Goal: Information Seeking & Learning: Learn about a topic

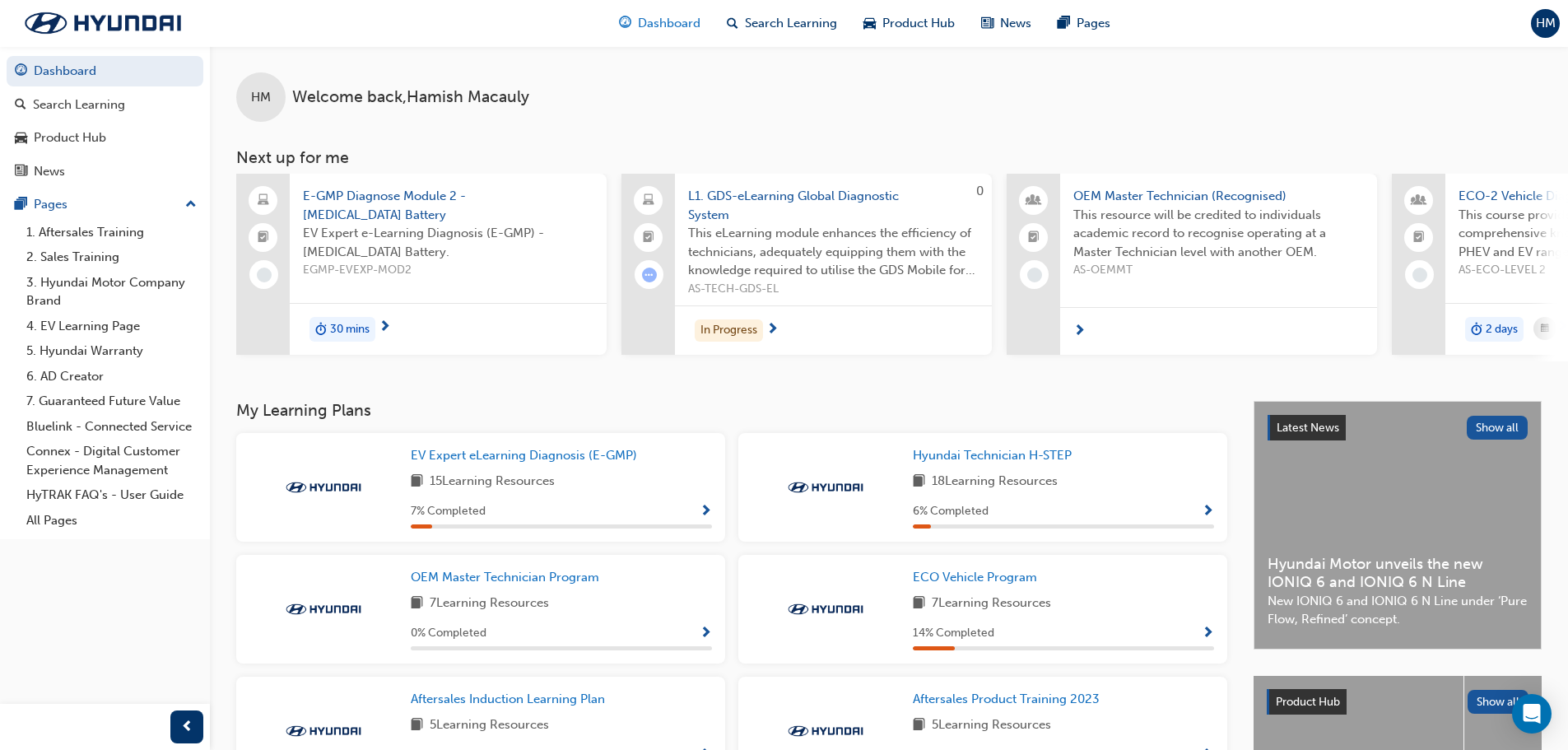
click at [672, 28] on span "Dashboard" at bounding box center [669, 22] width 63 height 19
click at [683, 18] on span "Dashboard" at bounding box center [669, 22] width 63 height 19
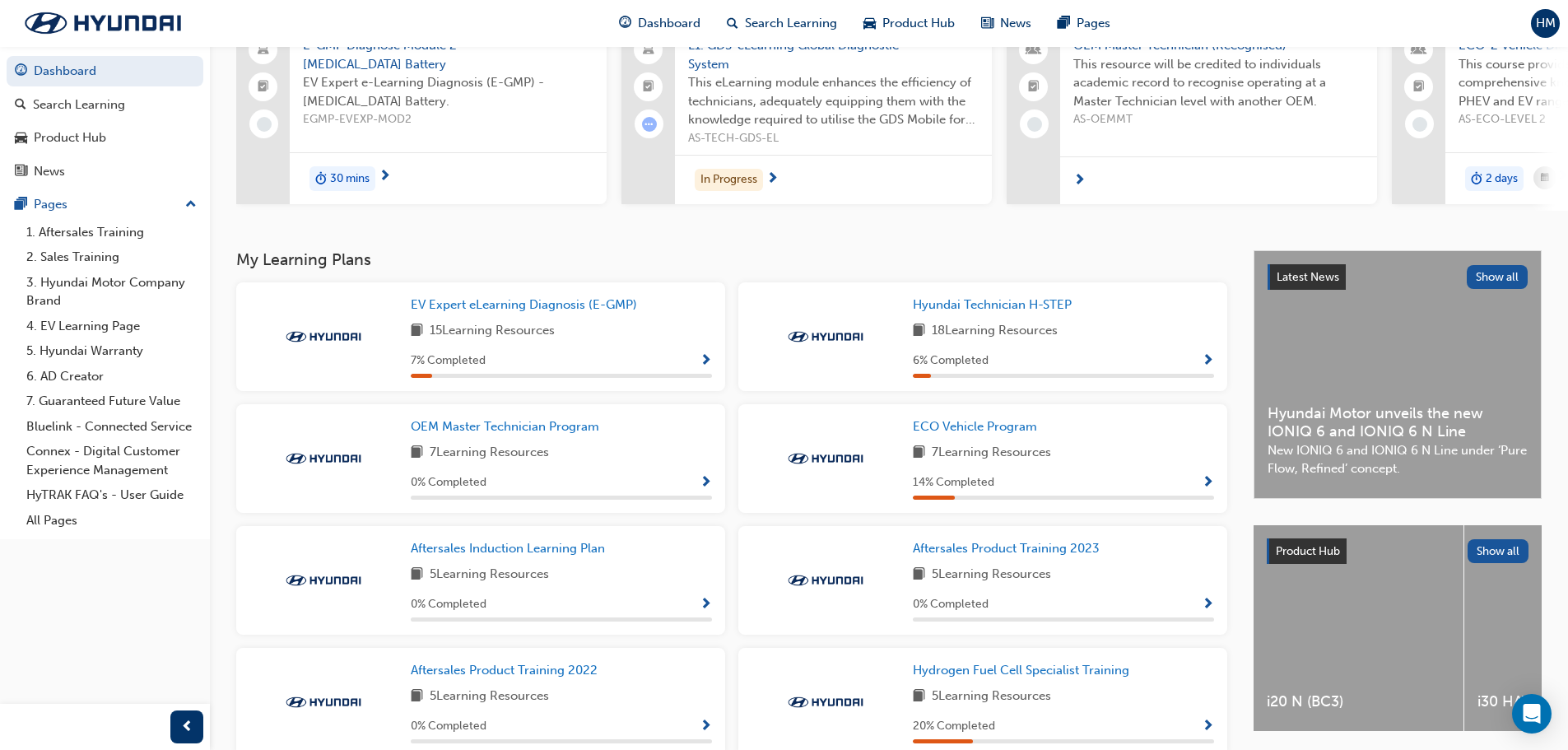
scroll to position [165, 0]
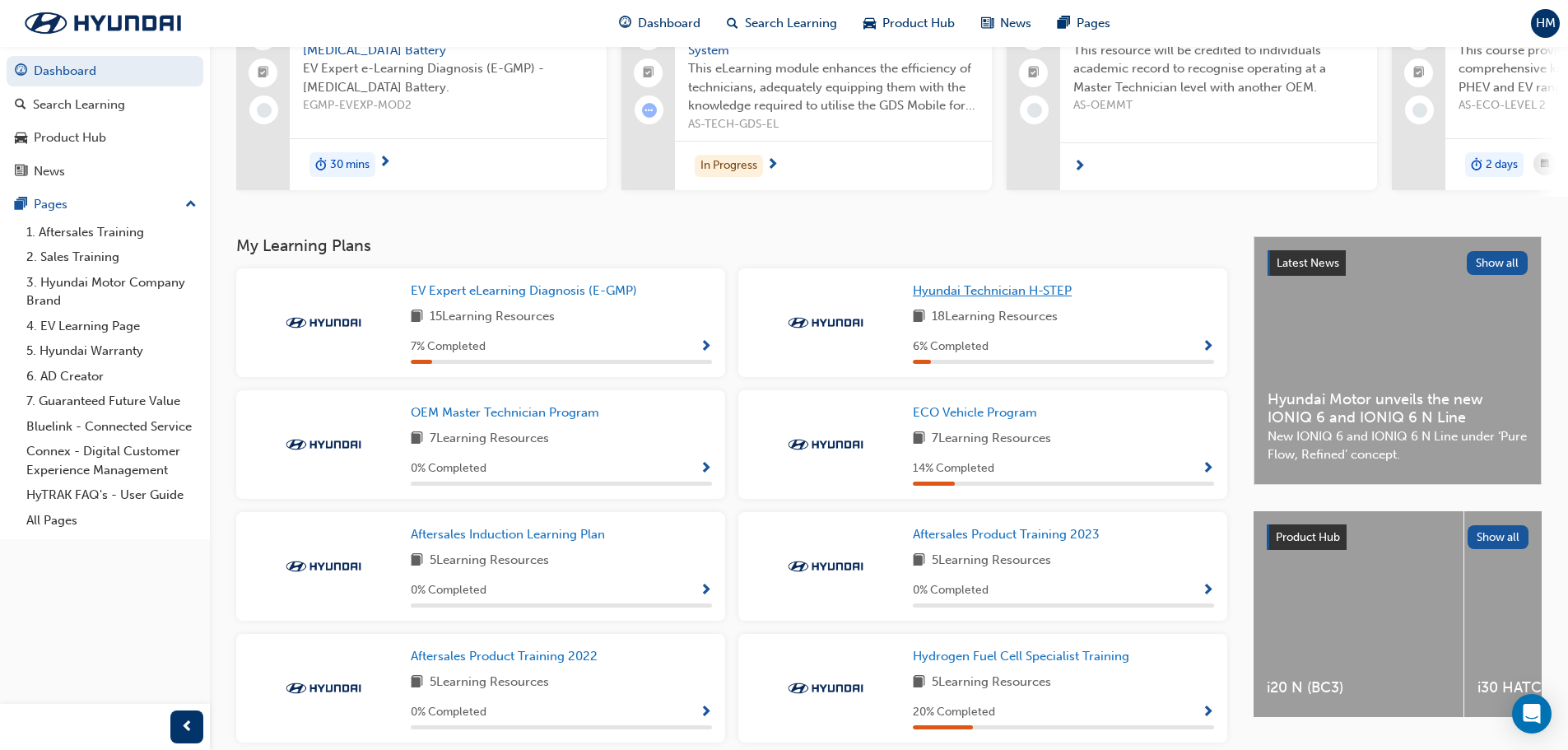
click at [1041, 298] on span "Hyundai Technician H-STEP" at bounding box center [993, 290] width 159 height 15
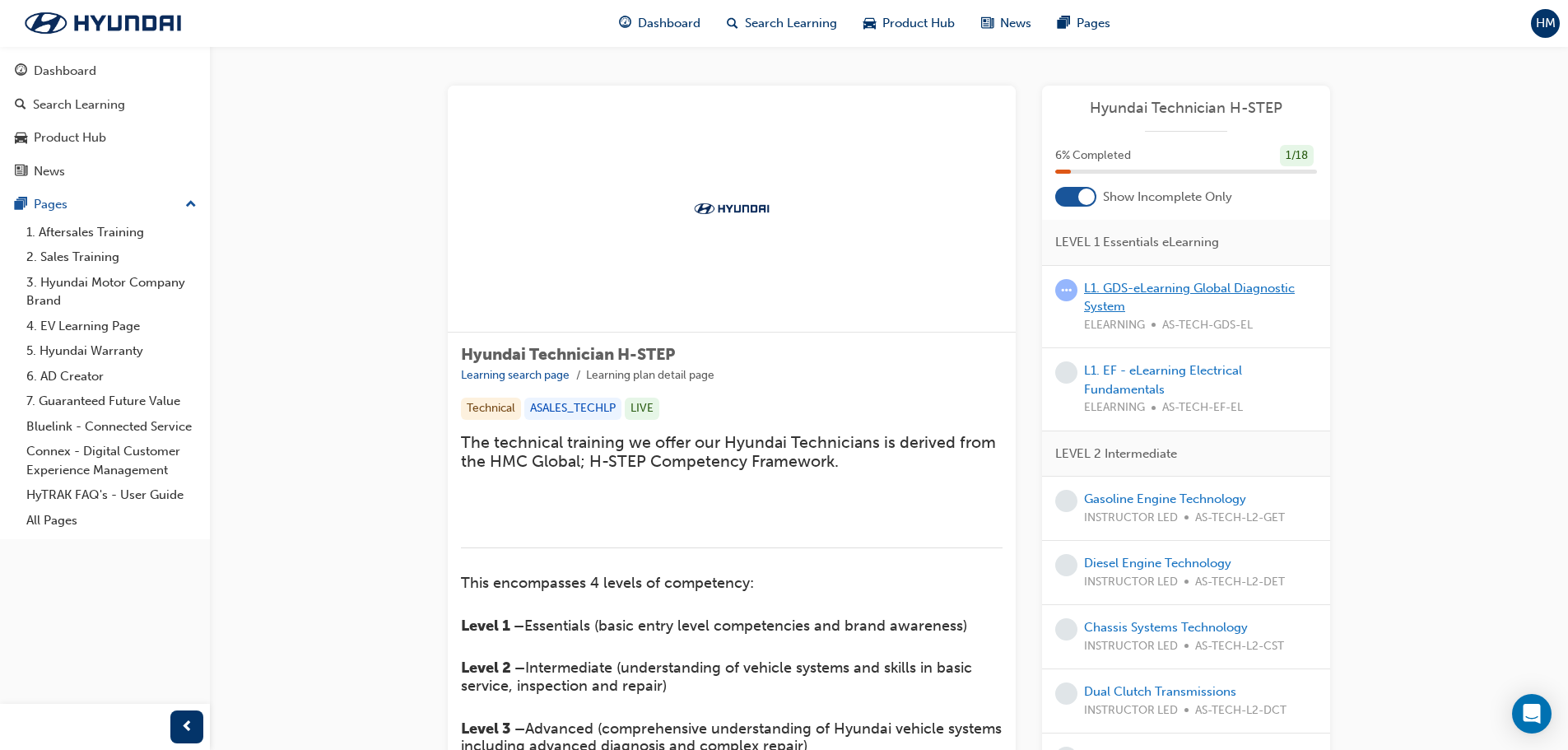
click at [1178, 287] on link "L1. GDS-eLearning Global Diagnostic System" at bounding box center [1190, 297] width 211 height 34
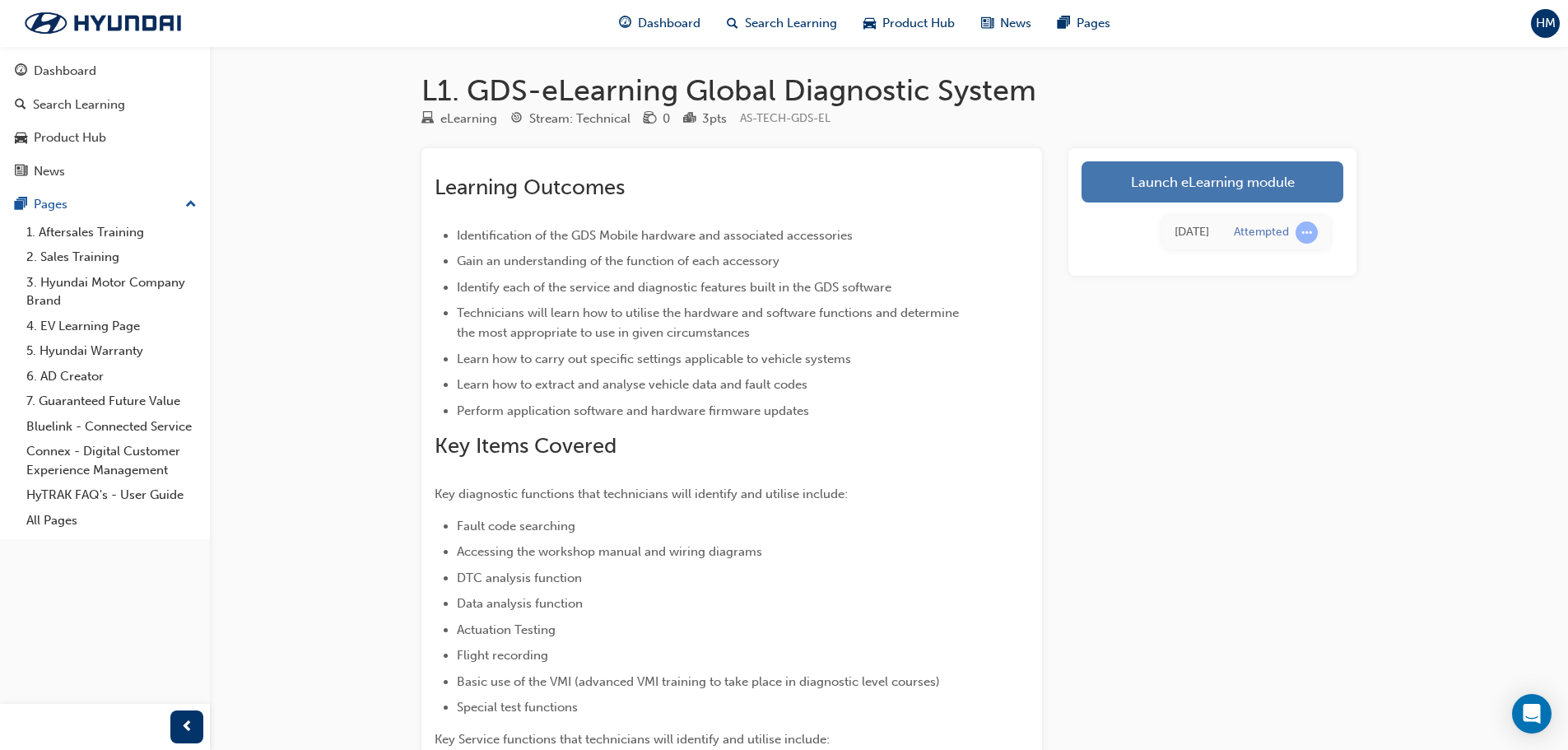
click at [1216, 194] on link "Launch eLearning module" at bounding box center [1212, 182] width 262 height 41
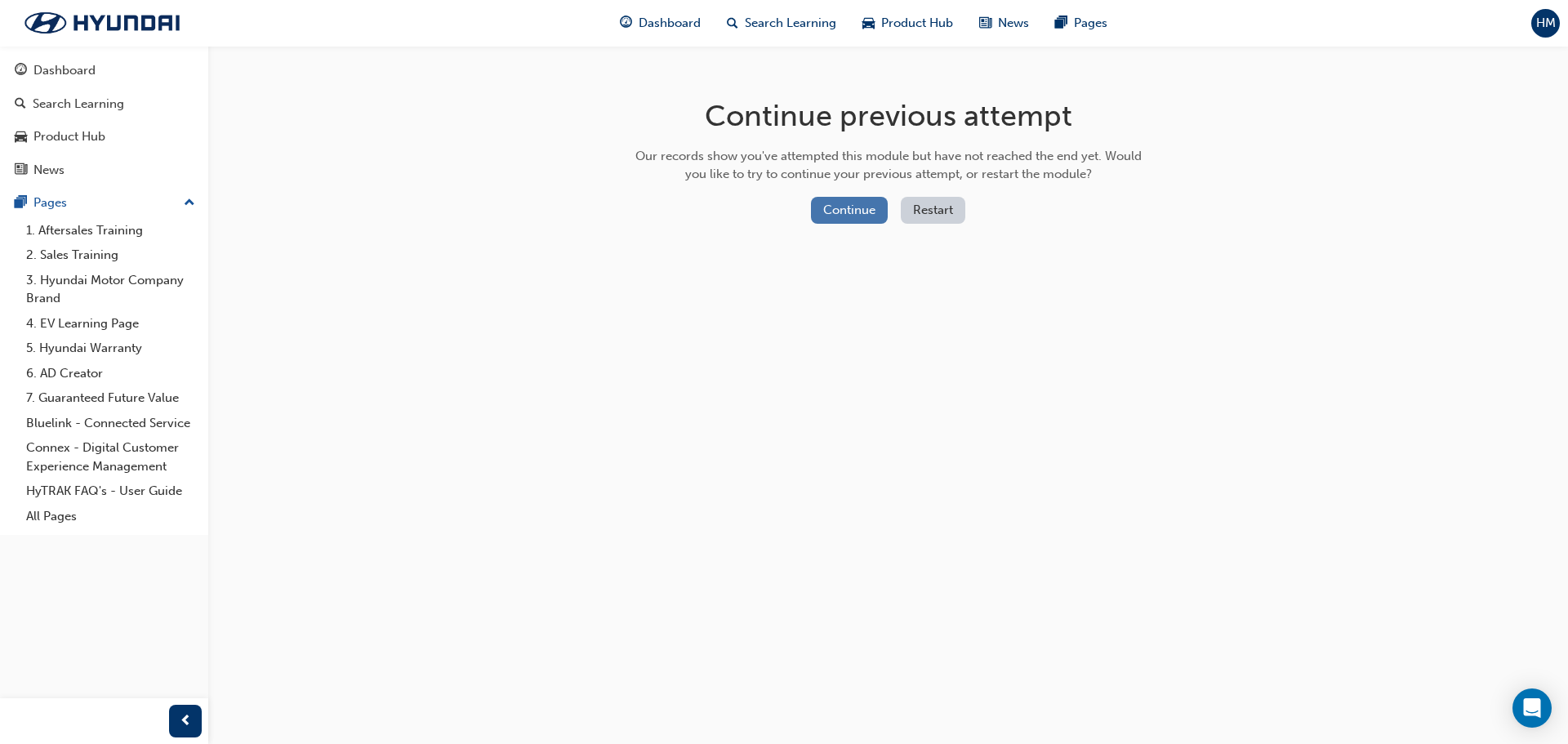
click at [837, 214] on button "Continue" at bounding box center [849, 210] width 77 height 27
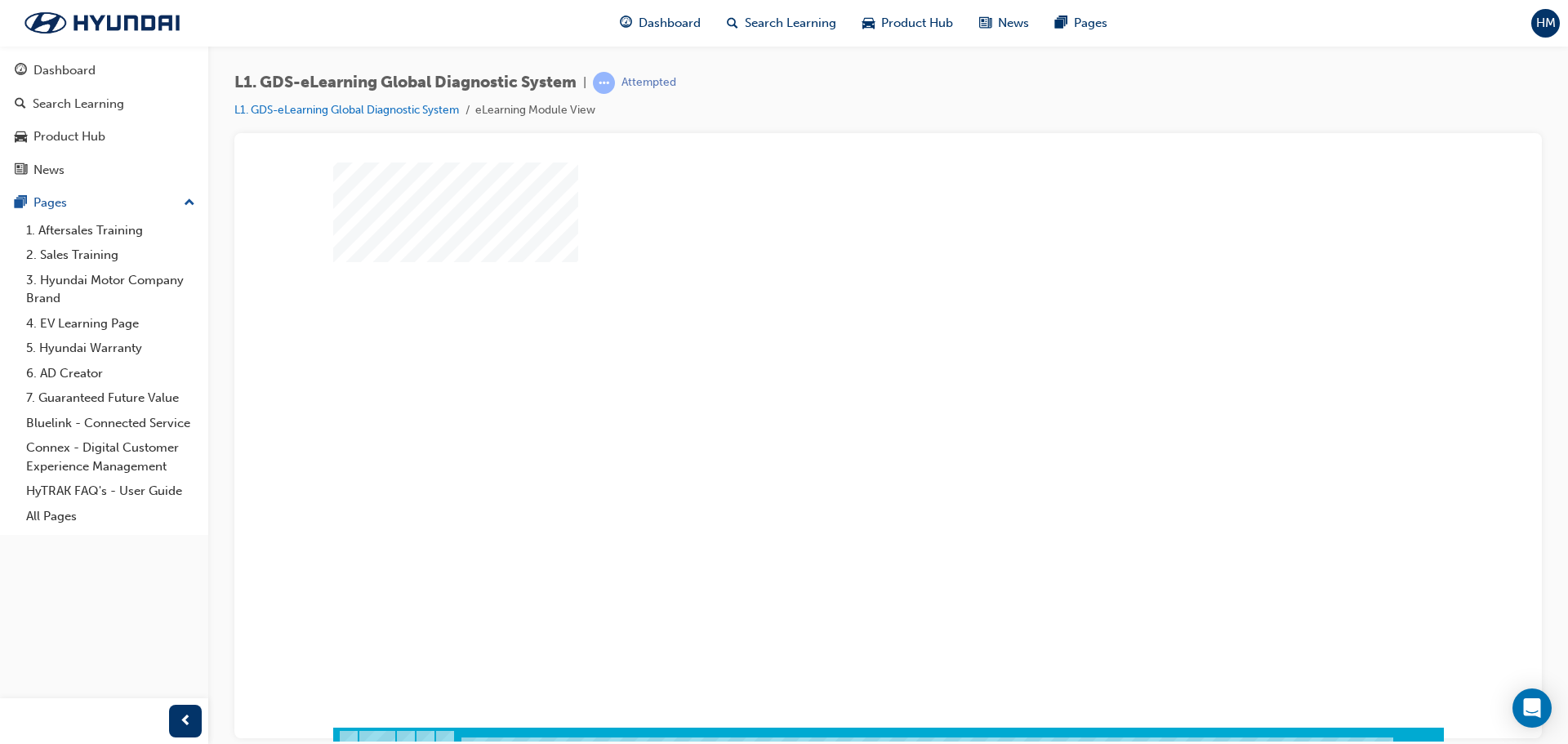
scroll to position [34, 0]
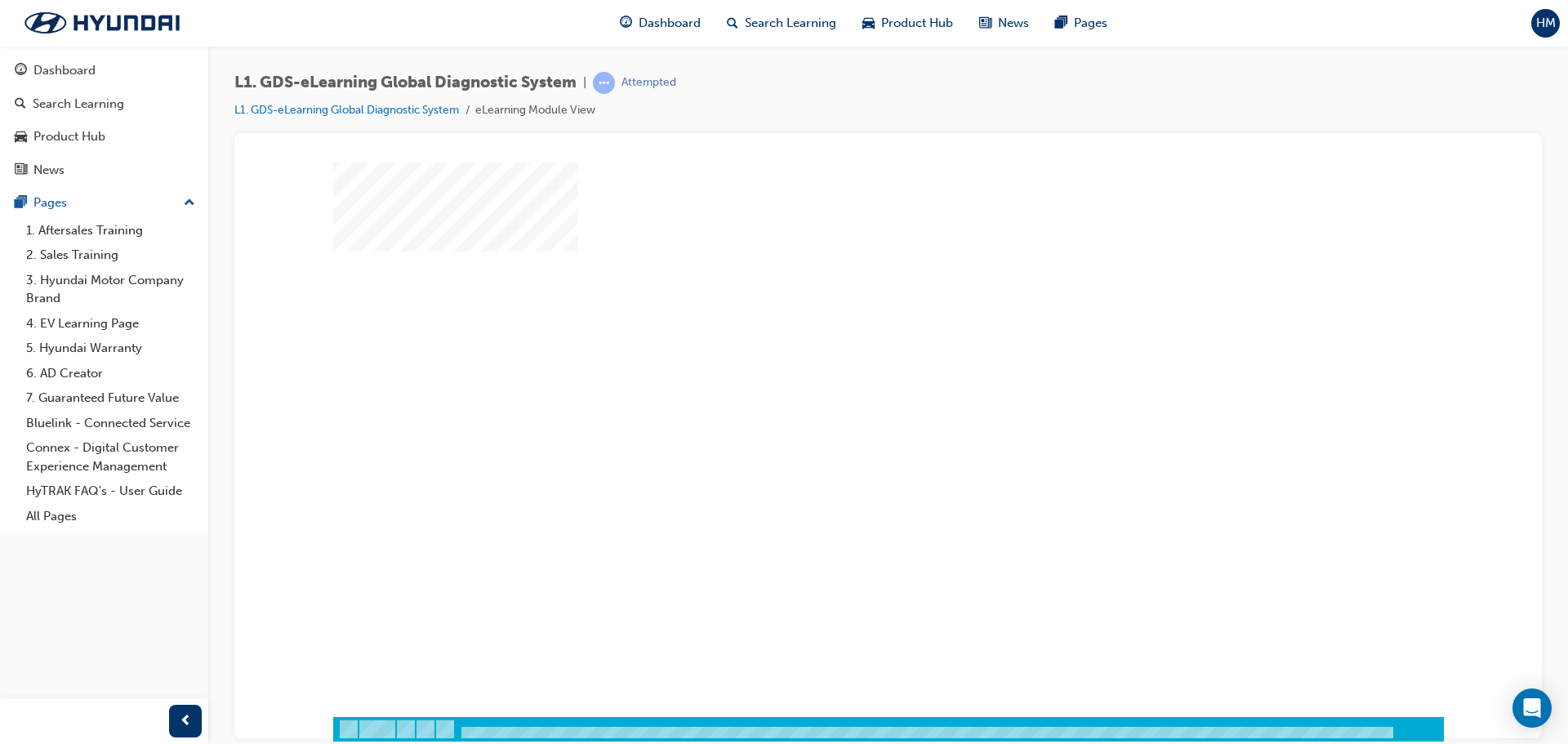
click at [841, 371] on div "play" at bounding box center [841, 371] width 0 height 0
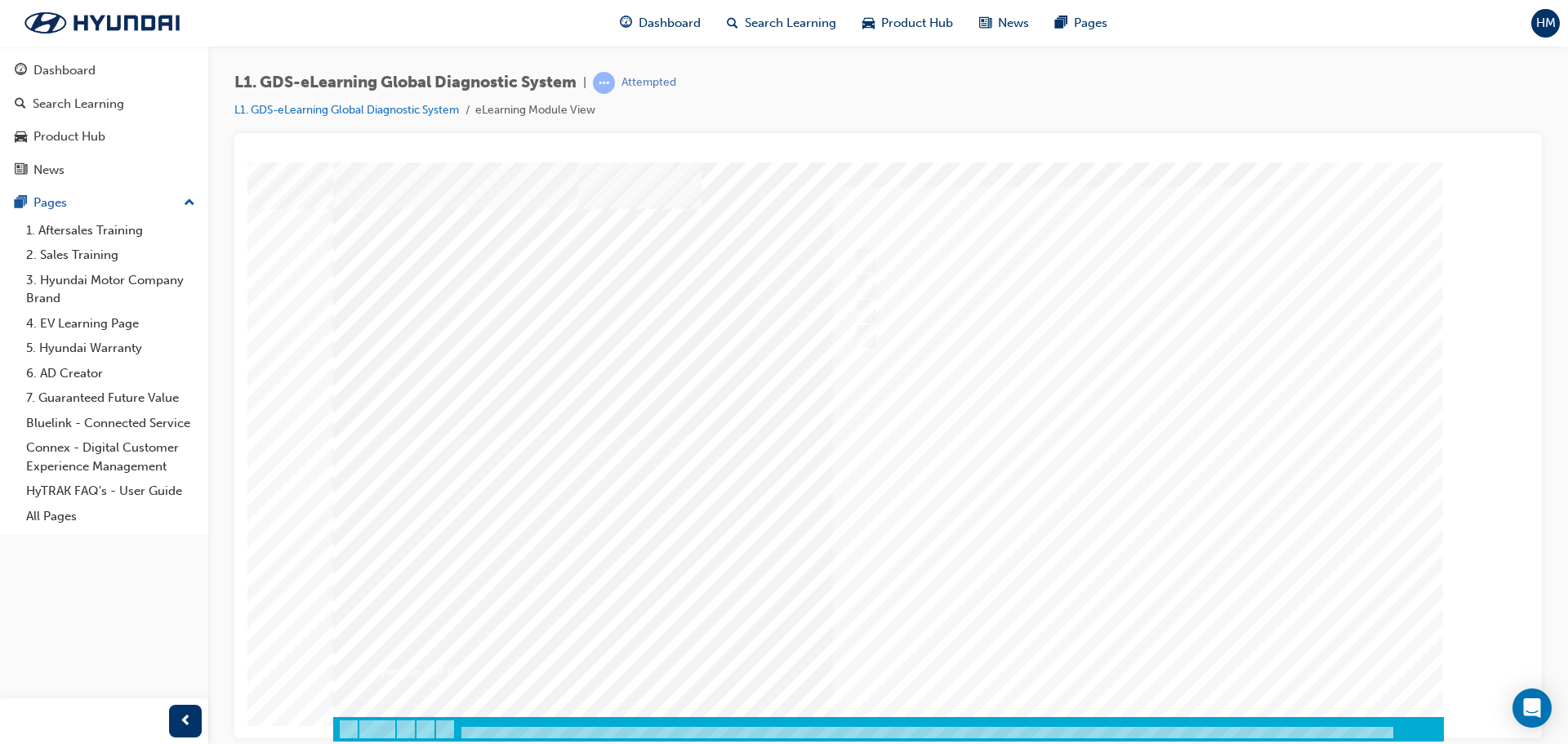
scroll to position [0, 0]
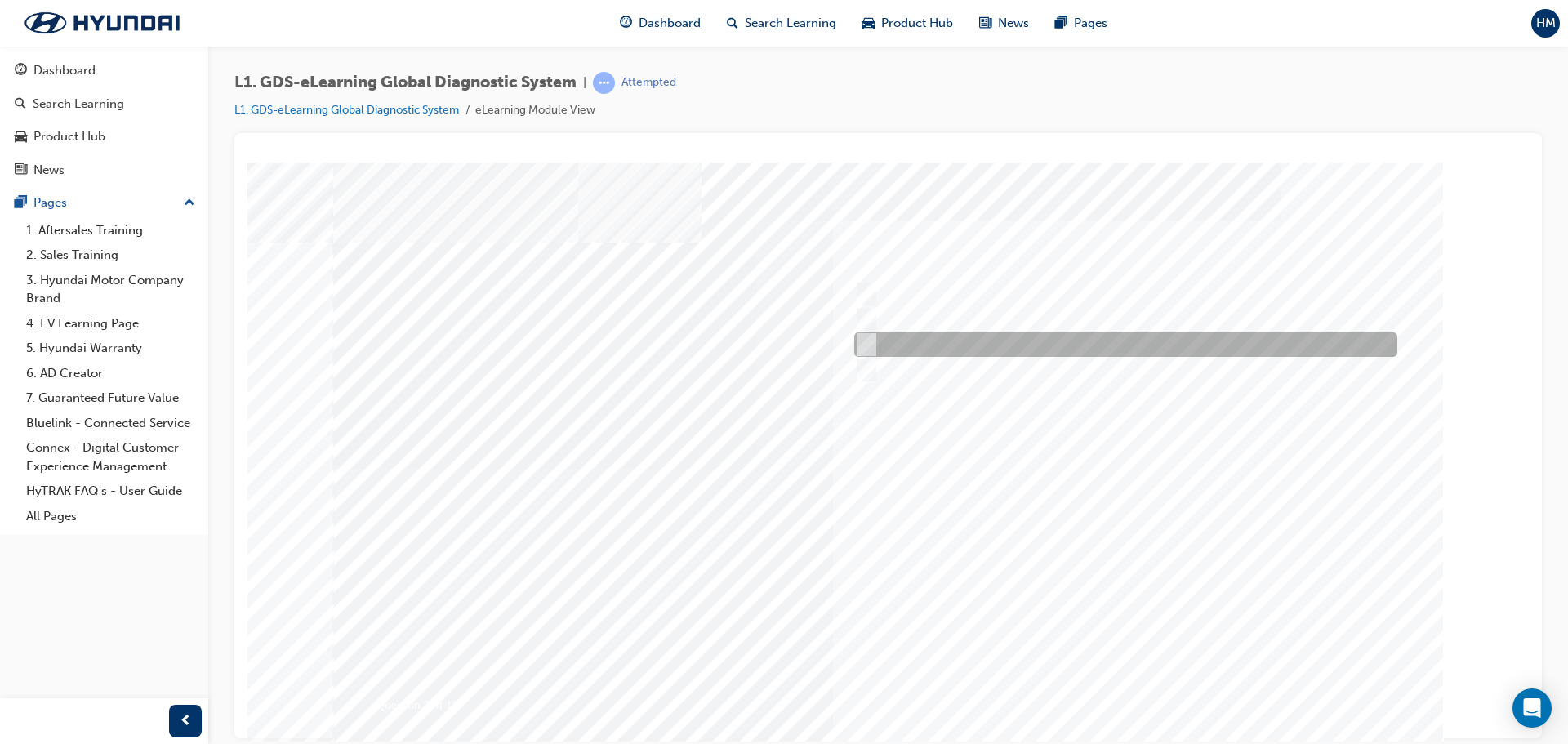
click at [923, 346] on div at bounding box center [1121, 344] width 543 height 24
checkbox input "true"
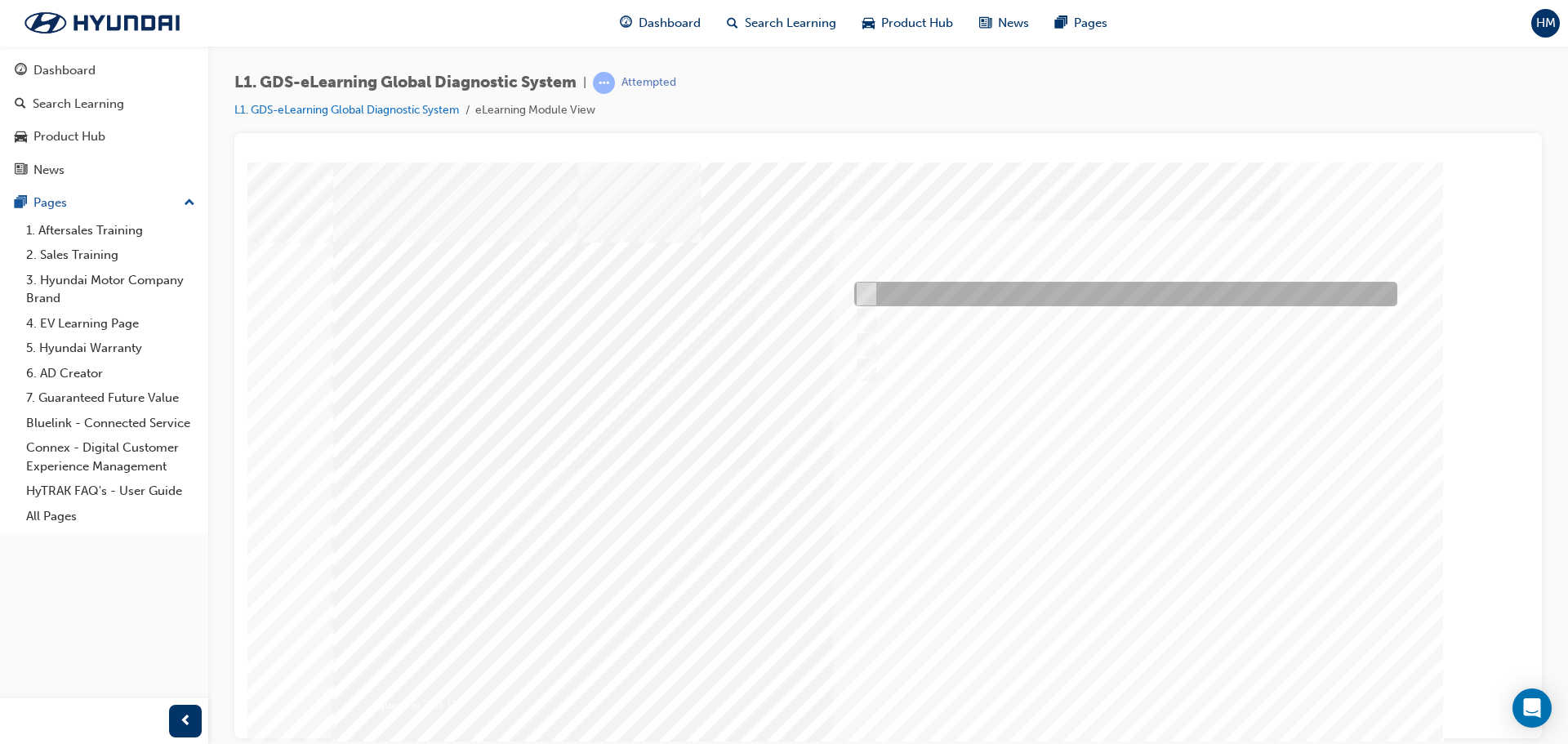
click at [937, 296] on div at bounding box center [1121, 294] width 543 height 24
checkbox input "true"
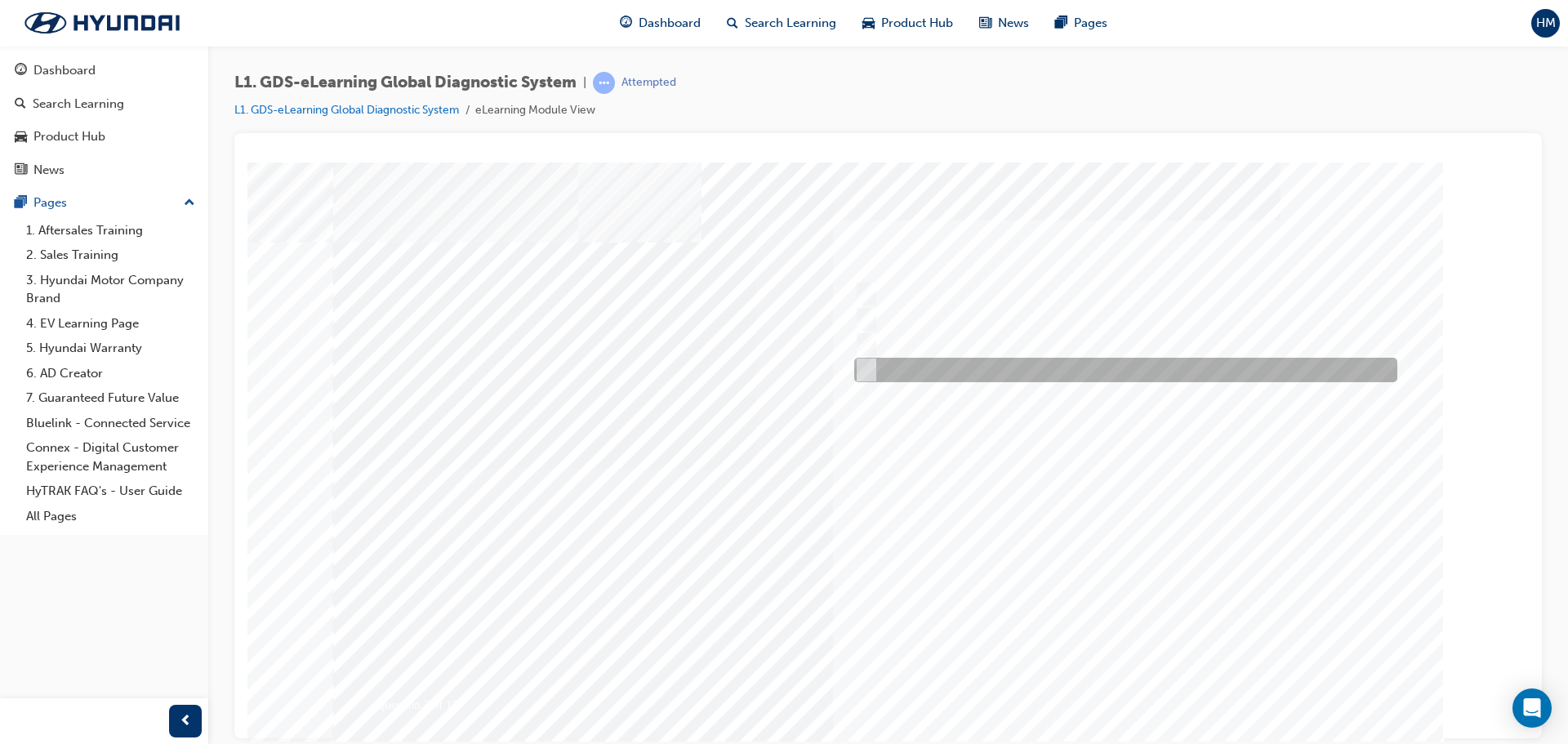
click at [938, 367] on div at bounding box center [1121, 369] width 543 height 24
click at [953, 366] on div at bounding box center [1121, 369] width 543 height 24
checkbox input "false"
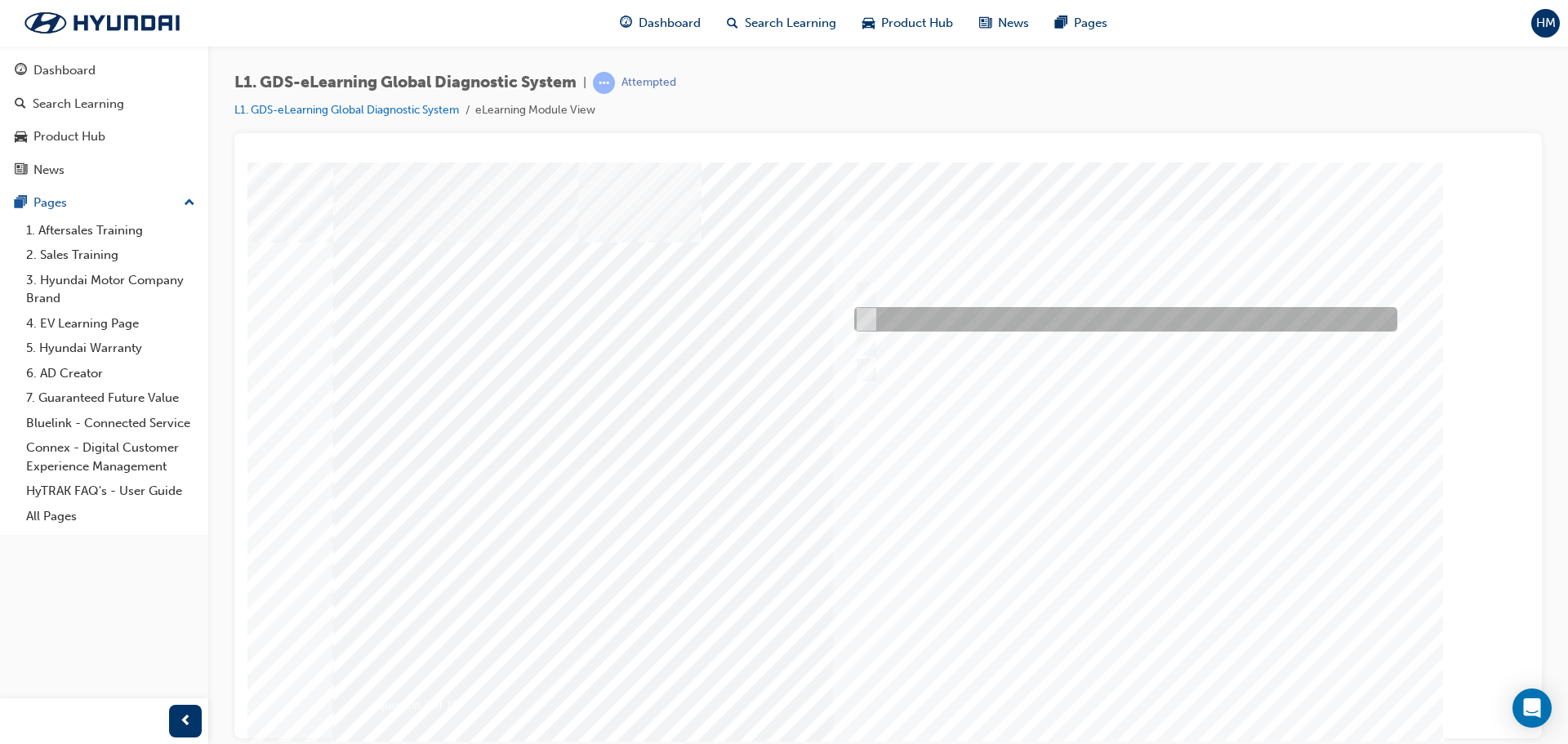
click at [962, 313] on div at bounding box center [1121, 319] width 543 height 24
checkbox input "true"
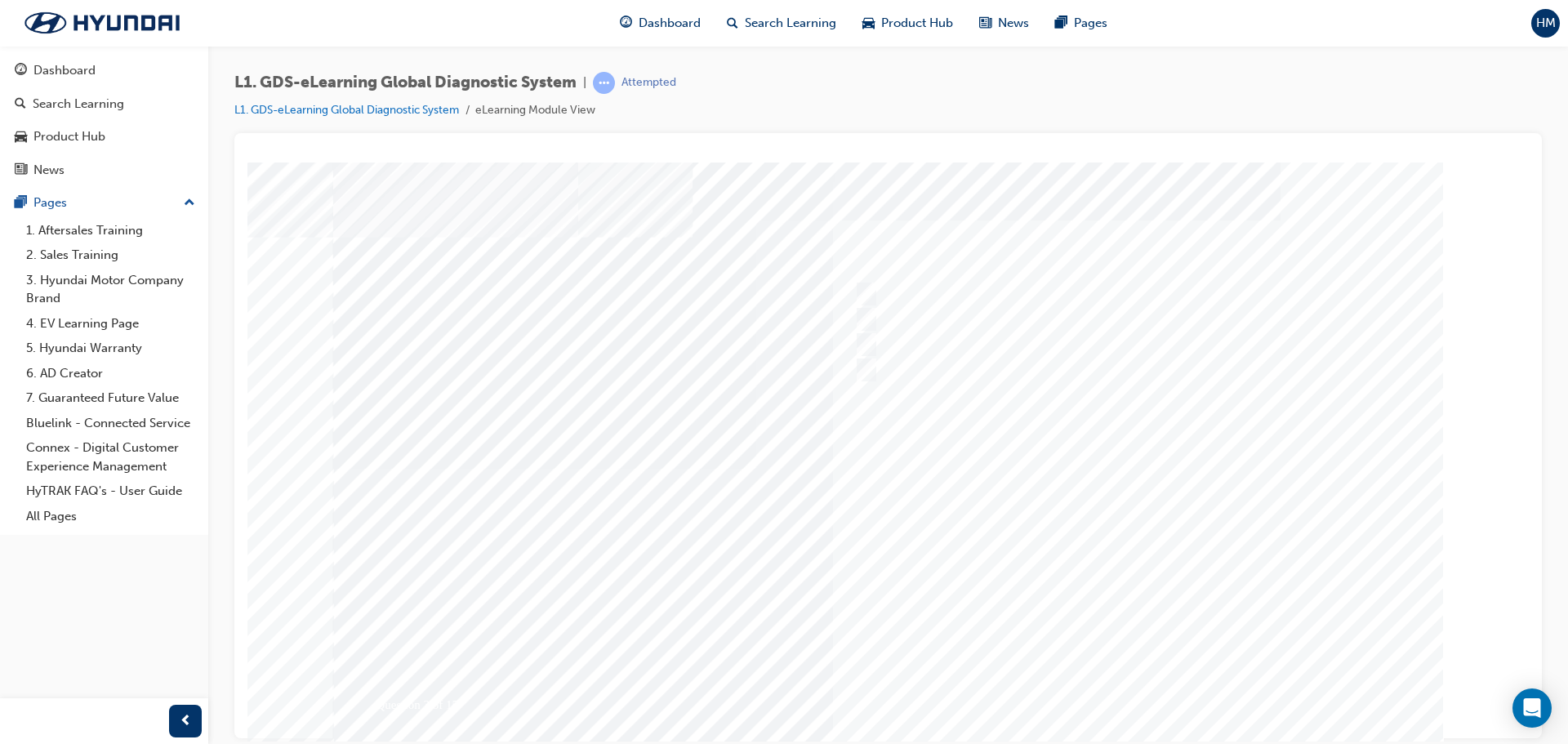
click at [903, 335] on div at bounding box center [889, 468] width 1111 height 612
click at [900, 310] on div at bounding box center [1121, 319] width 543 height 24
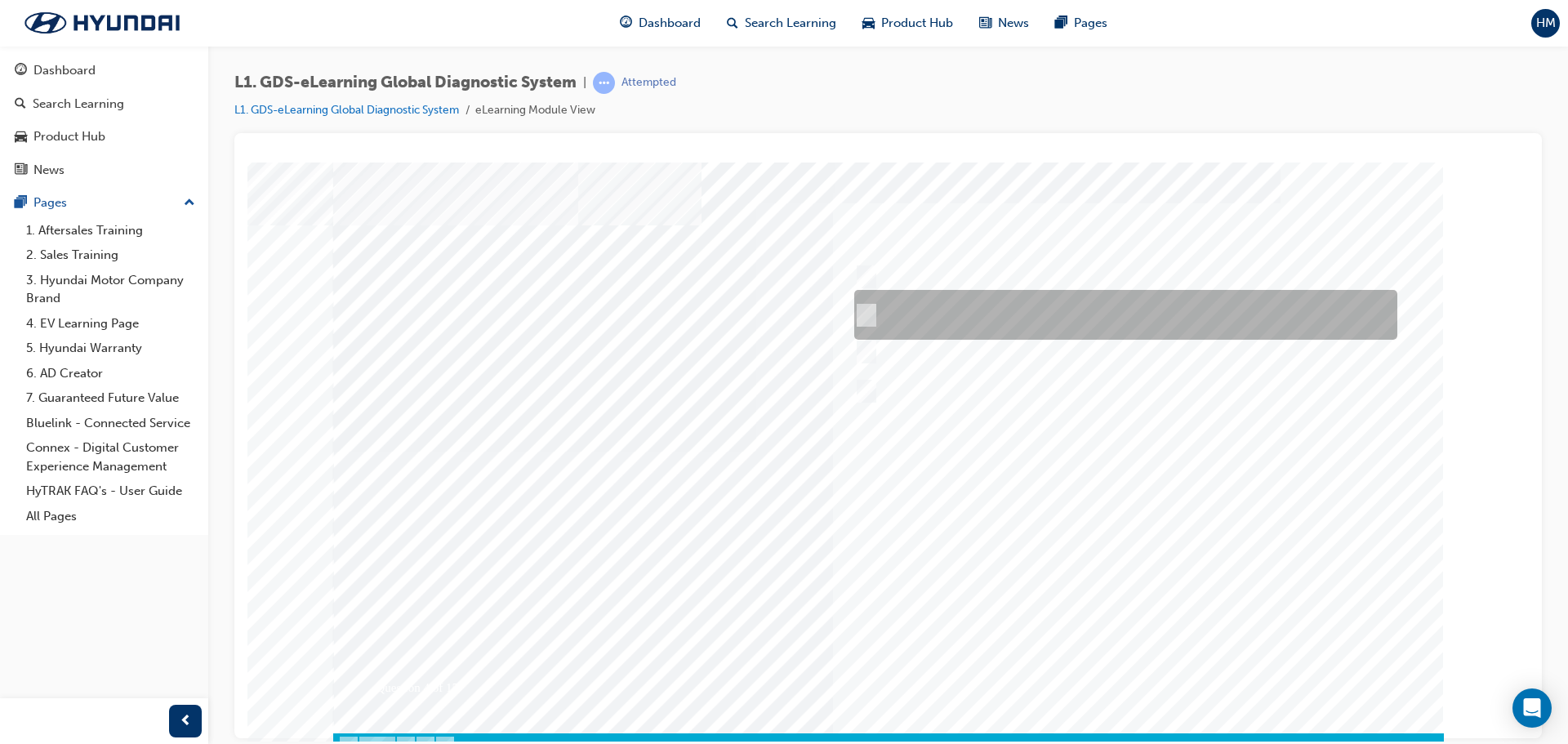
scroll to position [34, 0]
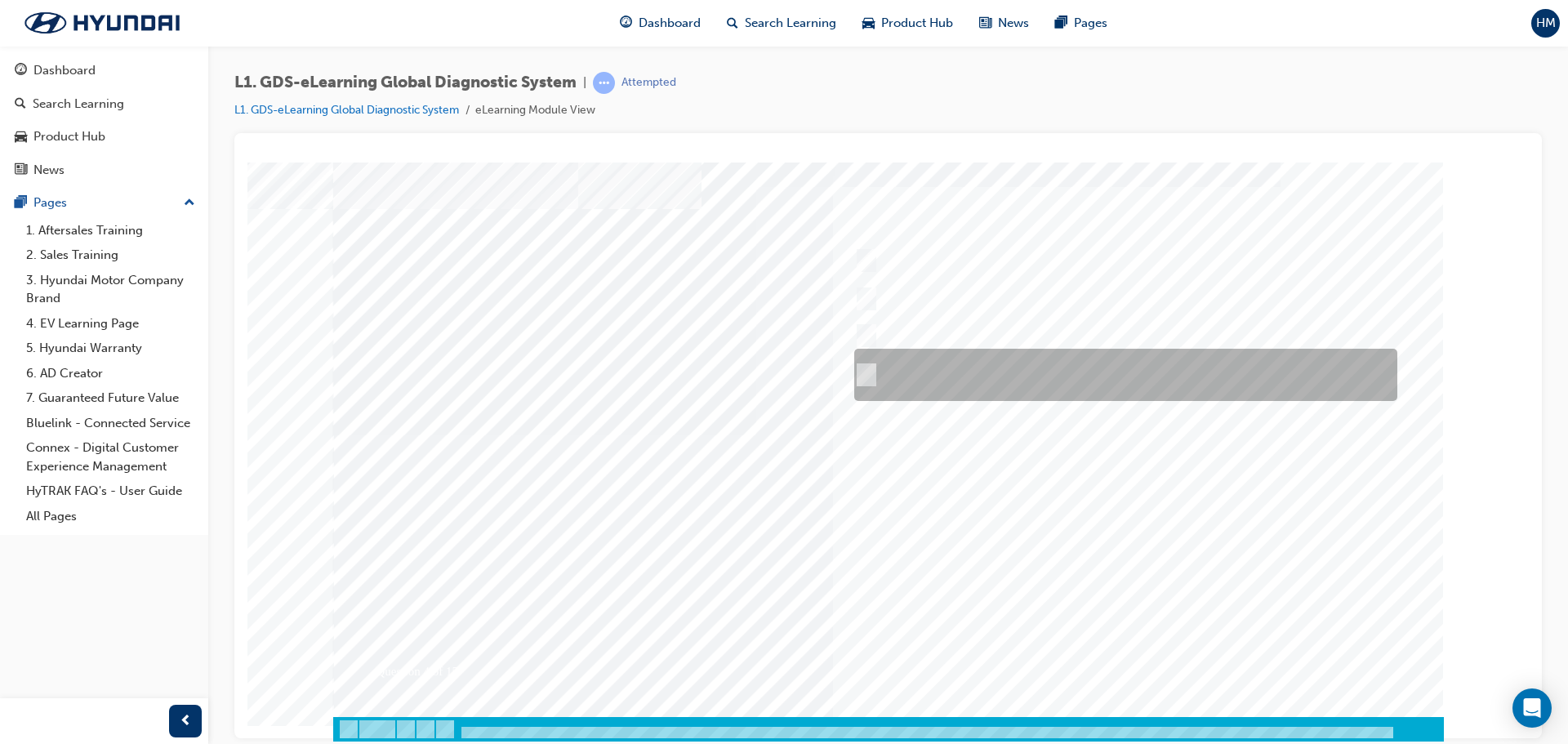
click at [1013, 370] on div at bounding box center [1121, 375] width 543 height 52
radio input "true"
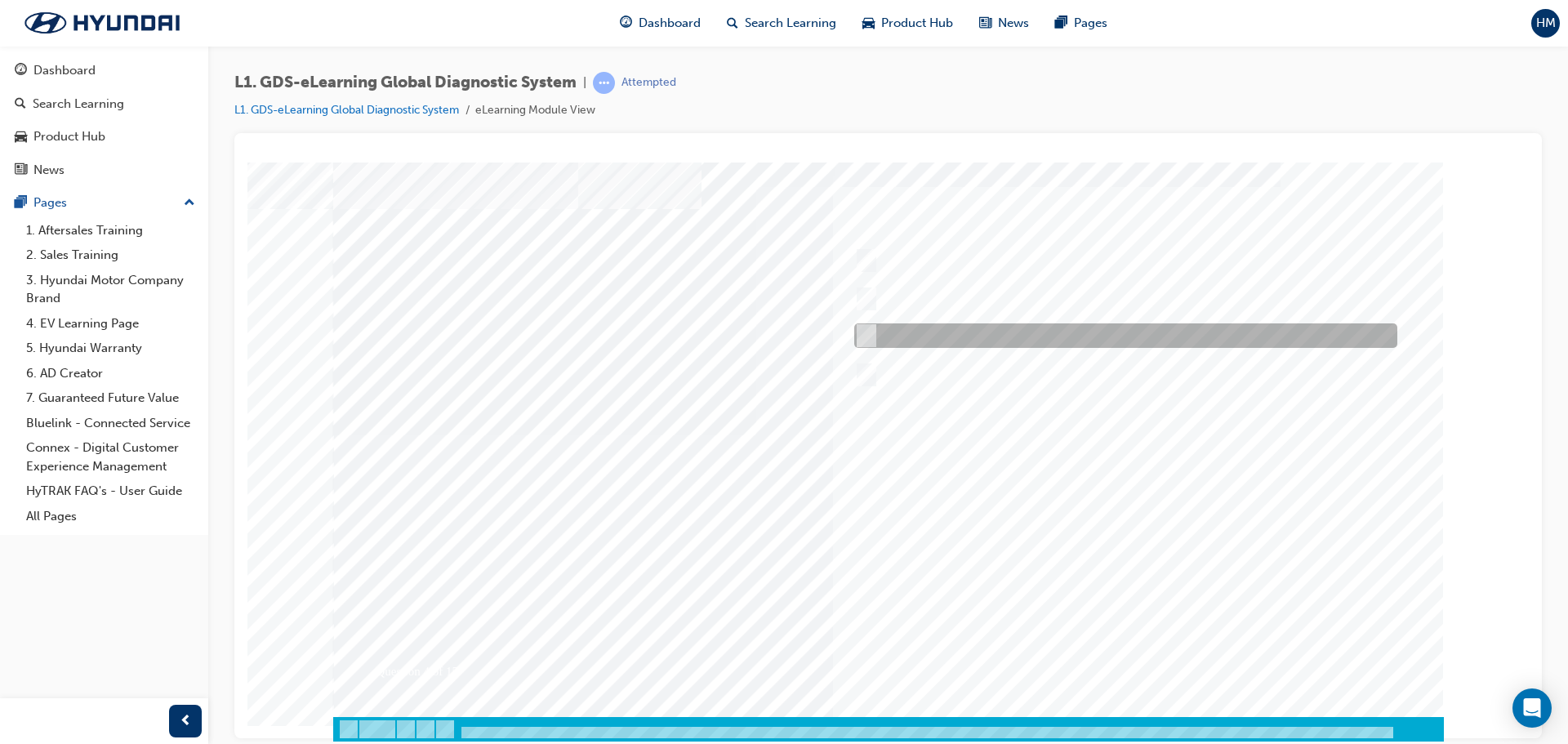
click at [1007, 341] on div at bounding box center [1121, 335] width 543 height 24
radio input "true"
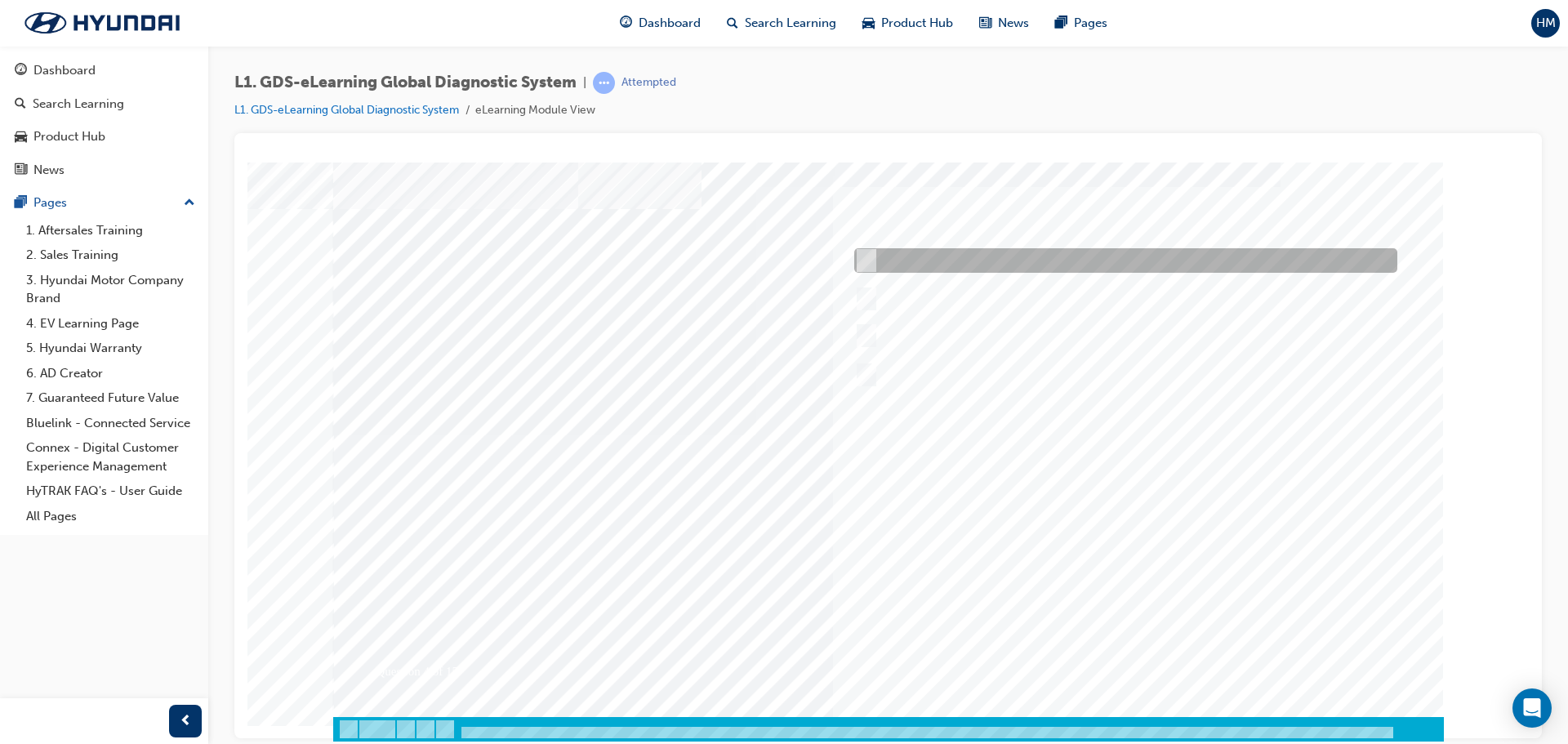
click at [1011, 264] on div at bounding box center [1121, 260] width 543 height 24
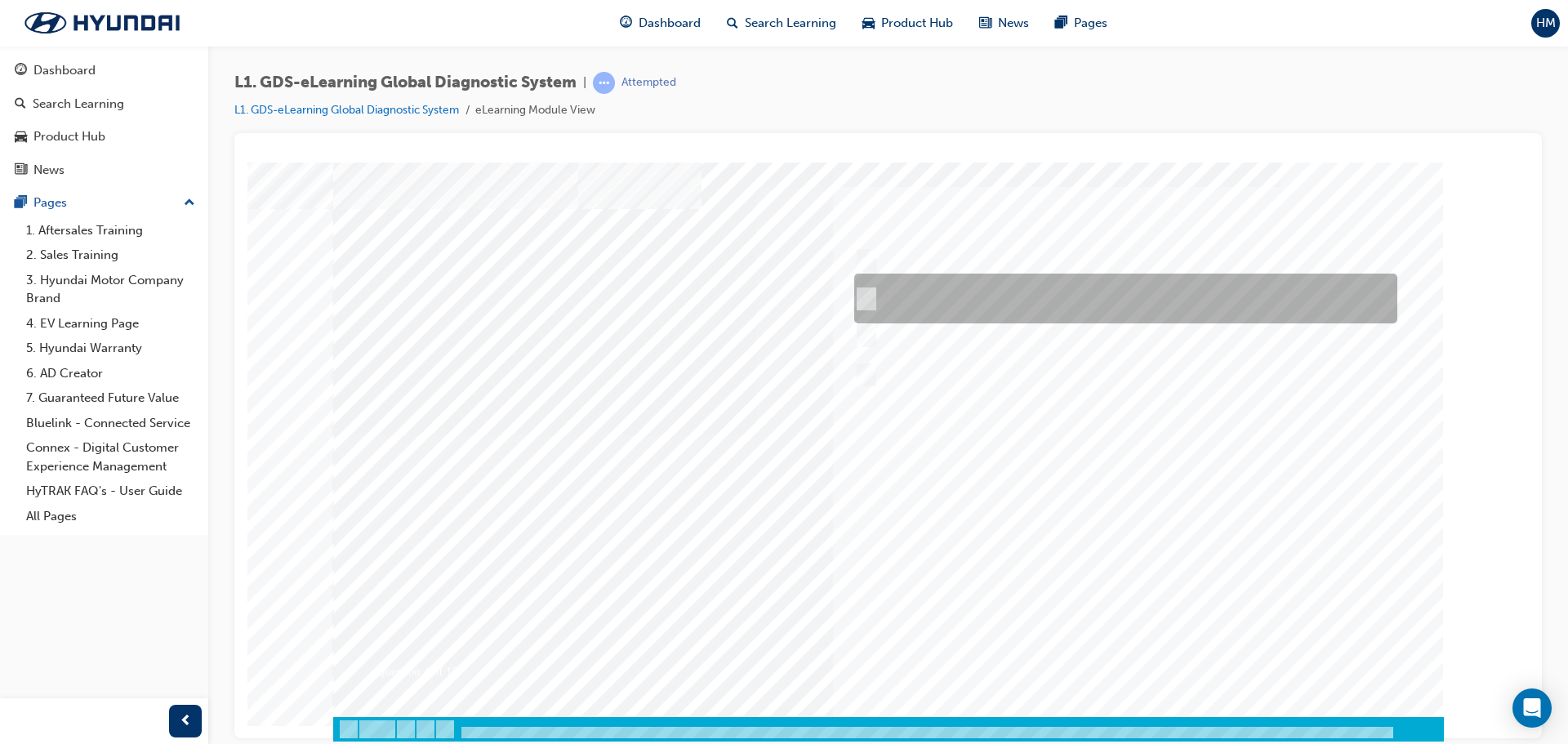
click at [978, 283] on div at bounding box center [1121, 297] width 543 height 49
radio input "false"
radio input "true"
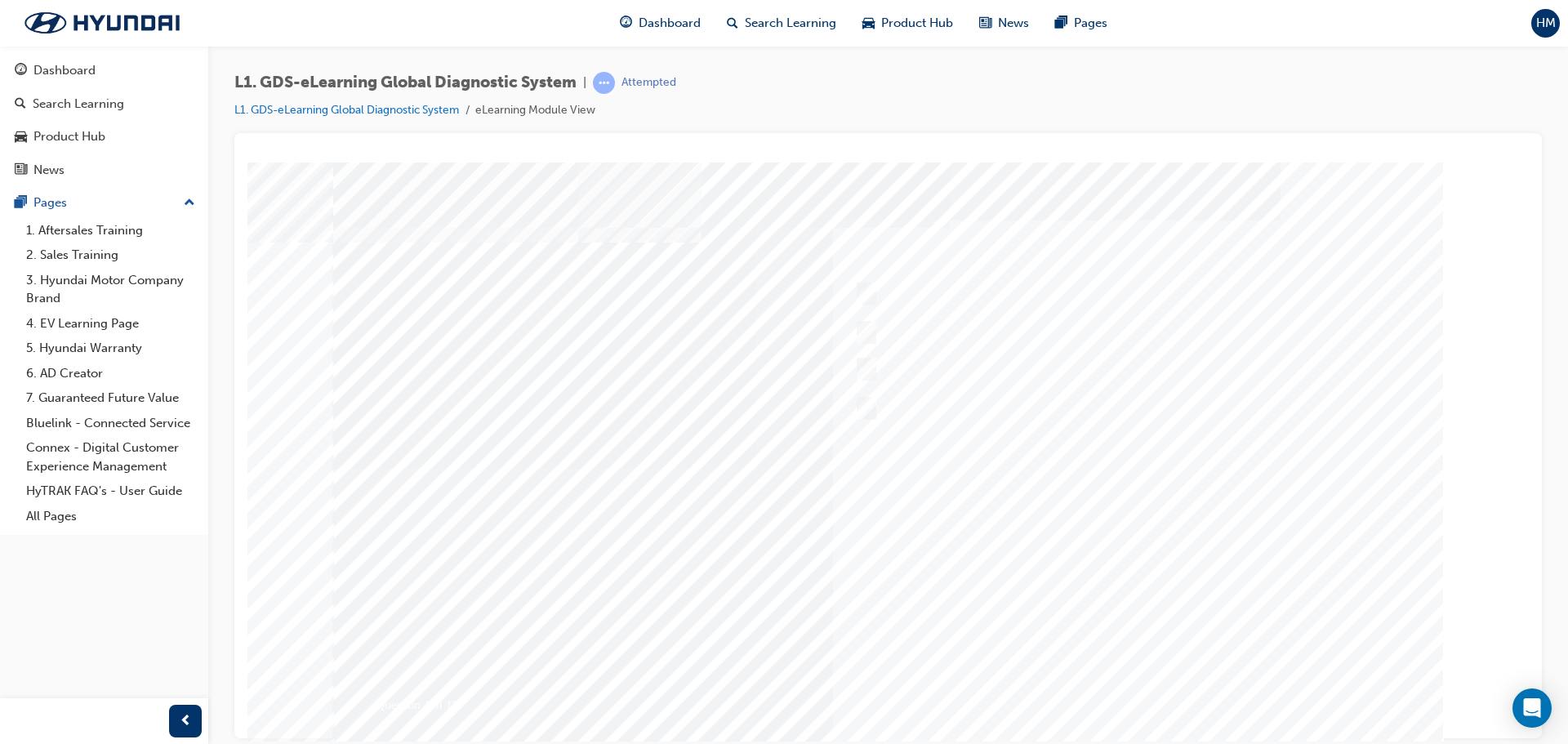
click at [1178, 692] on div at bounding box center [889, 468] width 1111 height 612
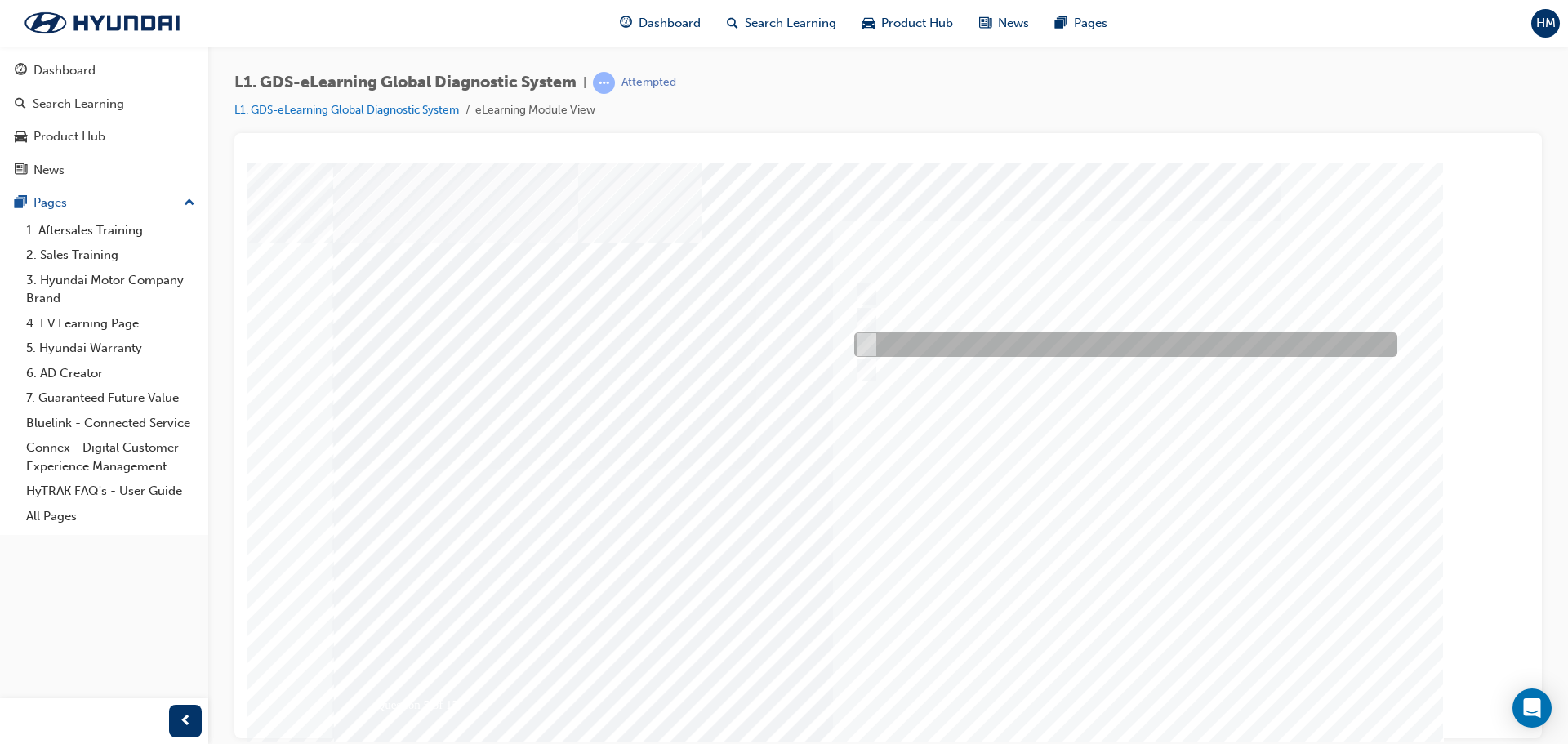
click at [1074, 340] on div at bounding box center [1121, 344] width 543 height 24
checkbox input "true"
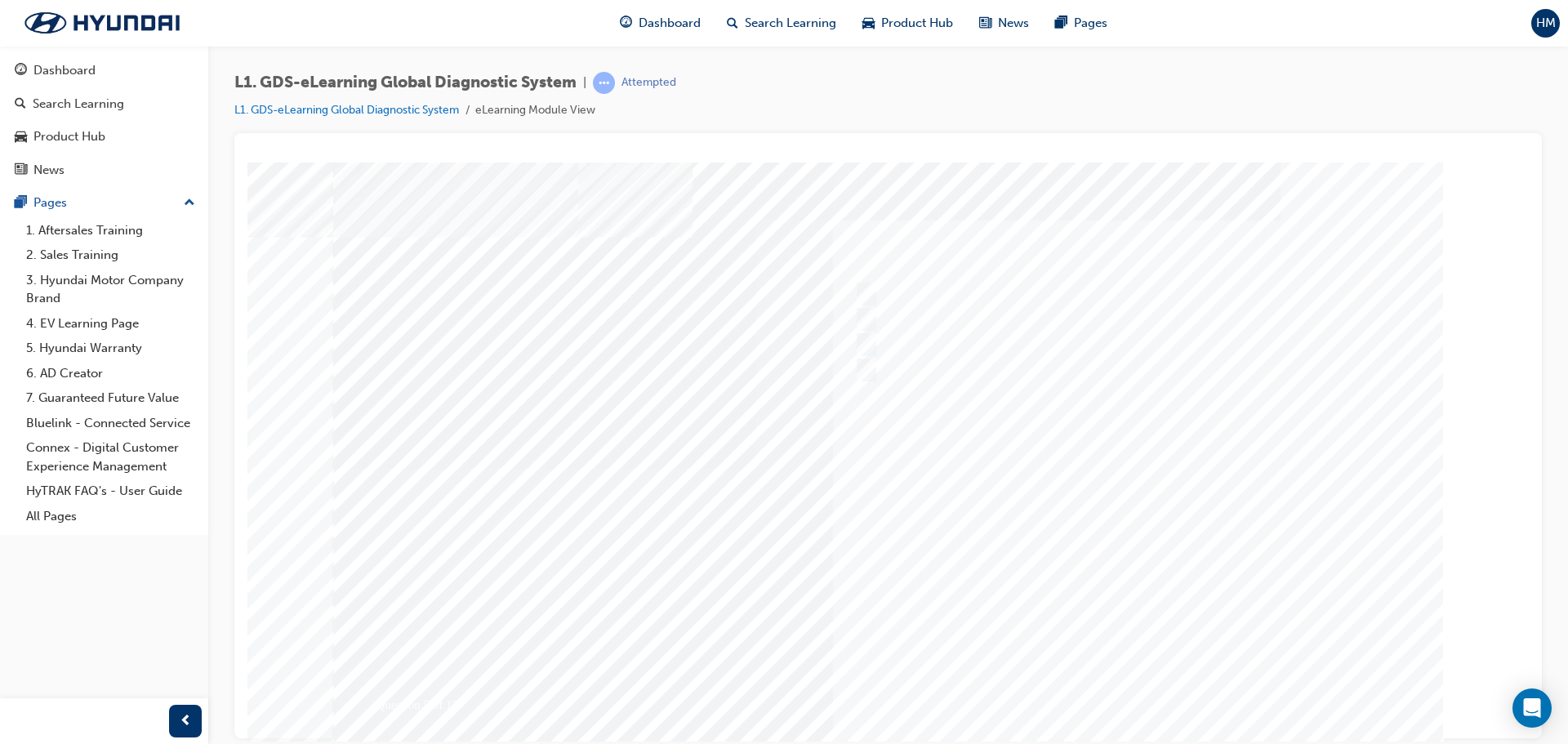
click at [912, 363] on div at bounding box center [889, 468] width 1111 height 612
click at [909, 322] on div at bounding box center [1121, 319] width 543 height 24
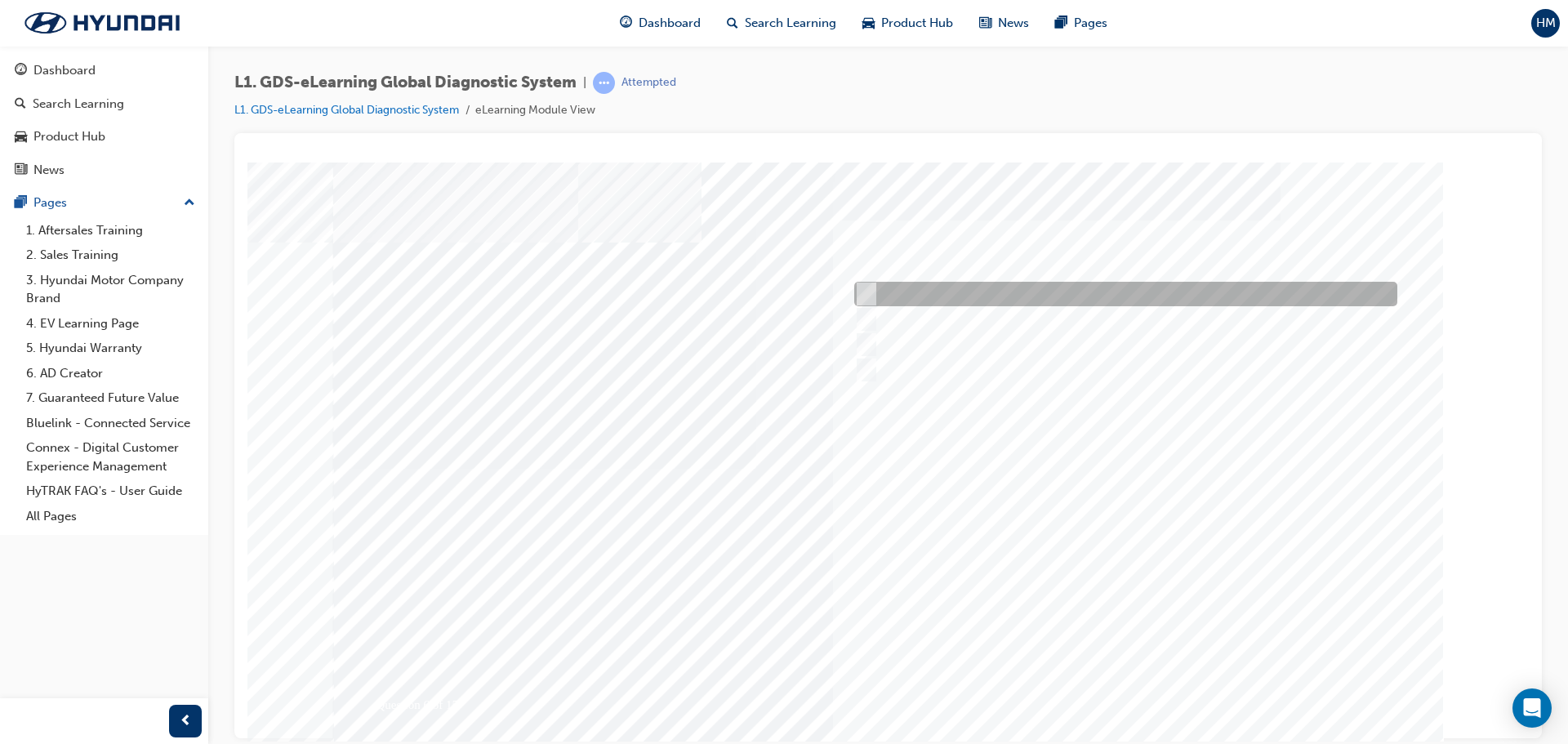
click at [953, 298] on div at bounding box center [1121, 294] width 543 height 24
checkbox input "true"
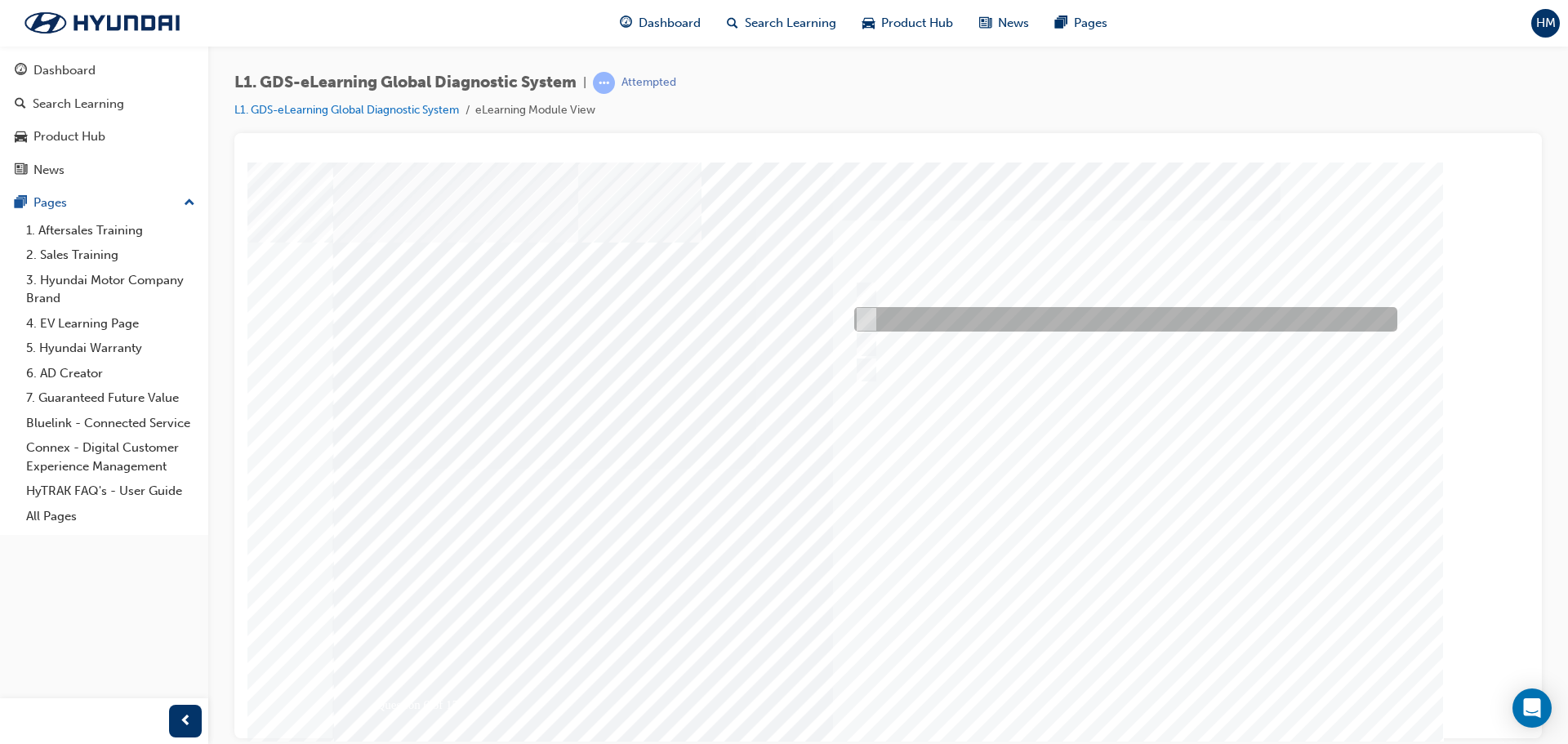
click at [948, 316] on div at bounding box center [1121, 319] width 543 height 24
checkbox input "true"
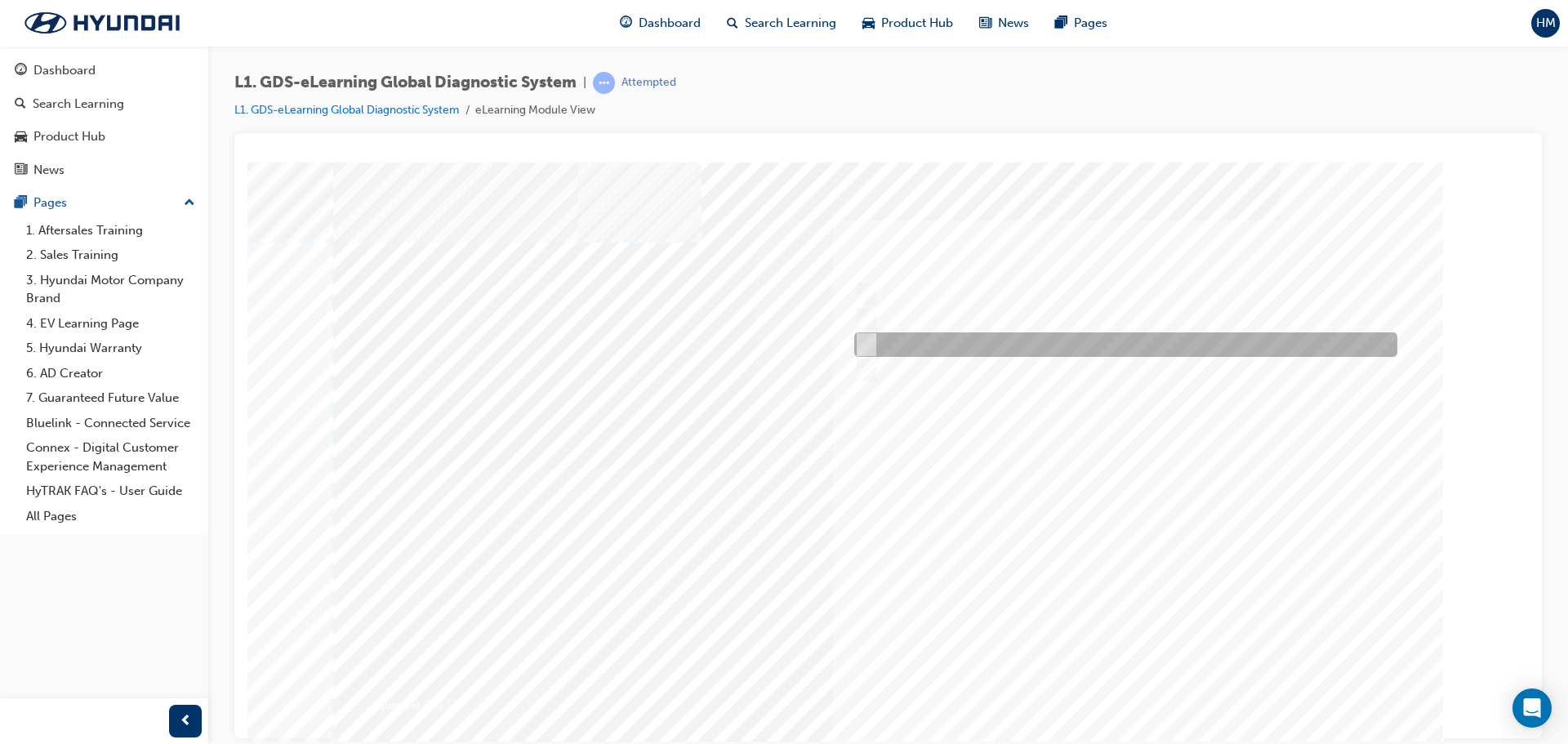
click at [939, 341] on div at bounding box center [1121, 344] width 543 height 24
checkbox input "true"
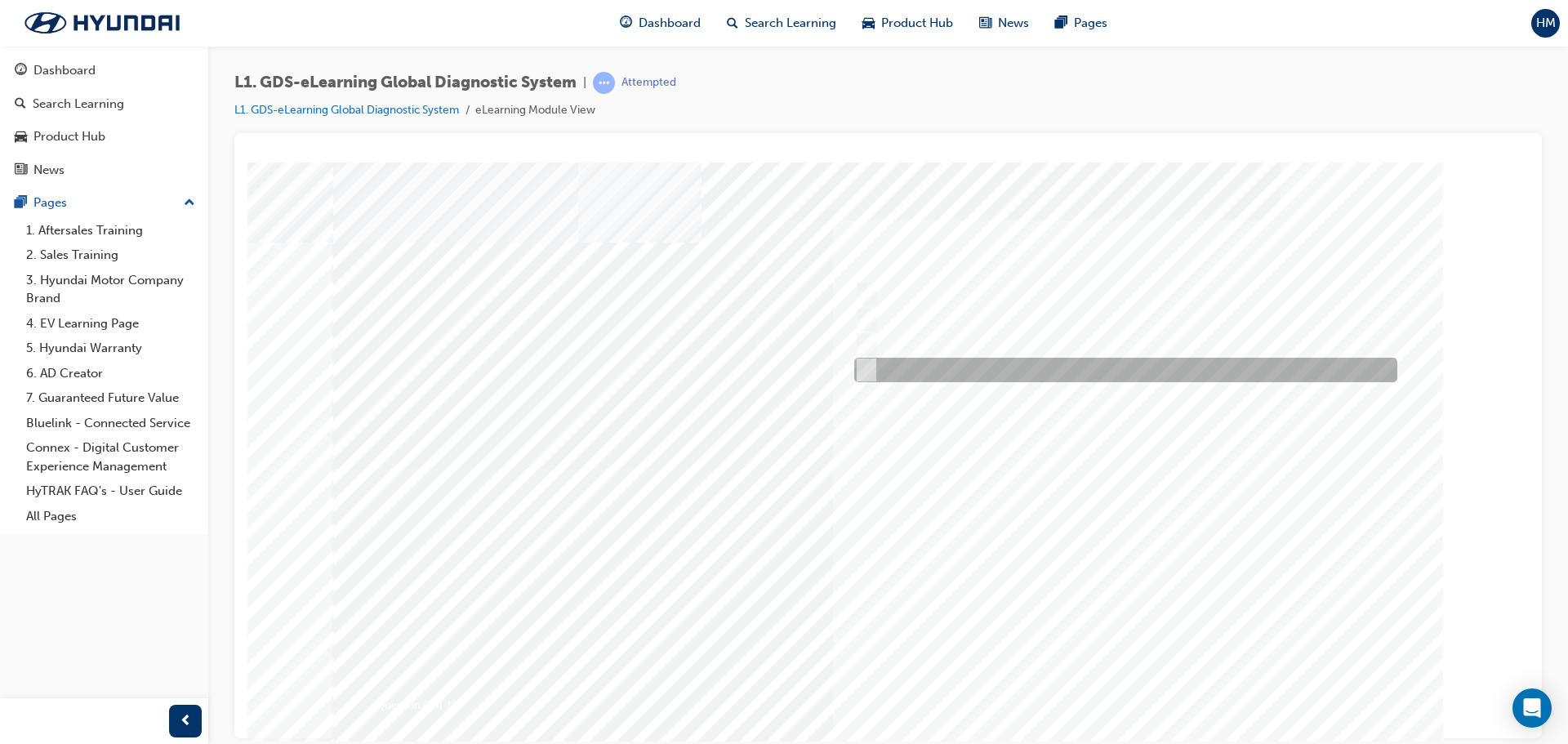
click at [933, 376] on div at bounding box center [1121, 369] width 543 height 24
checkbox input "true"
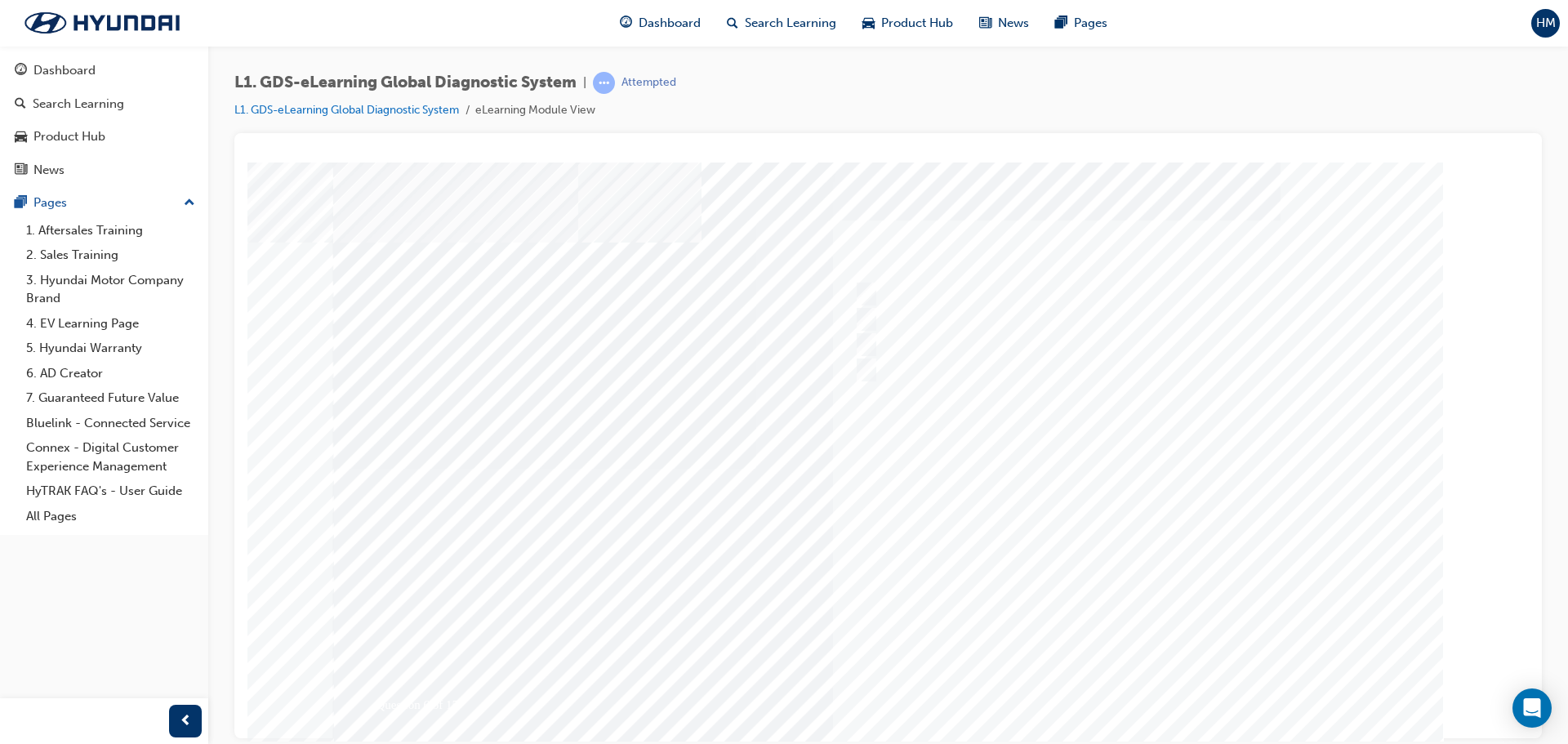
click at [880, 365] on div at bounding box center [889, 468] width 1111 height 612
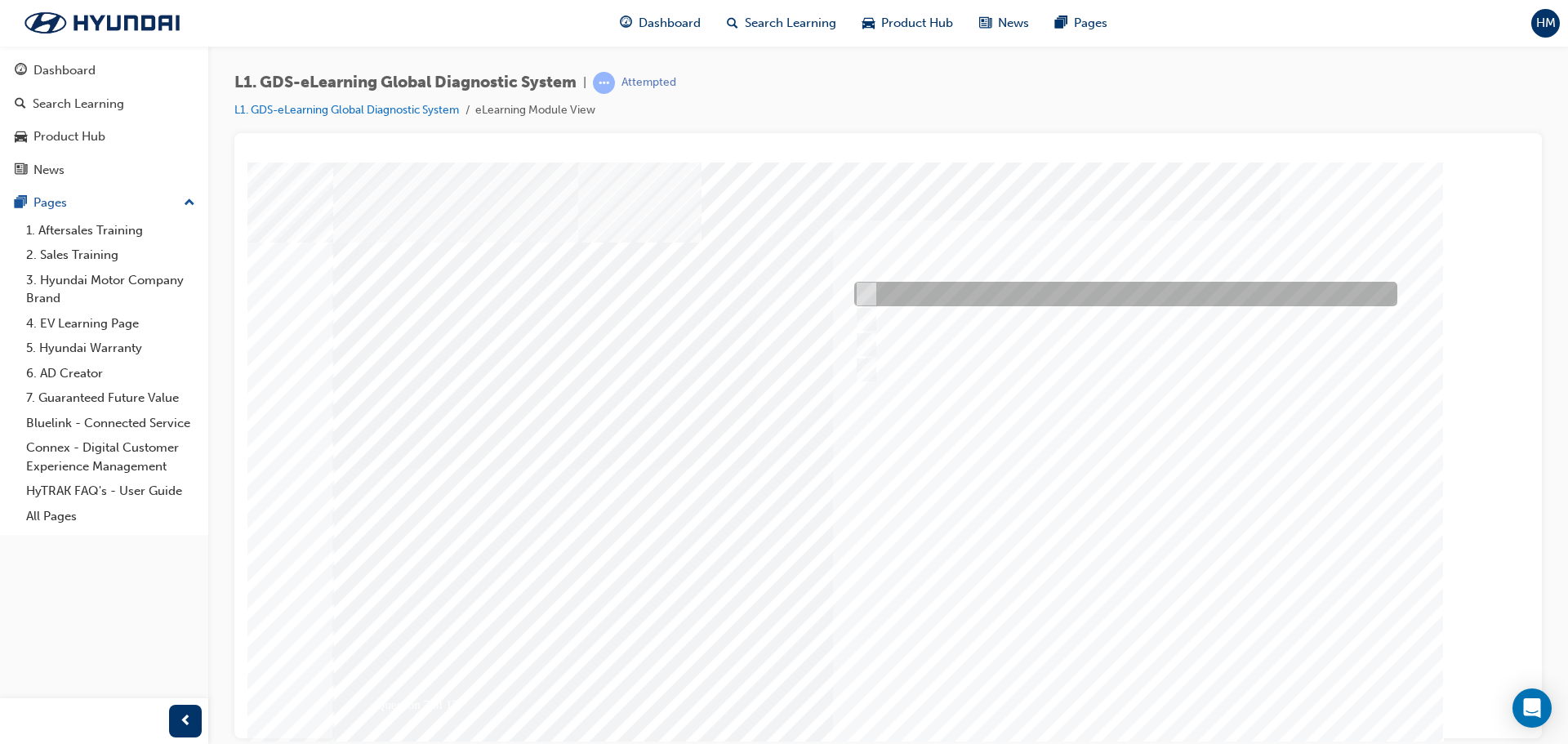
click at [1051, 299] on div at bounding box center [1121, 294] width 543 height 24
radio input "true"
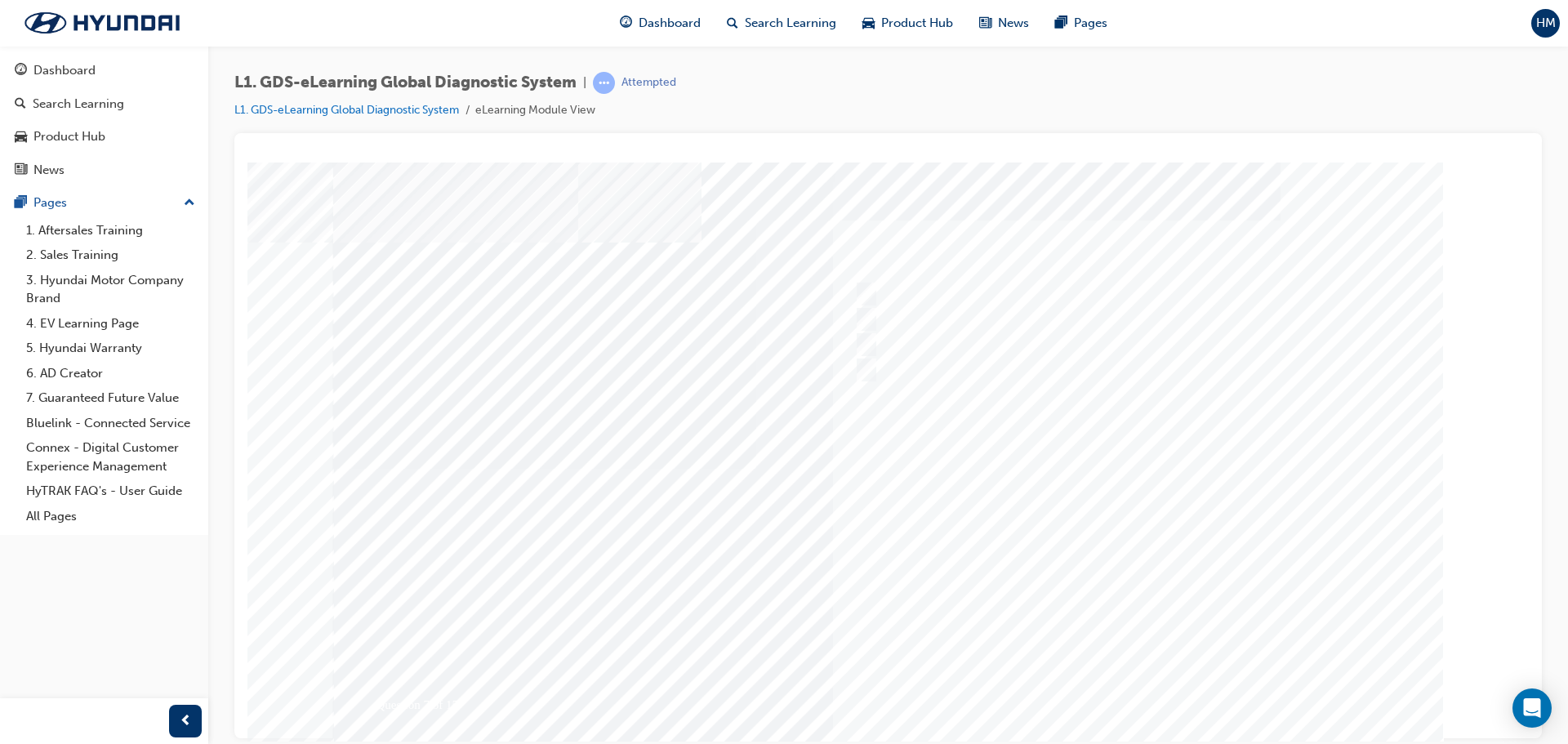
click at [1116, 696] on div at bounding box center [889, 468] width 1111 height 612
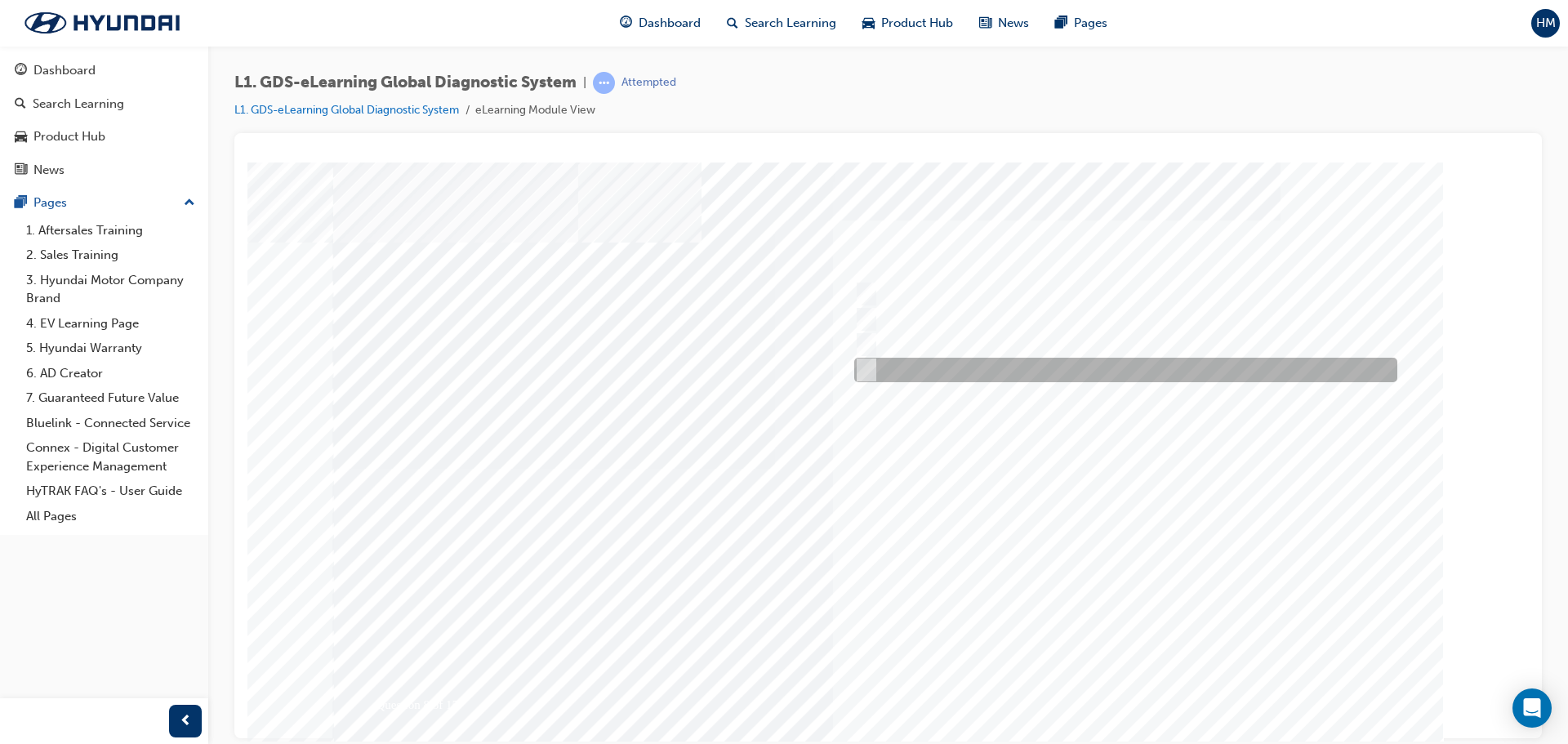
click at [947, 358] on div at bounding box center [1121, 369] width 543 height 24
radio input "true"
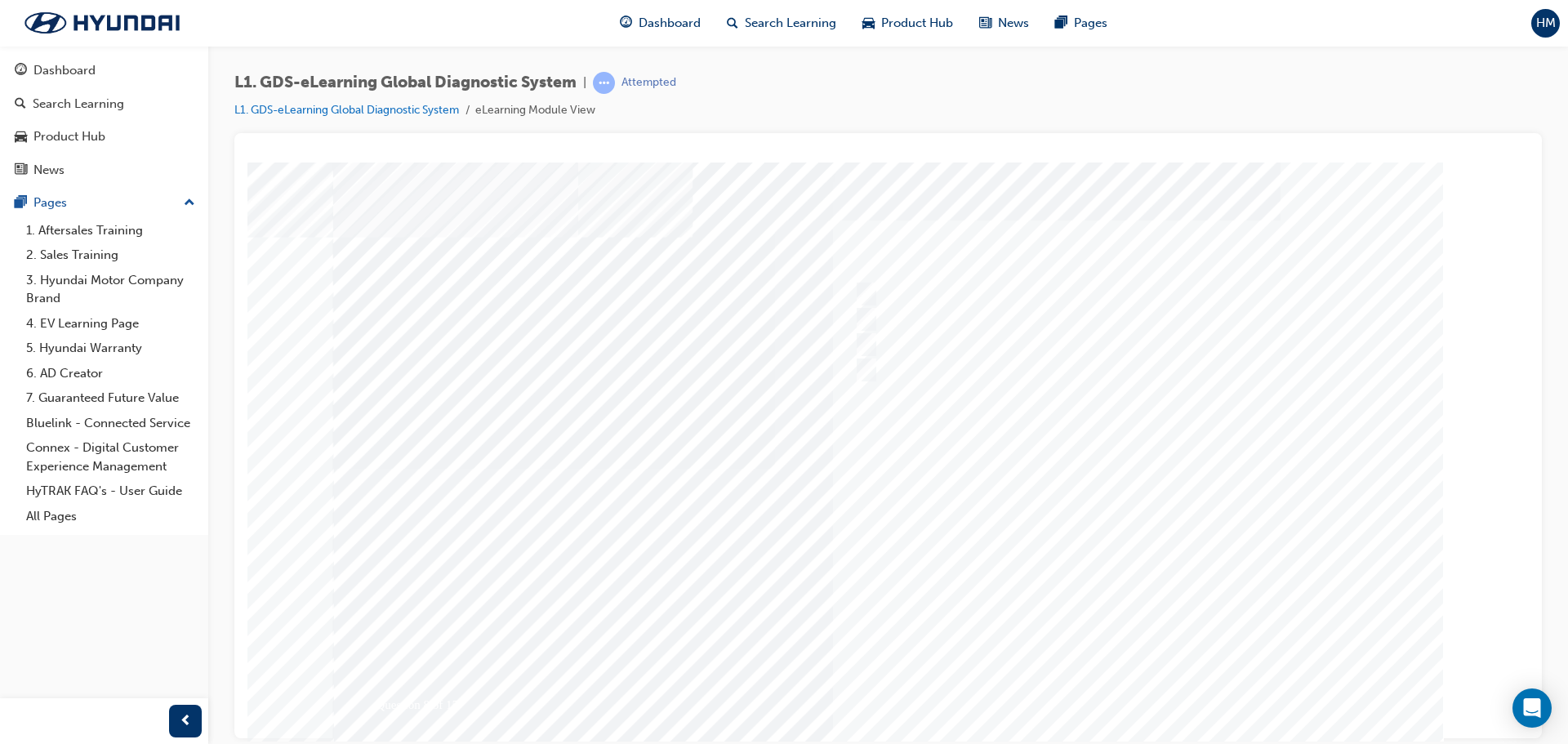
click at [1145, 688] on div at bounding box center [889, 468] width 1111 height 612
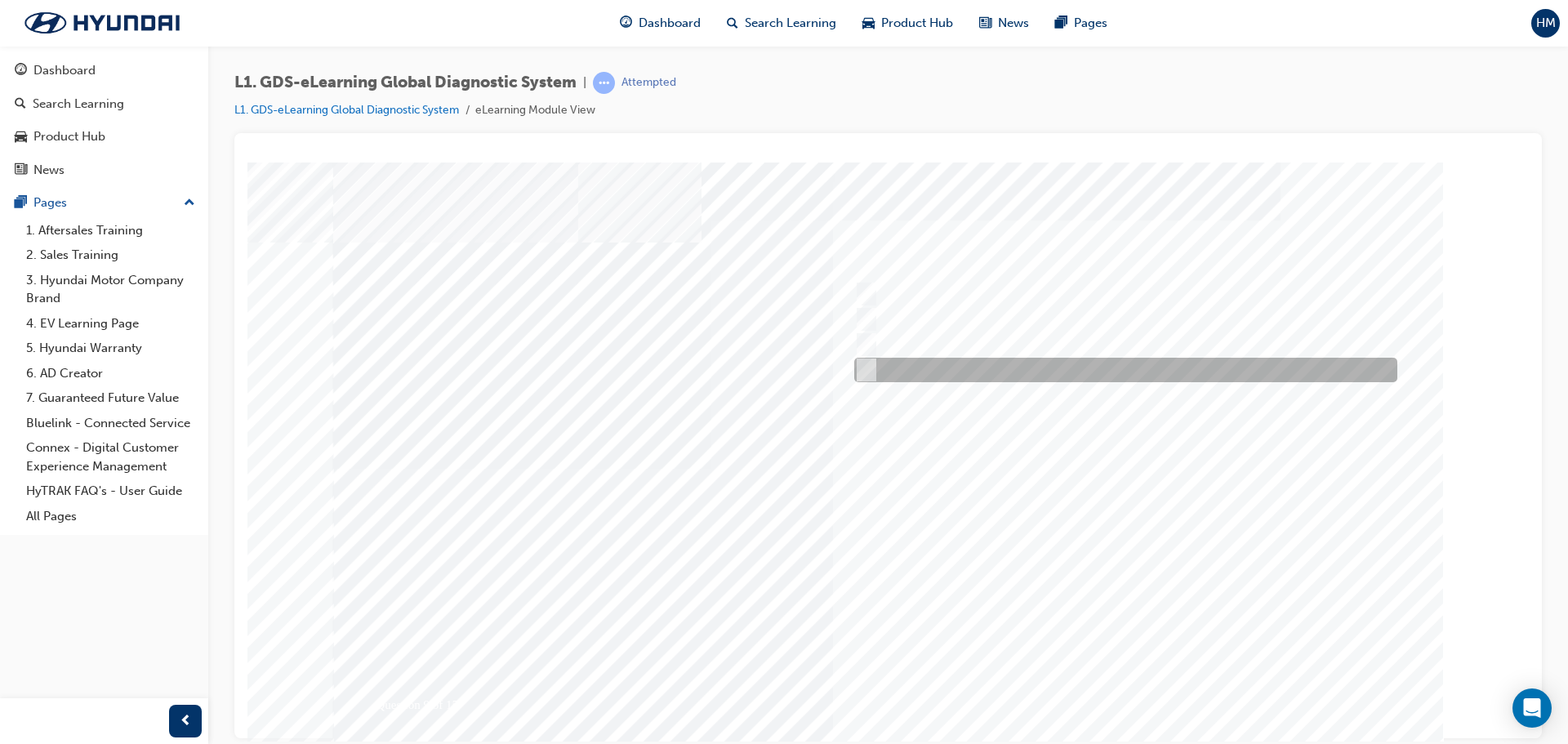
click at [901, 360] on div at bounding box center [1121, 369] width 543 height 24
radio input "true"
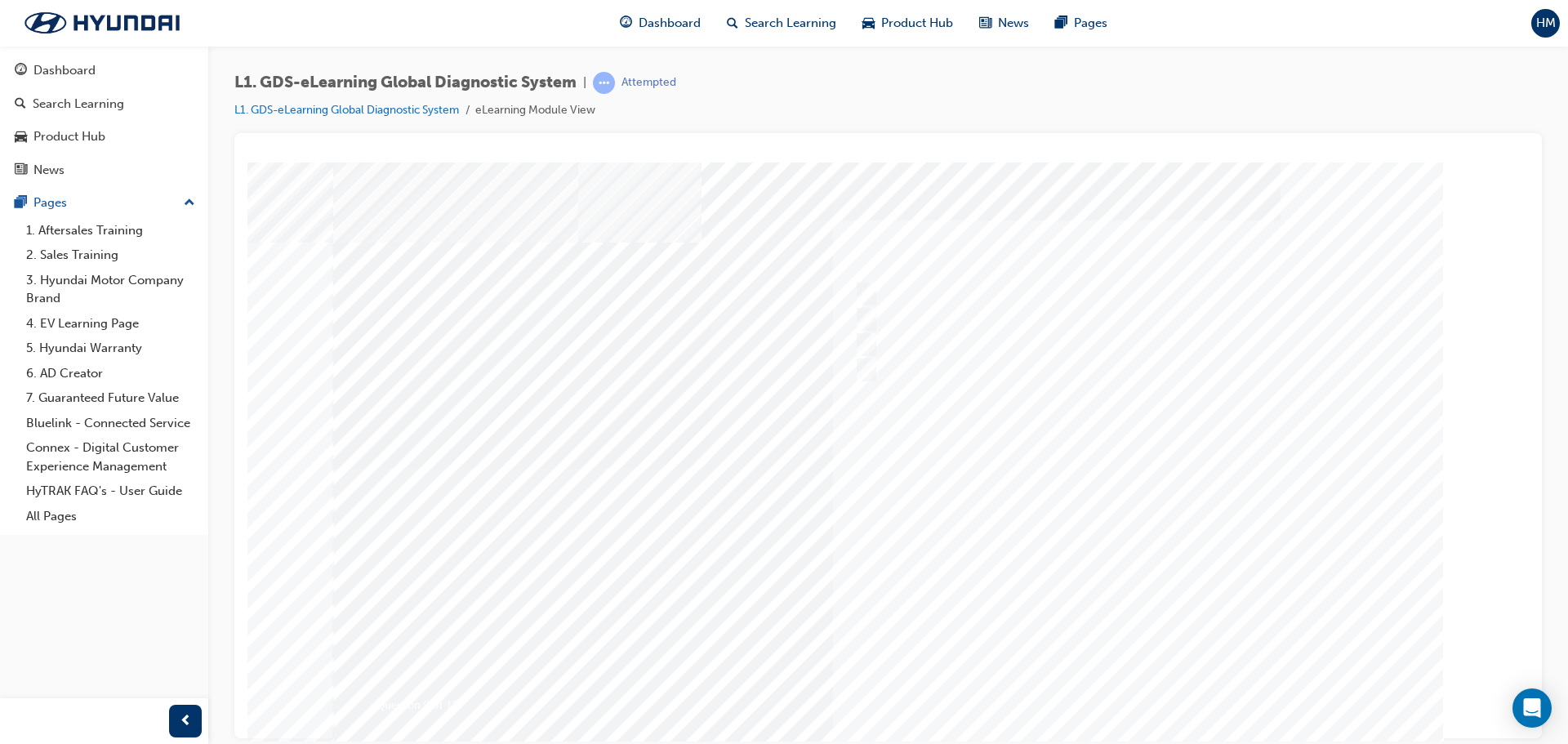
click at [1145, 704] on div at bounding box center [889, 468] width 1111 height 612
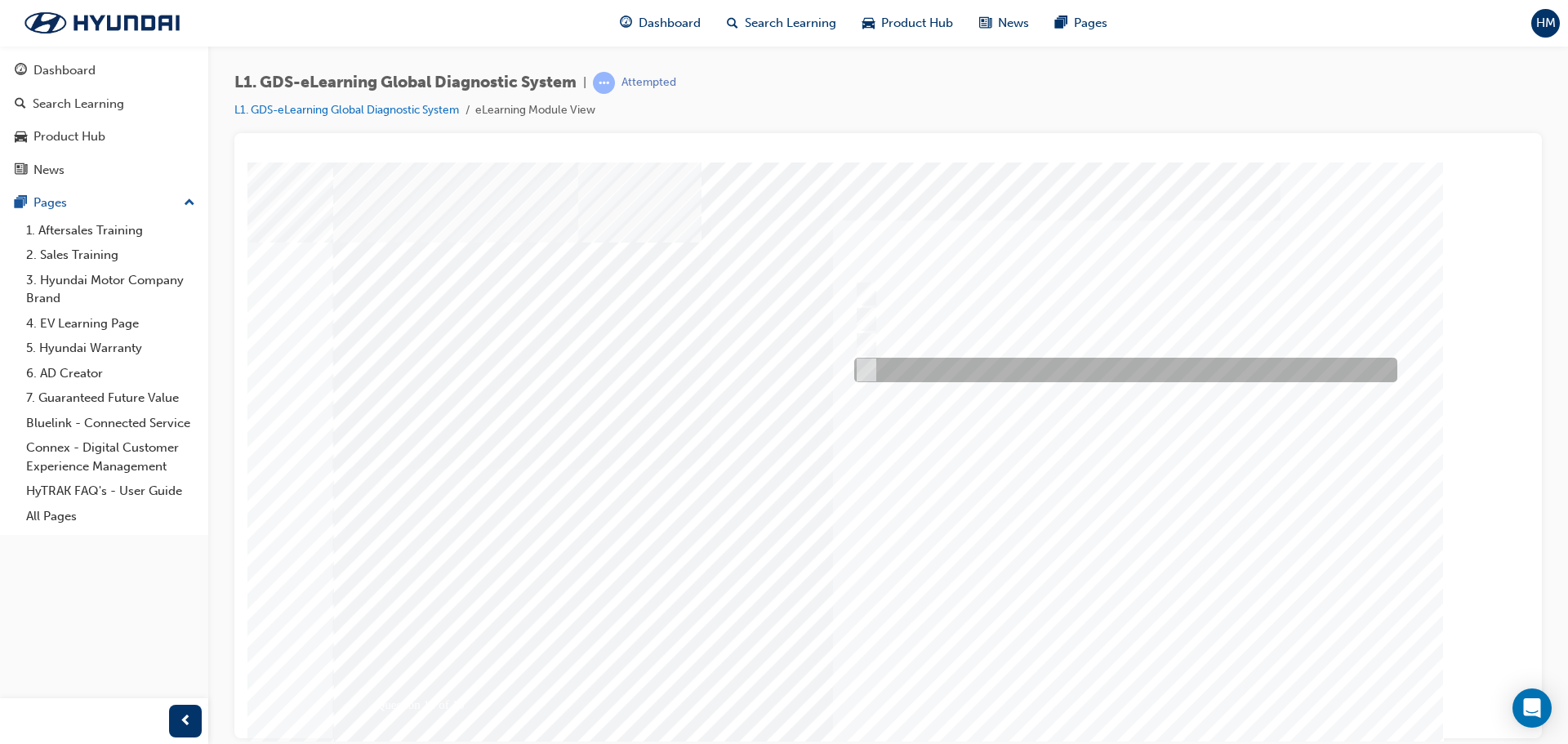
drag, startPoint x: 1010, startPoint y: 358, endPoint x: 1016, endPoint y: 375, distance: 18.0
click at [1010, 359] on div at bounding box center [1121, 369] width 543 height 24
radio input "true"
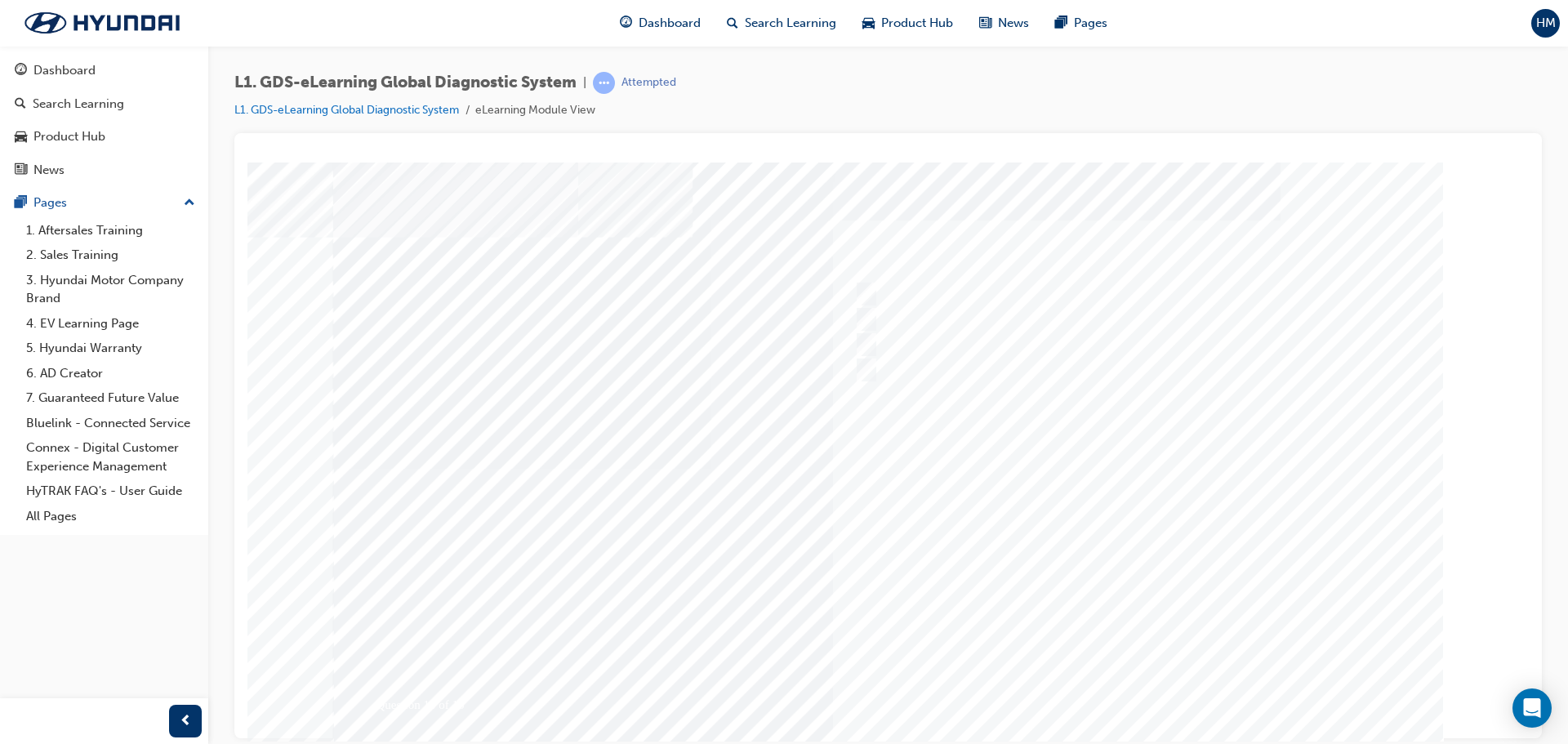
click at [1137, 697] on div at bounding box center [889, 468] width 1111 height 612
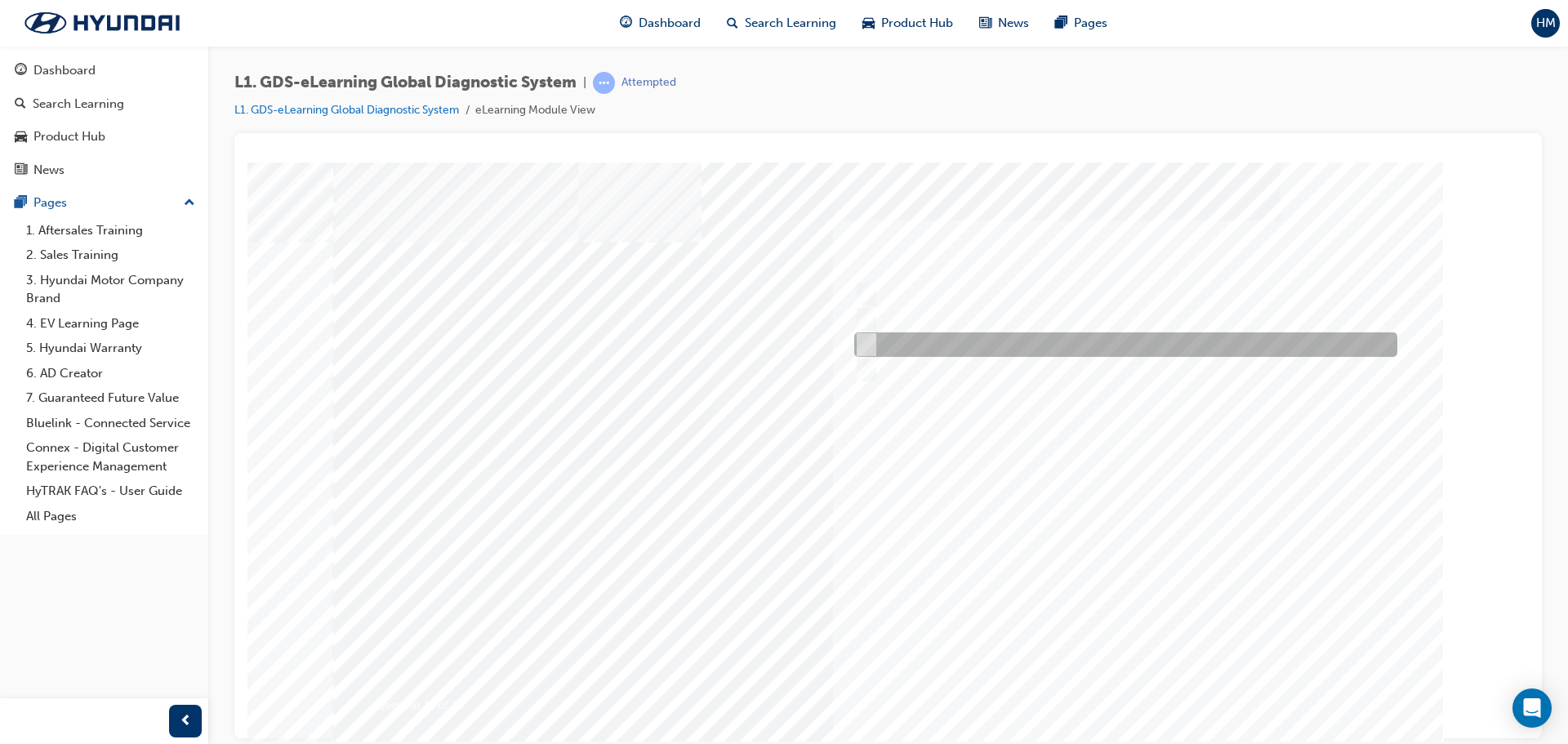
click at [1020, 334] on div at bounding box center [1121, 344] width 543 height 24
radio input "true"
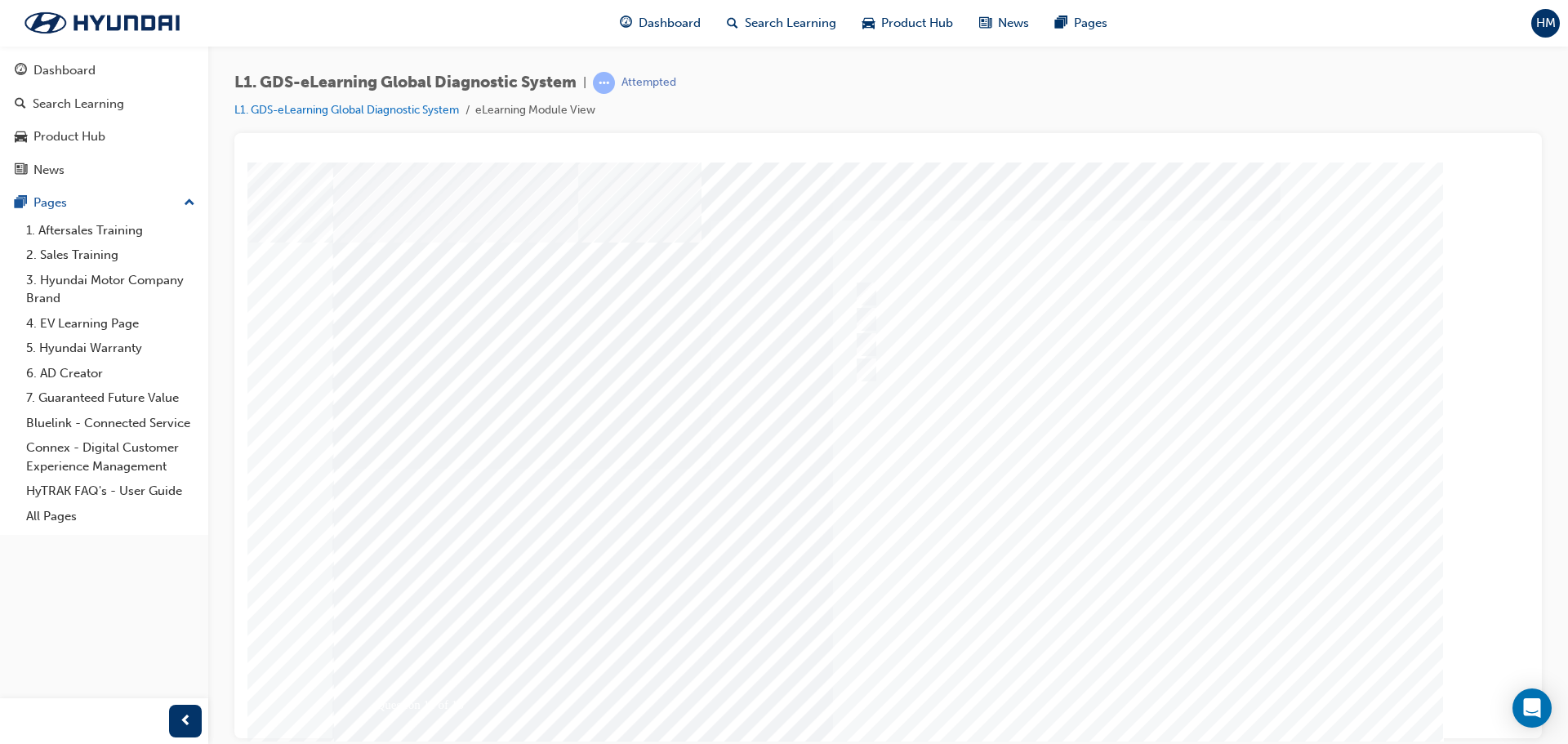
click at [1137, 678] on div at bounding box center [889, 468] width 1111 height 612
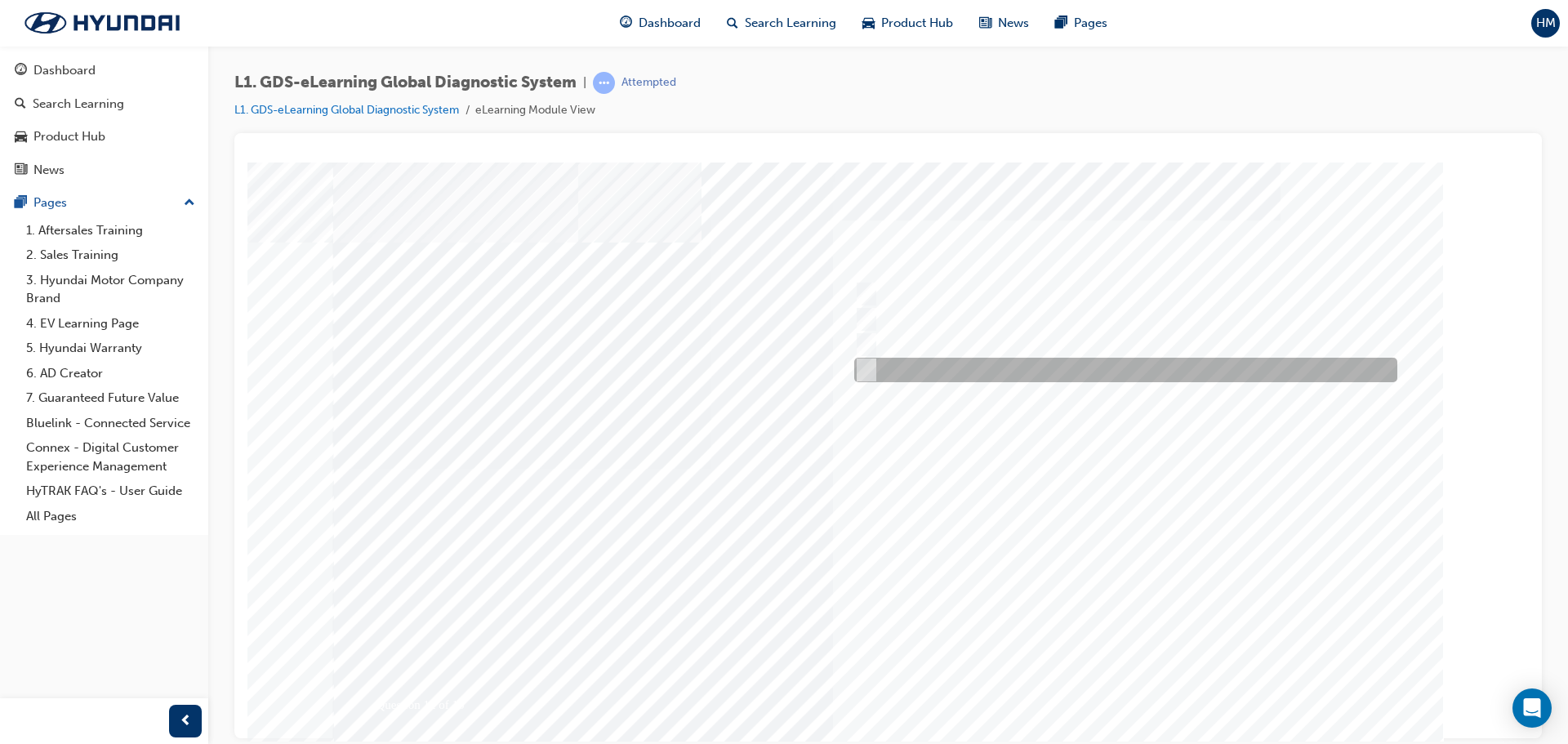
click at [1040, 363] on div at bounding box center [1121, 369] width 543 height 24
radio input "true"
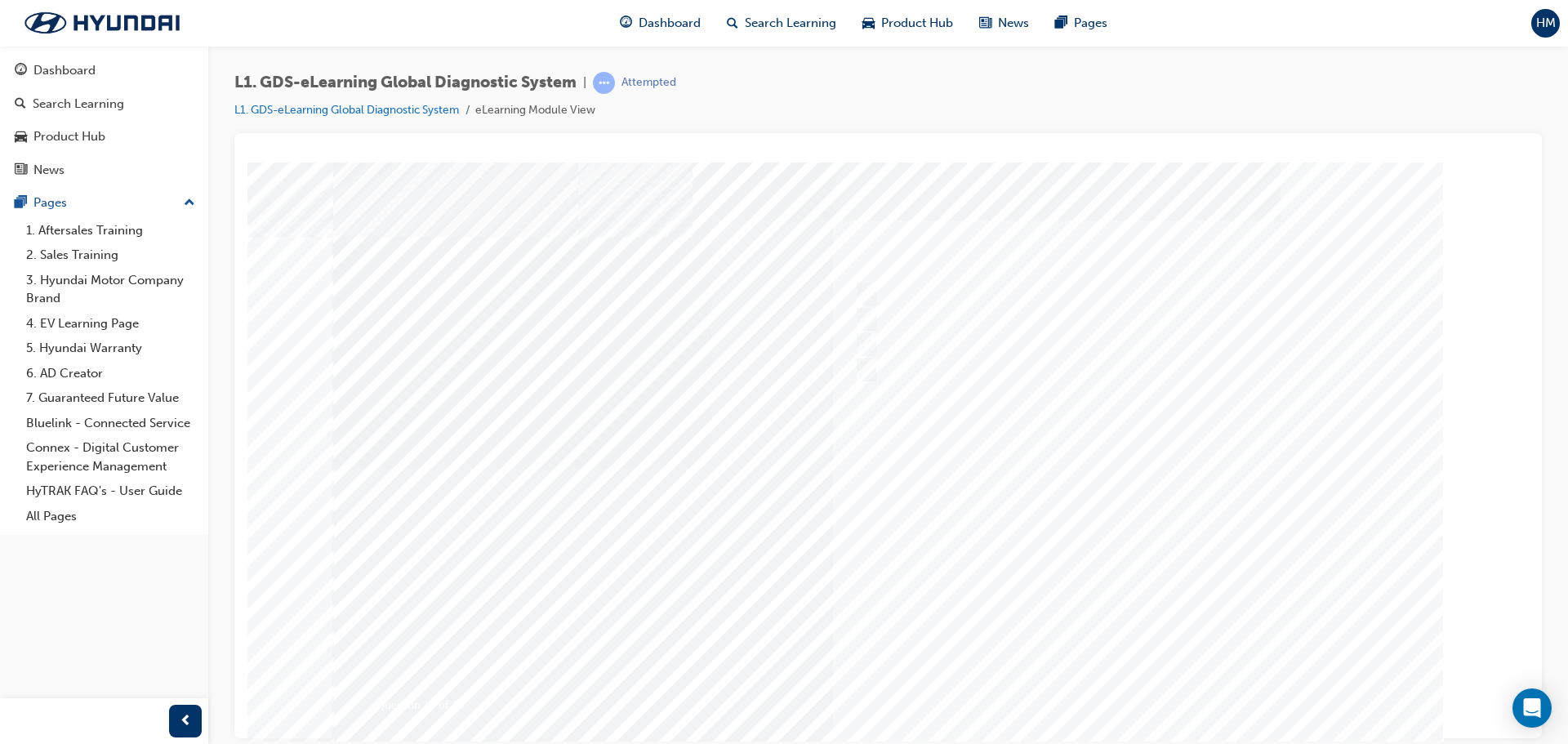
drag, startPoint x: 1137, startPoint y: 697, endPoint x: 1137, endPoint y: 715, distance: 18.0
click at [1137, 715] on div at bounding box center [882, 486] width 1111 height 612
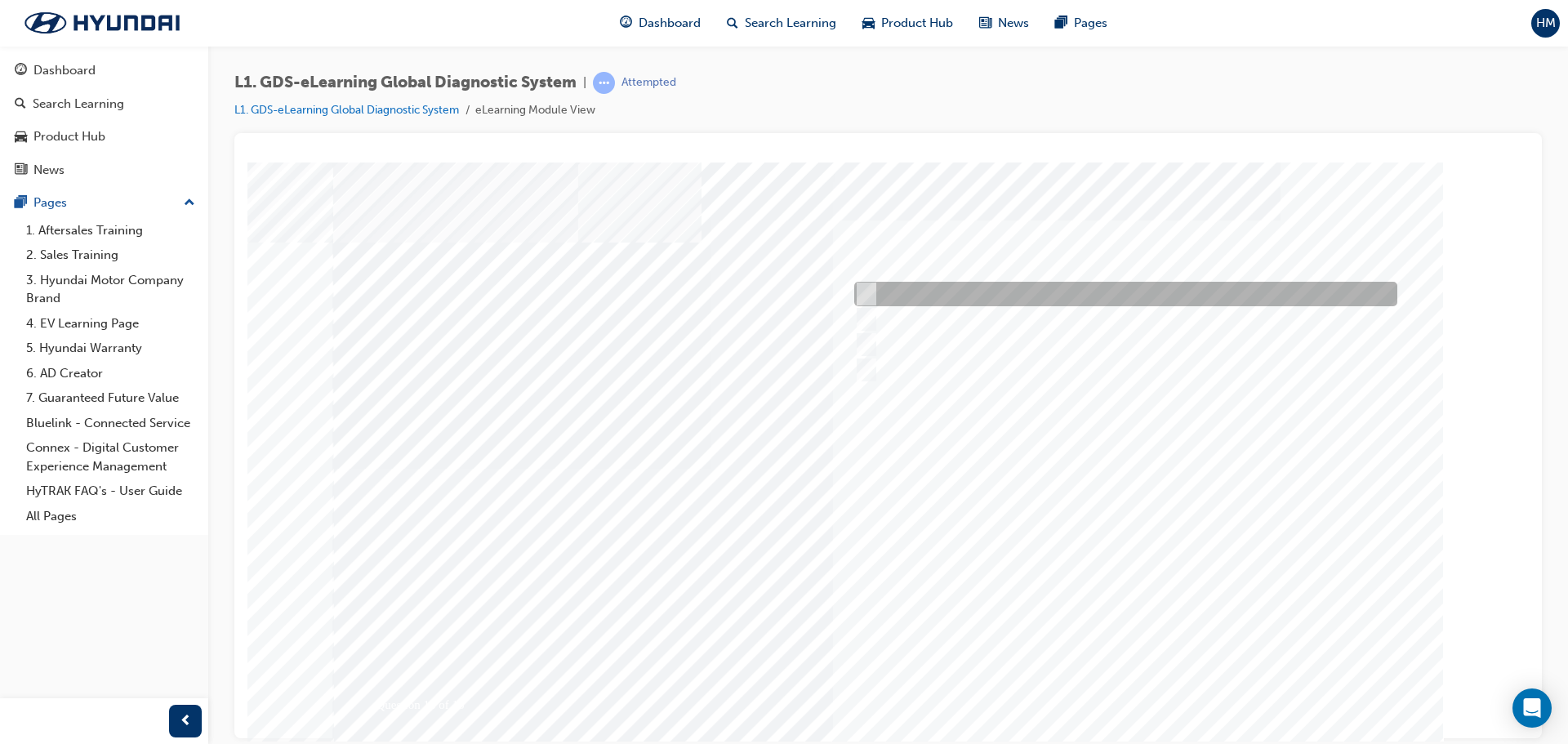
click at [973, 303] on div at bounding box center [1121, 294] width 543 height 24
radio input "true"
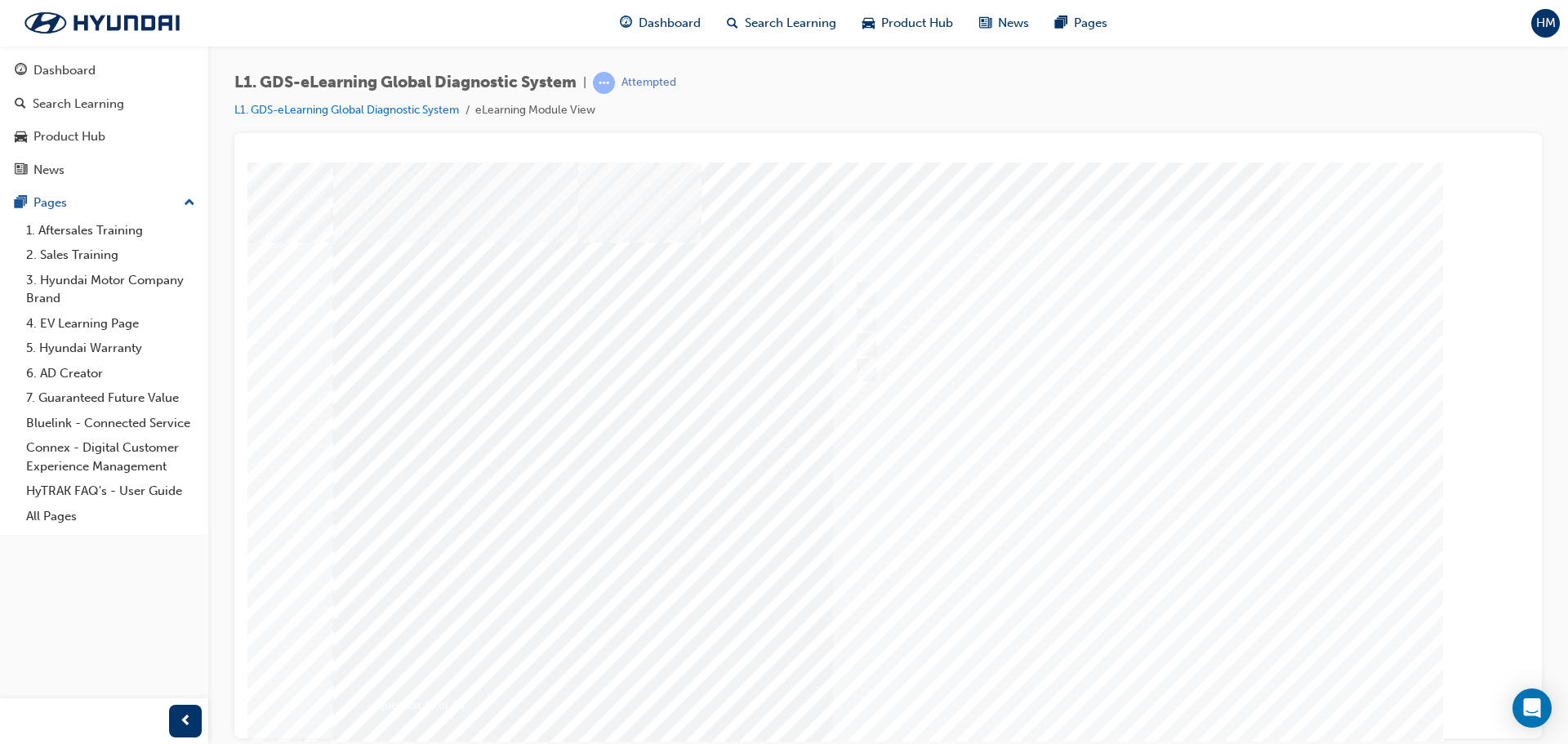
click at [1129, 678] on div at bounding box center [889, 468] width 1111 height 612
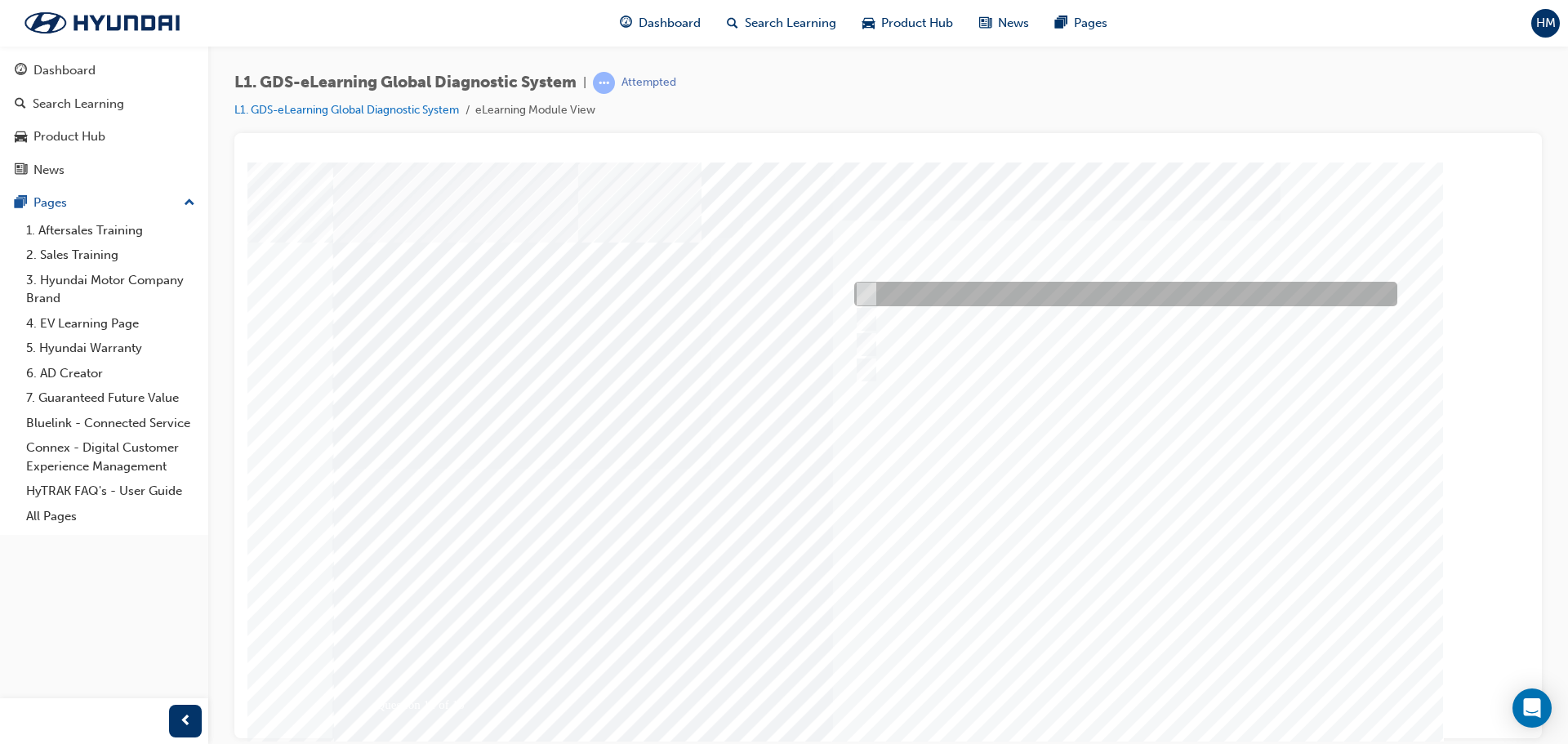
click at [972, 300] on div at bounding box center [1121, 294] width 543 height 24
radio input "true"
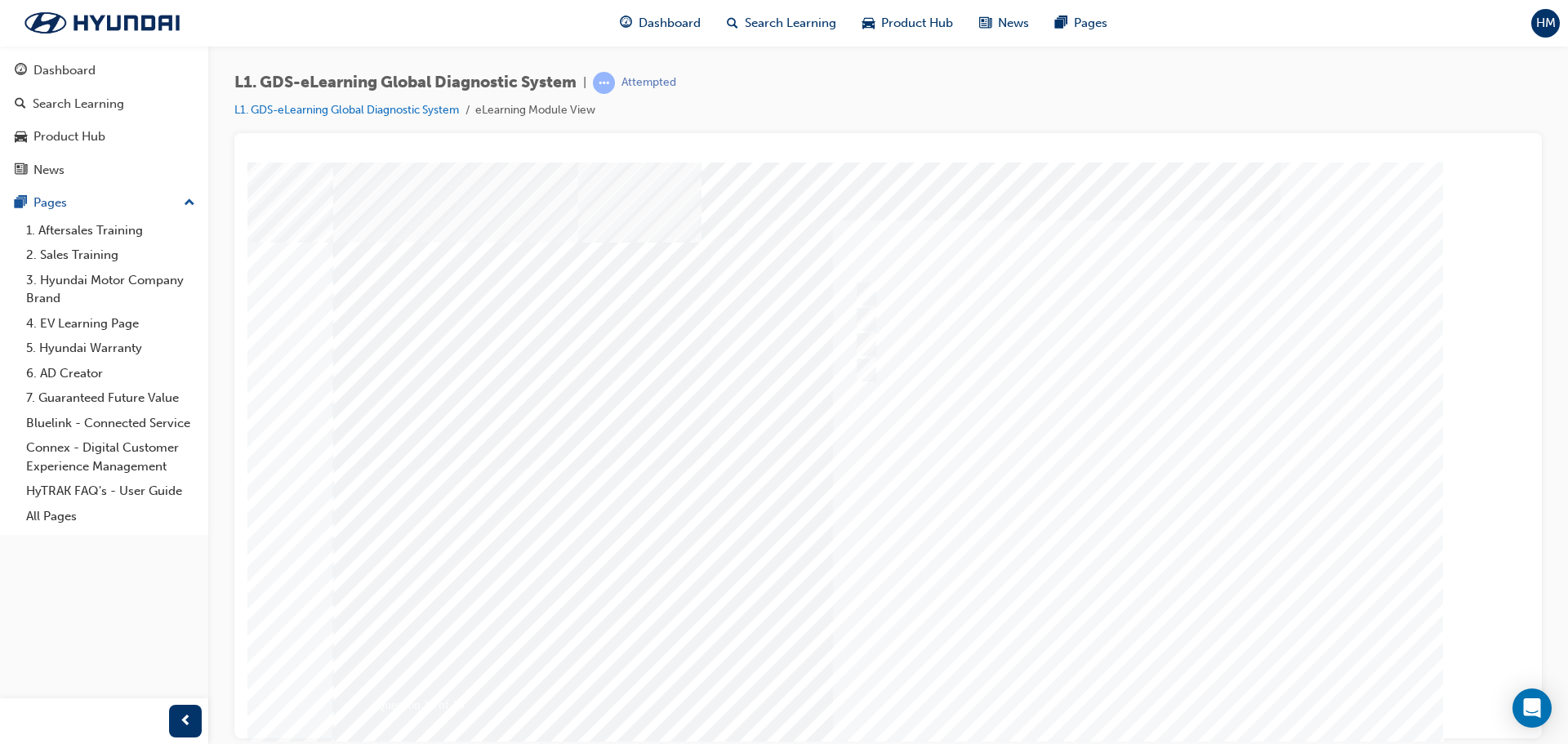
click at [1129, 679] on div at bounding box center [889, 468] width 1111 height 612
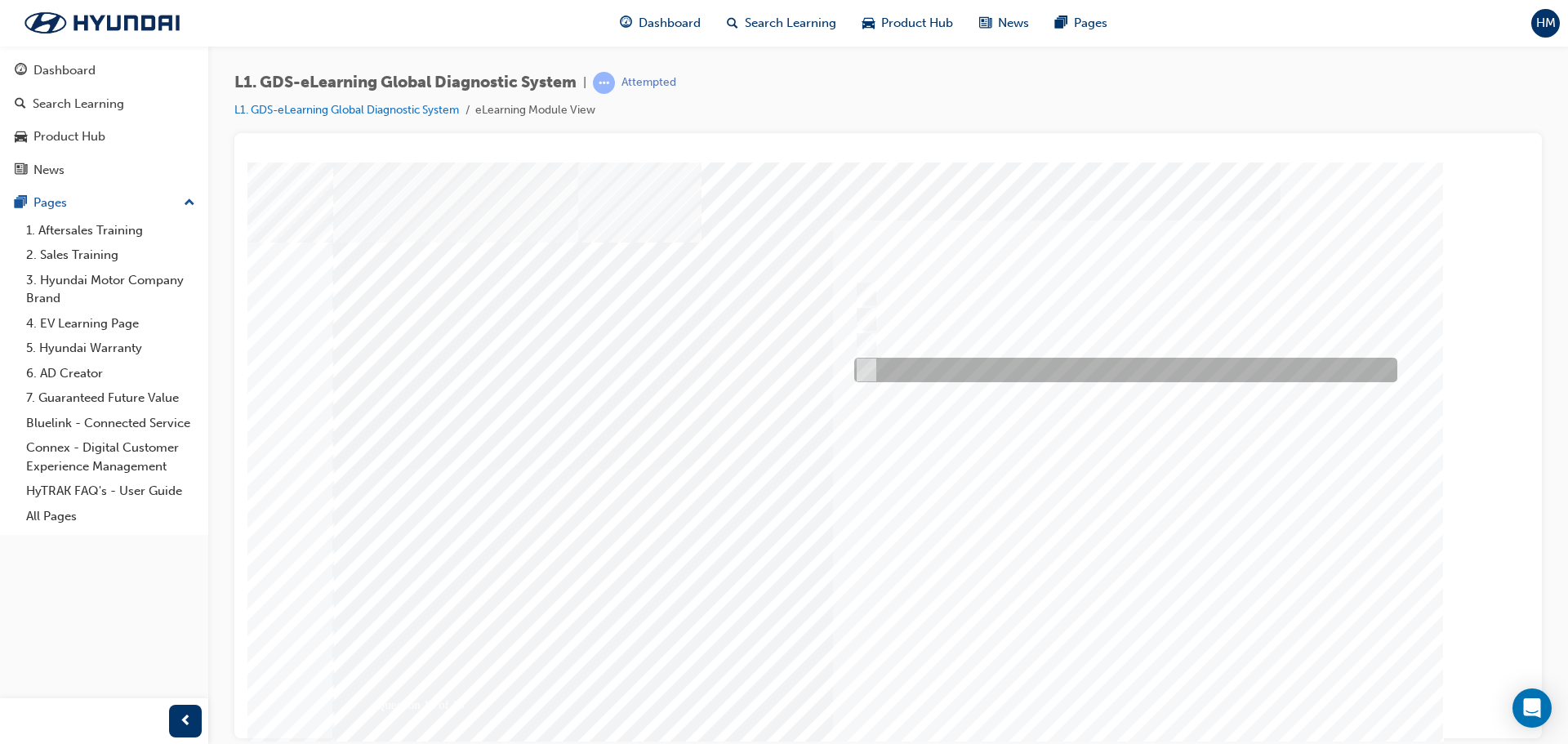
click at [935, 364] on div at bounding box center [1121, 369] width 543 height 24
radio input "true"
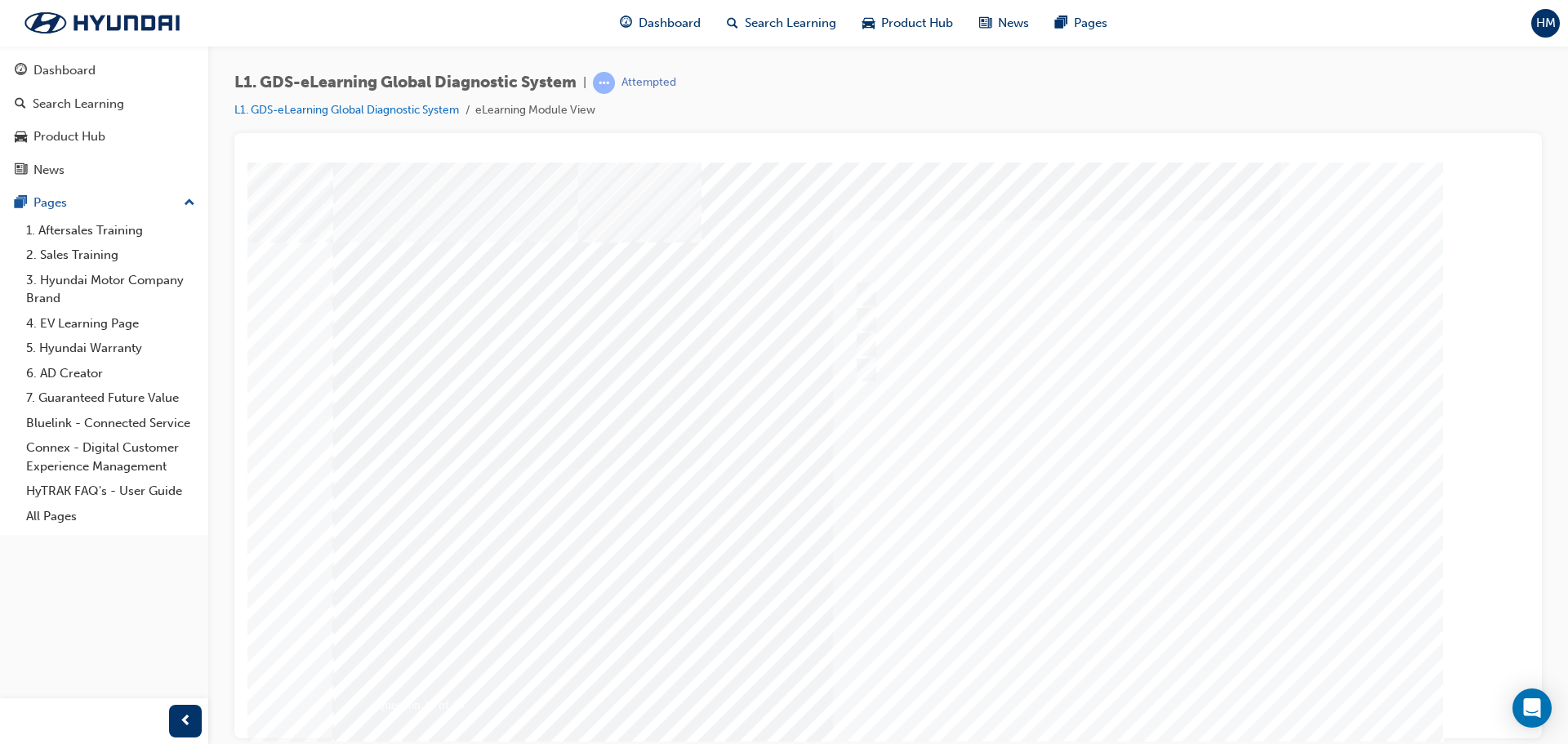
click at [1084, 677] on div at bounding box center [889, 468] width 1111 height 612
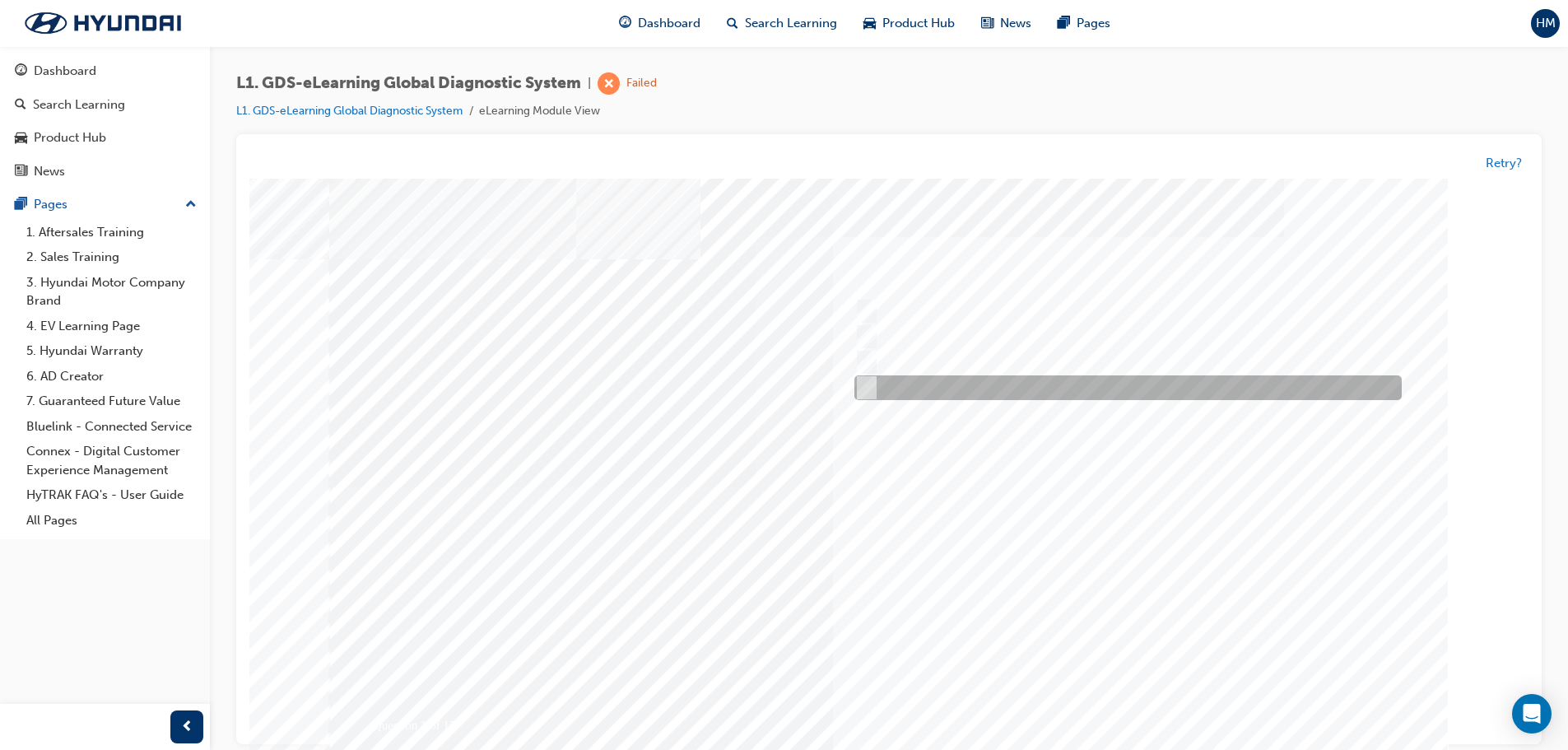
click at [996, 387] on div at bounding box center [1124, 388] width 547 height 24
radio input "true"
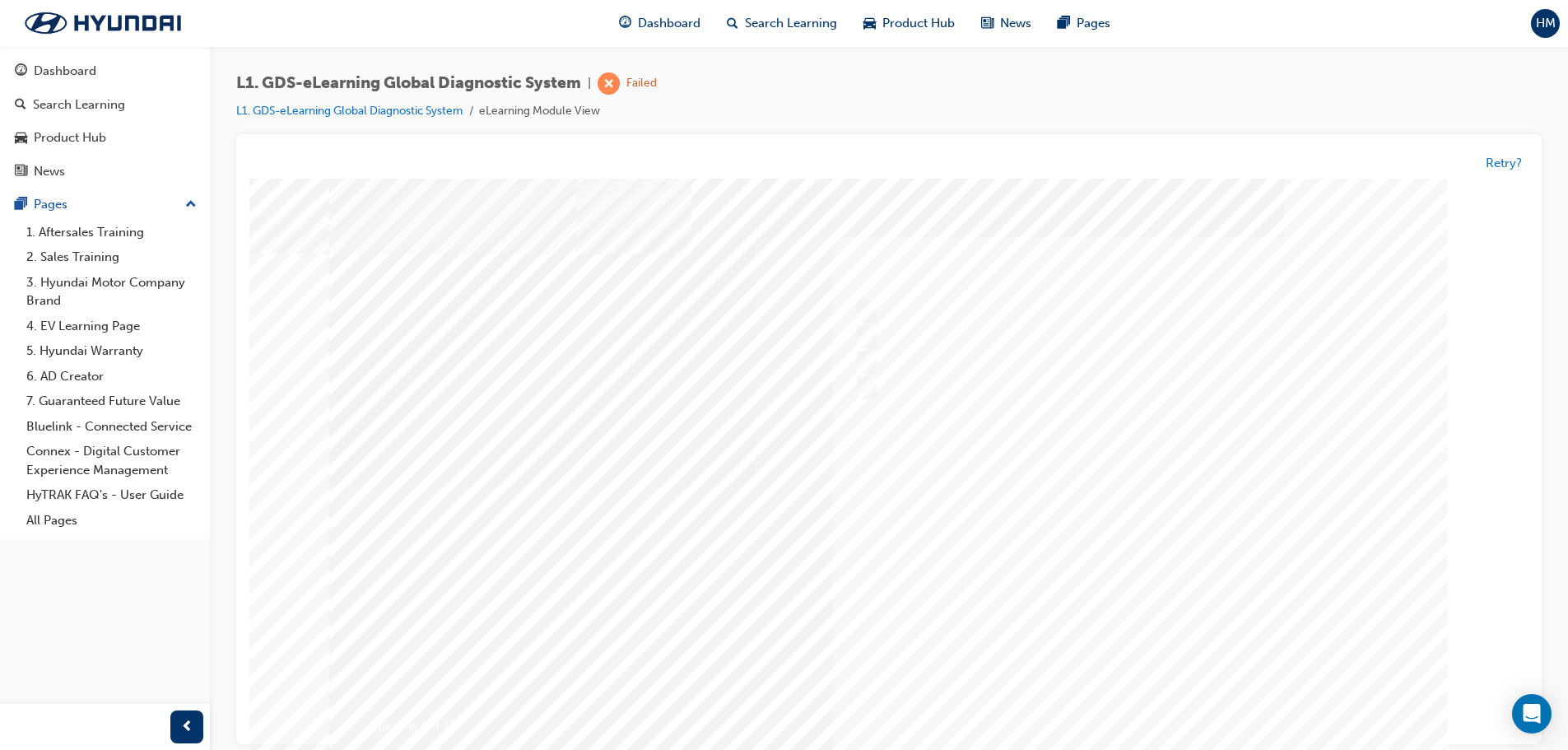
click at [1128, 709] on div at bounding box center [889, 487] width 1120 height 617
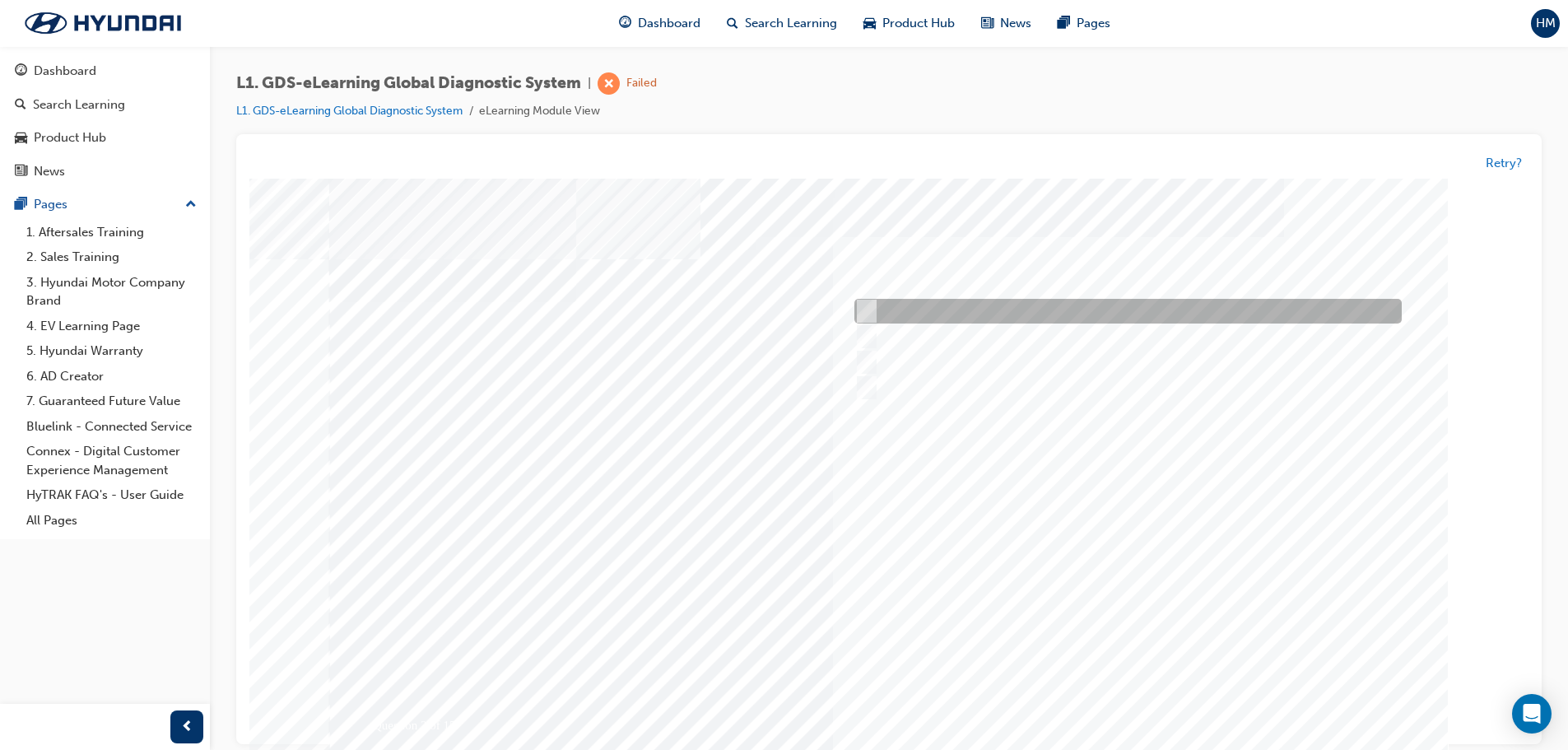
click at [1142, 316] on div at bounding box center [1124, 312] width 547 height 24
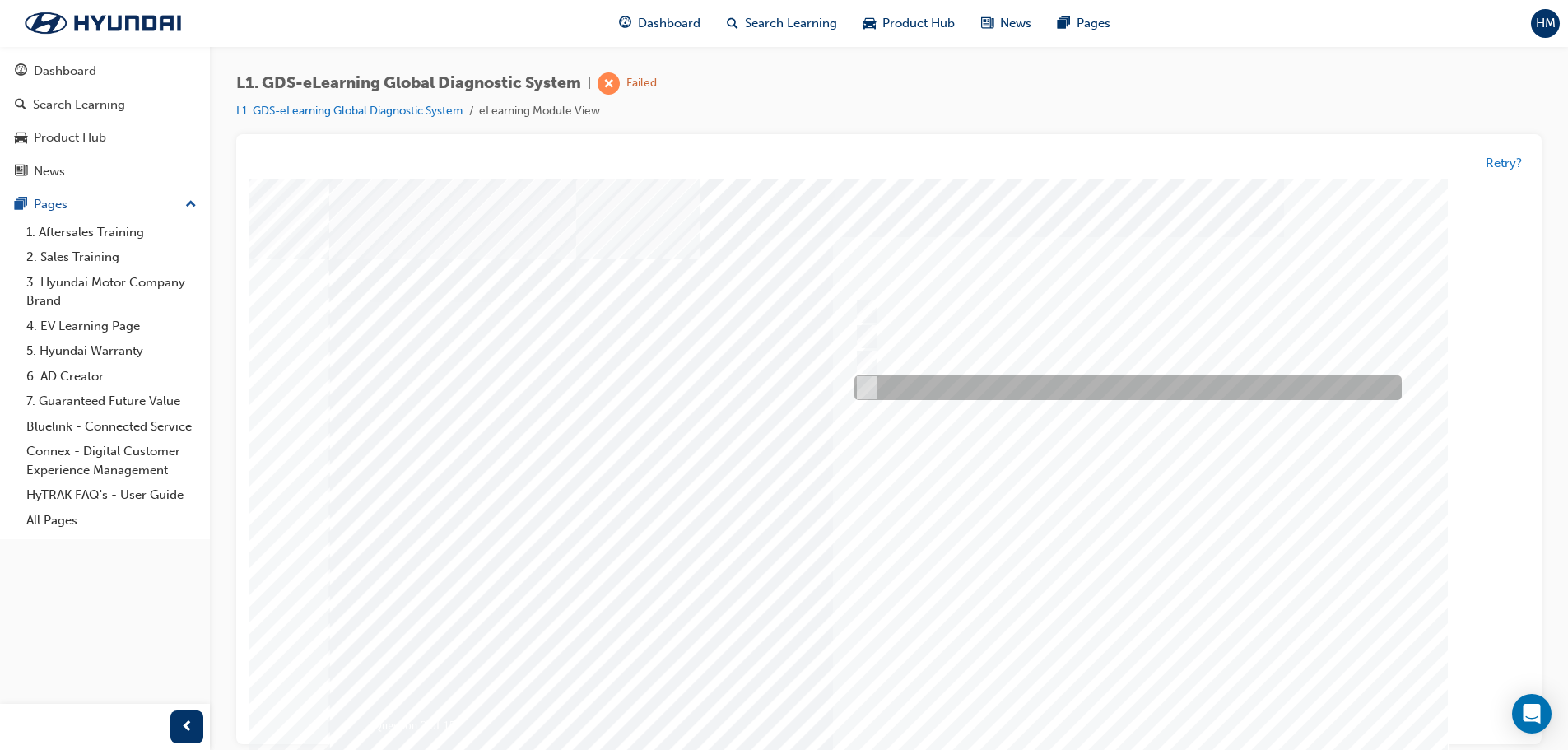
click at [1127, 388] on div at bounding box center [1124, 388] width 547 height 24
radio input "false"
radio input "true"
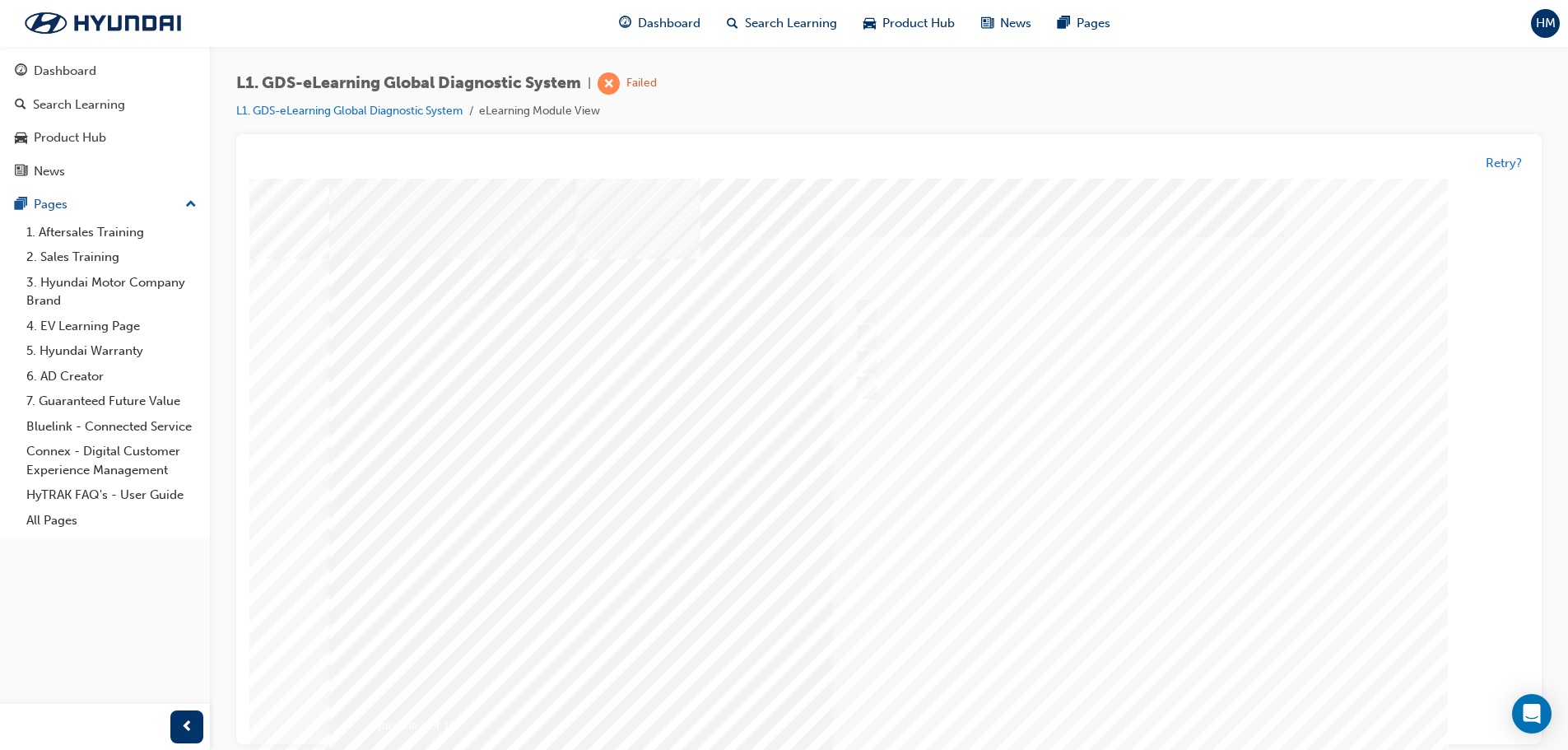
click at [1103, 697] on div at bounding box center [889, 487] width 1120 height 617
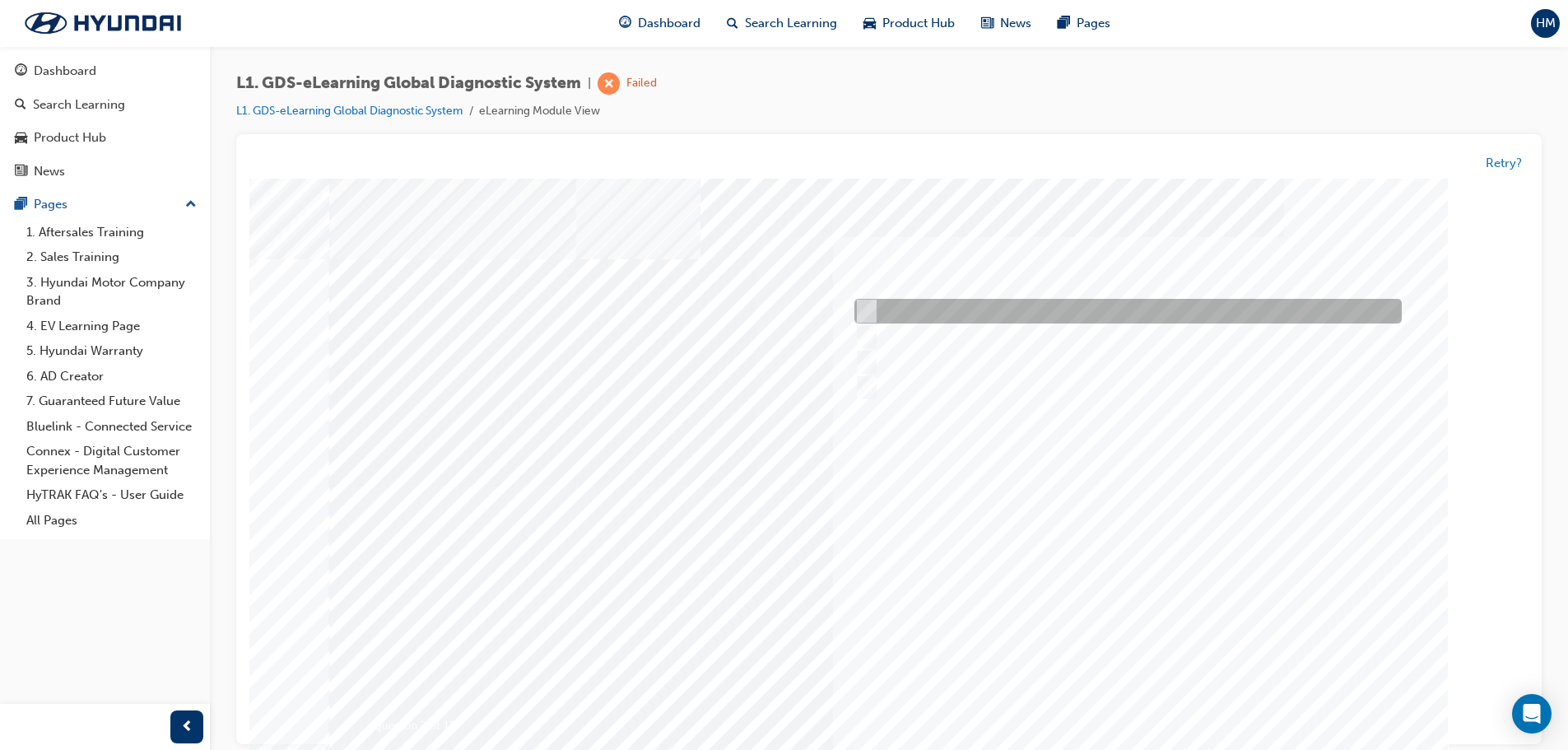
click at [1002, 312] on div at bounding box center [1124, 312] width 547 height 24
checkbox input "true"
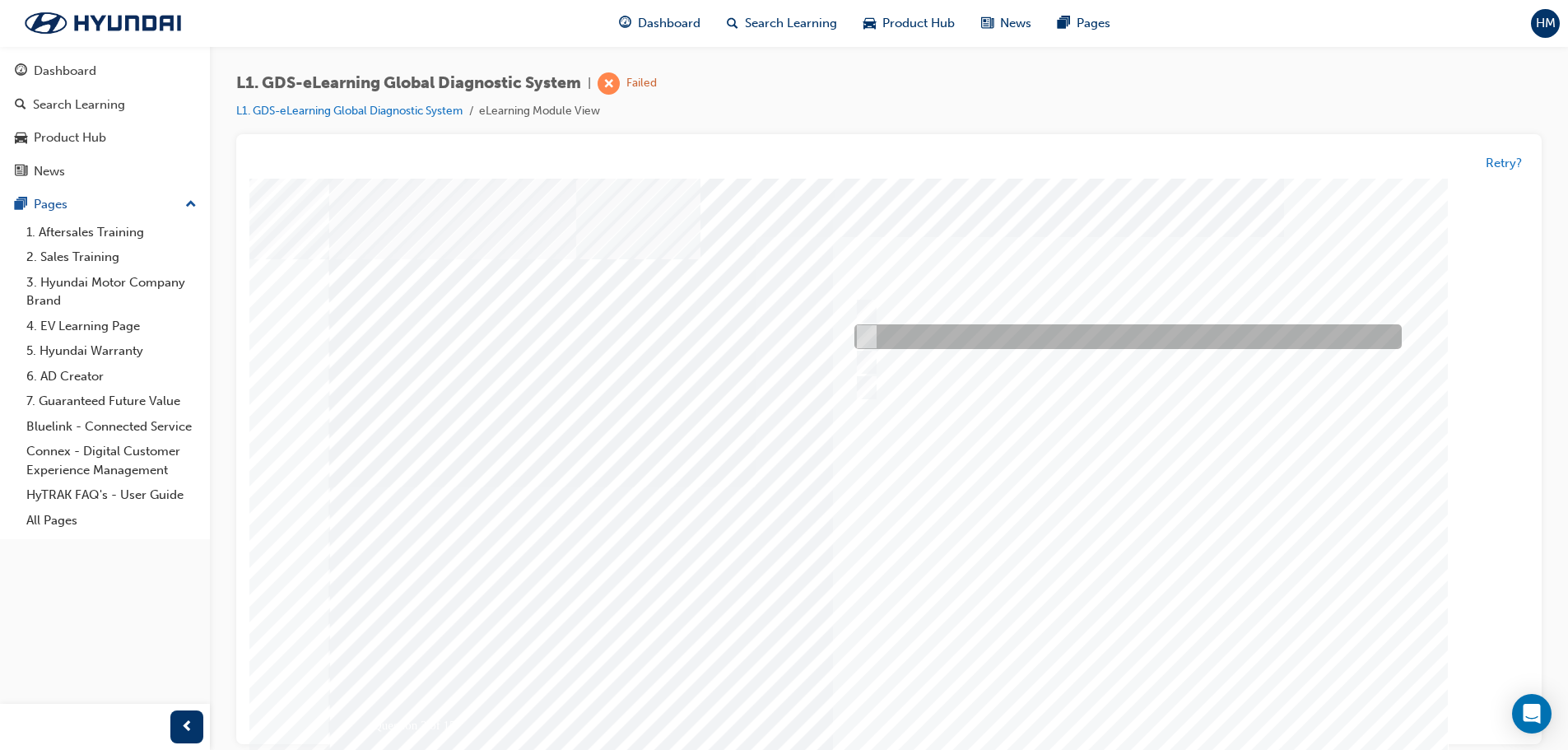
click at [992, 336] on div at bounding box center [1124, 337] width 547 height 24
checkbox input "true"
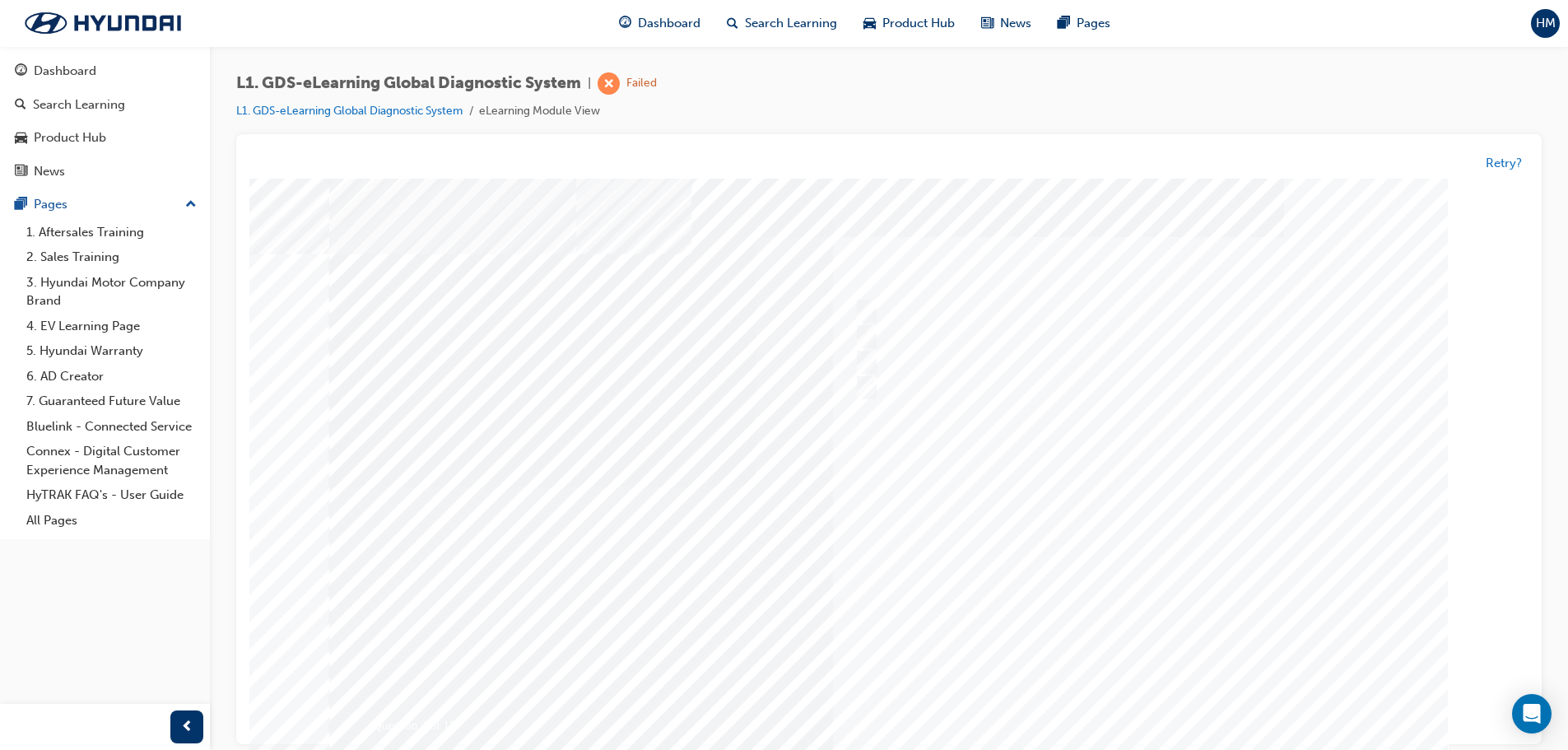
click at [1162, 719] on div at bounding box center [889, 487] width 1120 height 617
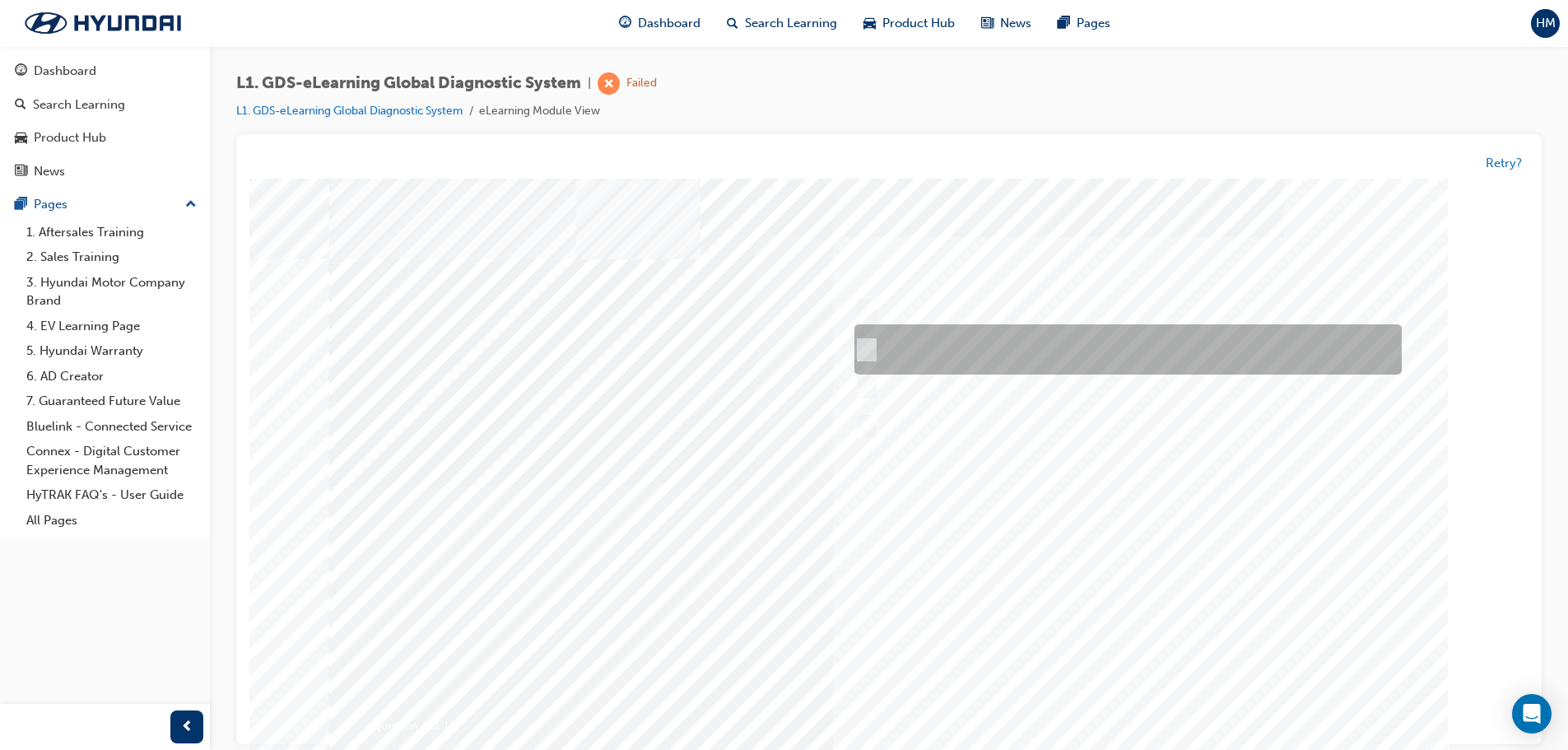
click at [940, 338] on div at bounding box center [1124, 350] width 547 height 50
radio input "true"
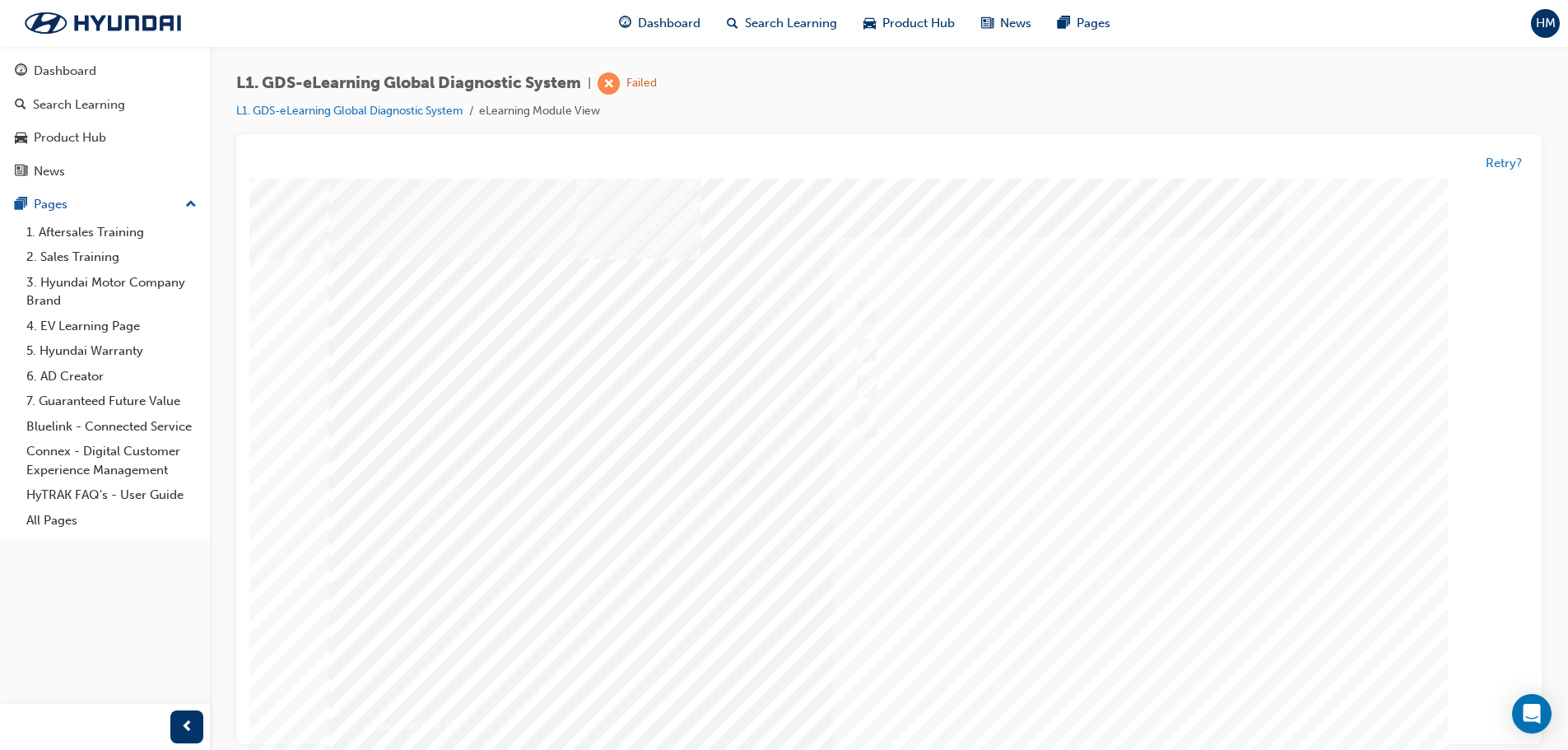
click at [1156, 705] on div at bounding box center [889, 487] width 1120 height 617
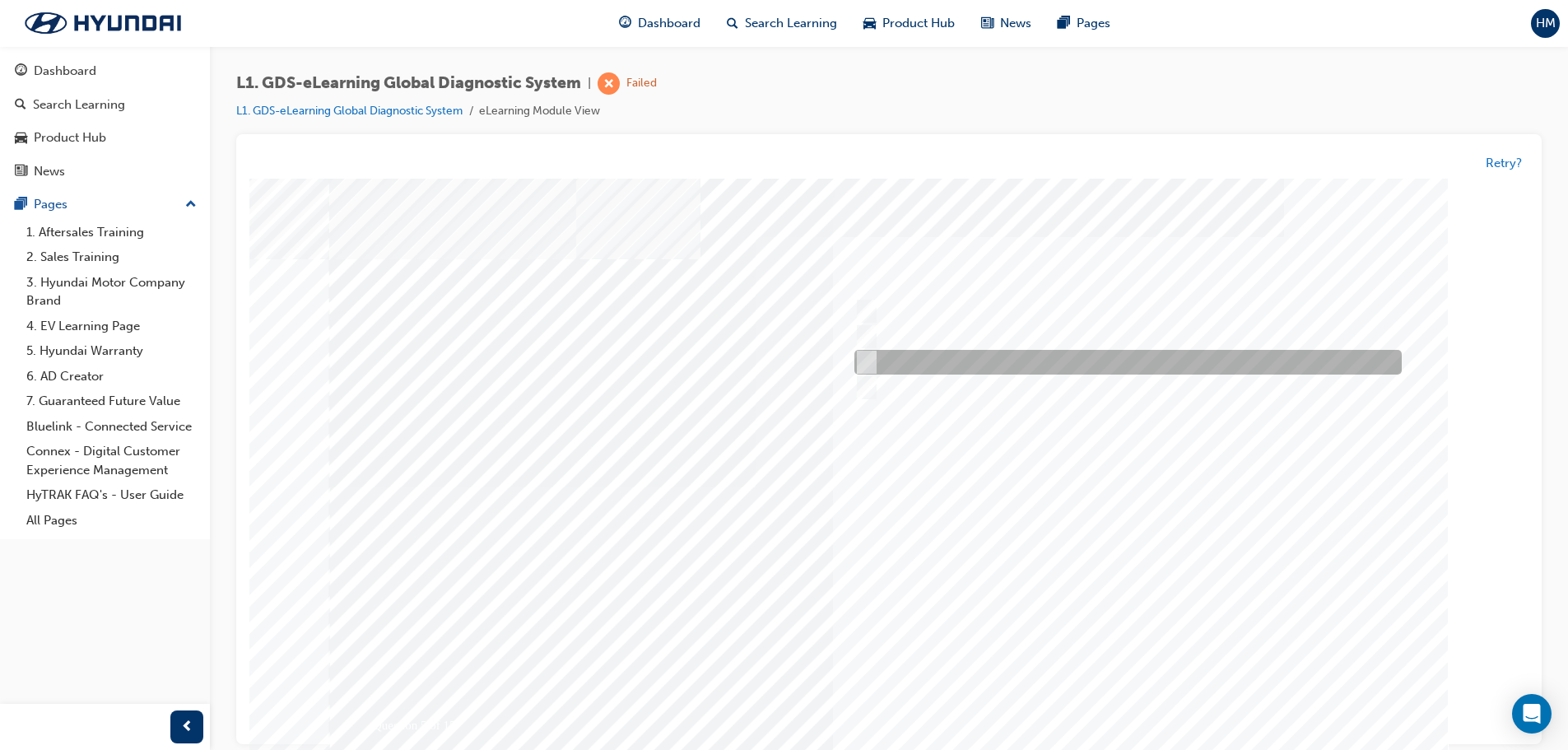
click at [942, 363] on div at bounding box center [1124, 362] width 547 height 24
checkbox input "true"
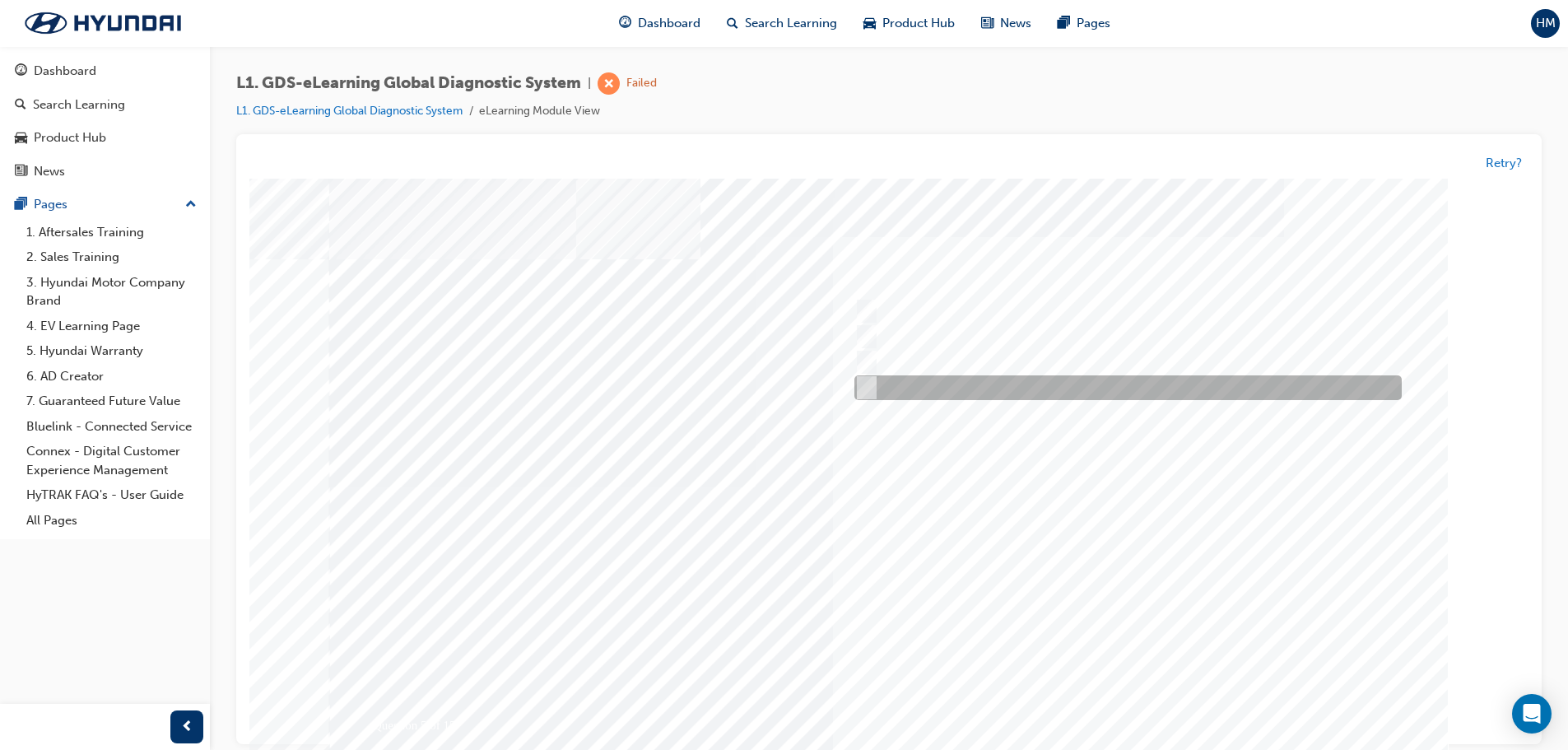
click at [960, 388] on div at bounding box center [1124, 388] width 547 height 24
checkbox input "true"
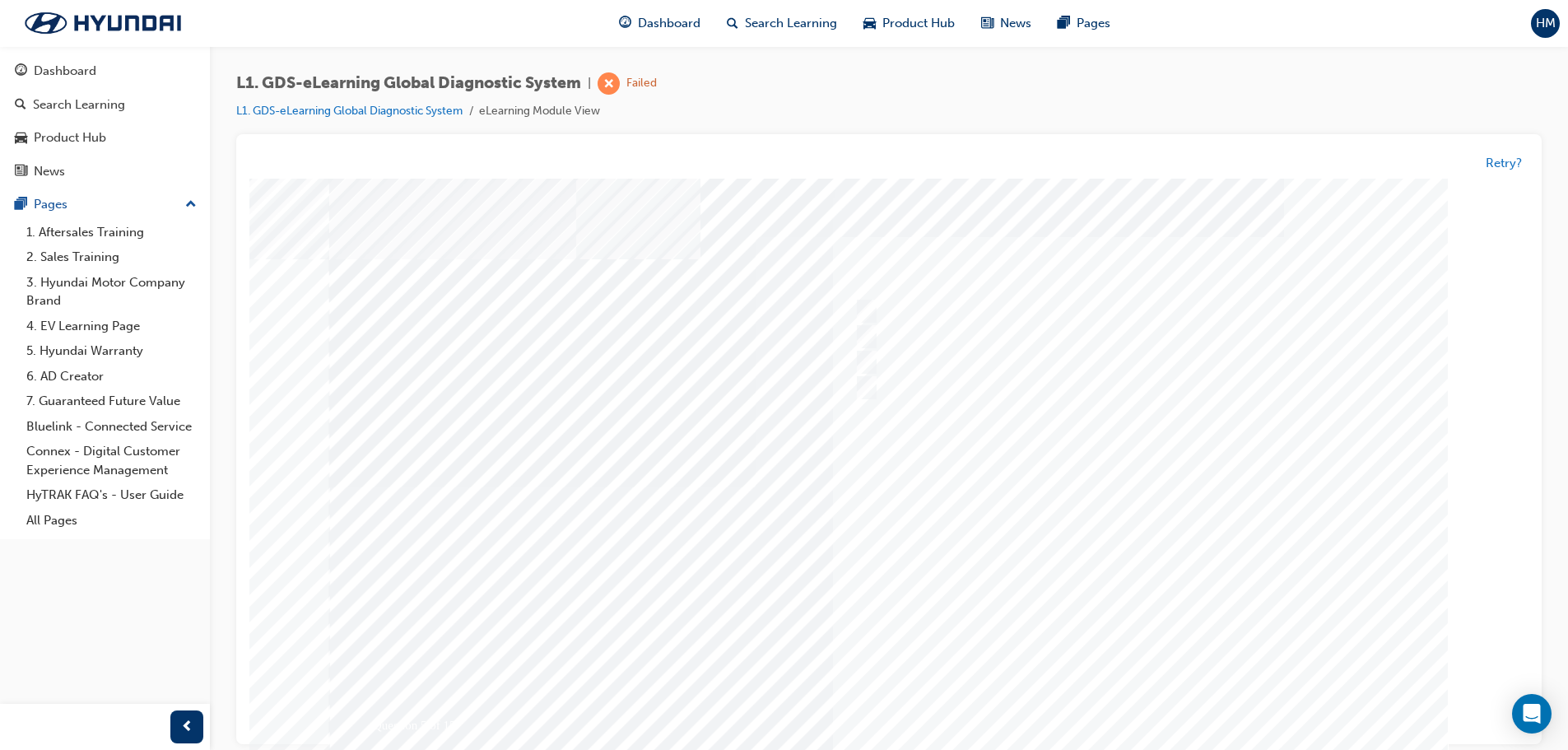
click at [1136, 698] on div at bounding box center [889, 487] width 1120 height 617
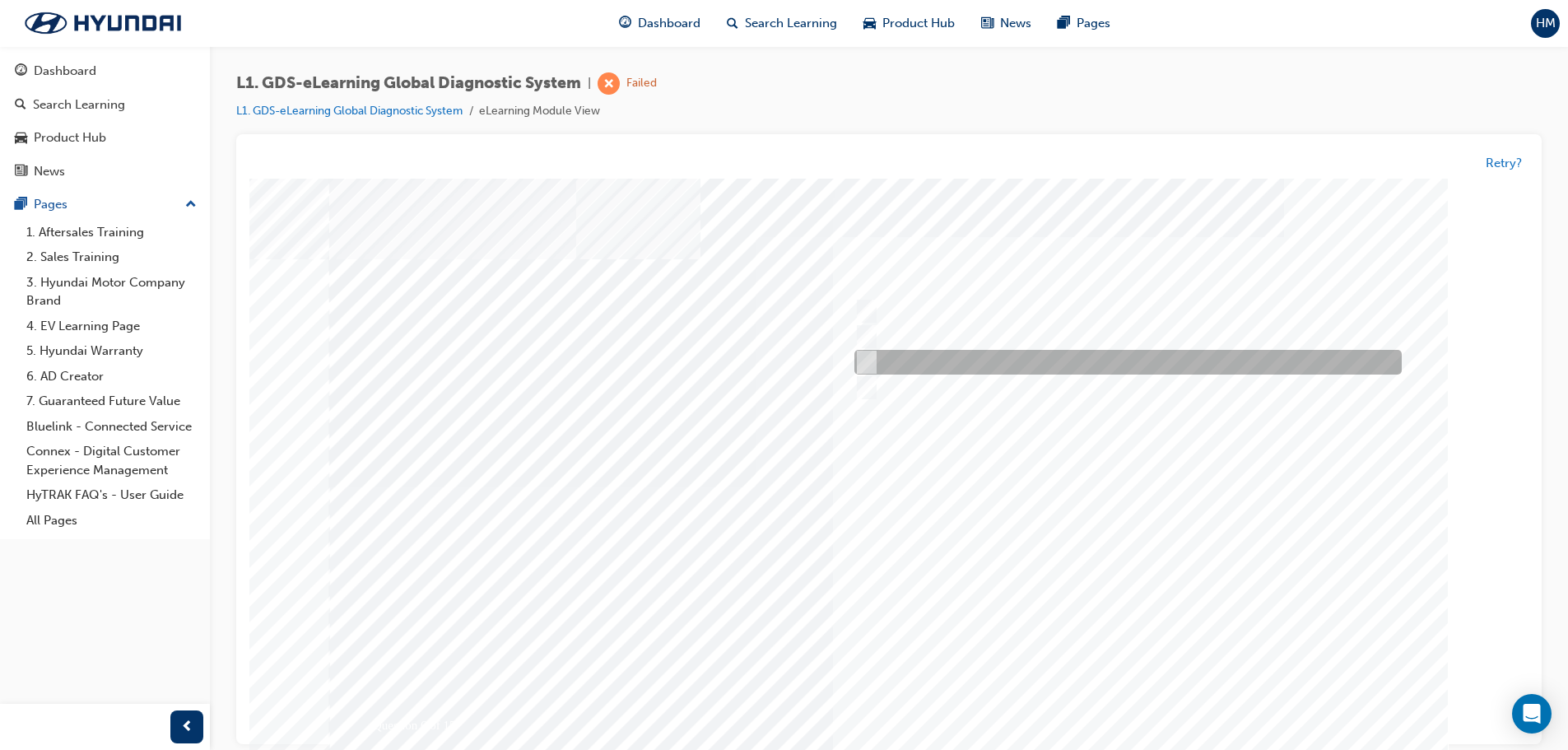
click at [903, 365] on div at bounding box center [1124, 362] width 547 height 24
checkbox input "true"
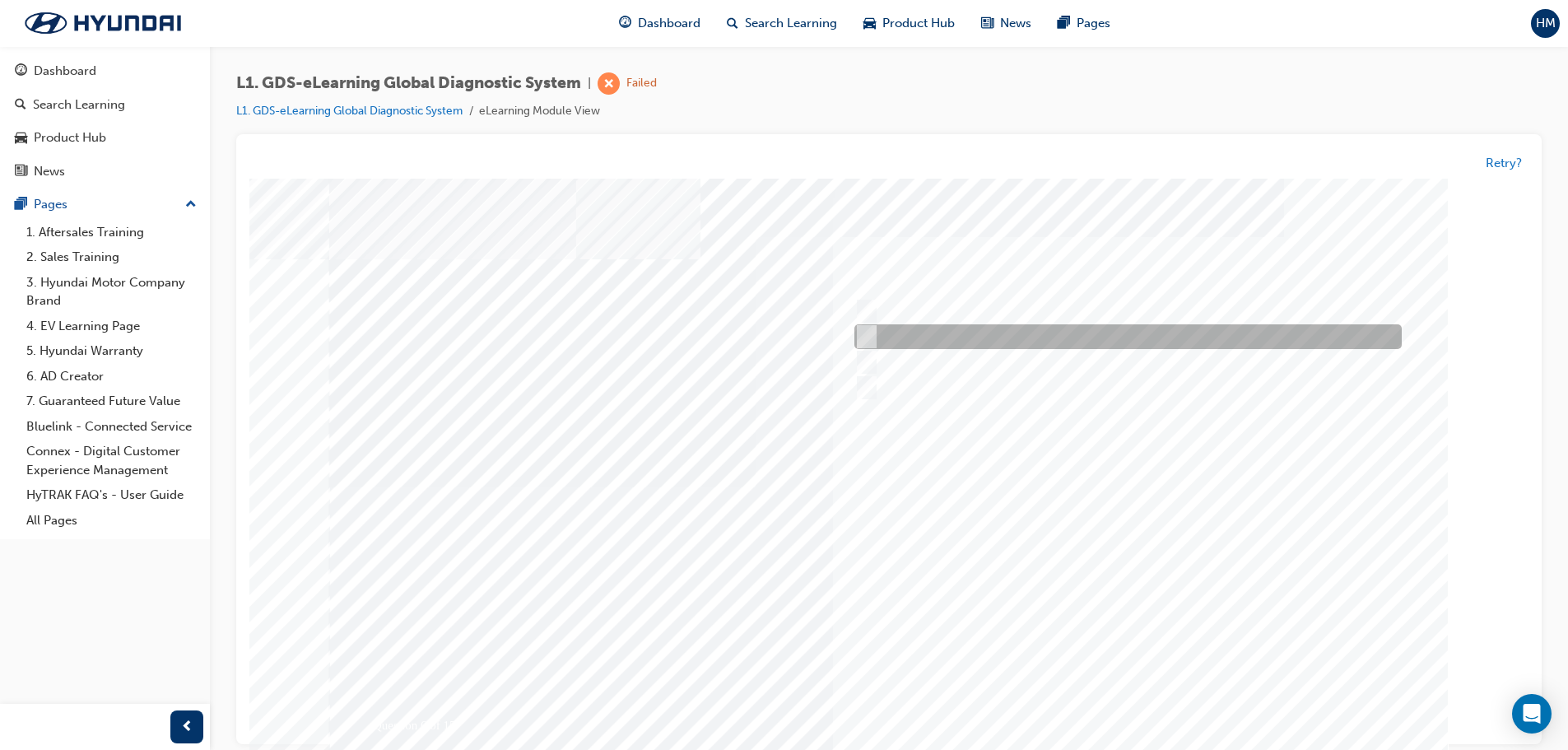
click at [917, 334] on div at bounding box center [1124, 337] width 547 height 24
checkbox input "true"
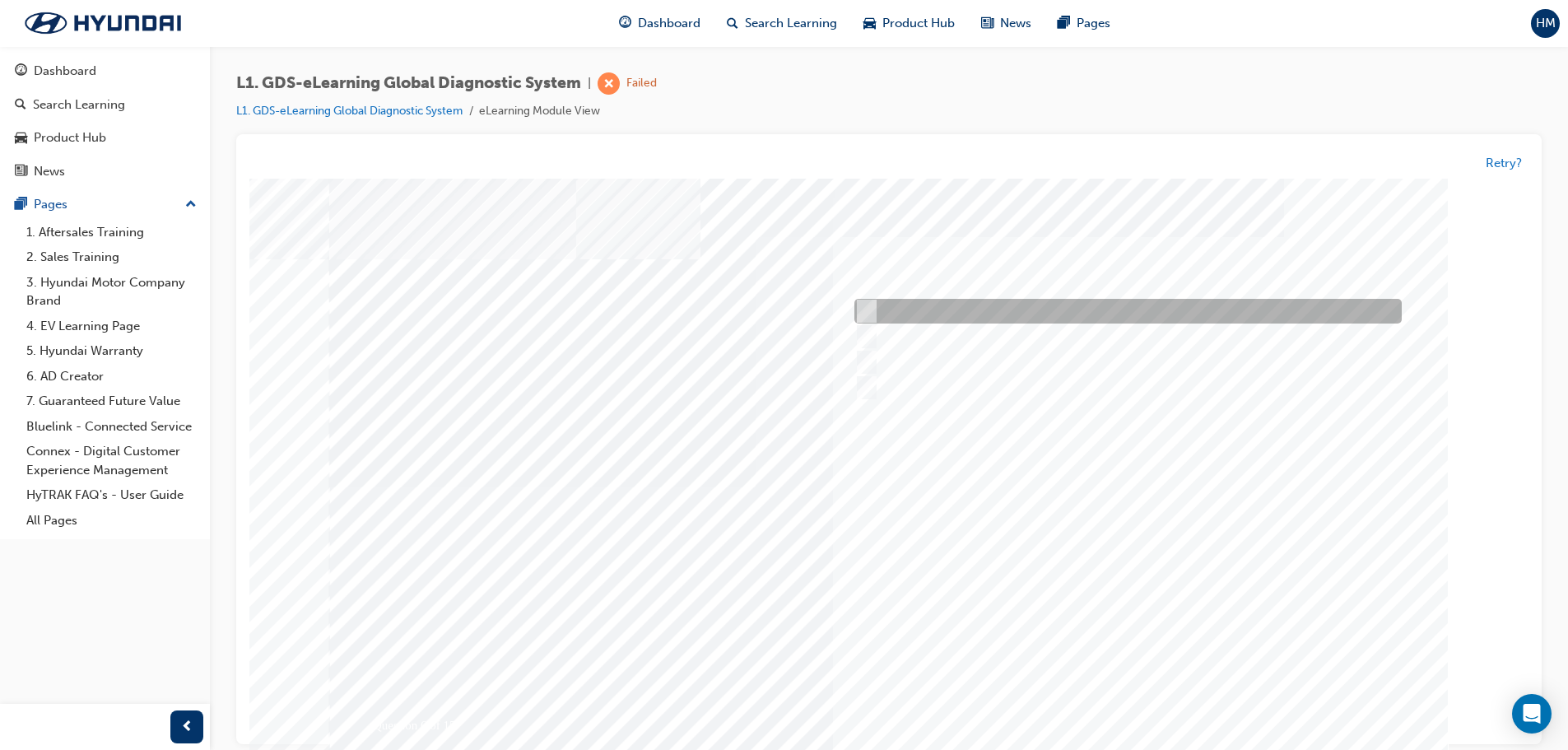
click at [929, 312] on div at bounding box center [1124, 312] width 547 height 24
checkbox input "true"
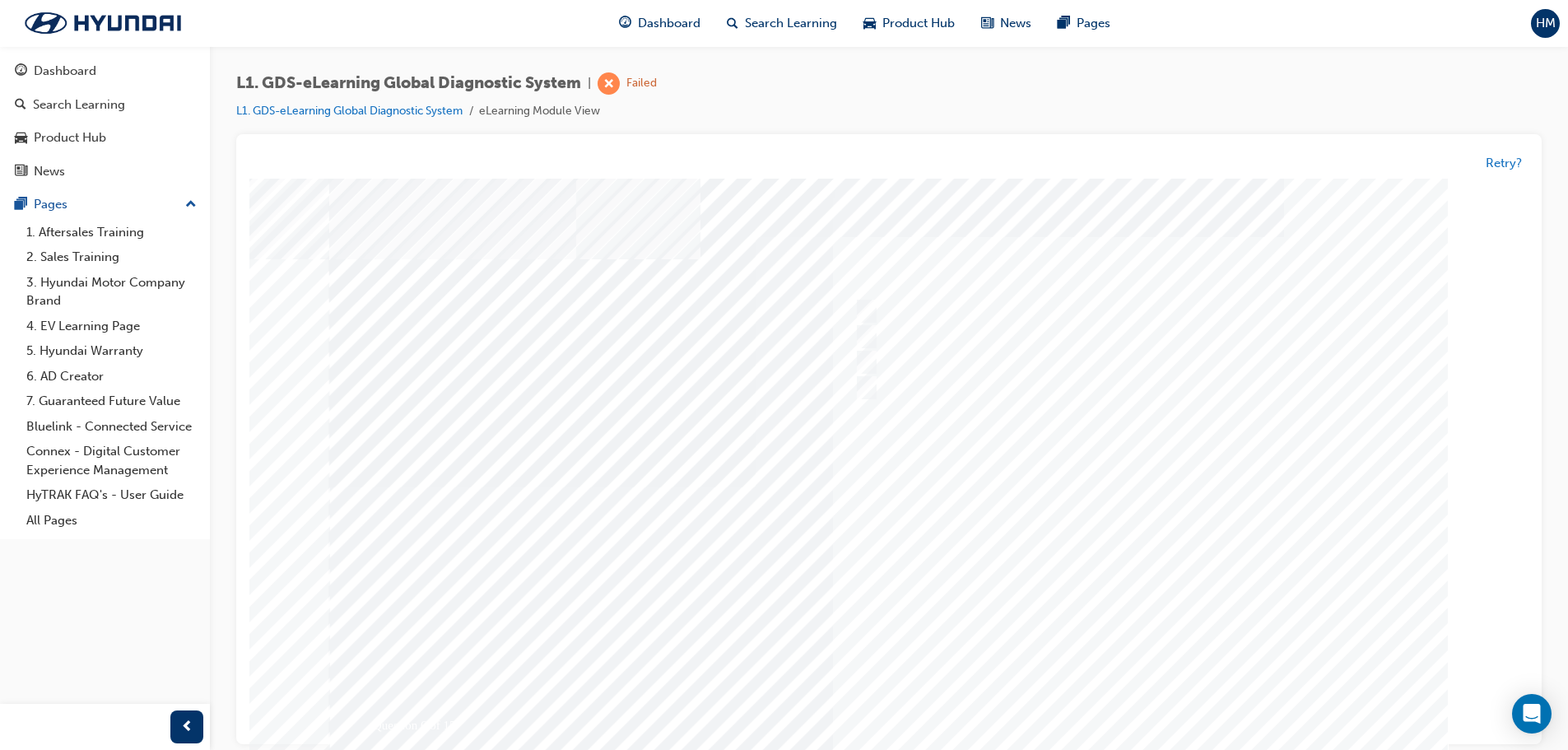
click at [1157, 709] on div at bounding box center [889, 487] width 1120 height 617
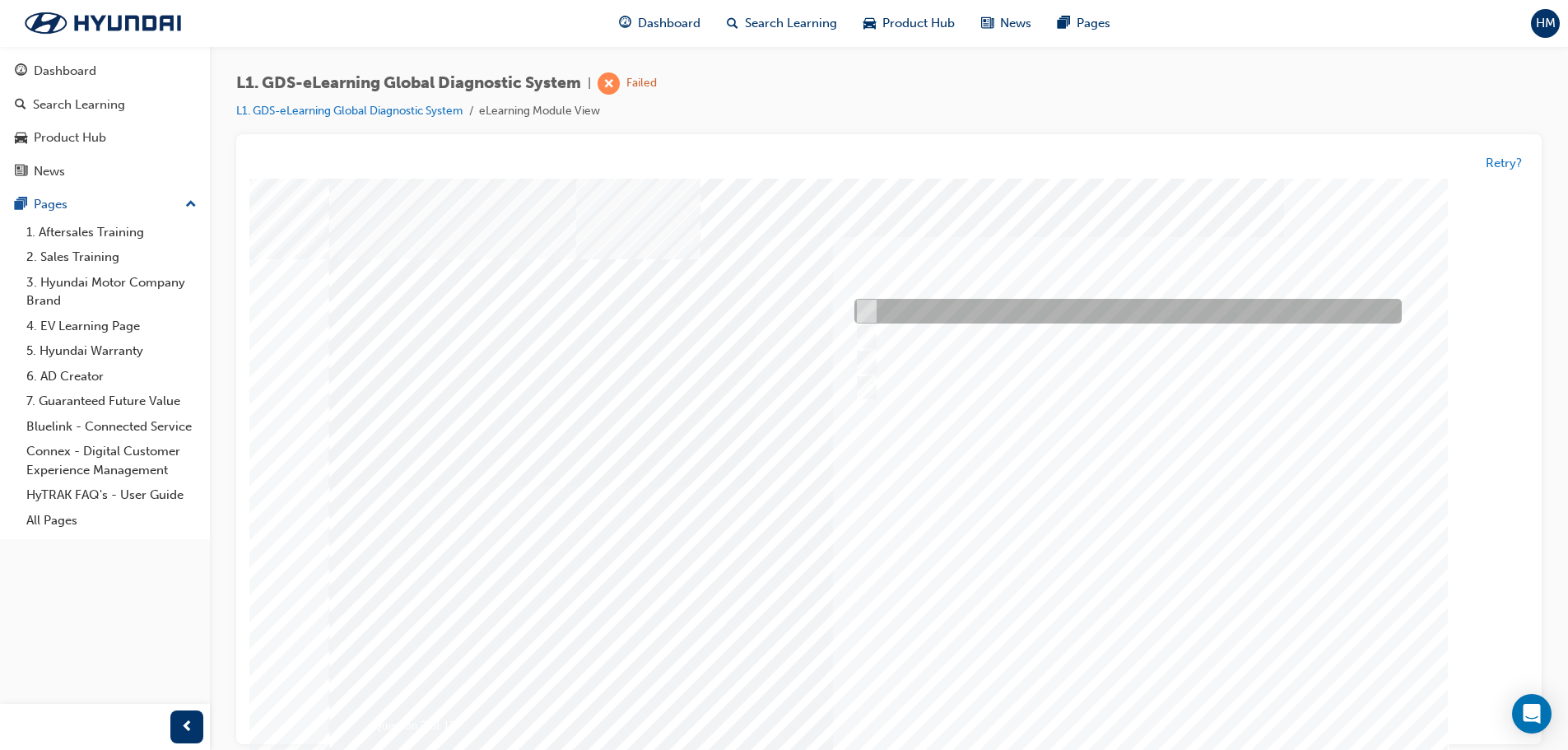
click at [998, 312] on div at bounding box center [1124, 312] width 547 height 24
radio input "true"
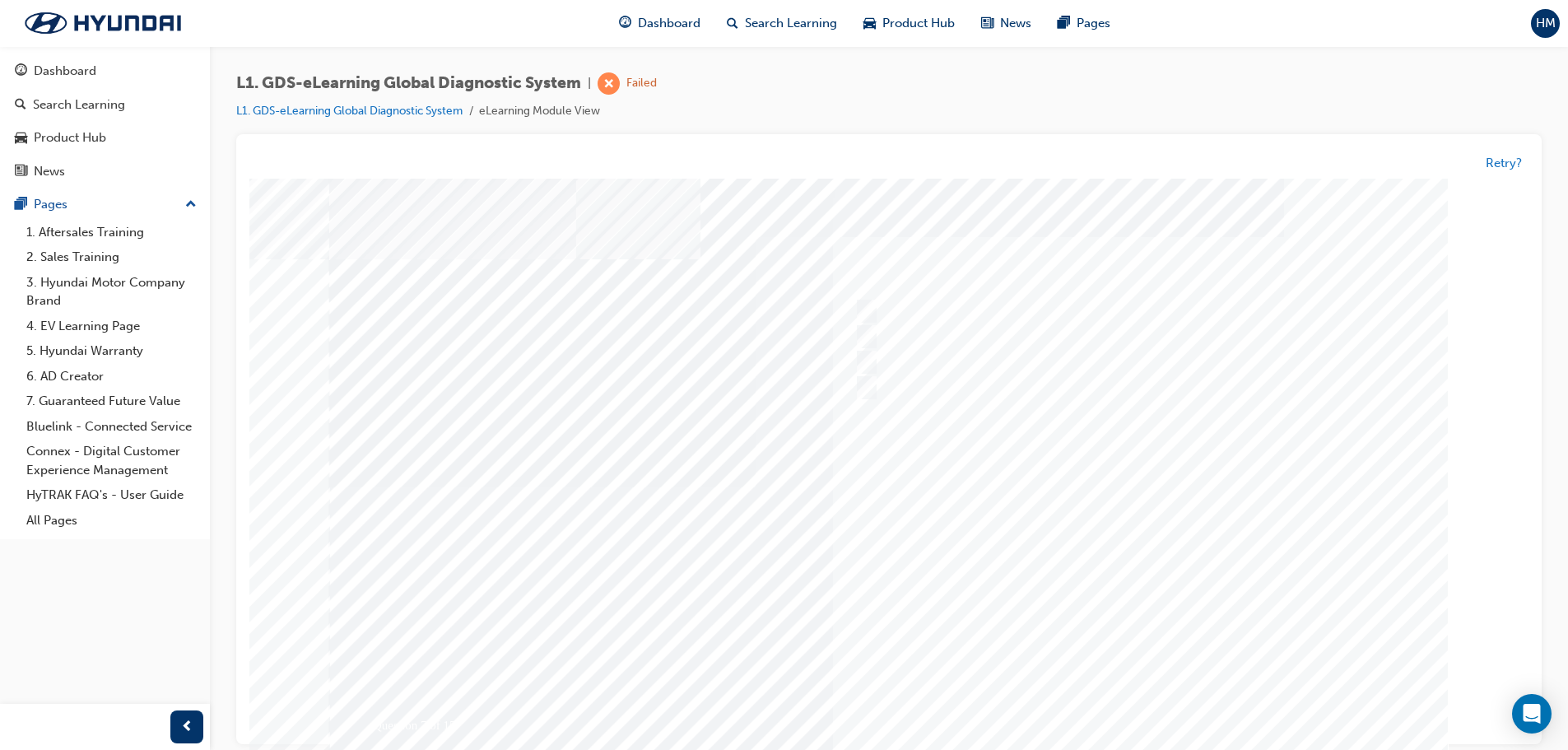
click at [1138, 702] on div at bounding box center [889, 490] width 1120 height 617
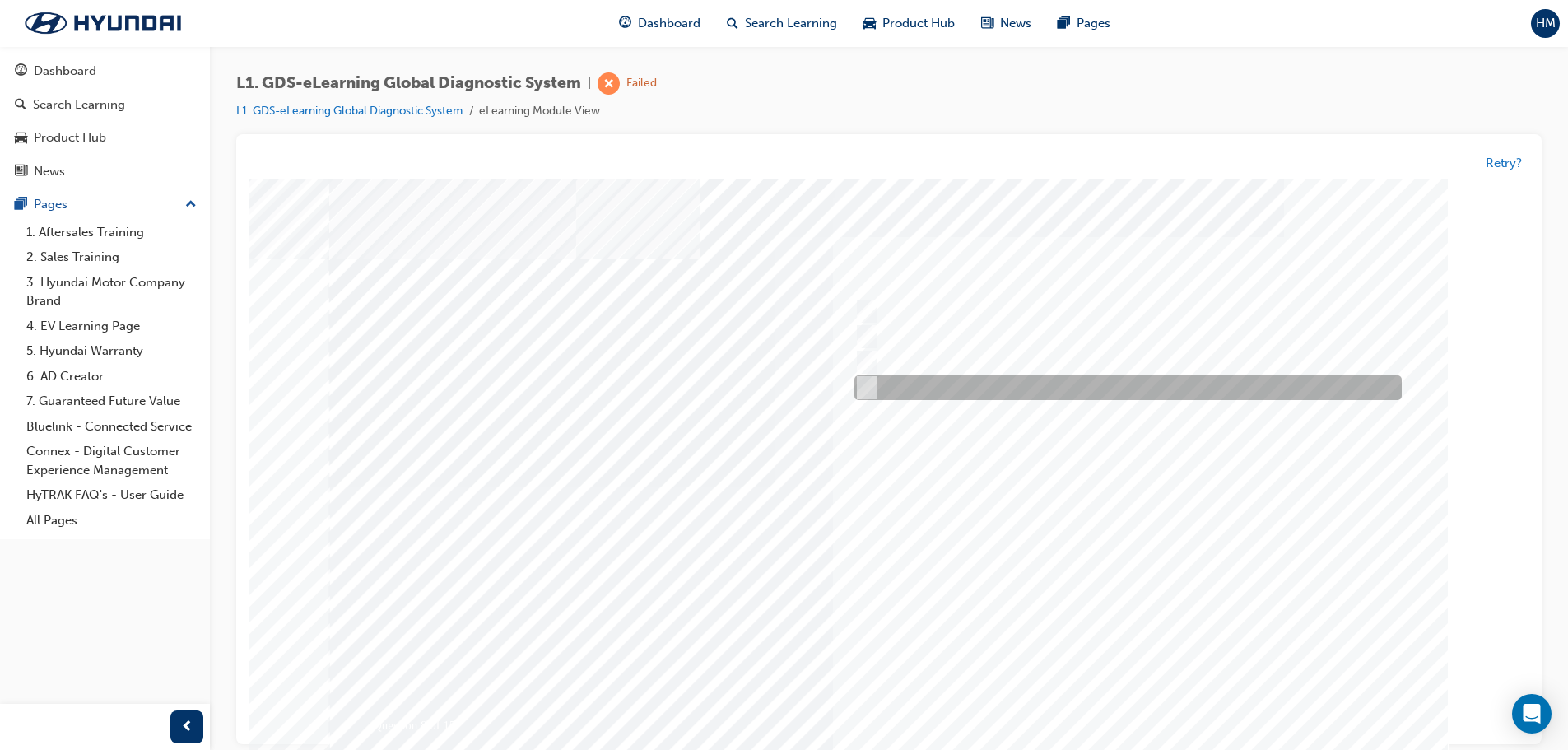
click at [896, 385] on div at bounding box center [1124, 388] width 547 height 24
radio input "true"
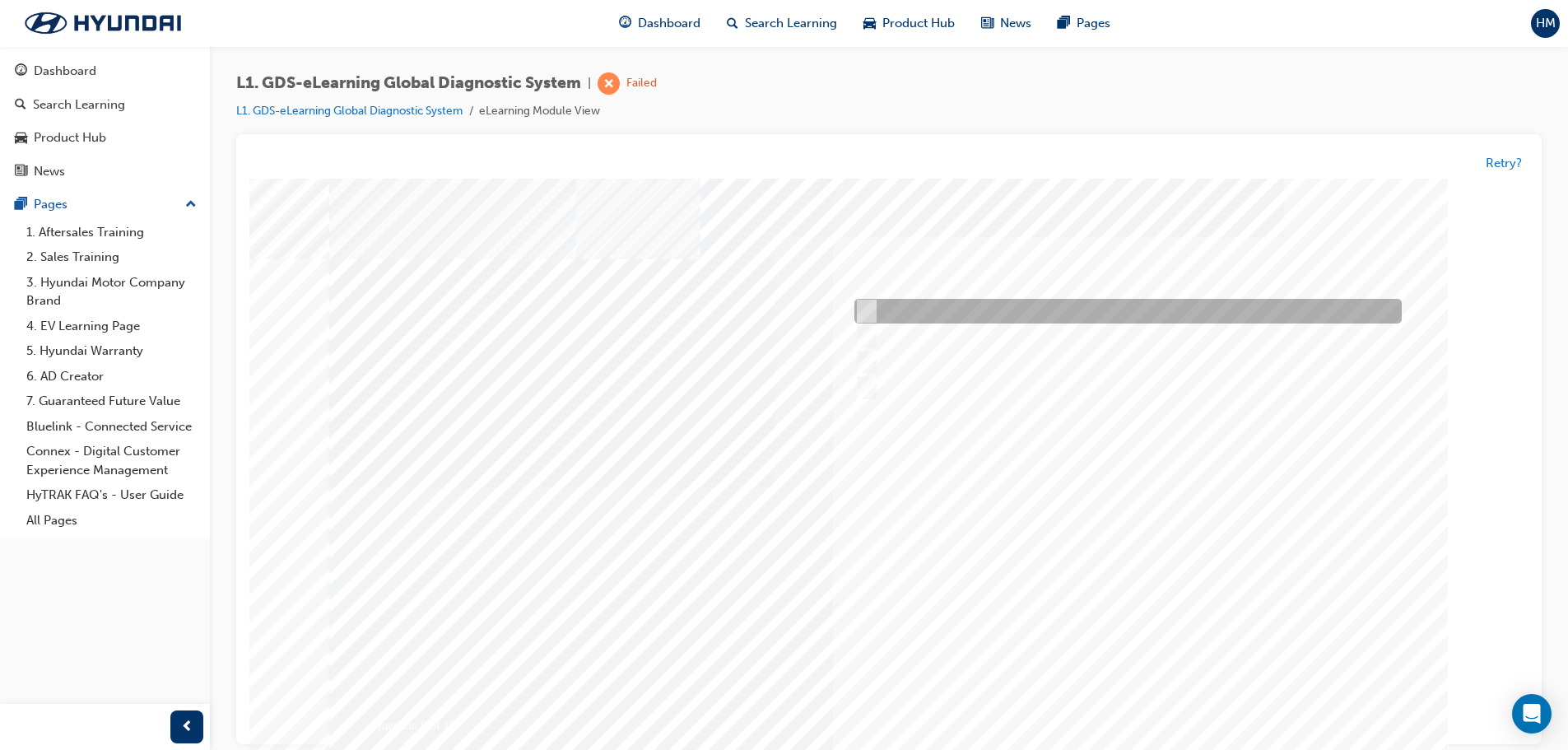
click at [919, 309] on div at bounding box center [1124, 312] width 547 height 24
radio input "true"
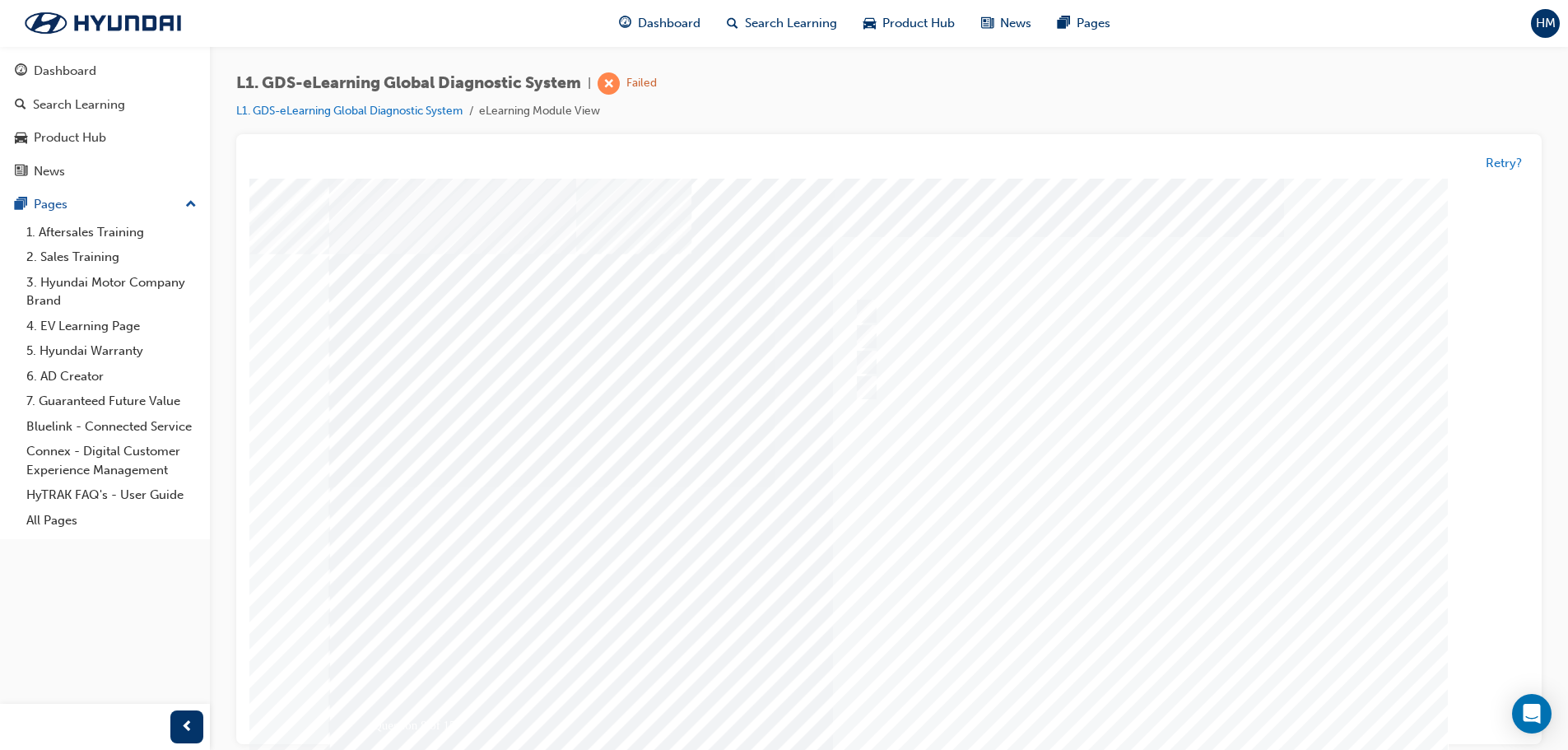
click at [911, 377] on div at bounding box center [889, 487] width 1120 height 617
click at [911, 377] on div at bounding box center [1124, 388] width 547 height 24
click at [917, 329] on div at bounding box center [1124, 337] width 547 height 24
click at [934, 394] on div at bounding box center [1124, 388] width 547 height 24
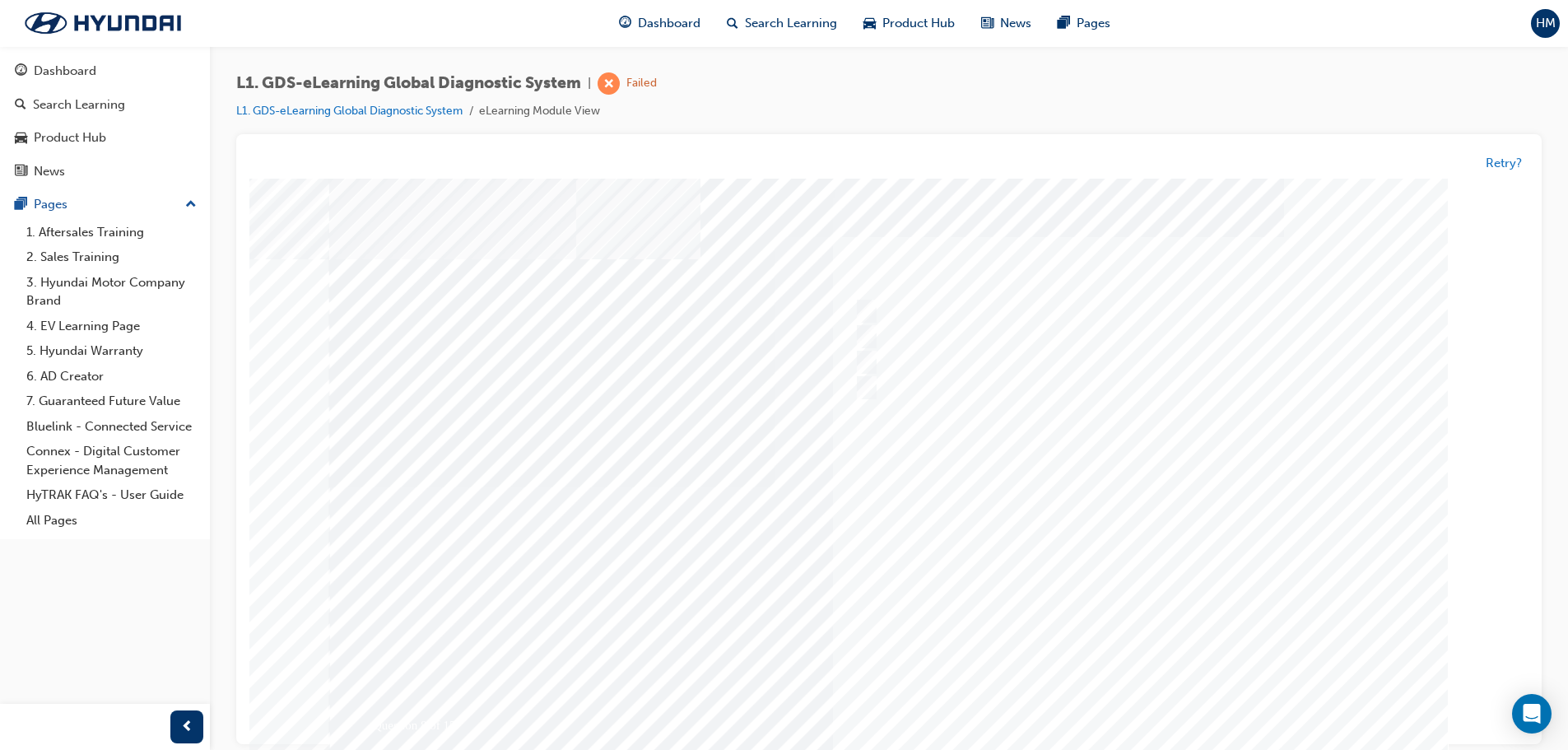
click at [940, 392] on div at bounding box center [1124, 388] width 547 height 24
click at [950, 385] on div at bounding box center [1124, 388] width 547 height 24
click at [955, 385] on div at bounding box center [1124, 388] width 547 height 24
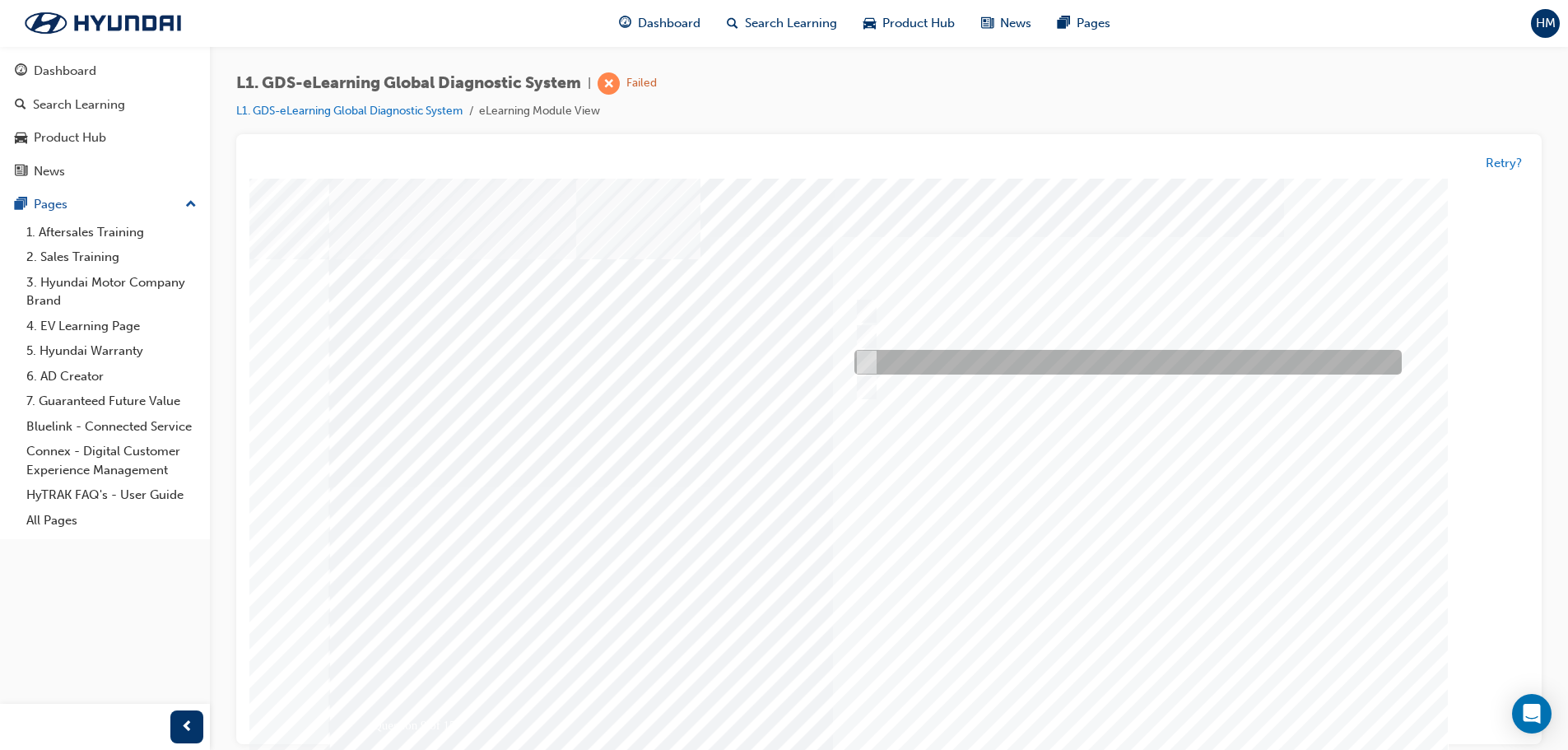
click at [918, 364] on div at bounding box center [1124, 362] width 547 height 24
radio input "true"
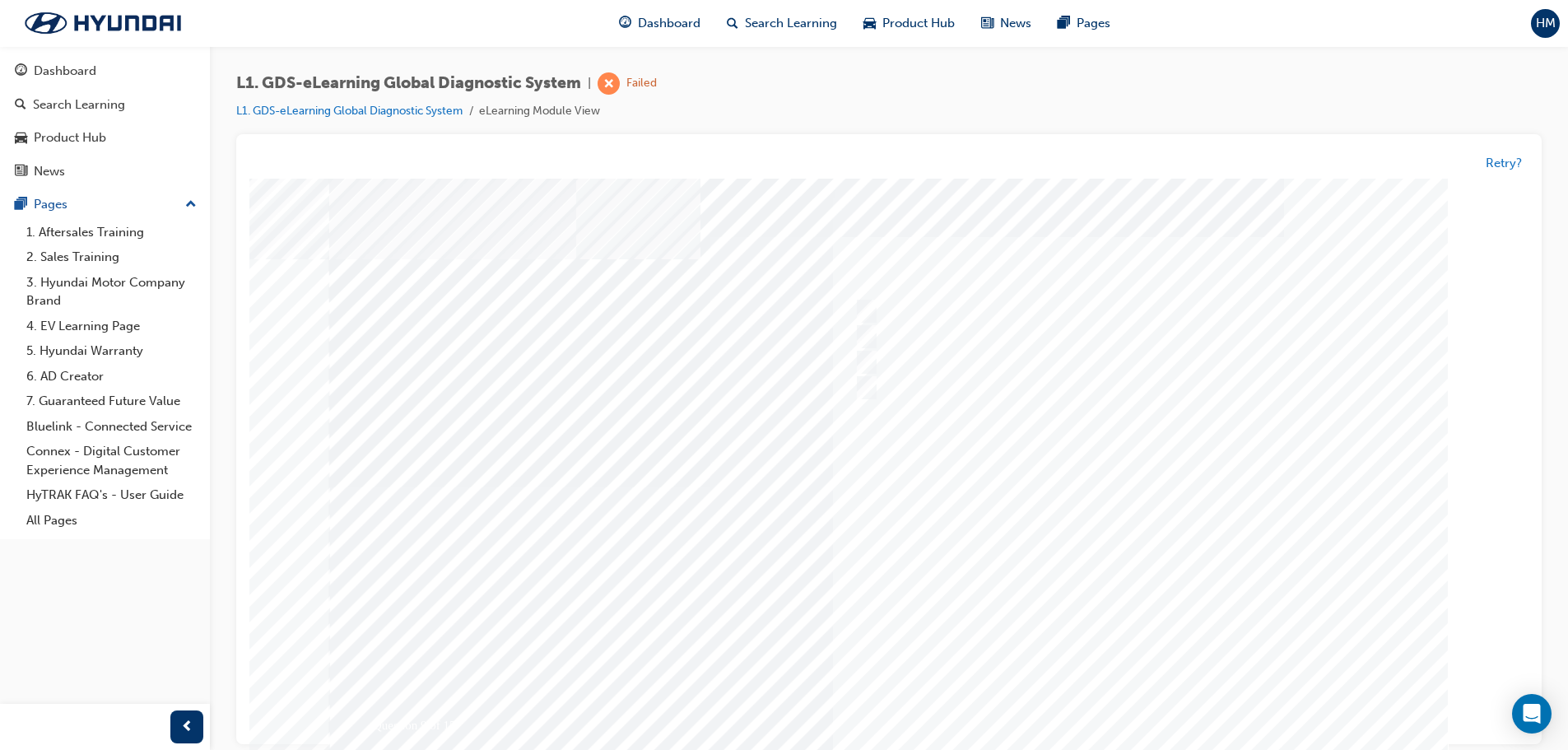
click at [1141, 704] on div at bounding box center [889, 490] width 1120 height 617
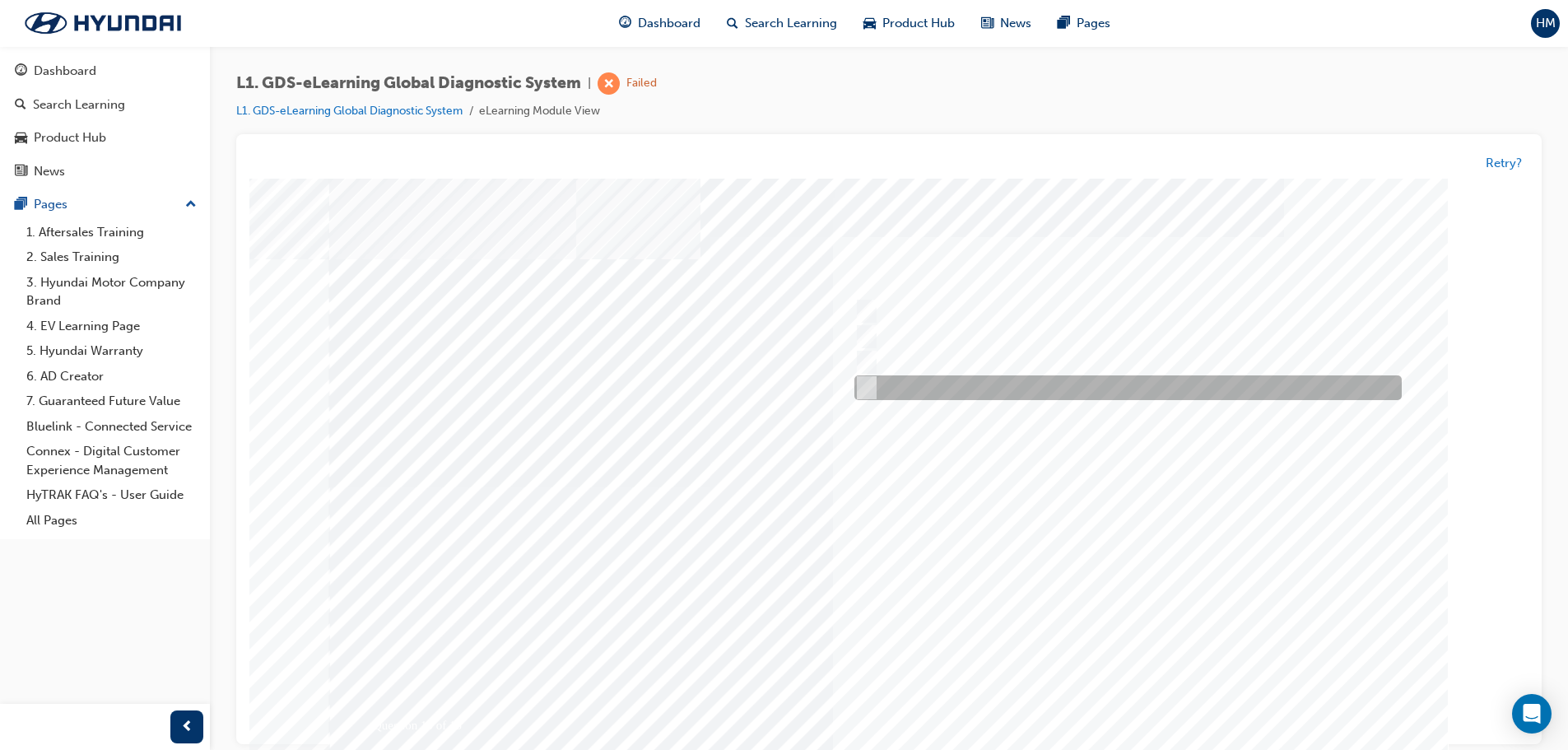
click at [876, 394] on div at bounding box center [1124, 388] width 547 height 24
radio input "true"
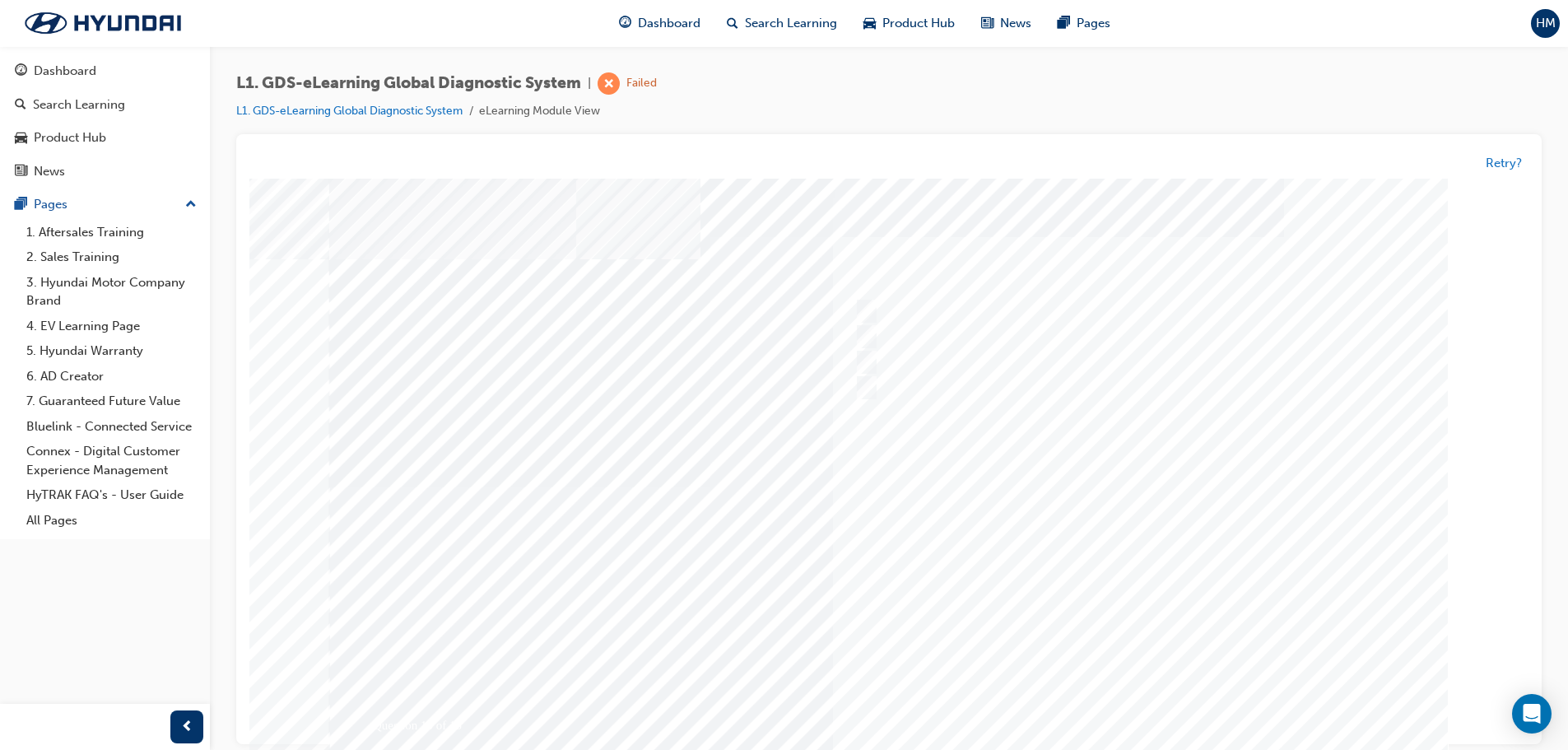
click at [1136, 709] on div at bounding box center [889, 487] width 1120 height 617
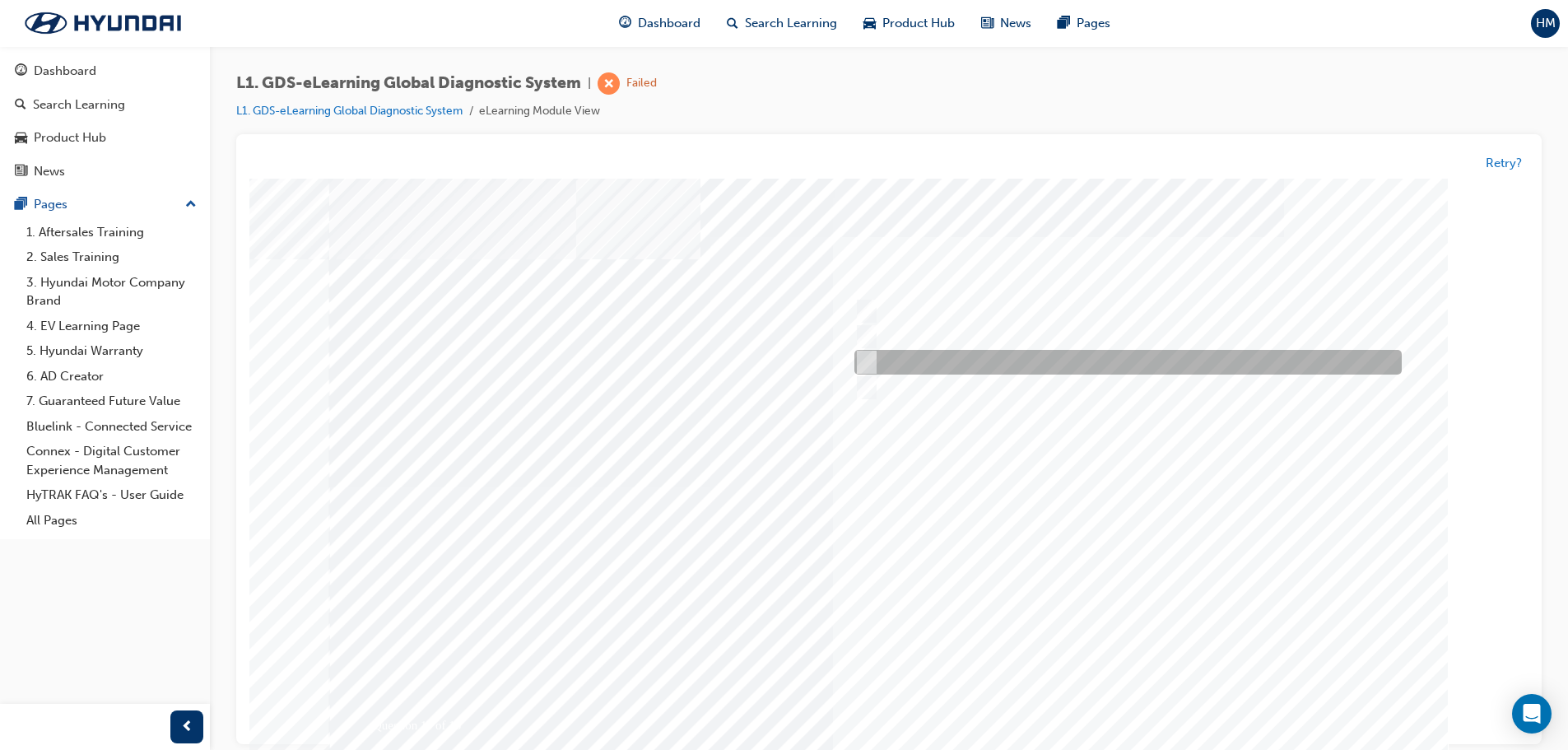
click at [943, 367] on div at bounding box center [1124, 362] width 547 height 24
radio input "true"
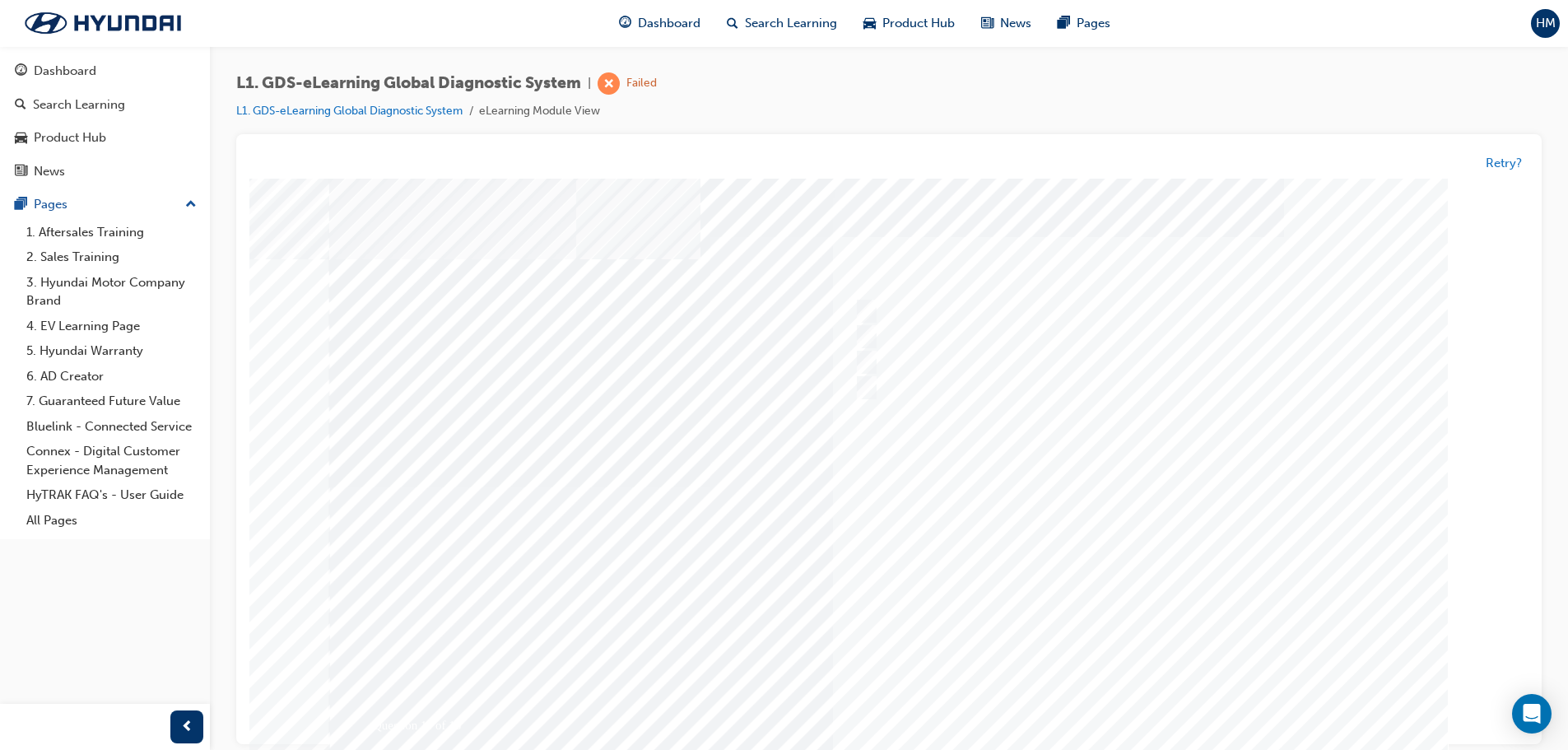
click at [1134, 695] on div at bounding box center [889, 487] width 1120 height 617
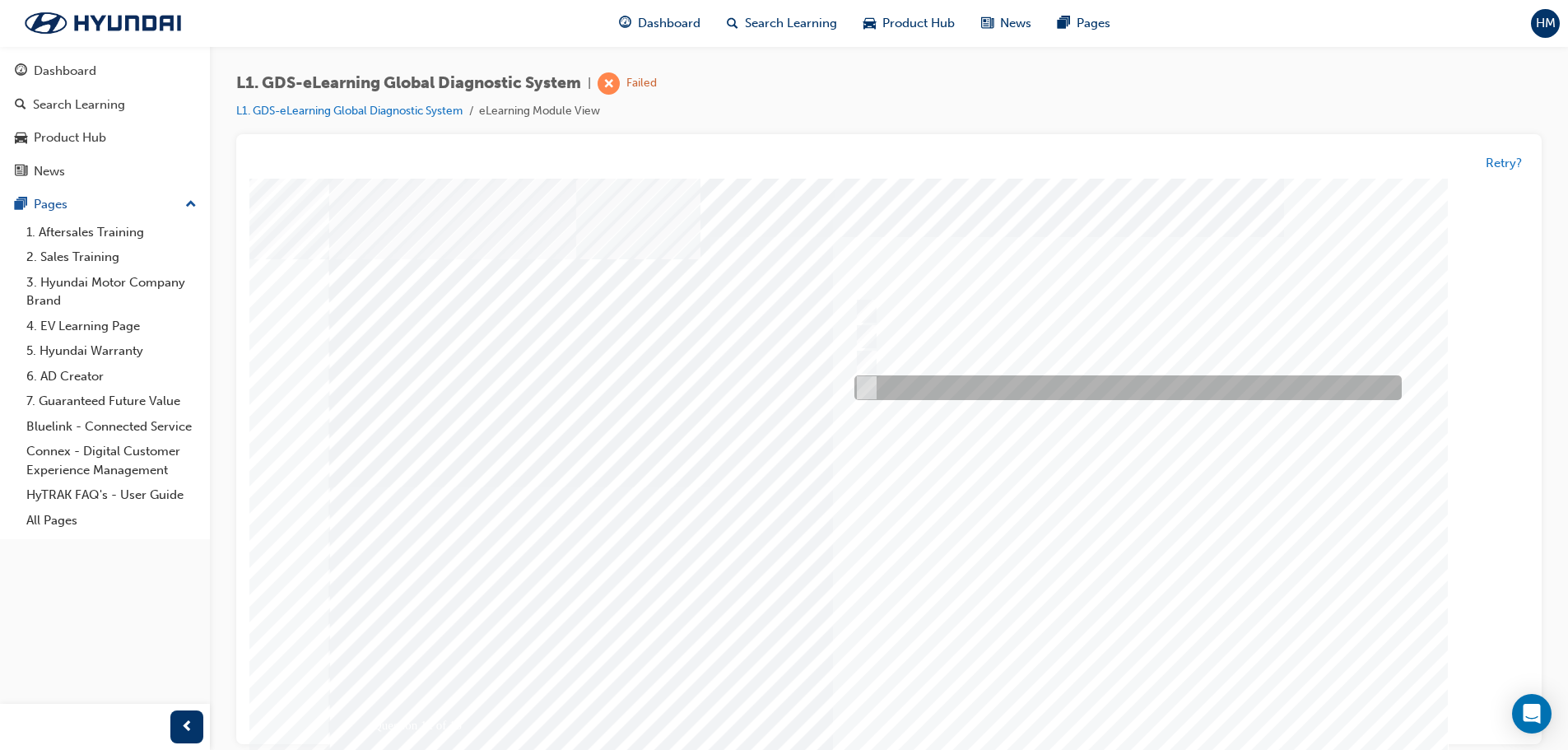
click at [1035, 399] on div at bounding box center [1124, 388] width 547 height 24
radio input "true"
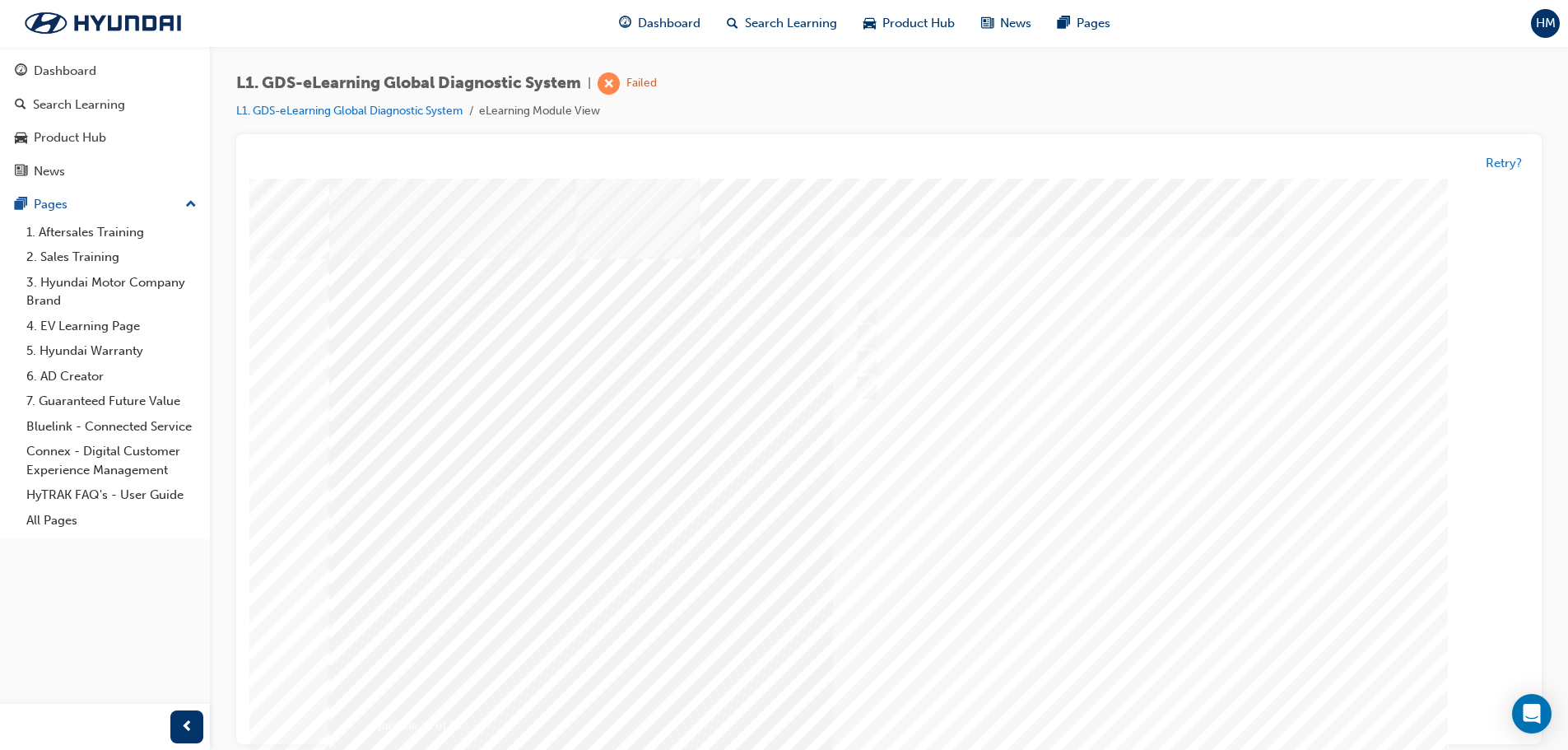
click at [1180, 725] on div at bounding box center [889, 487] width 1120 height 617
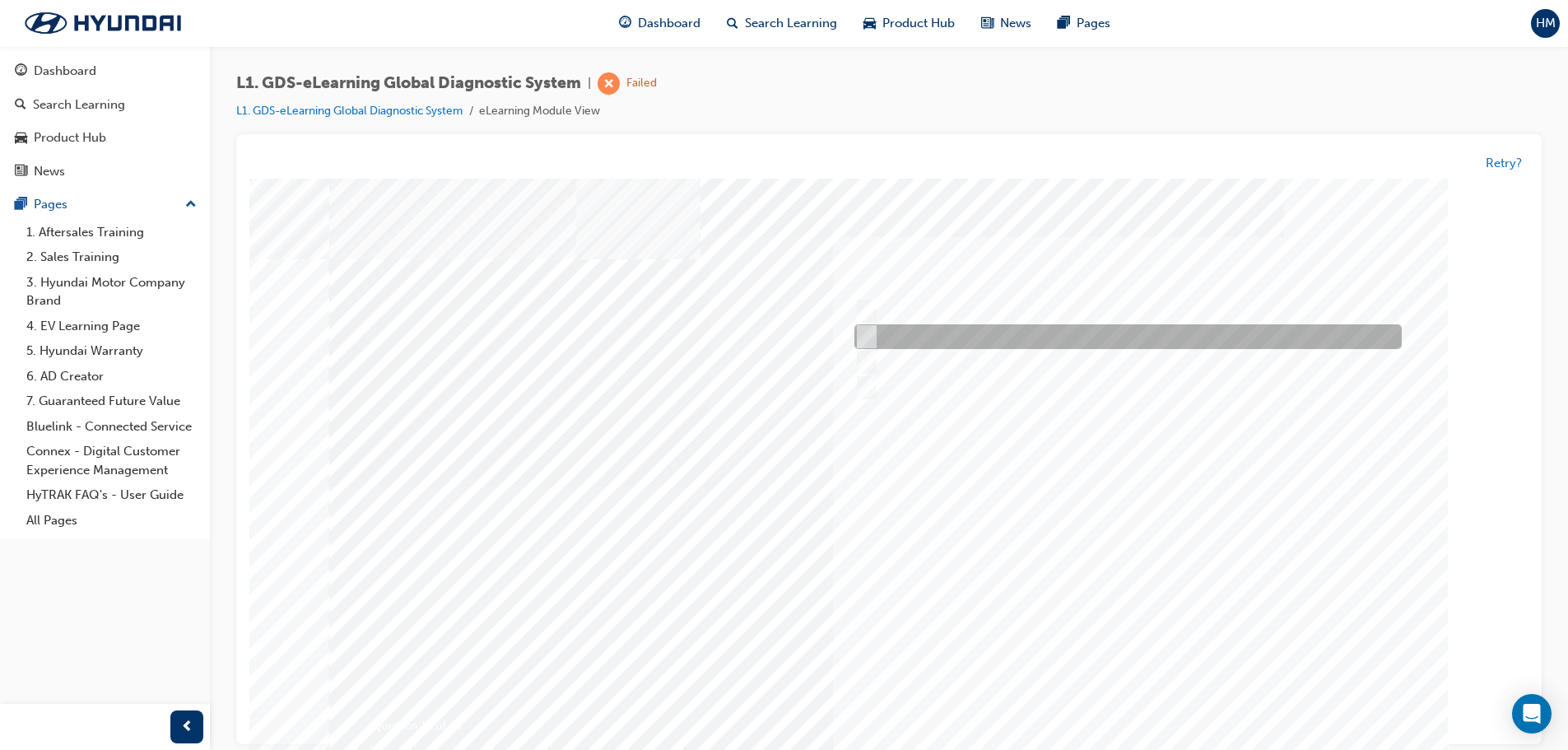
click at [927, 336] on div at bounding box center [1124, 337] width 547 height 24
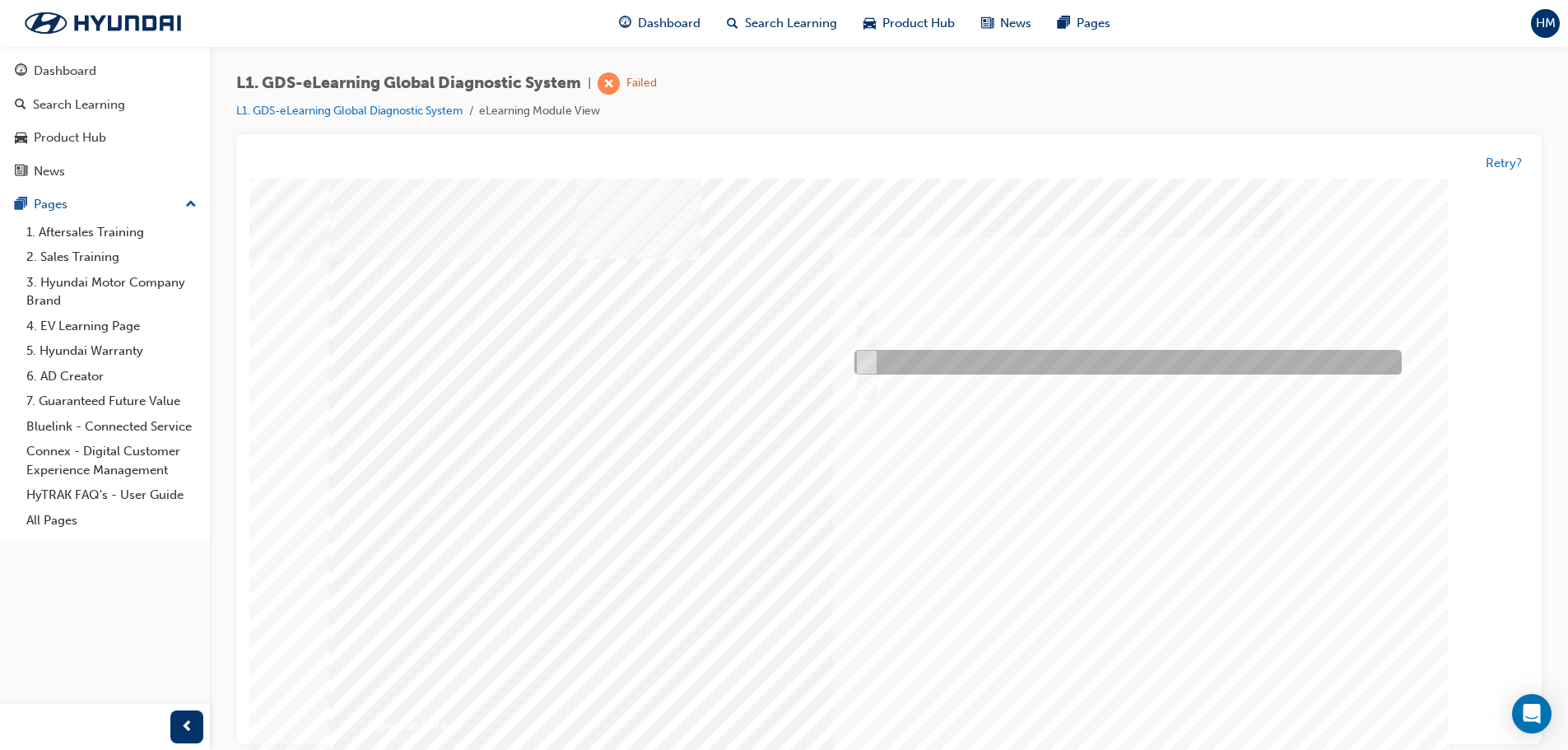
click at [927, 354] on div at bounding box center [1124, 362] width 547 height 24
radio input "false"
radio input "true"
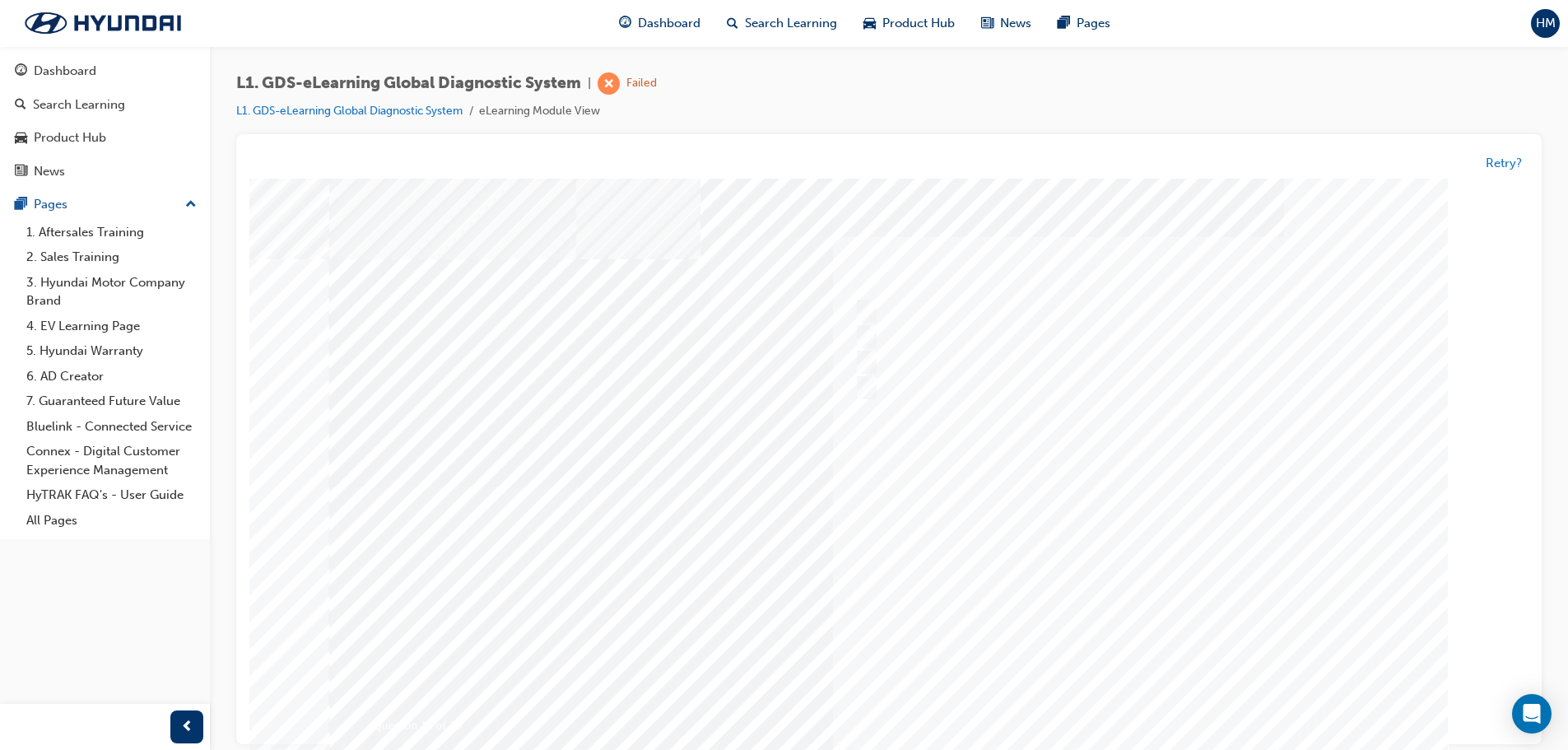
click at [1117, 694] on div at bounding box center [889, 487] width 1120 height 617
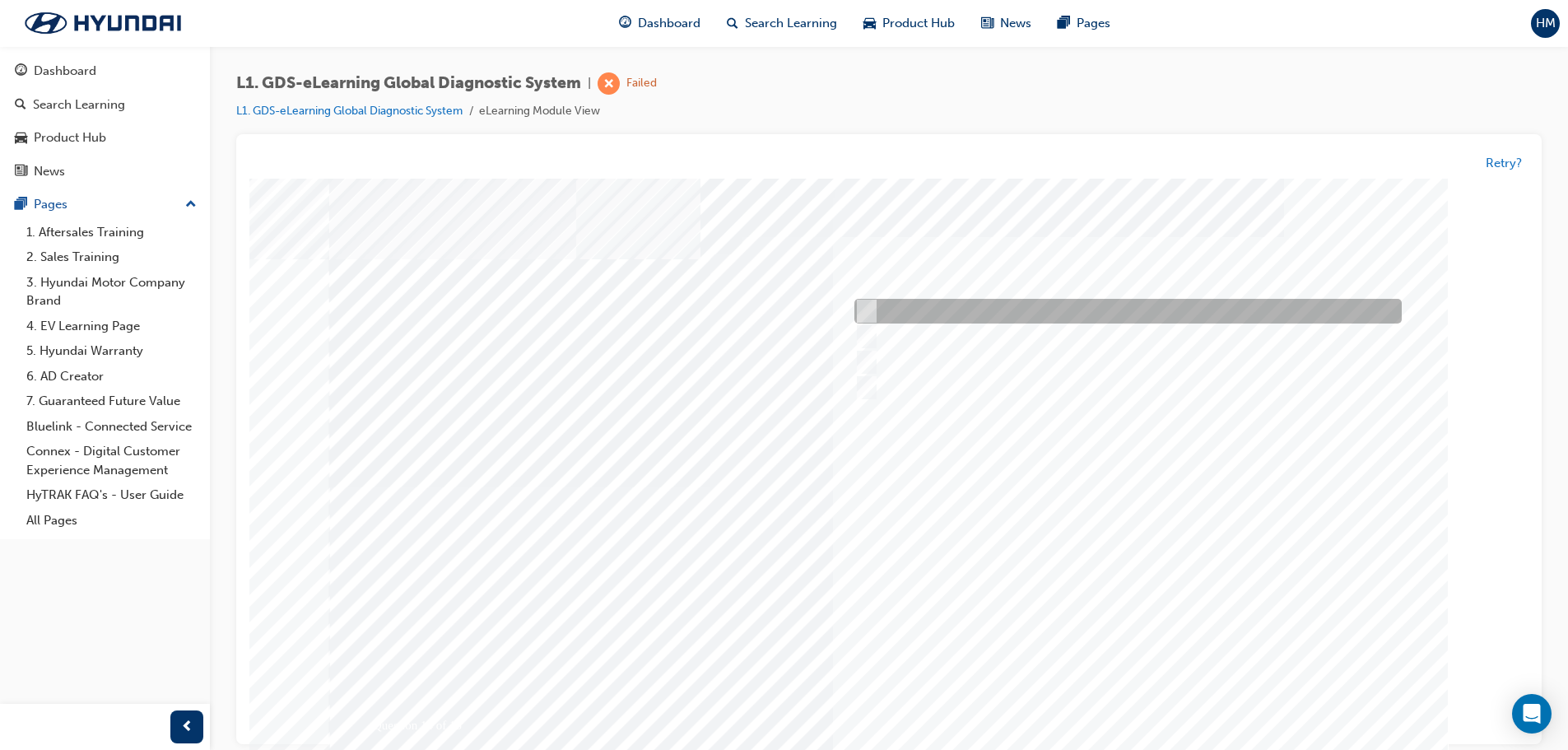
click at [1039, 311] on div at bounding box center [1124, 312] width 547 height 24
radio input "true"
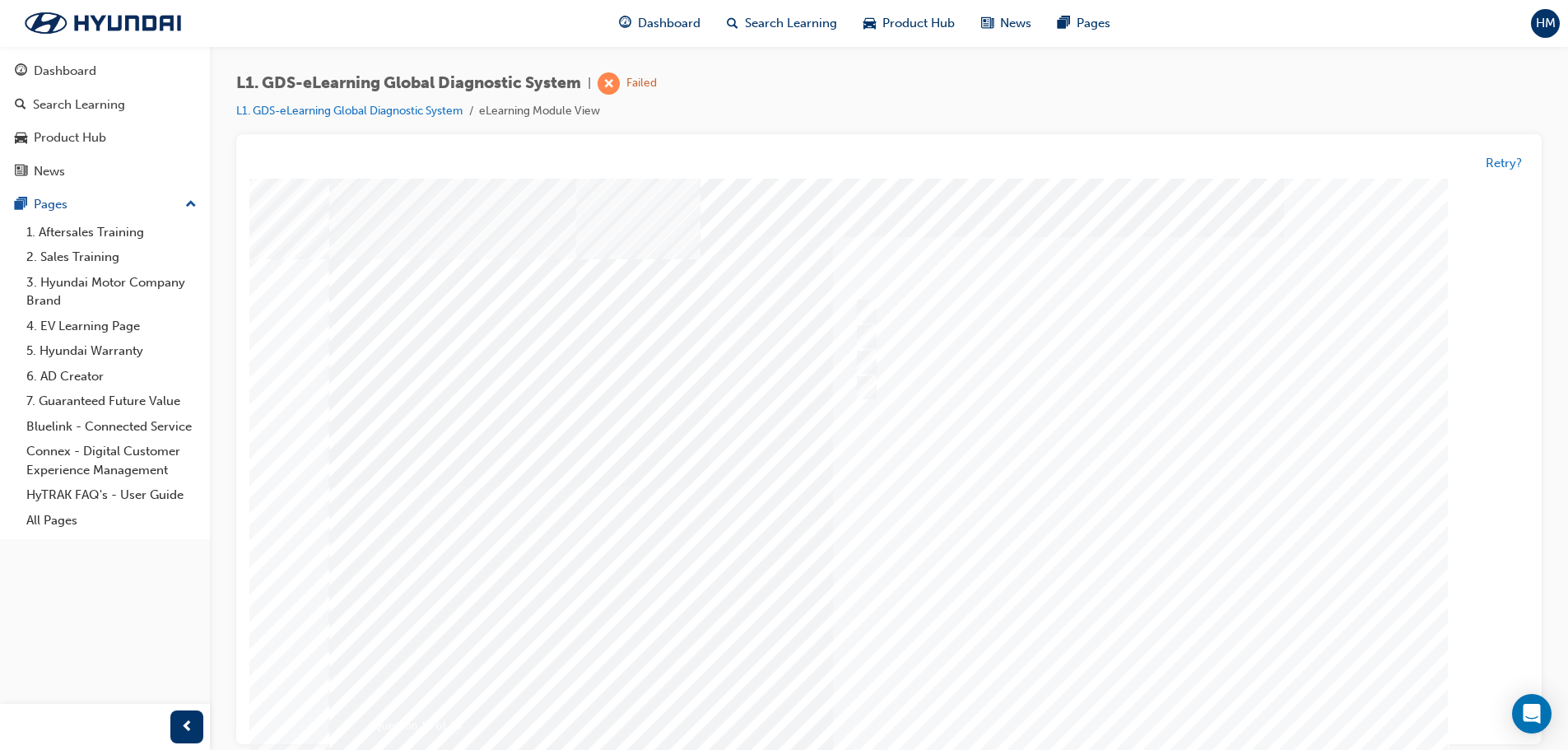
click at [1121, 691] on div at bounding box center [889, 487] width 1120 height 617
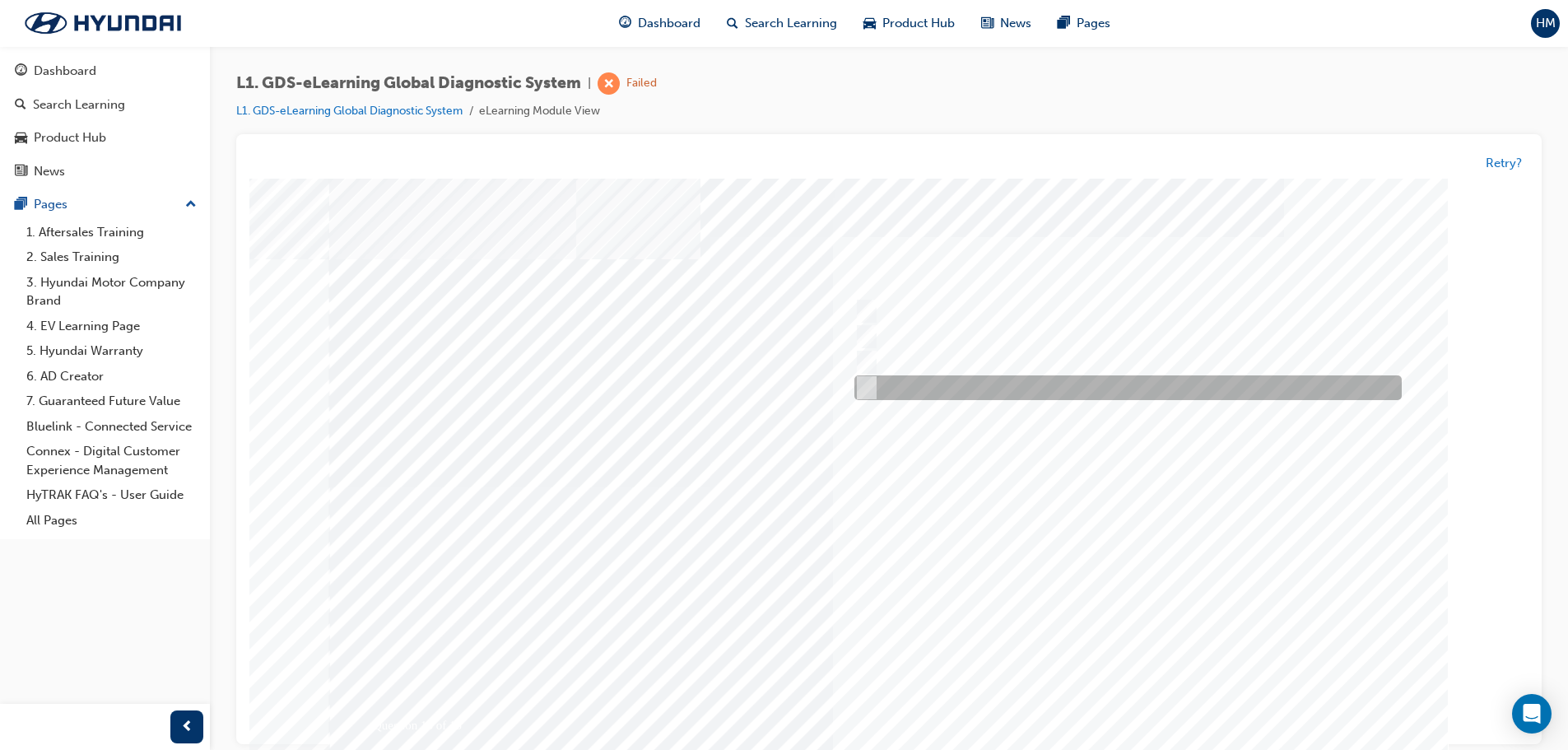
click at [924, 390] on div at bounding box center [1124, 388] width 547 height 24
radio input "true"
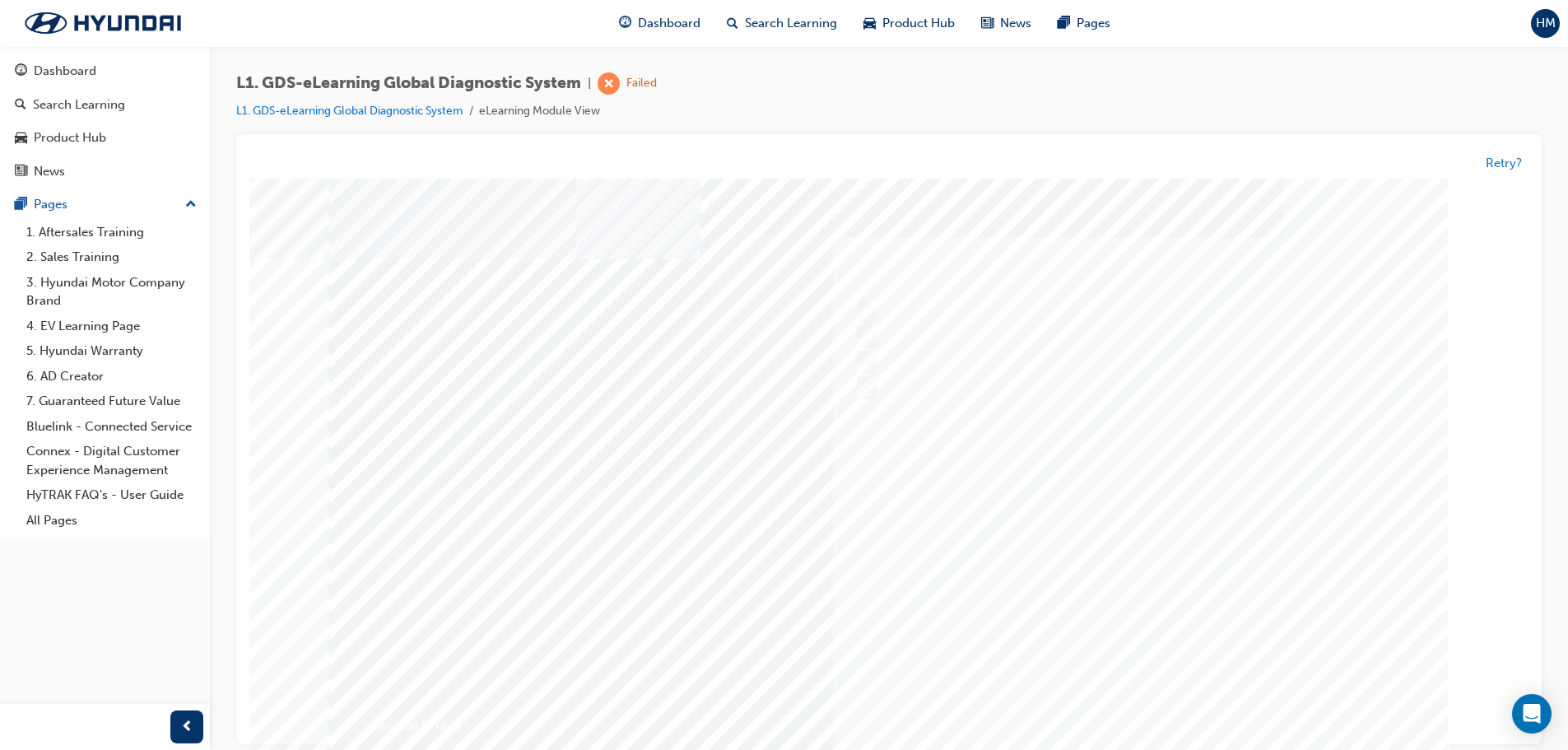
click at [1166, 713] on div at bounding box center [889, 487] width 1120 height 617
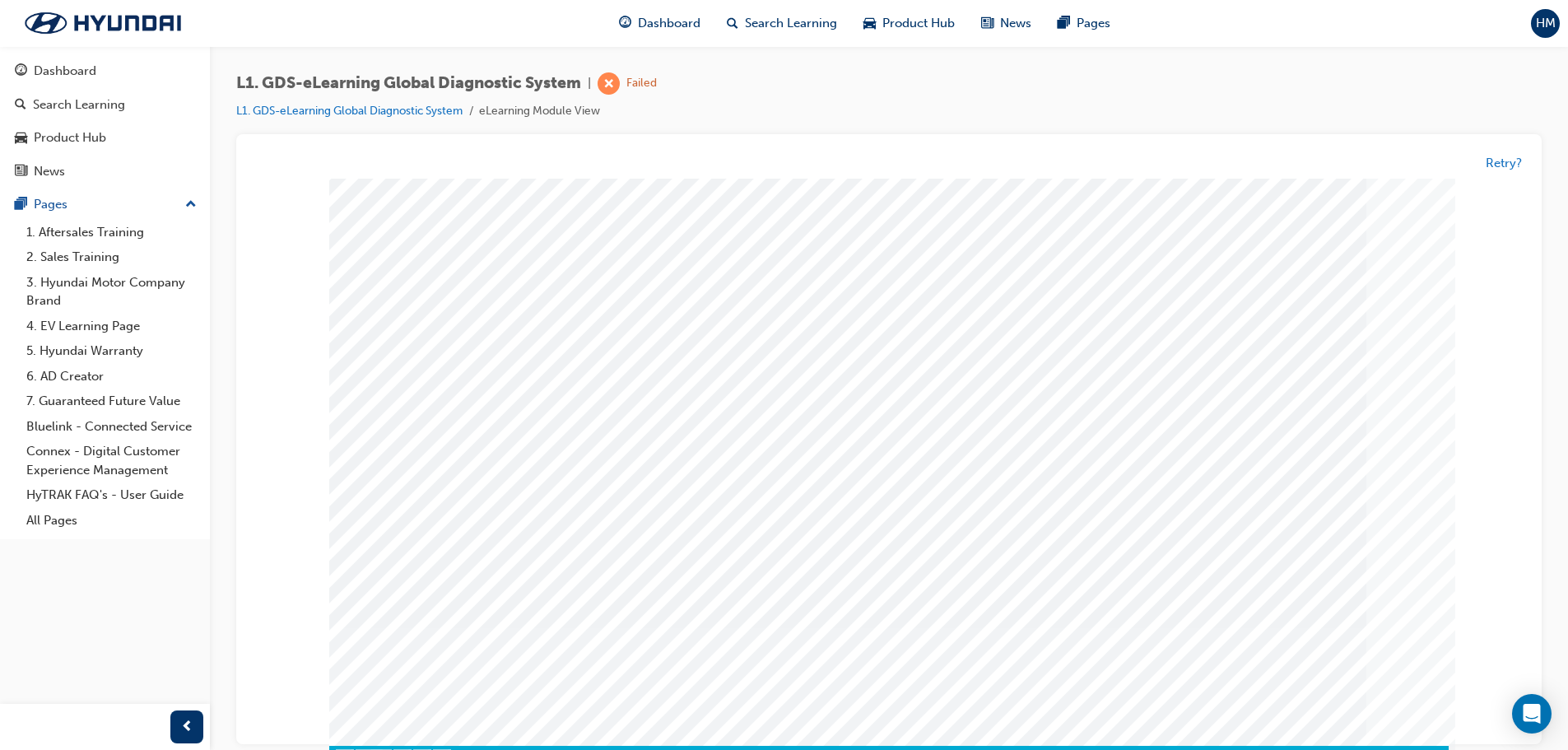
scroll to position [0, 0]
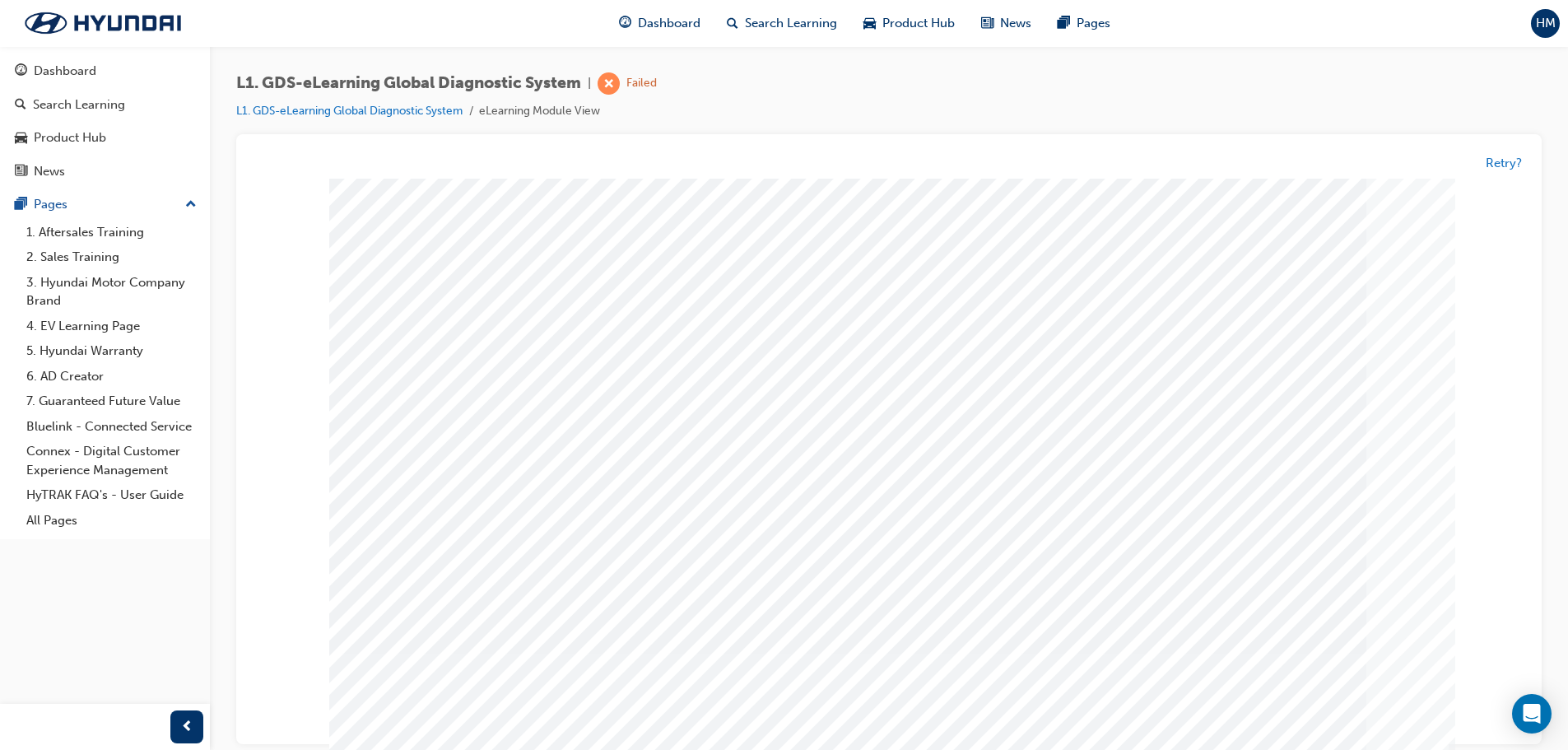
click at [1544, 16] on span "HM" at bounding box center [1546, 22] width 20 height 19
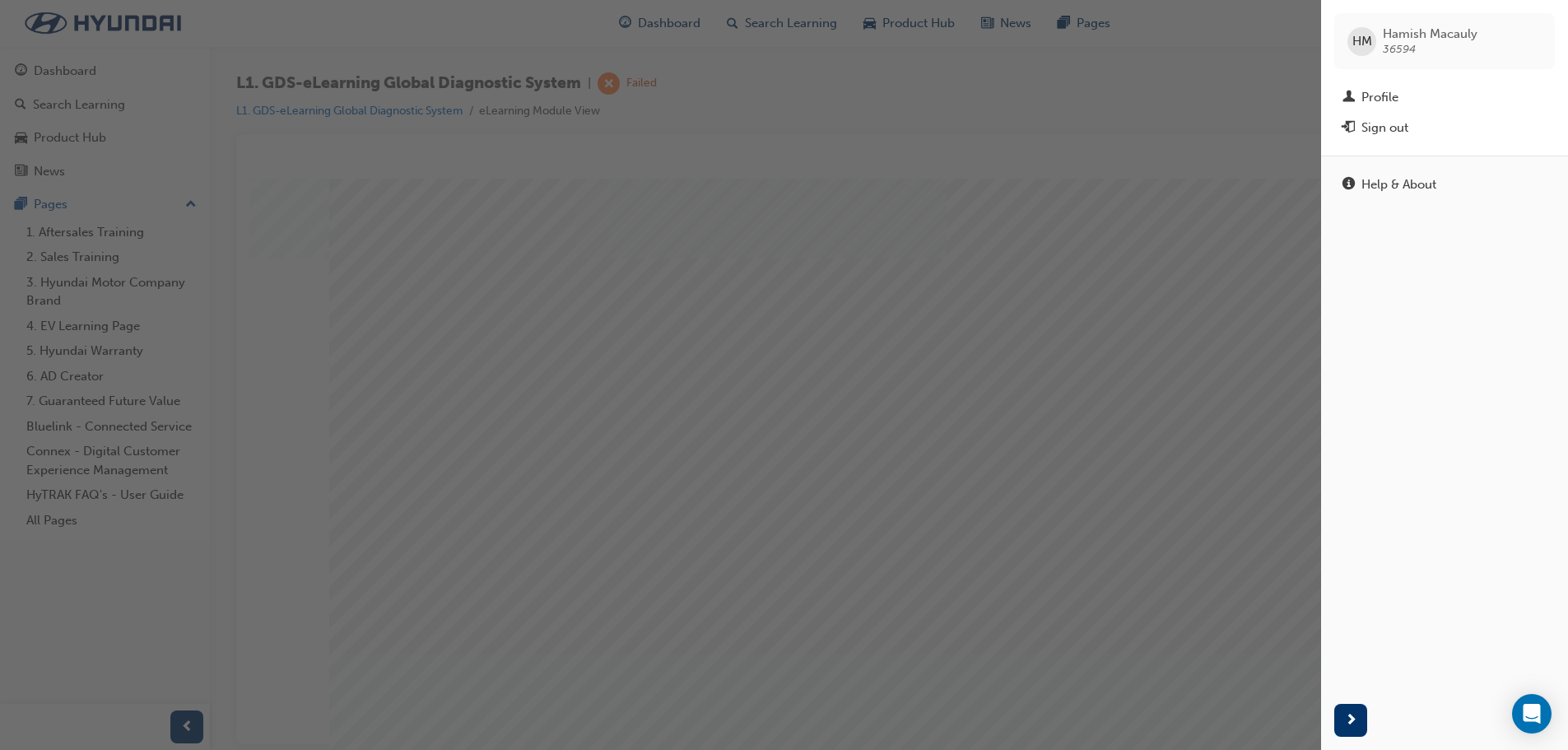
click at [1421, 52] on span "Hamish Macauly 36594" at bounding box center [1430, 41] width 95 height 29
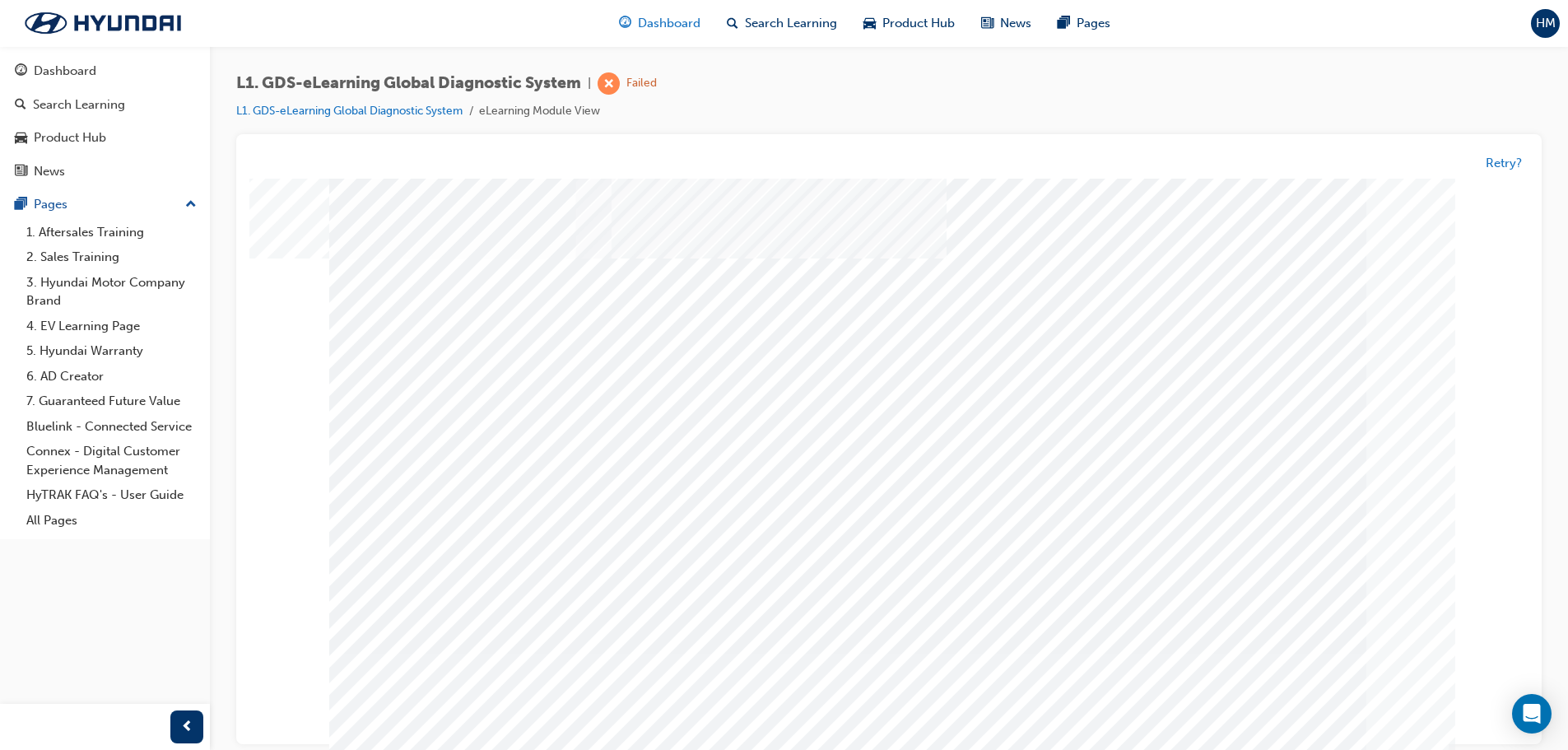
click at [662, 17] on span "Dashboard" at bounding box center [669, 22] width 63 height 19
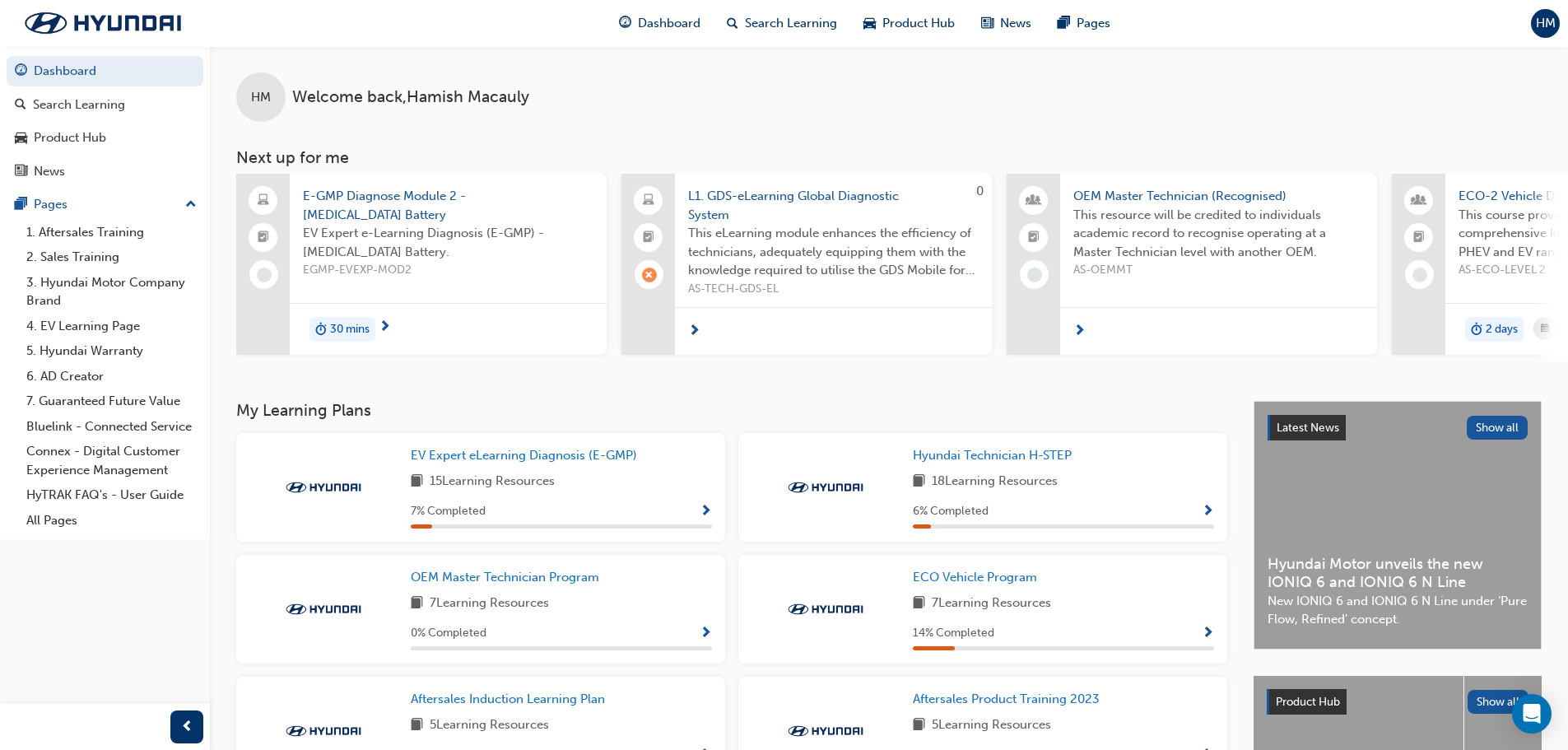
click at [1039, 448] on div "Hyundai Technician H-STEP 18 Learning Resources 6 % Completed" at bounding box center [983, 486] width 489 height 108
click at [1036, 455] on span "Hyundai Technician H-STEP" at bounding box center [993, 454] width 159 height 15
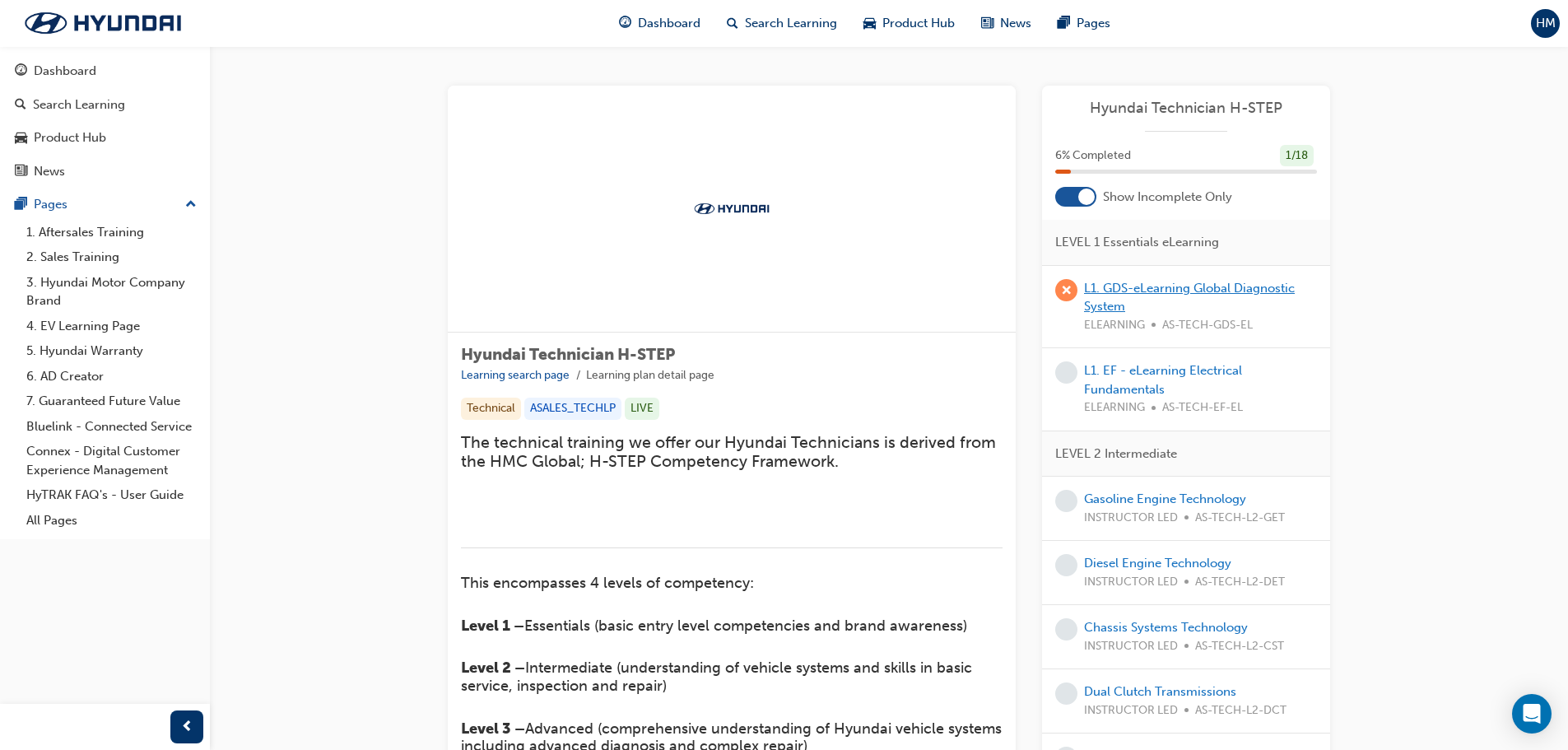
click at [1167, 289] on link "L1. GDS-eLearning Global Diagnostic System" at bounding box center [1190, 297] width 211 height 34
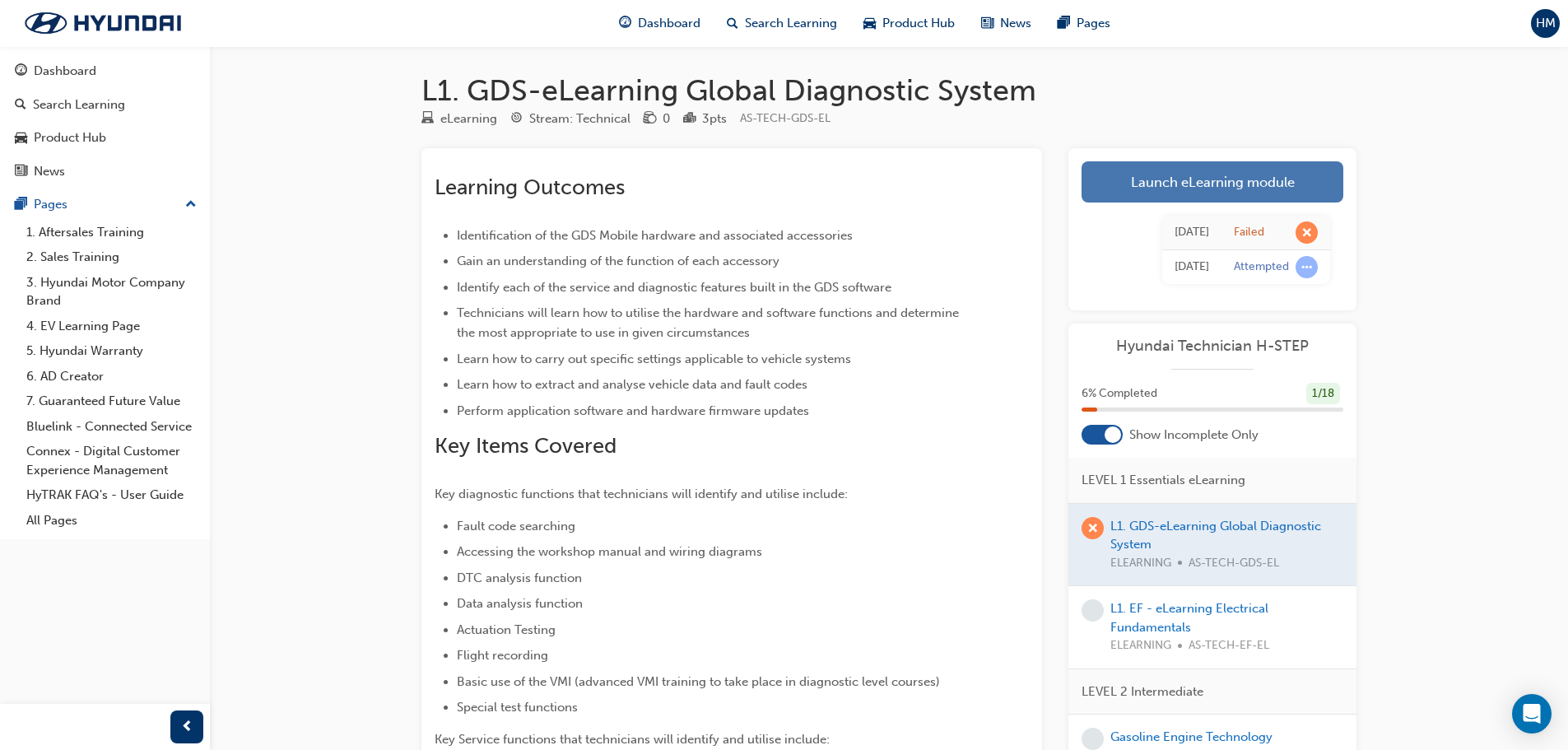
click at [1147, 163] on link "Launch eLearning module" at bounding box center [1212, 182] width 262 height 41
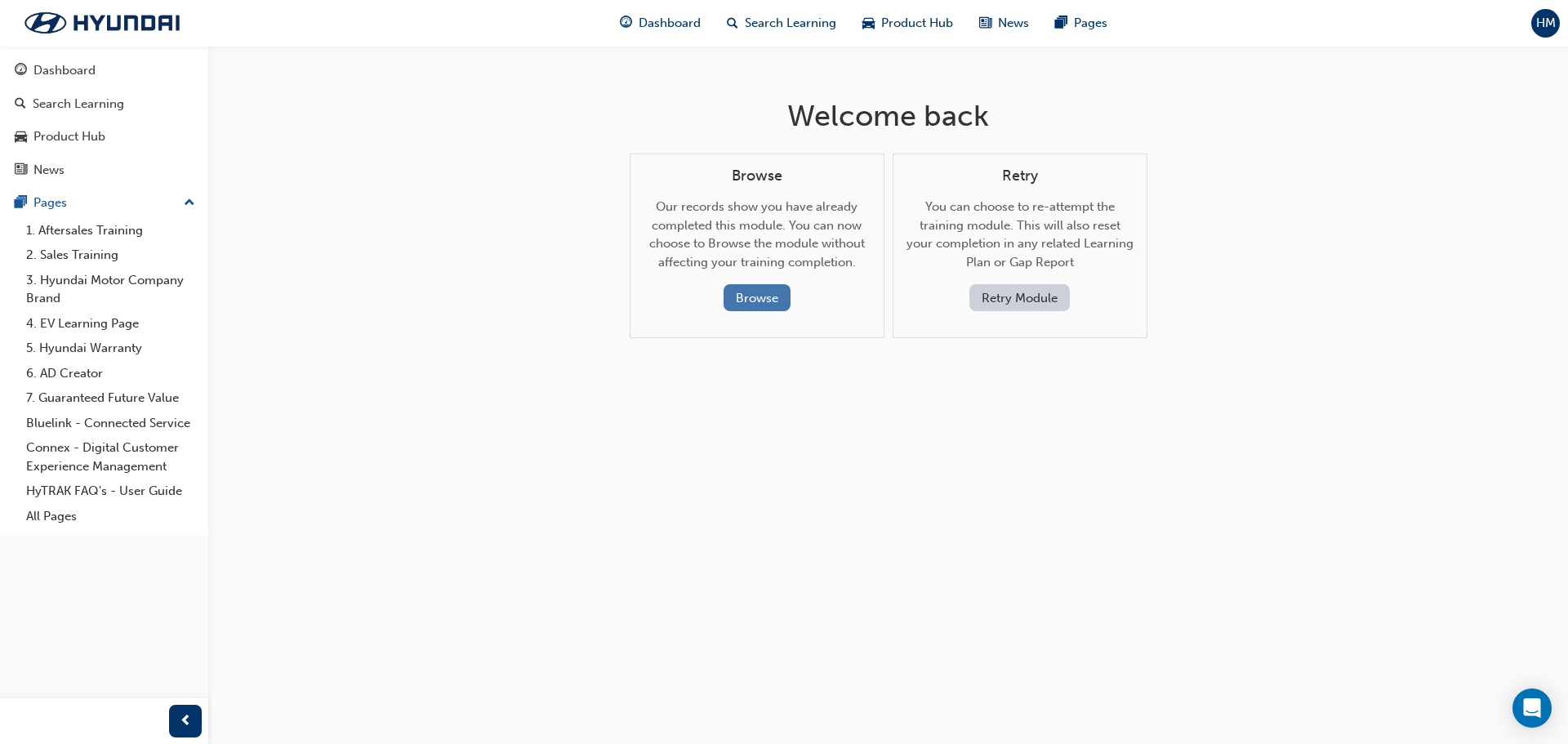
click at [771, 290] on button "Browse" at bounding box center [757, 297] width 67 height 27
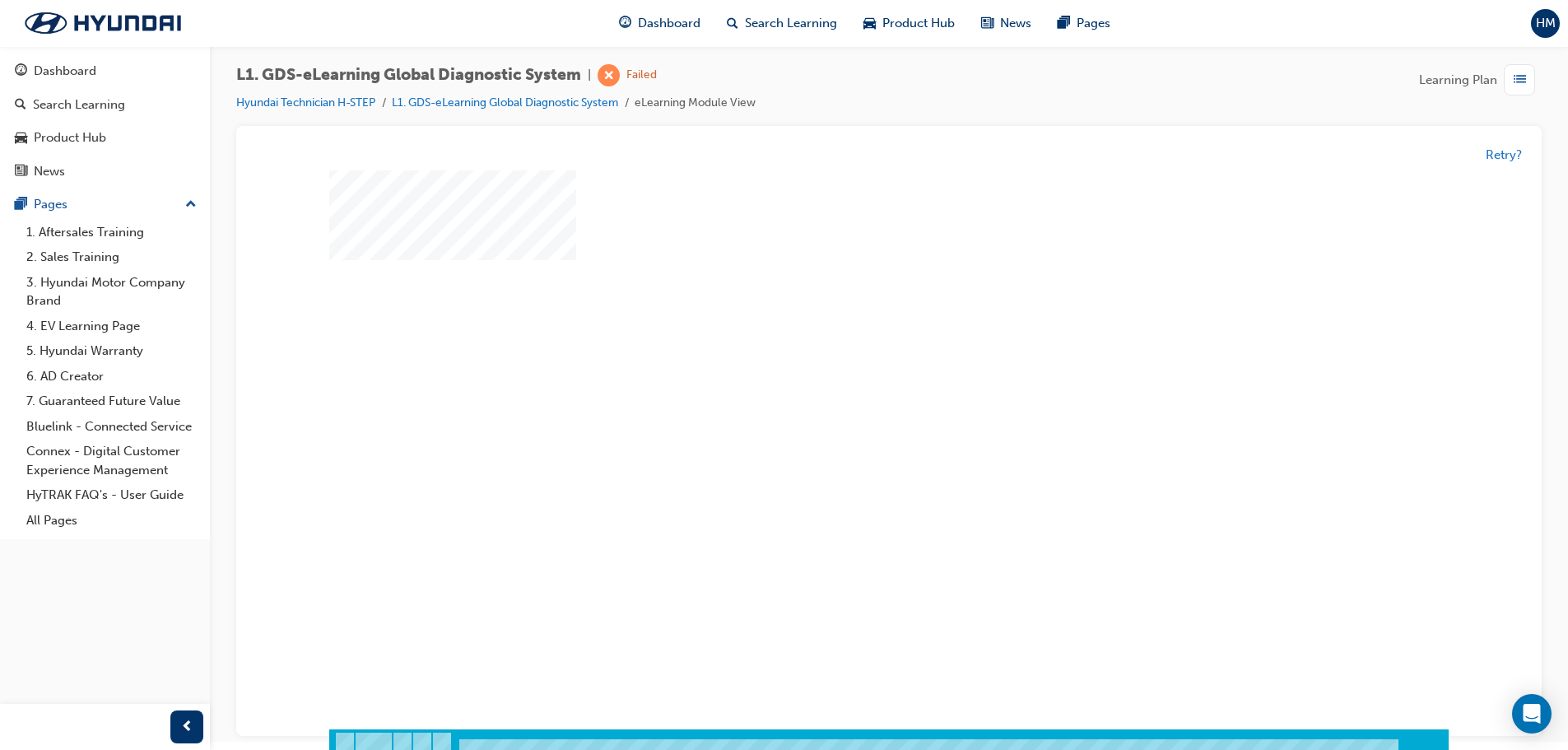
scroll to position [13, 0]
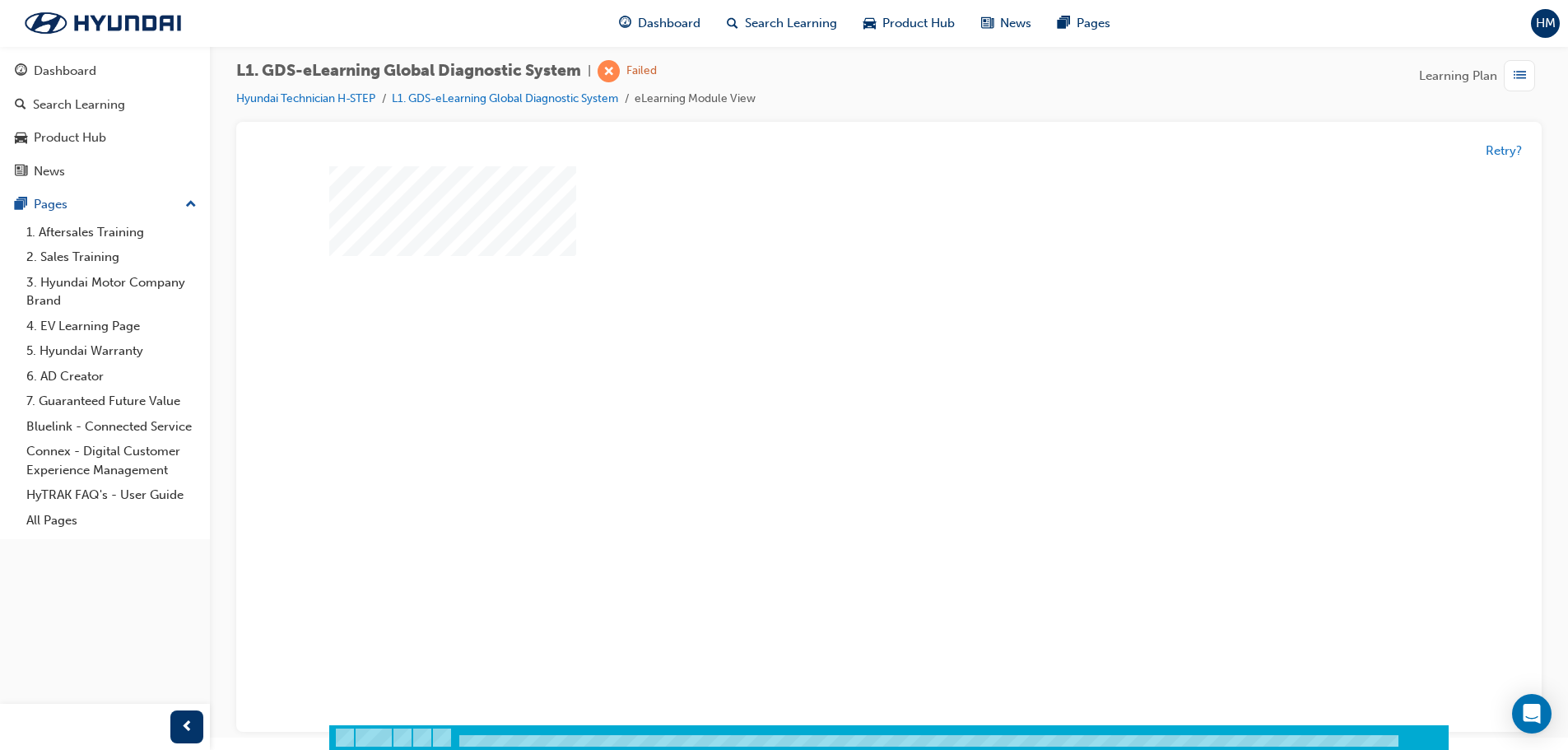
click at [841, 377] on div "play" at bounding box center [841, 377] width 0 height 0
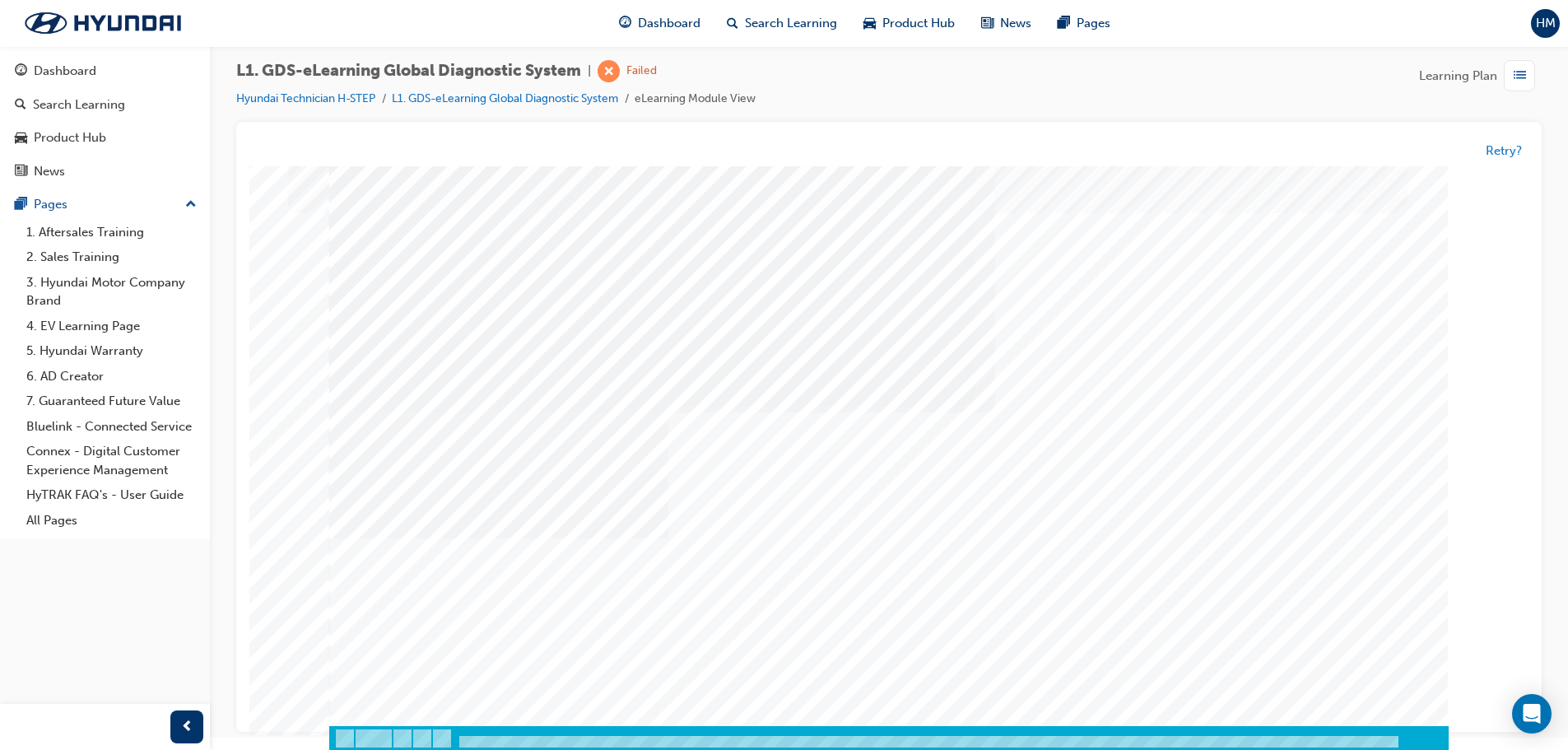
scroll to position [34, 0]
click at [377, 749] on div at bounding box center [889, 756] width 1120 height 62
drag, startPoint x: 1372, startPoint y: 745, endPoint x: 1397, endPoint y: 745, distance: 25.0
click at [1397, 745] on div at bounding box center [889, 749] width 1120 height 28
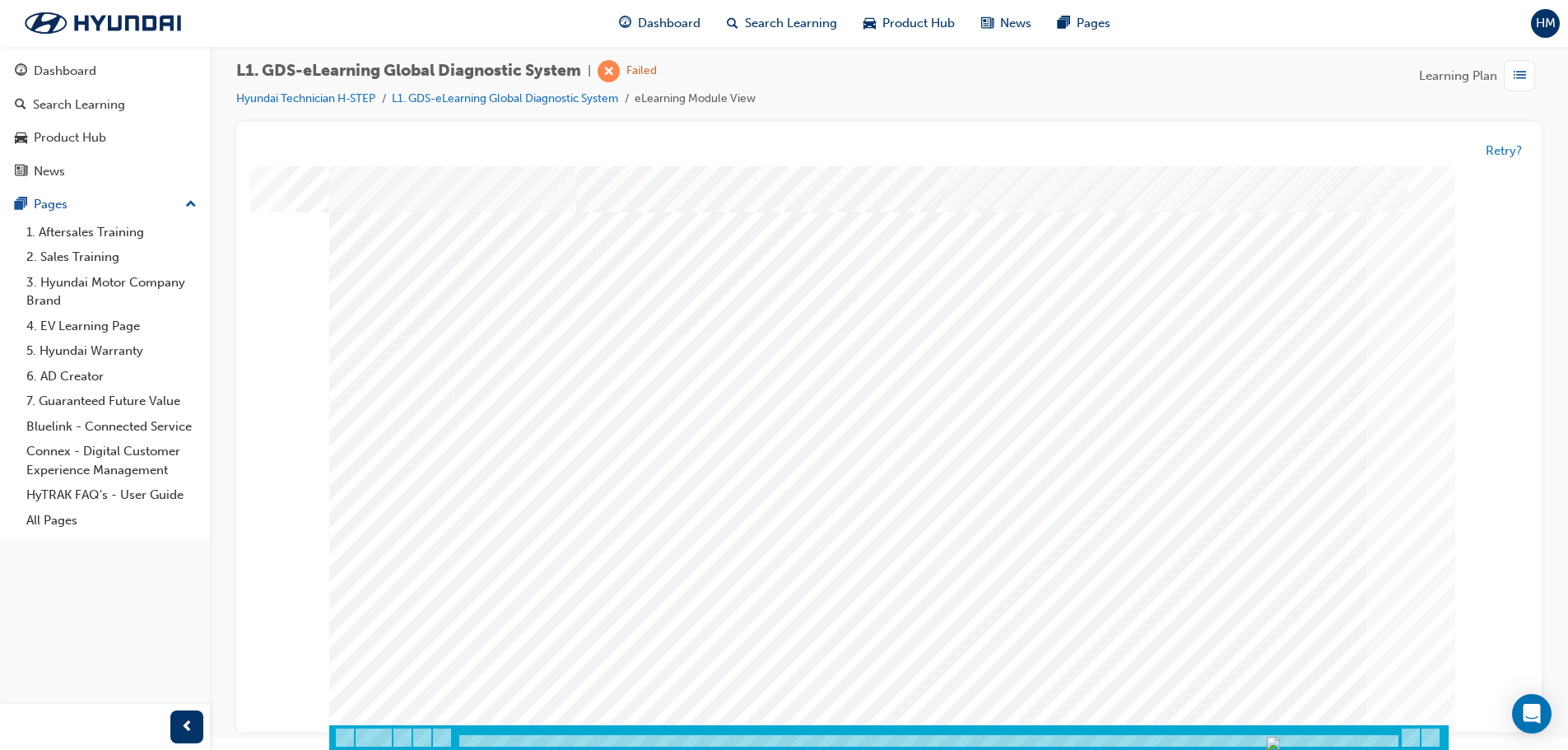
scroll to position [0, 0]
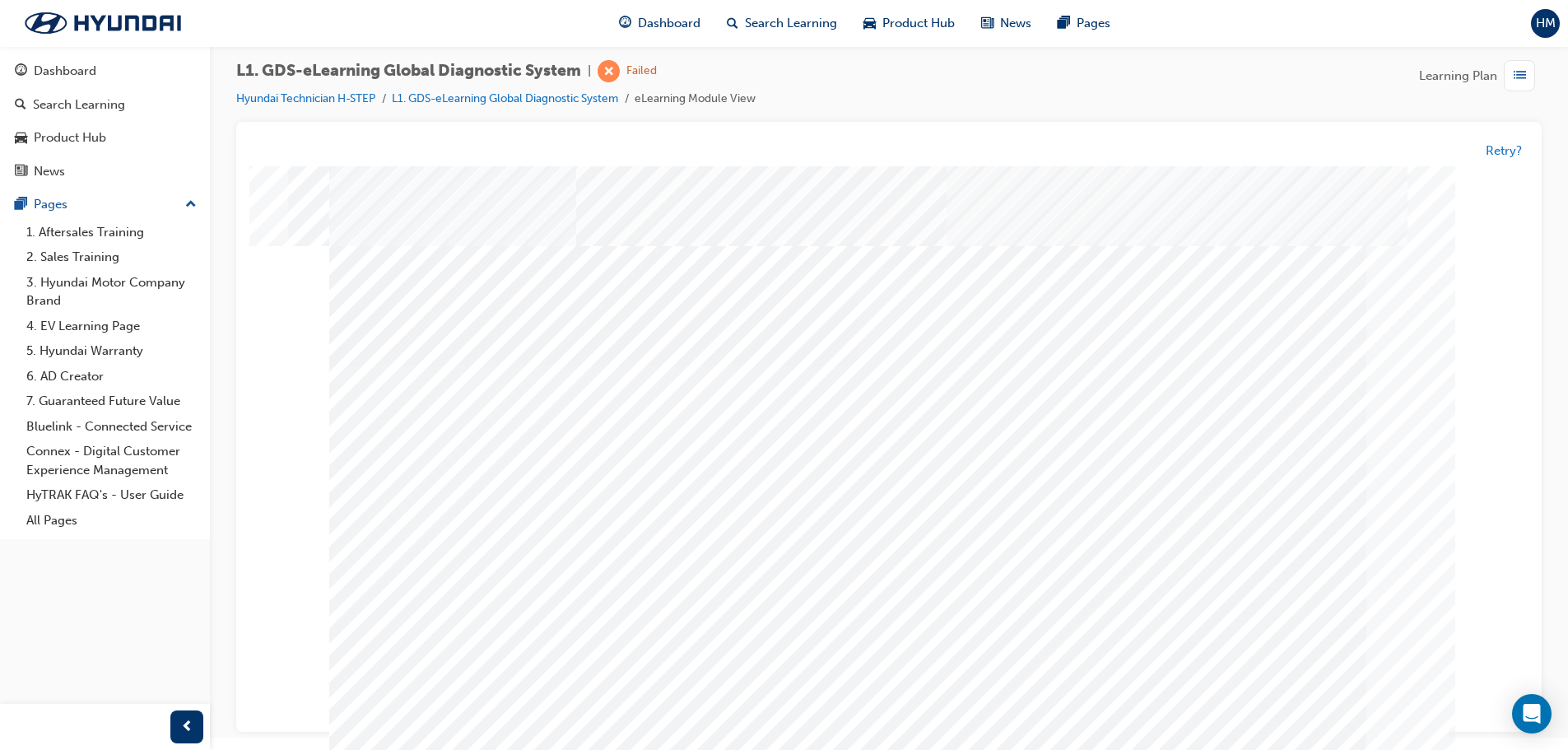
drag, startPoint x: 1372, startPoint y: 738, endPoint x: 1452, endPoint y: 742, distance: 80.1
click at [1452, 173] on div "Chapter heading slide" at bounding box center [889, 173] width 1266 height 0
click at [126, 21] on img at bounding box center [103, 22] width 190 height 34
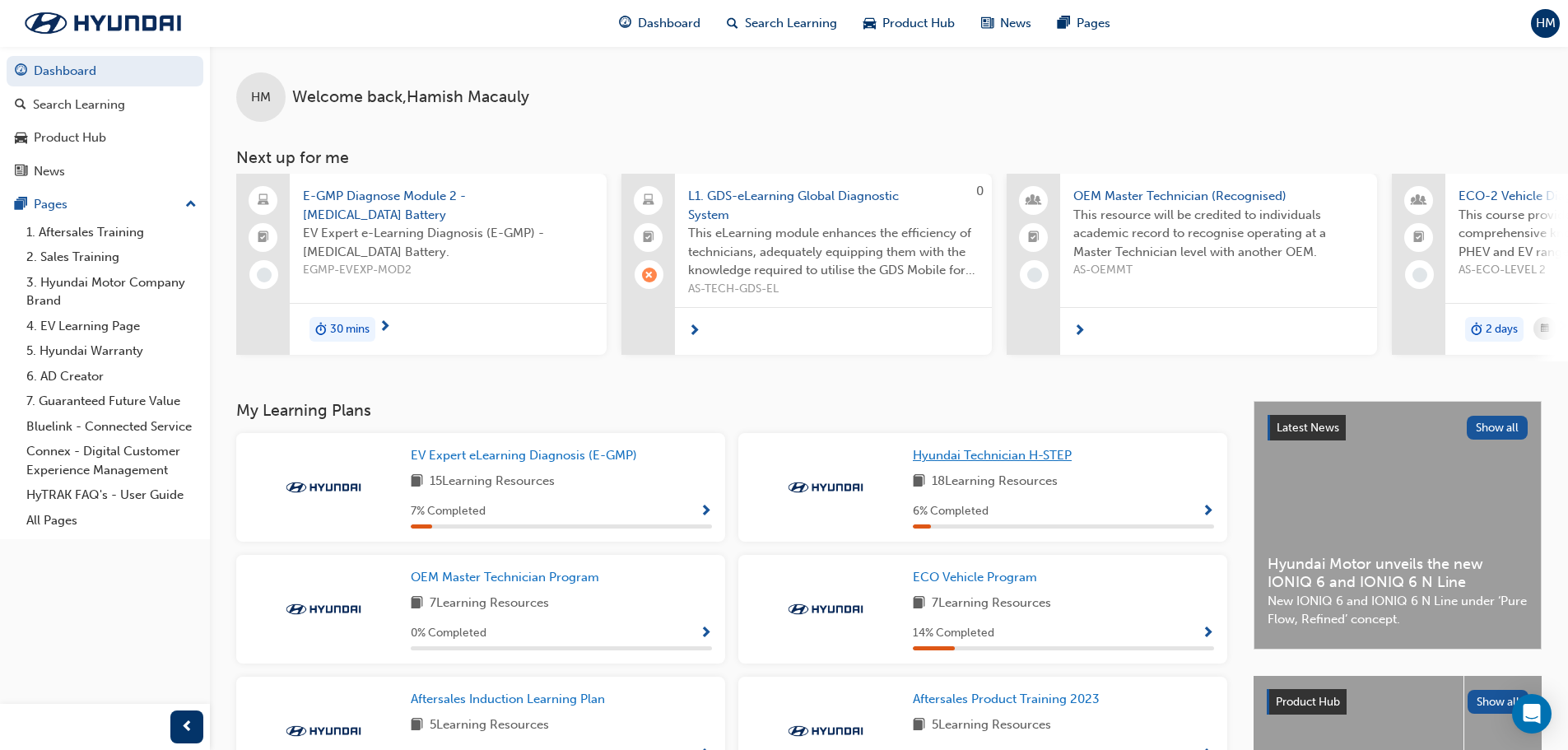
click at [971, 453] on div "Hyundai Technician H-STEP 18 Learning Resources 6 % Completed" at bounding box center [983, 486] width 489 height 108
click at [973, 465] on link "Hyundai Technician H-STEP" at bounding box center [996, 455] width 165 height 19
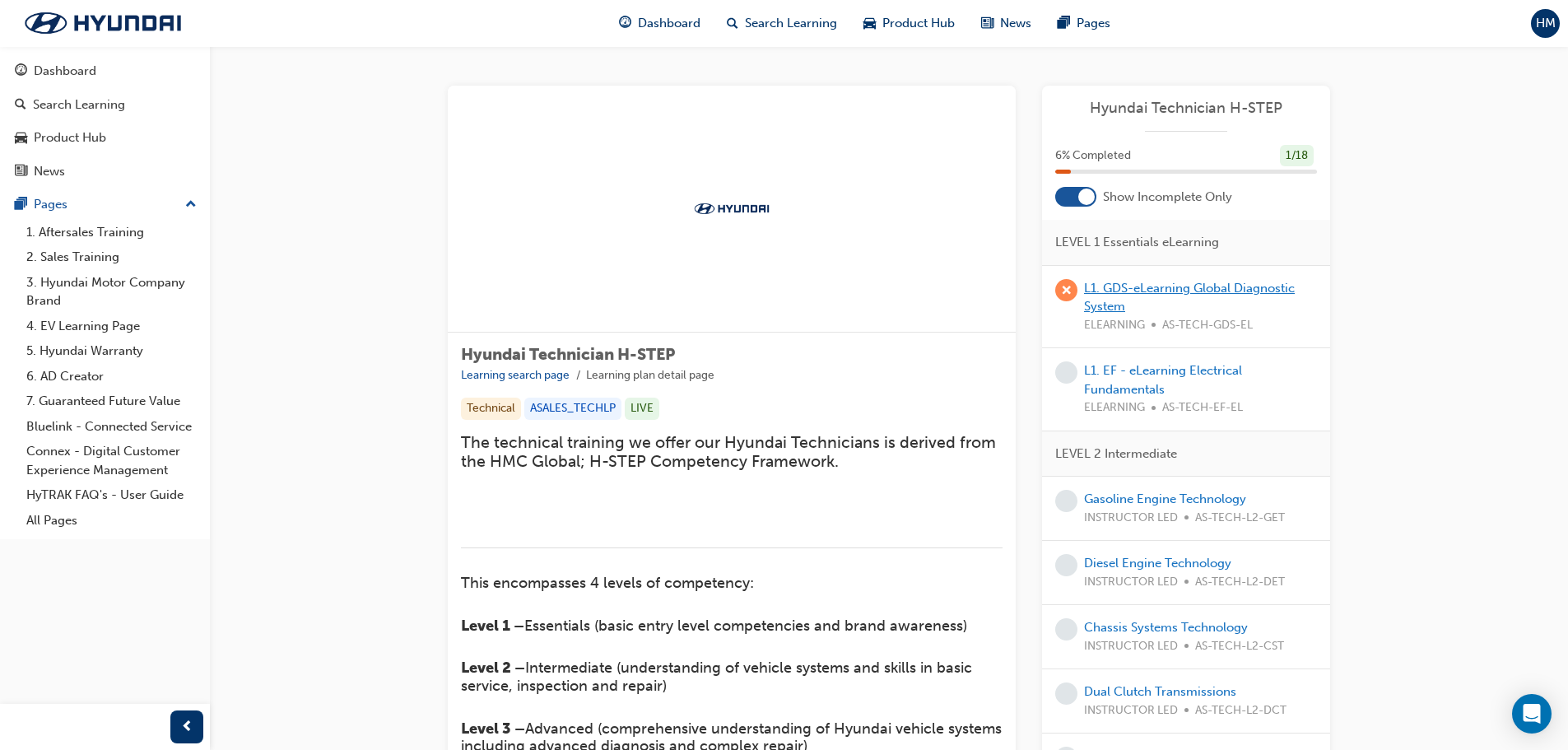
click at [1160, 286] on link "L1. GDS-eLearning Global Diagnostic System" at bounding box center [1190, 297] width 211 height 34
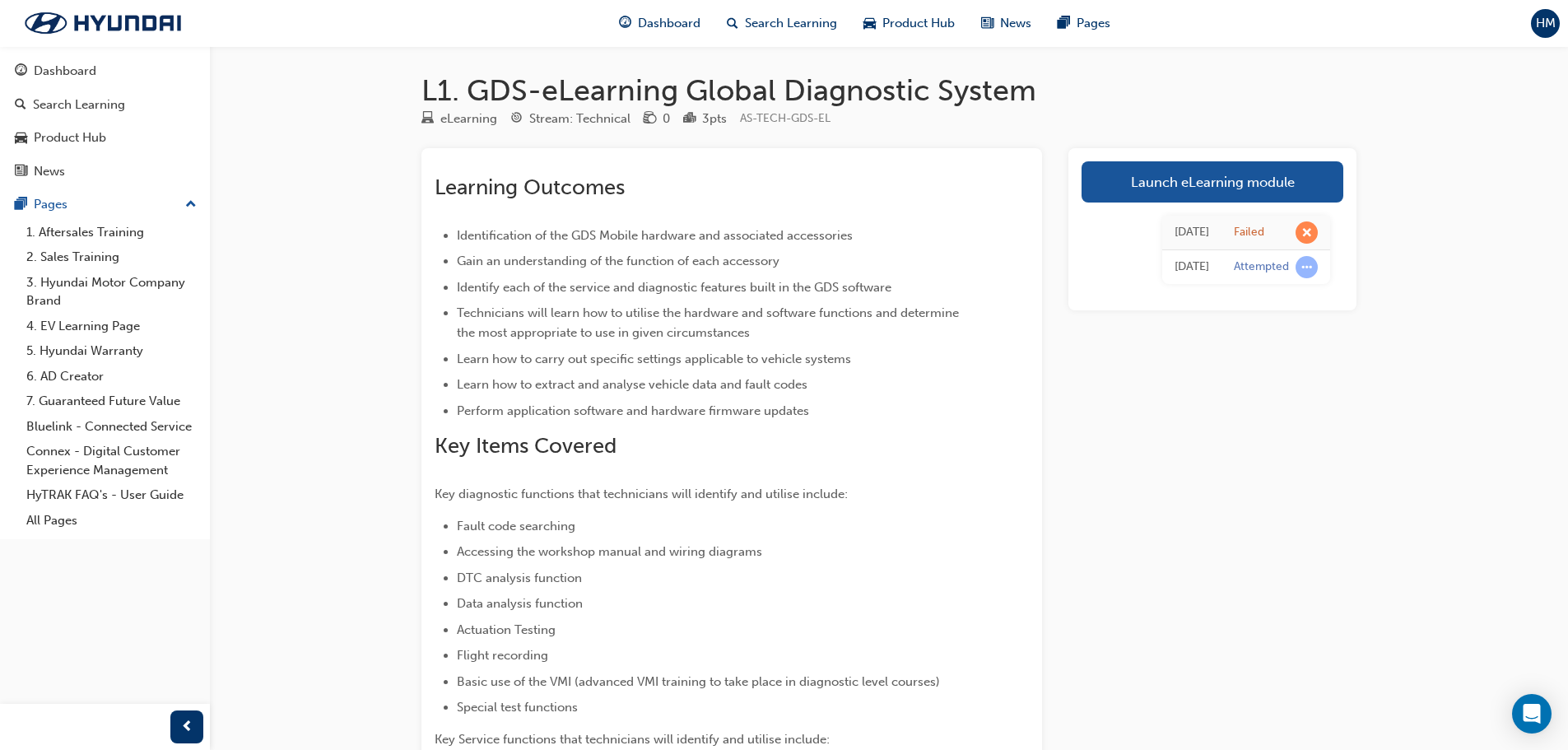
click at [1248, 236] on div "Failed" at bounding box center [1249, 232] width 30 height 16
click at [1133, 251] on div "[DATE] Failed [DATE] Attempted" at bounding box center [1212, 249] width 262 height 95
click at [1189, 180] on link "Launch eLearning module" at bounding box center [1212, 182] width 262 height 41
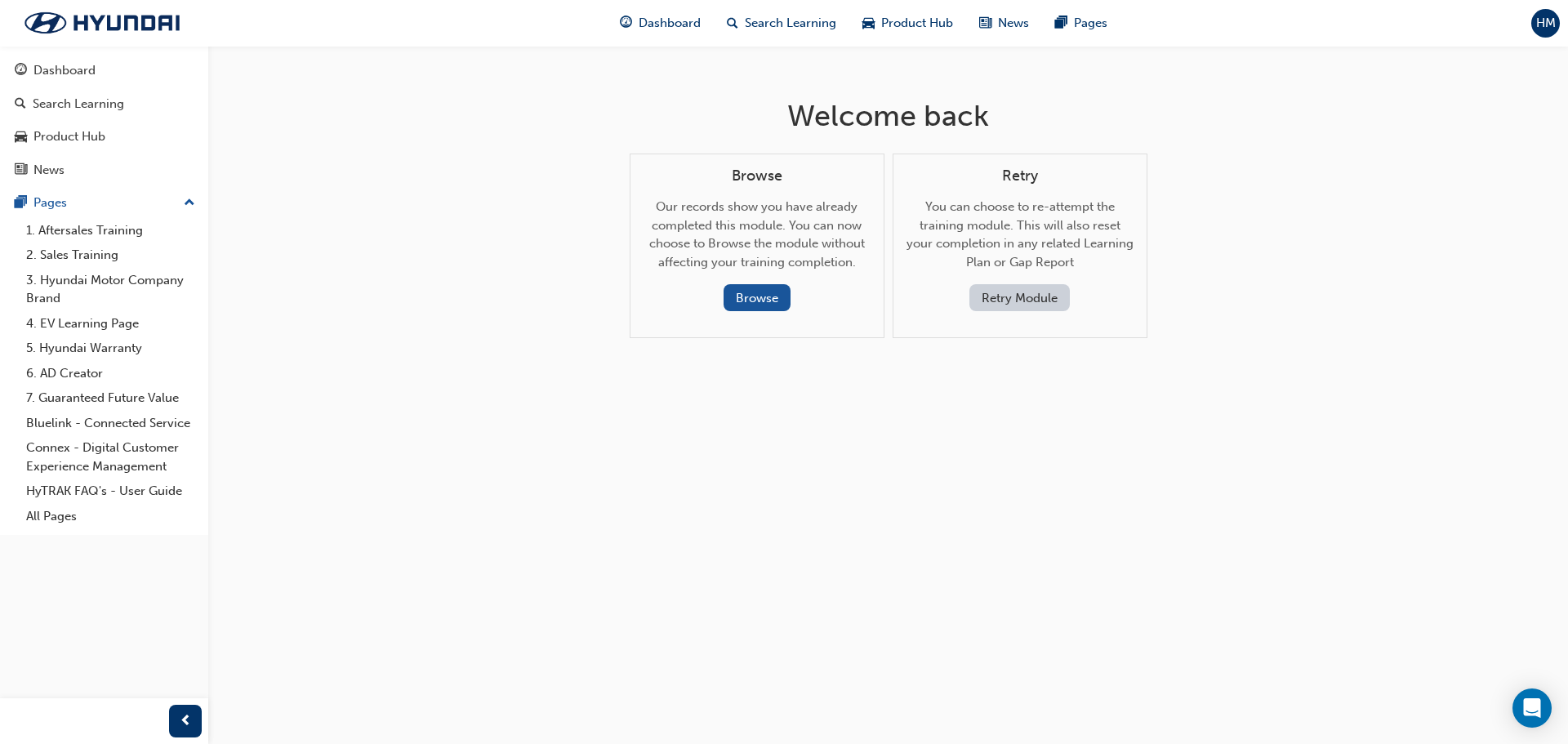
click at [1044, 295] on button "Retry Module" at bounding box center [1019, 297] width 101 height 27
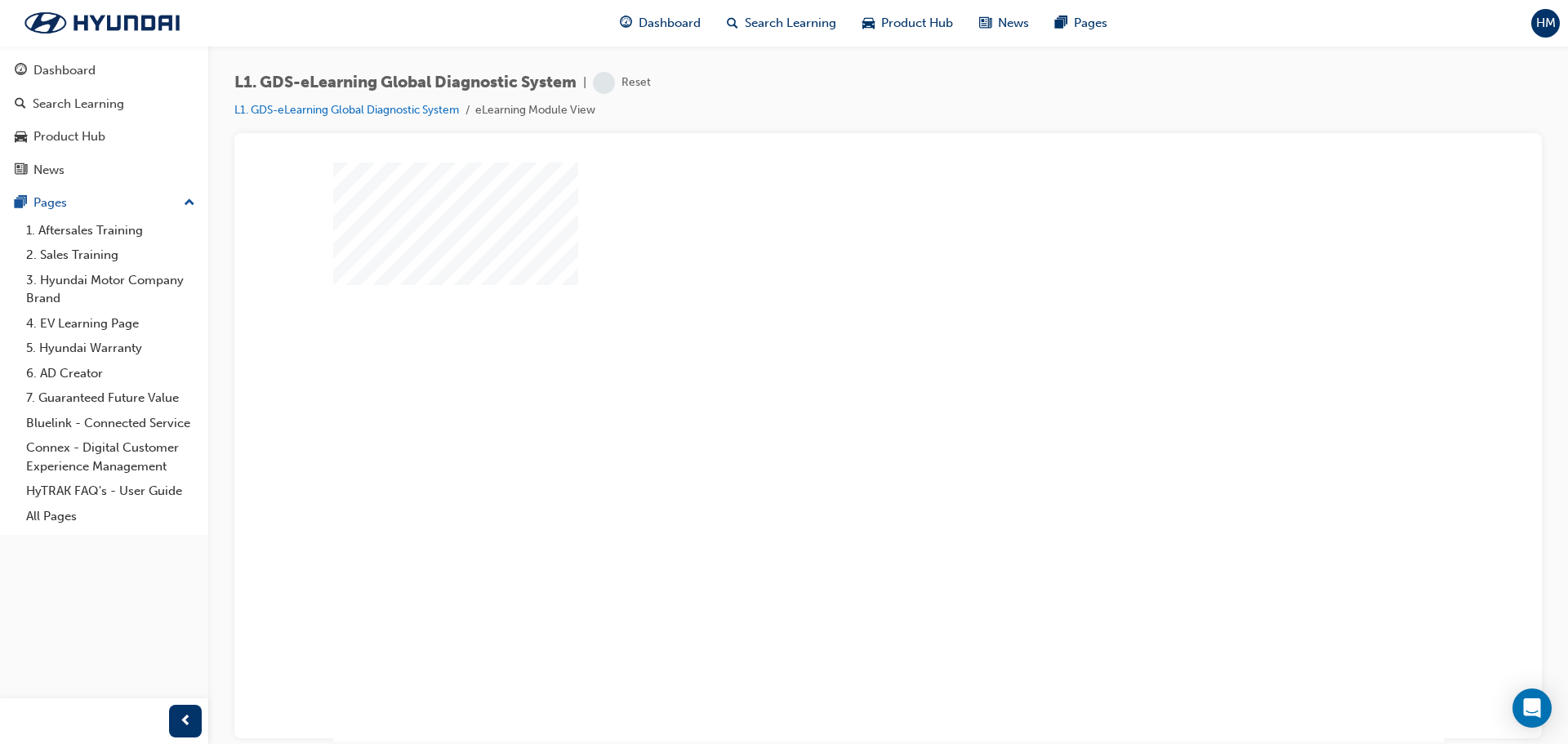
click at [841, 404] on div "play" at bounding box center [841, 404] width 0 height 0
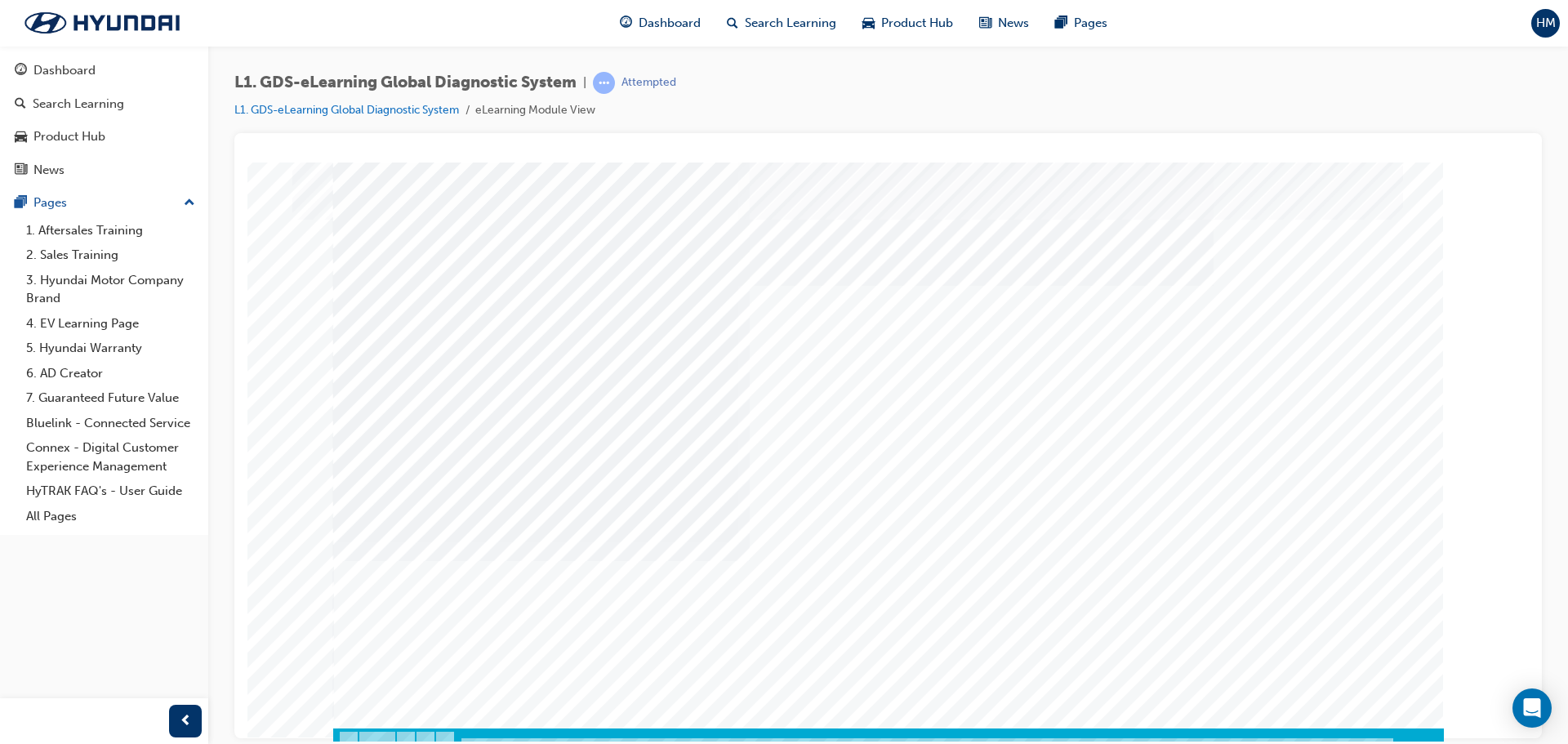
scroll to position [34, 0]
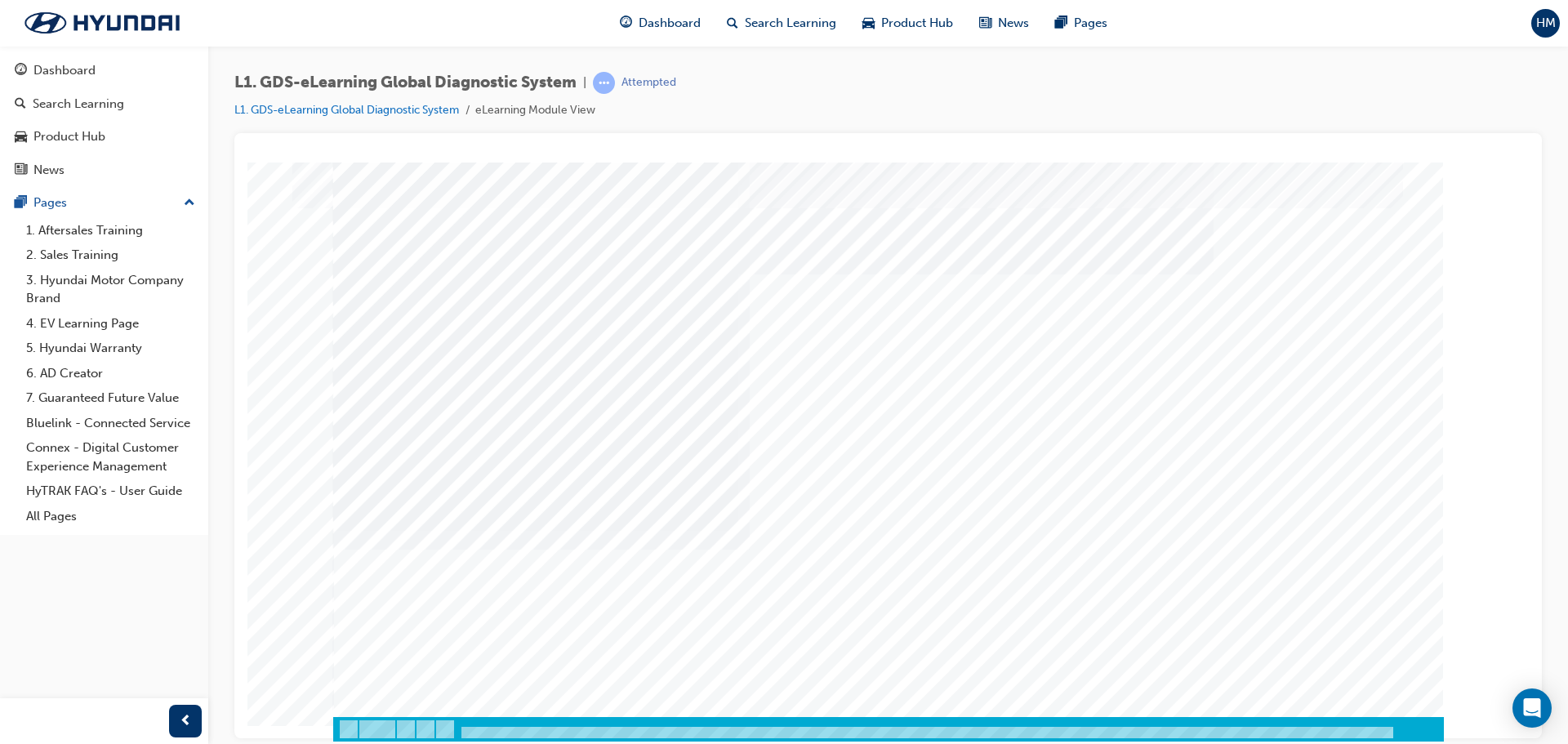
click at [1385, 734] on div at bounding box center [889, 739] width 1111 height 28
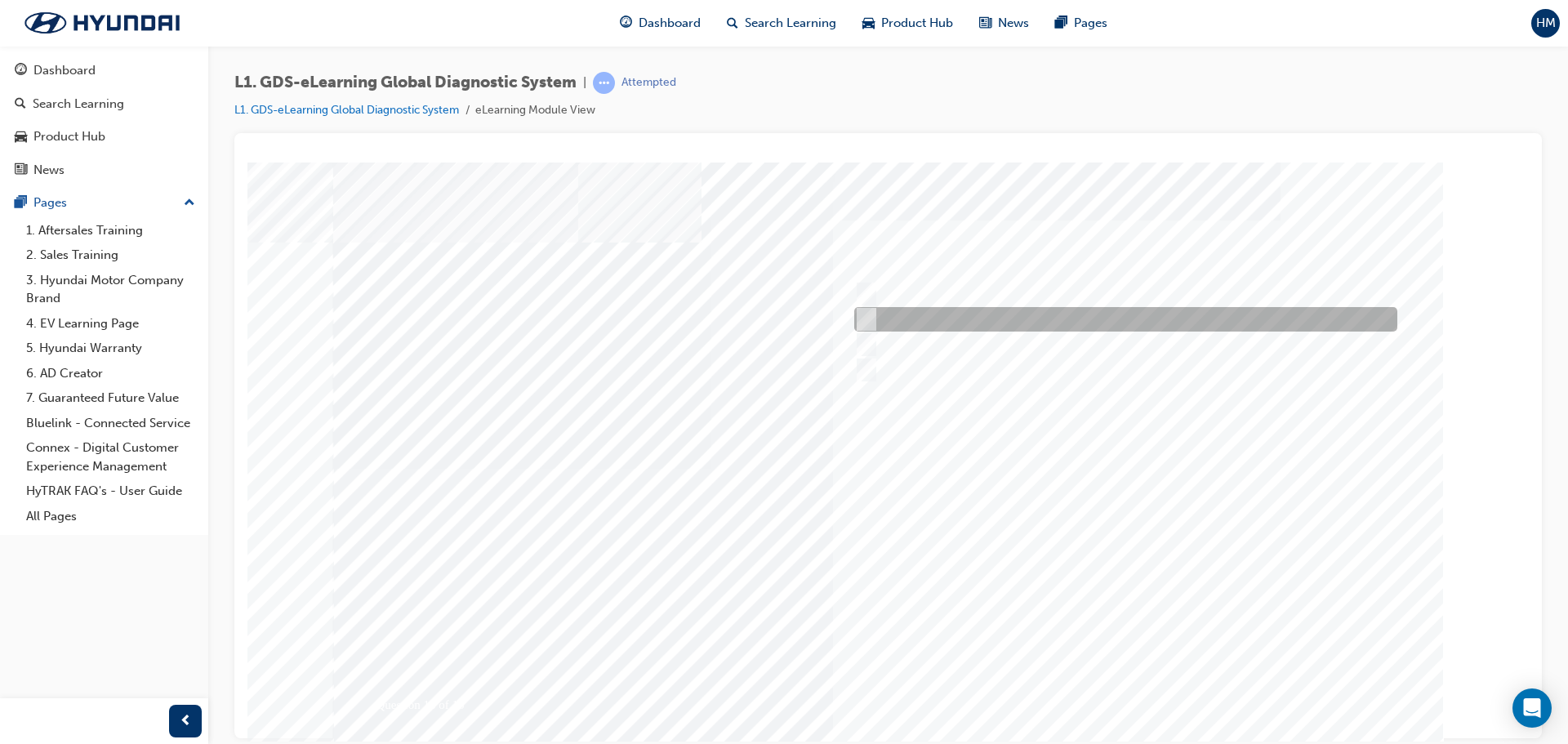
click at [1017, 317] on div at bounding box center [1121, 319] width 543 height 24
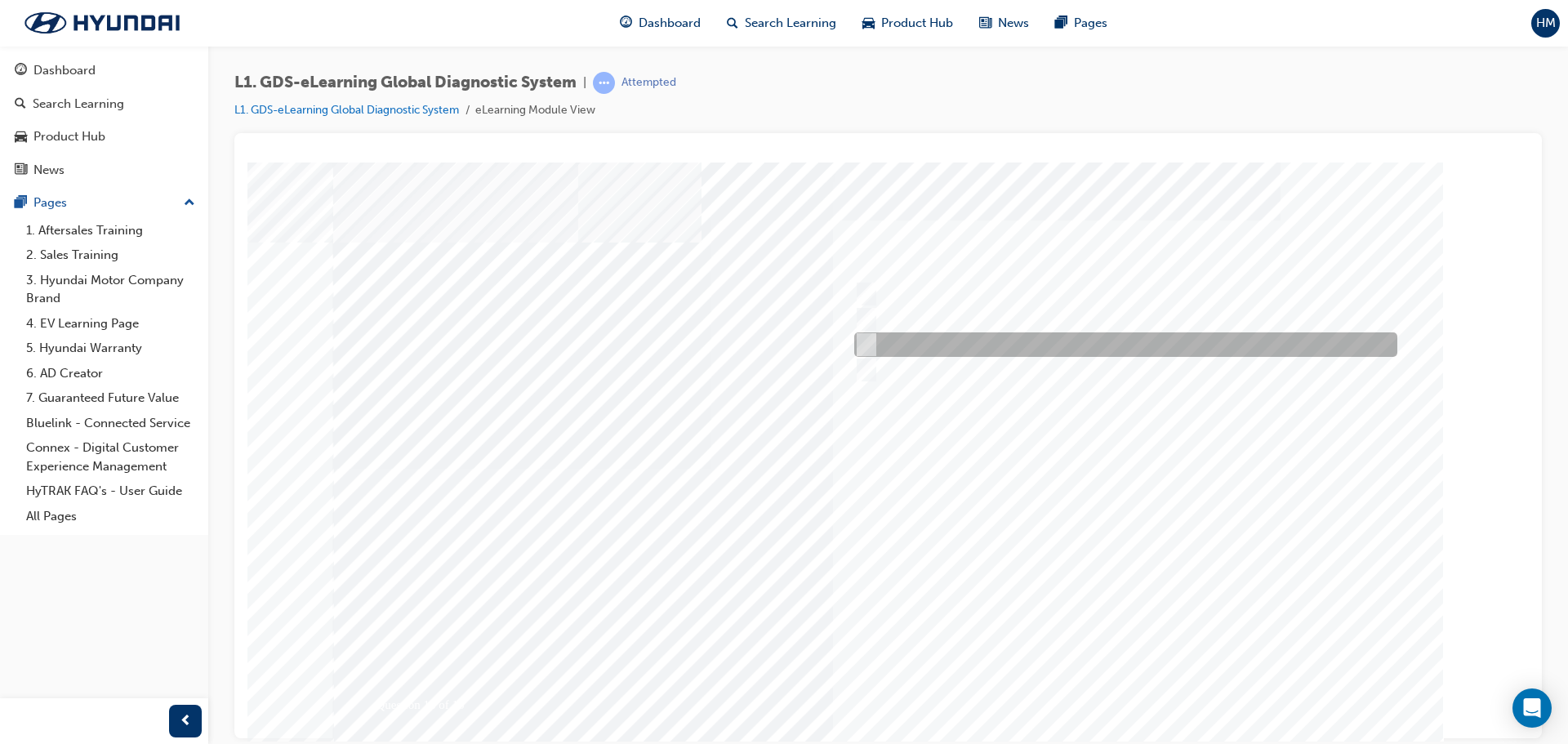
click at [1030, 338] on div at bounding box center [1121, 344] width 543 height 24
radio input "false"
radio input "true"
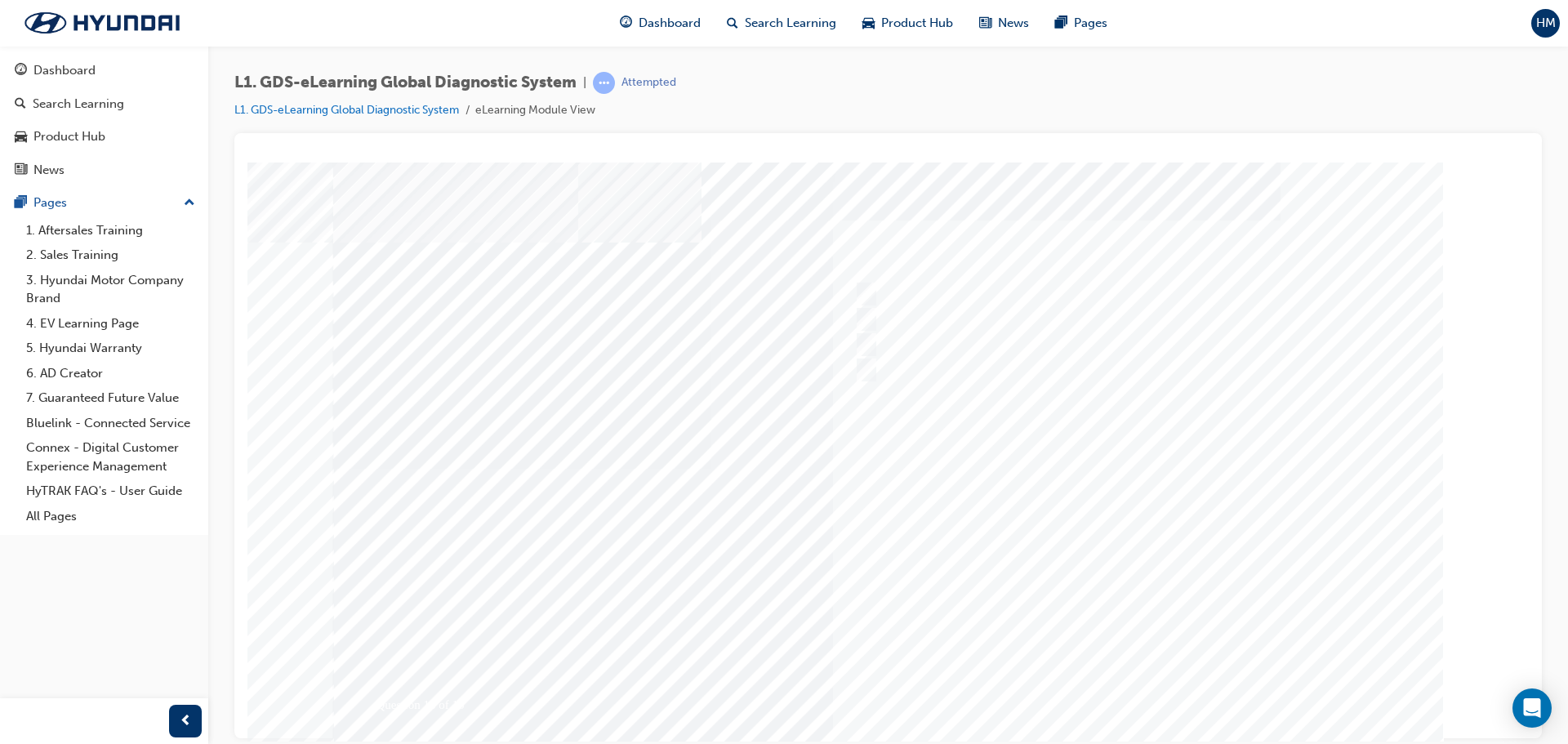
click at [1160, 693] on div at bounding box center [889, 468] width 1111 height 612
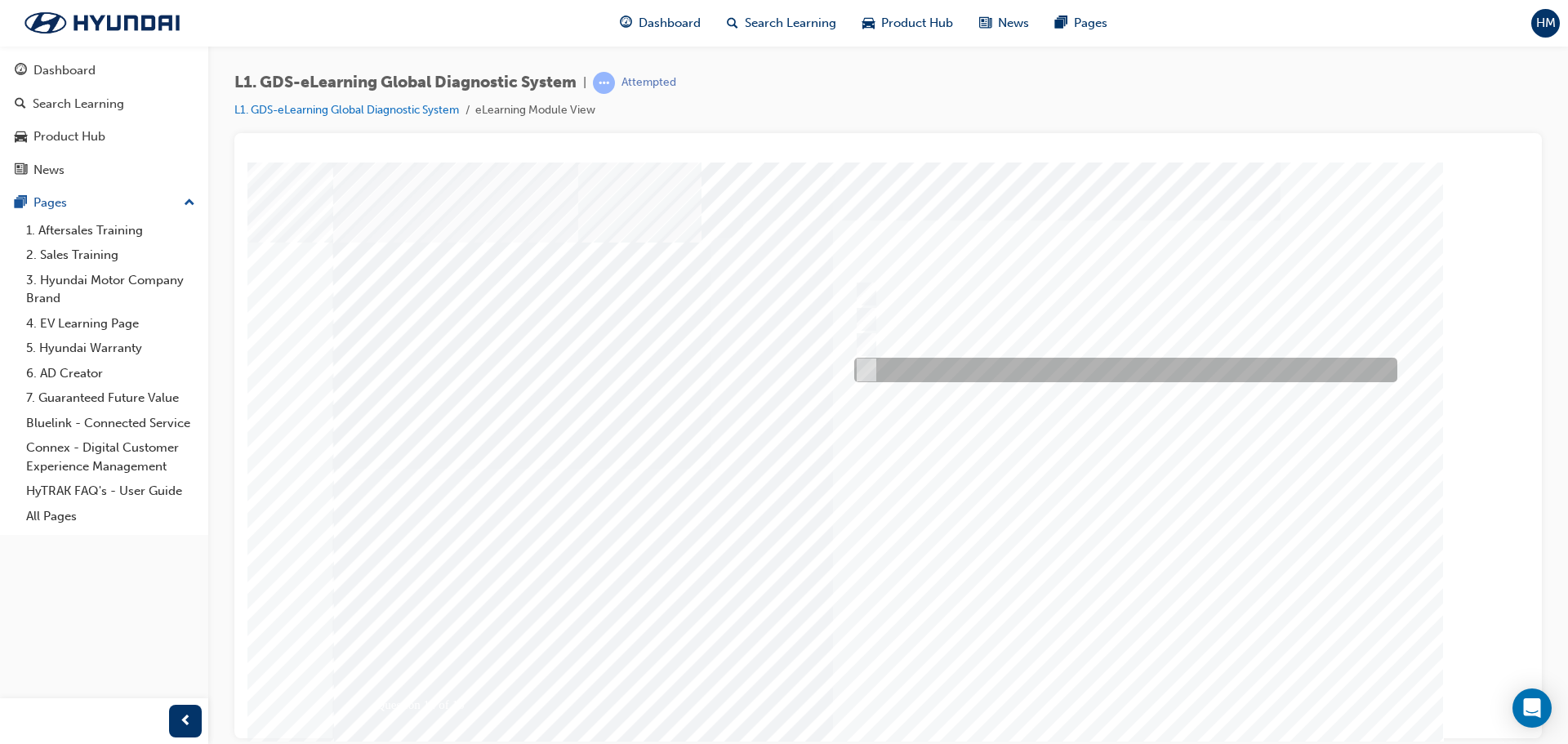
click at [999, 360] on div at bounding box center [1121, 369] width 543 height 24
radio input "true"
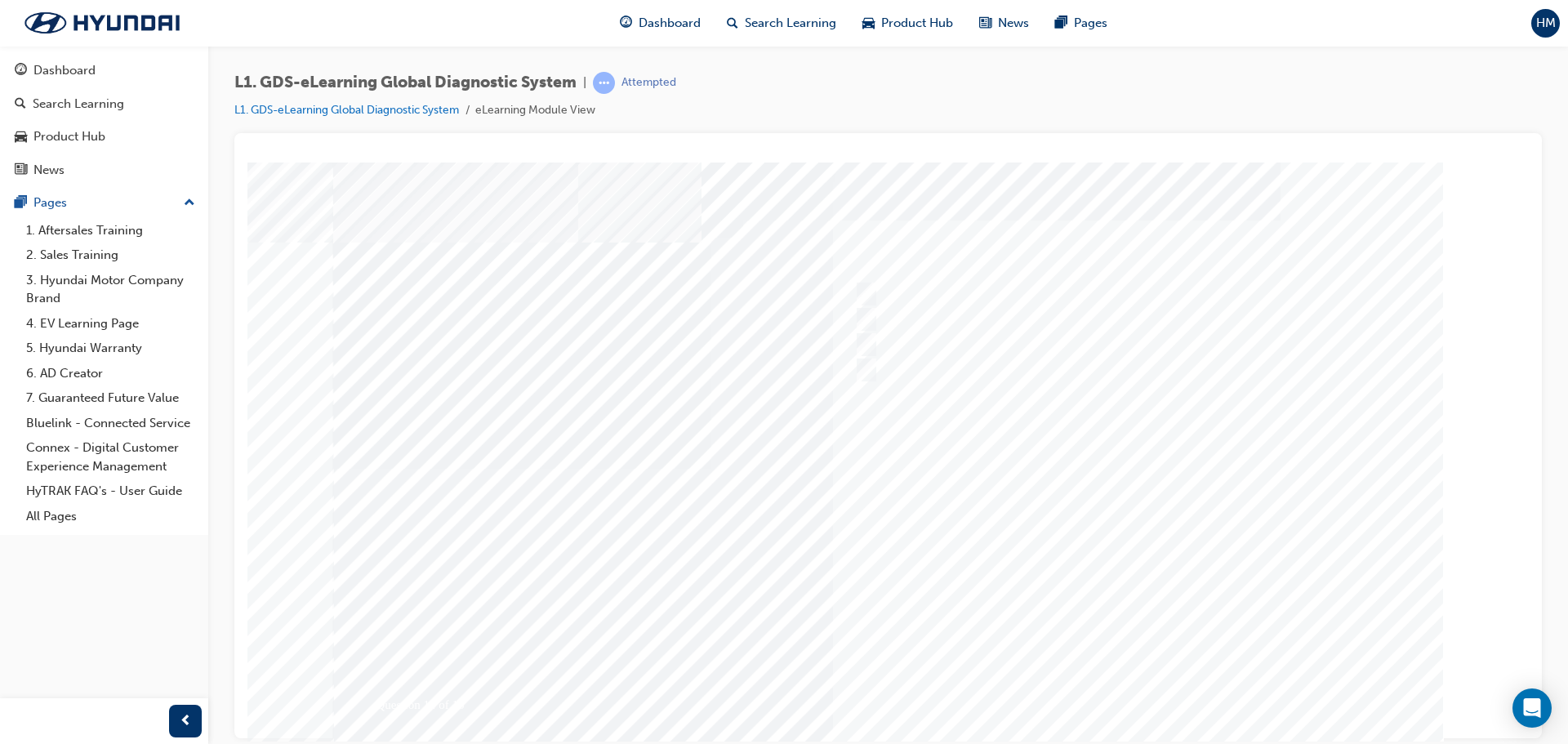
click at [1161, 683] on div at bounding box center [889, 468] width 1111 height 612
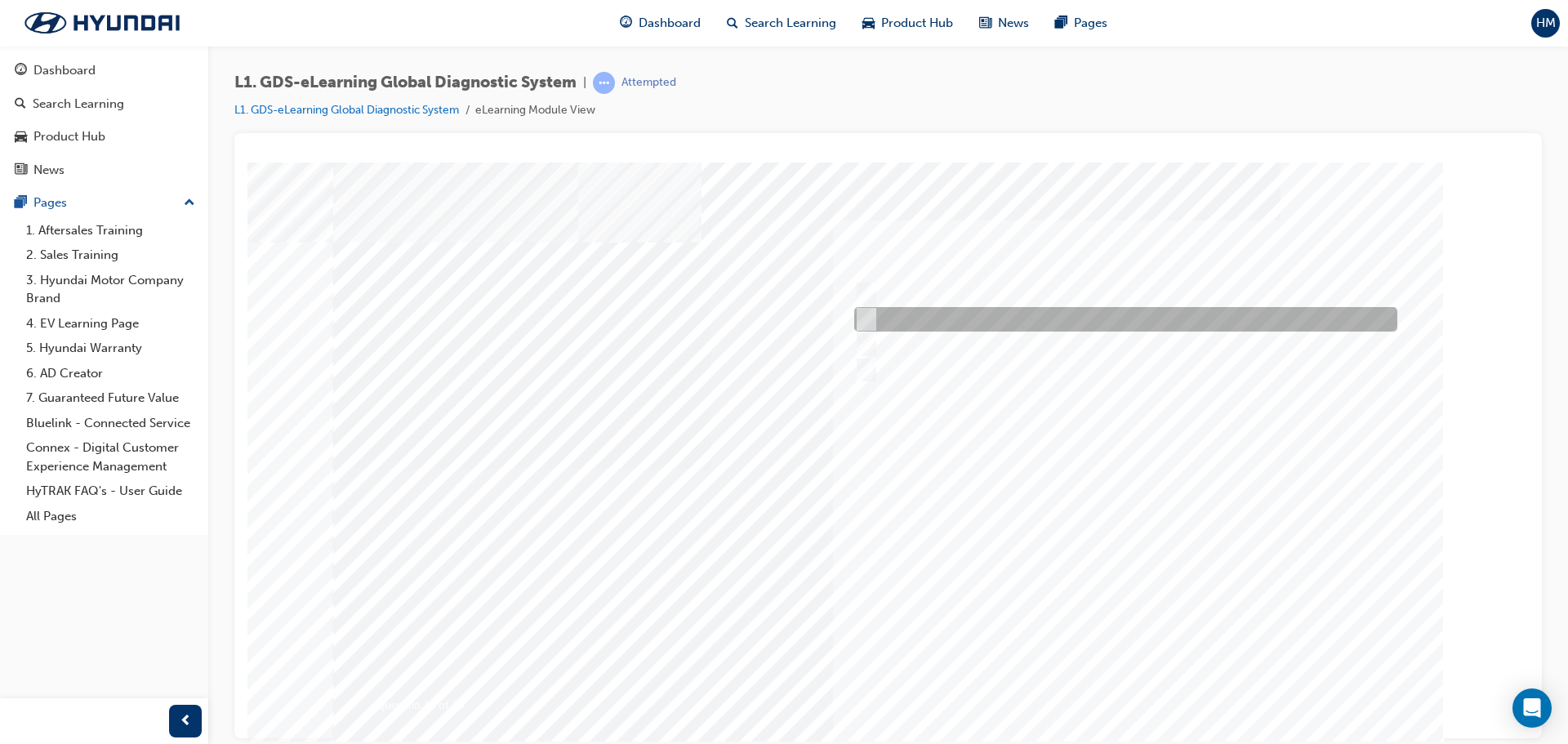
click at [942, 310] on div at bounding box center [1121, 319] width 543 height 24
radio input "true"
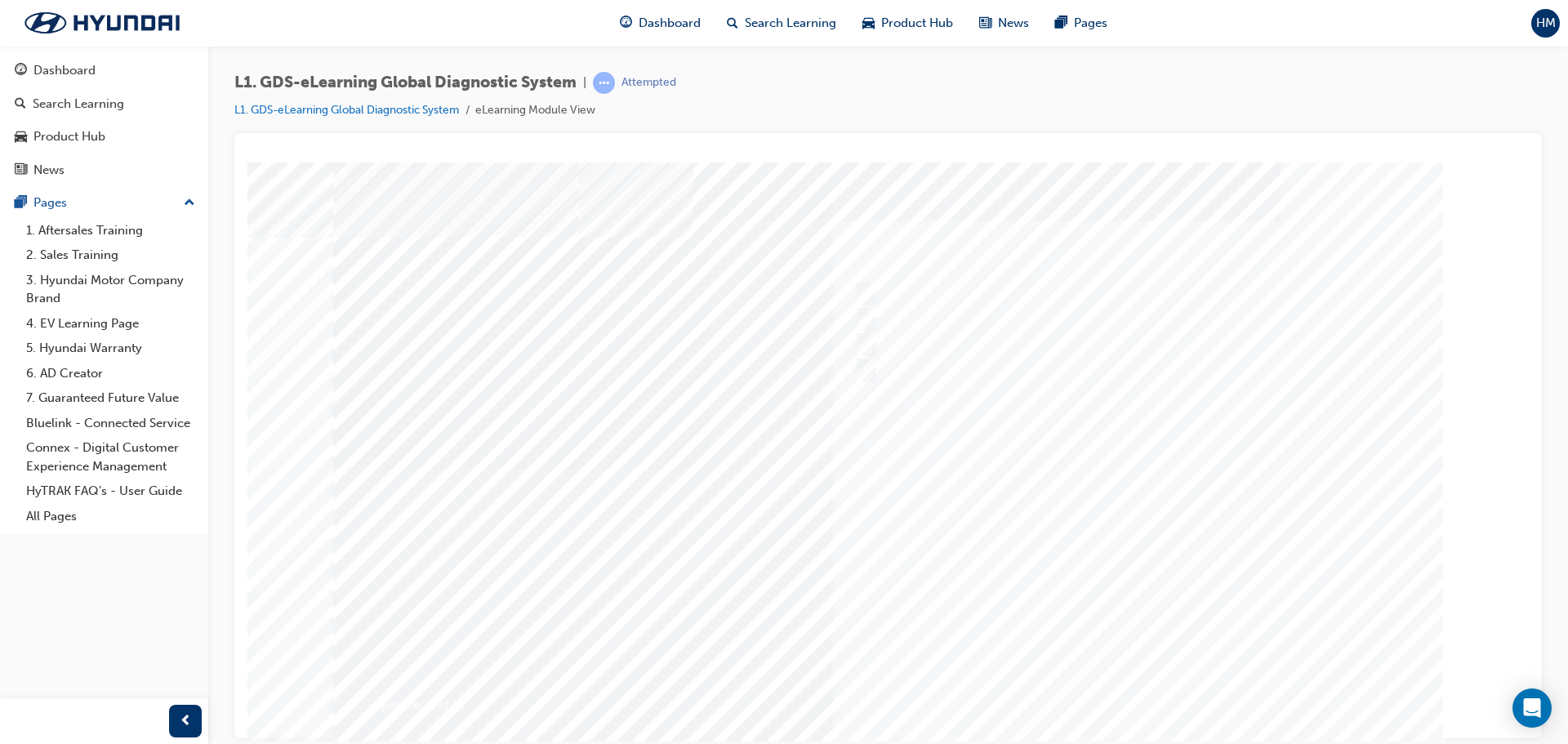
click at [1114, 677] on div at bounding box center [889, 468] width 1111 height 612
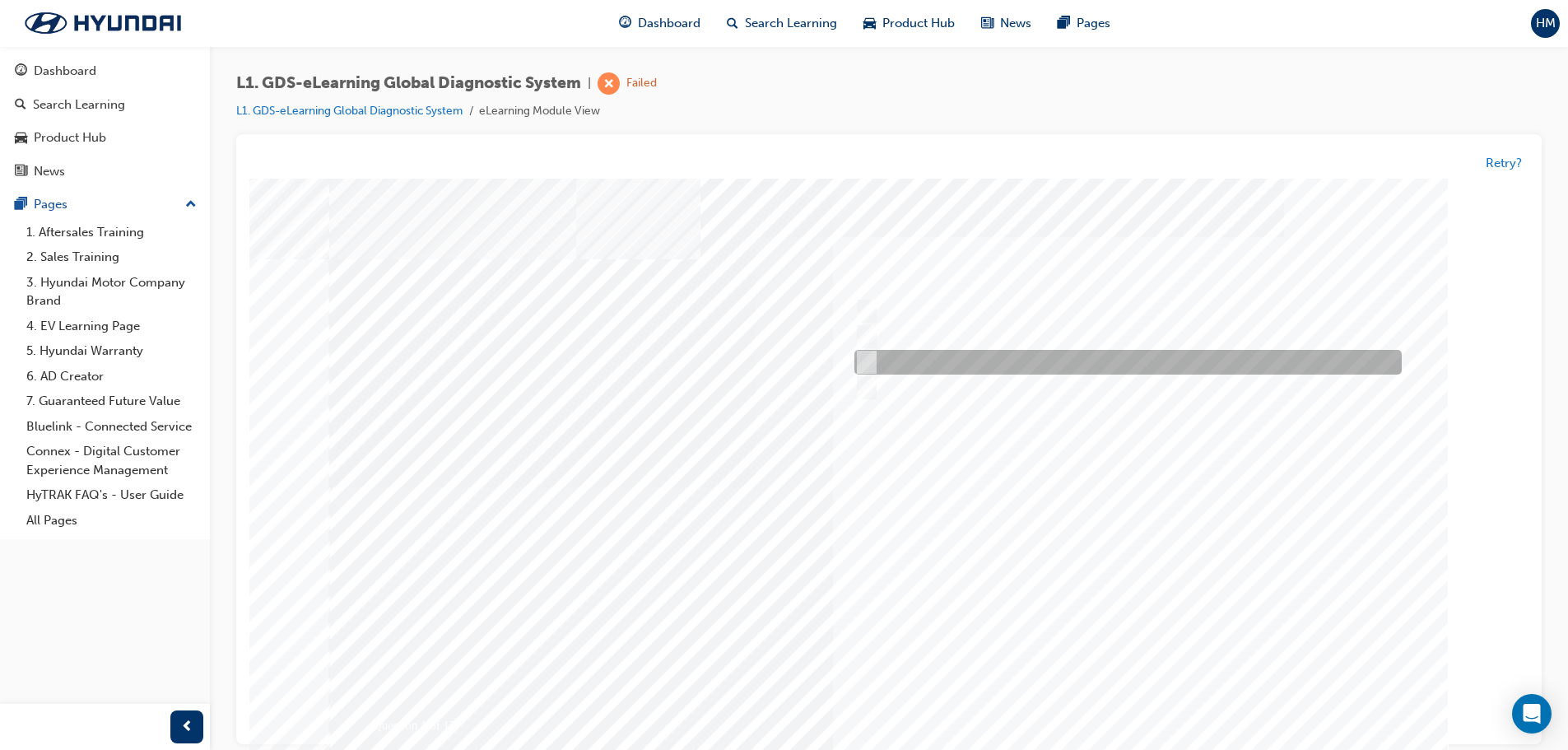
click at [958, 360] on div at bounding box center [1124, 362] width 547 height 24
radio input "true"
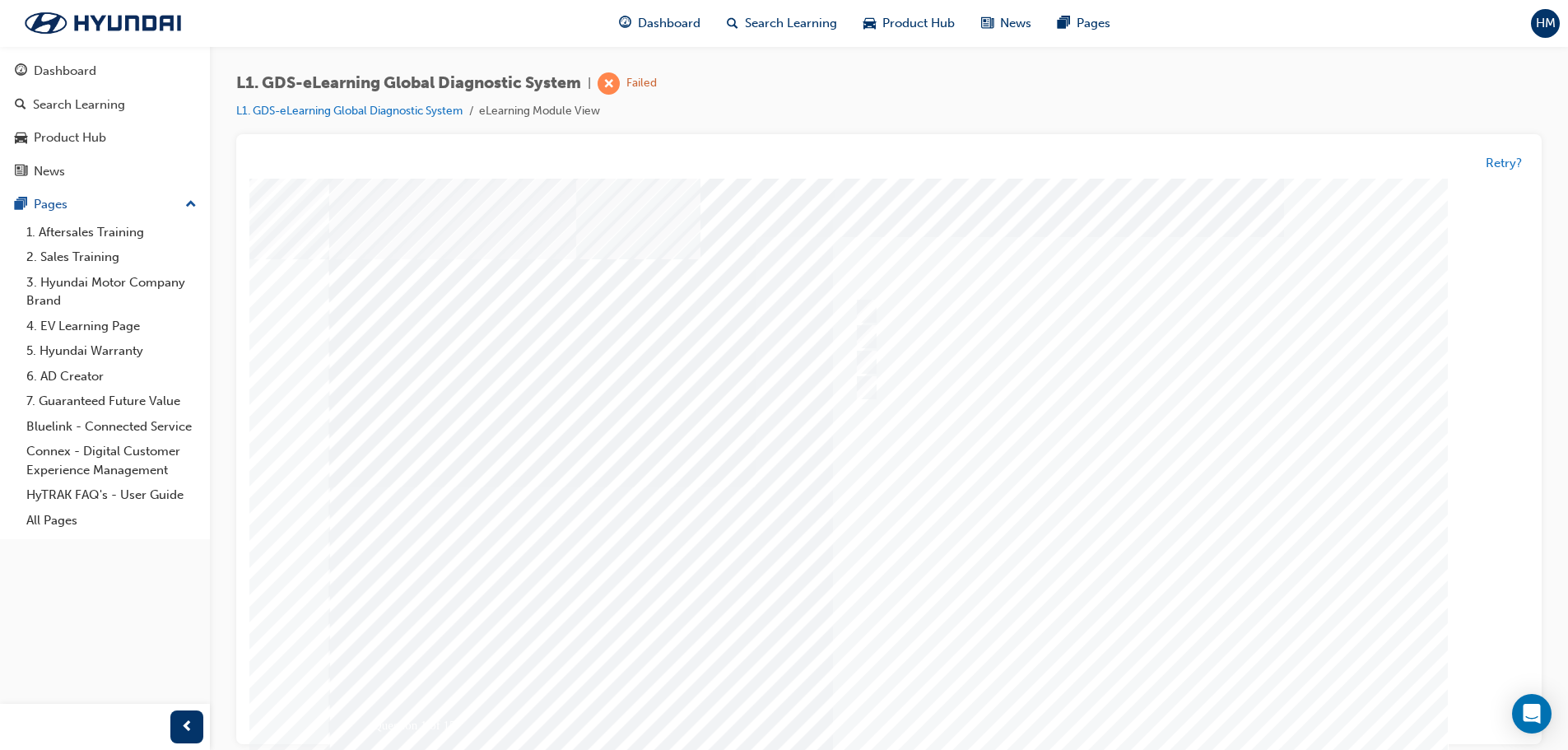
click at [1128, 713] on div at bounding box center [889, 487] width 1120 height 617
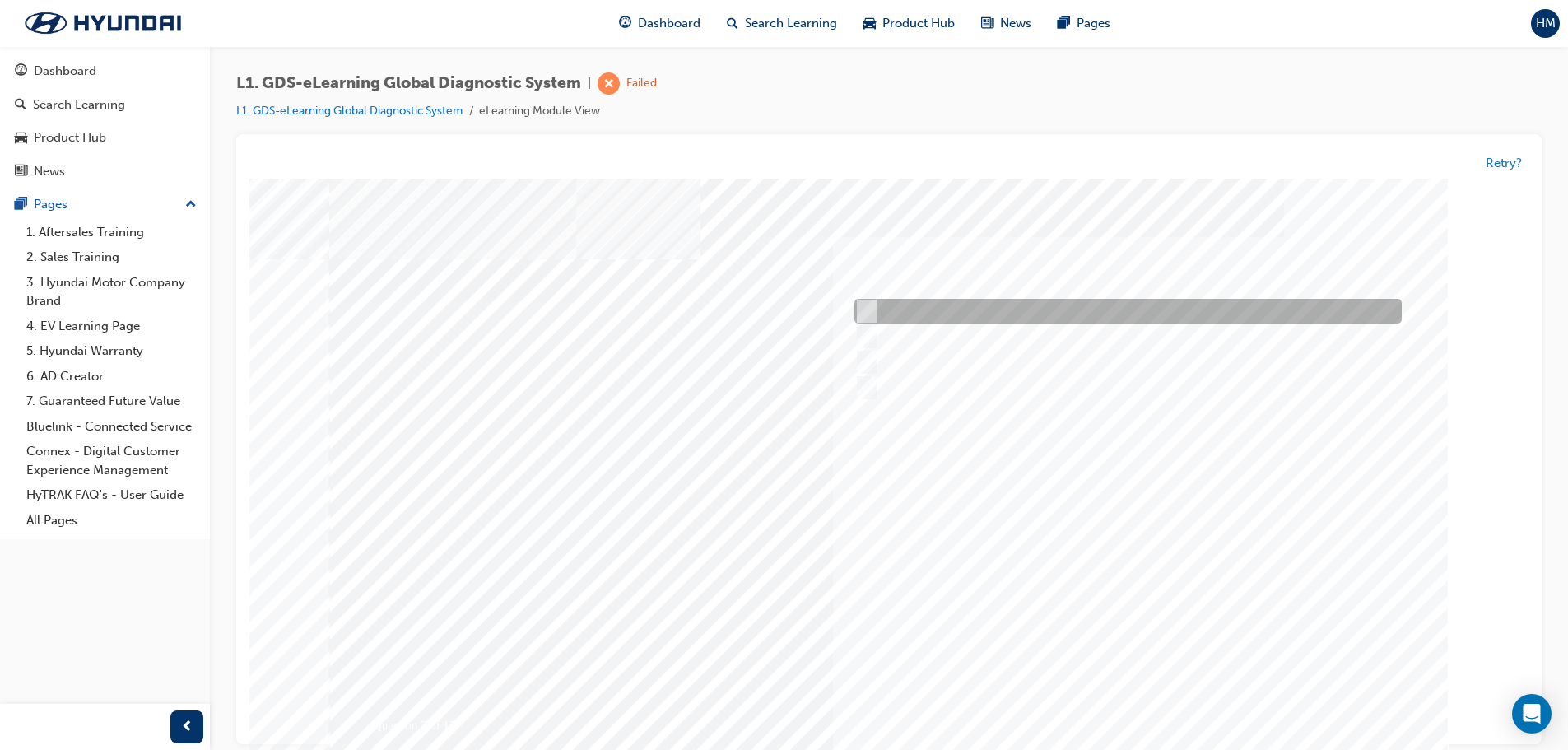
click at [1055, 312] on div at bounding box center [1124, 312] width 547 height 24
radio input "true"
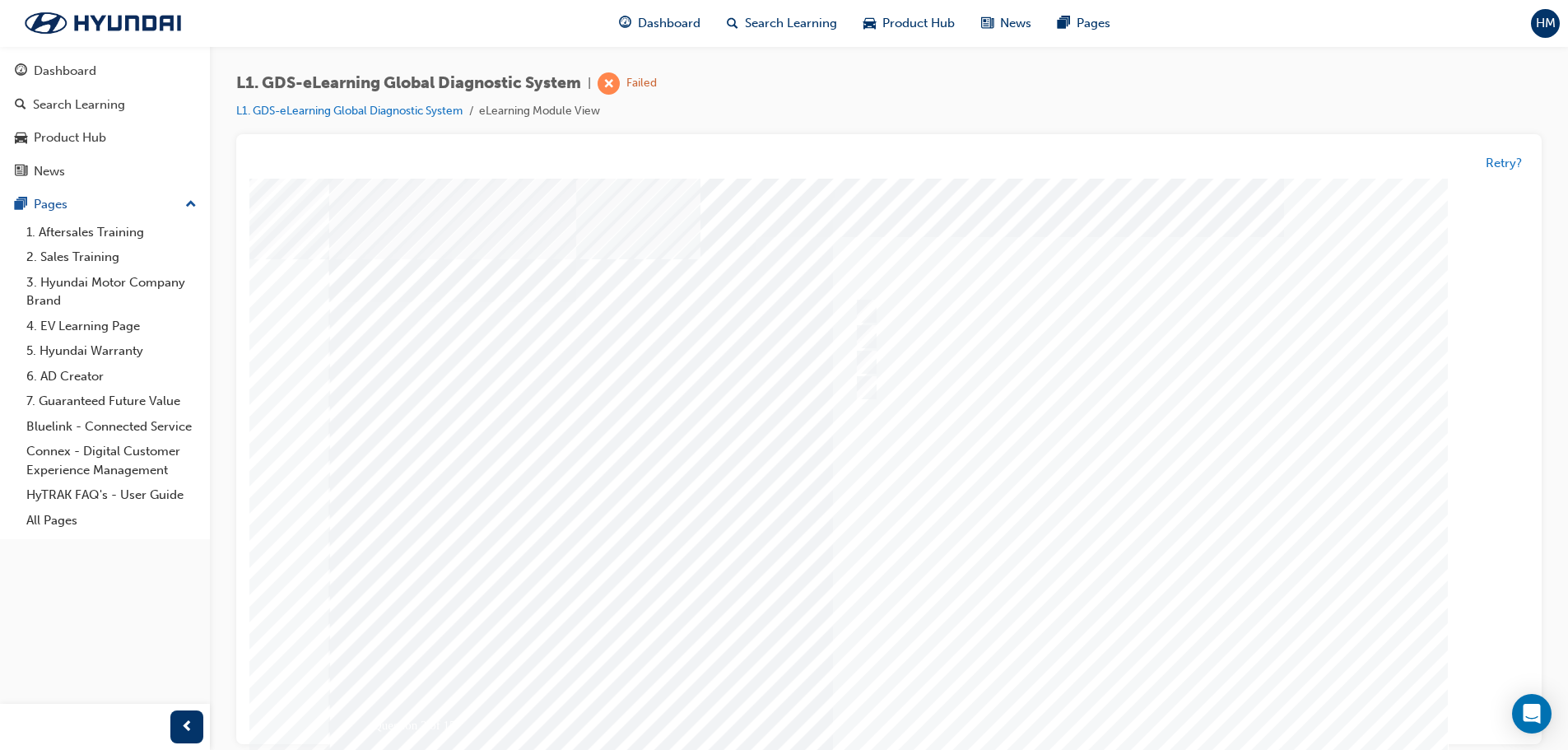
click at [1128, 706] on div at bounding box center [889, 487] width 1120 height 617
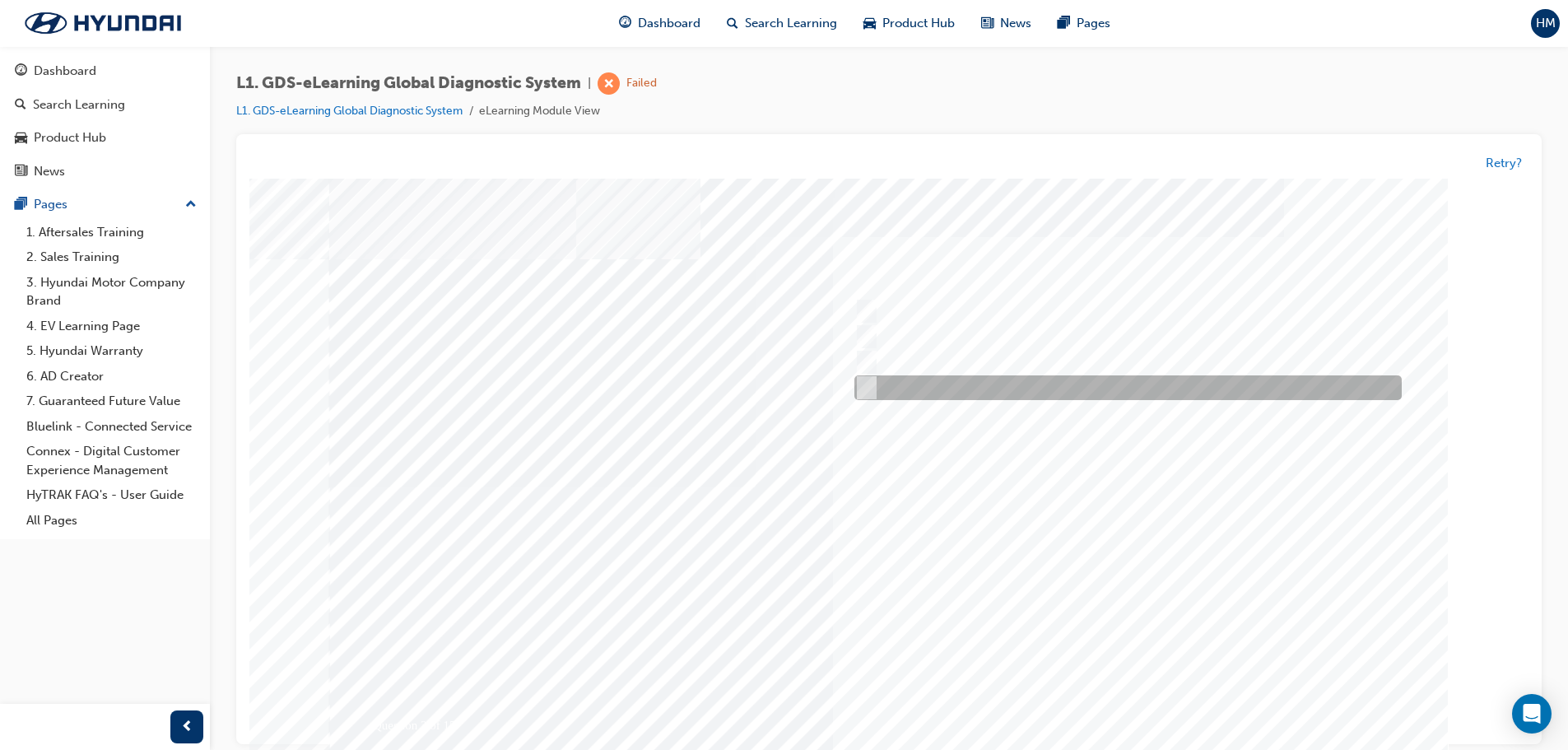
click at [965, 383] on div at bounding box center [1124, 388] width 547 height 24
checkbox input "true"
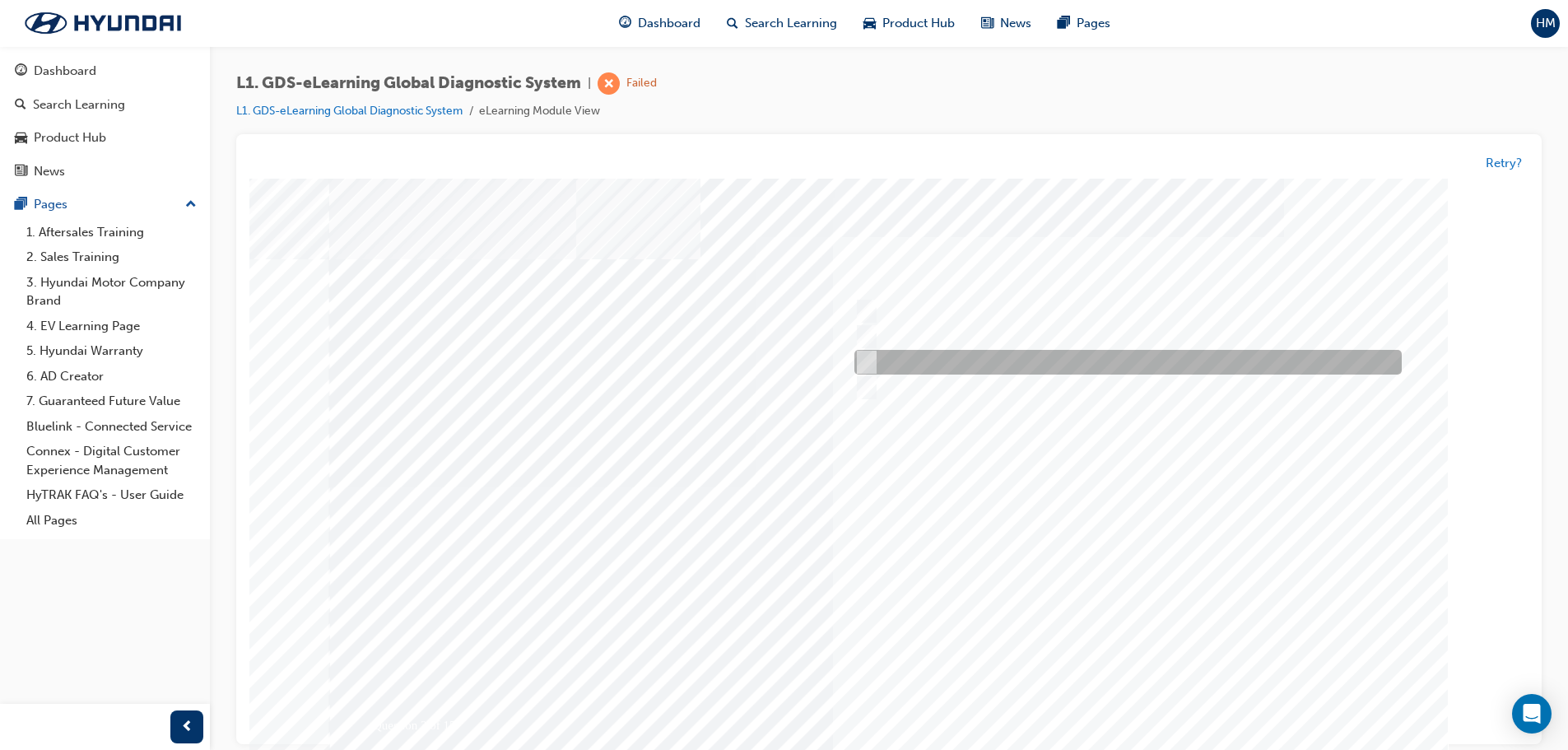
click at [1004, 363] on div at bounding box center [1124, 362] width 547 height 24
checkbox input "true"
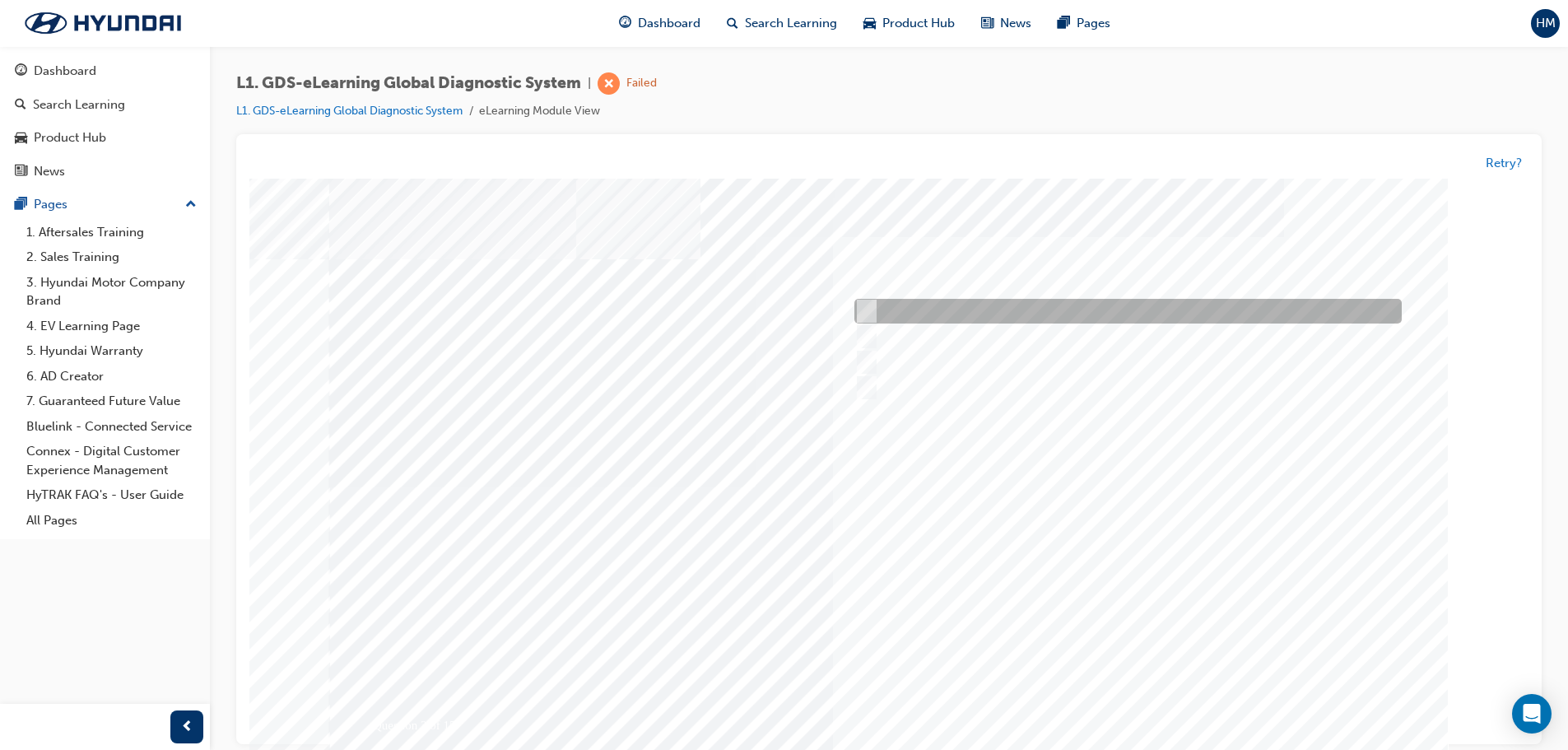
click at [1058, 317] on div at bounding box center [1124, 312] width 547 height 24
checkbox input "true"
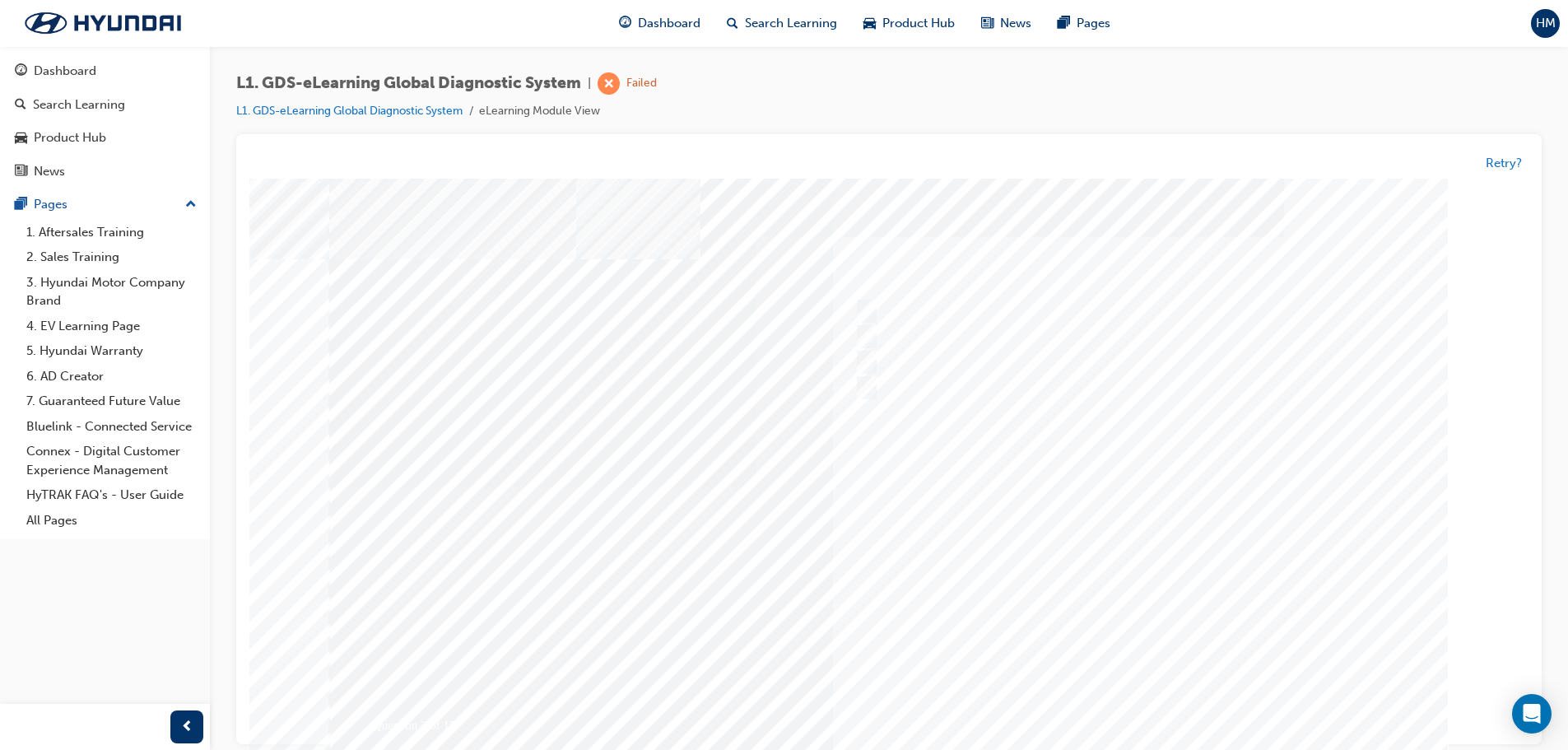
click at [1123, 688] on div at bounding box center [889, 487] width 1120 height 617
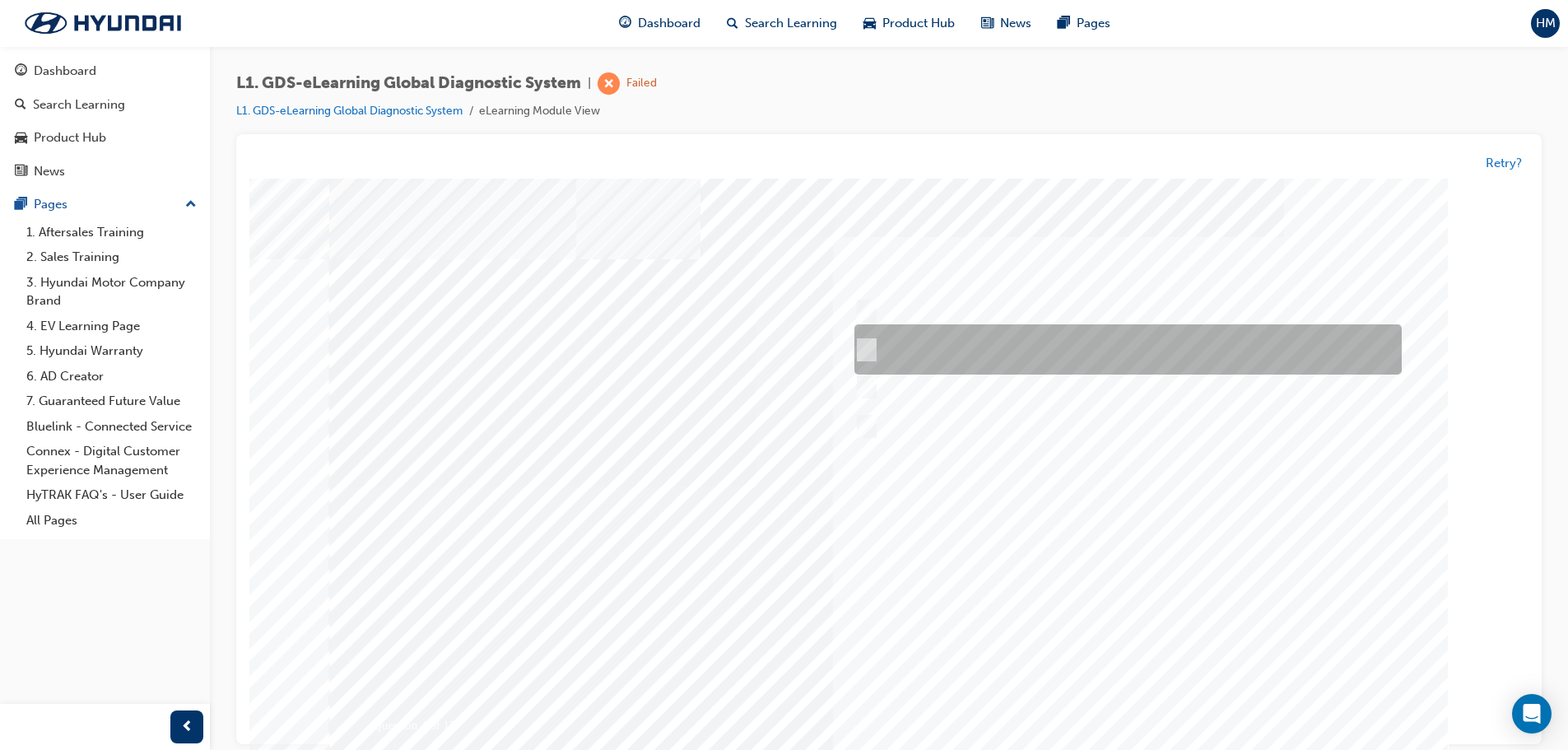
click at [1002, 343] on div at bounding box center [1124, 350] width 547 height 50
radio input "true"
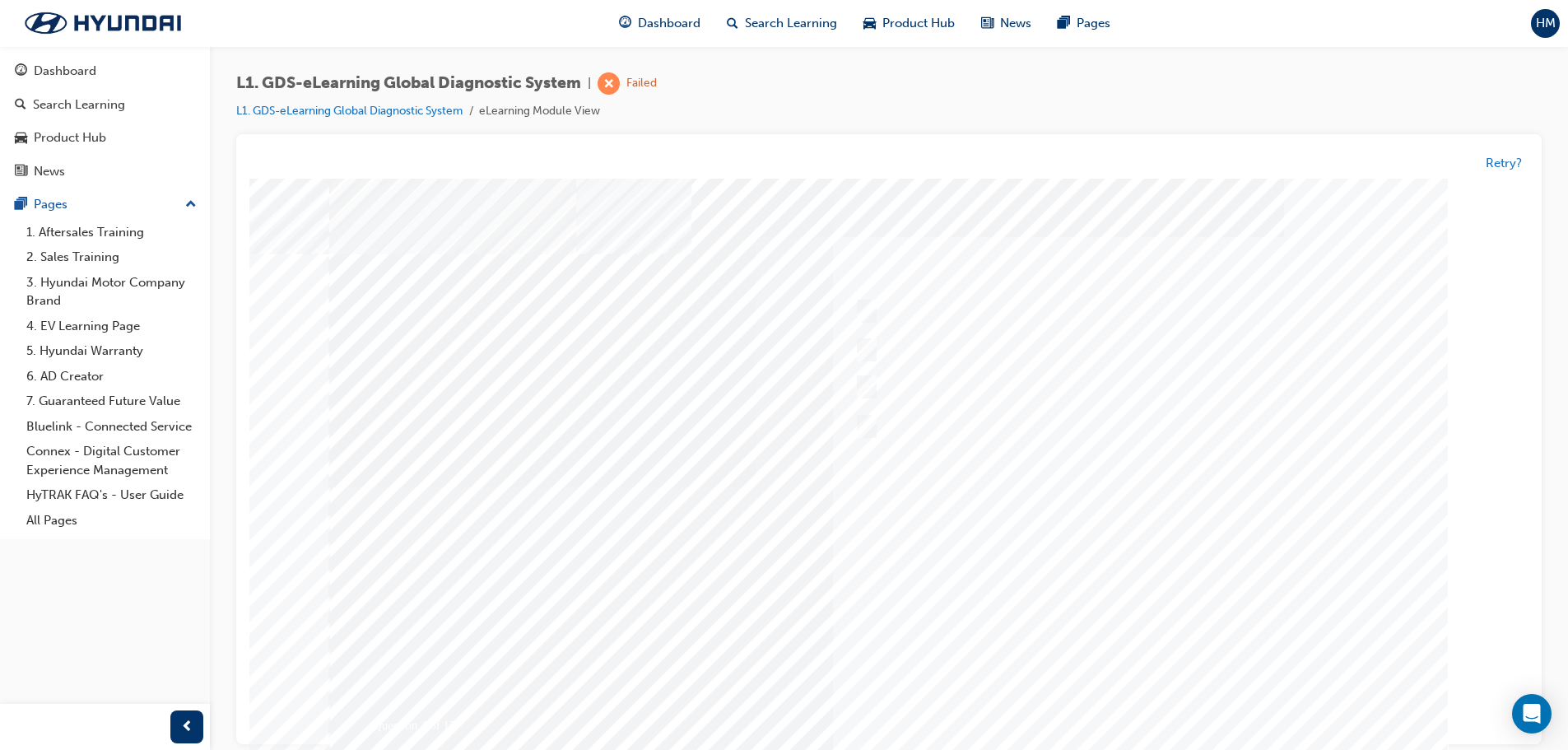
click at [1148, 718] on div at bounding box center [889, 487] width 1120 height 617
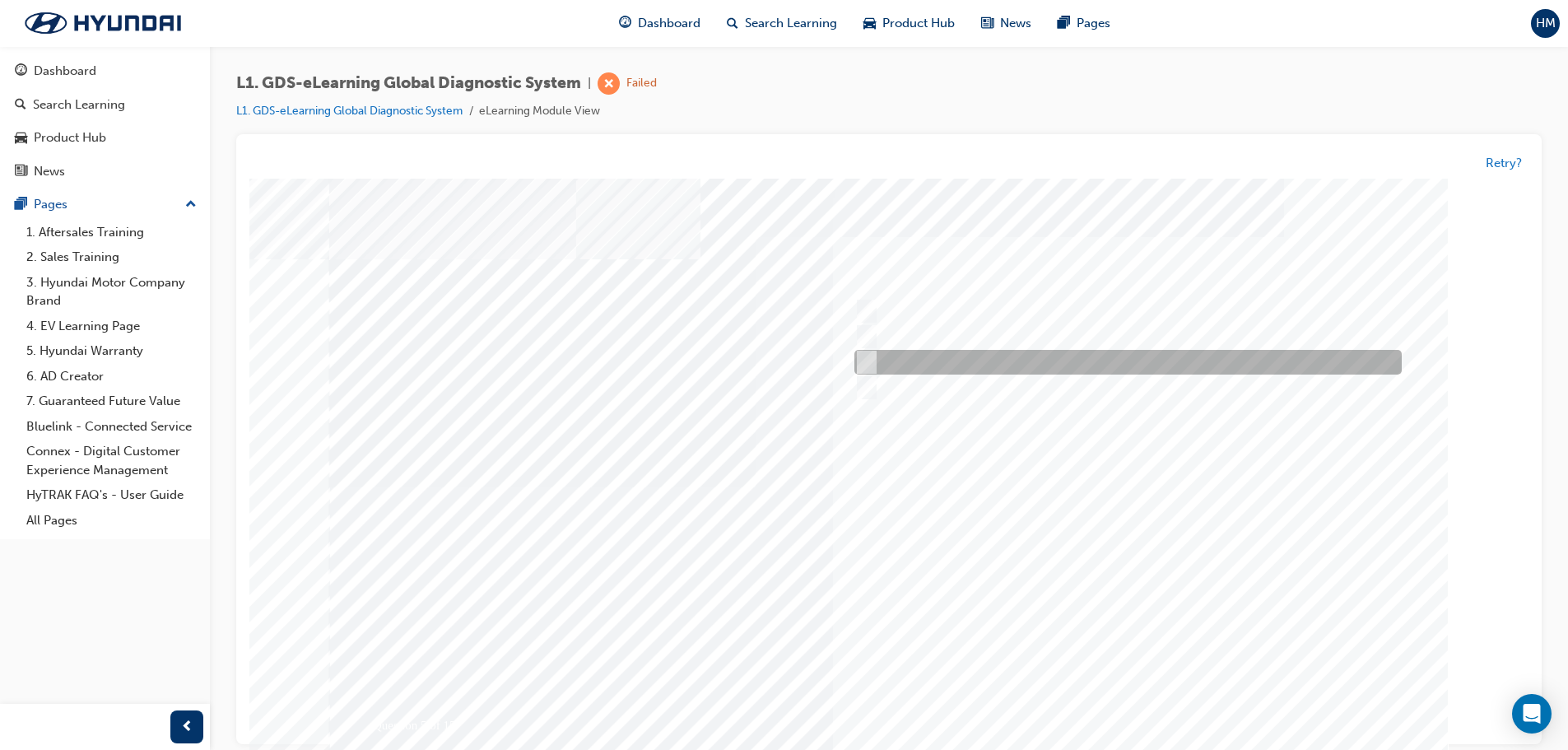
click at [1020, 360] on div at bounding box center [1124, 362] width 547 height 24
checkbox input "true"
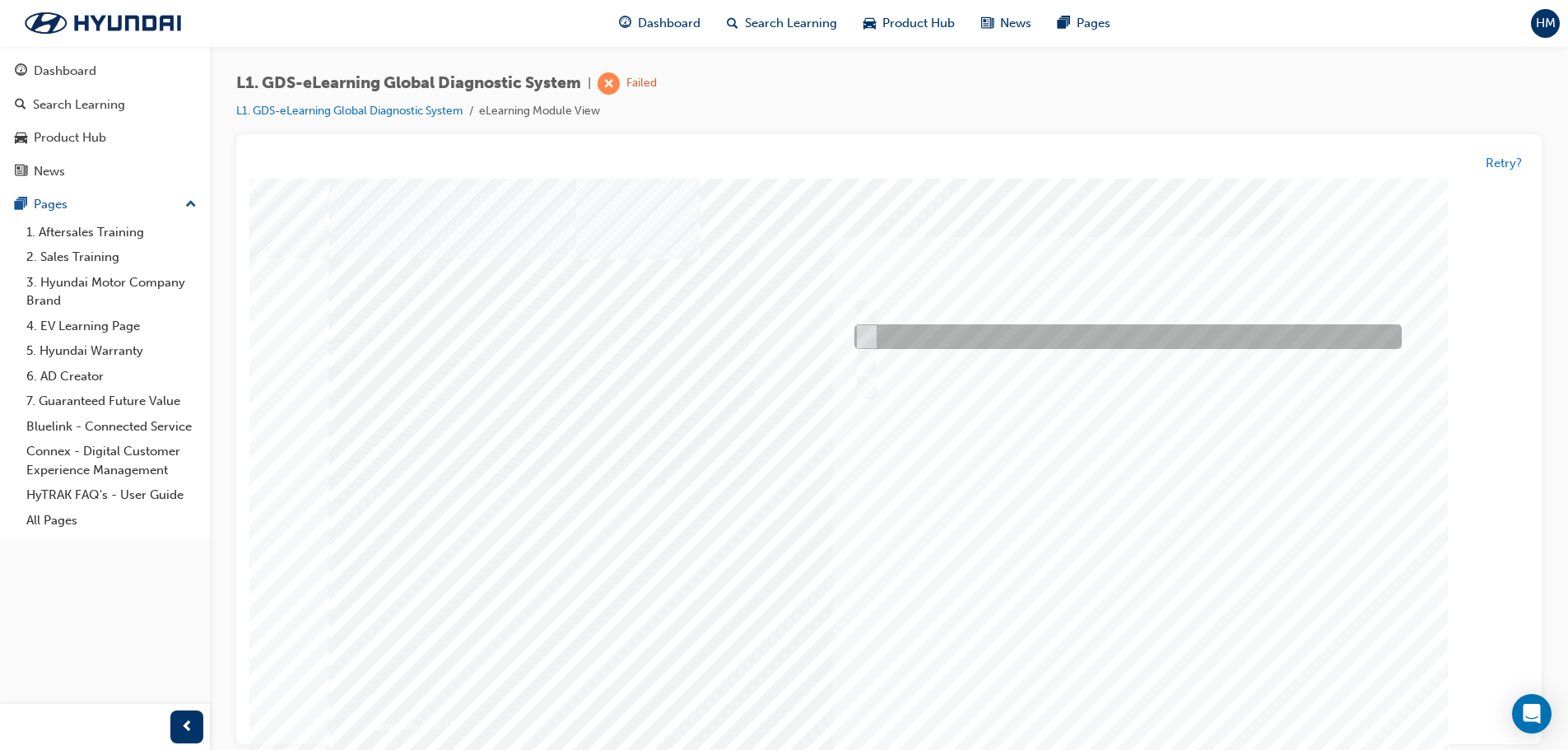
click at [1029, 335] on div at bounding box center [1124, 337] width 547 height 24
checkbox input "true"
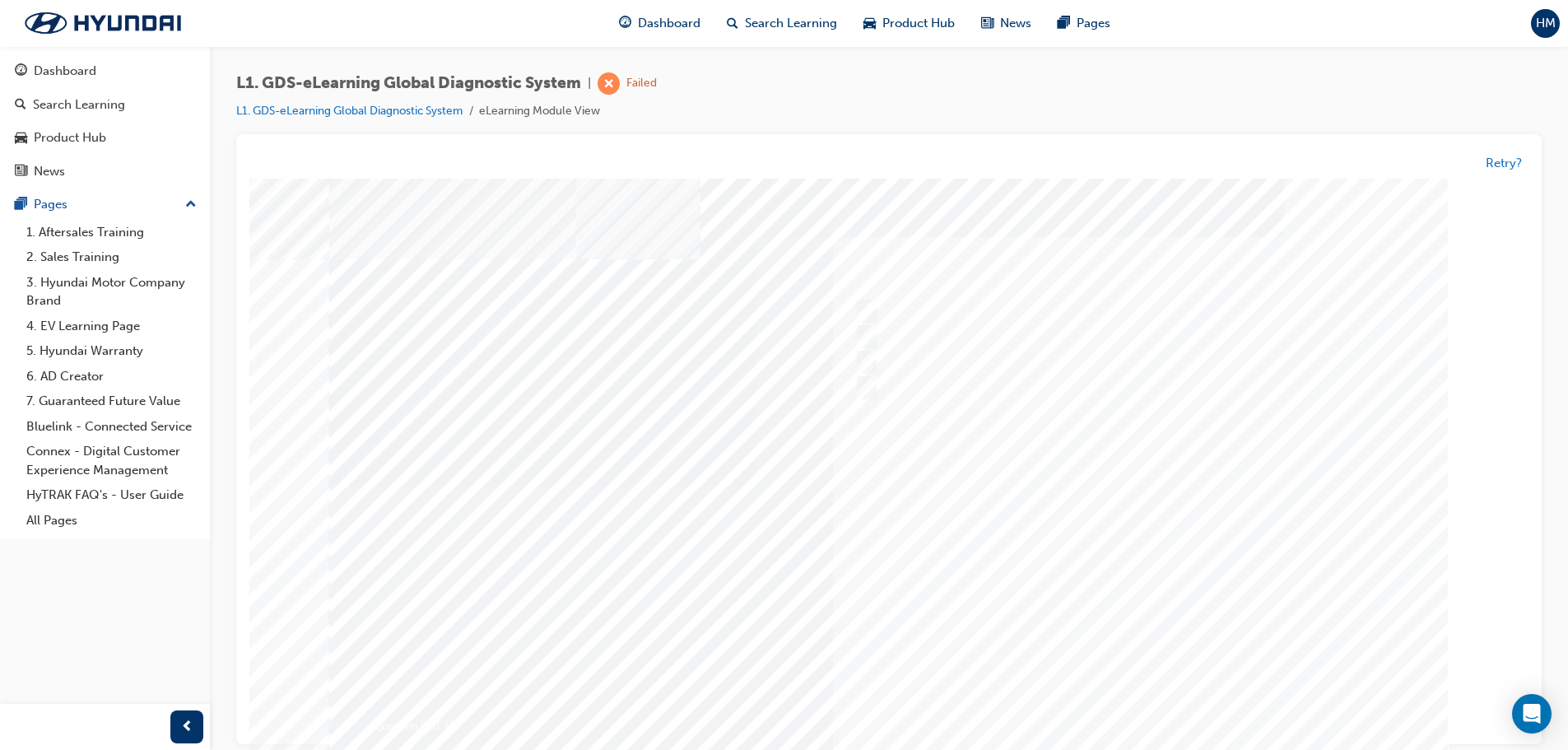
click at [1089, 688] on div at bounding box center [889, 487] width 1120 height 617
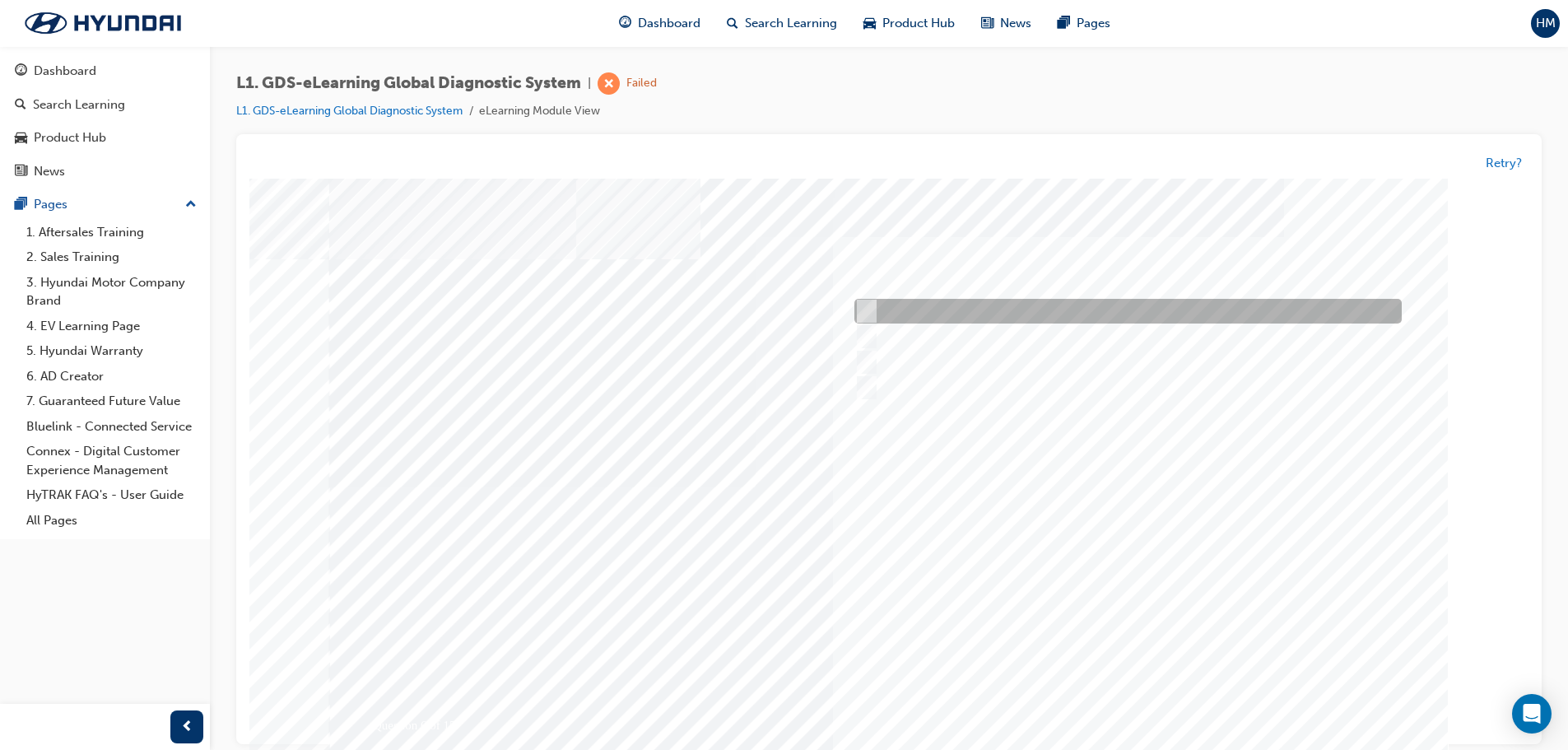
click at [931, 310] on div at bounding box center [1124, 312] width 547 height 24
checkbox input "true"
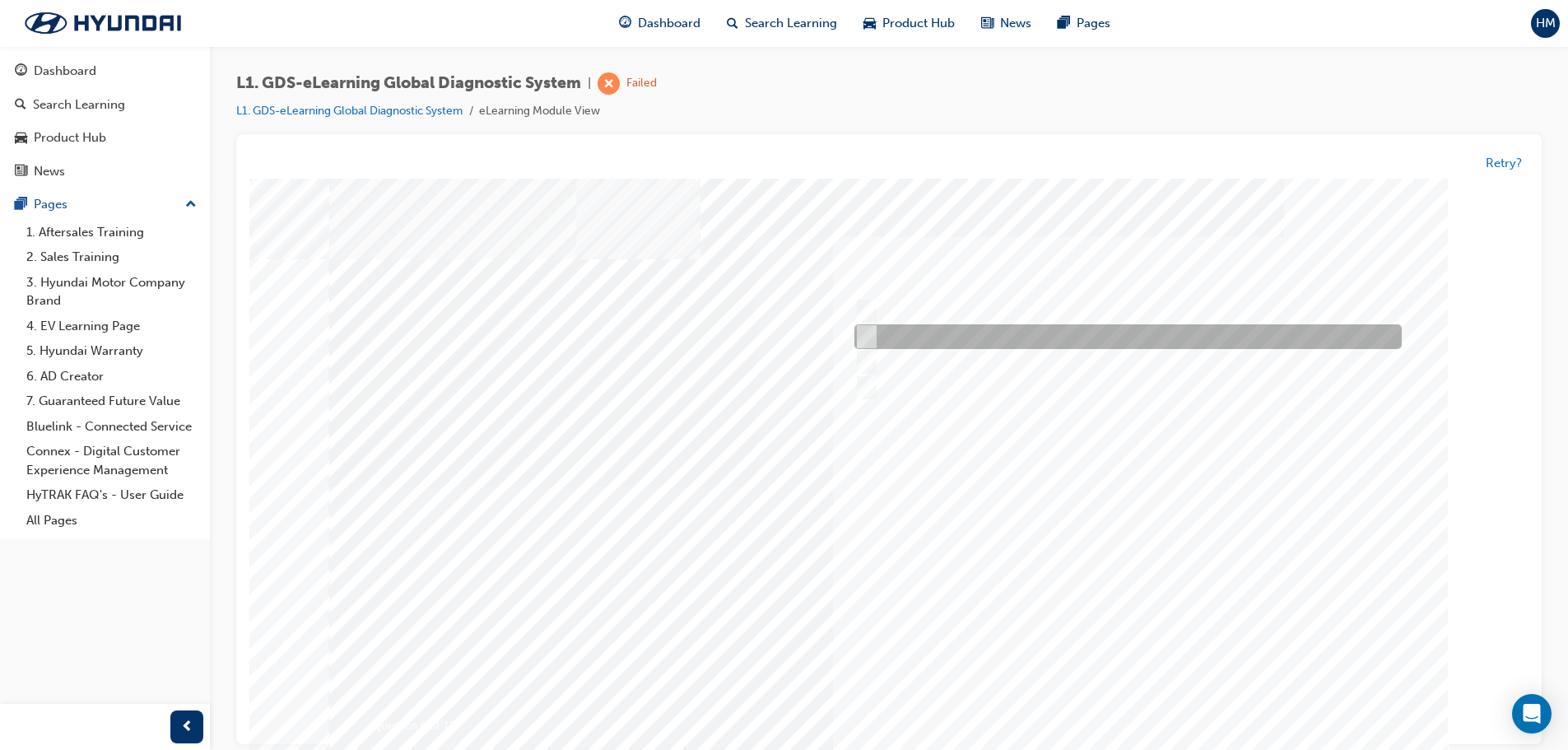
click at [942, 335] on div at bounding box center [1124, 337] width 547 height 24
checkbox input "true"
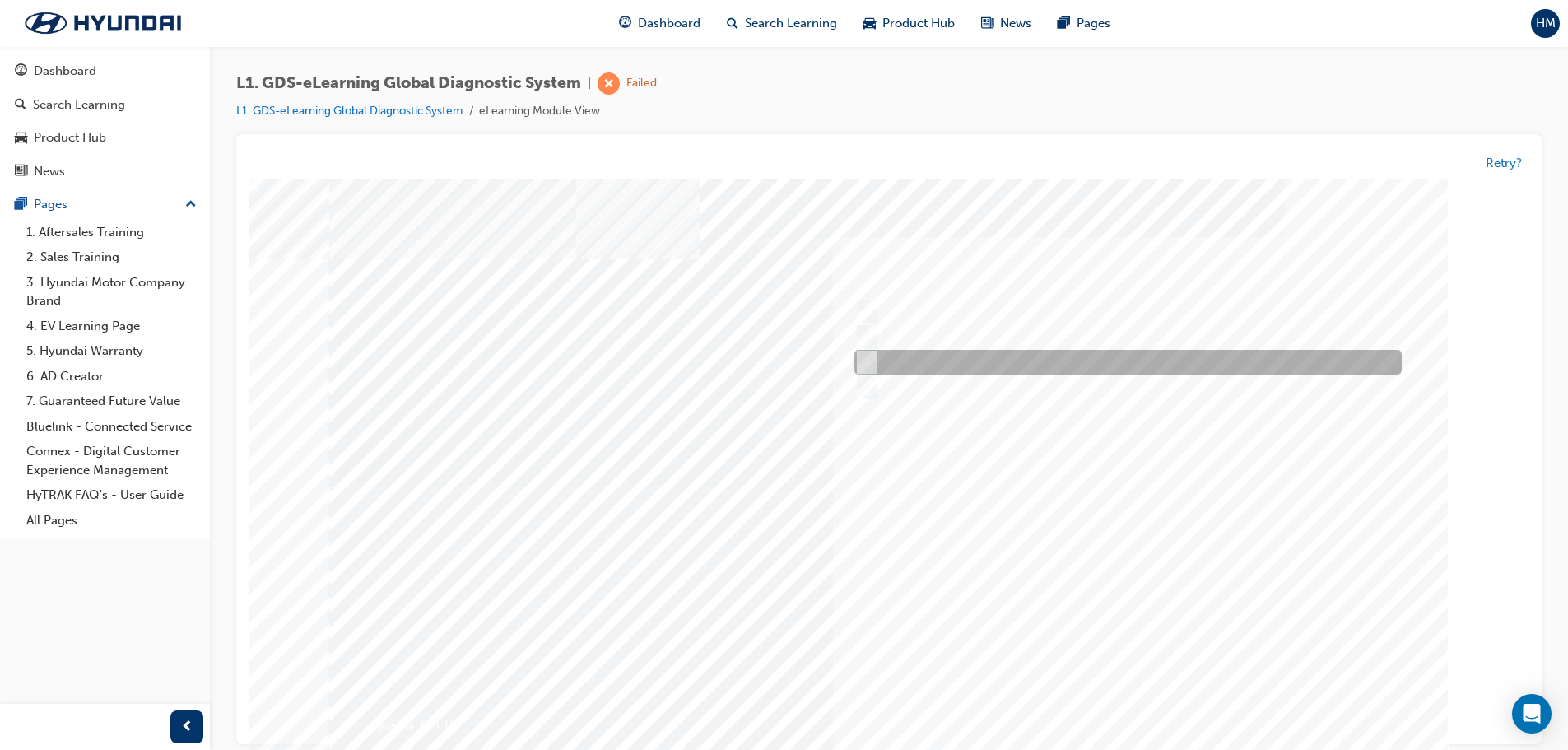
click at [947, 363] on div at bounding box center [1124, 362] width 547 height 24
checkbox input "true"
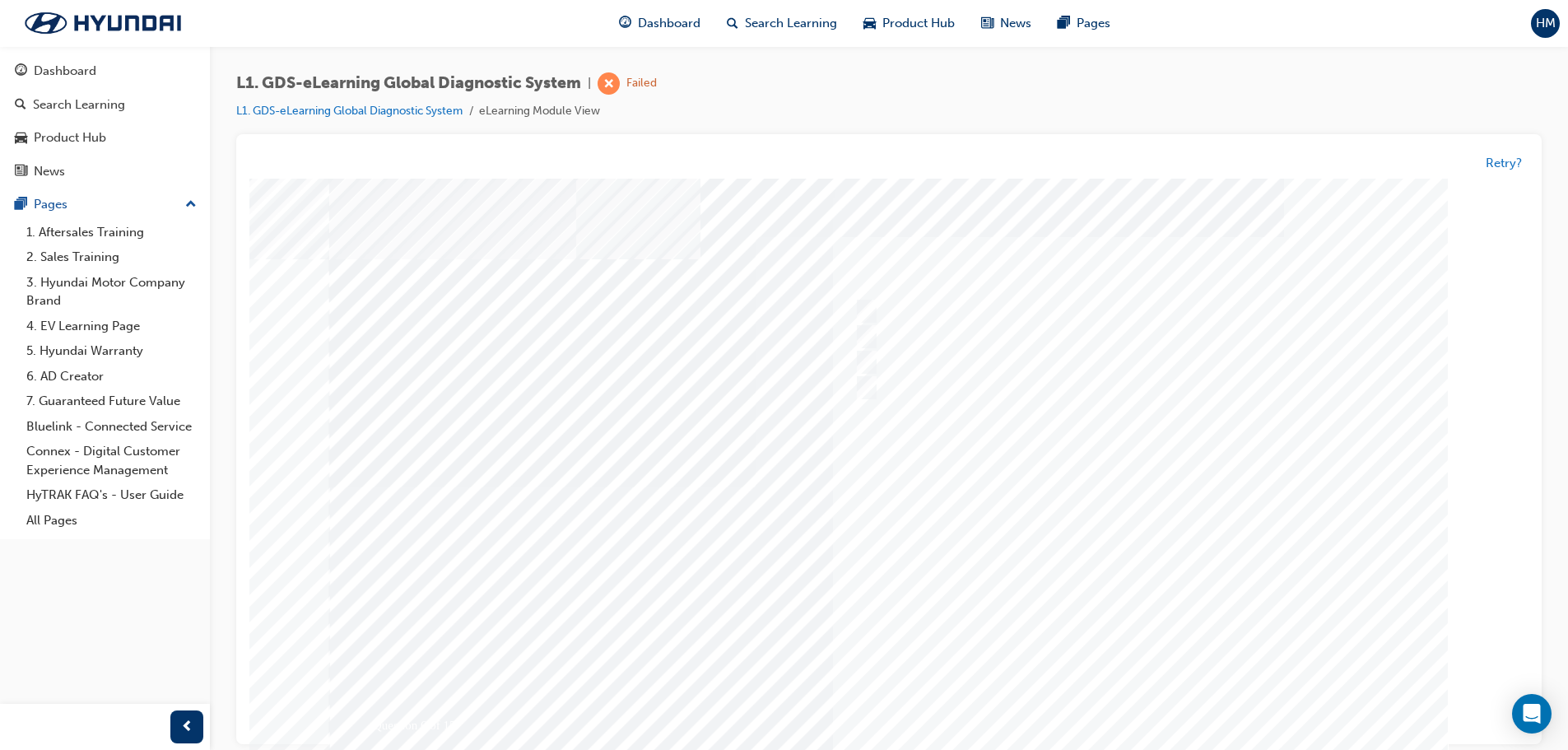
click at [1154, 720] on div at bounding box center [889, 487] width 1120 height 617
click at [1513, 166] on button "Retry?" at bounding box center [1504, 163] width 36 height 19
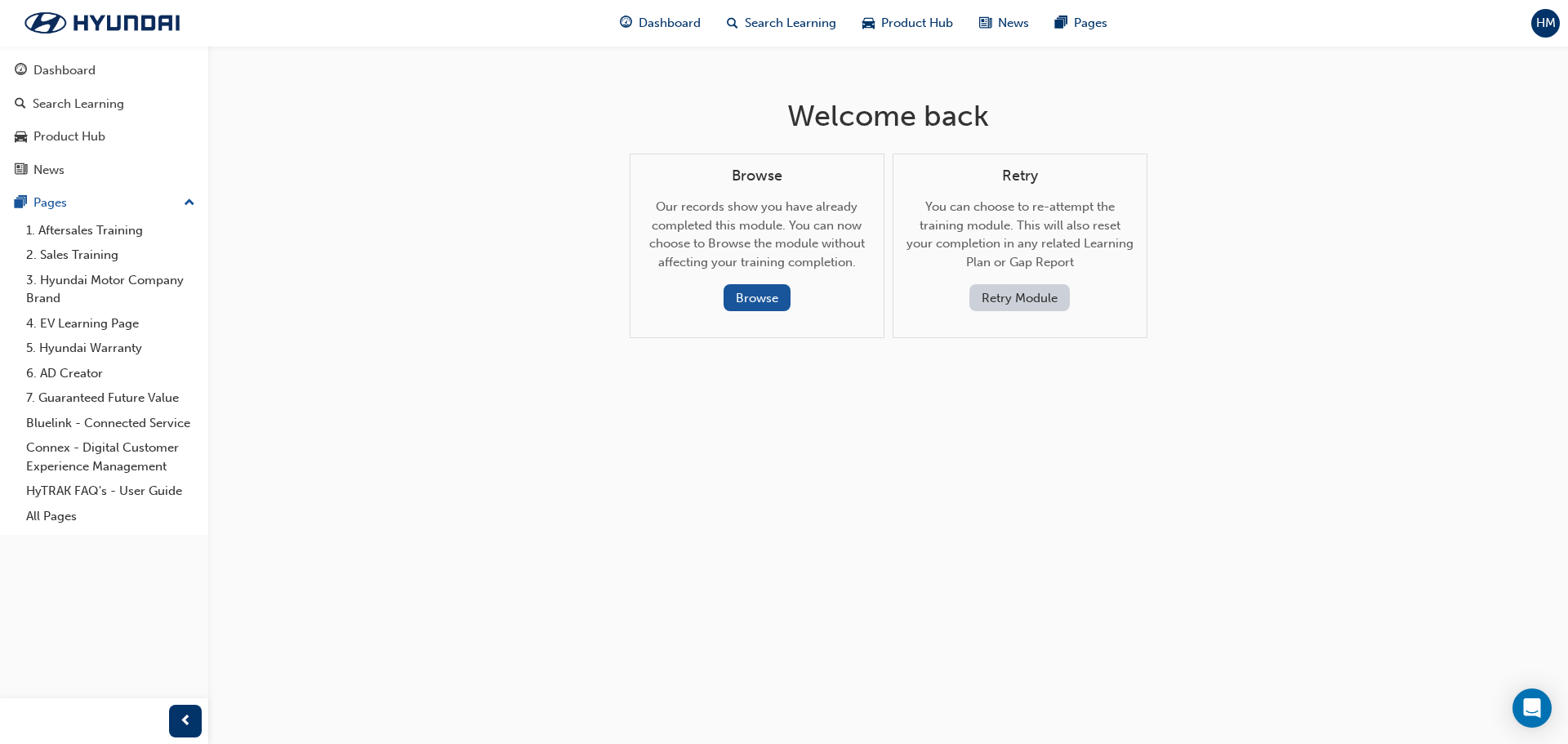
click at [996, 309] on button "Retry Module" at bounding box center [1019, 297] width 101 height 27
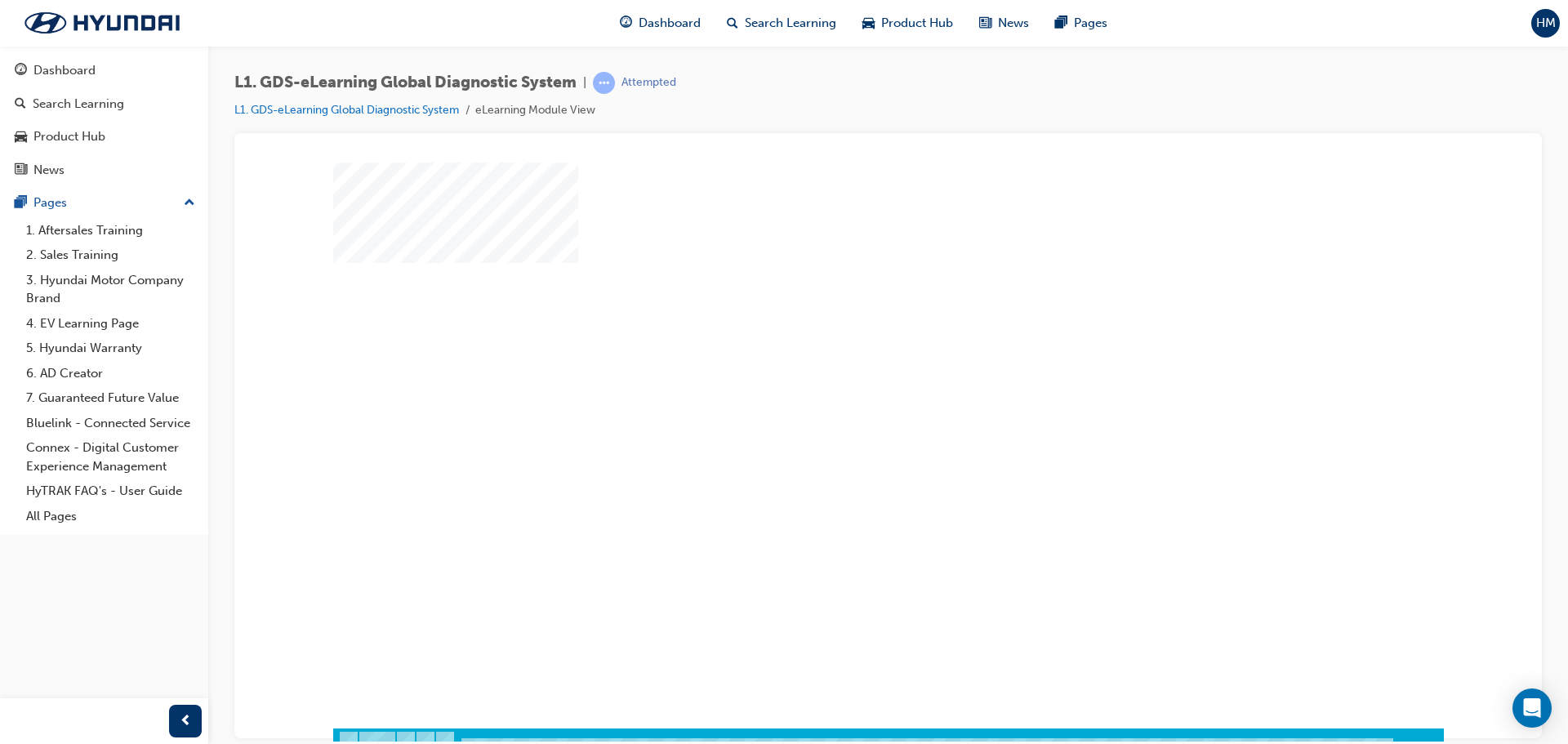
scroll to position [34, 0]
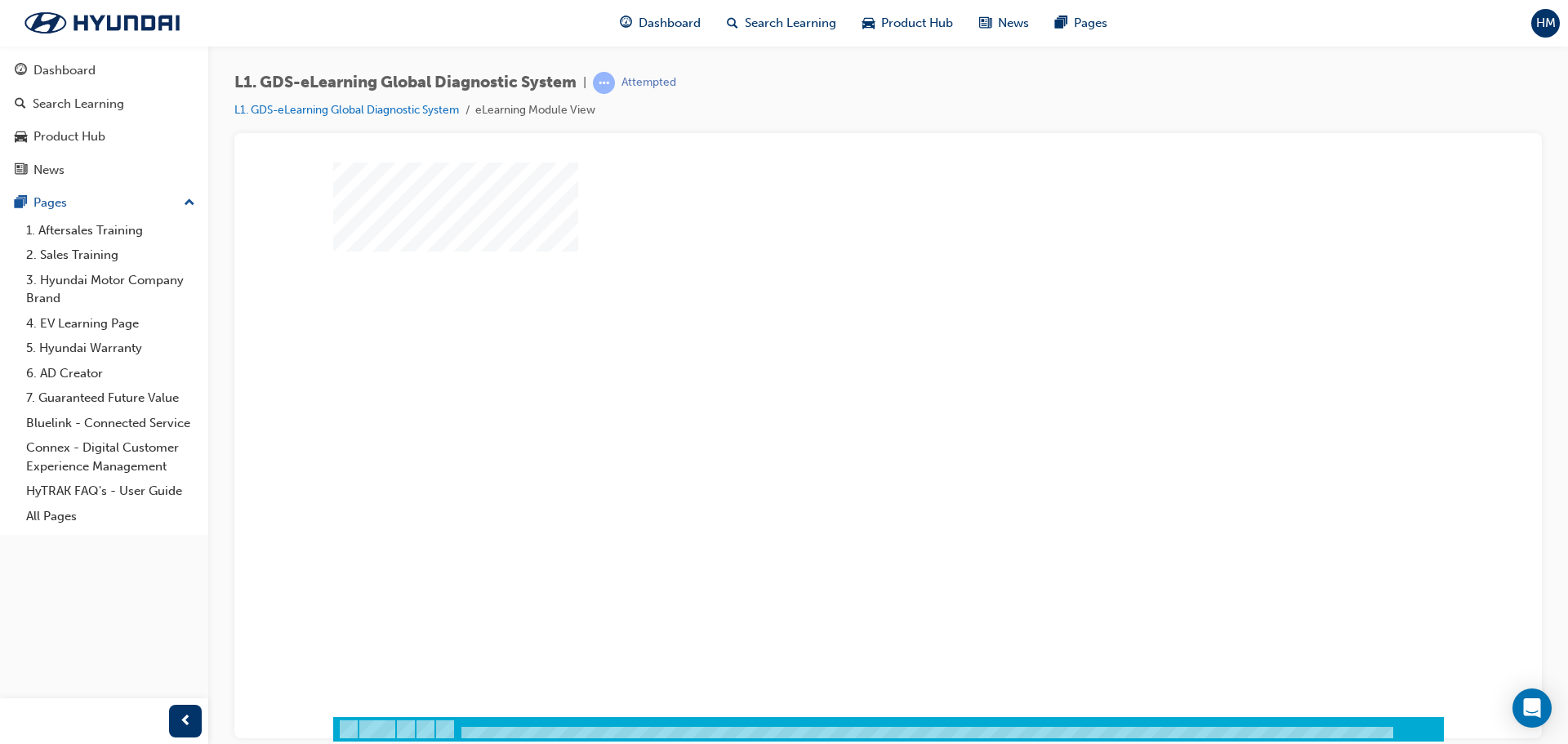
click at [841, 371] on div "play" at bounding box center [841, 371] width 0 height 0
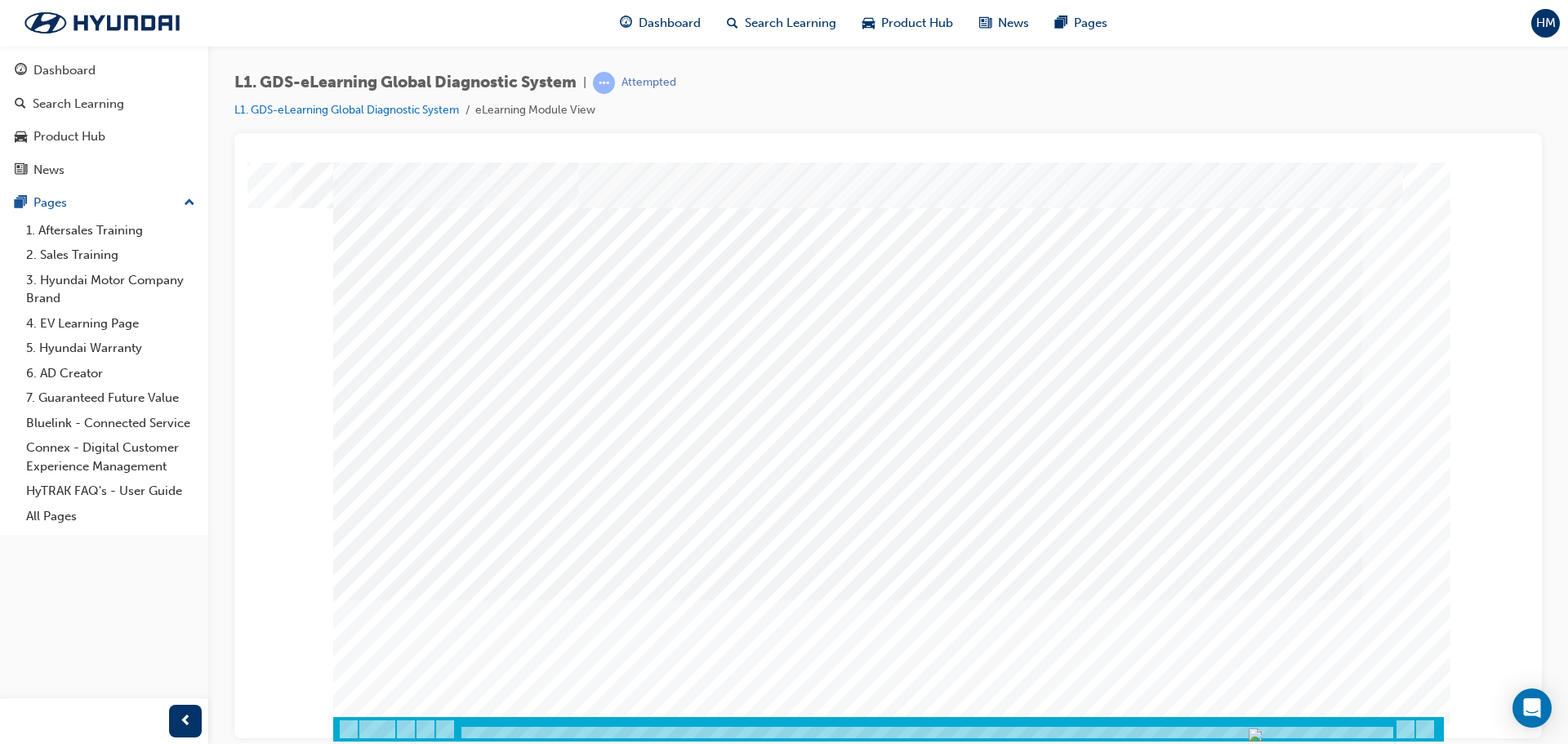
scroll to position [0, 0]
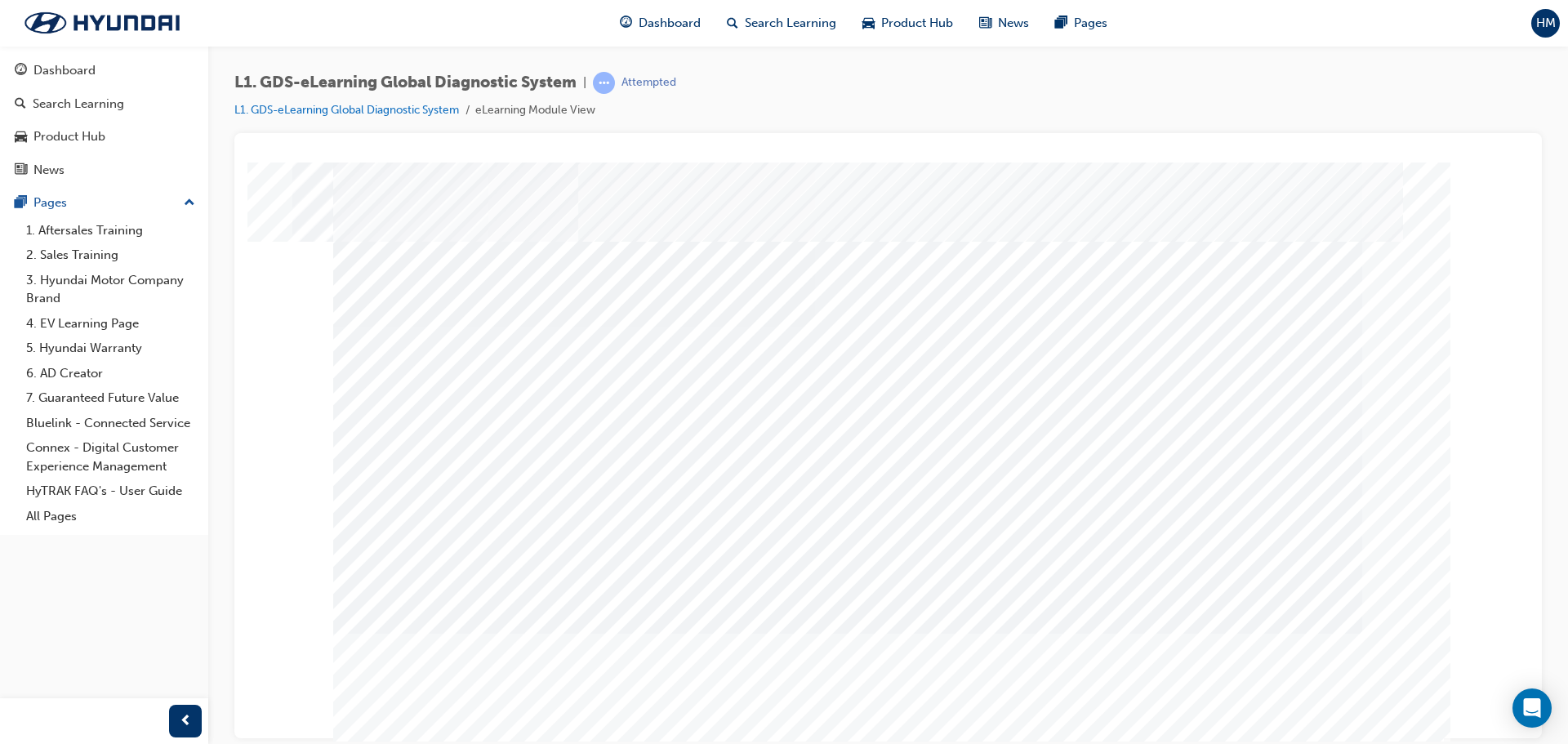
drag, startPoint x: 1365, startPoint y: 731, endPoint x: 1456, endPoint y: 733, distance: 91.0
click at [1456, 169] on div "Chapter heading slide" at bounding box center [888, 169] width 1269 height 0
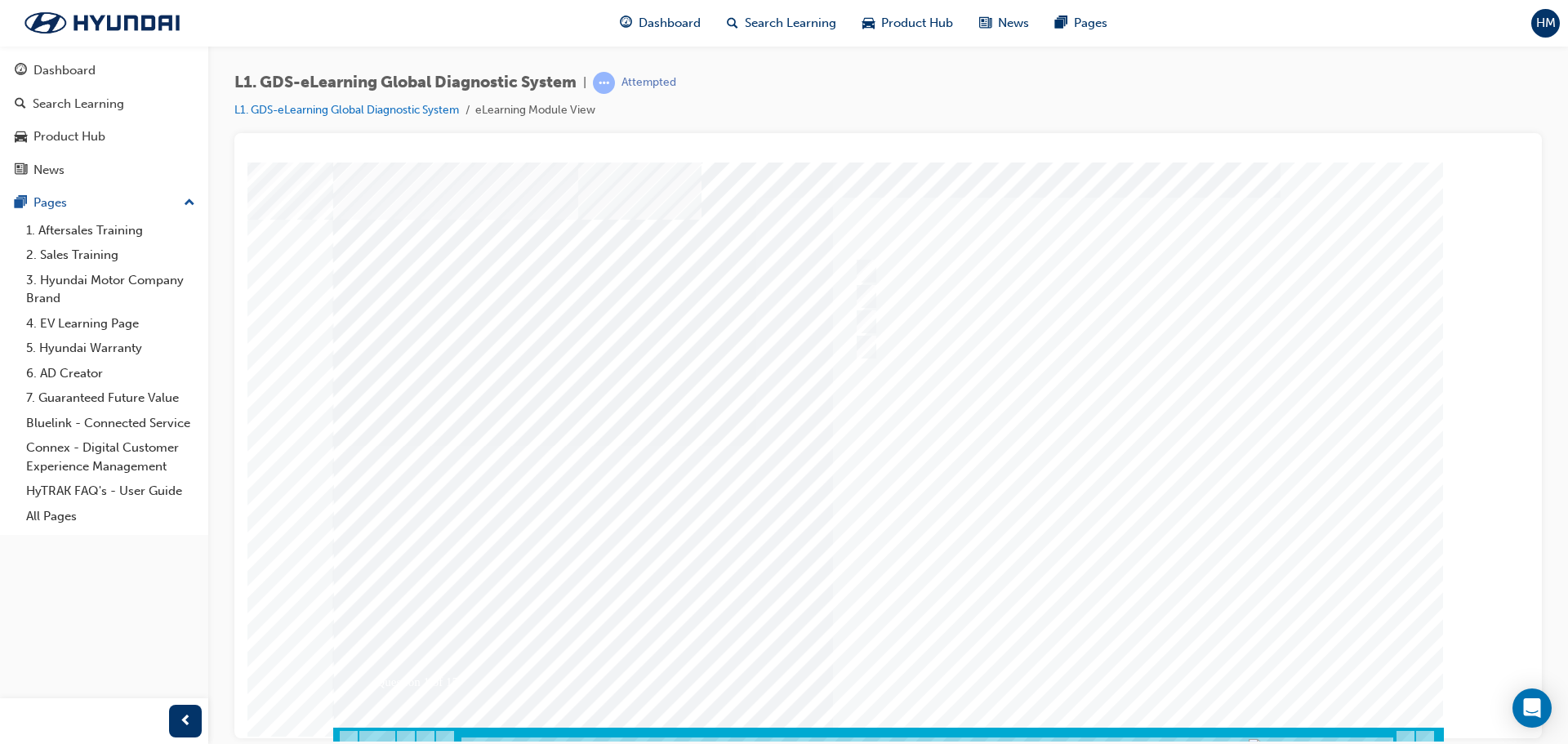
scroll to position [34, 0]
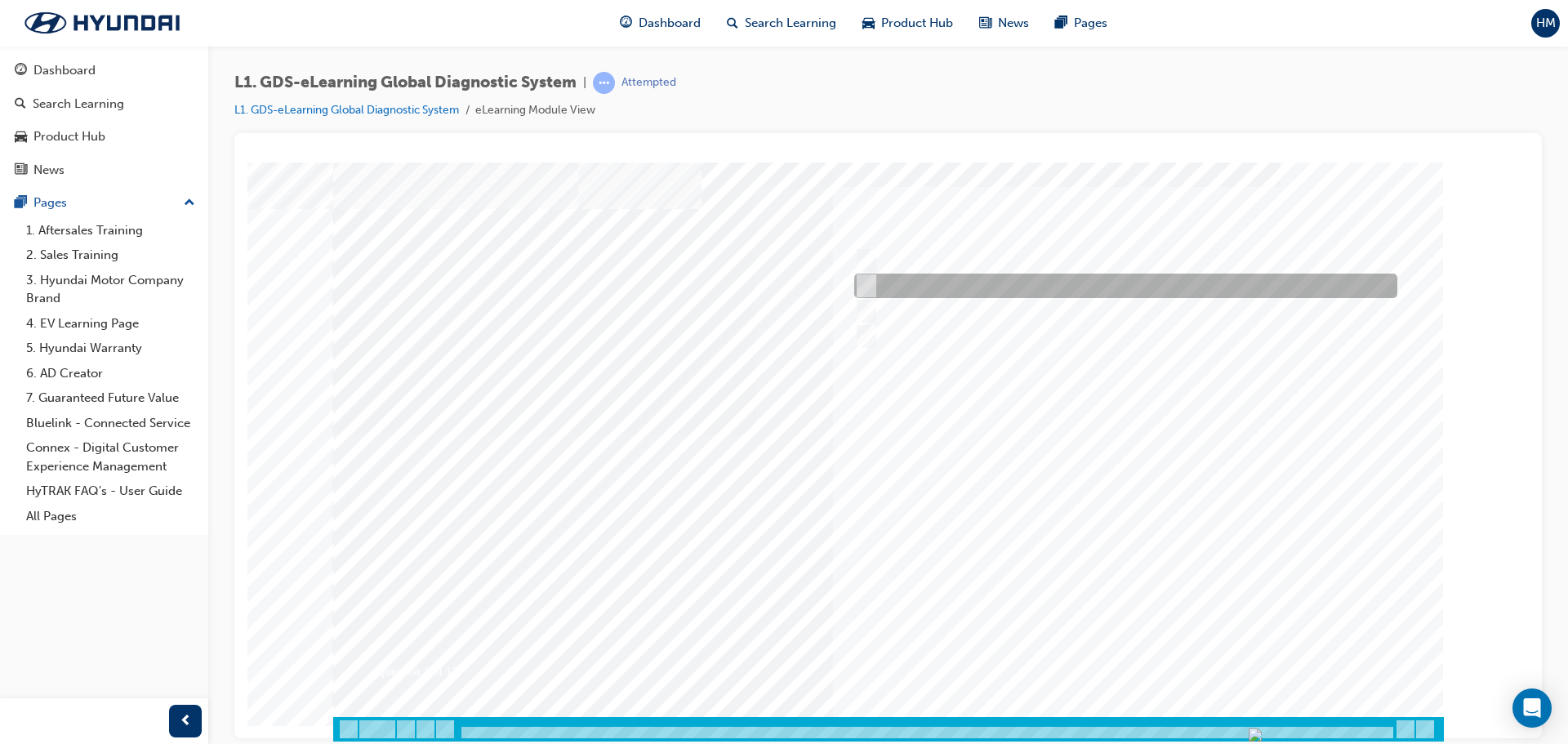
click at [937, 275] on div at bounding box center [1121, 285] width 543 height 24
radio input "true"
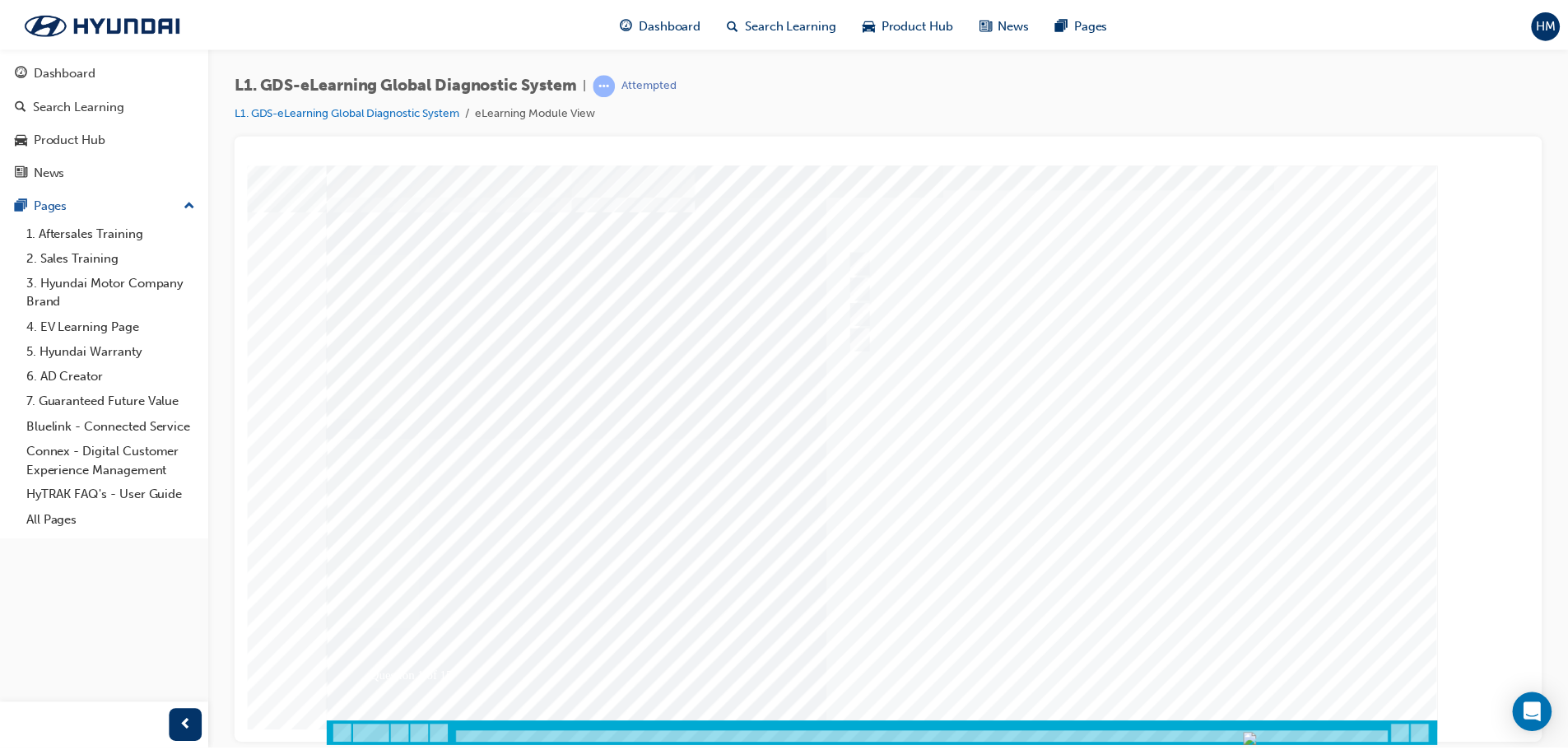
scroll to position [0, 0]
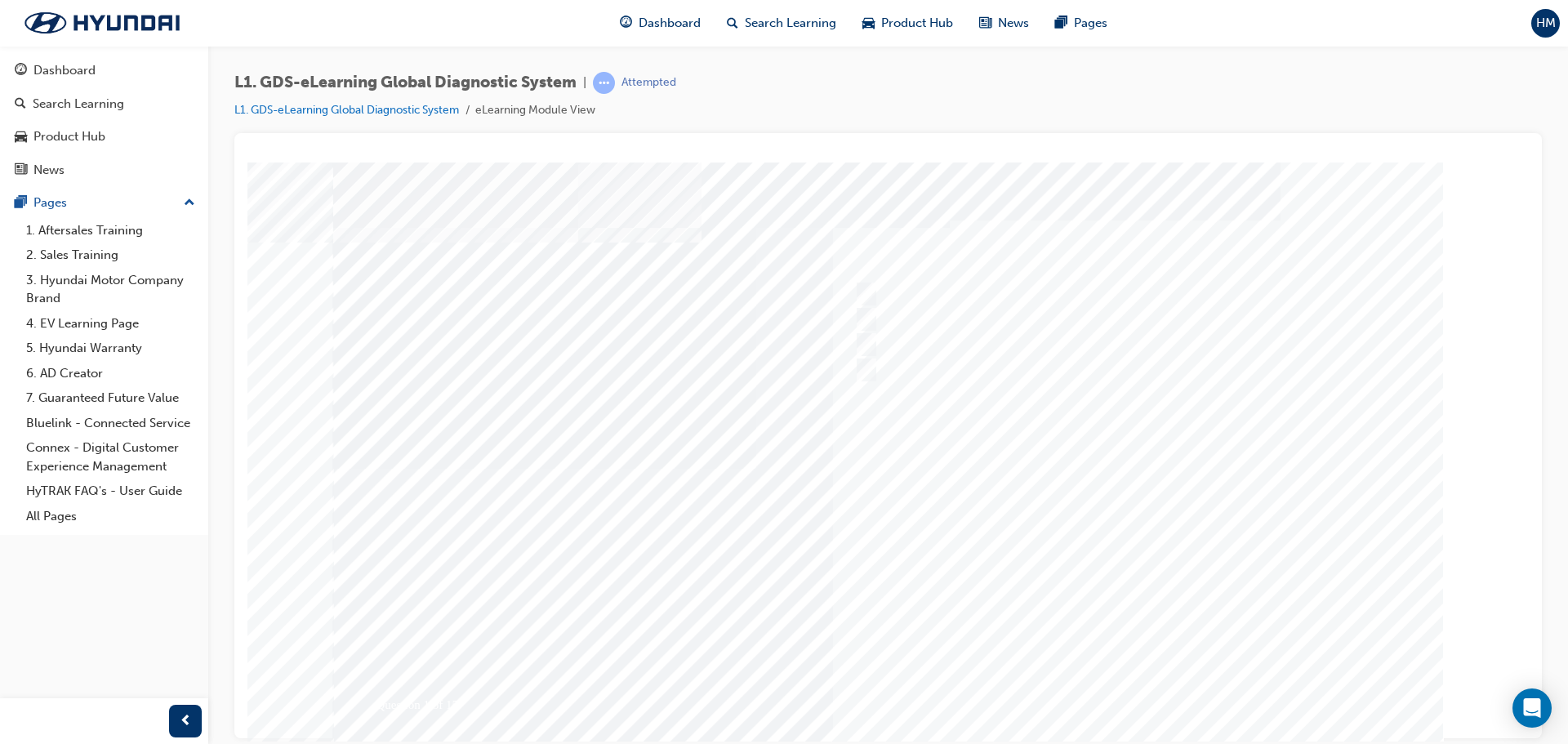
click at [1132, 678] on div at bounding box center [889, 468] width 1111 height 612
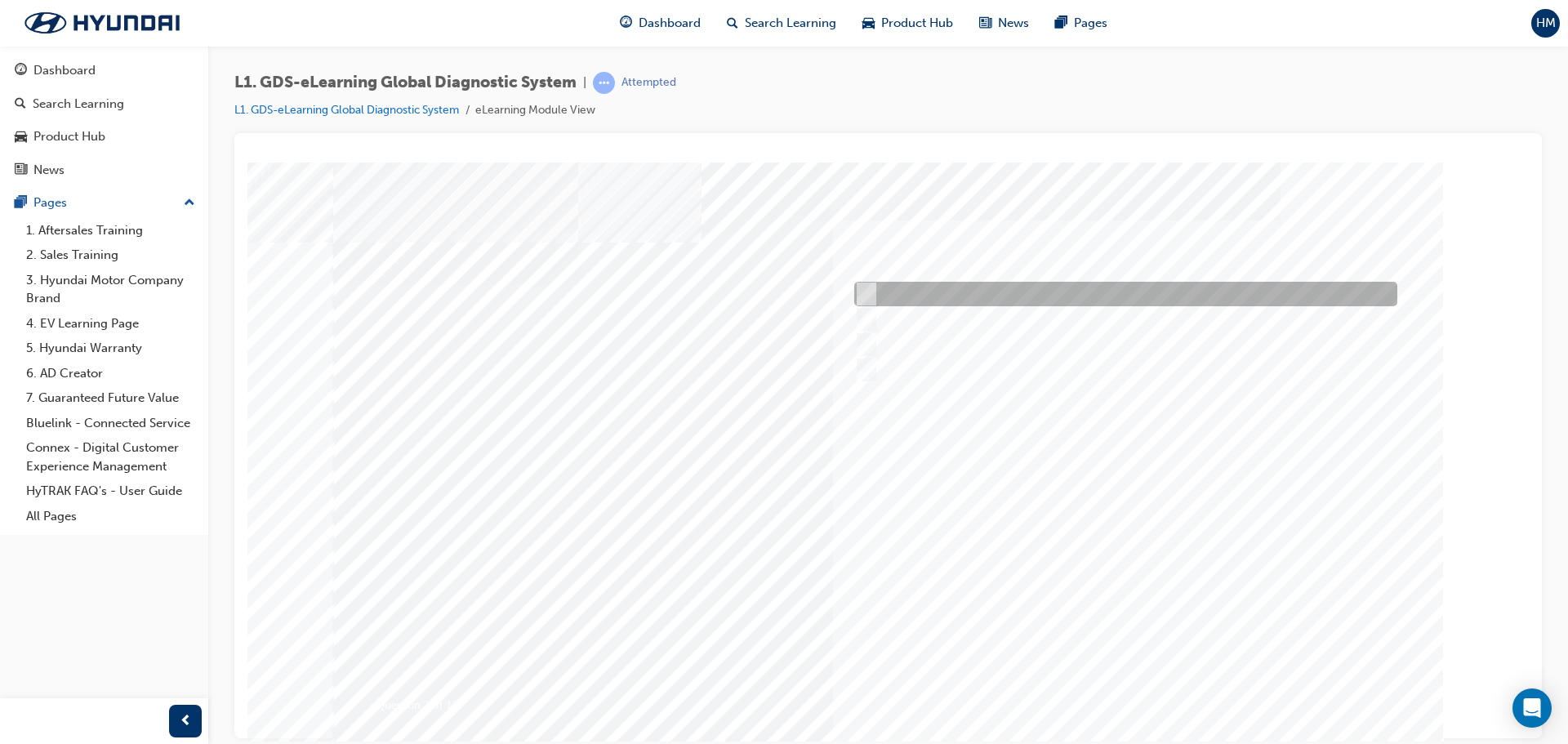
click at [985, 297] on div at bounding box center [1121, 294] width 543 height 24
radio input "true"
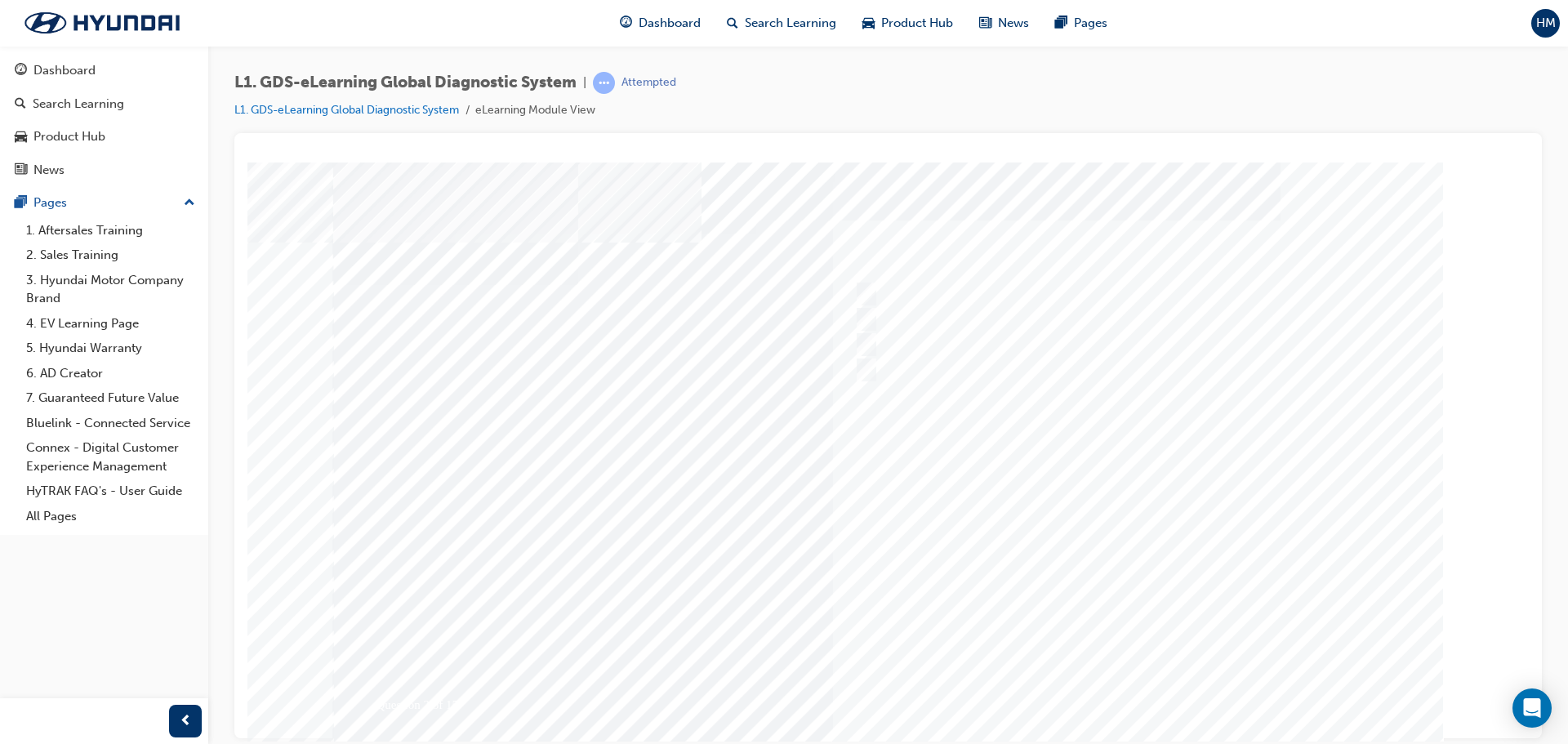
click at [1128, 676] on div at bounding box center [889, 468] width 1111 height 612
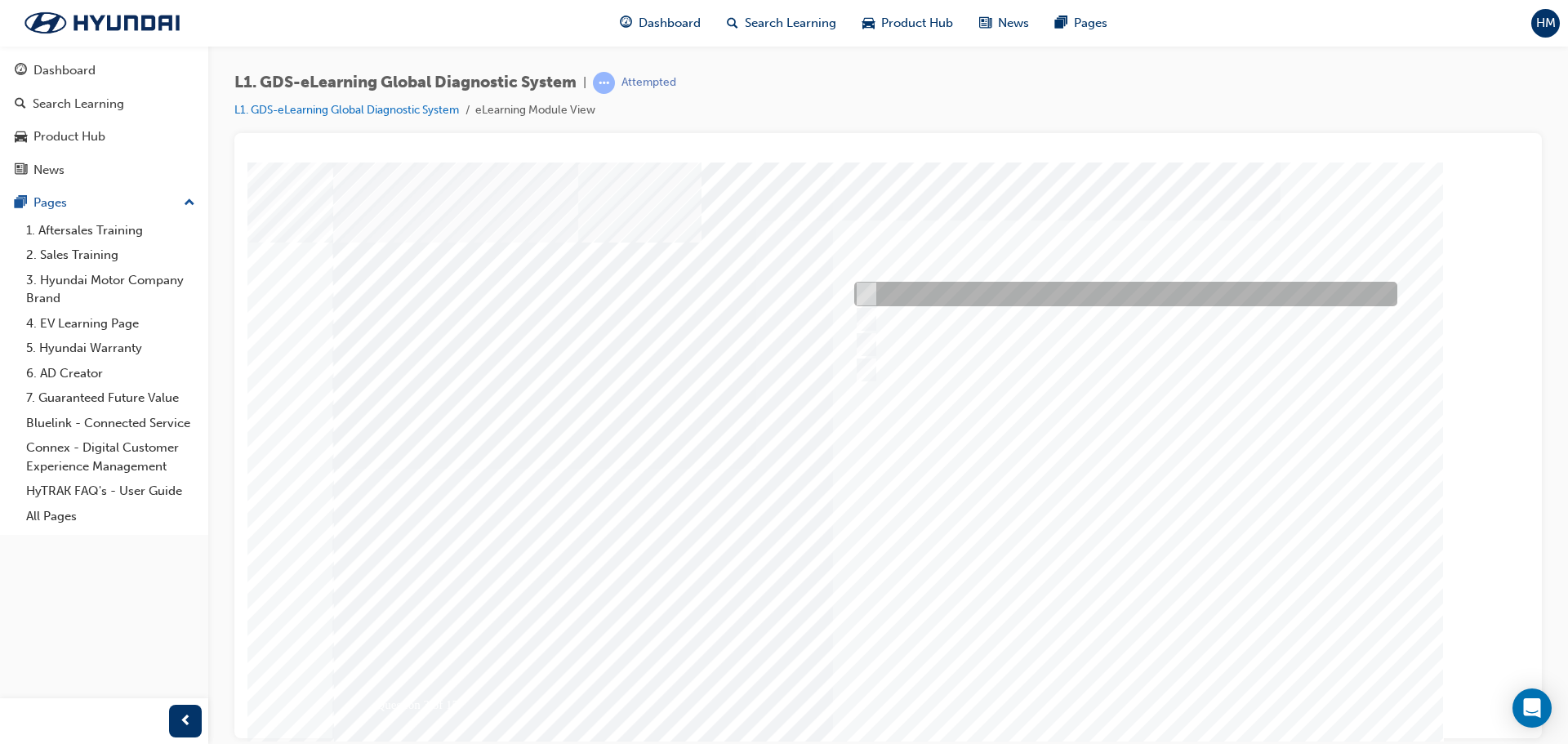
click at [931, 299] on div at bounding box center [1121, 294] width 543 height 24
checkbox input "true"
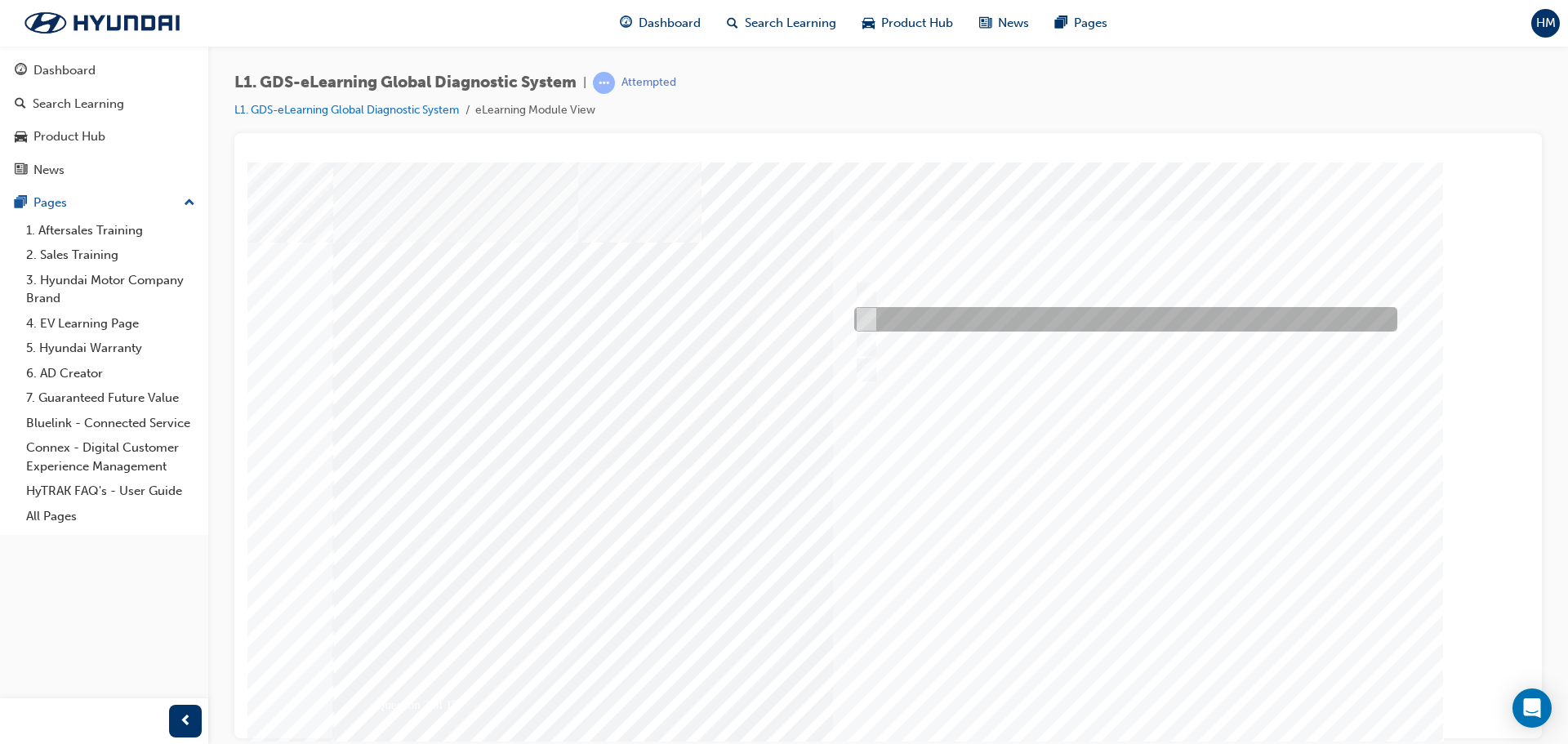
click at [939, 316] on div at bounding box center [1121, 319] width 543 height 24
checkbox input "true"
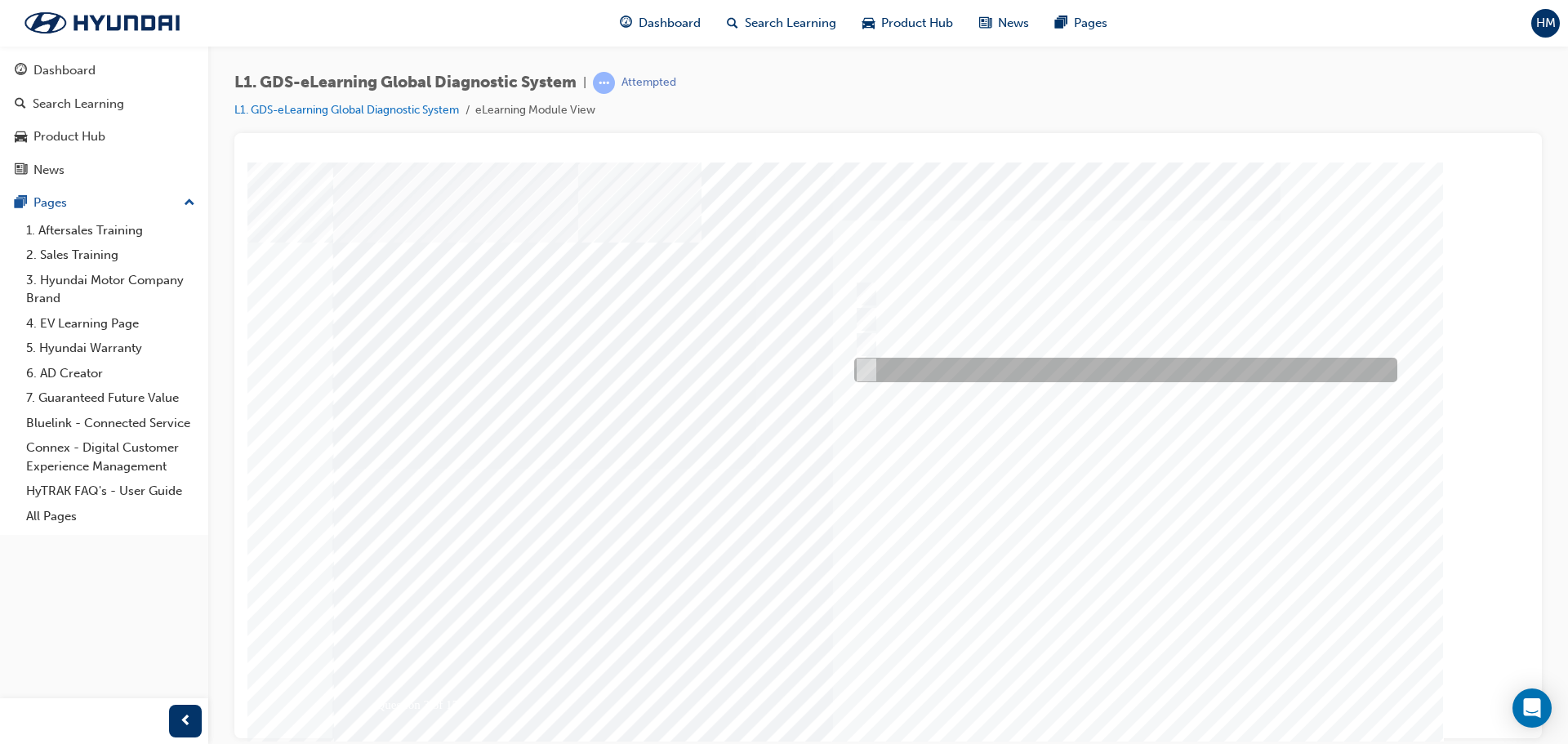
click at [955, 371] on div at bounding box center [1121, 369] width 543 height 24
checkbox input "true"
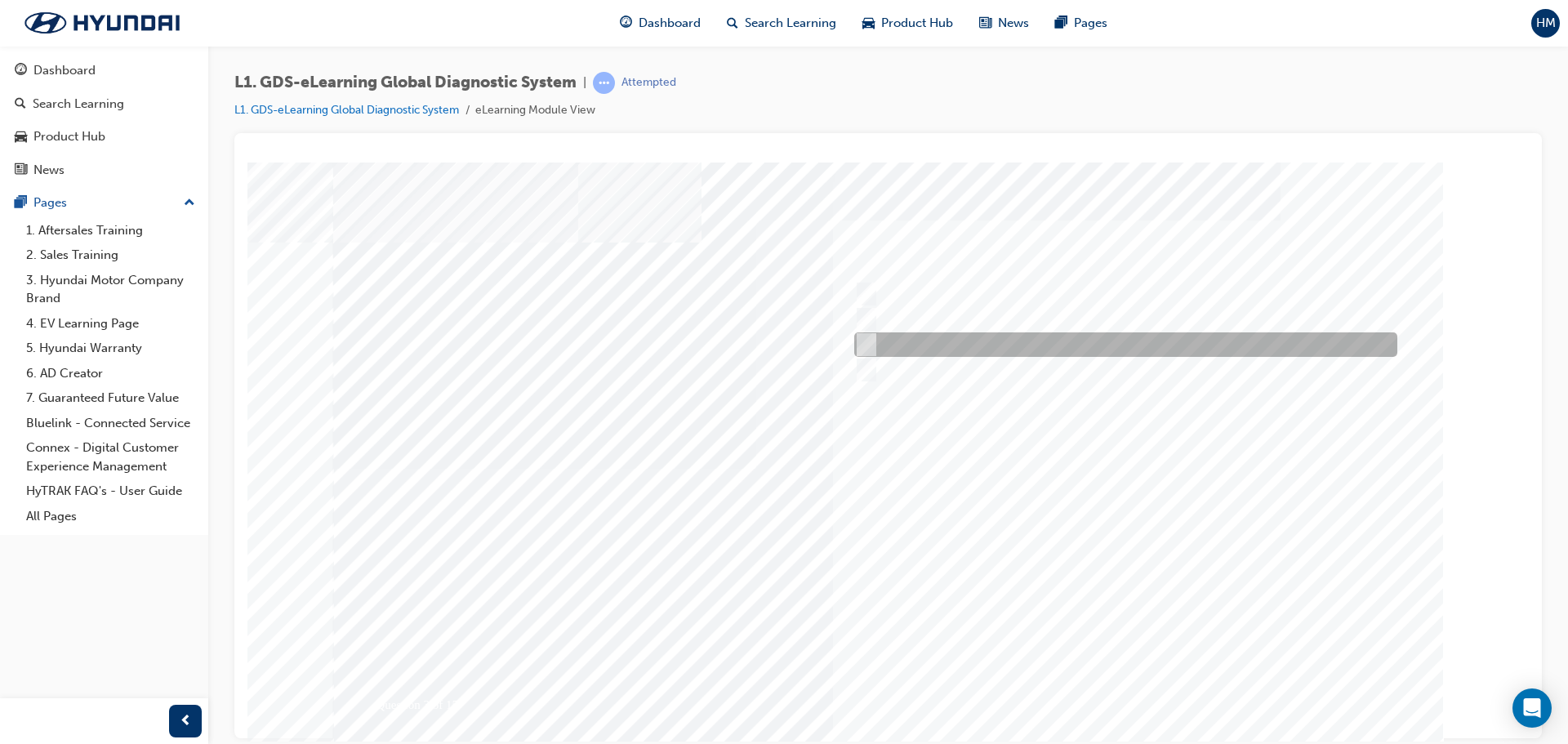
click at [968, 349] on div at bounding box center [1121, 344] width 543 height 24
checkbox input "true"
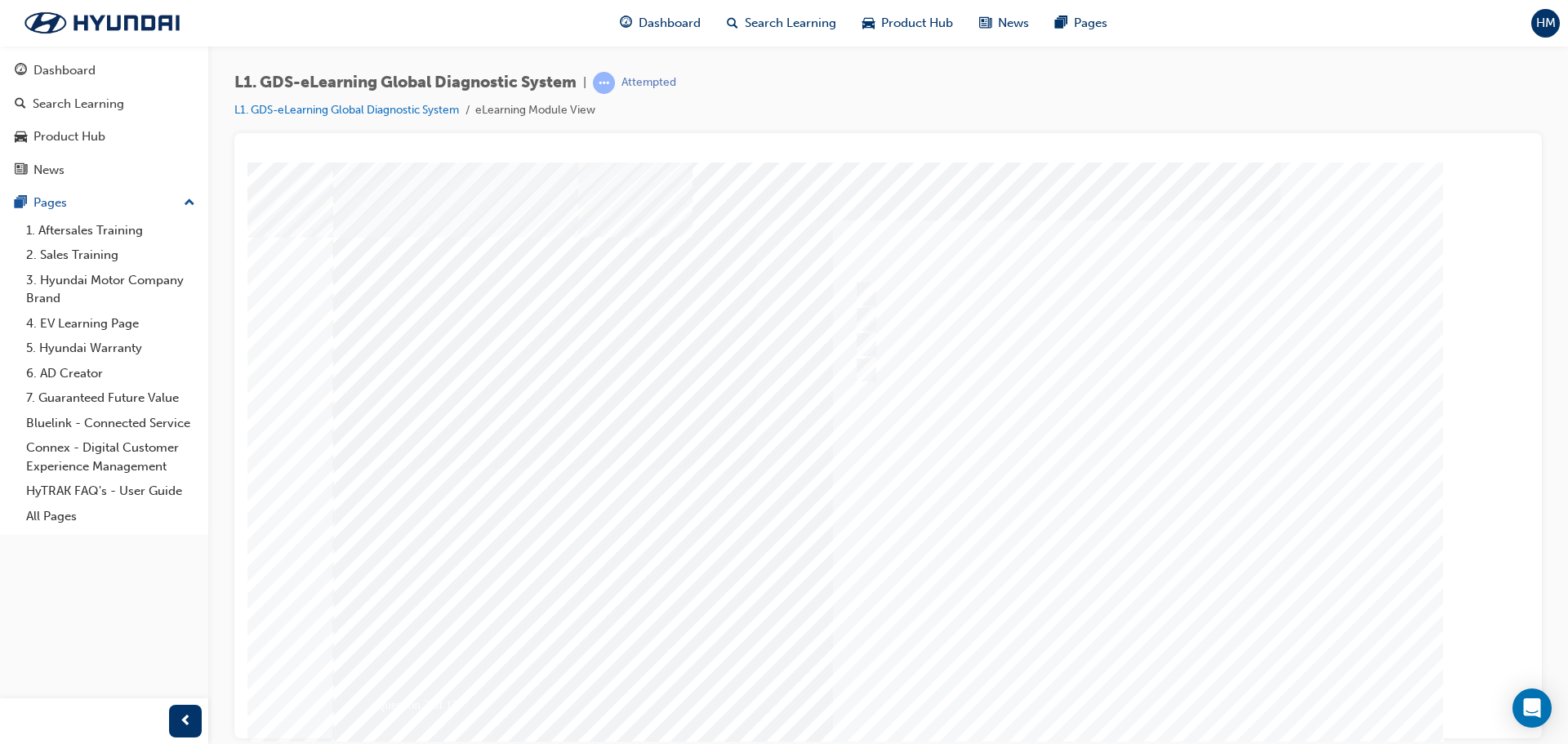
click at [1116, 665] on div at bounding box center [889, 468] width 1111 height 612
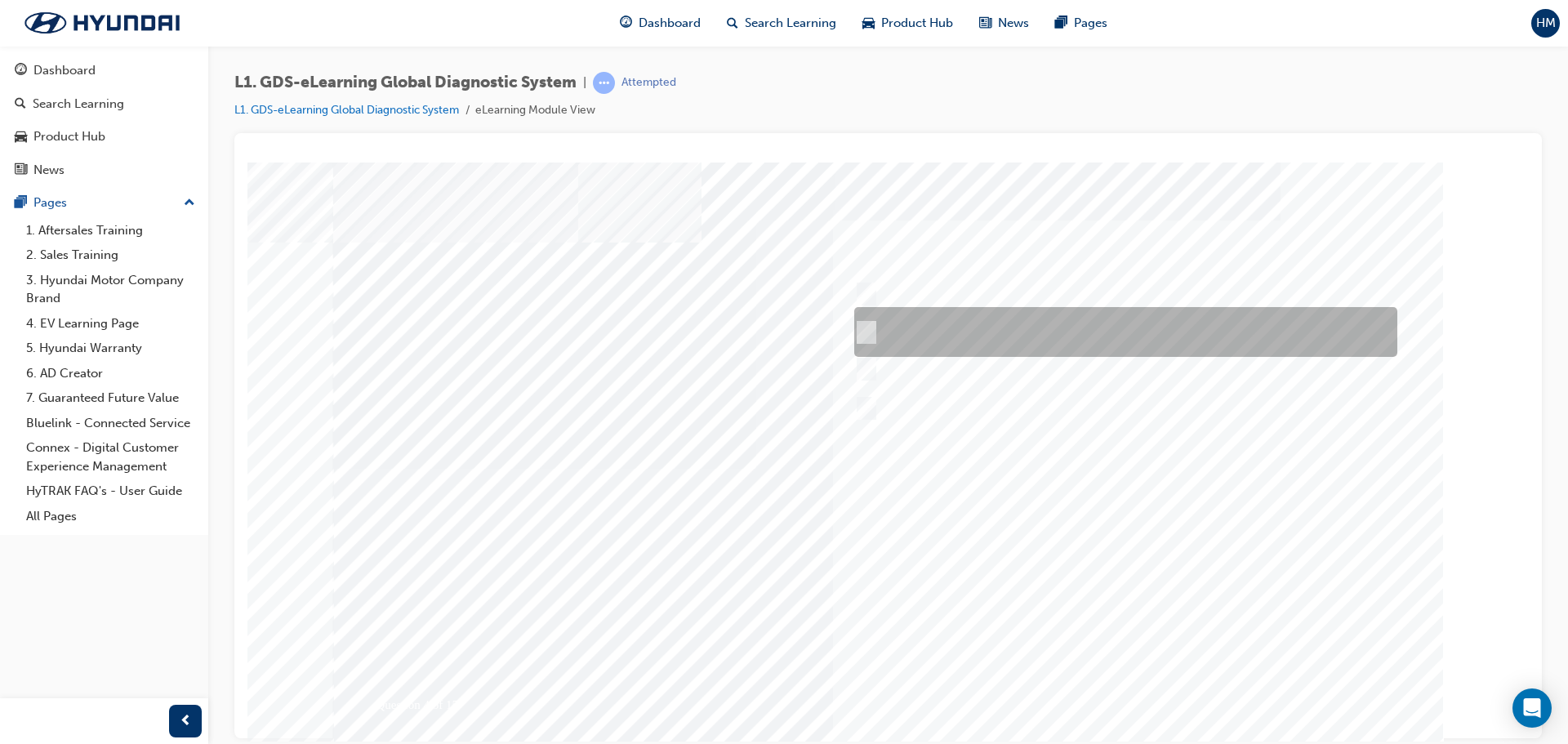
click at [1055, 329] on div at bounding box center [1121, 331] width 543 height 49
radio input "true"
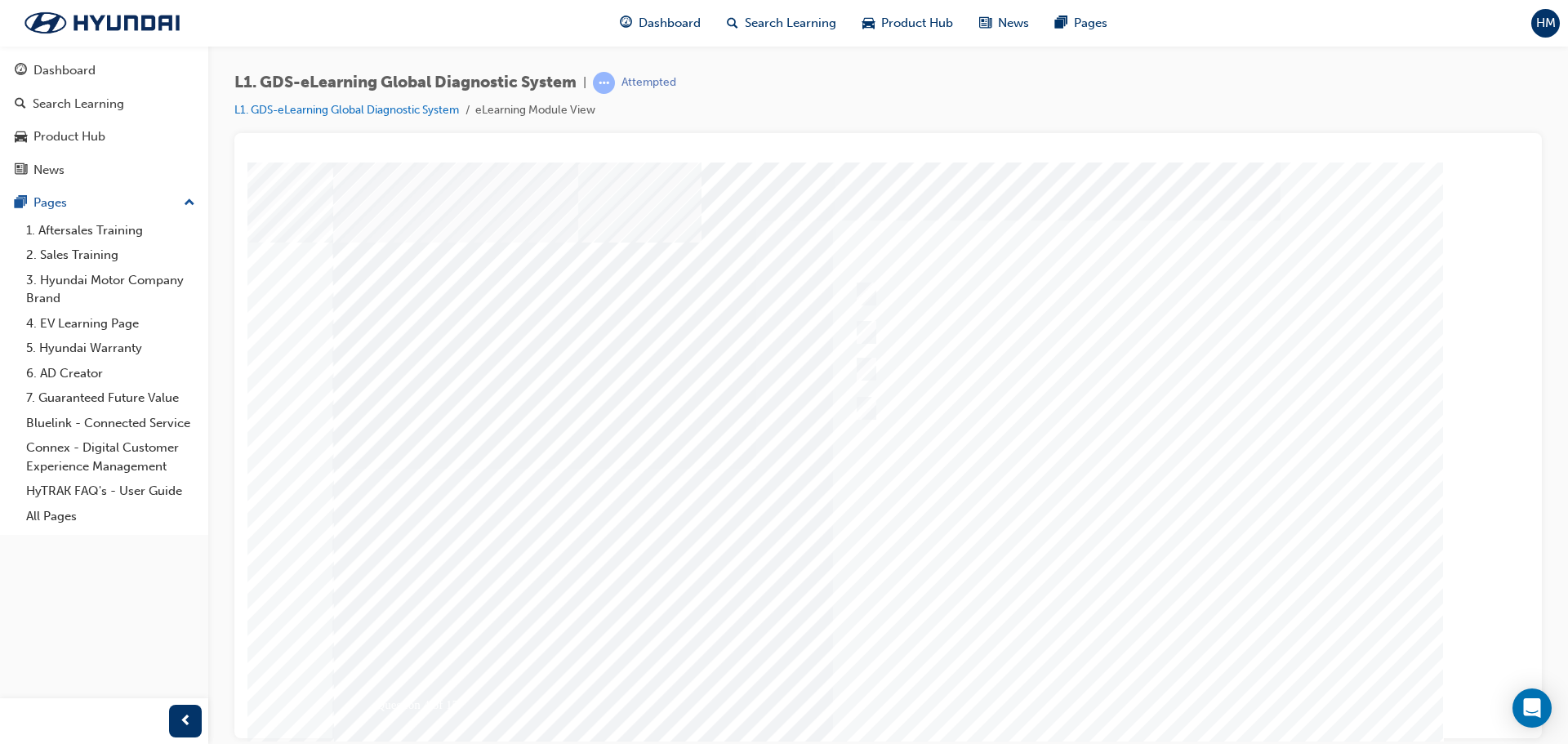
click at [1166, 683] on div at bounding box center [889, 468] width 1111 height 612
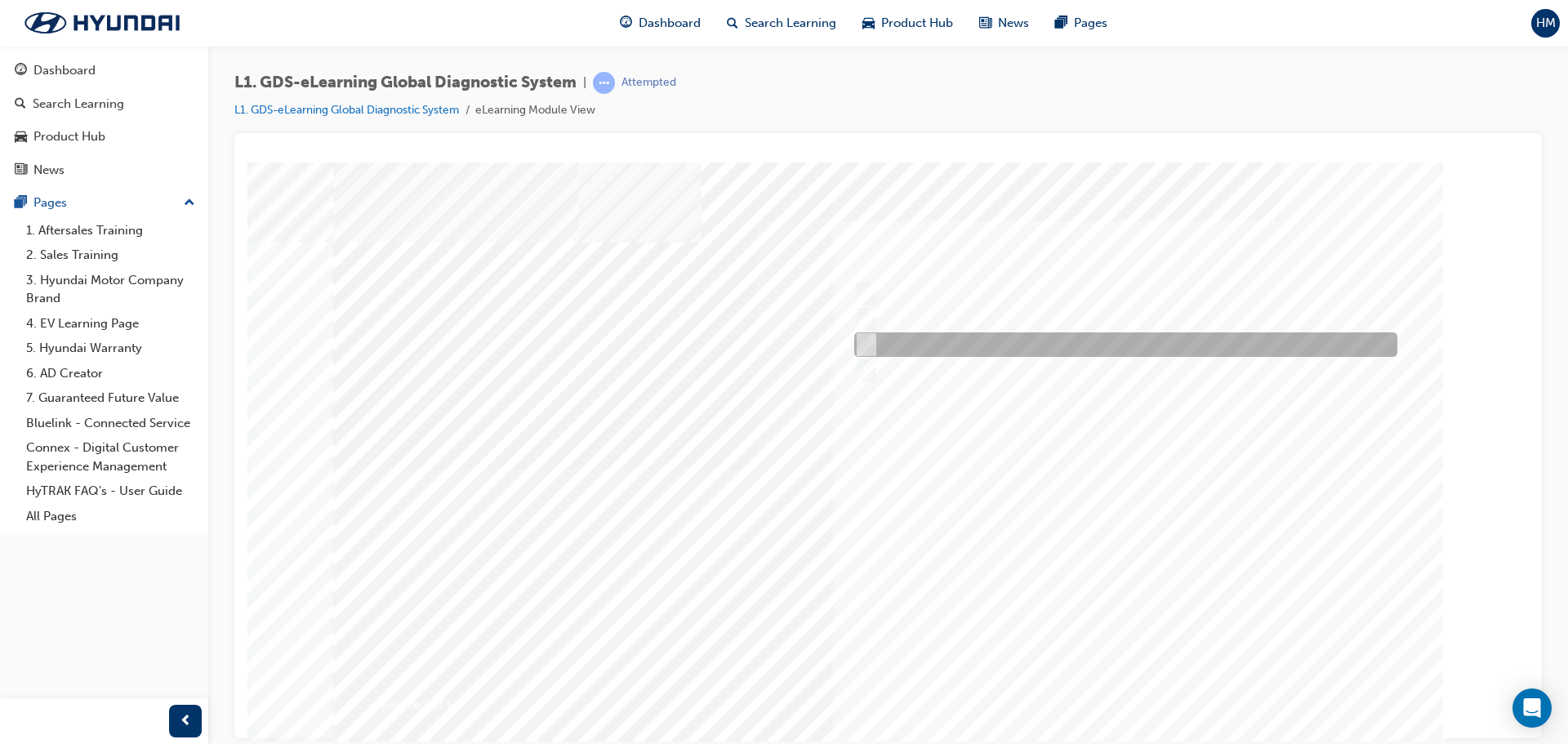
click at [998, 342] on div at bounding box center [1121, 344] width 543 height 24
checkbox input "true"
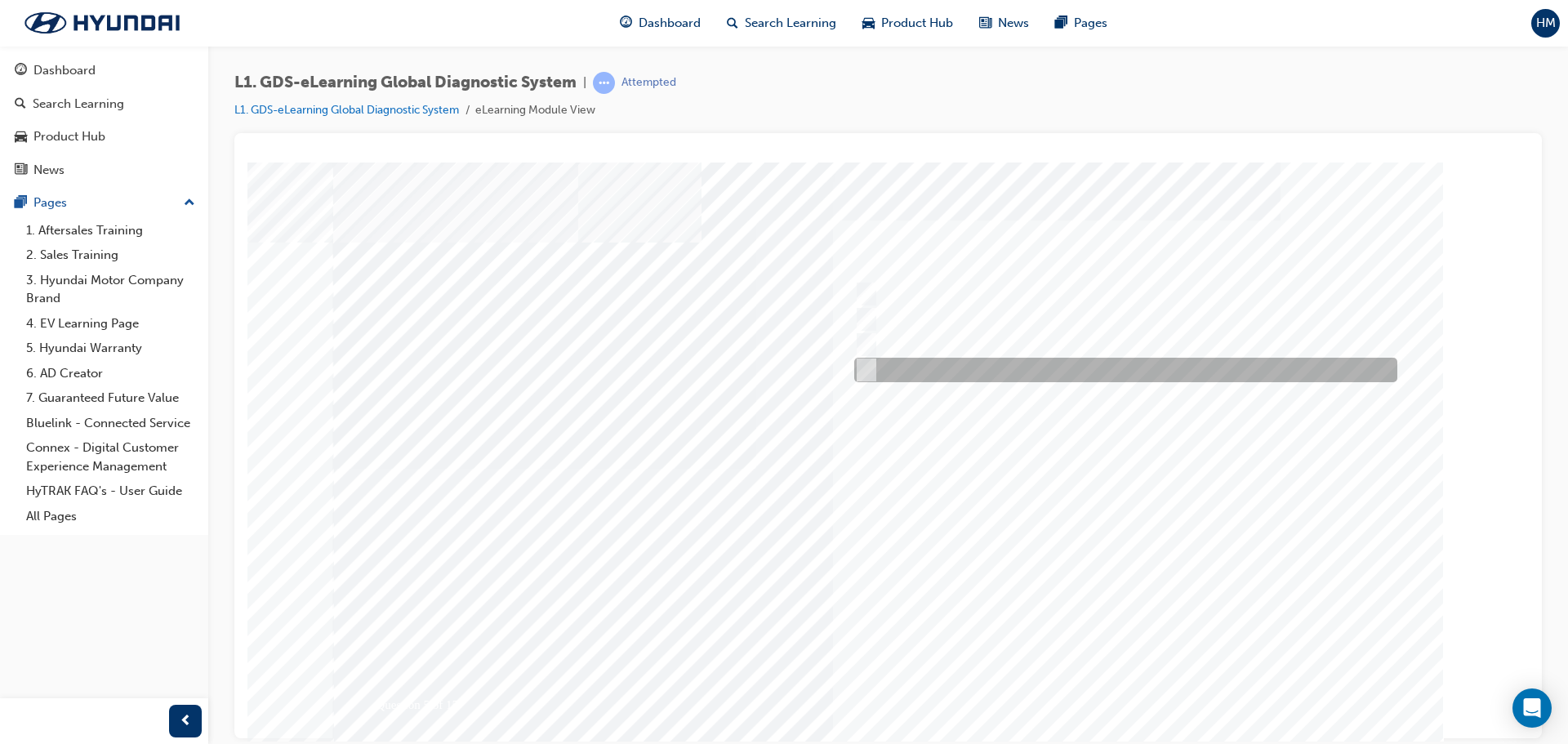
click at [1004, 368] on div at bounding box center [1121, 369] width 543 height 24
checkbox input "true"
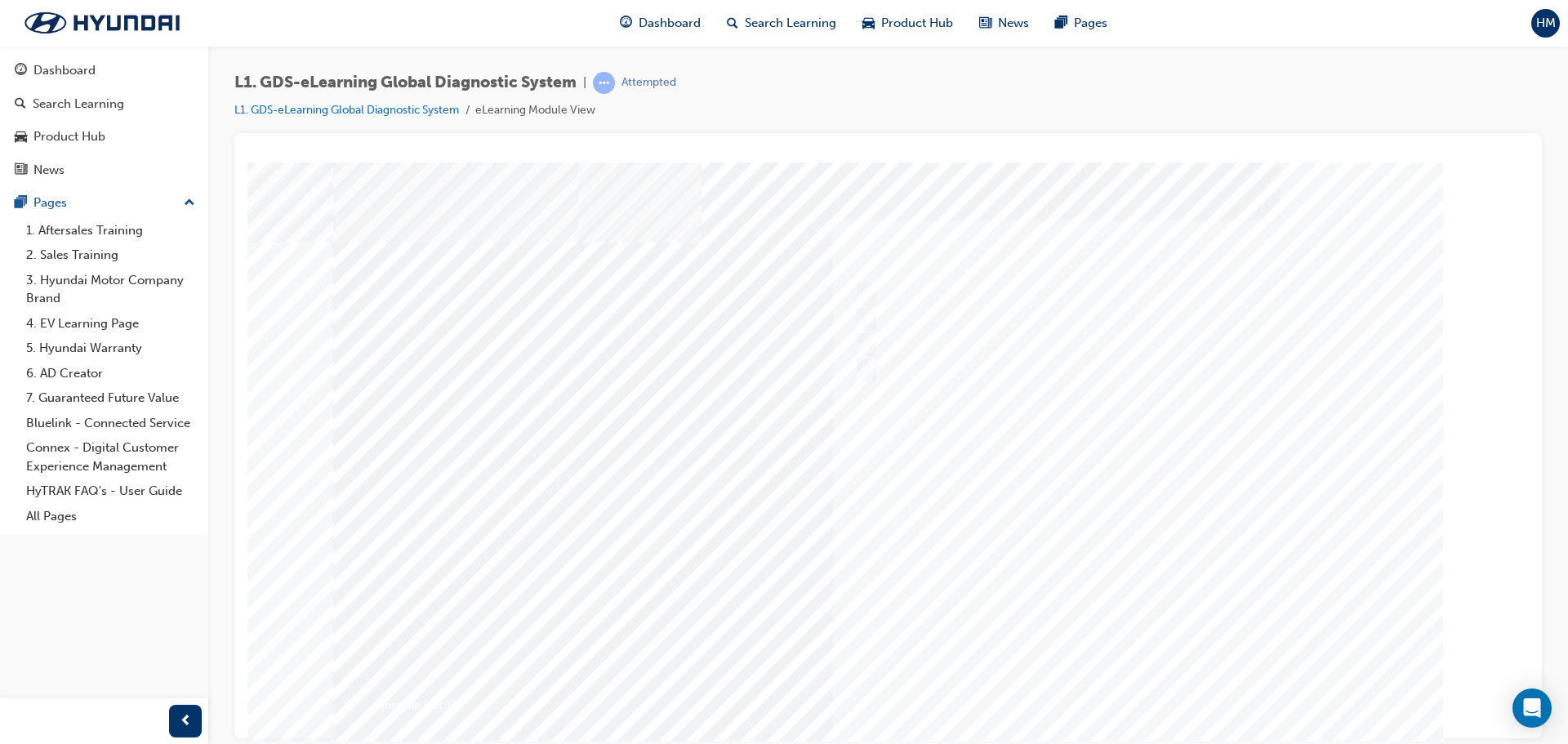
click at [1133, 674] on div at bounding box center [889, 468] width 1111 height 612
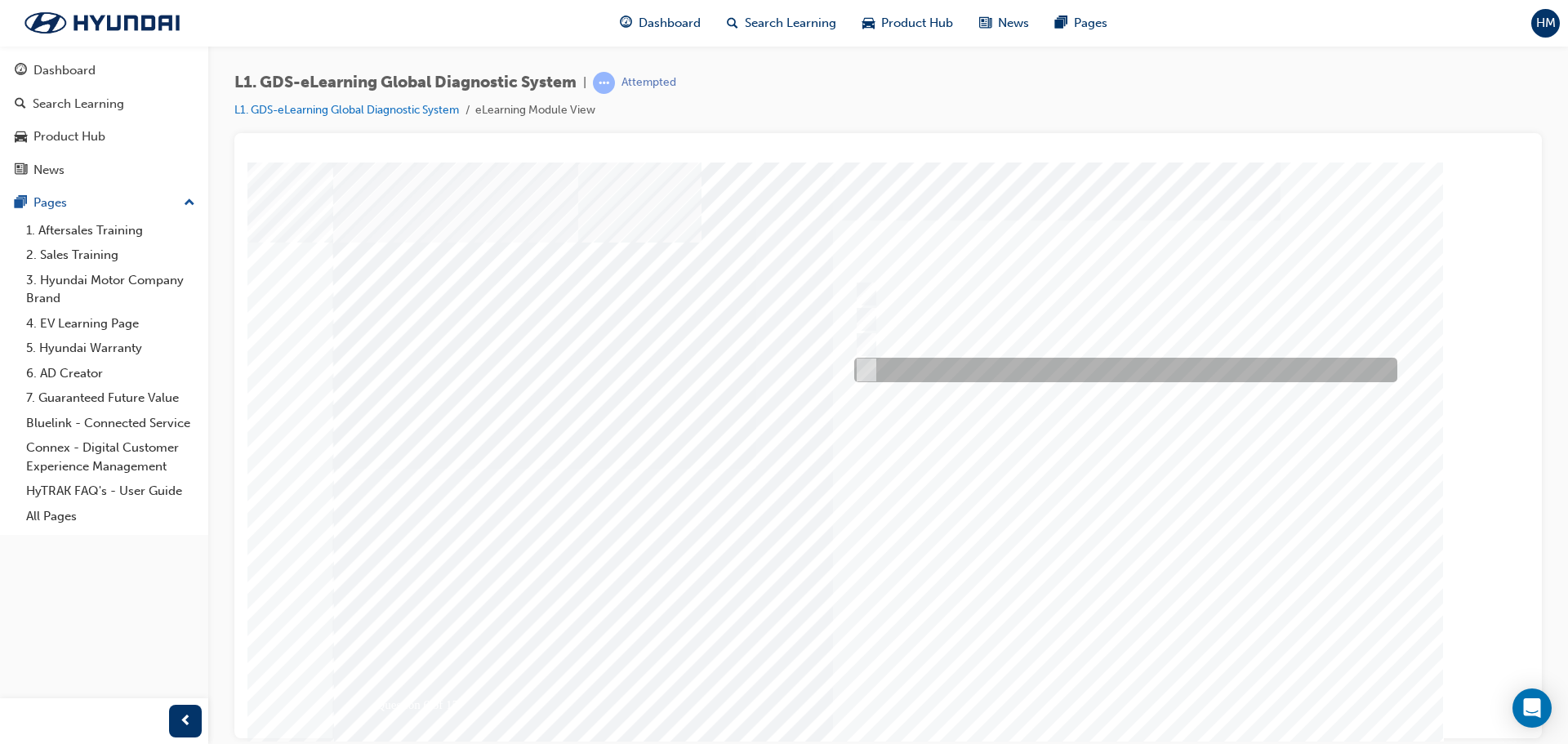
click at [935, 360] on div at bounding box center [1121, 369] width 543 height 24
checkbox input "true"
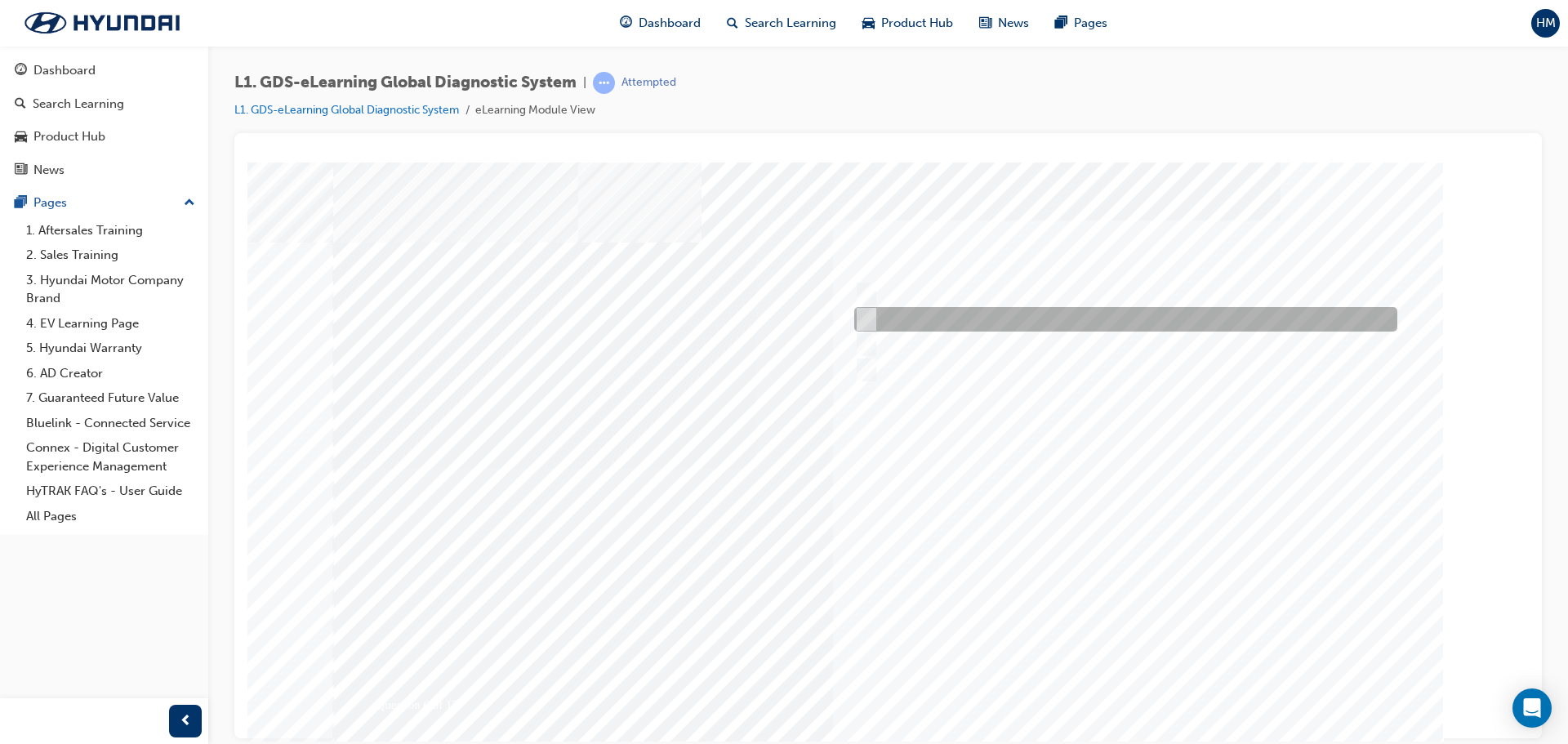
click at [957, 318] on div at bounding box center [1121, 319] width 543 height 24
checkbox input "true"
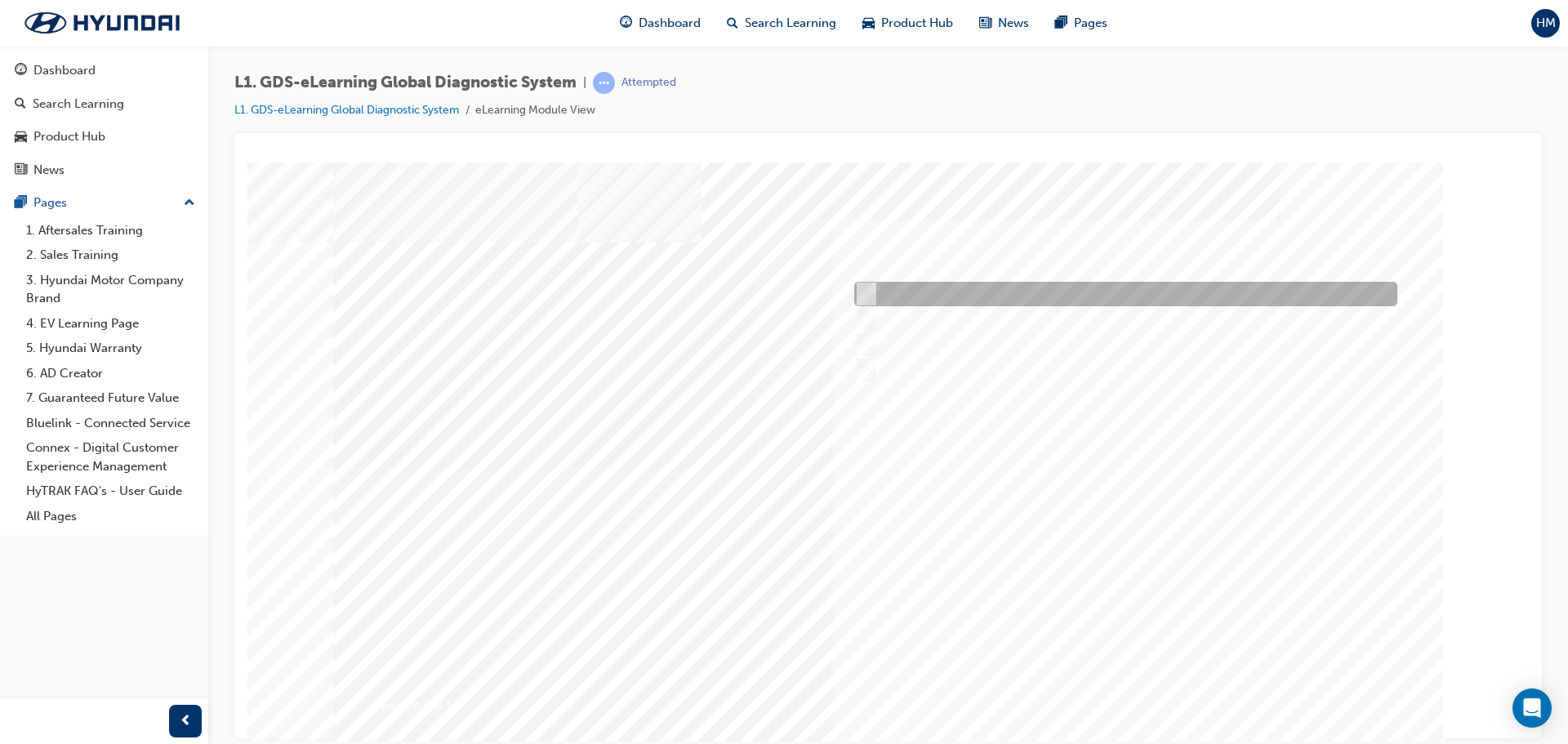
click at [968, 290] on div at bounding box center [1121, 294] width 543 height 24
checkbox input "true"
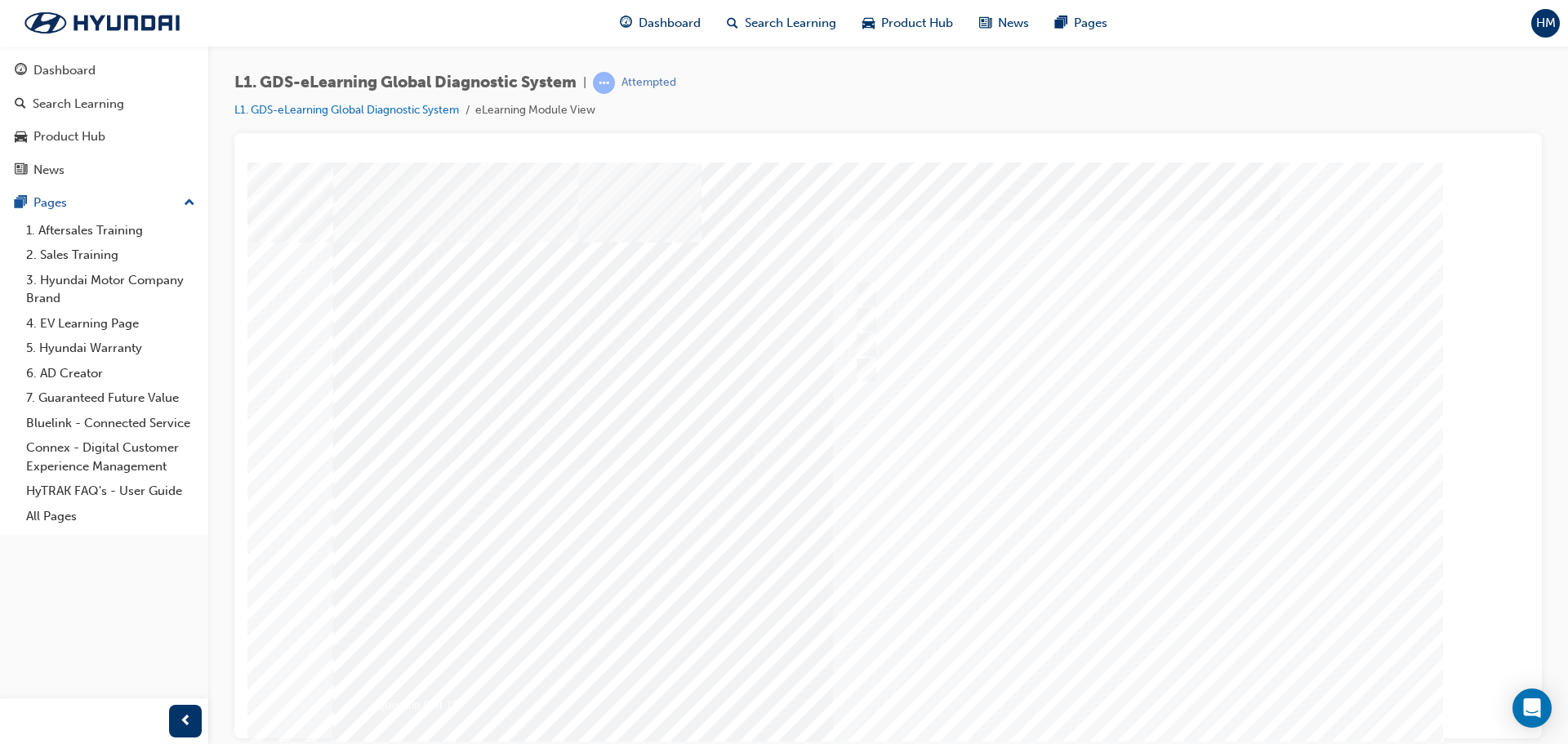
click at [1149, 692] on div at bounding box center [889, 468] width 1111 height 612
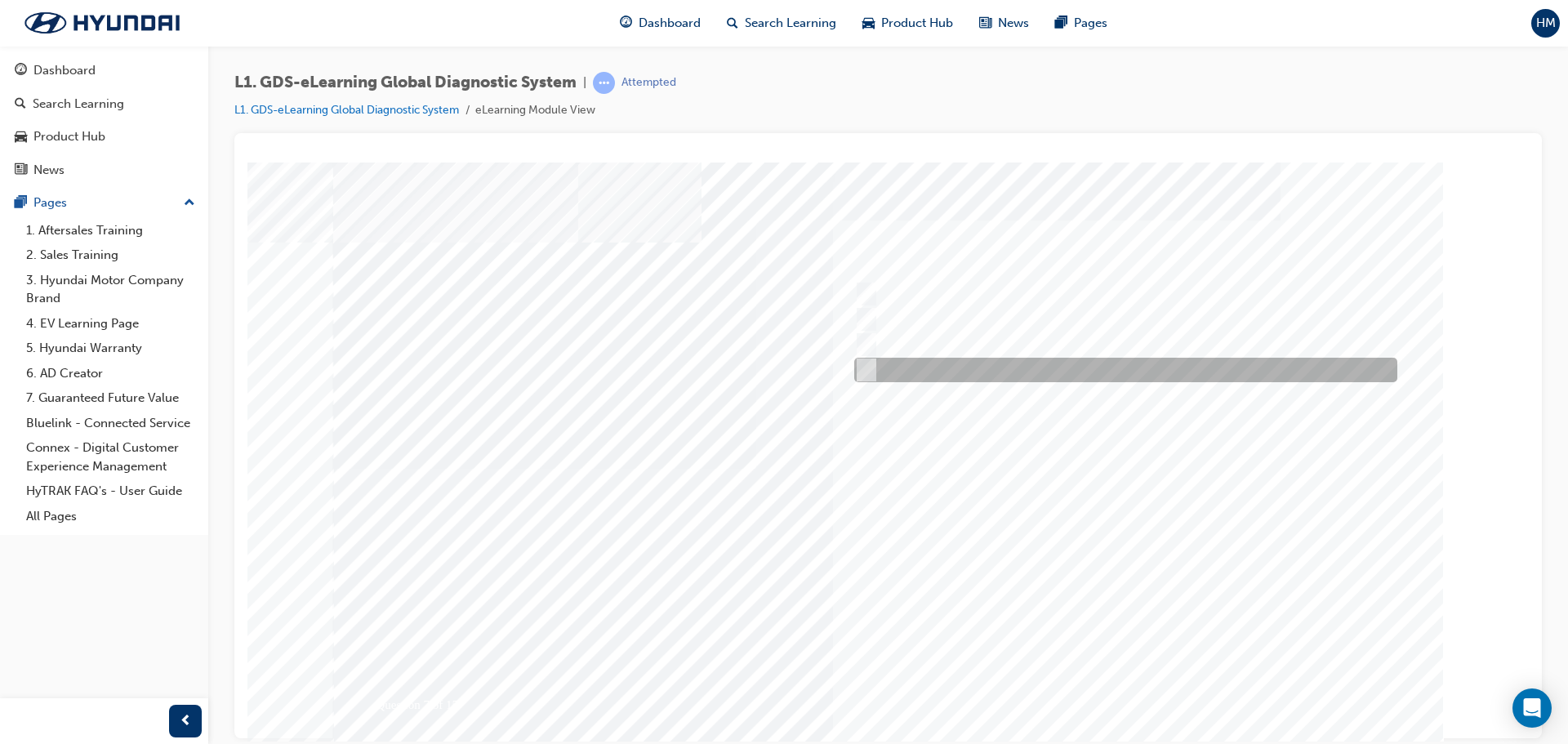
click at [981, 373] on div at bounding box center [1121, 369] width 543 height 24
radio input "true"
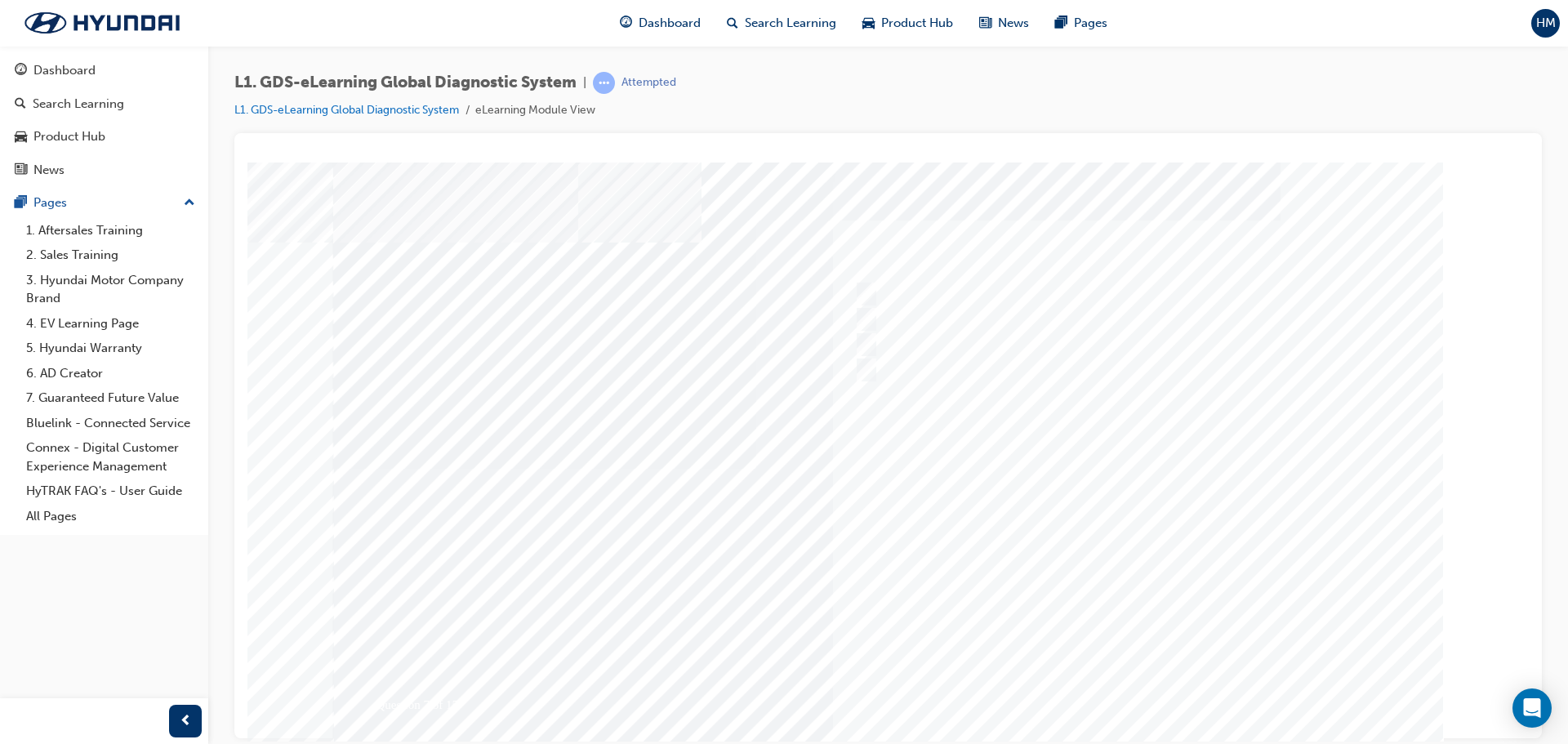
click at [1149, 680] on div at bounding box center [889, 468] width 1111 height 612
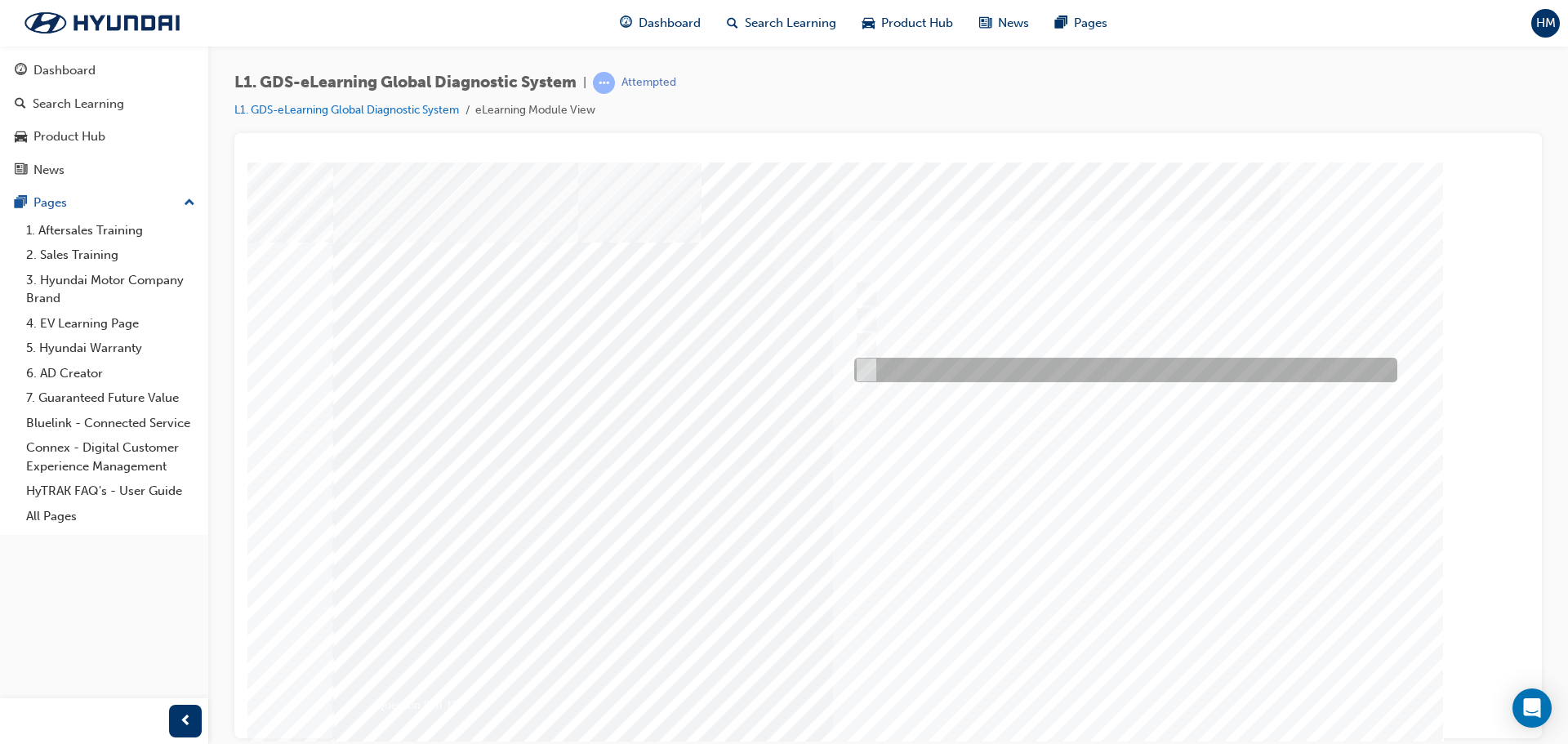
click at [946, 366] on div at bounding box center [1121, 369] width 543 height 24
radio input "true"
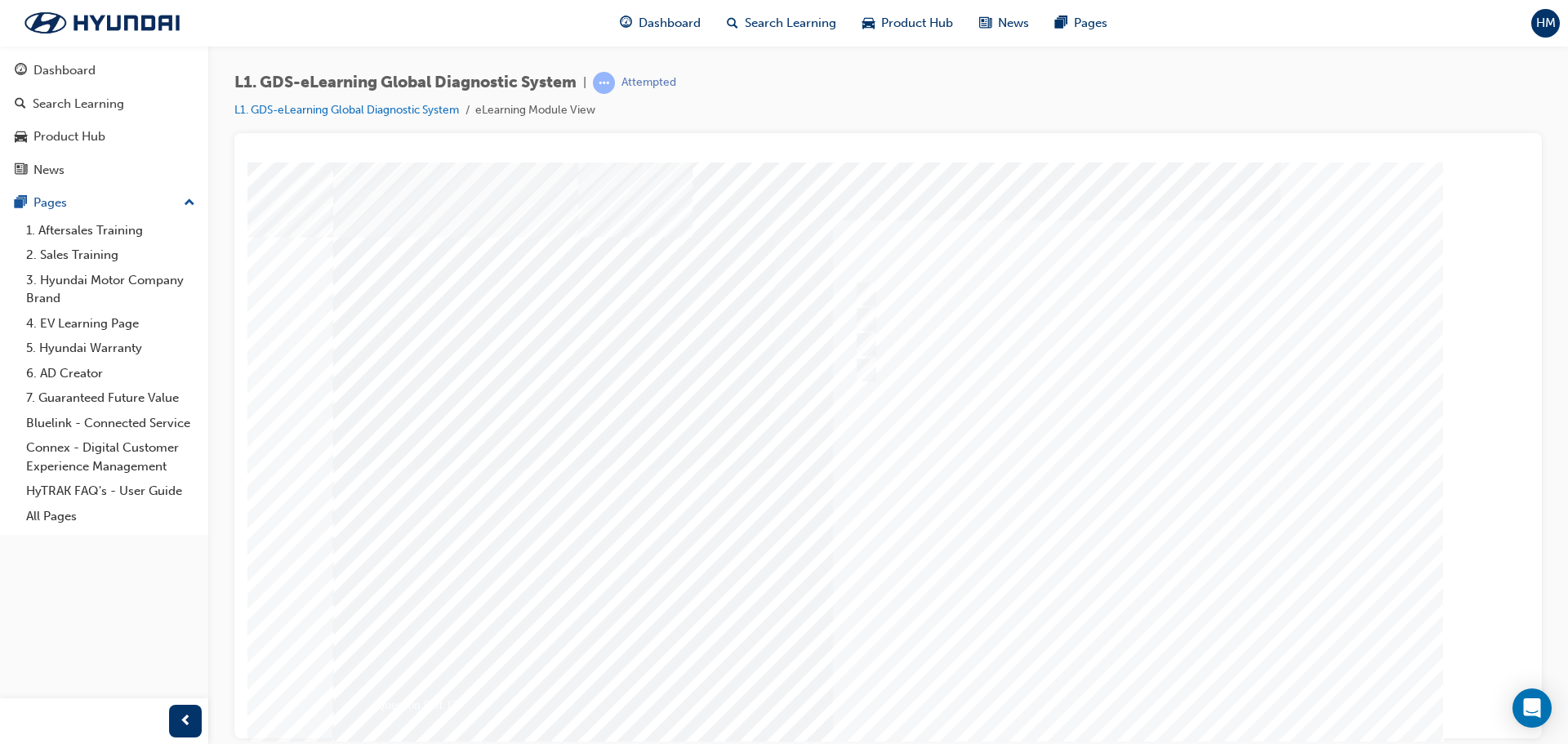
click at [1150, 698] on div at bounding box center [889, 468] width 1111 height 612
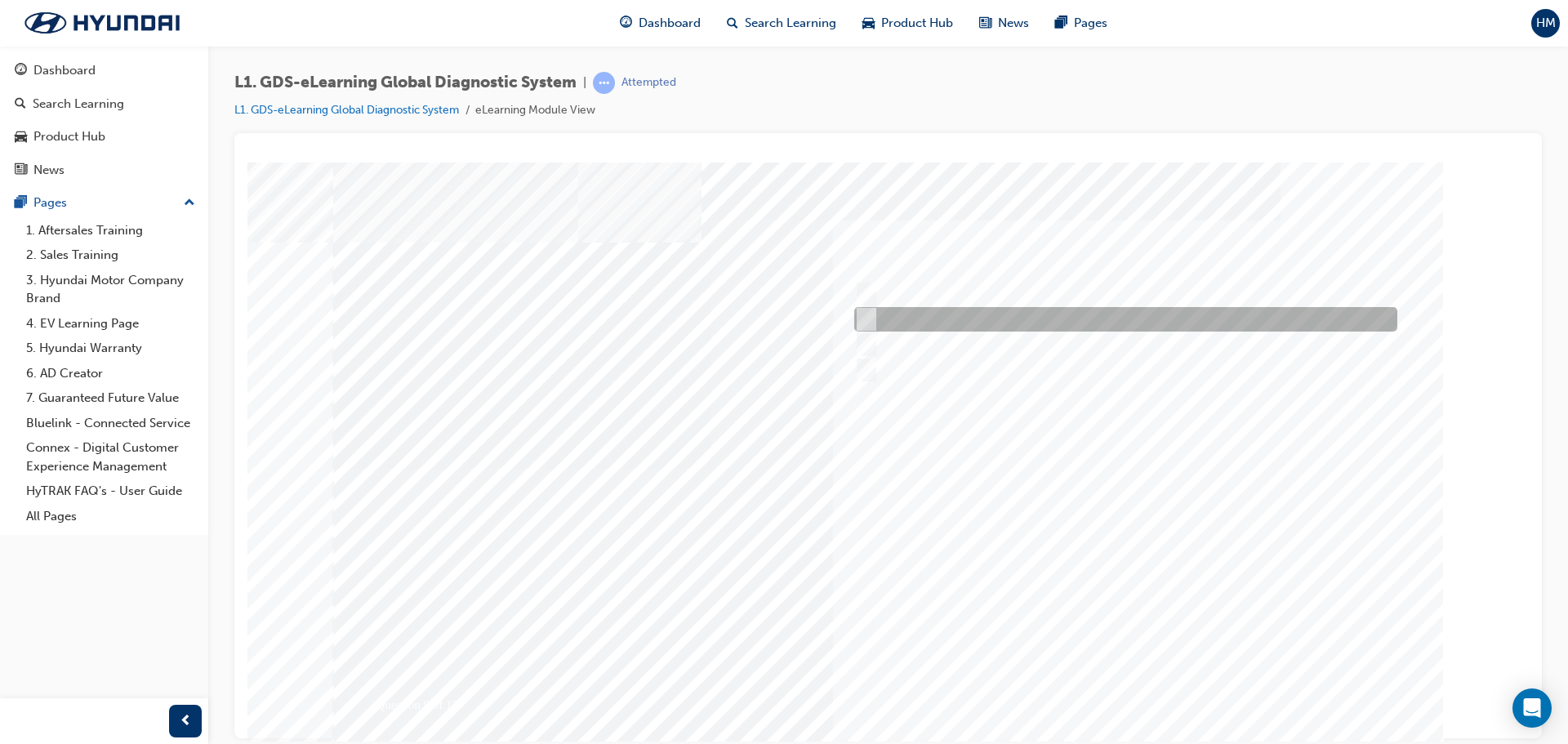
click at [938, 324] on div at bounding box center [1121, 319] width 543 height 24
radio input "true"
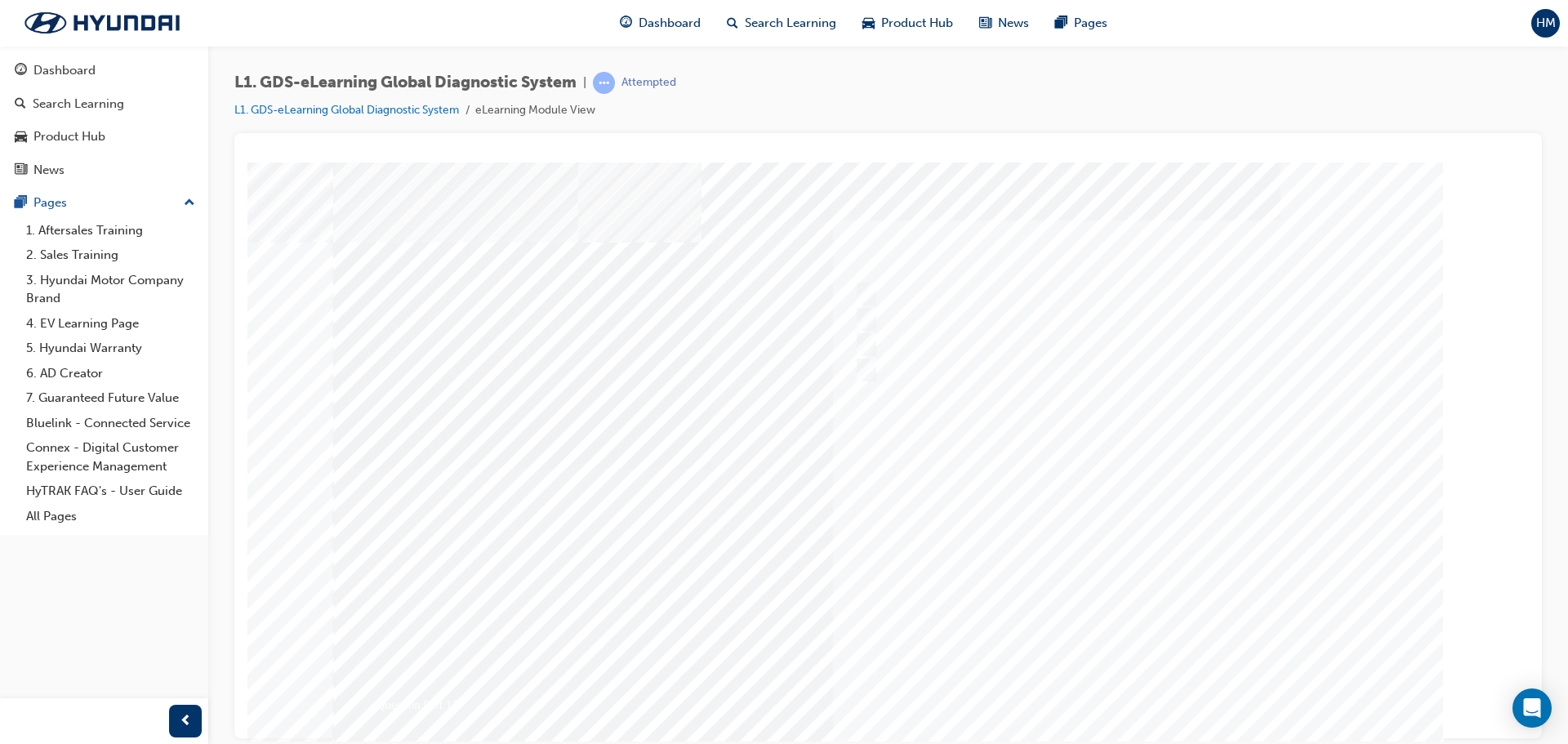
drag, startPoint x: 1106, startPoint y: 657, endPoint x: 1109, endPoint y: 669, distance: 12.4
click at [1109, 669] on div "Question 9 of 15" at bounding box center [889, 455] width 1111 height 588
click at [1112, 677] on div at bounding box center [889, 468] width 1111 height 612
click at [1112, 660] on div "Question 9 of 15" at bounding box center [889, 455] width 1111 height 588
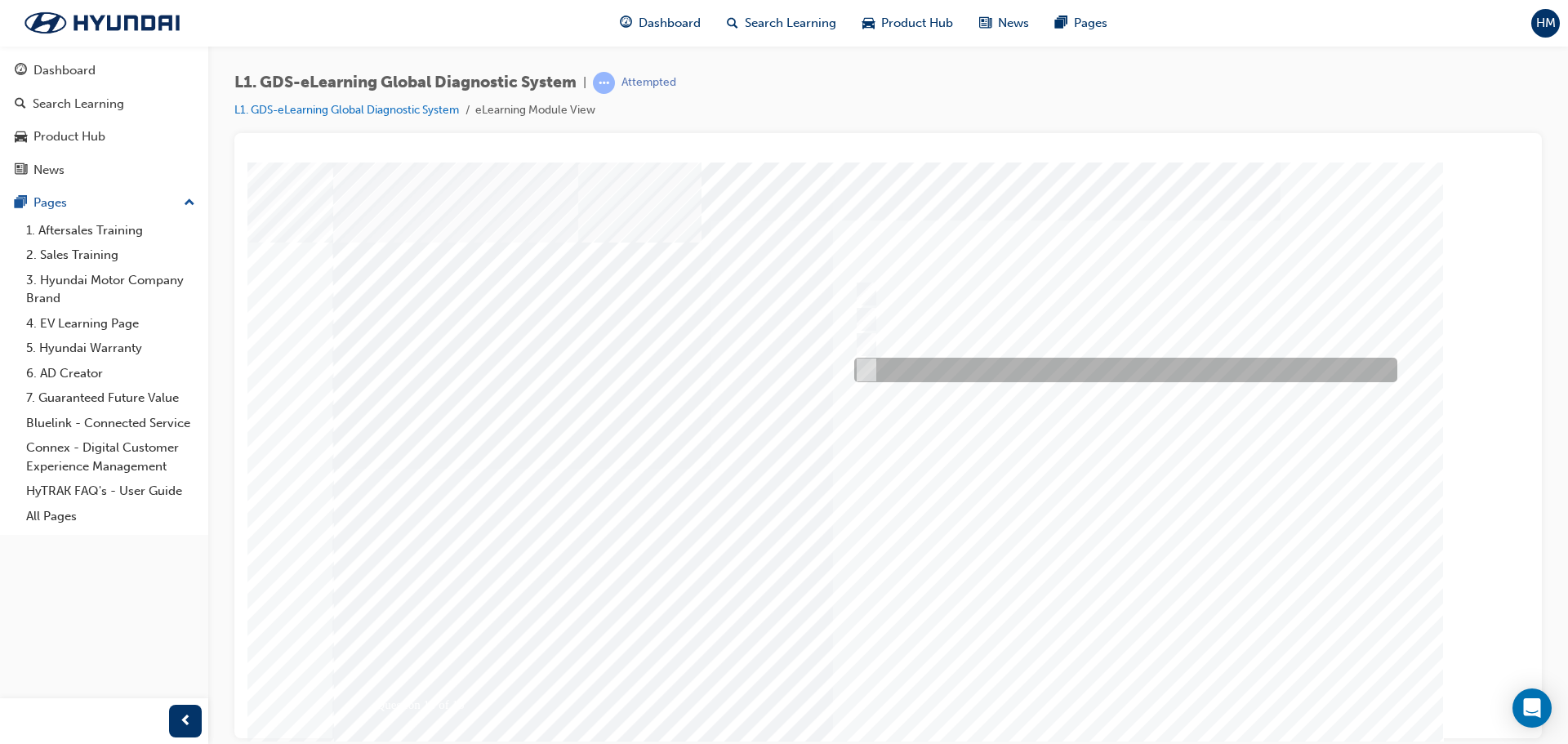
click at [981, 369] on div at bounding box center [1121, 369] width 543 height 24
radio input "true"
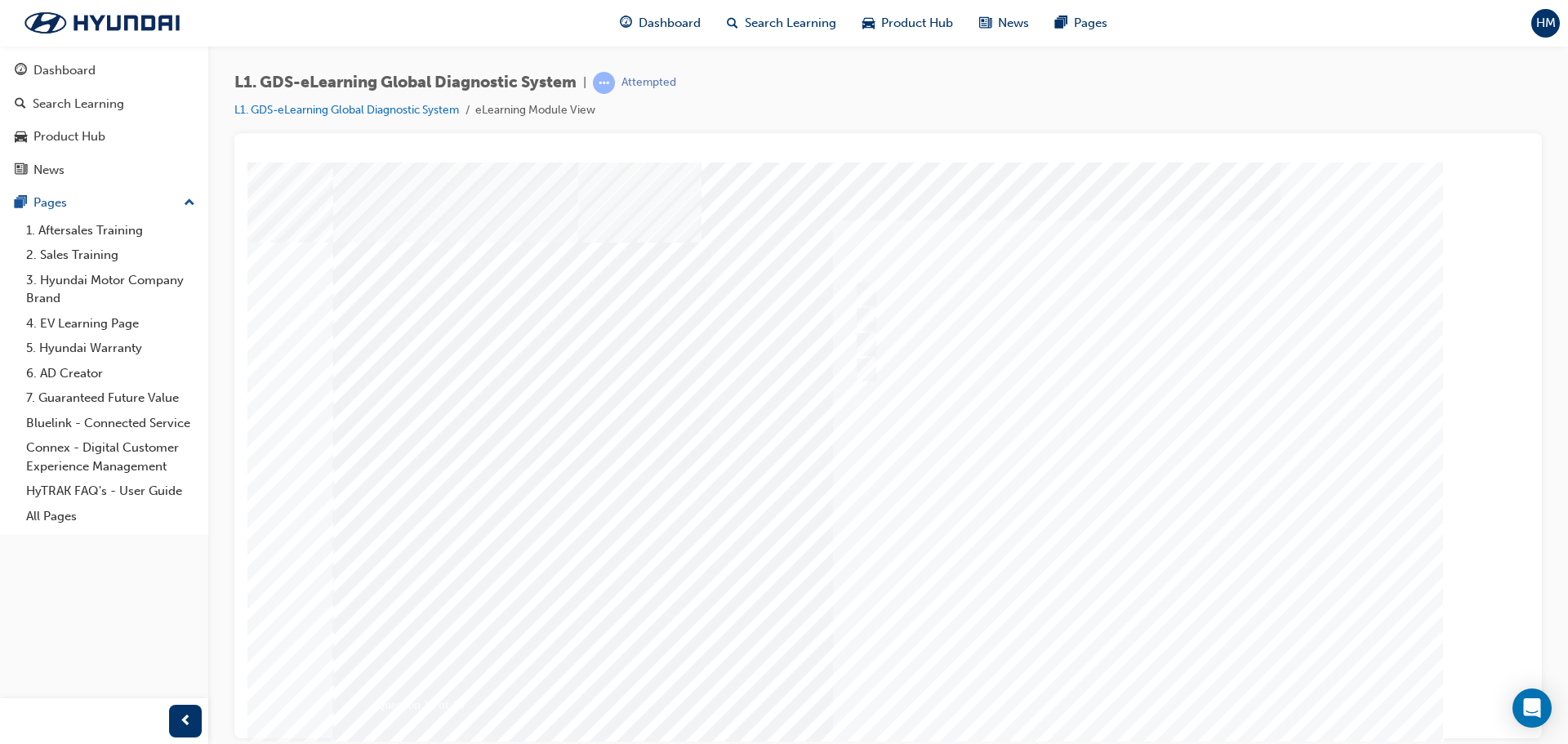
click at [1146, 669] on div at bounding box center [889, 468] width 1111 height 612
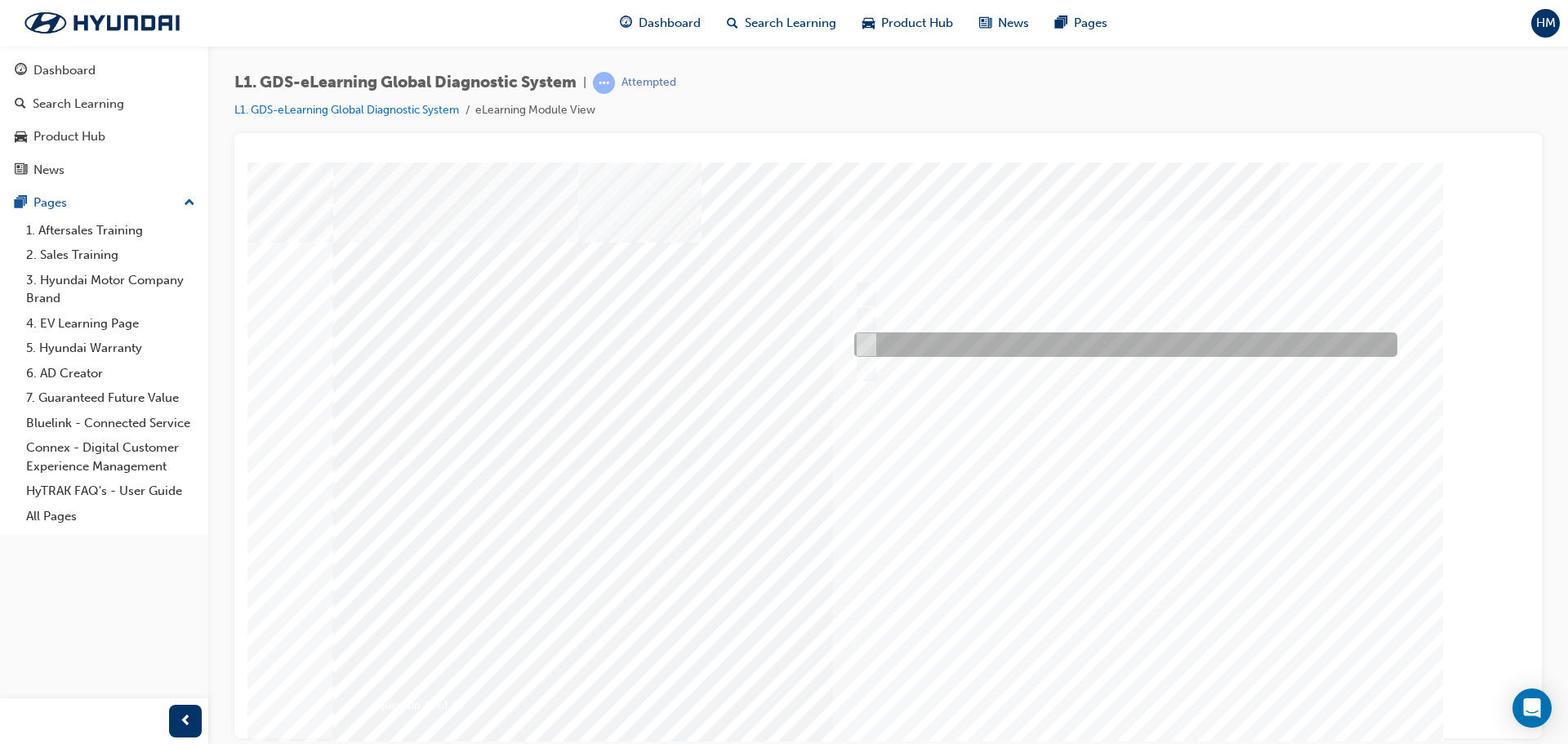
click at [1037, 345] on div at bounding box center [1121, 344] width 543 height 24
radio input "true"
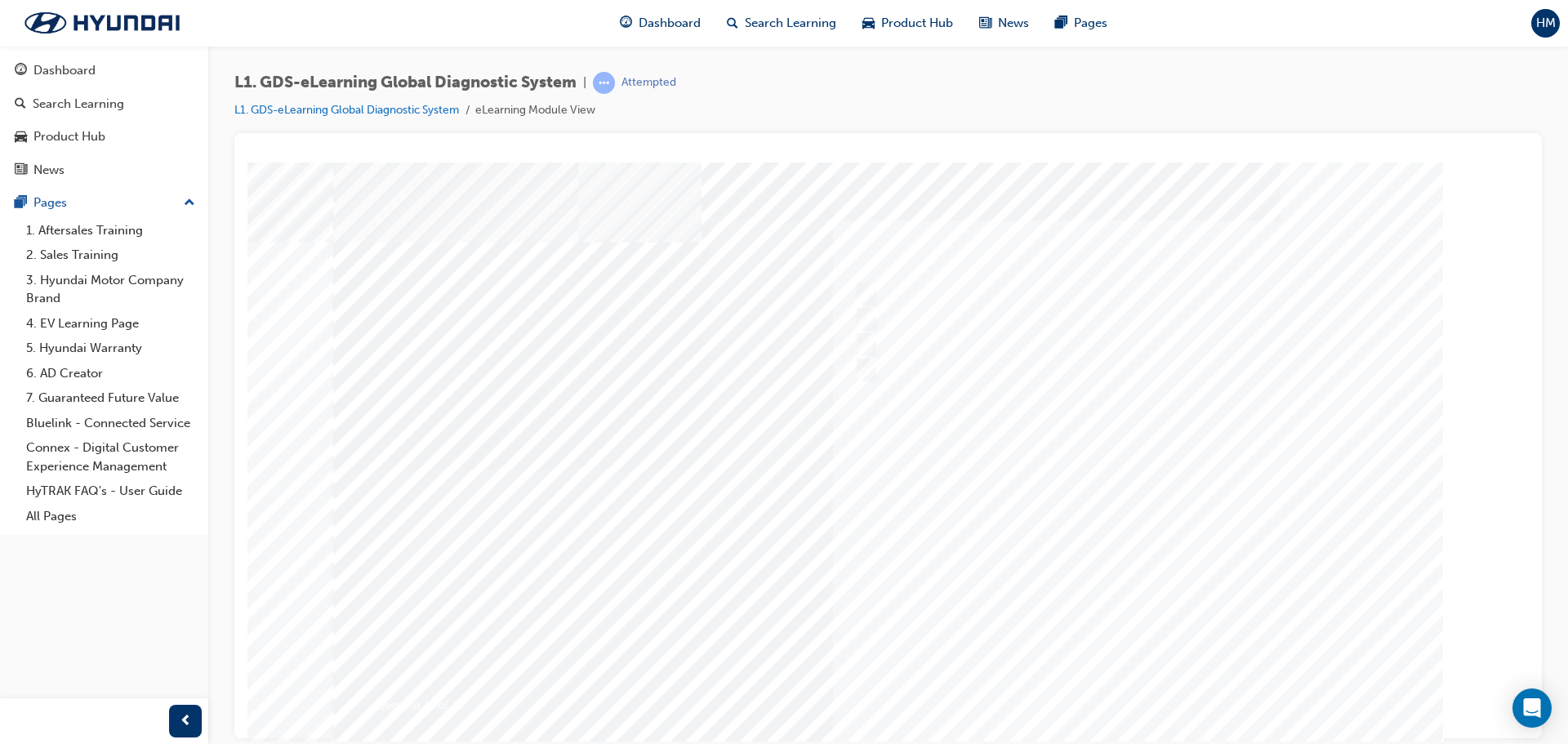
click at [1129, 681] on div at bounding box center [889, 468] width 1111 height 612
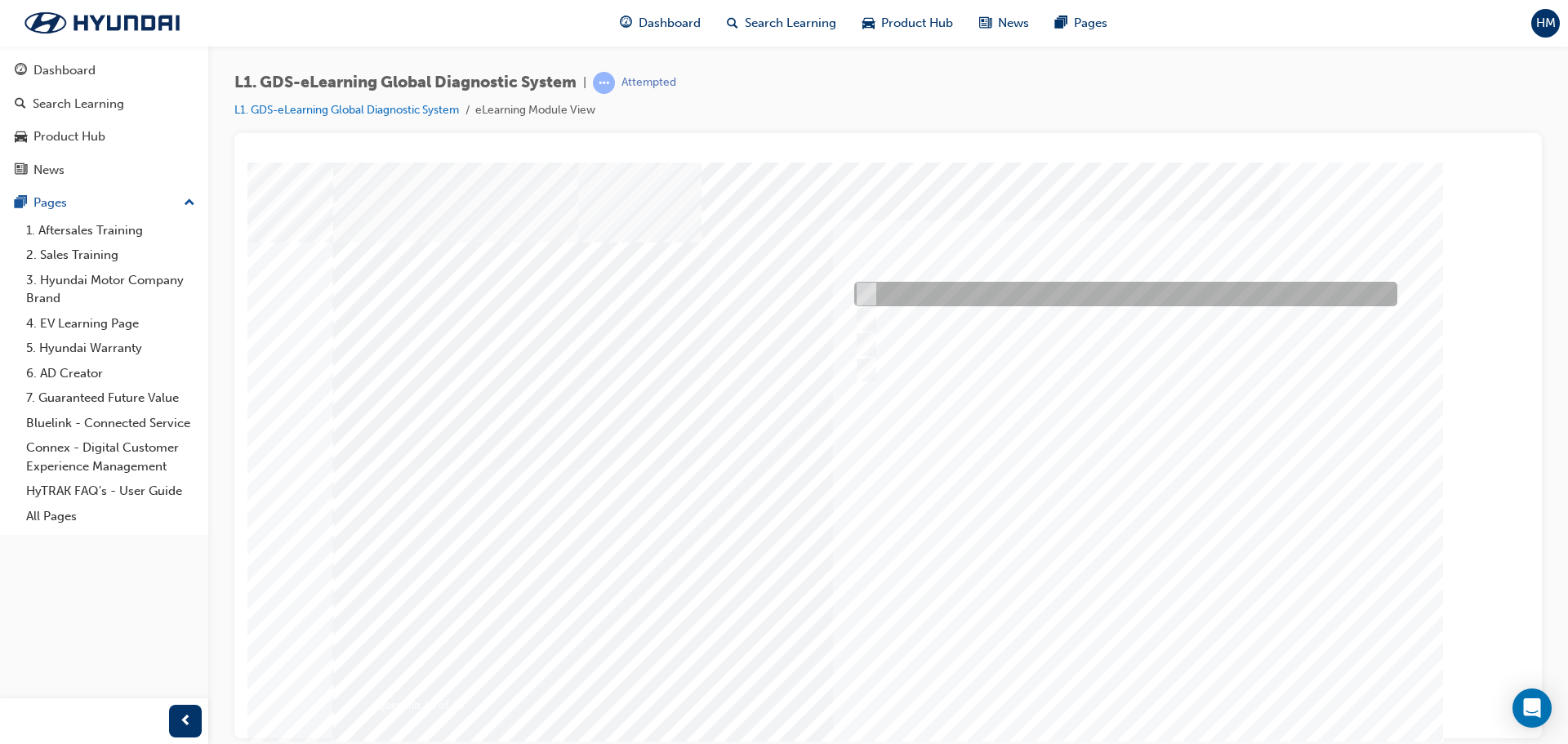
click at [984, 298] on div at bounding box center [1121, 294] width 543 height 24
radio input "true"
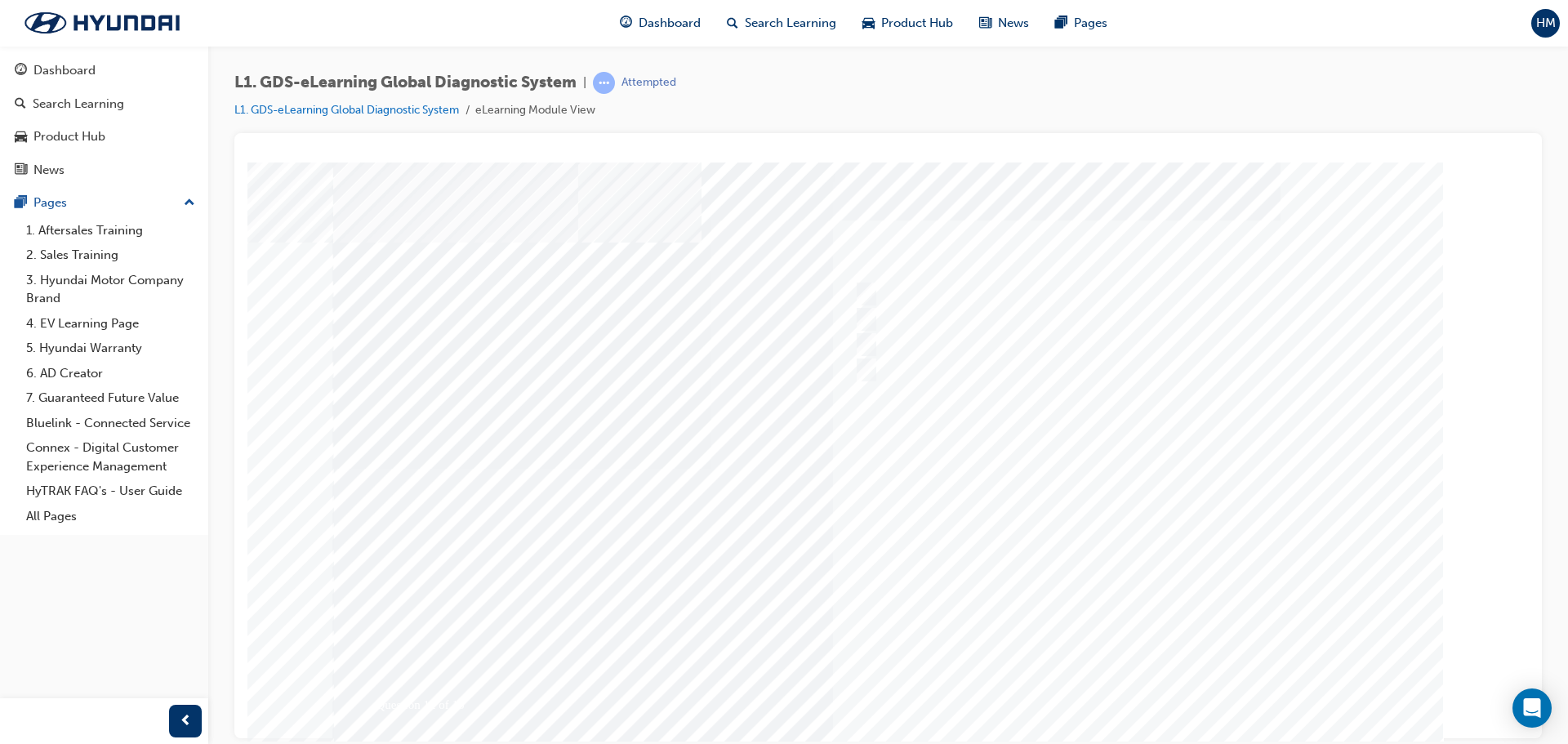
click at [1135, 685] on div at bounding box center [889, 468] width 1111 height 612
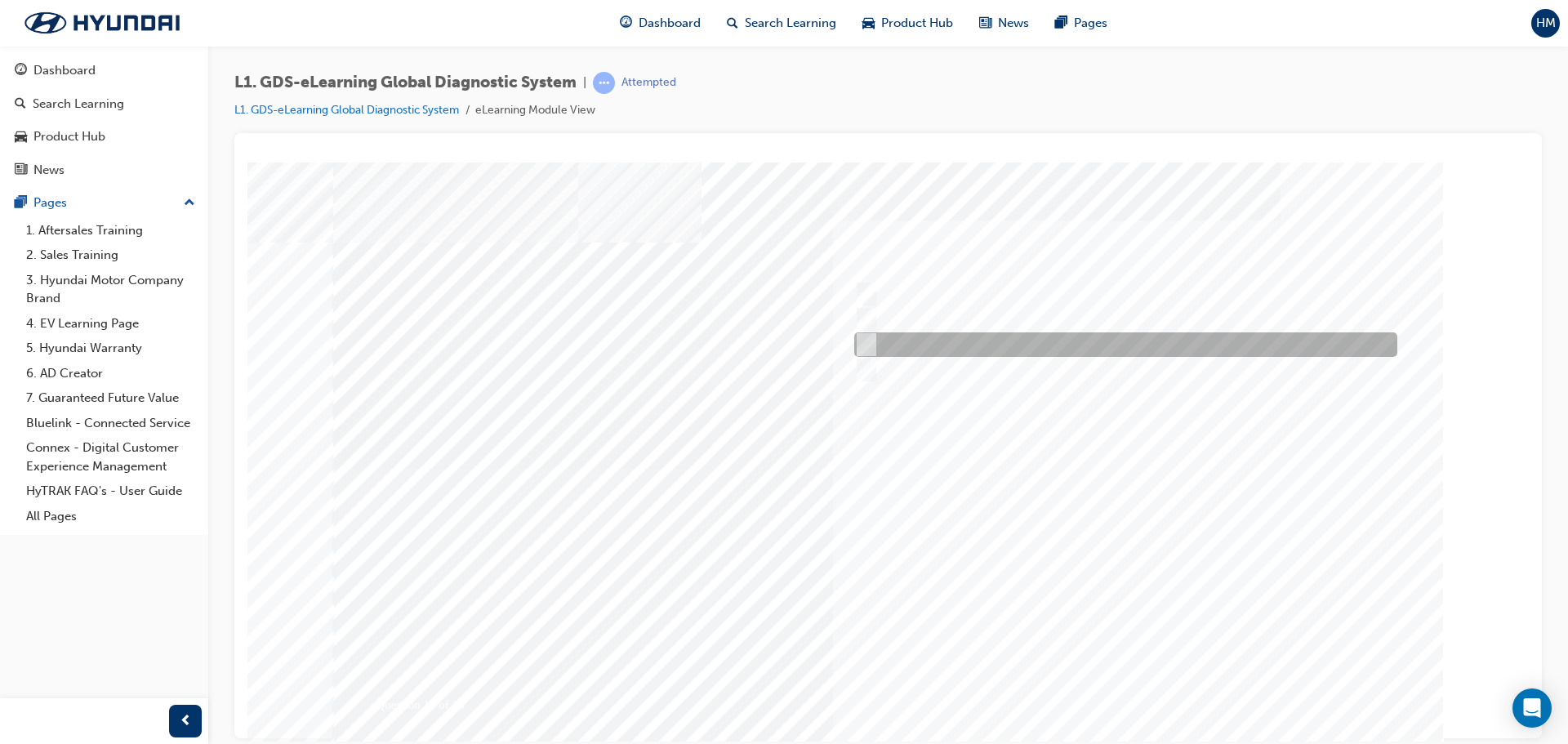
click at [1008, 357] on div at bounding box center [1121, 369] width 543 height 24
radio input "true"
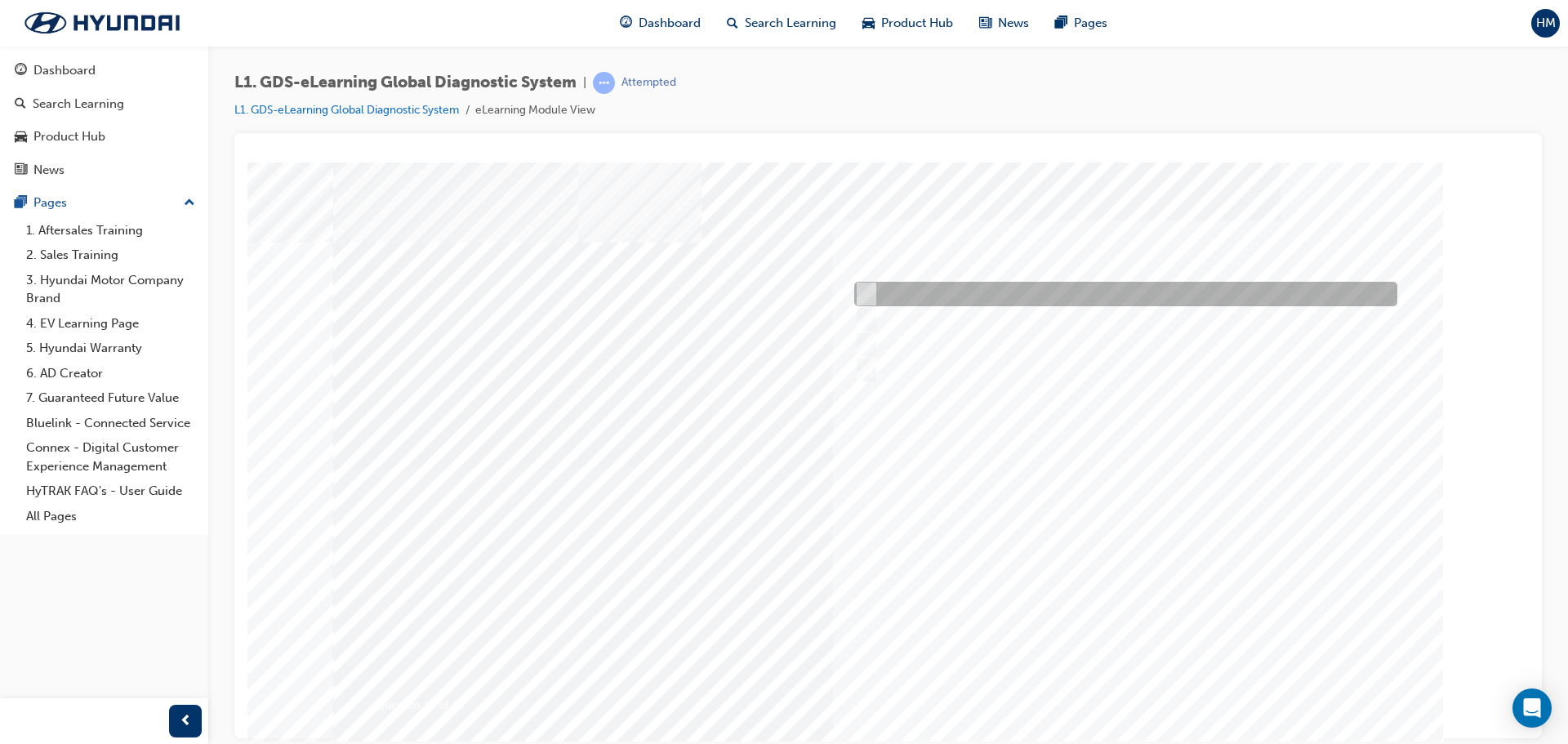
click at [963, 301] on div at bounding box center [1121, 294] width 543 height 24
radio input "true"
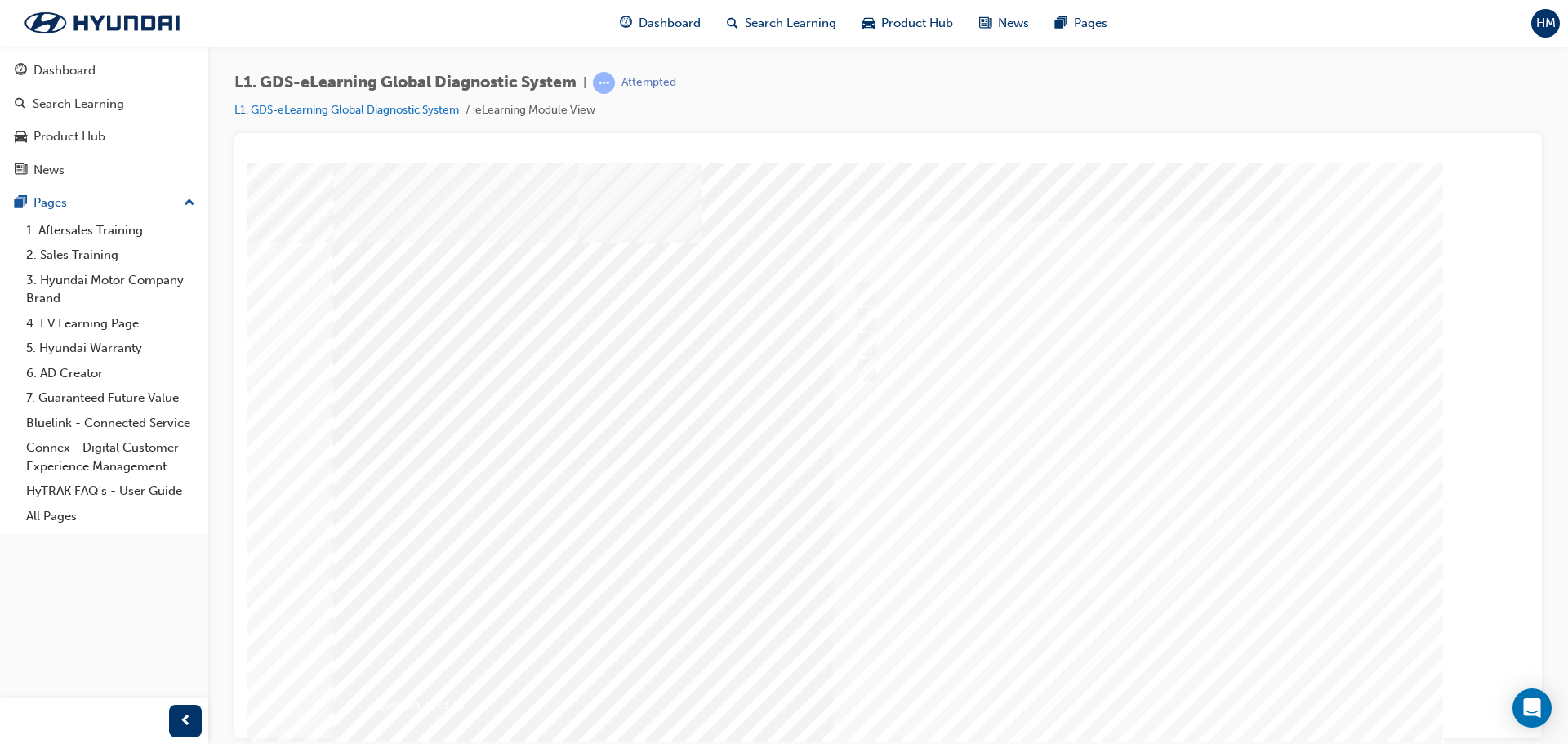
click at [1123, 696] on div at bounding box center [889, 468] width 1111 height 612
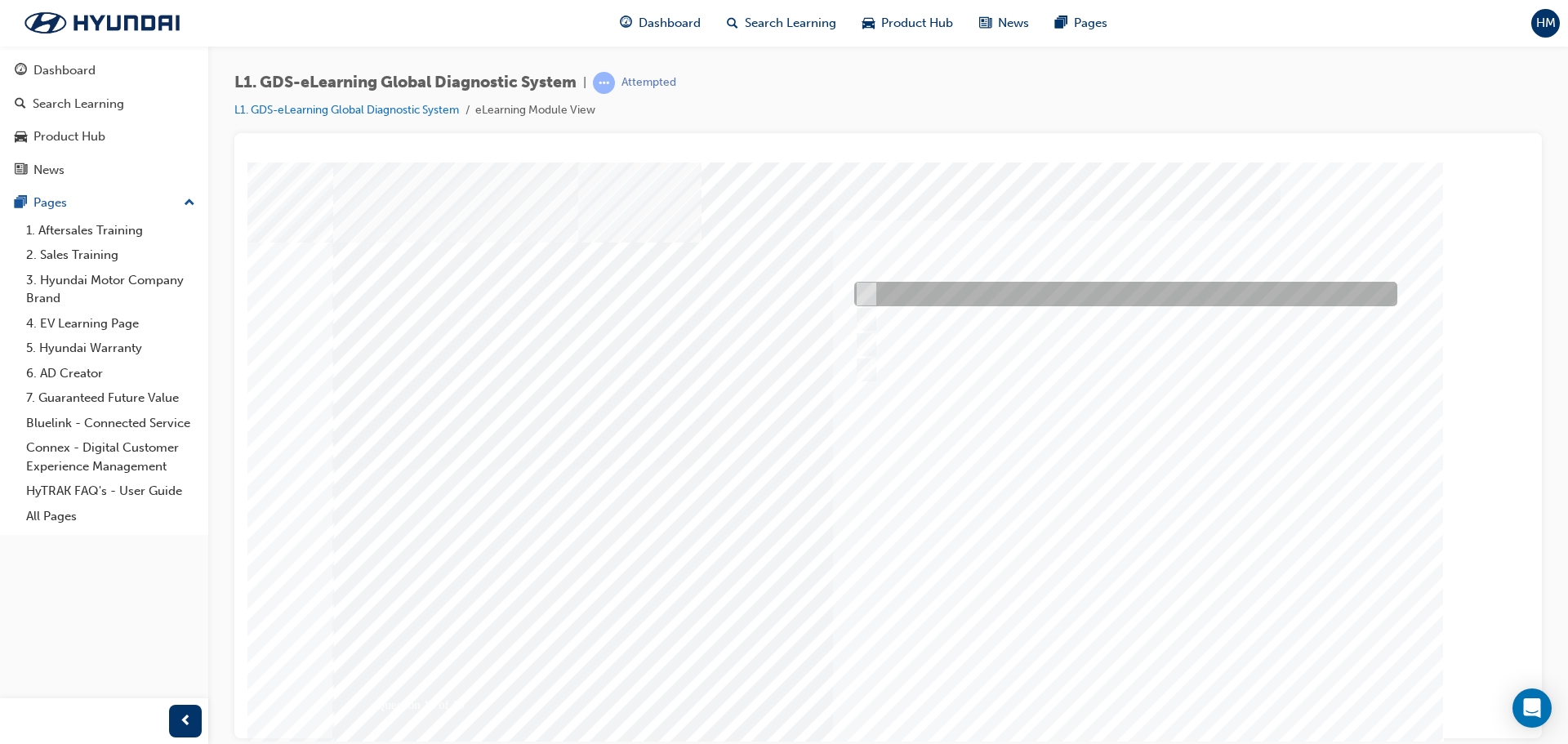
click at [973, 288] on div at bounding box center [1121, 294] width 543 height 24
radio input "true"
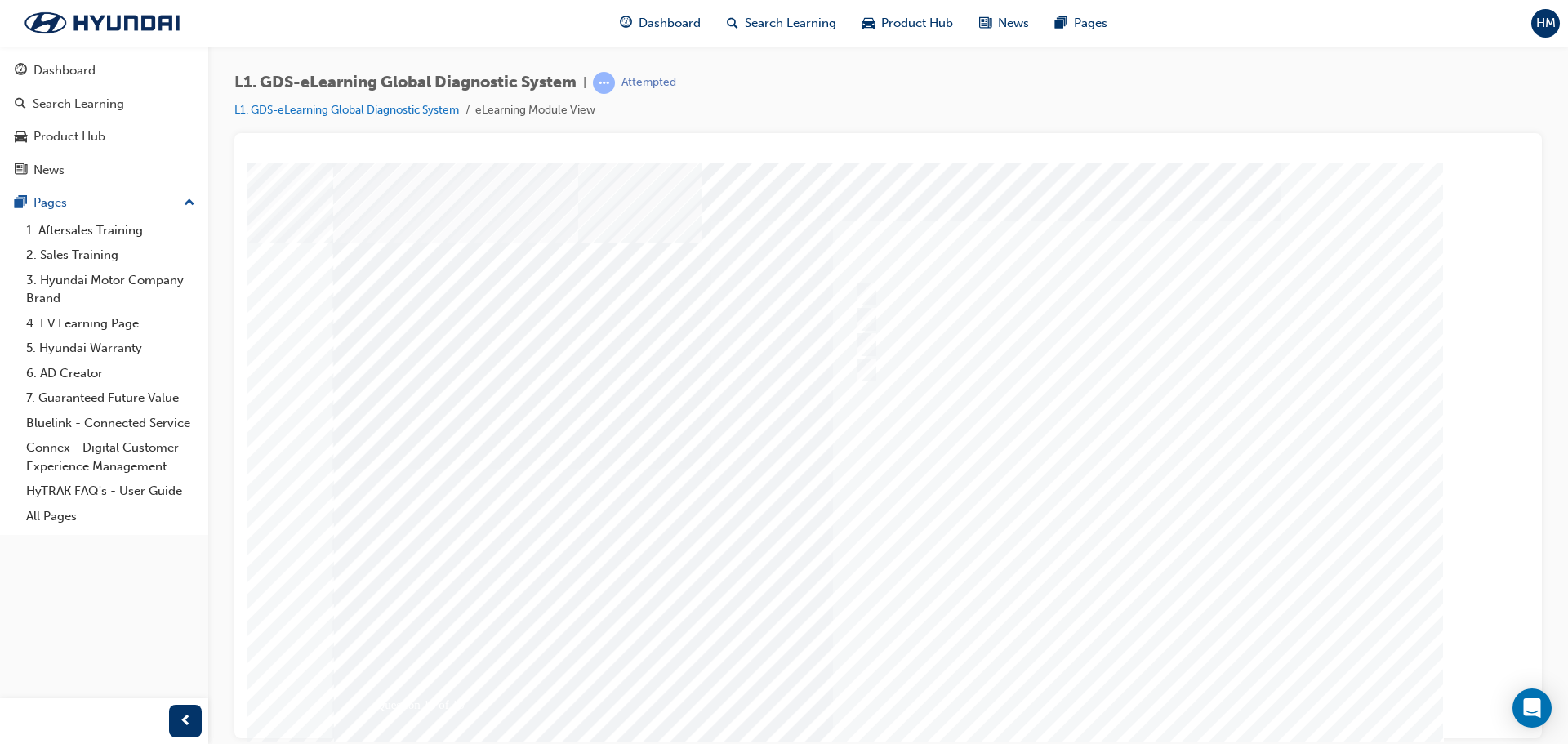
click at [1143, 684] on div at bounding box center [889, 468] width 1111 height 612
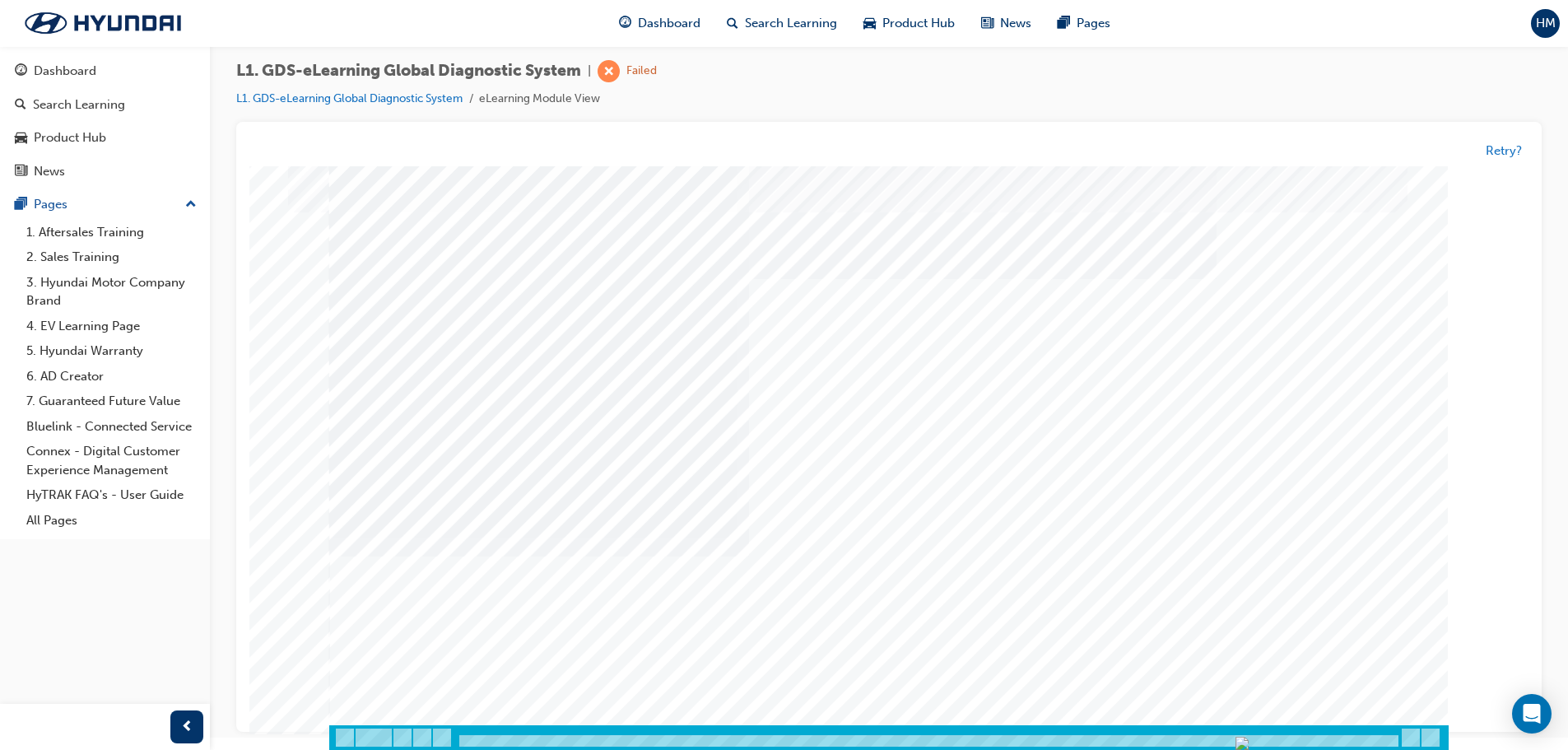
click at [1410, 740] on div at bounding box center [889, 736] width 1120 height 24
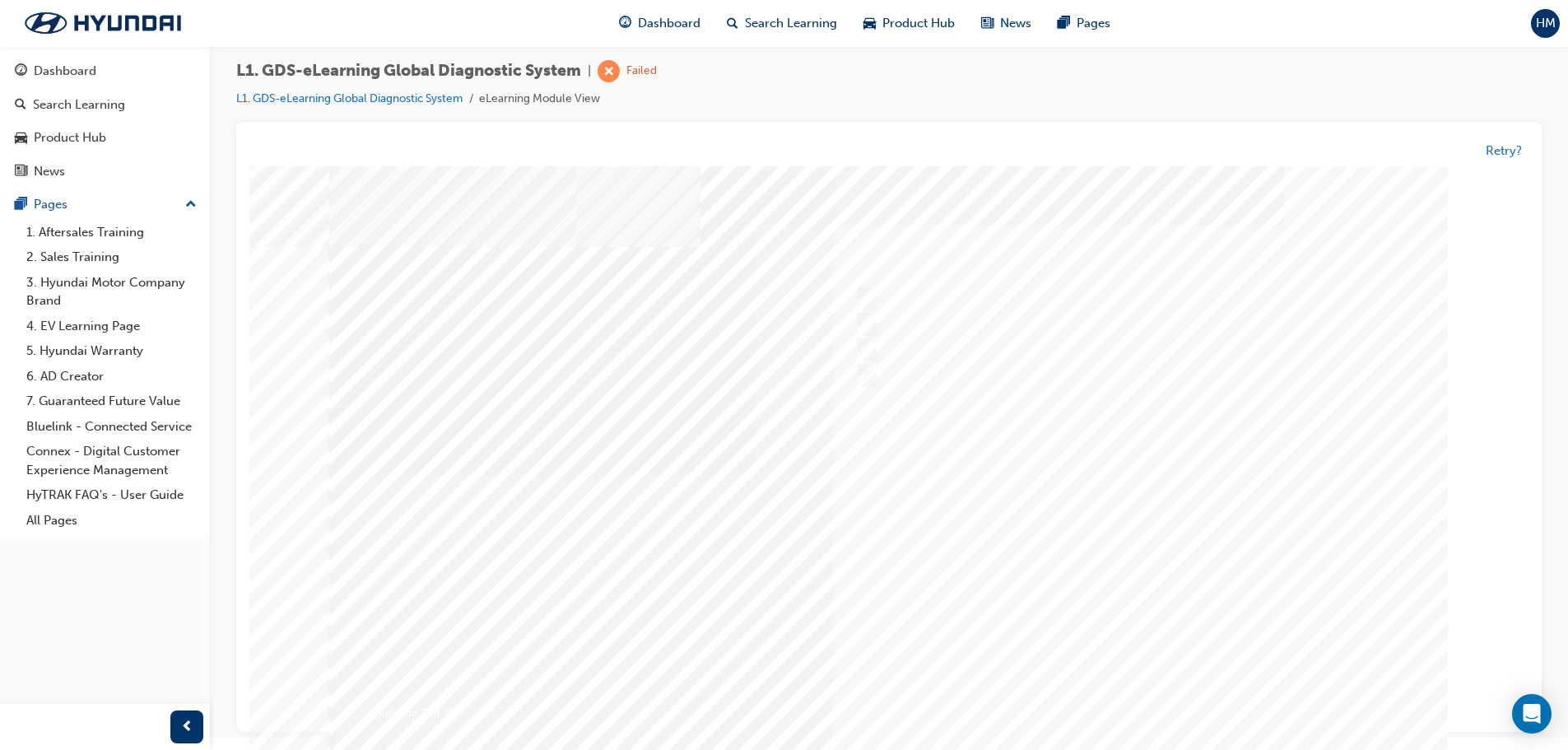
click at [1400, 736] on div "Question 7 of 15" at bounding box center [889, 475] width 1120 height 617
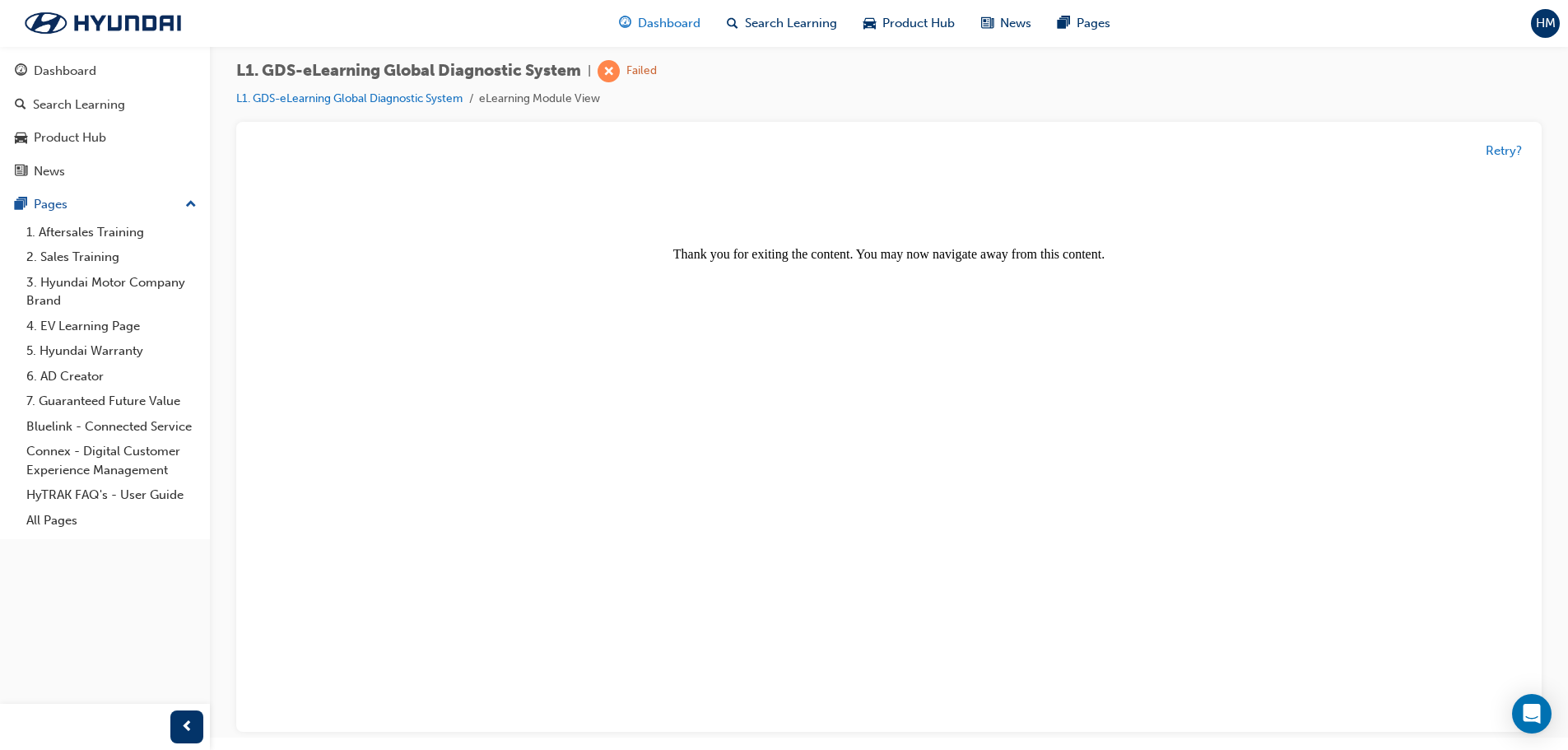
click at [686, 20] on span "Dashboard" at bounding box center [669, 22] width 63 height 19
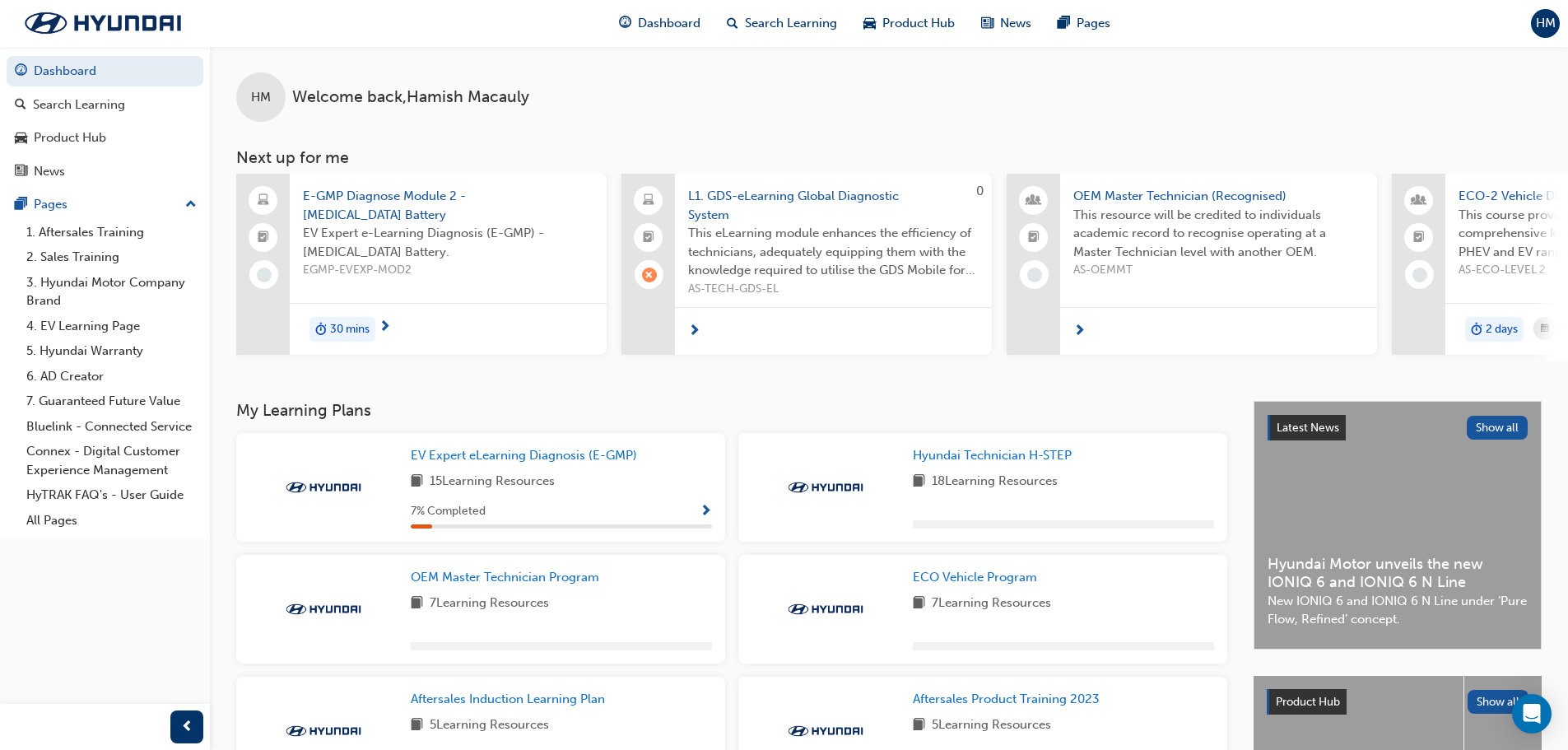
click at [814, 195] on span "L1. GDS-eLearning Global Diagnostic System" at bounding box center [833, 205] width 290 height 37
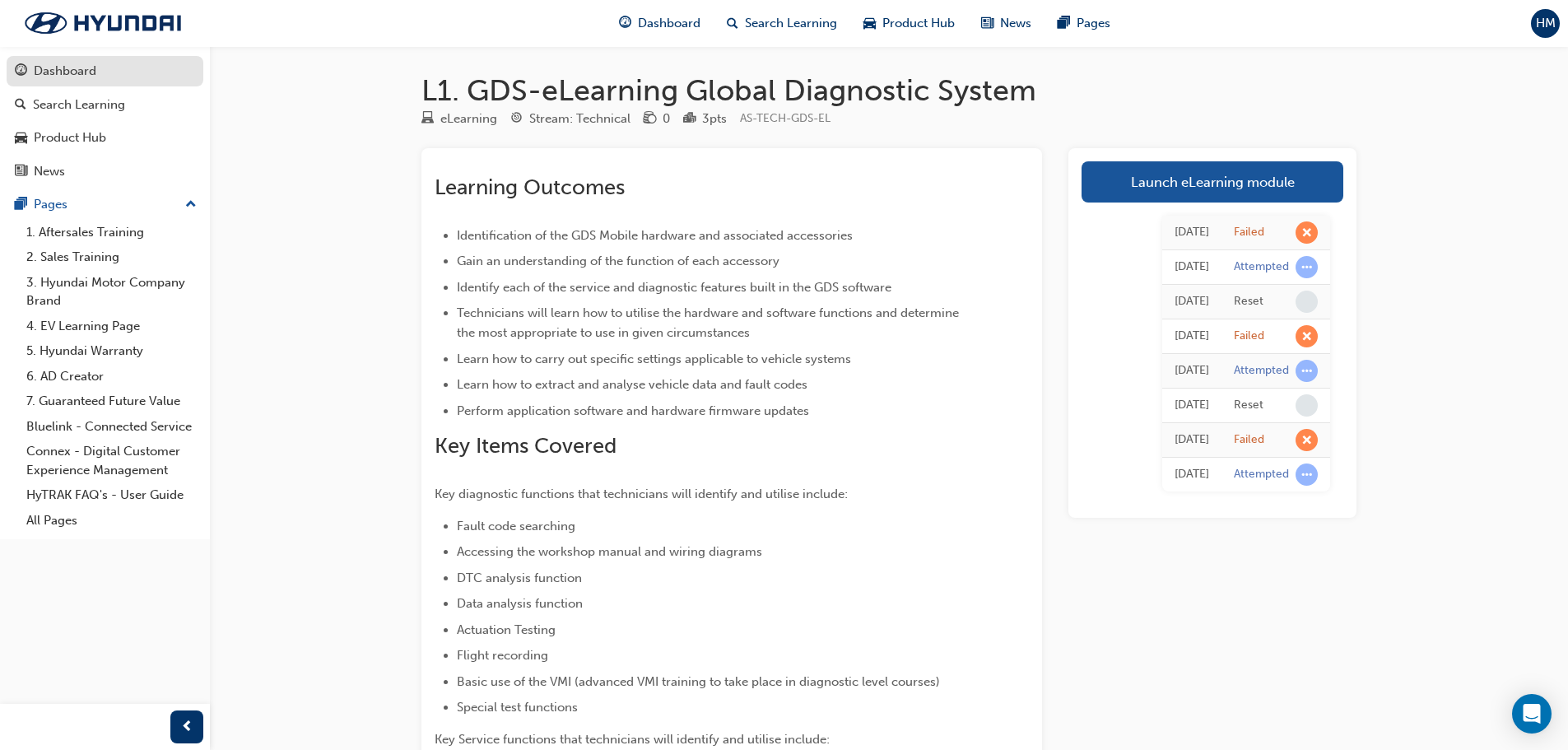
click at [76, 60] on link "Dashboard" at bounding box center [105, 70] width 196 height 30
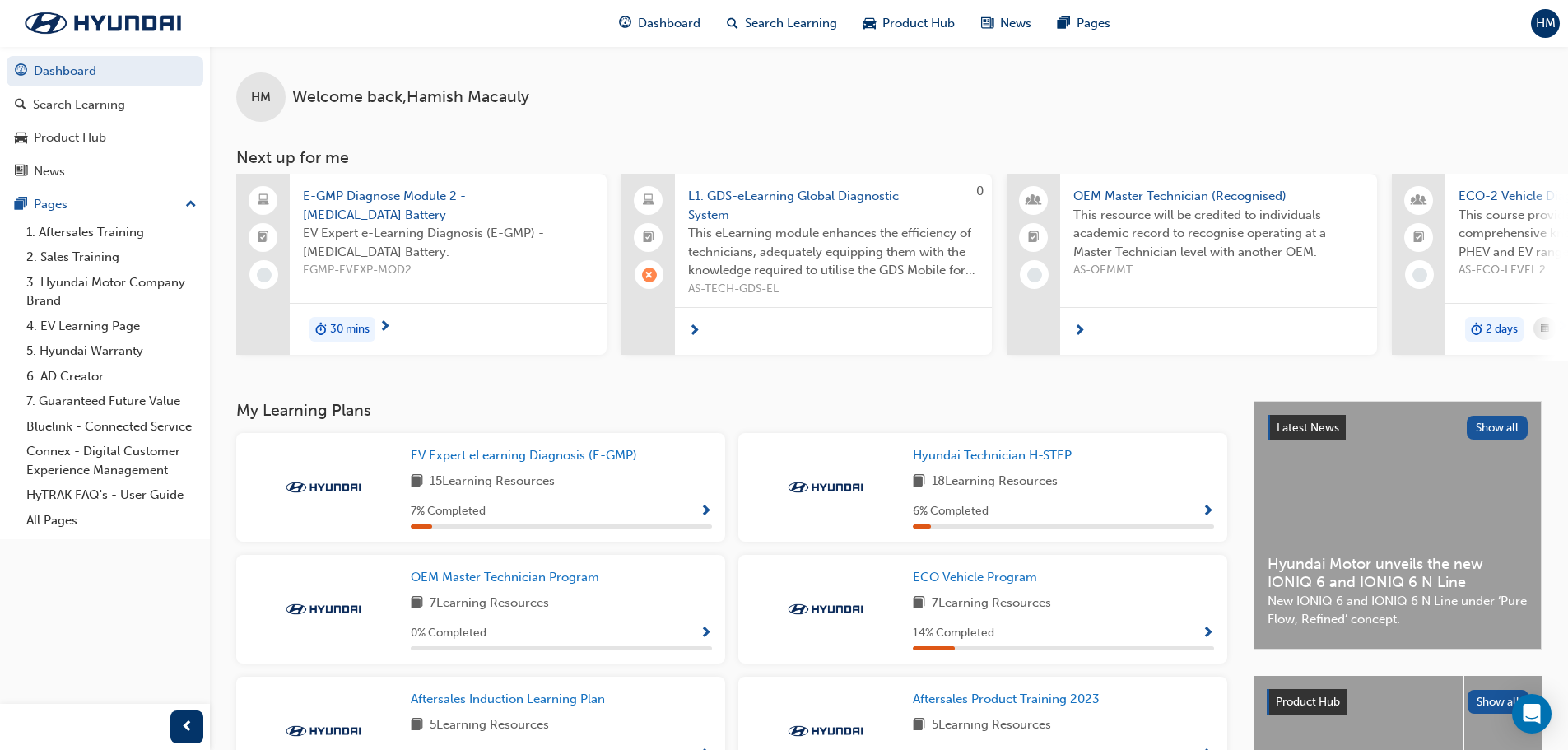
scroll to position [82, 0]
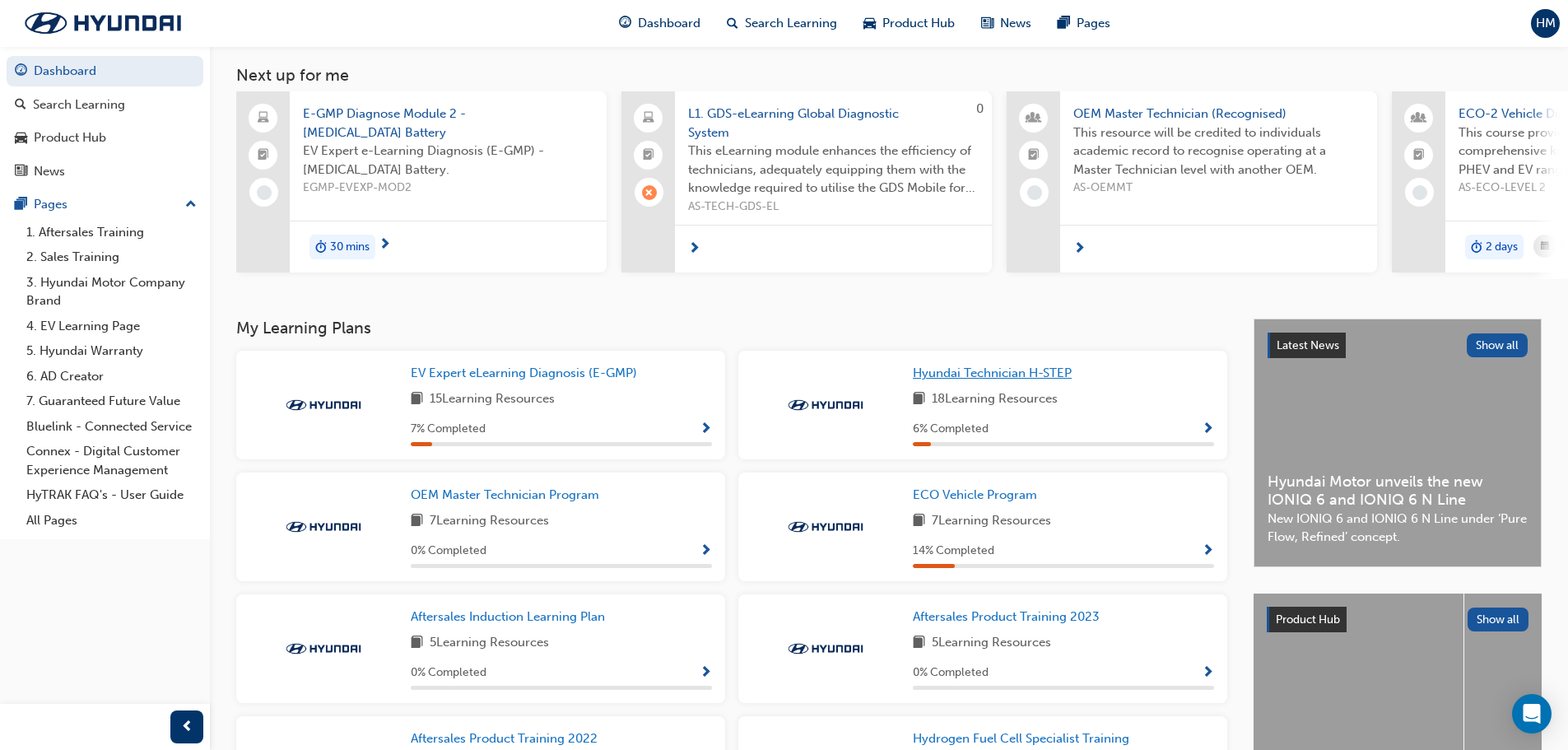
click at [970, 378] on span "Hyundai Technician H-STEP" at bounding box center [993, 372] width 159 height 15
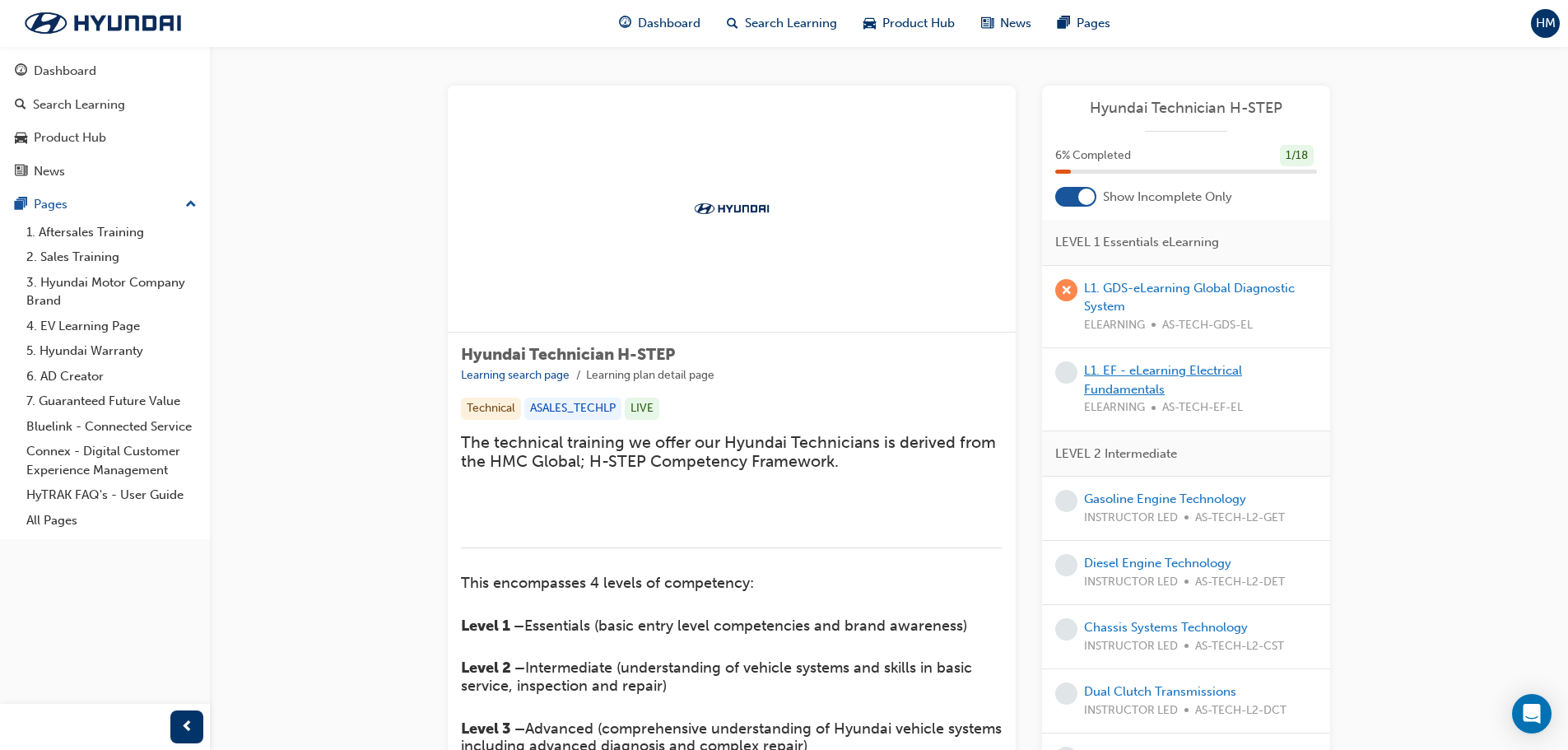
click at [1187, 370] on link "L1. EF - eLearning Electrical Fundamentals" at bounding box center [1164, 380] width 158 height 34
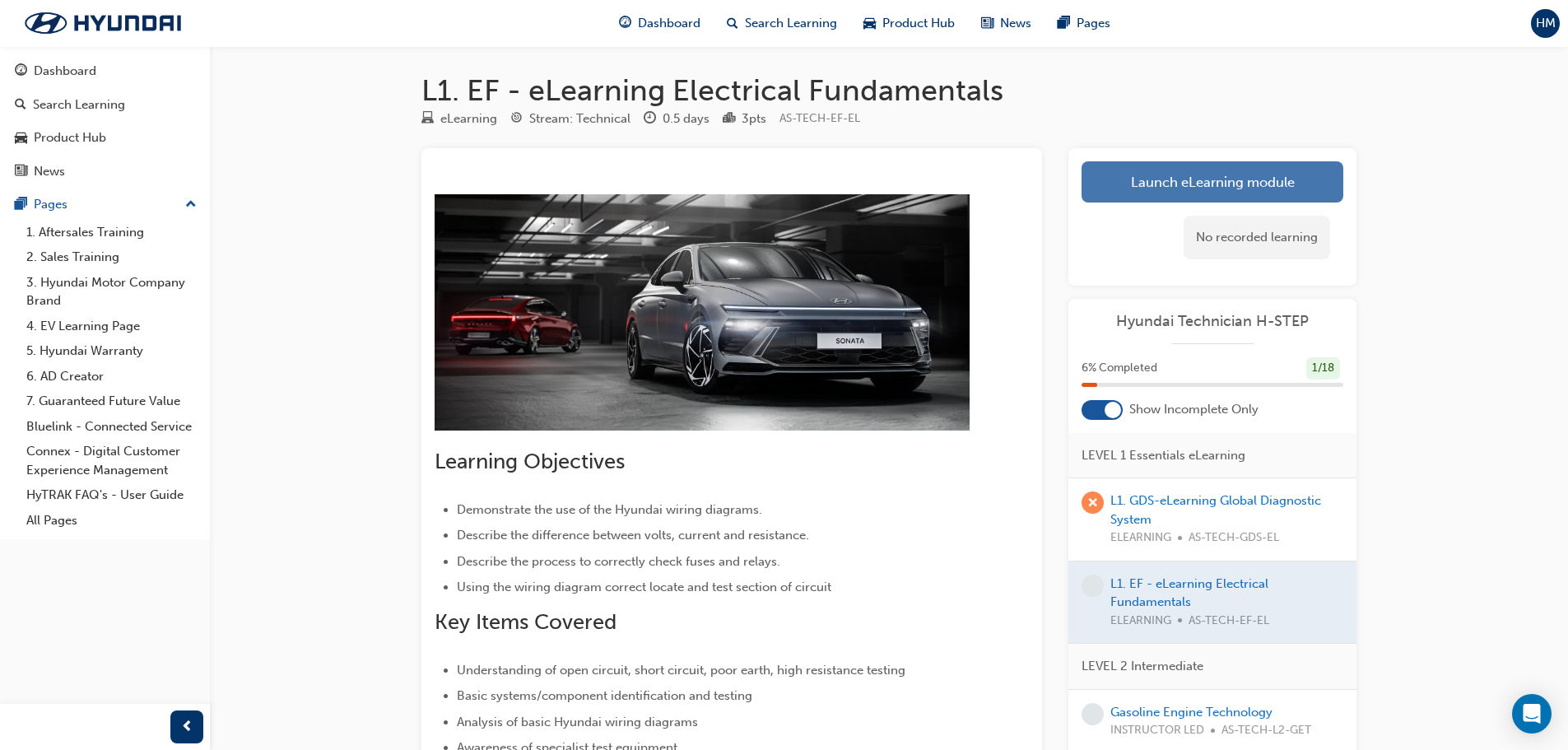
click at [1190, 185] on link "Launch eLearning module" at bounding box center [1212, 182] width 262 height 41
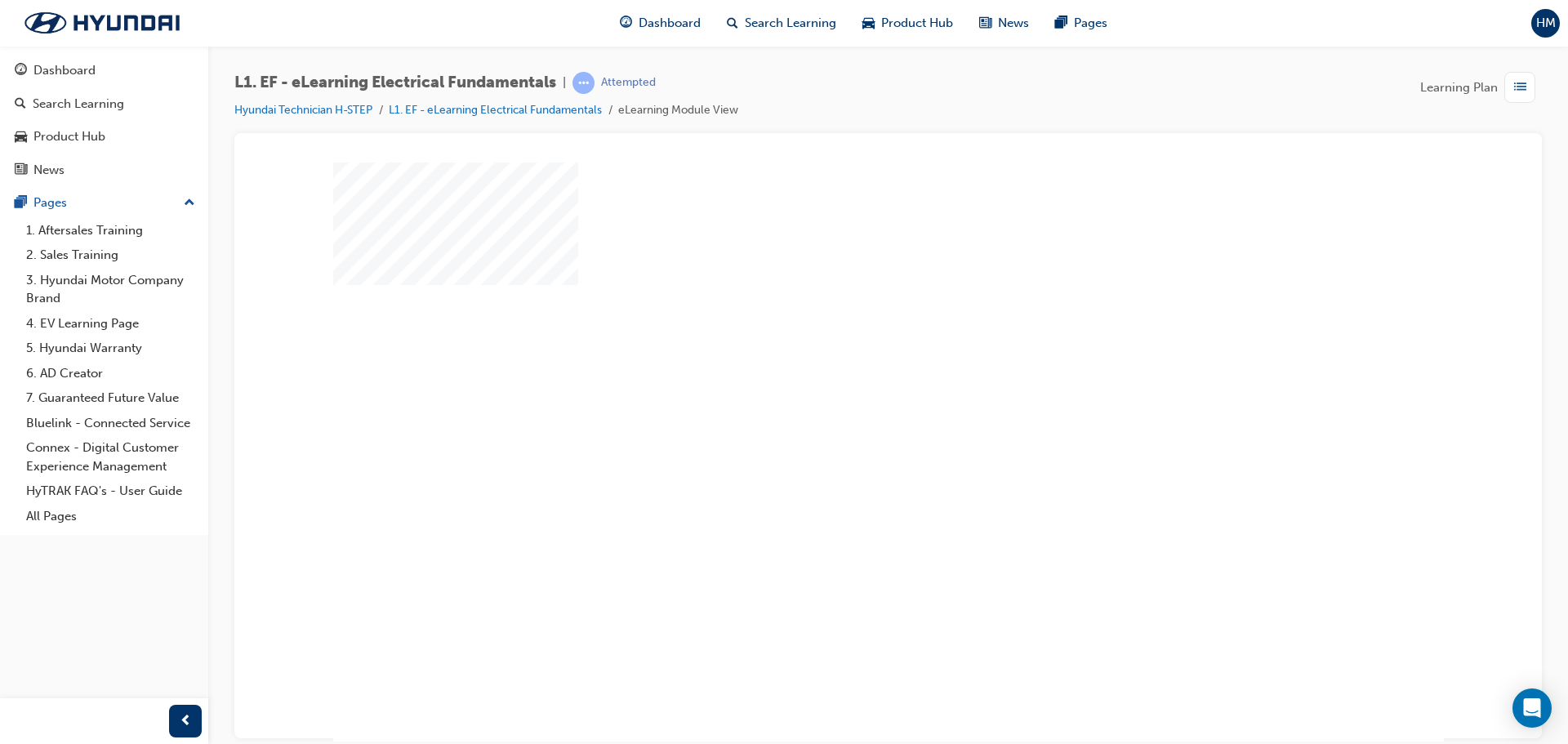
click at [841, 404] on div "play" at bounding box center [841, 404] width 0 height 0
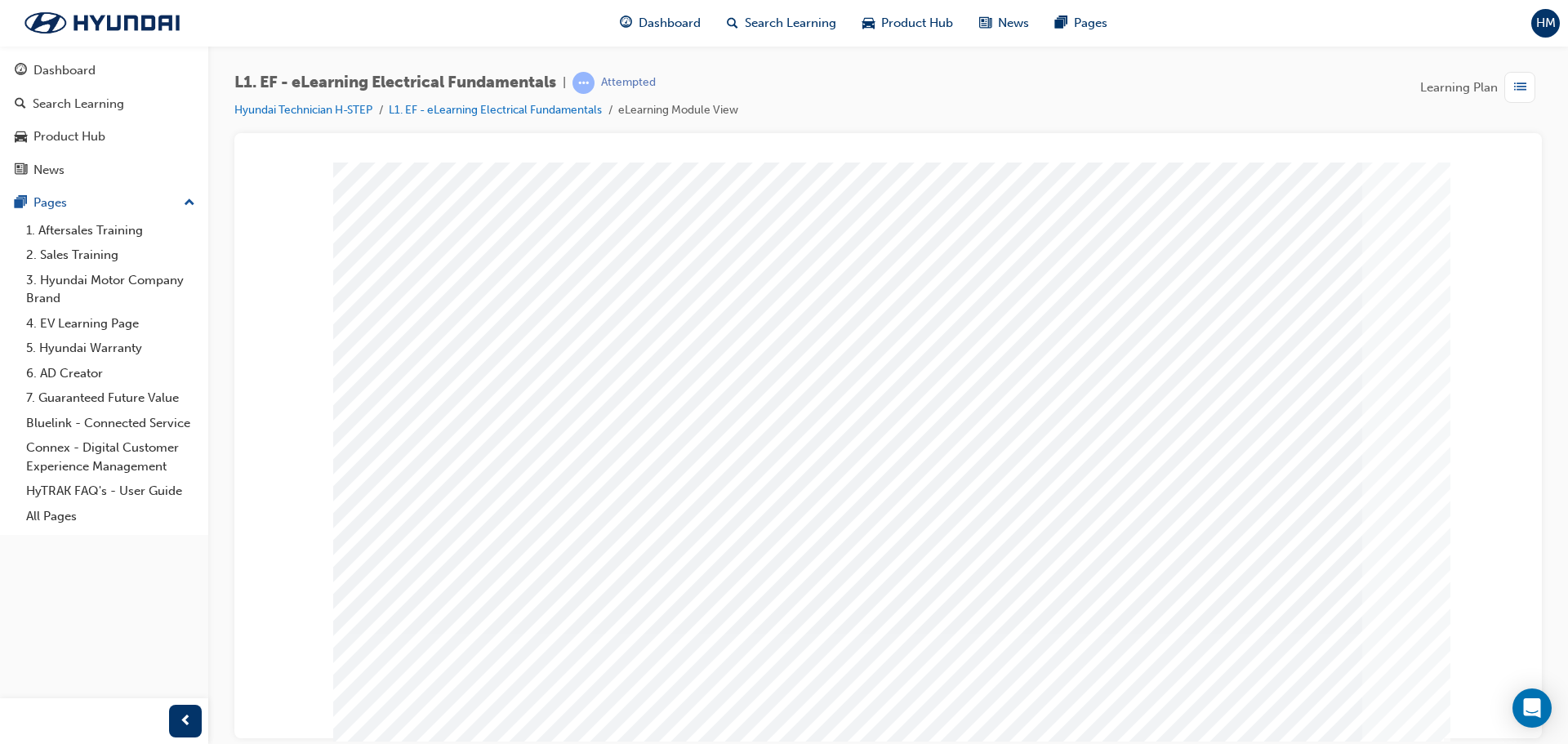
scroll to position [34, 0]
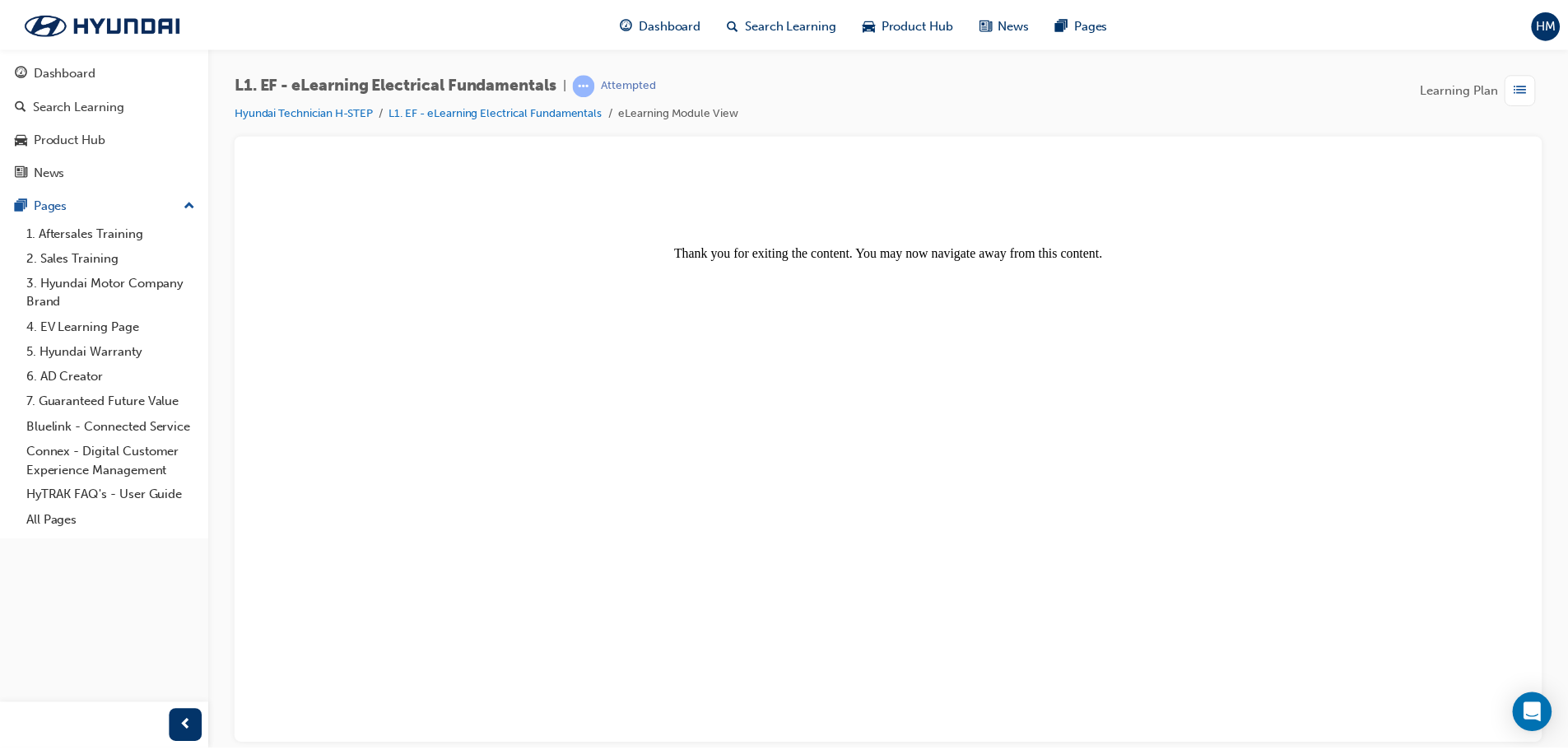
scroll to position [0, 0]
click at [689, 29] on span "Dashboard" at bounding box center [675, 22] width 63 height 19
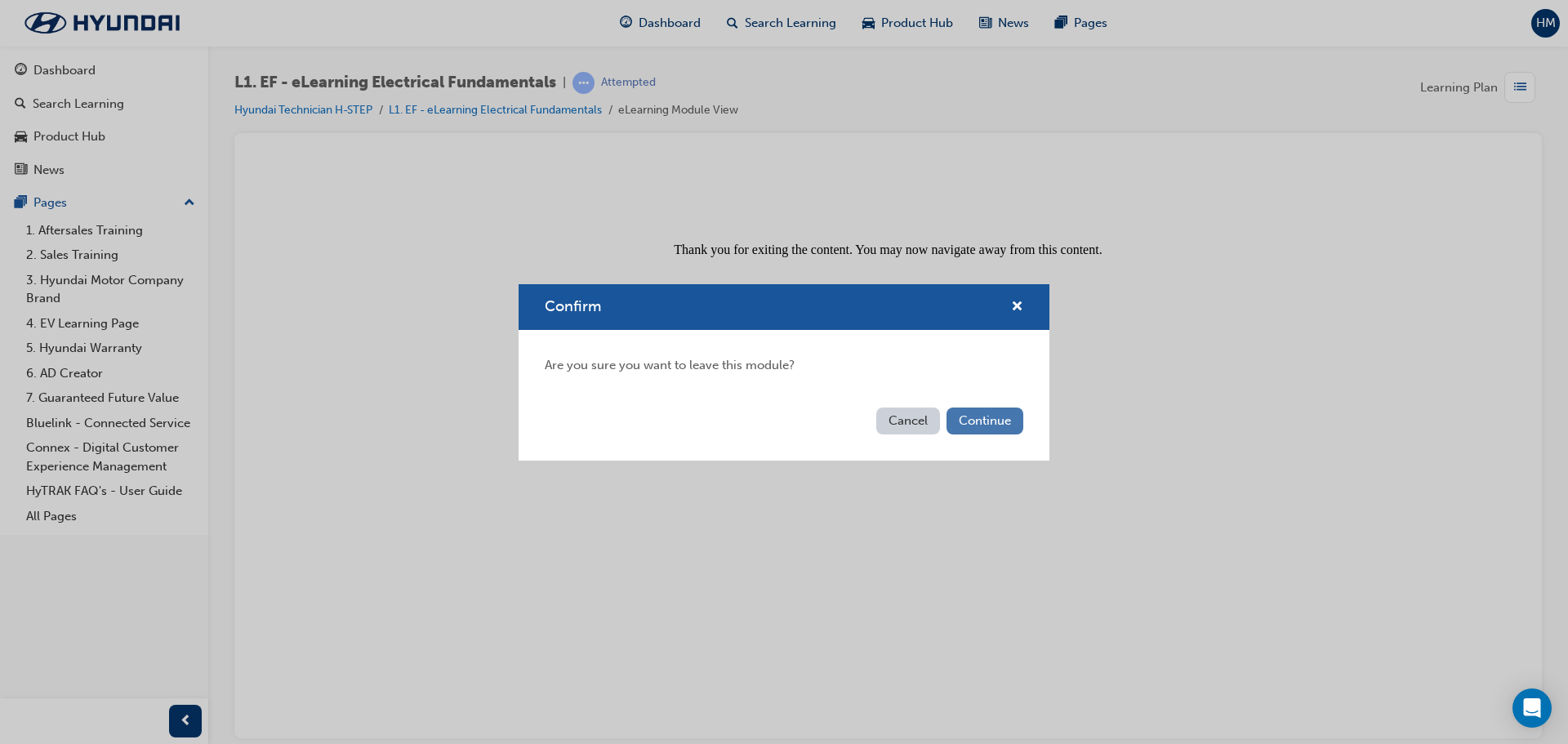
click at [981, 419] on button "Continue" at bounding box center [985, 421] width 77 height 27
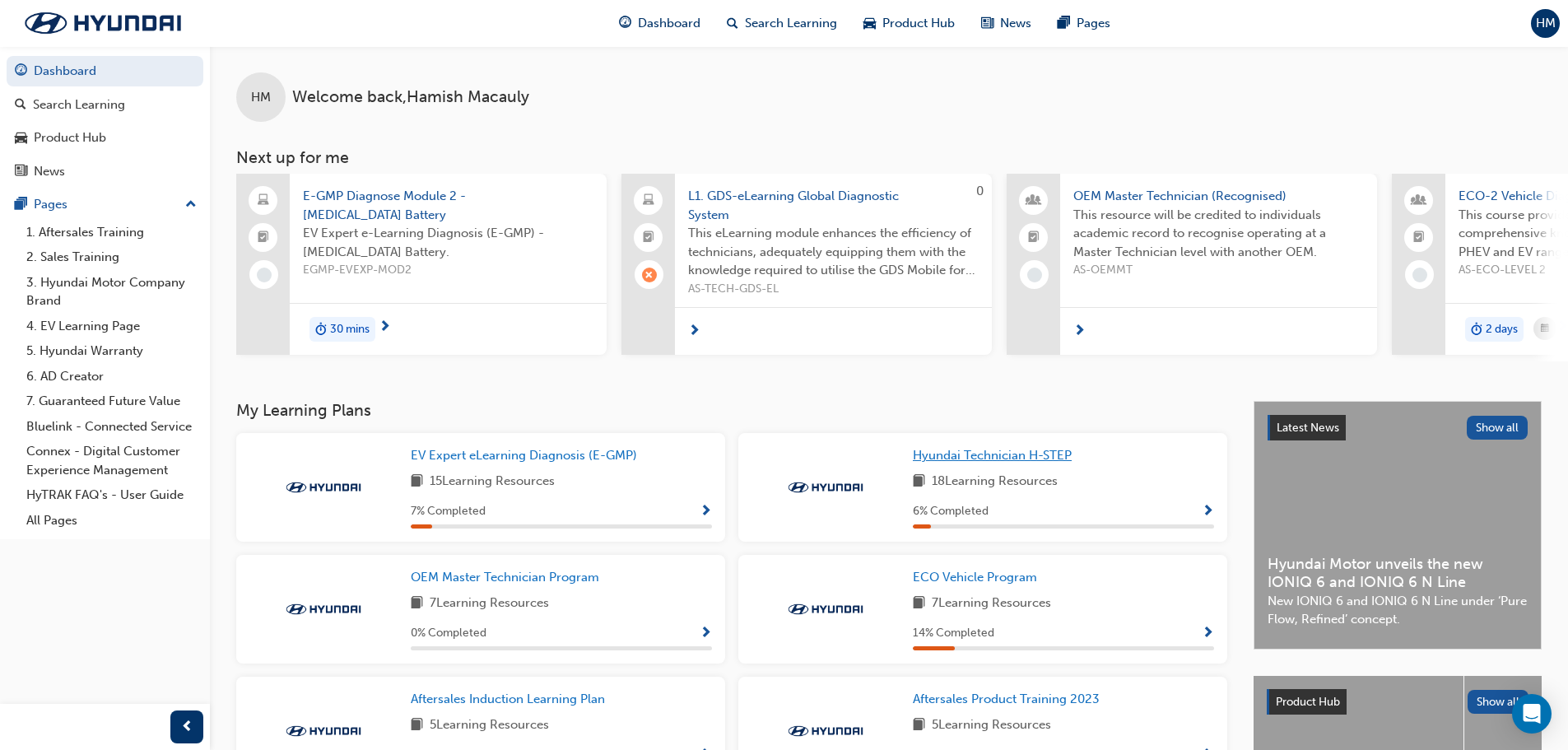
click at [997, 463] on span "Hyundai Technician H-STEP" at bounding box center [993, 454] width 159 height 15
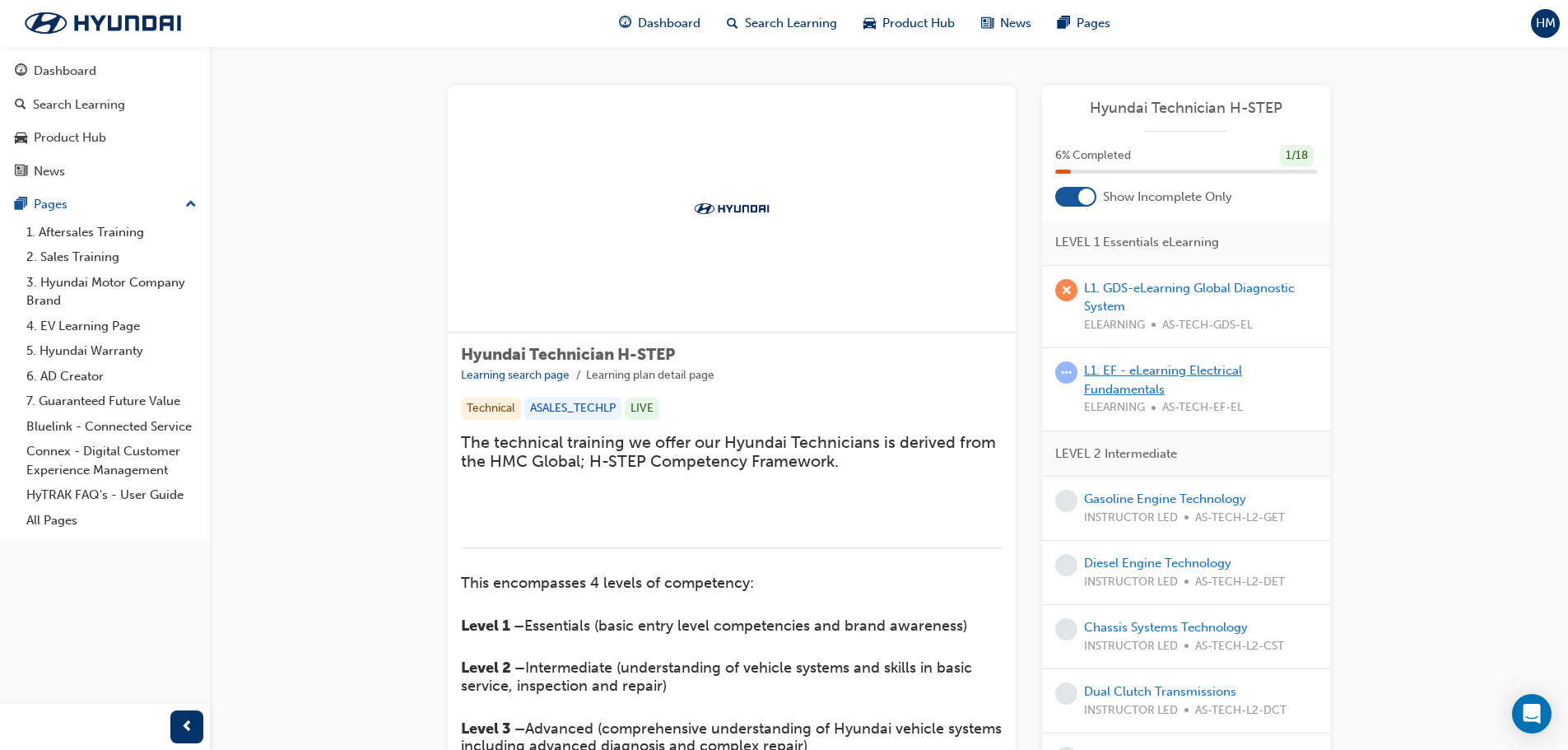
click at [1124, 385] on link "L1. EF - eLearning Electrical Fundamentals" at bounding box center [1164, 380] width 158 height 34
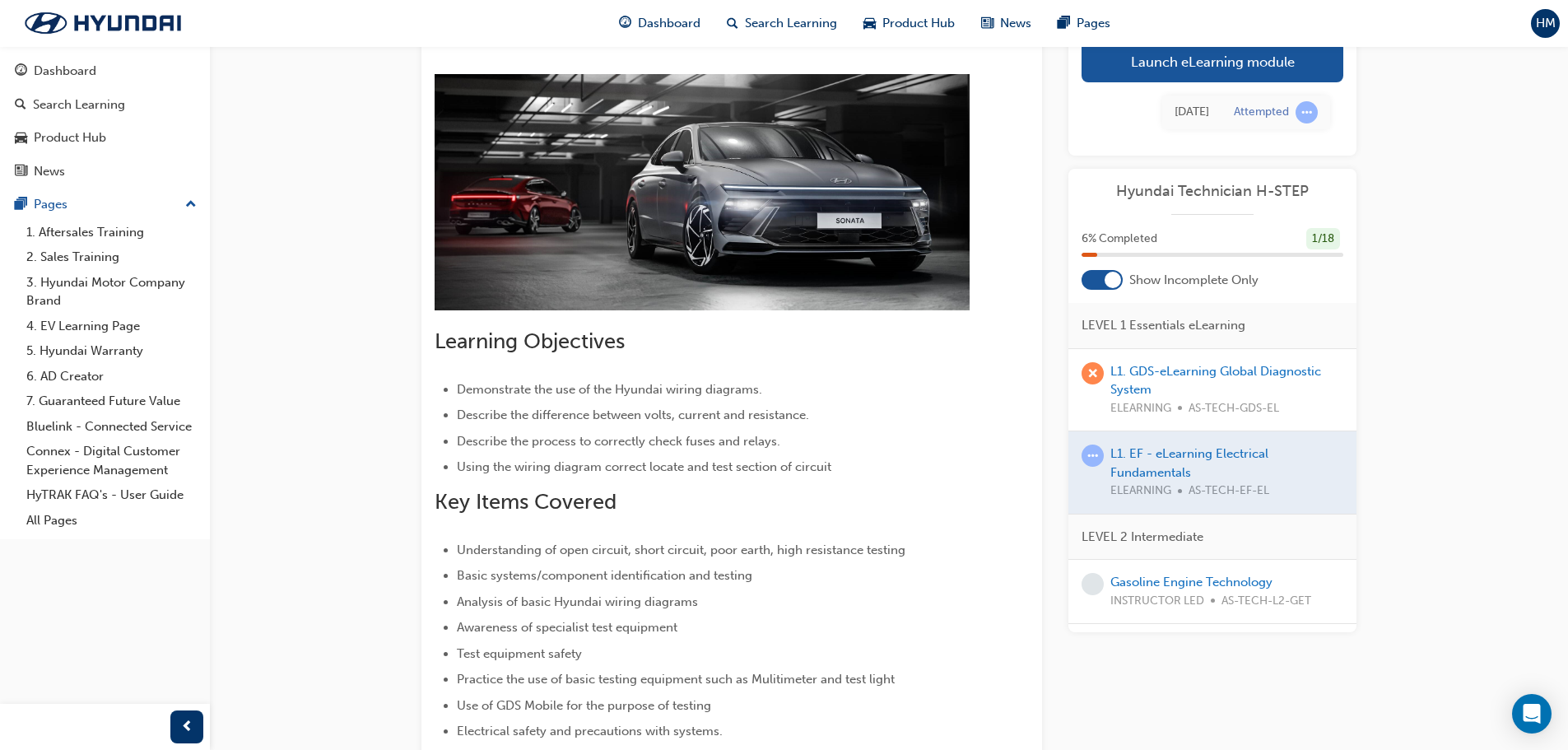
scroll to position [165, 0]
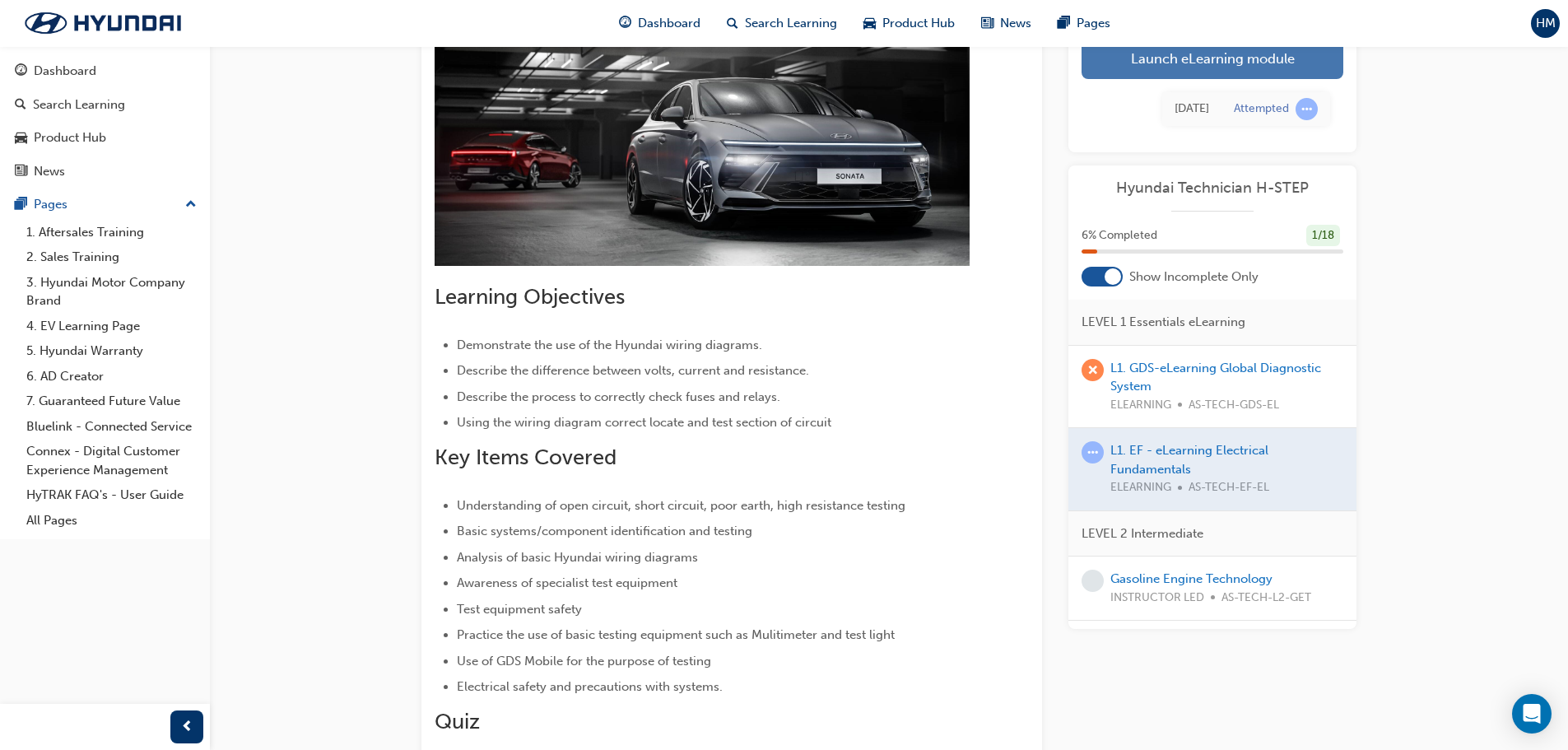
click at [1264, 76] on link "Launch eLearning module" at bounding box center [1212, 59] width 262 height 41
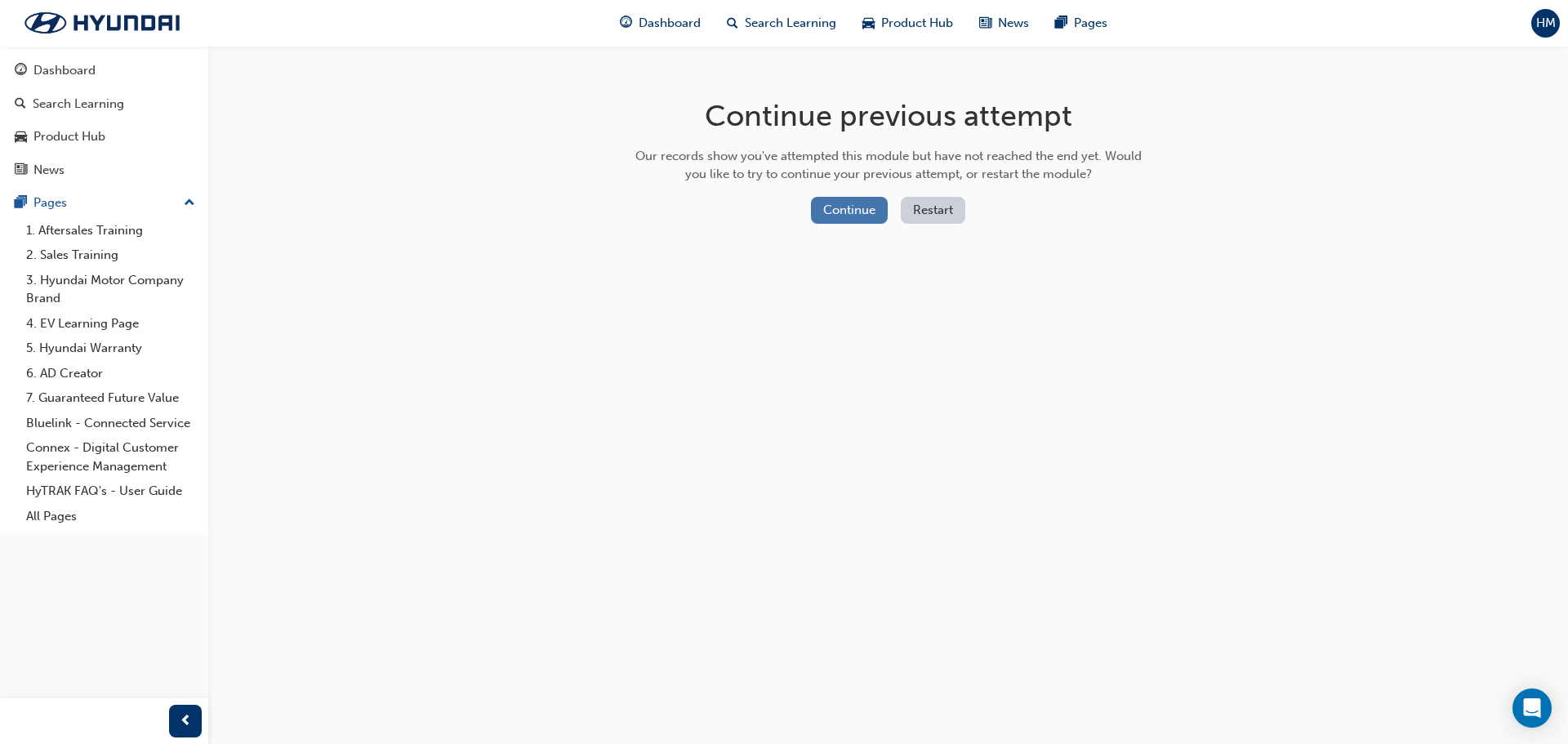
click at [864, 210] on button "Continue" at bounding box center [849, 210] width 77 height 27
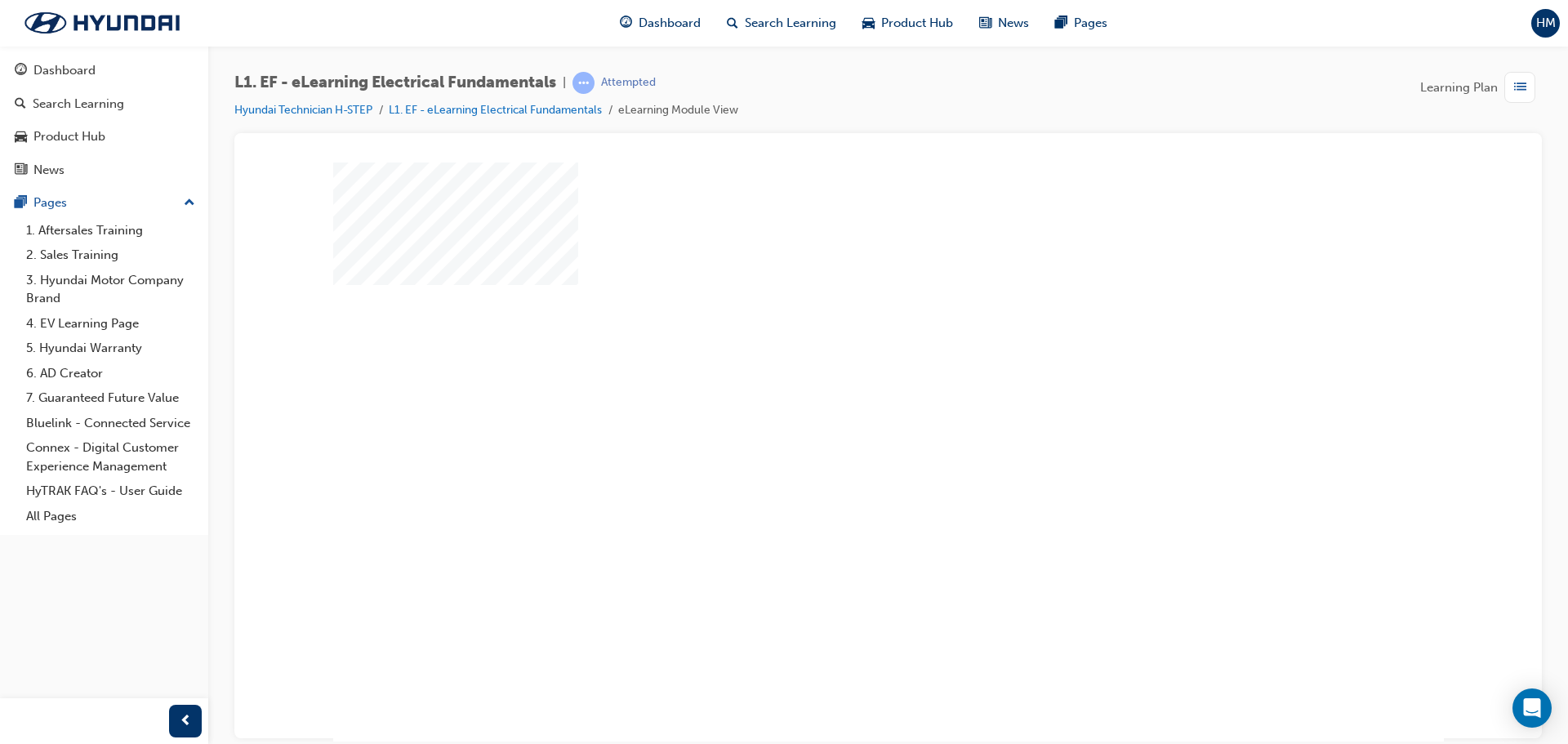
click at [841, 404] on div "play" at bounding box center [841, 404] width 0 height 0
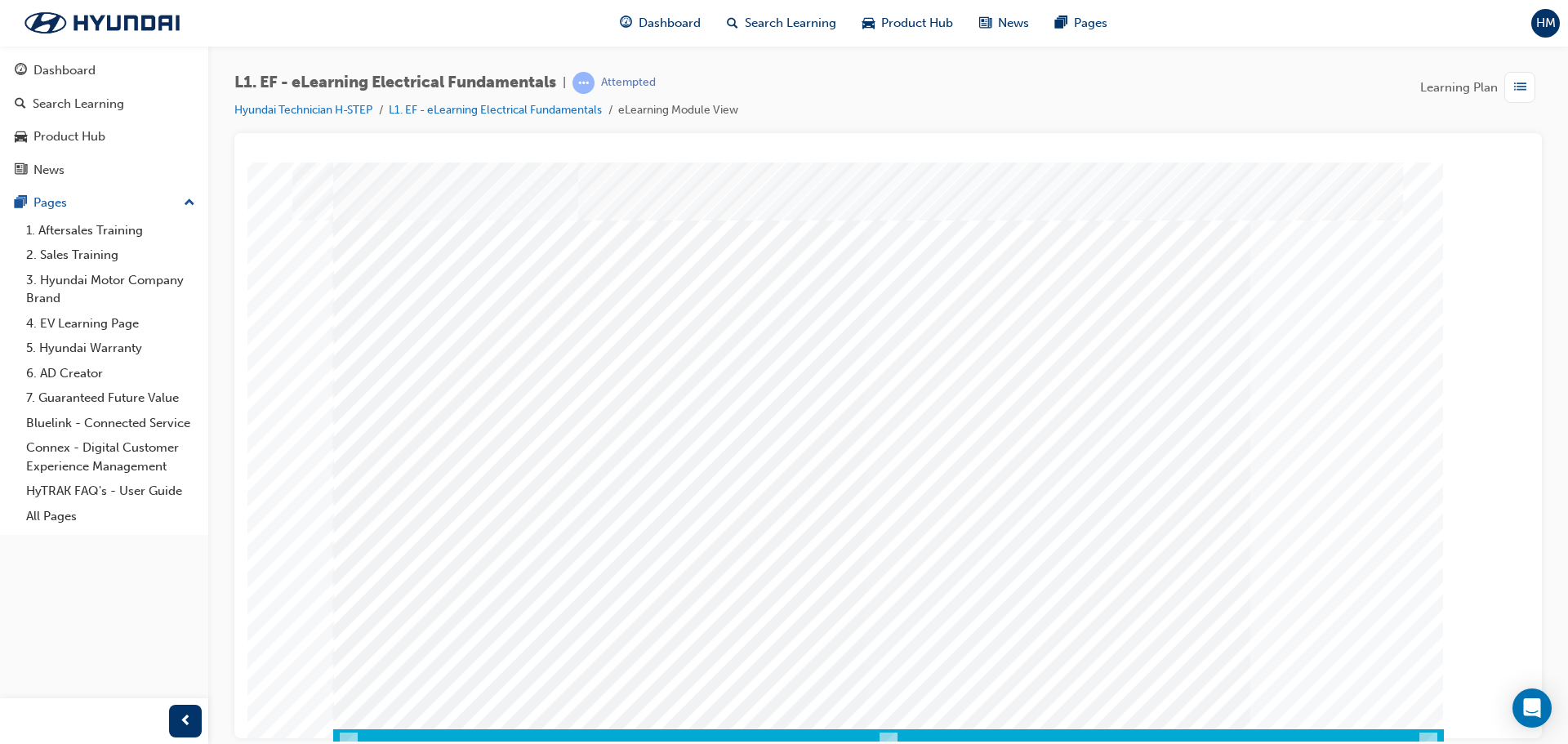
scroll to position [34, 0]
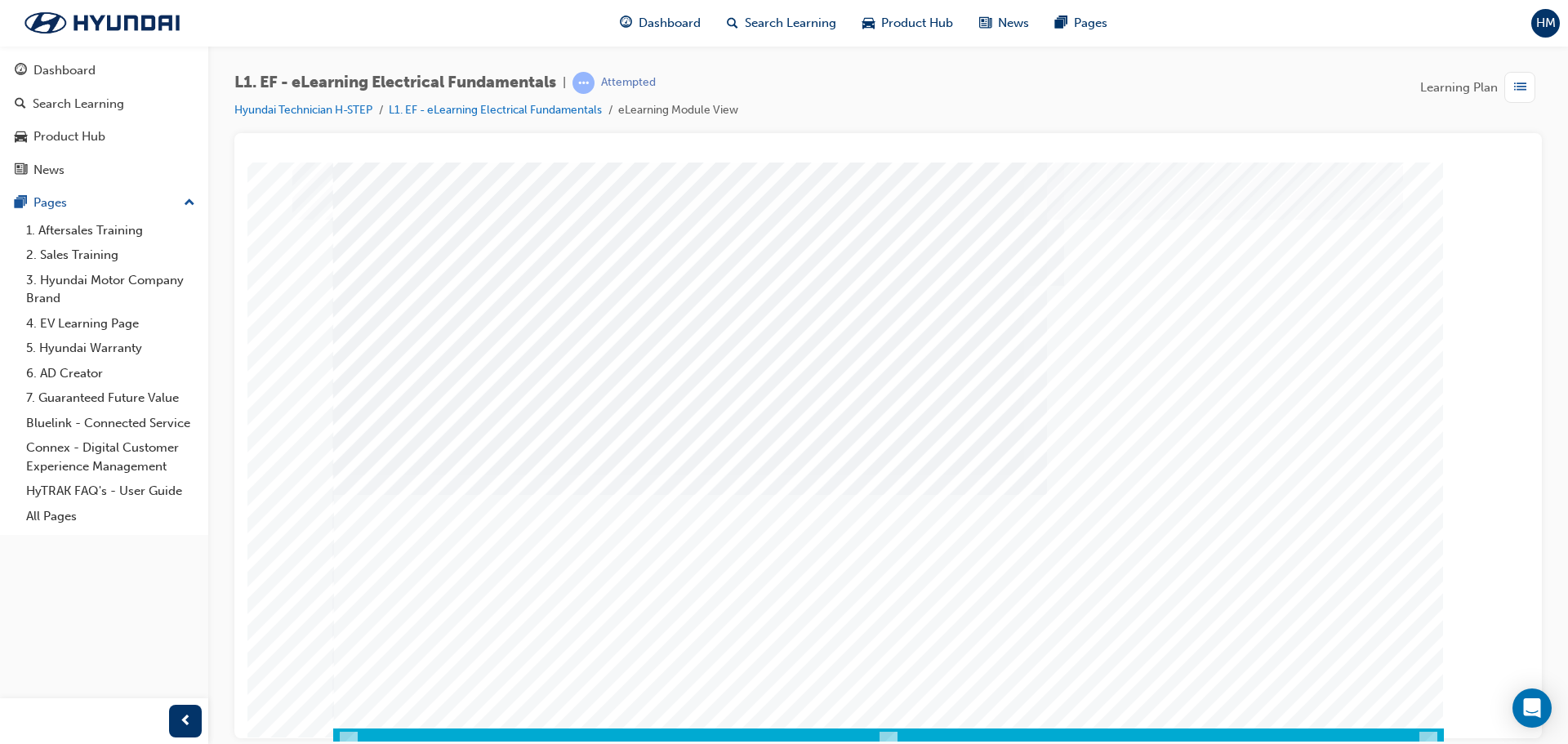
scroll to position [34, 0]
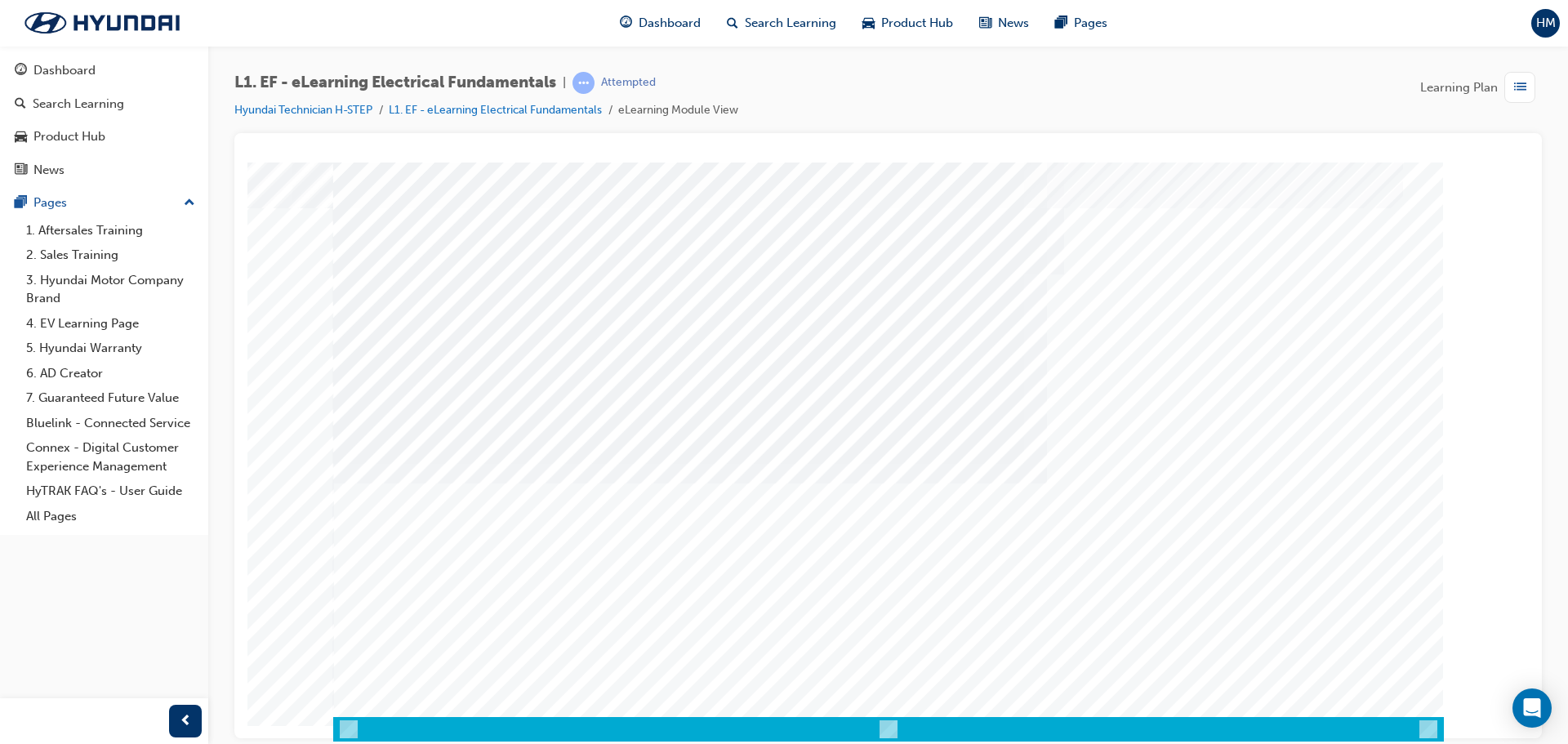
drag, startPoint x: 1063, startPoint y: 538, endPoint x: 1090, endPoint y: 528, distance: 28.8
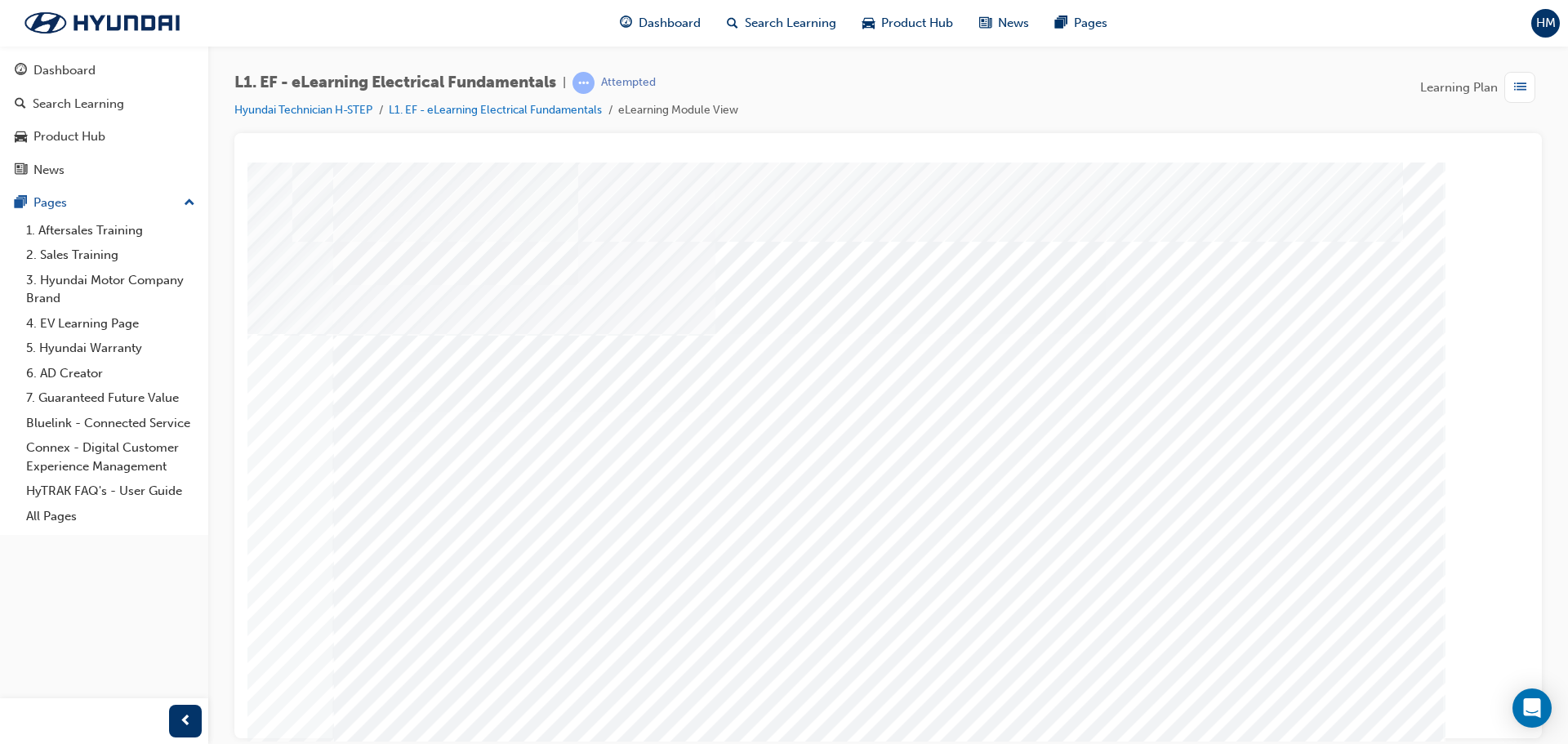
drag, startPoint x: 688, startPoint y: 591, endPoint x: 724, endPoint y: 600, distance: 37.1
drag, startPoint x: 646, startPoint y: 608, endPoint x: 667, endPoint y: 604, distance: 21.4
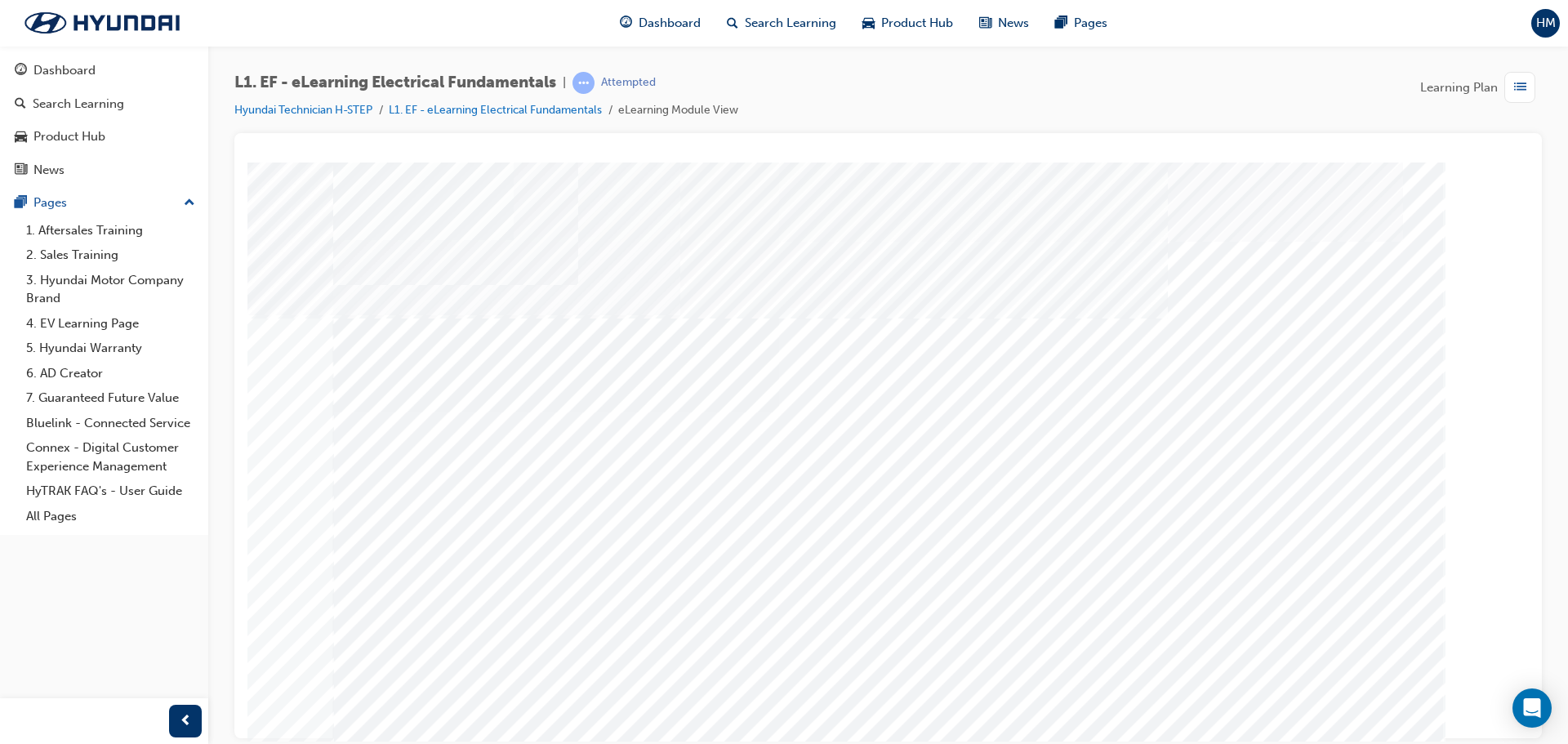
click at [655, 607] on div "multistate" at bounding box center [889, 455] width 1111 height 588
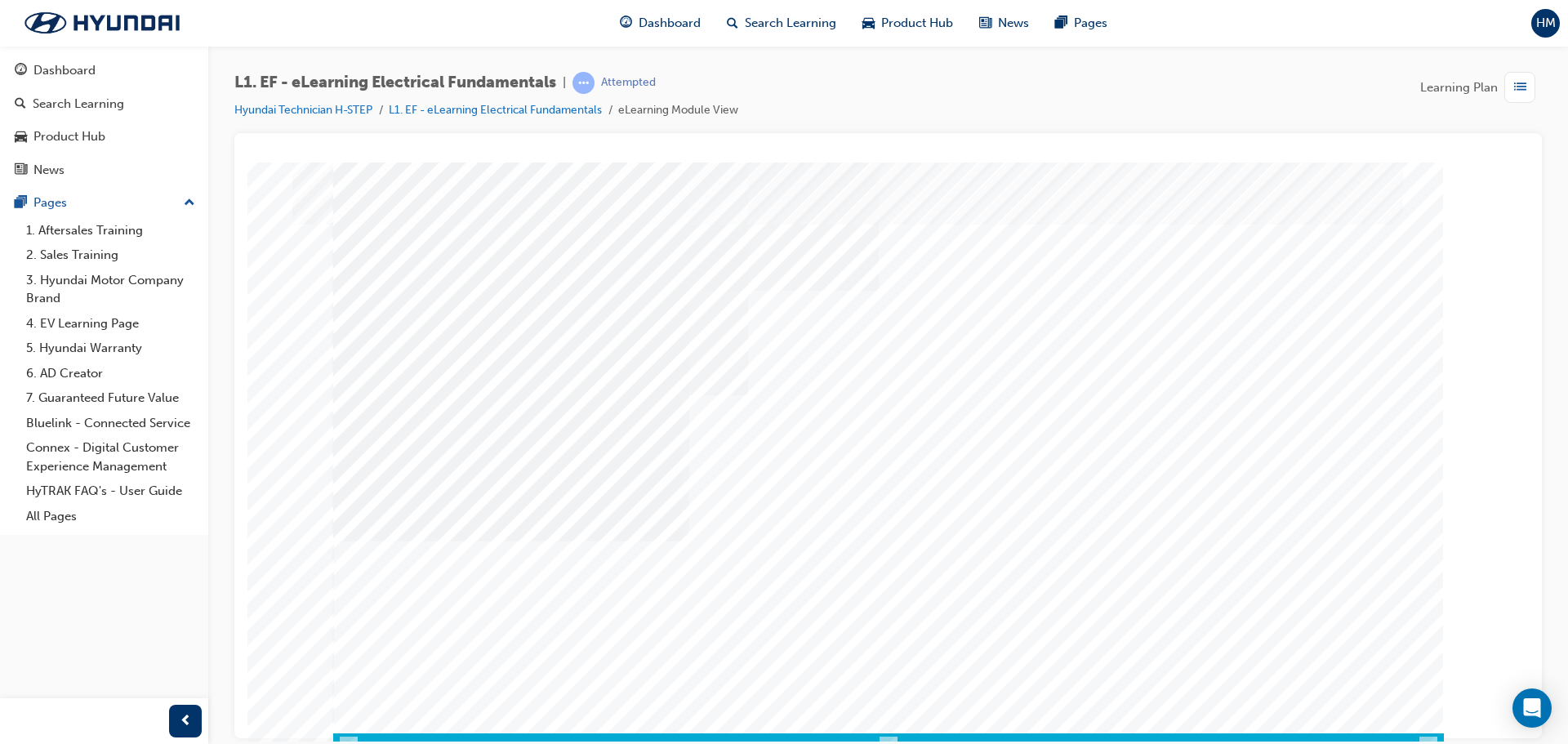
scroll to position [34, 0]
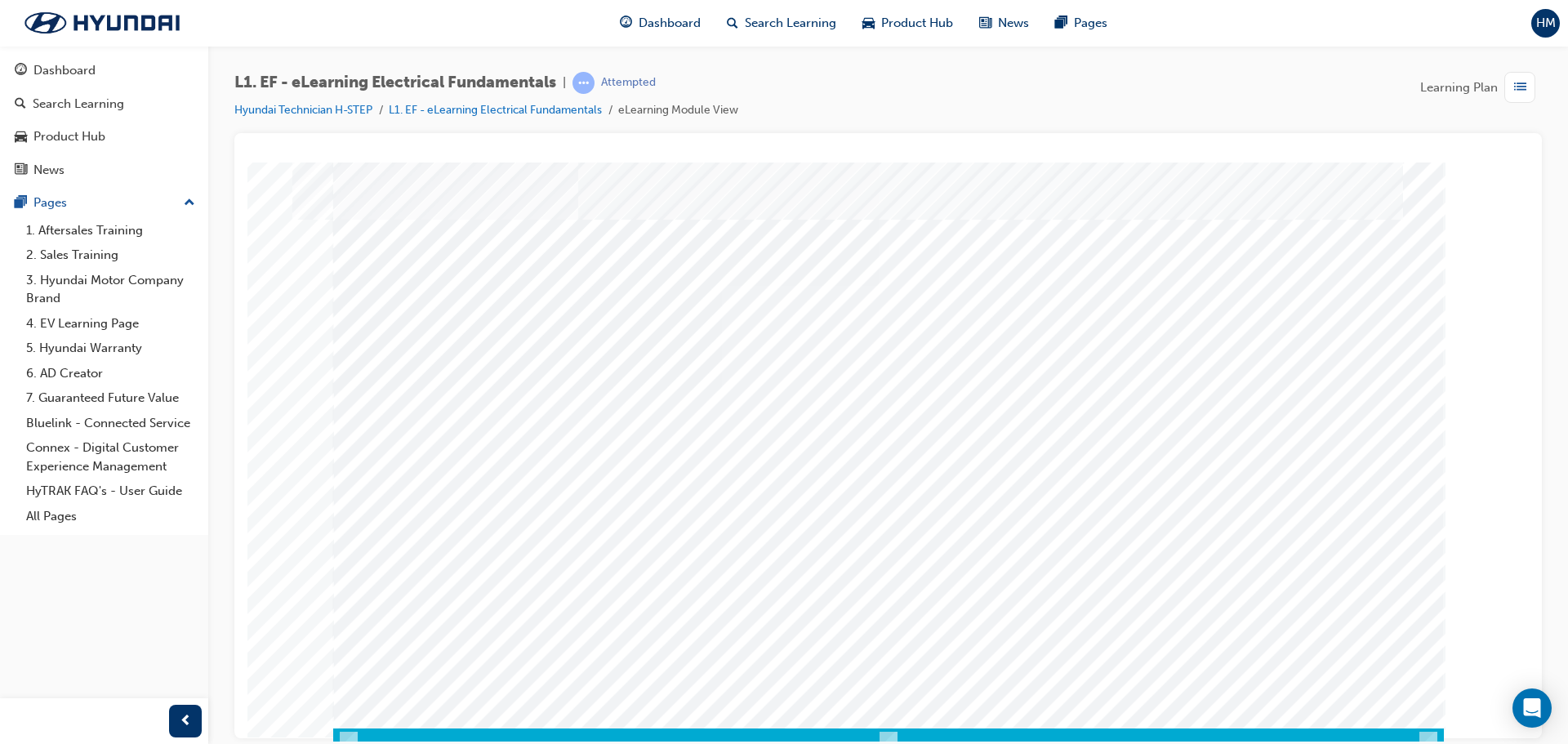
scroll to position [34, 0]
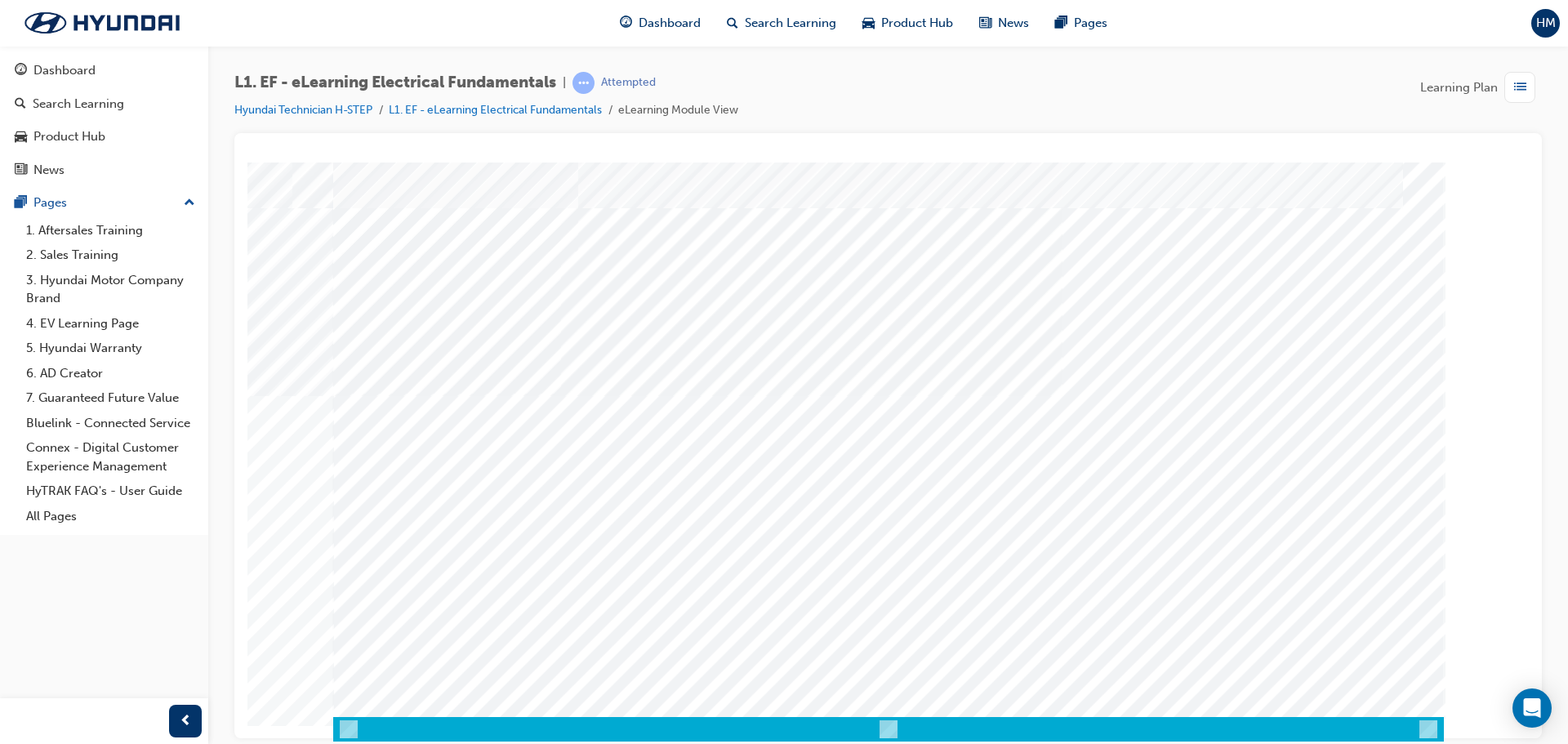
drag, startPoint x: 1364, startPoint y: 663, endPoint x: 1351, endPoint y: 665, distance: 13.2
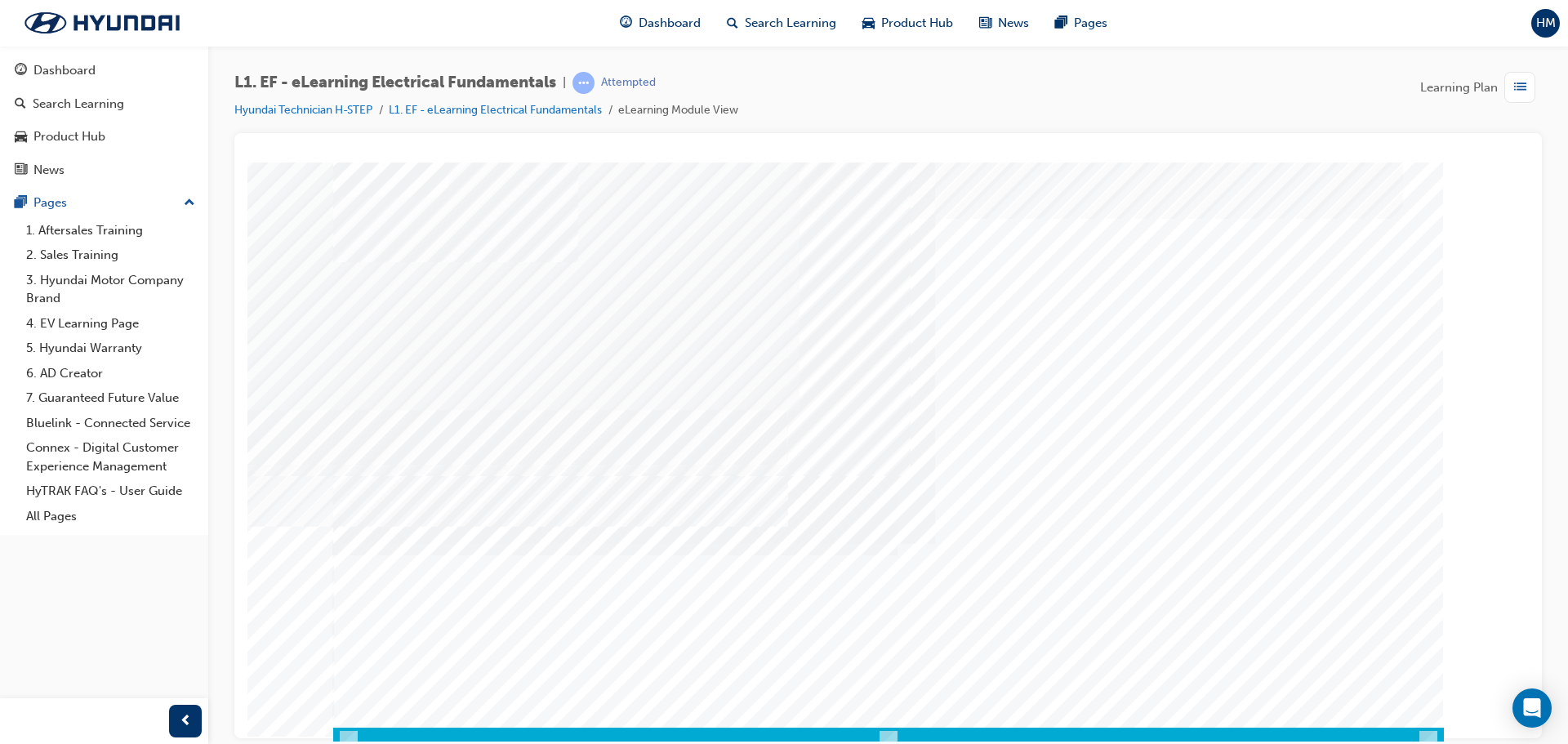
scroll to position [34, 0]
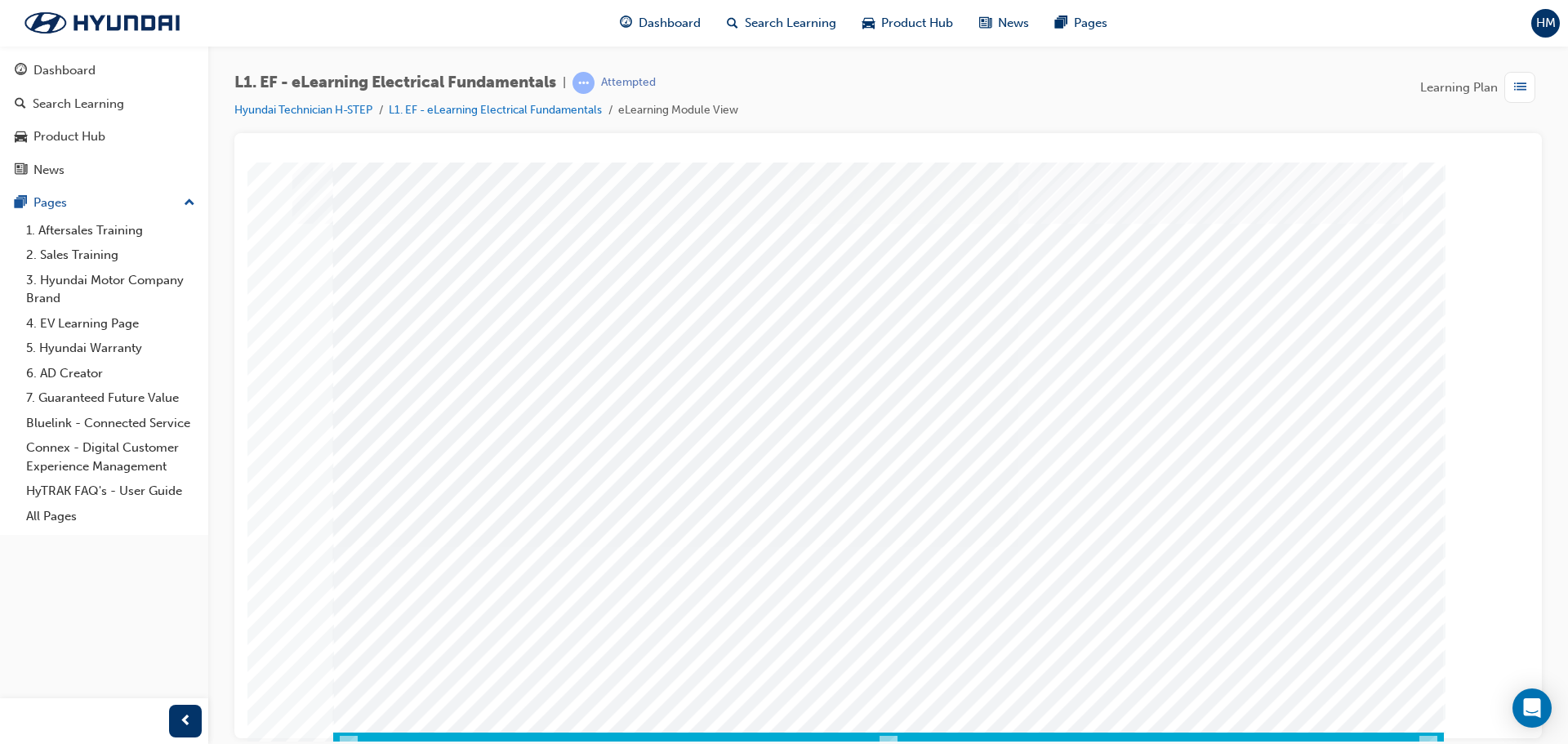
scroll to position [34, 0]
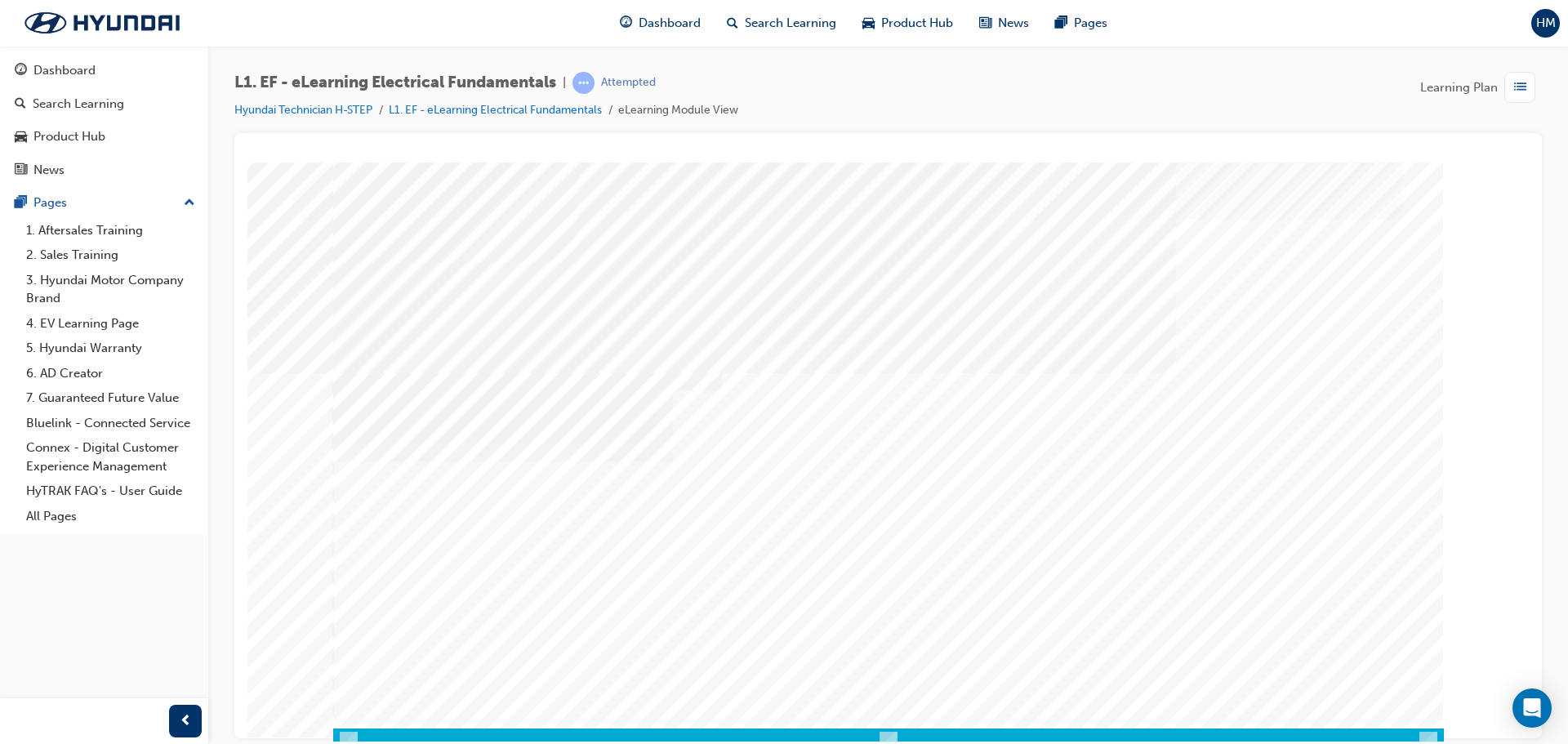
scroll to position [34, 0]
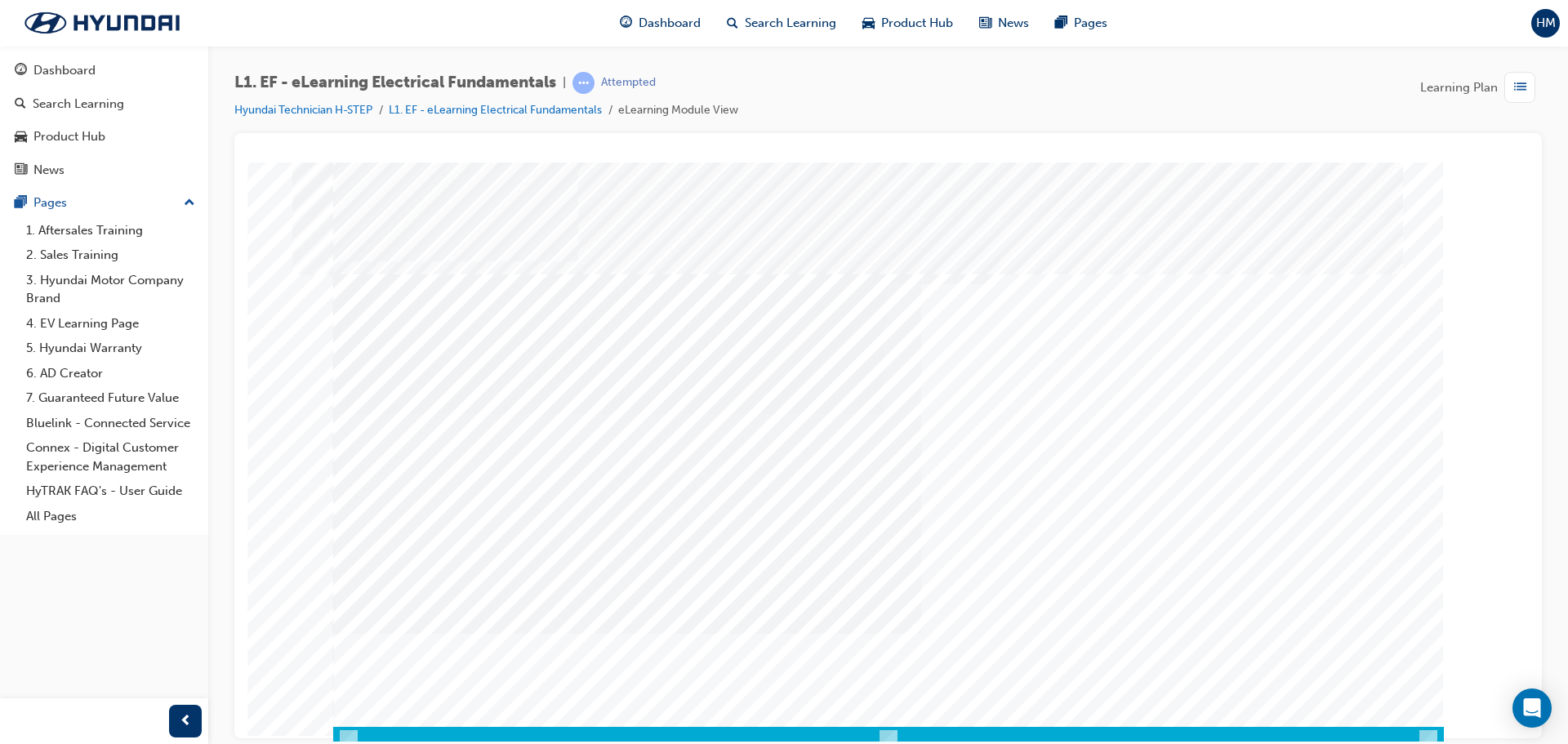
scroll to position [34, 0]
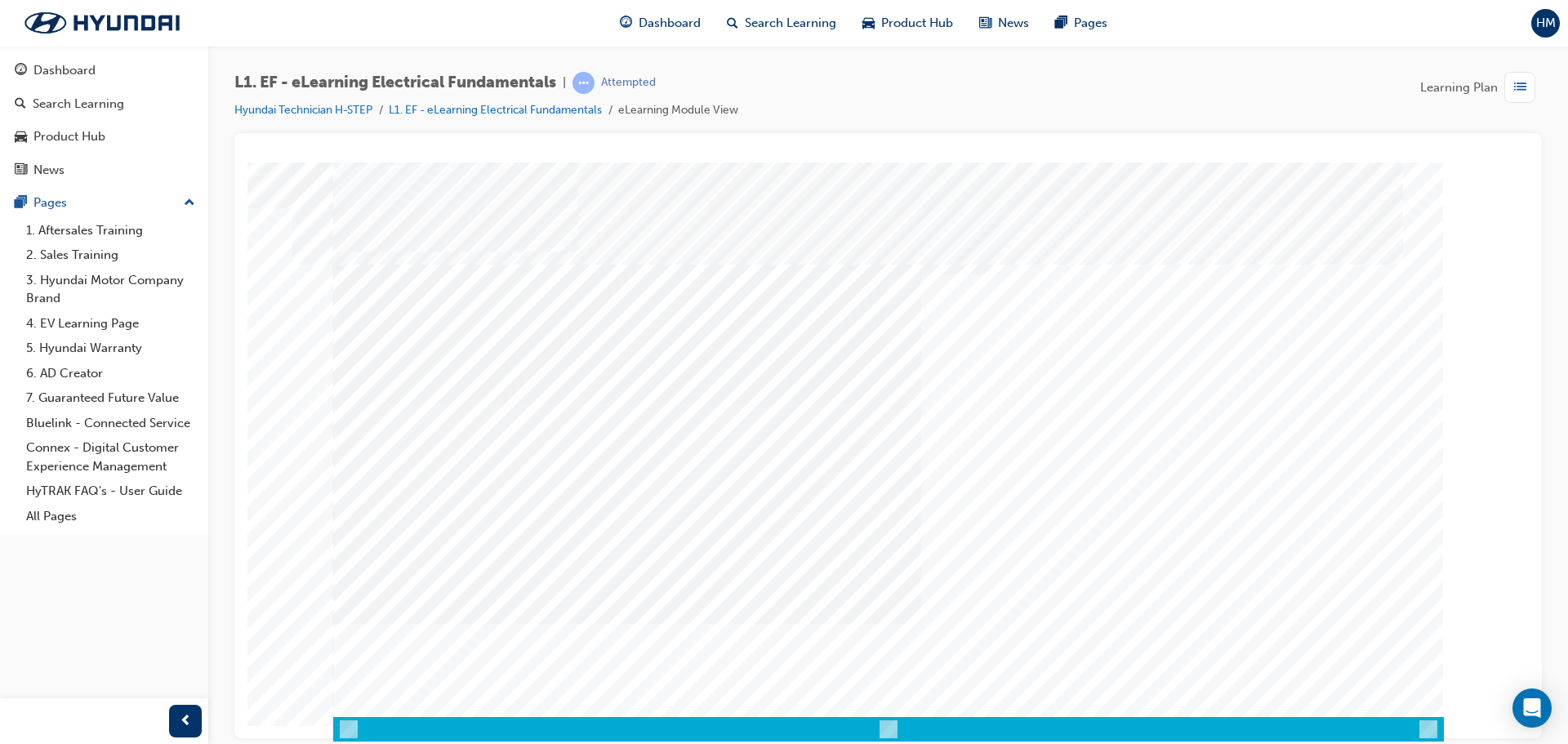
click at [1305, 641] on div "Content Image Right" at bounding box center [889, 421] width 1111 height 588
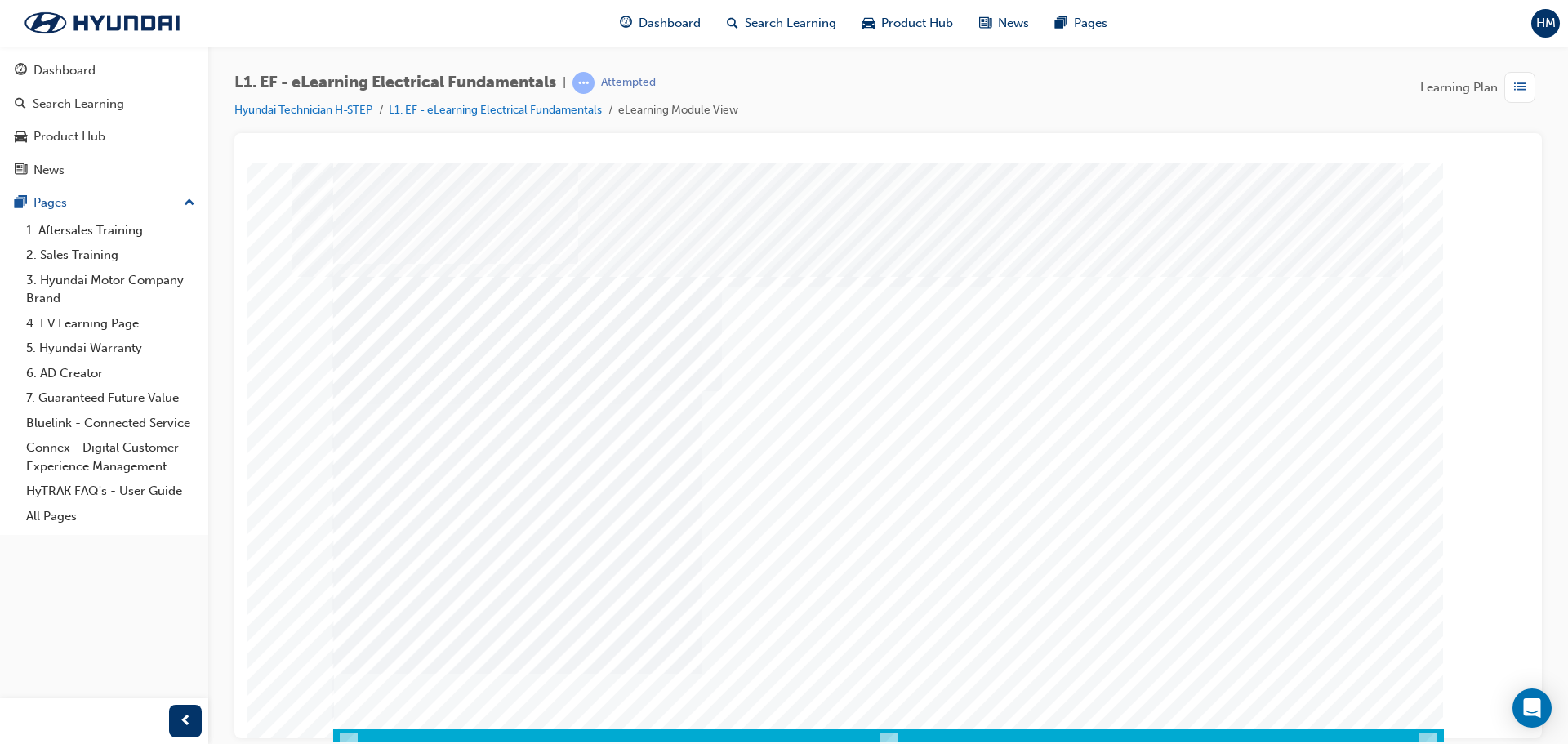
scroll to position [34, 0]
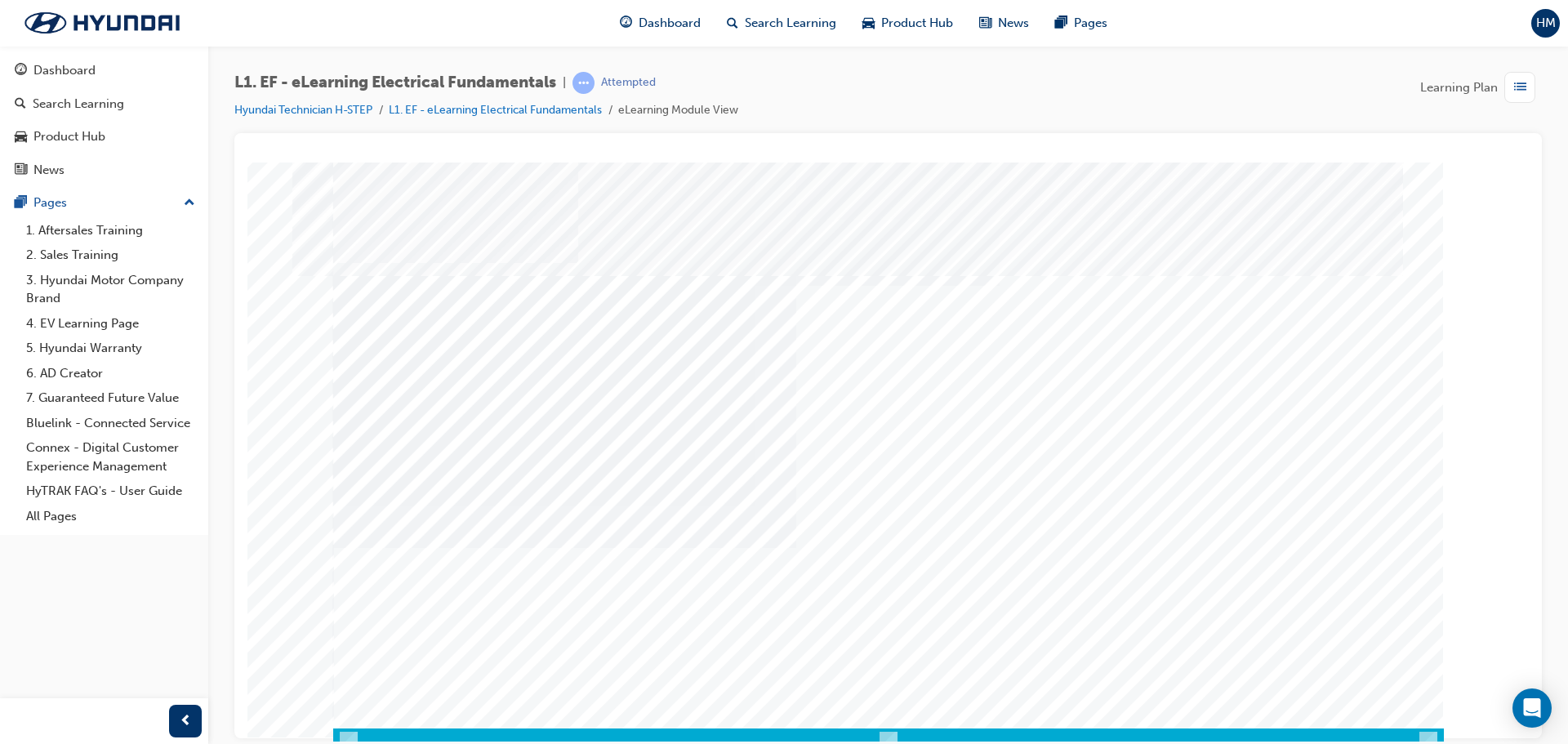
scroll to position [34, 0]
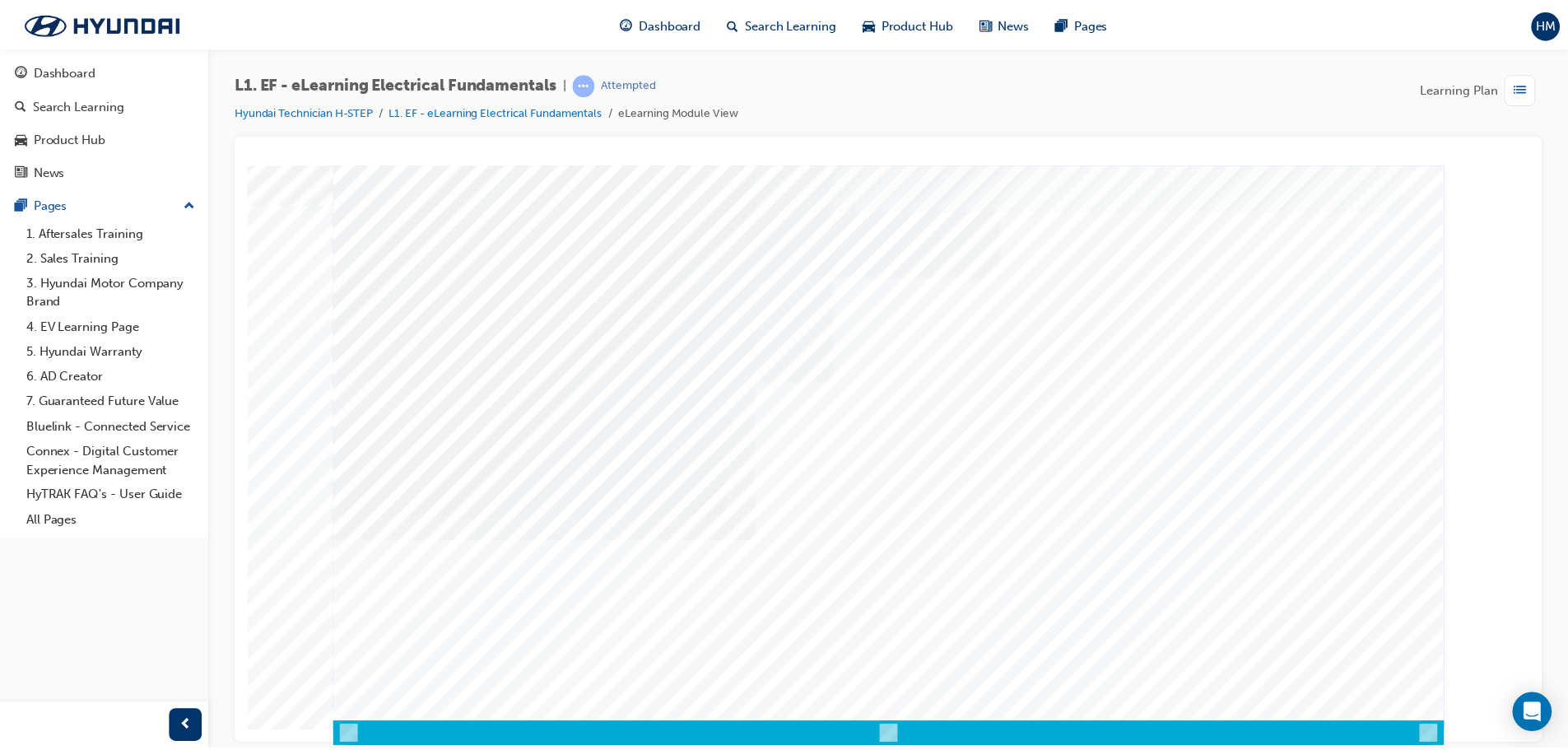
scroll to position [0, 0]
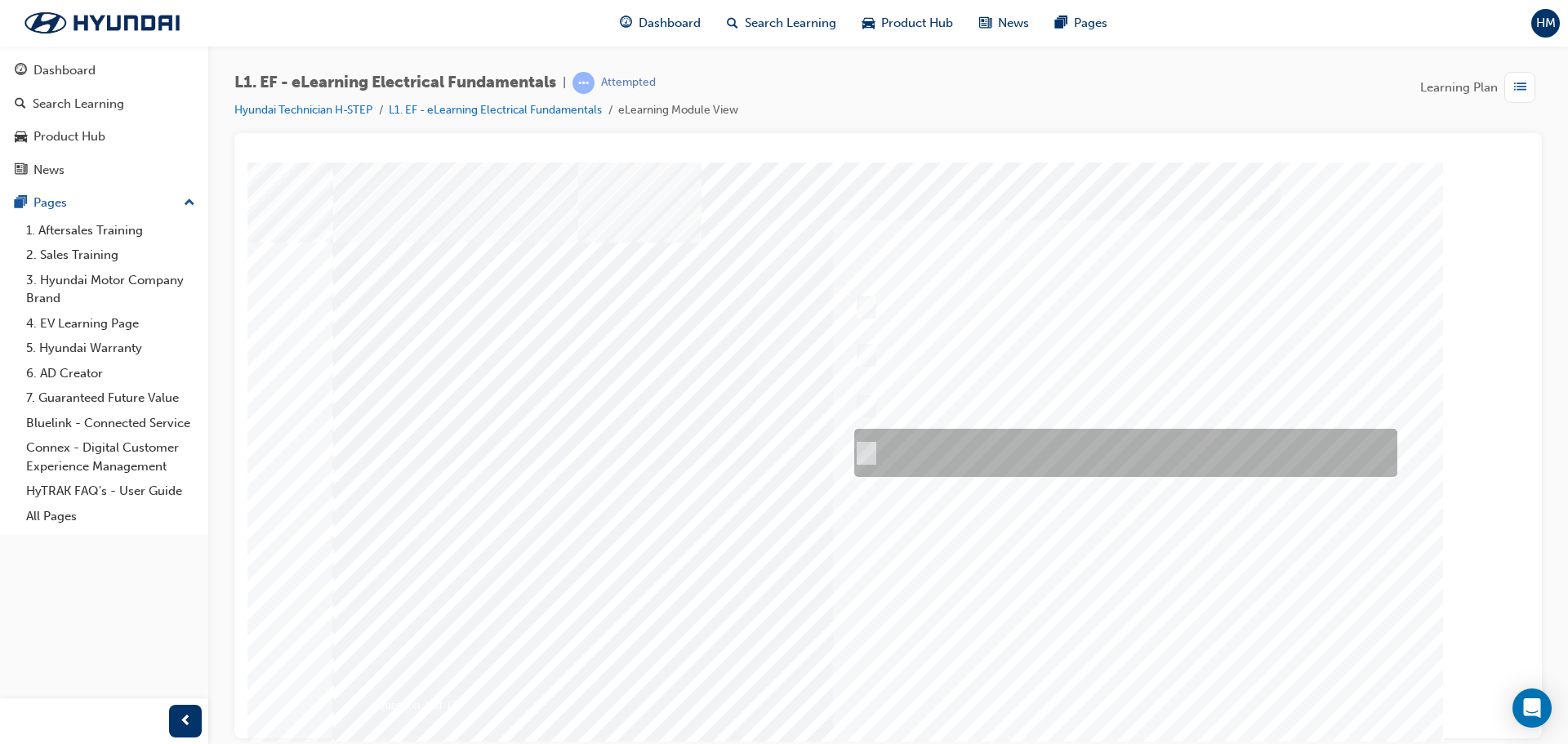
click at [1036, 437] on div at bounding box center [1121, 452] width 543 height 48
radio input "true"
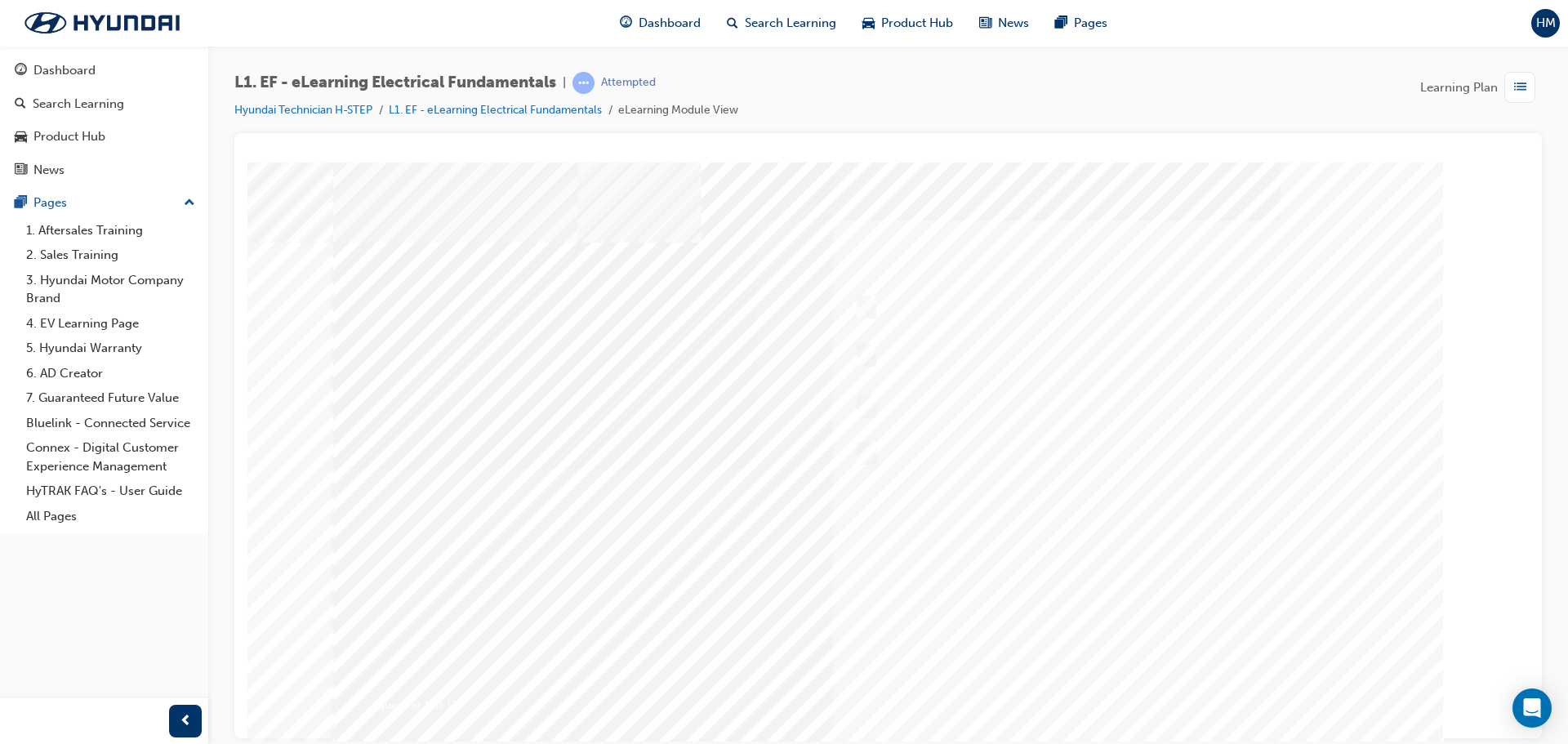
click at [873, 353] on div at bounding box center [889, 468] width 1111 height 612
click at [973, 342] on div at bounding box center [889, 468] width 1111 height 612
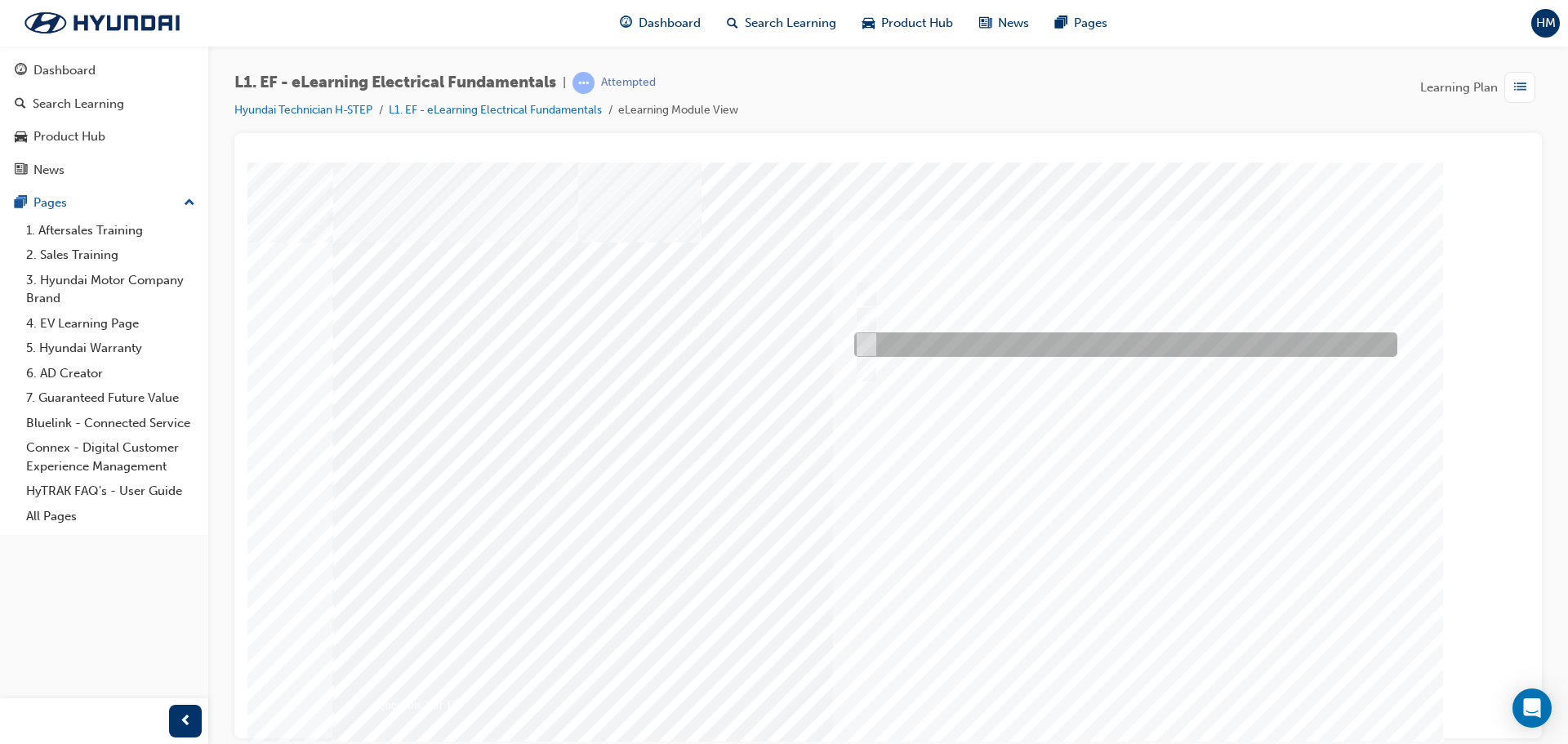
click at [929, 335] on div at bounding box center [1121, 344] width 543 height 24
radio input "true"
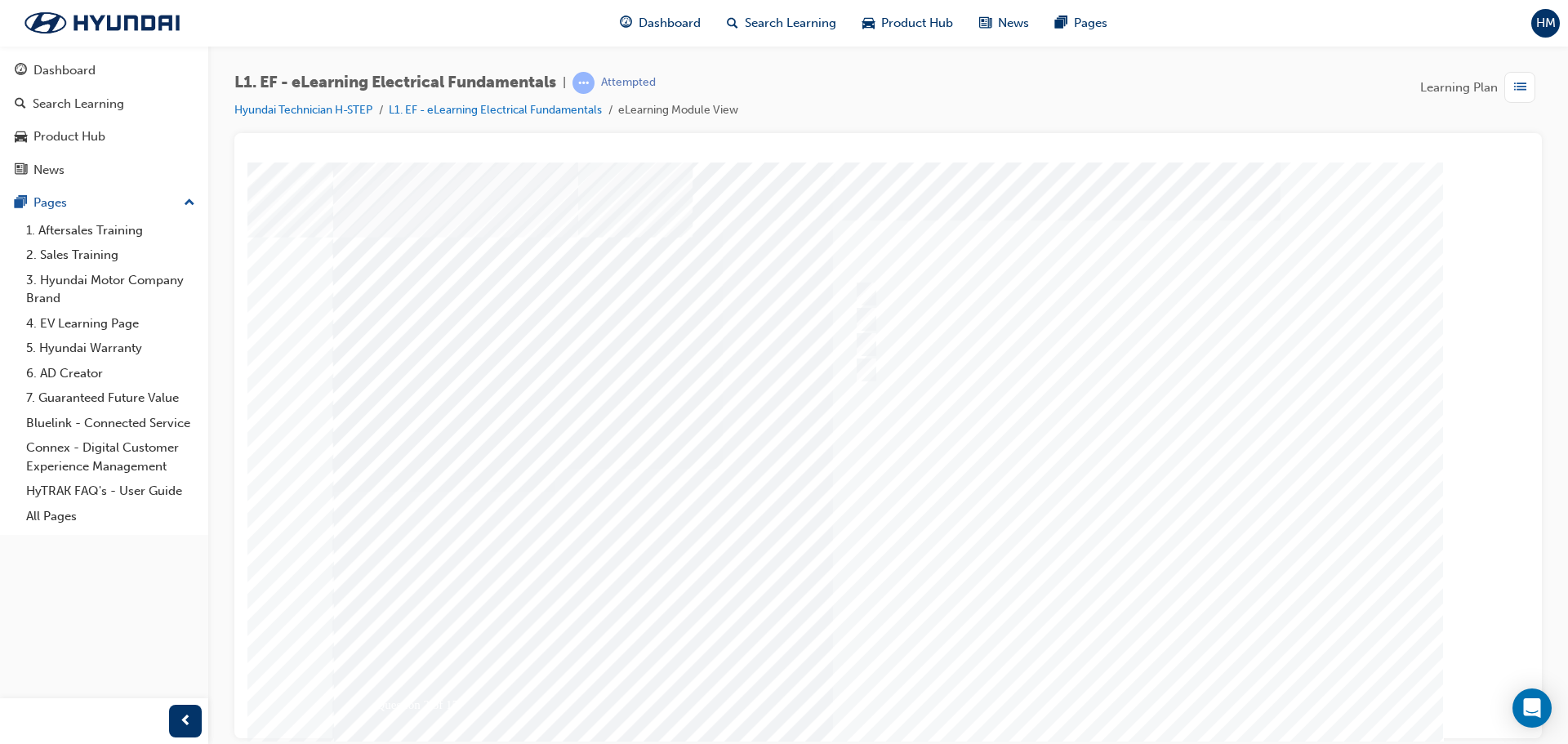
click at [1140, 656] on div at bounding box center [889, 468] width 1111 height 612
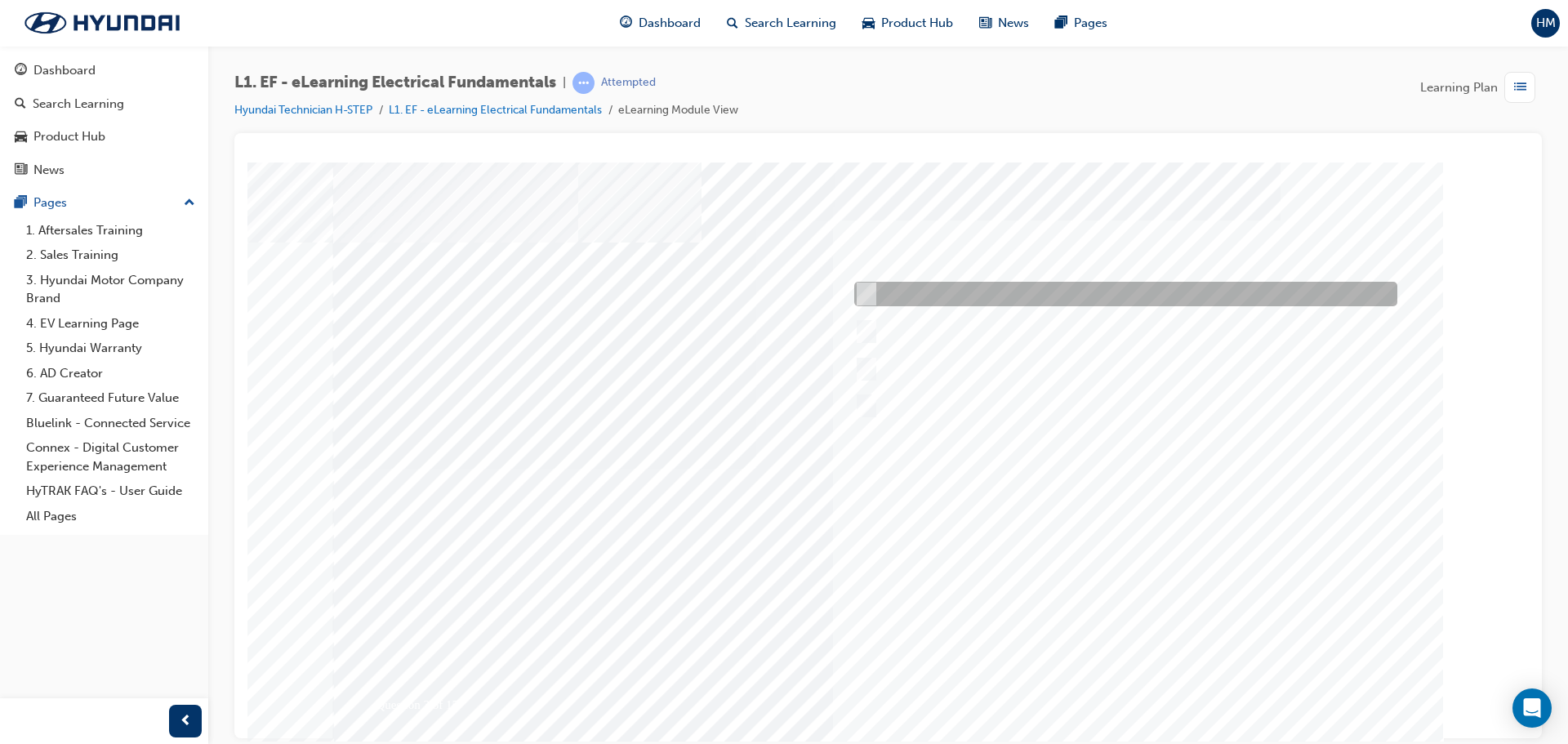
click at [1092, 298] on div at bounding box center [1121, 294] width 543 height 24
radio input "true"
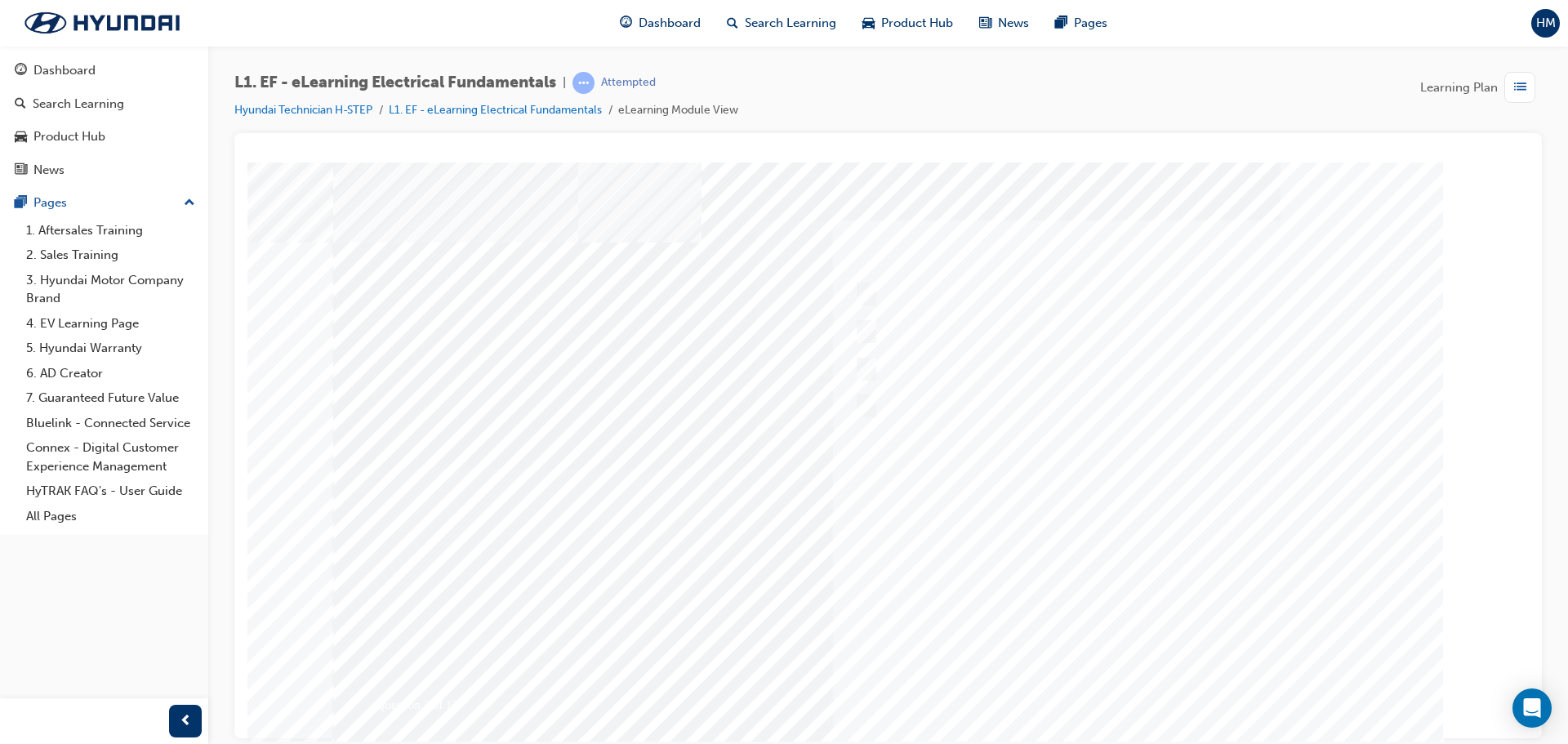
click at [1183, 695] on div at bounding box center [889, 468] width 1111 height 612
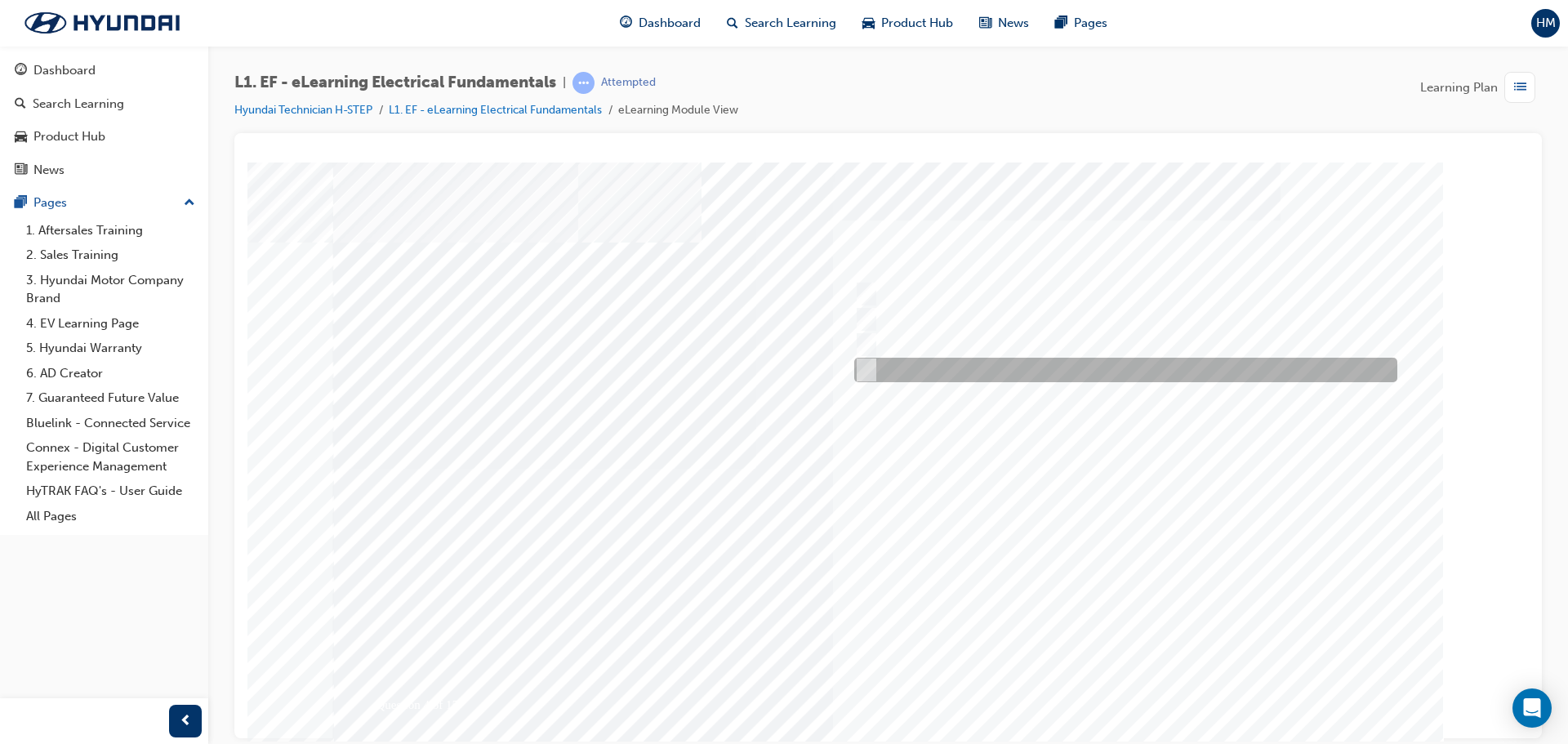
click at [1160, 372] on div at bounding box center [1121, 369] width 543 height 24
radio input "true"
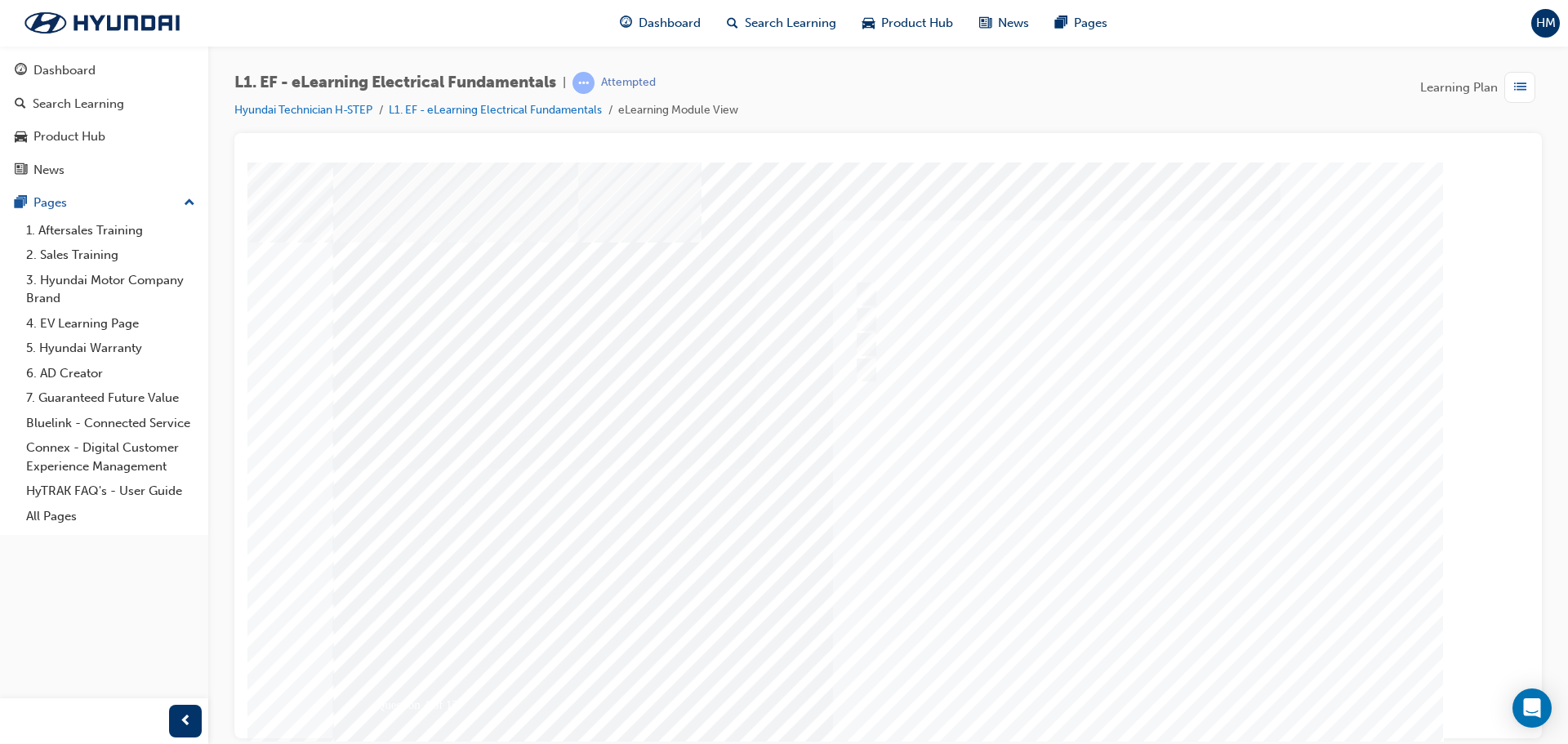
click at [1124, 687] on div at bounding box center [889, 468] width 1111 height 612
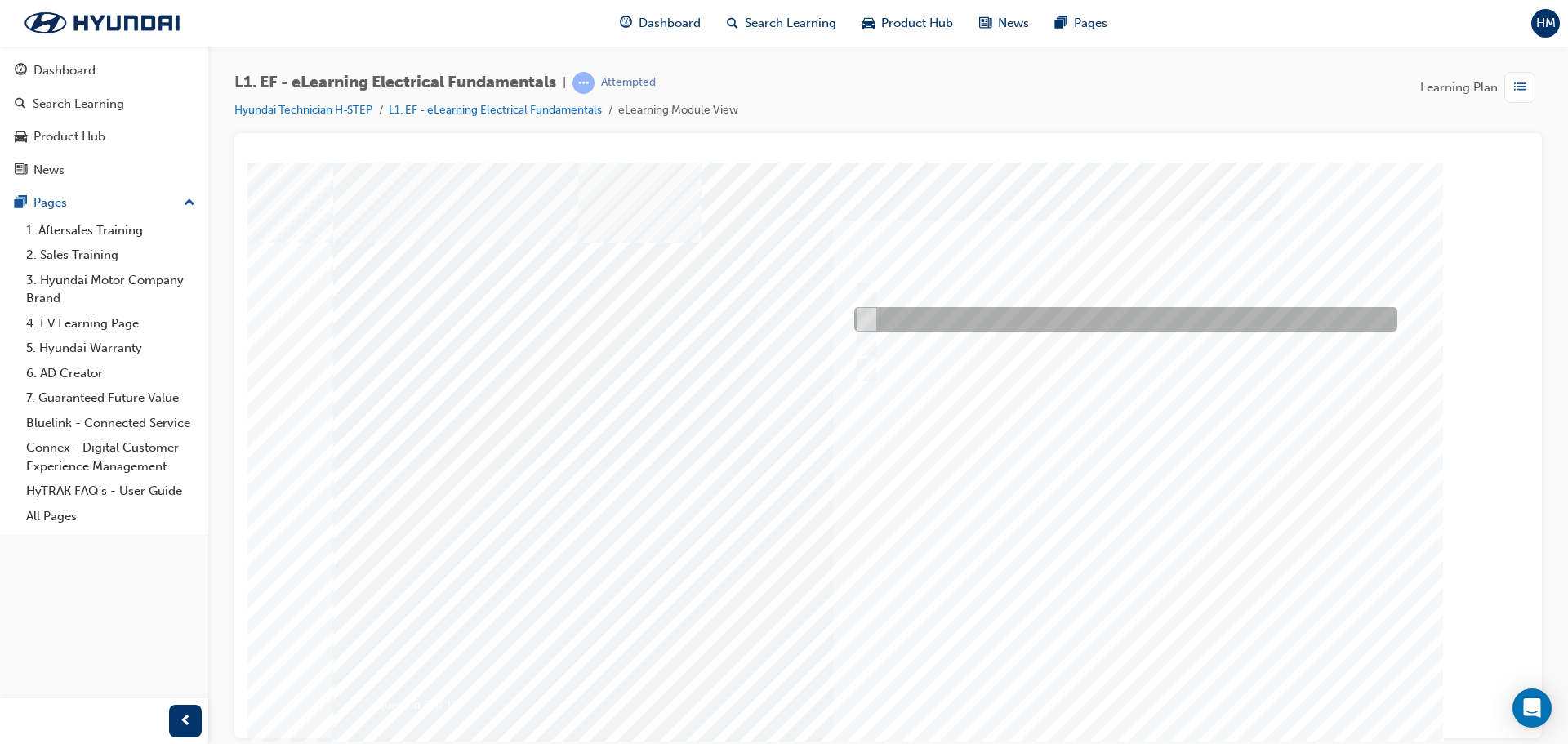
click at [1011, 329] on div at bounding box center [1121, 319] width 543 height 24
radio input "true"
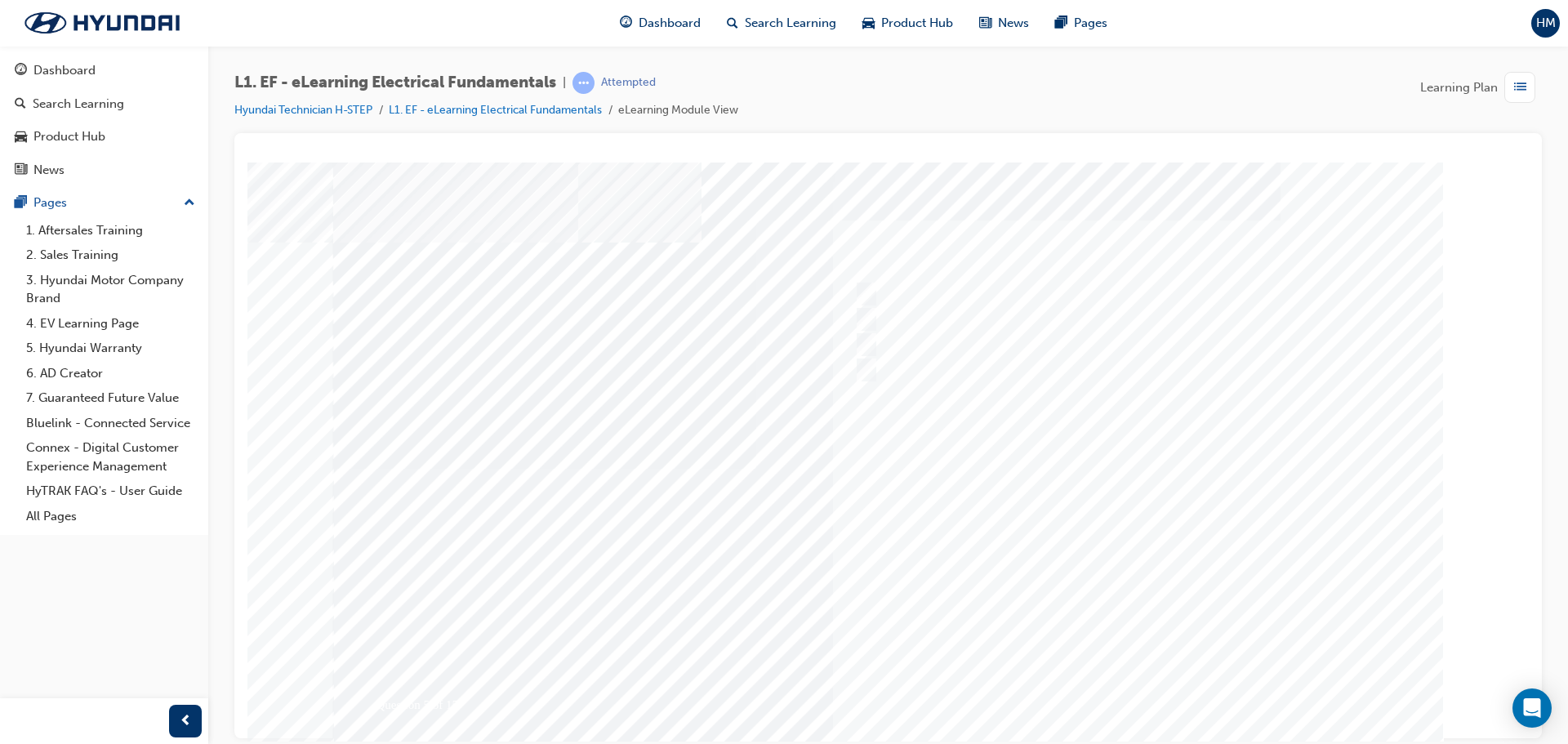
click at [963, 344] on div at bounding box center [889, 468] width 1111 height 612
click at [963, 344] on div at bounding box center [1121, 344] width 543 height 24
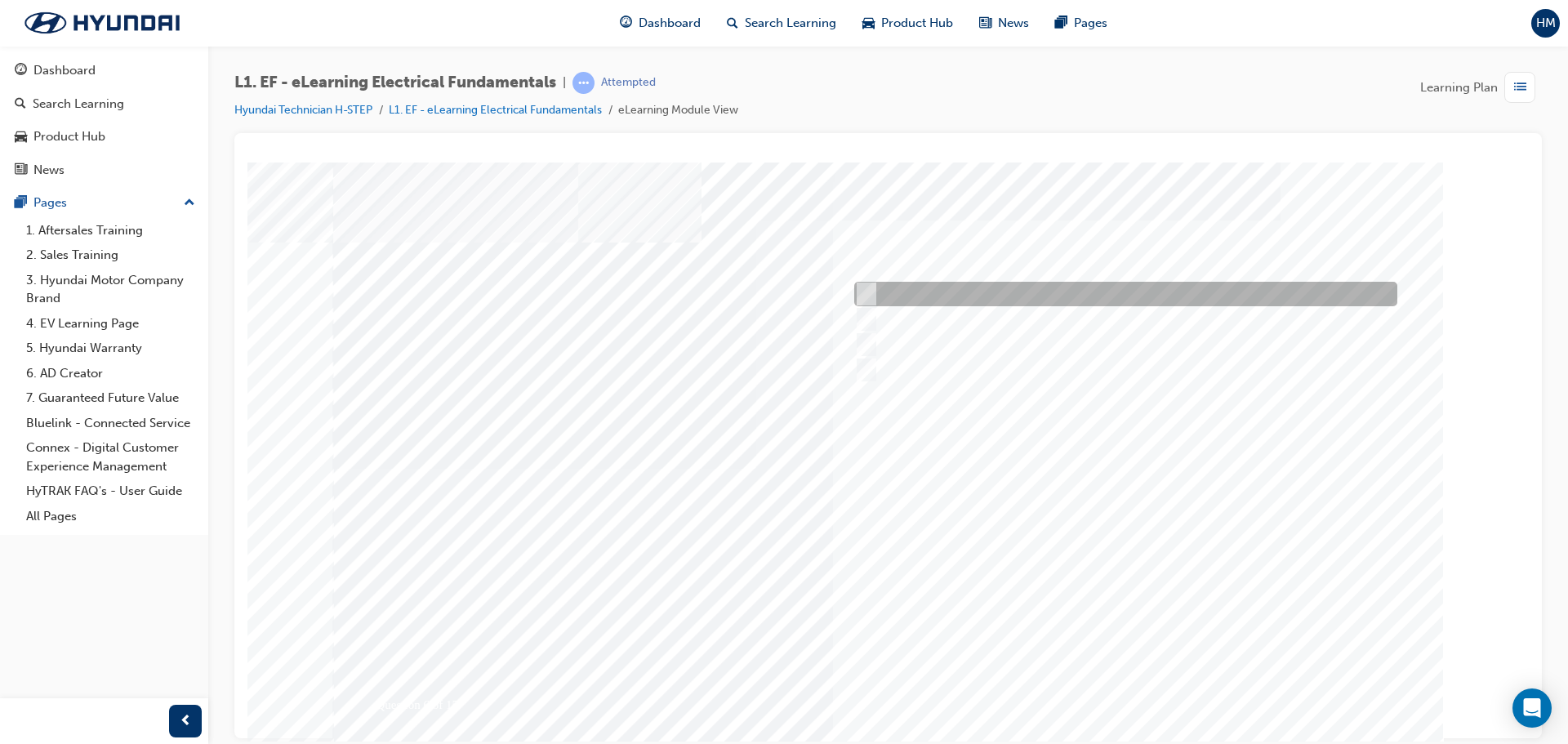
click at [970, 298] on div at bounding box center [1121, 294] width 543 height 24
radio input "true"
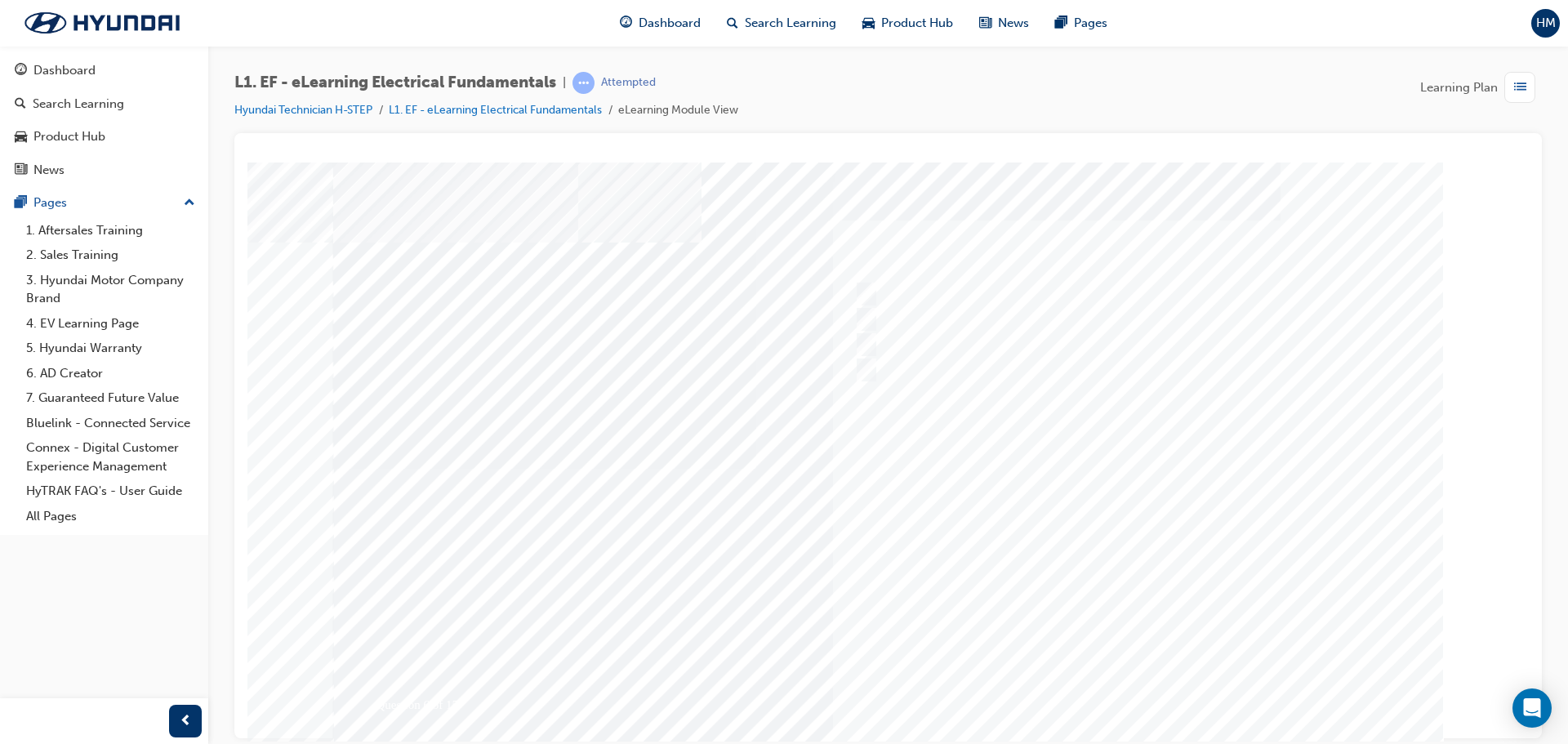
click at [1115, 691] on div at bounding box center [889, 468] width 1111 height 612
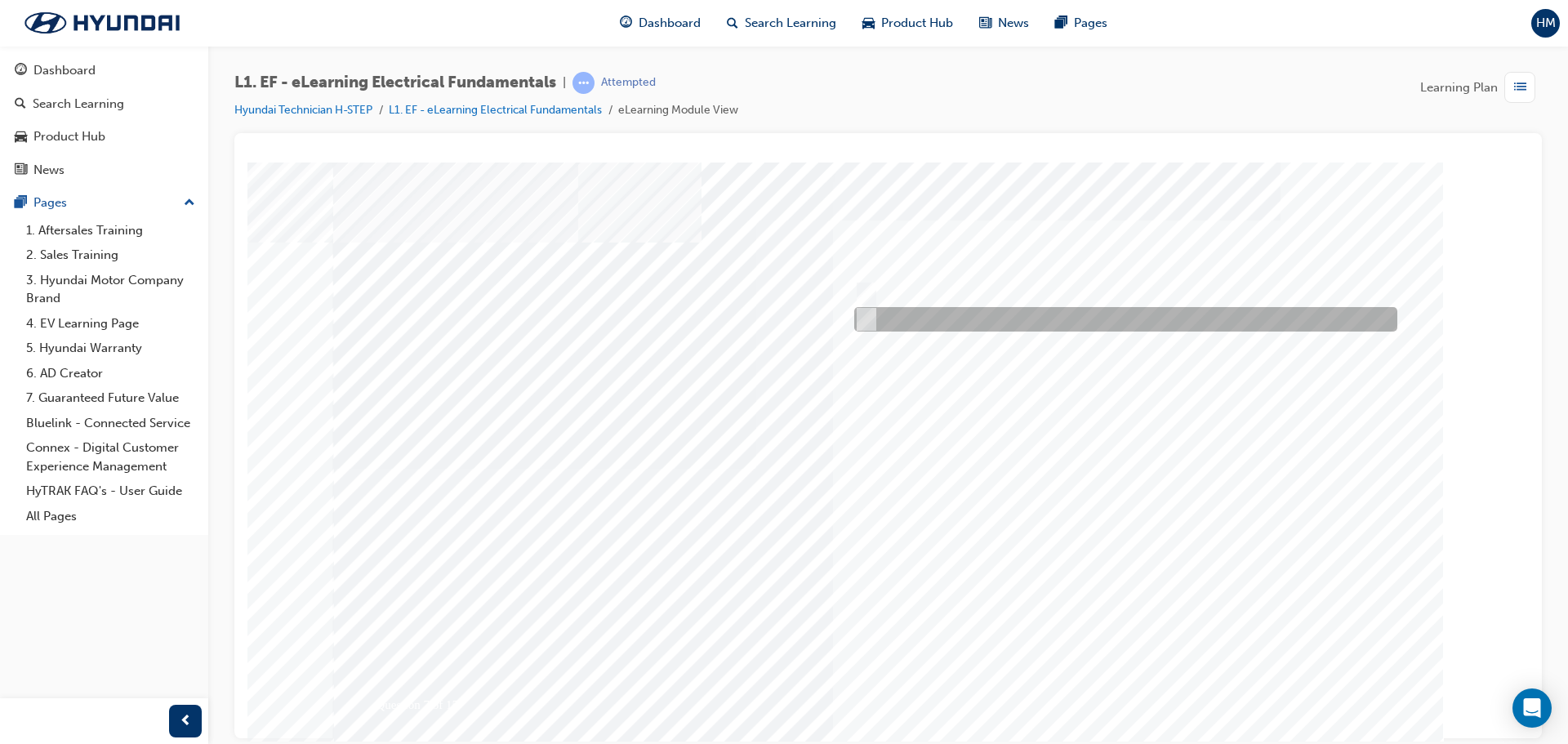
click at [918, 310] on div at bounding box center [1121, 319] width 543 height 24
radio input "true"
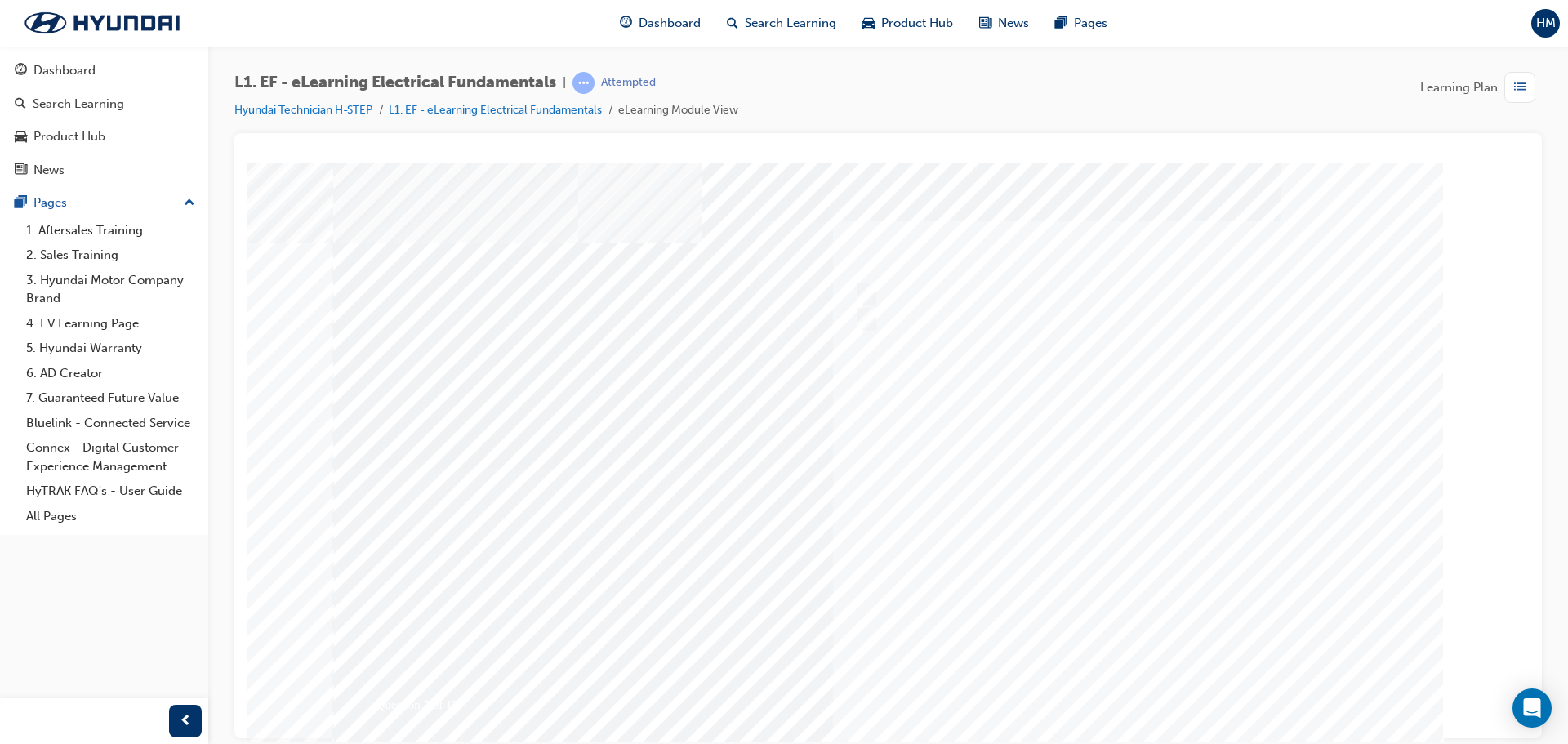
click at [1148, 682] on div at bounding box center [889, 468] width 1111 height 612
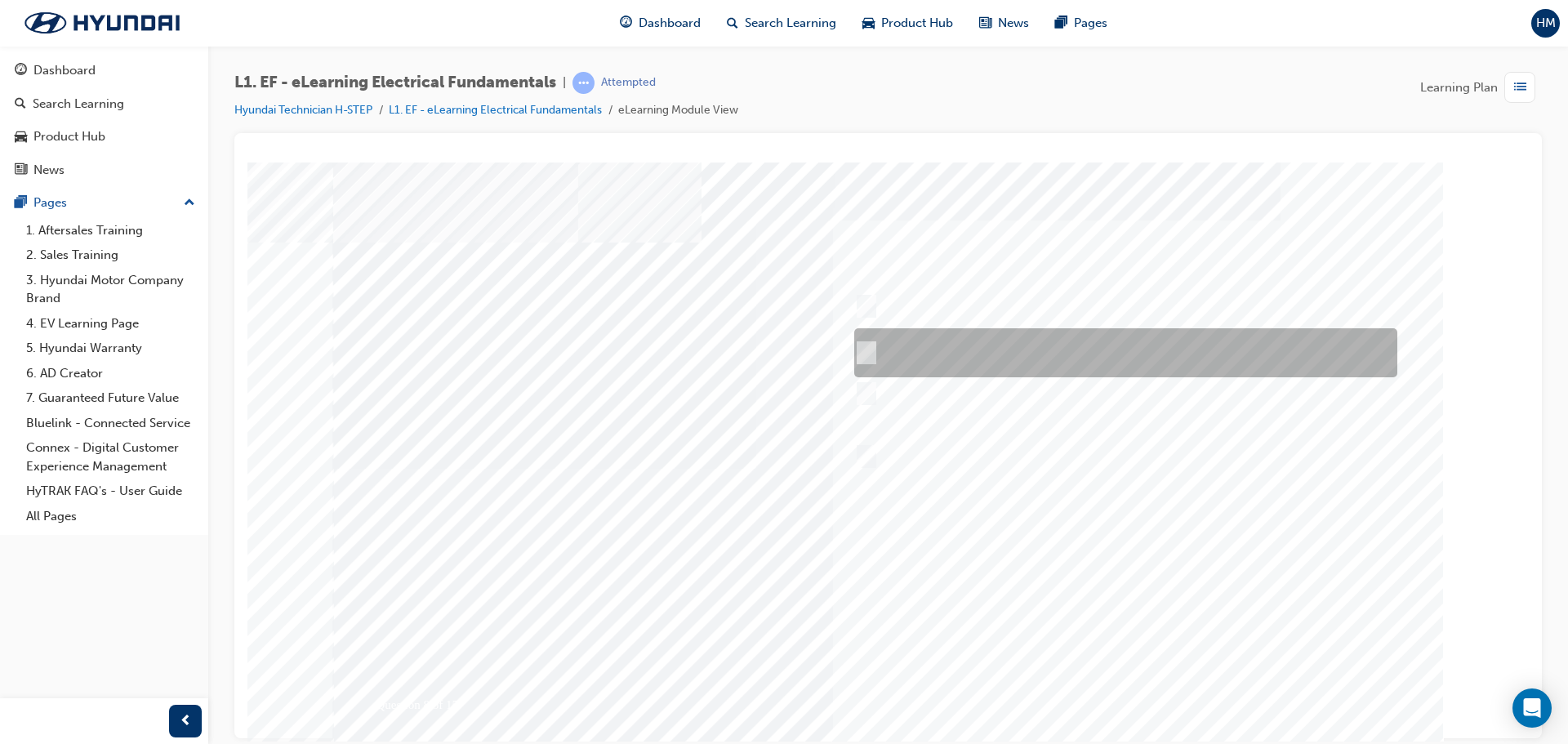
click at [1171, 351] on div at bounding box center [1121, 353] width 543 height 49
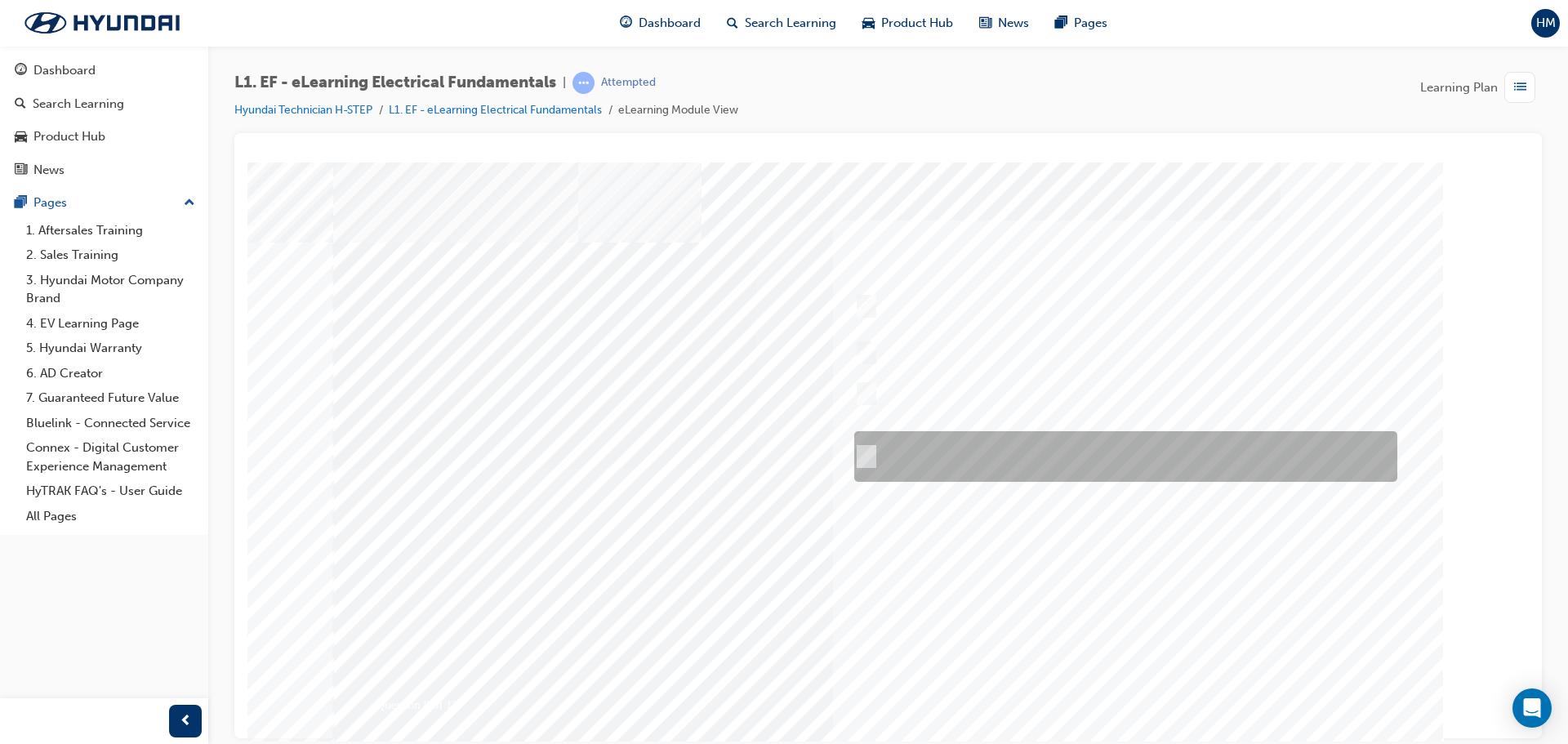
click at [1070, 463] on div at bounding box center [1121, 456] width 543 height 50
radio input "false"
radio input "true"
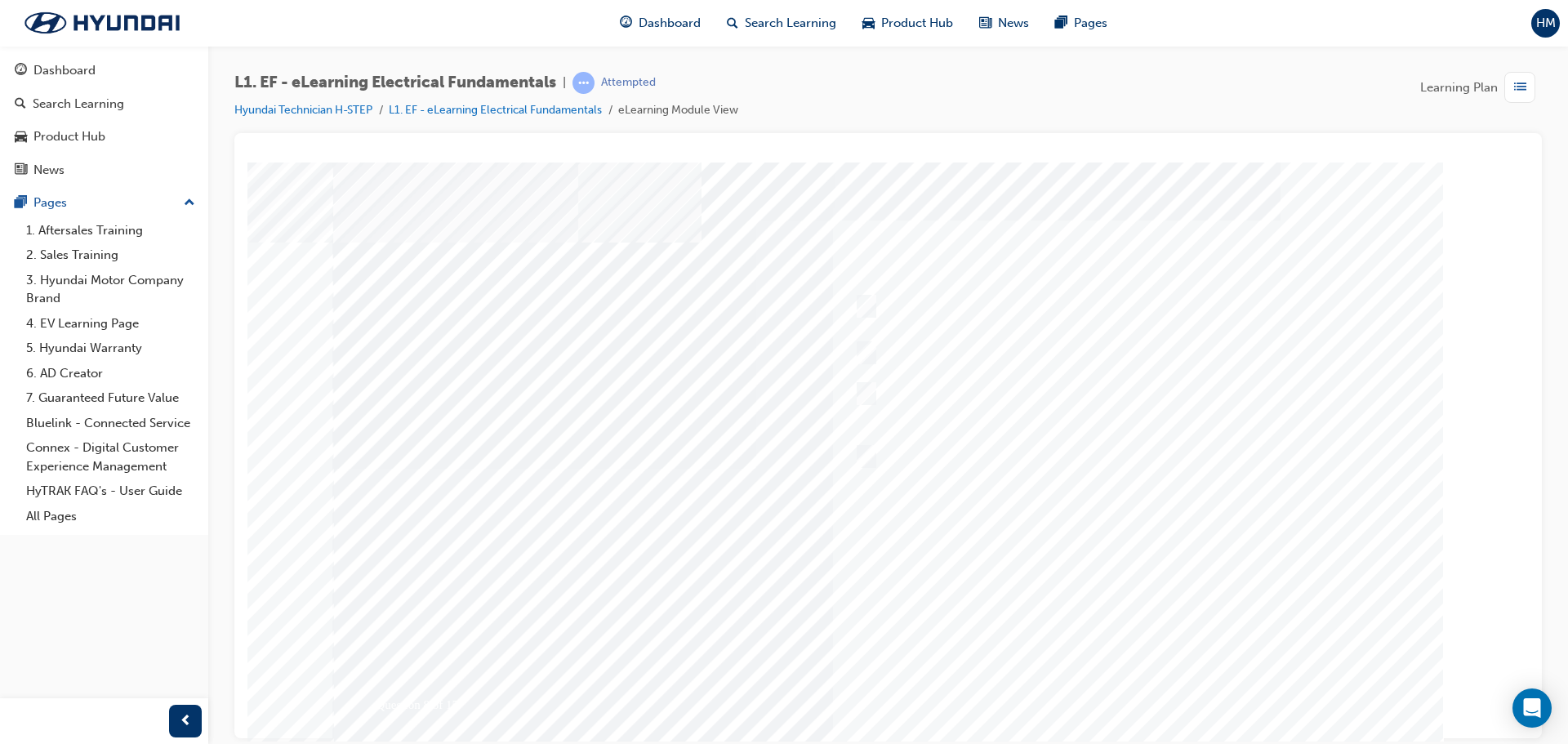
click at [1129, 679] on div at bounding box center [889, 468] width 1111 height 612
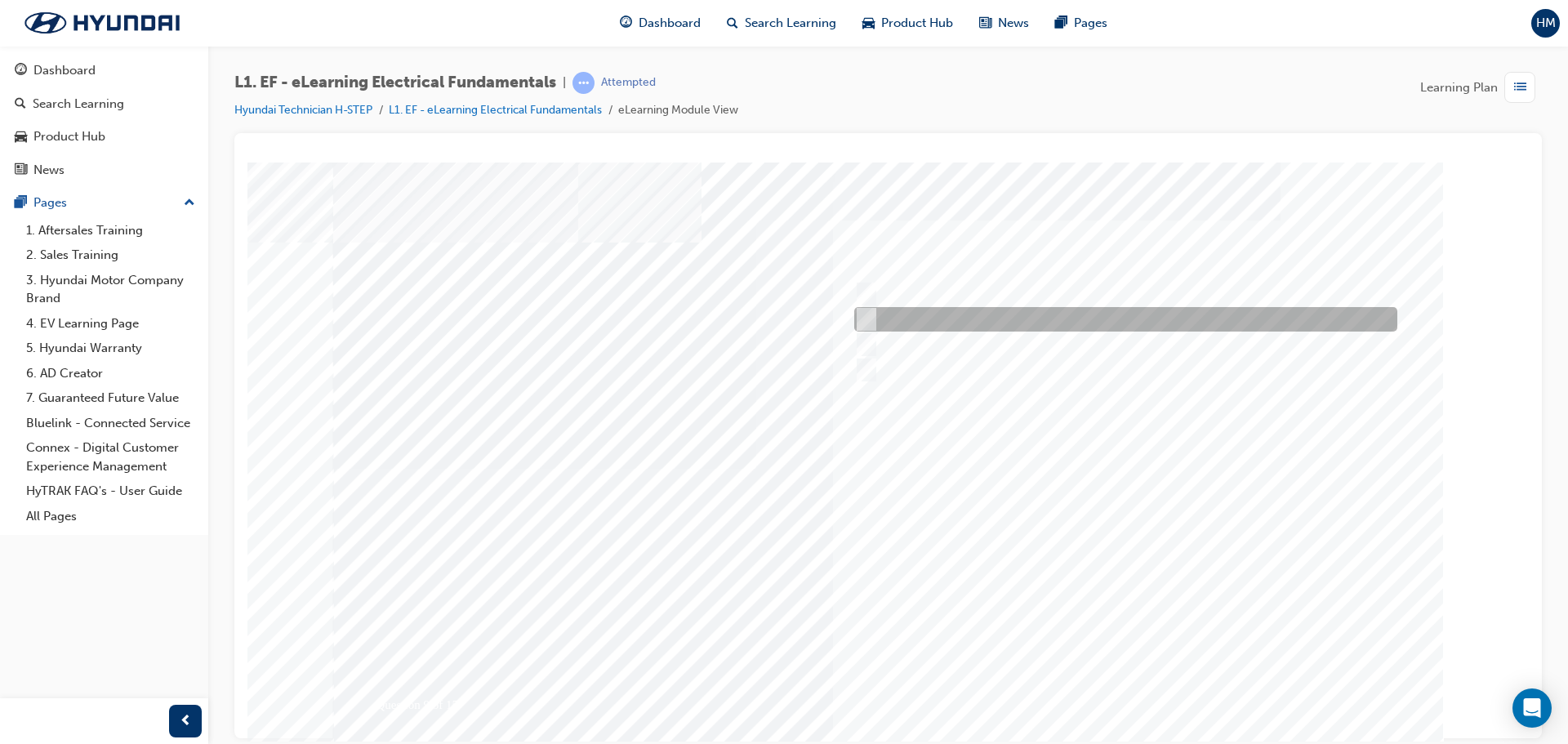
click at [1035, 322] on div at bounding box center [1121, 319] width 543 height 24
radio input "true"
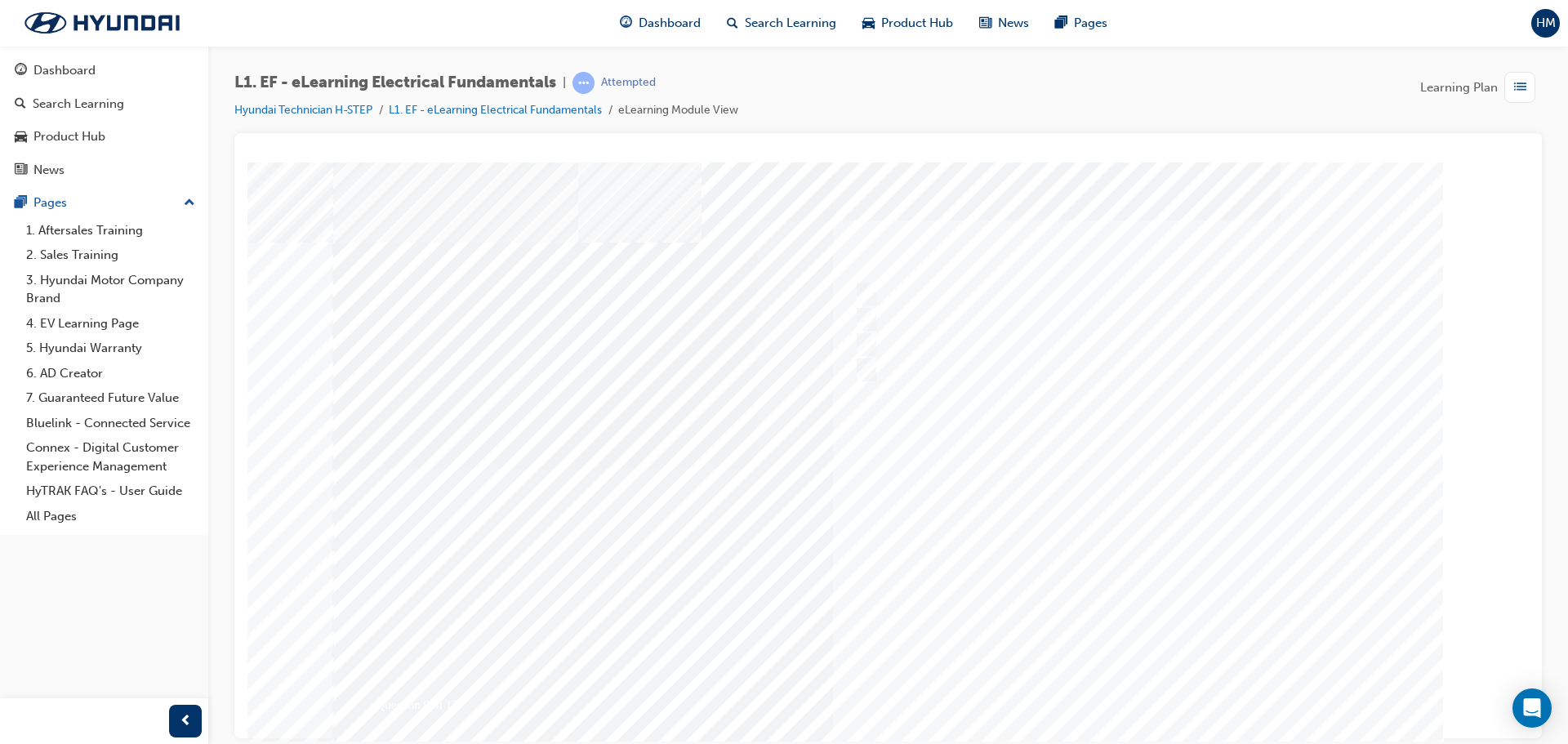
click at [1124, 668] on div "Question 9 of 15" at bounding box center [889, 455] width 1111 height 588
click at [1122, 672] on div at bounding box center [889, 468] width 1111 height 612
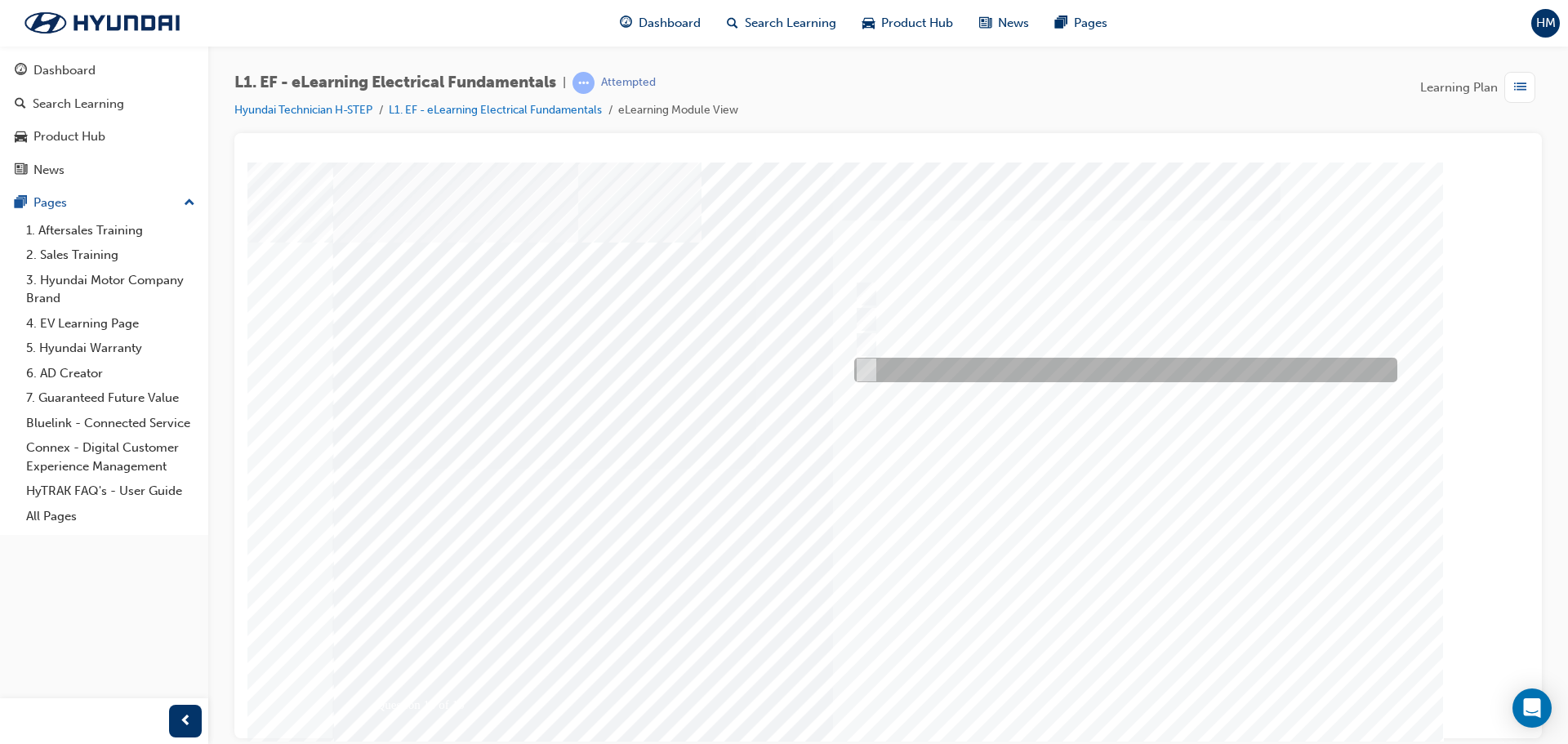
click at [1076, 366] on div at bounding box center [1121, 369] width 543 height 24
radio input "true"
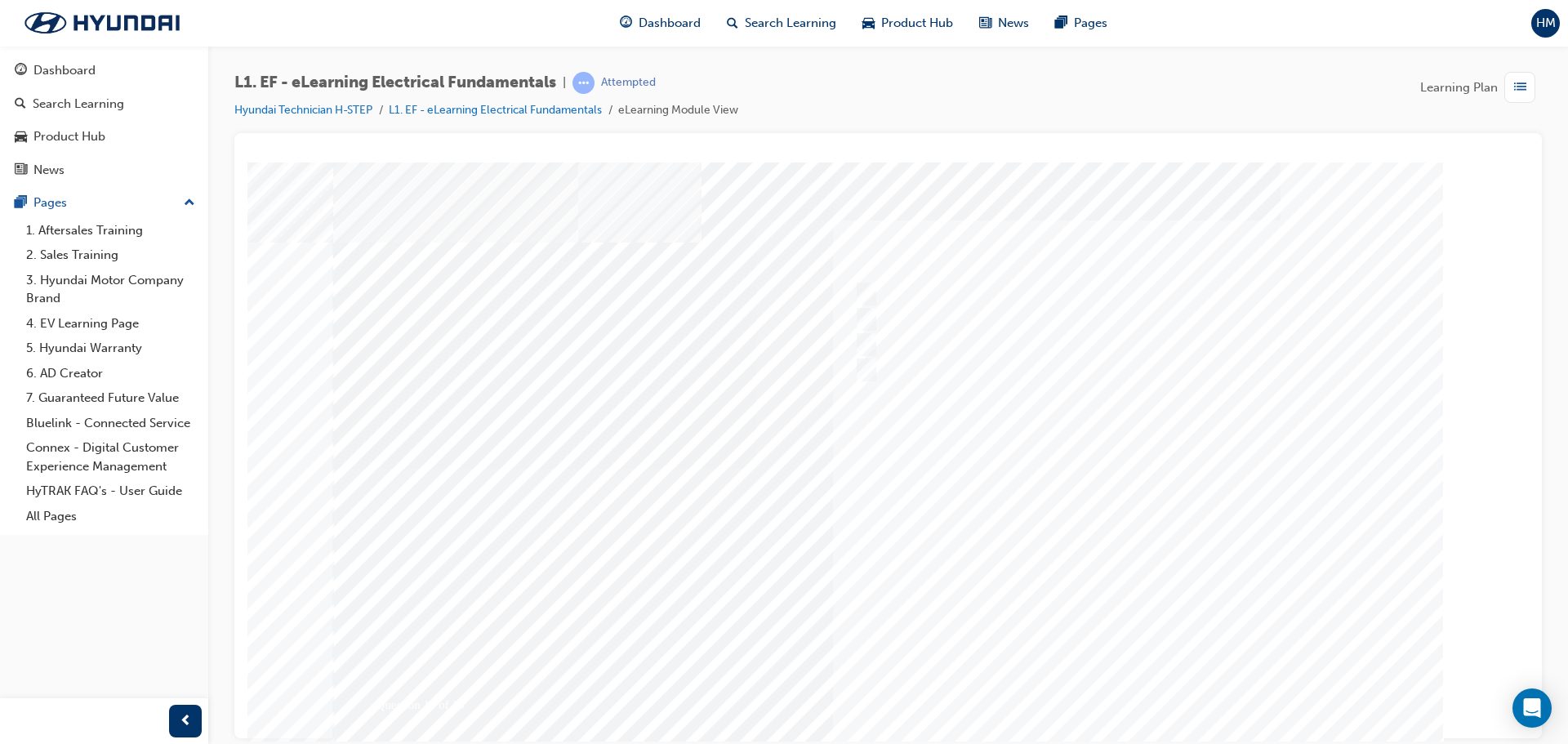
click at [1078, 681] on div at bounding box center [889, 468] width 1111 height 612
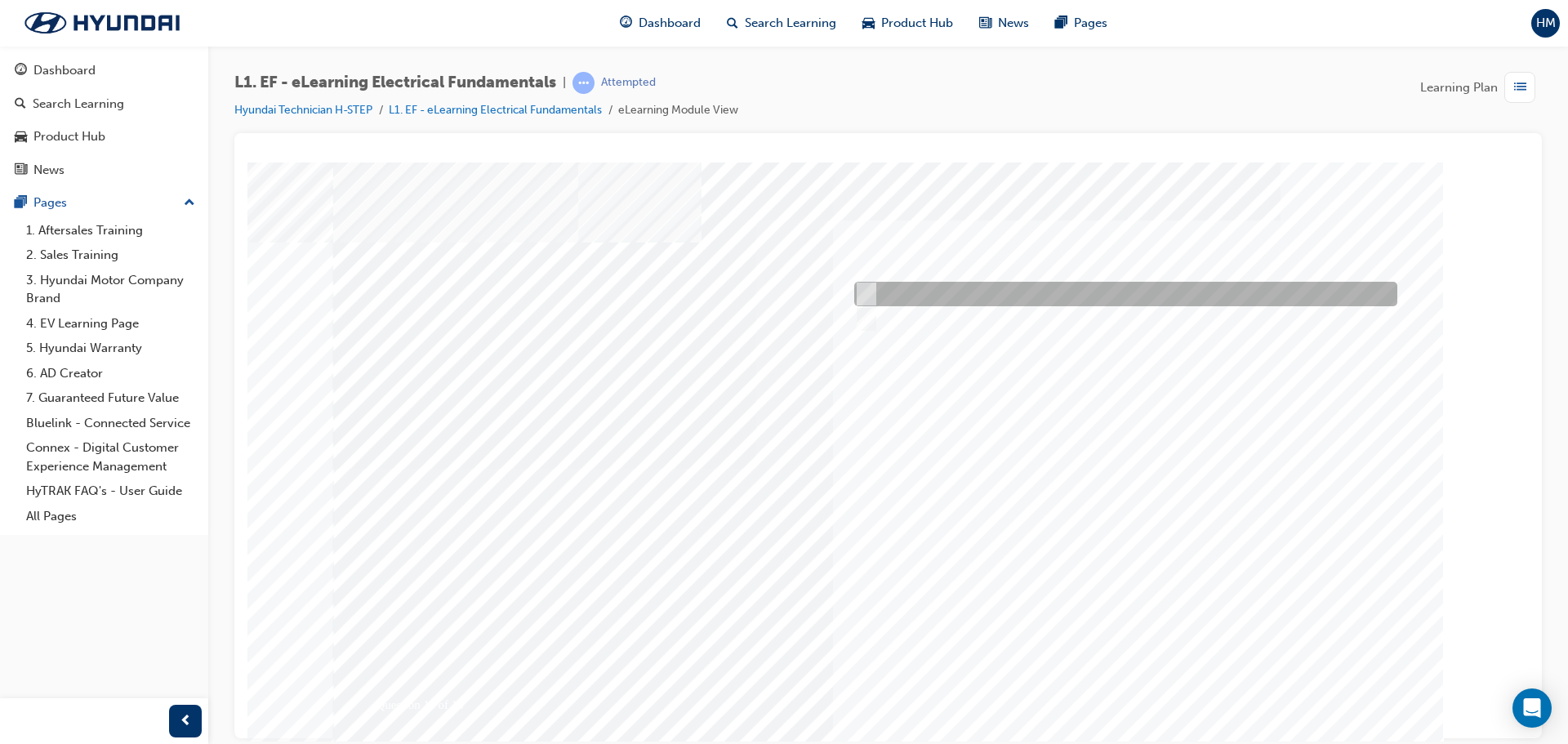
click at [968, 289] on div at bounding box center [1121, 294] width 543 height 24
radio input "true"
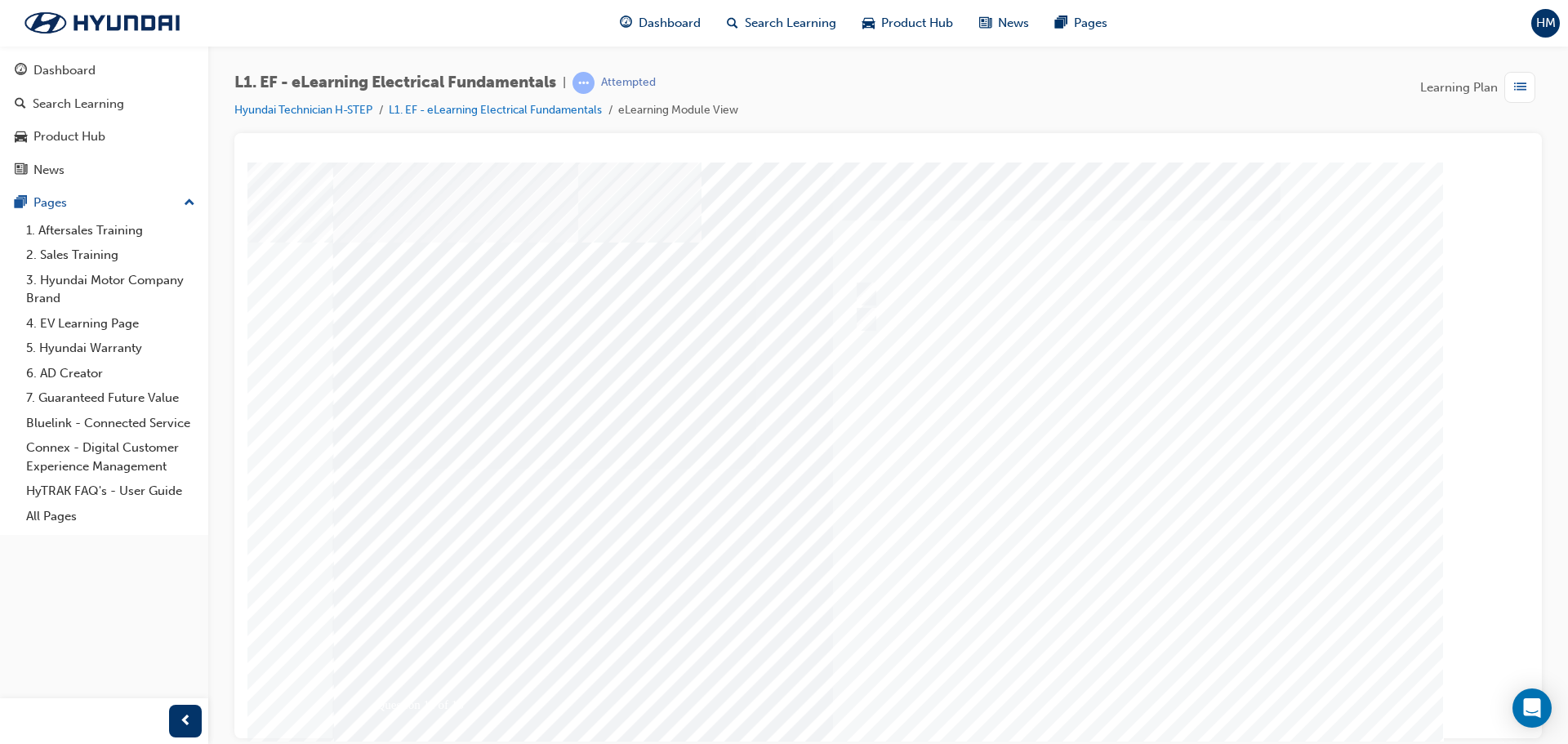
click at [1176, 689] on div at bounding box center [889, 468] width 1111 height 612
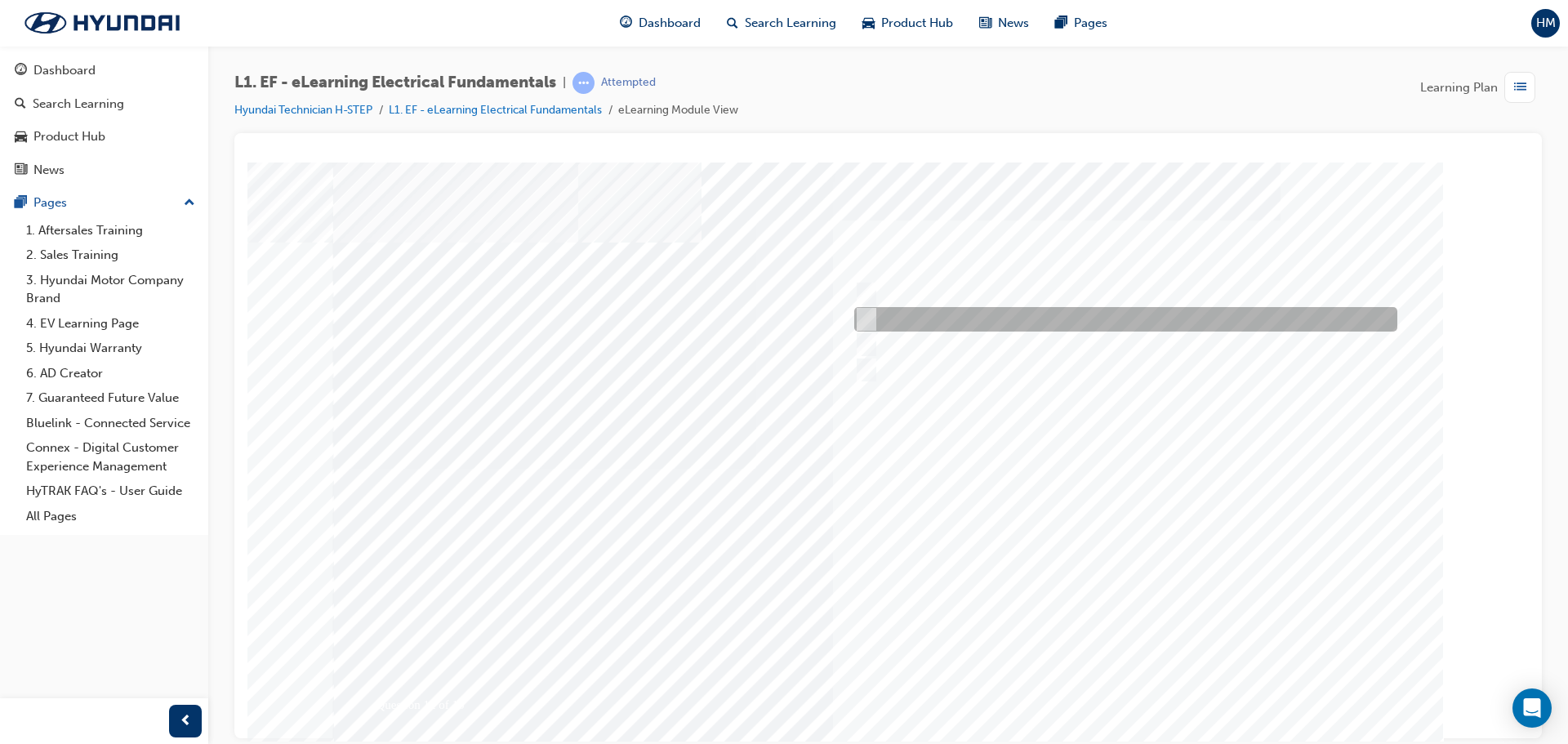
click at [922, 314] on div at bounding box center [1121, 319] width 543 height 24
radio input "true"
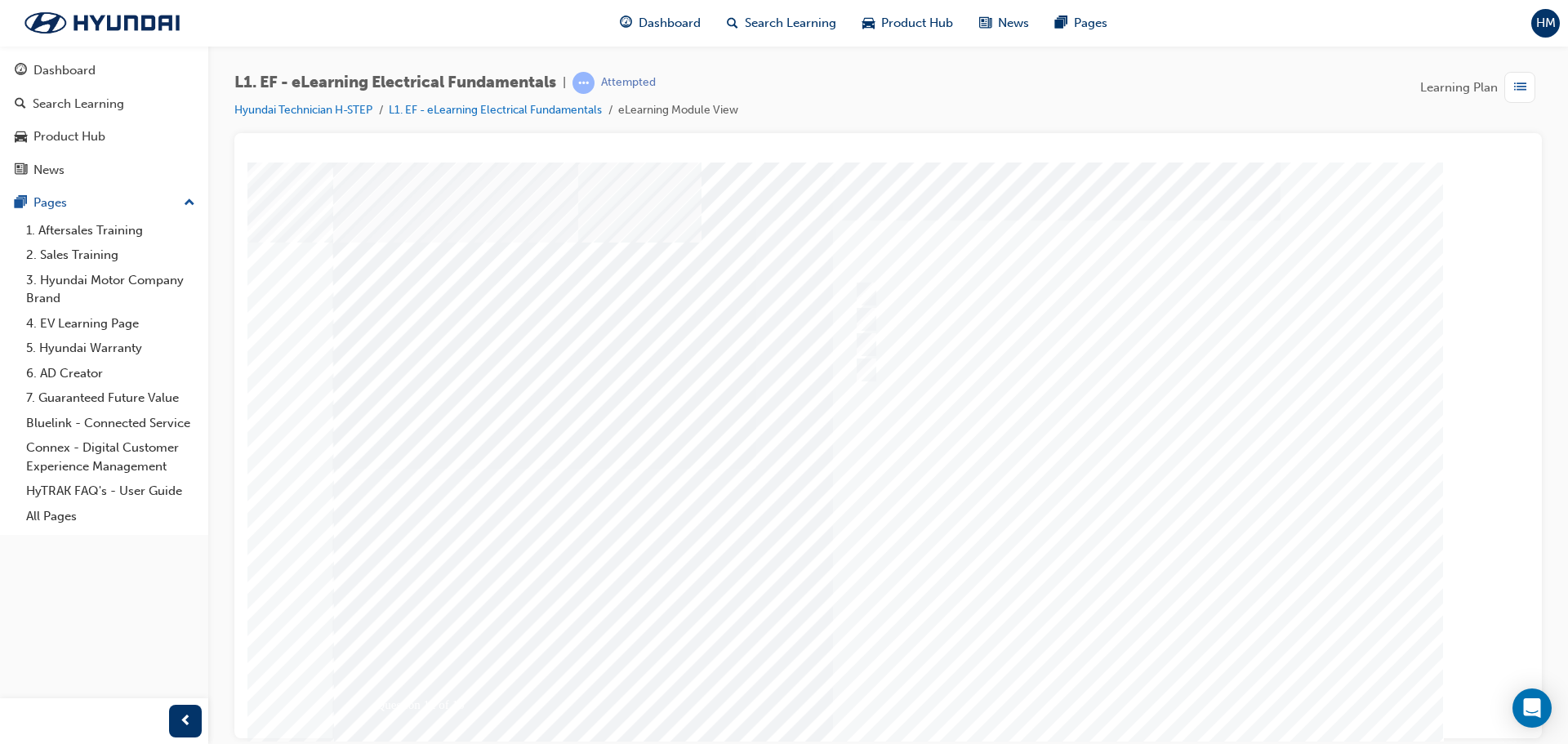
click at [900, 280] on div at bounding box center [889, 468] width 1111 height 612
click at [869, 282] on div at bounding box center [1121, 294] width 543 height 24
click at [869, 283] on div at bounding box center [1121, 294] width 543 height 24
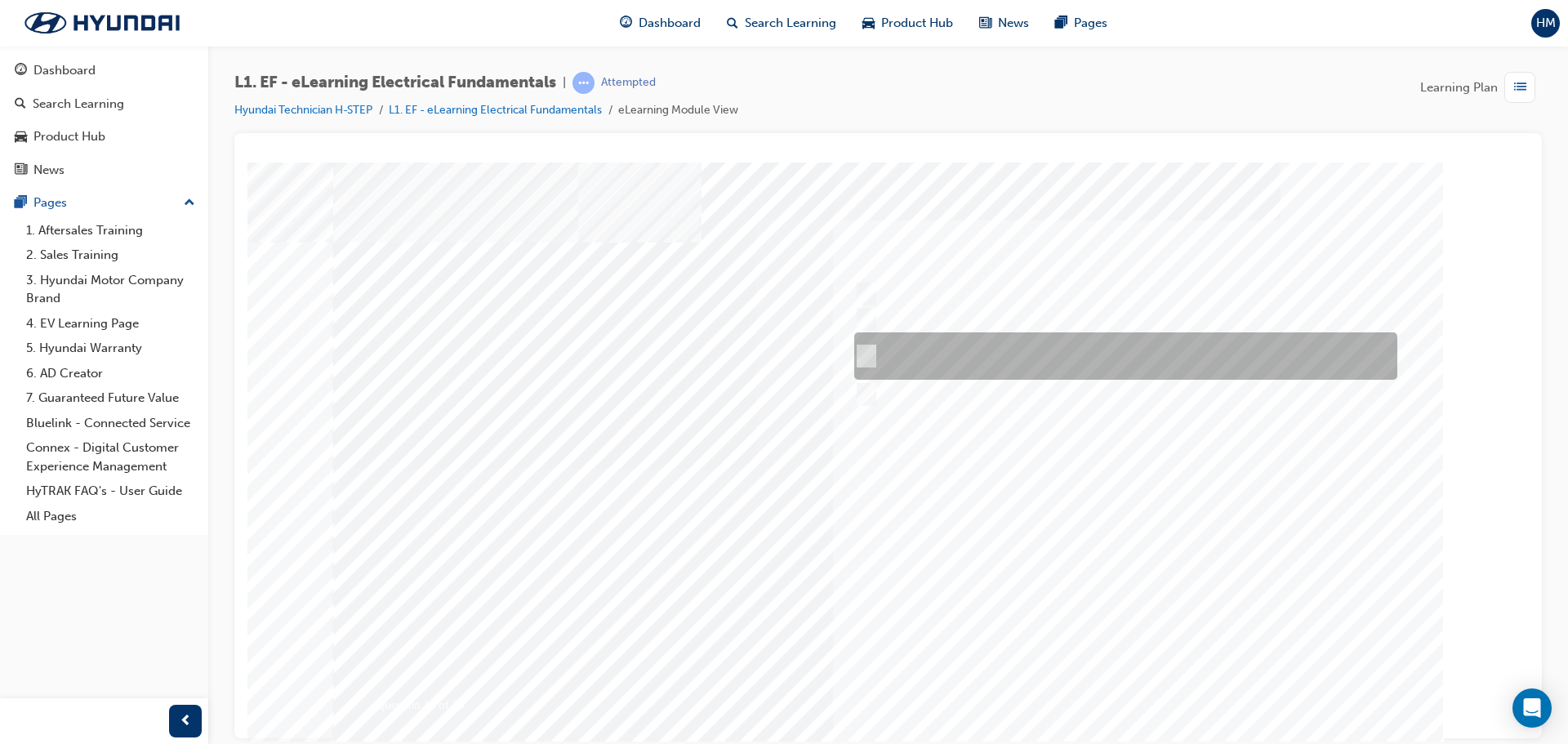
click at [1027, 350] on div at bounding box center [1121, 356] width 543 height 47
checkbox input "true"
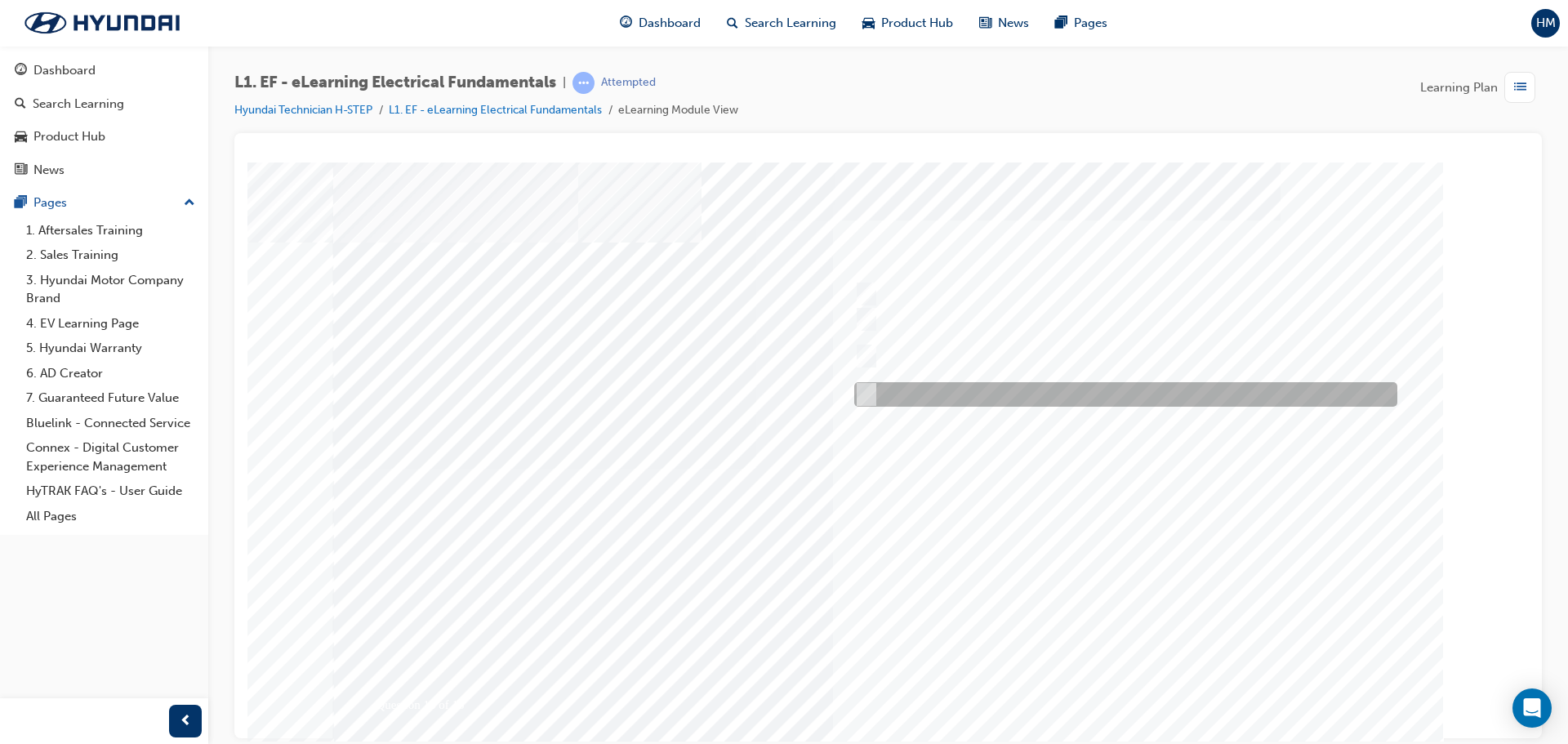
click at [1015, 390] on div at bounding box center [1121, 393] width 543 height 24
checkbox input "true"
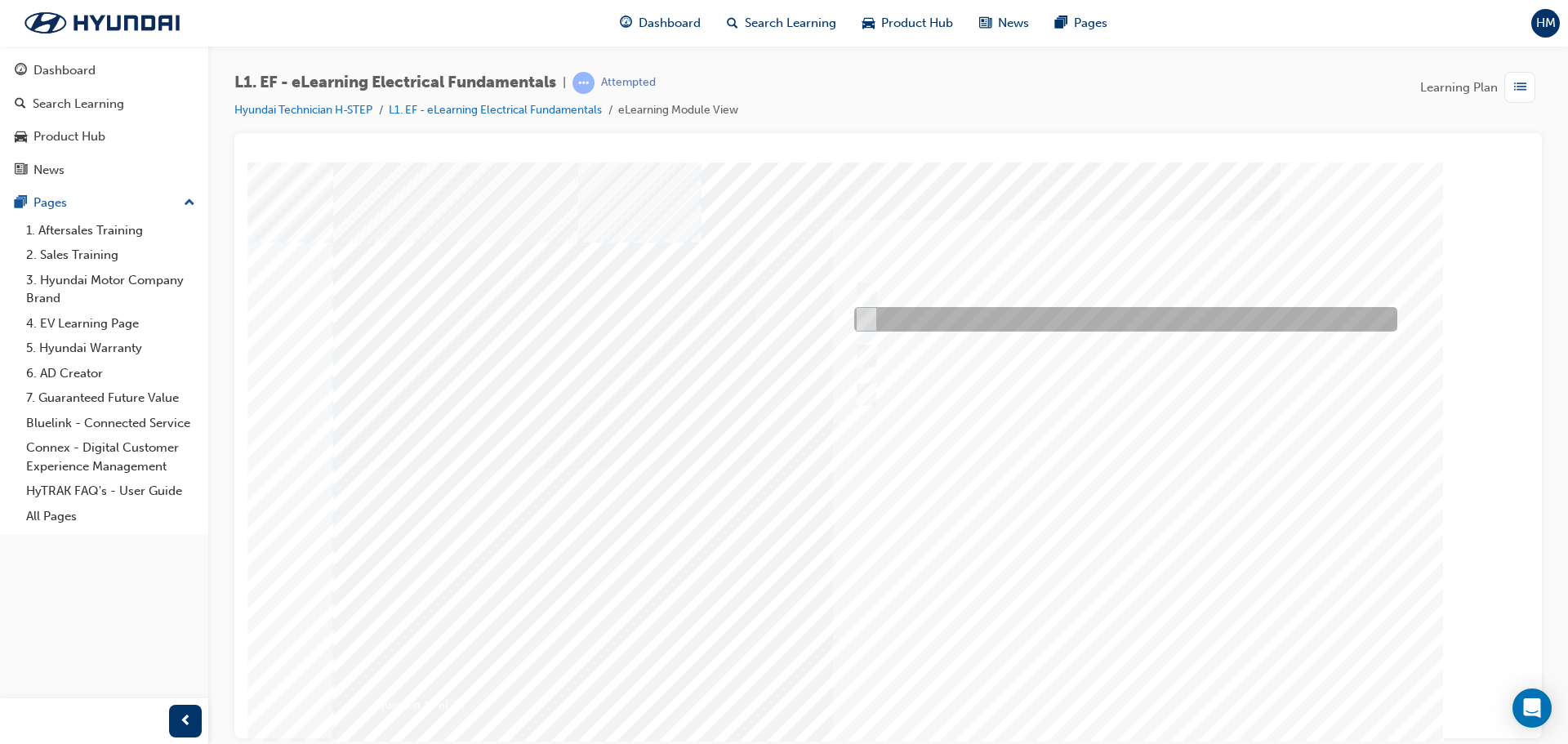
click at [1089, 314] on div at bounding box center [1121, 319] width 543 height 24
checkbox input "true"
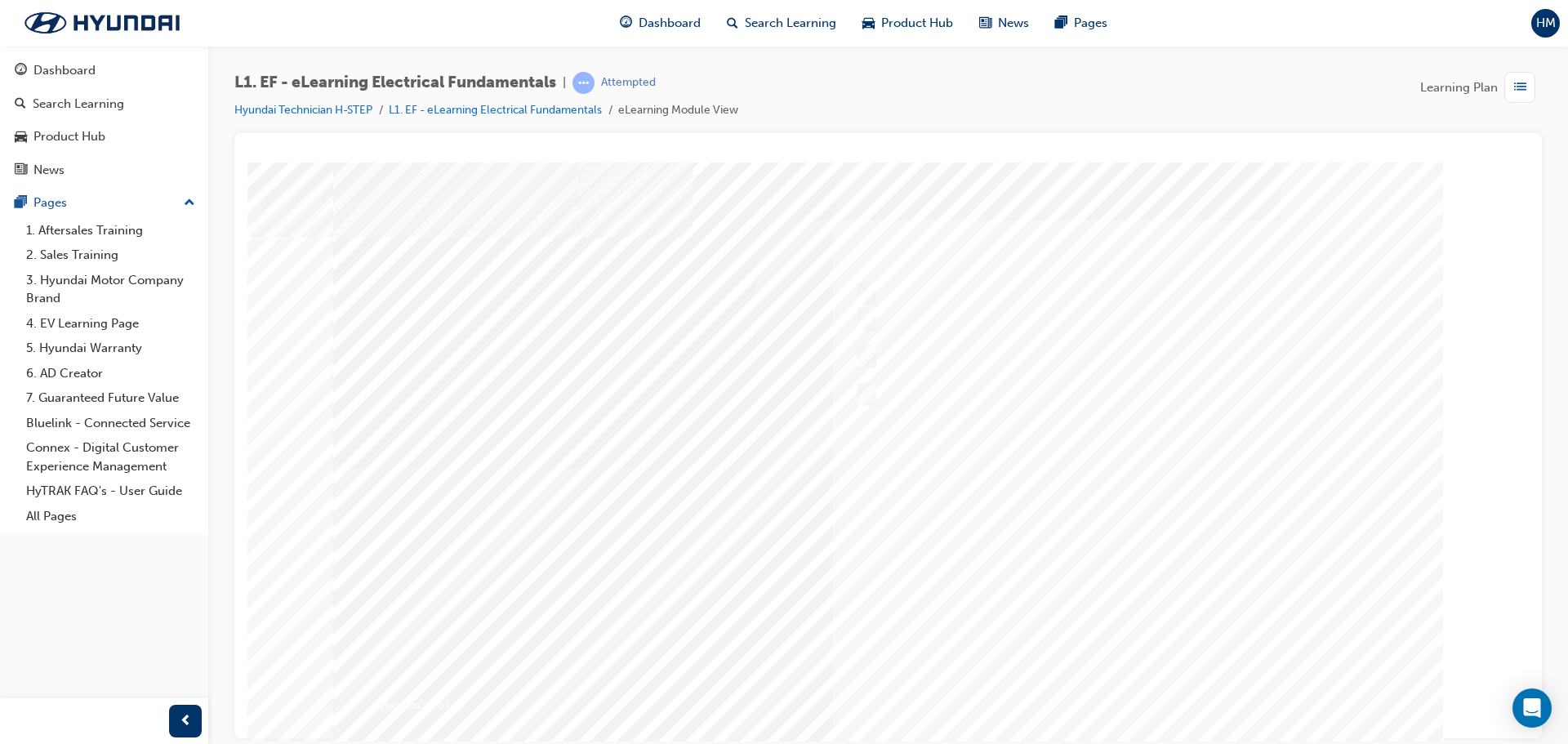
click at [1160, 683] on div at bounding box center [889, 468] width 1111 height 612
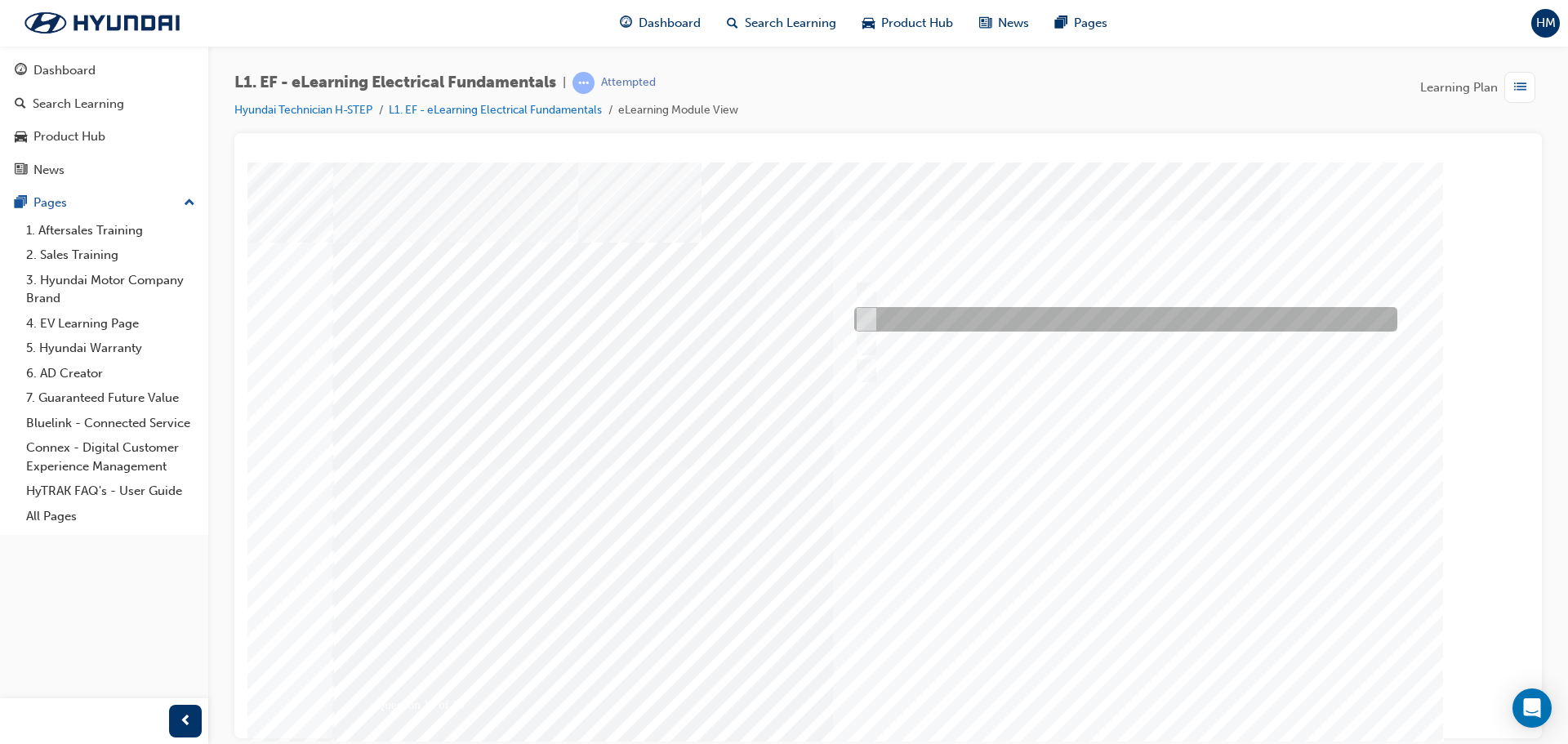
click at [1121, 317] on div at bounding box center [1121, 319] width 543 height 24
radio input "true"
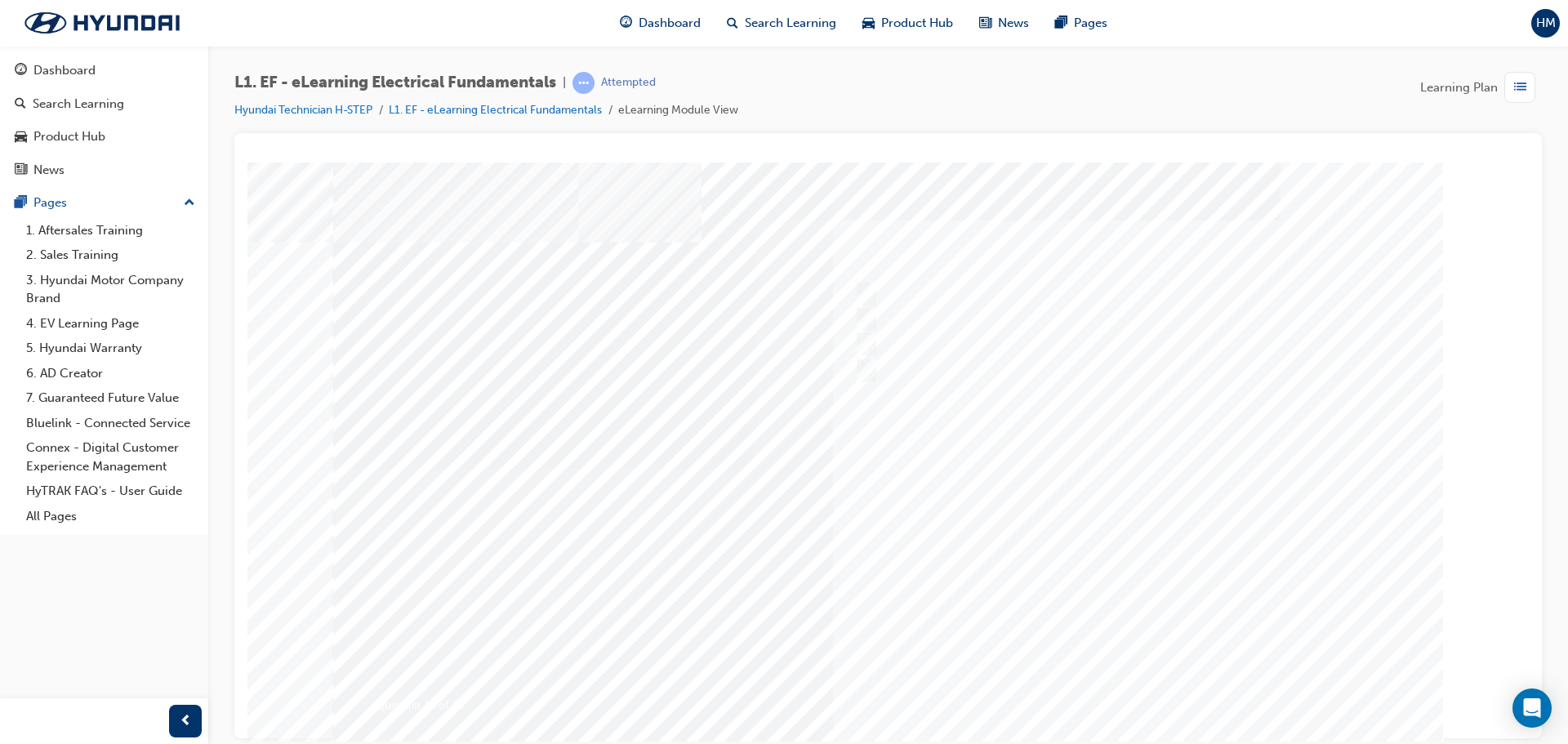
click at [1134, 685] on div at bounding box center [889, 468] width 1111 height 612
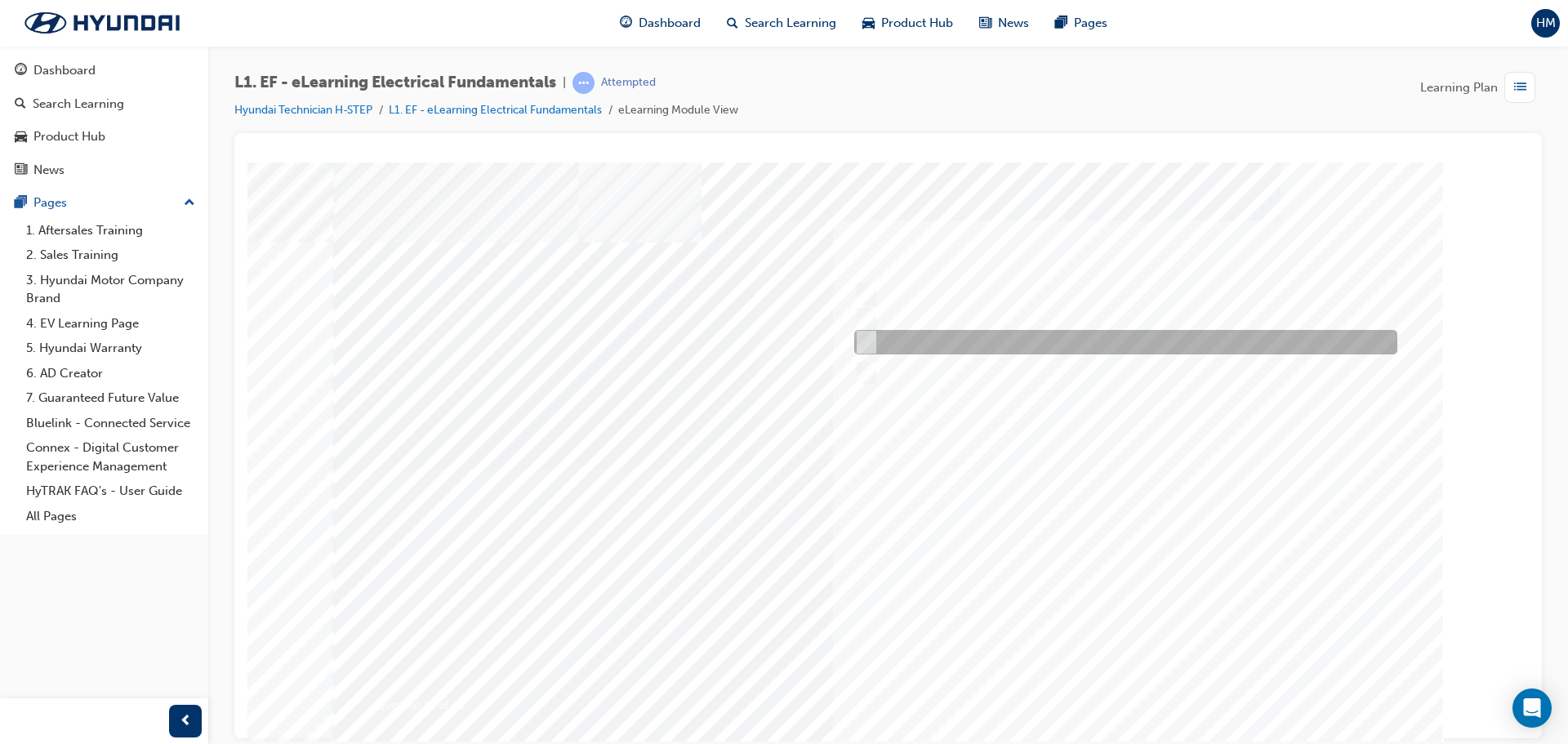
click at [1083, 343] on div at bounding box center [1121, 341] width 543 height 24
radio input "true"
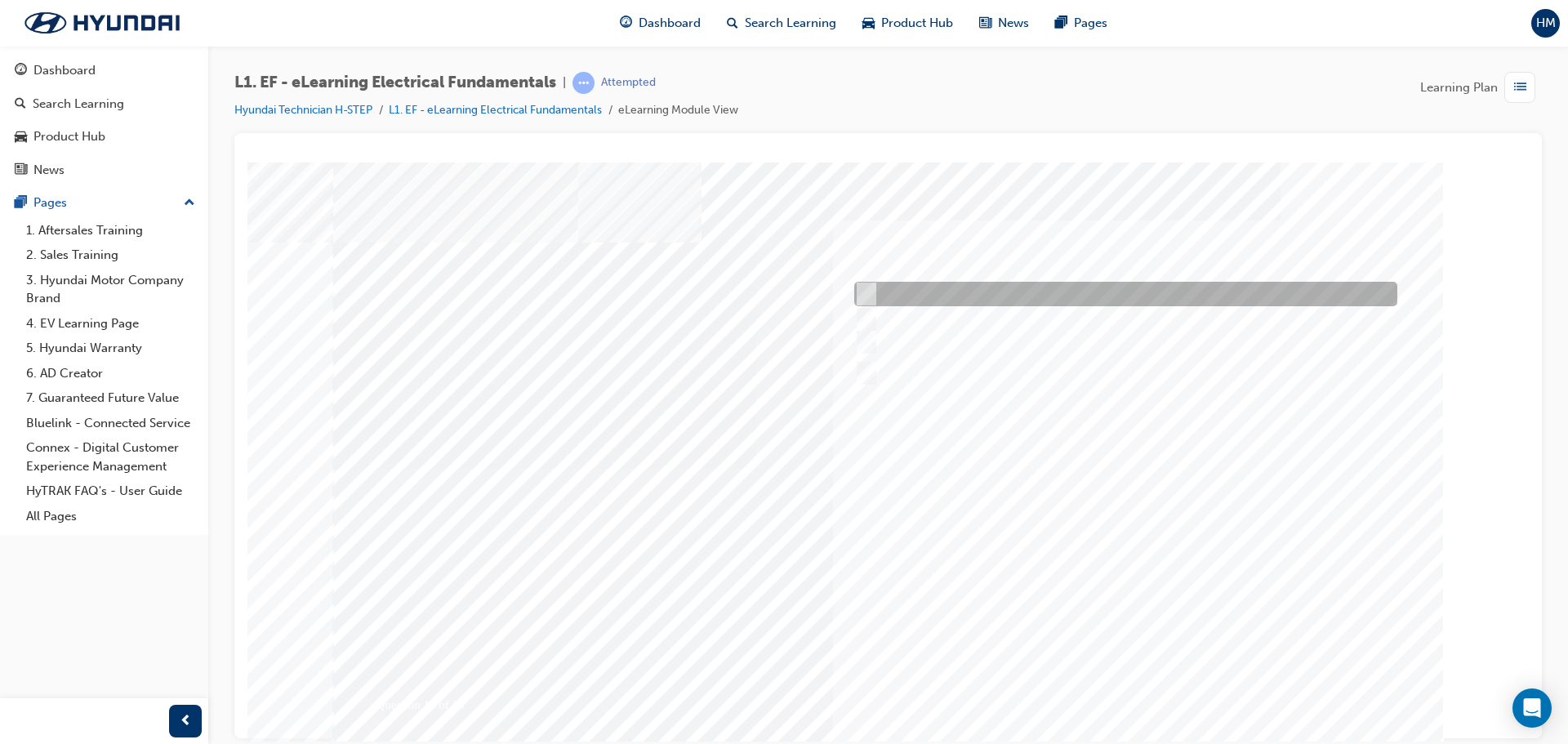
click at [1123, 290] on div at bounding box center [1121, 294] width 543 height 24
radio input "true"
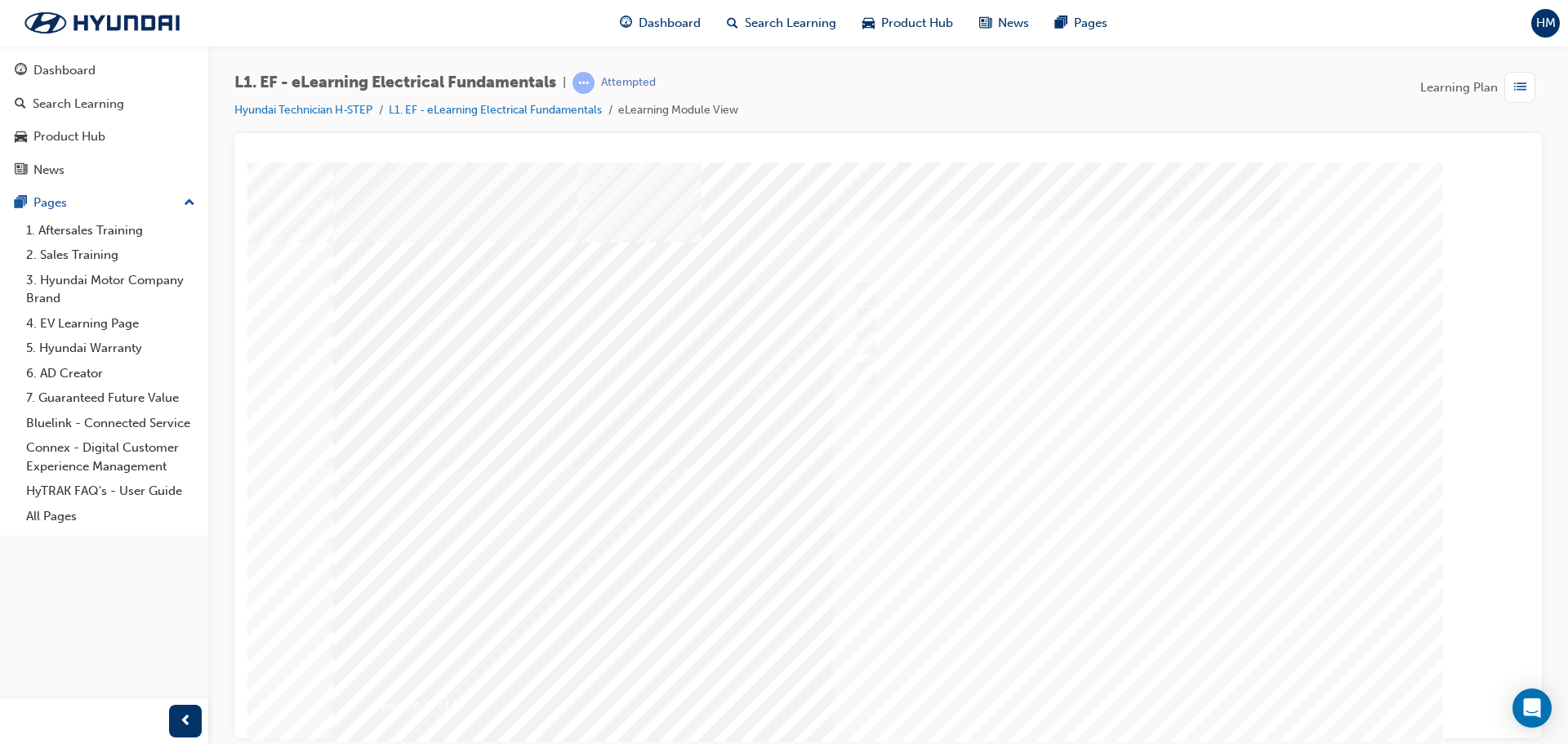
click at [1138, 679] on div at bounding box center [889, 468] width 1111 height 612
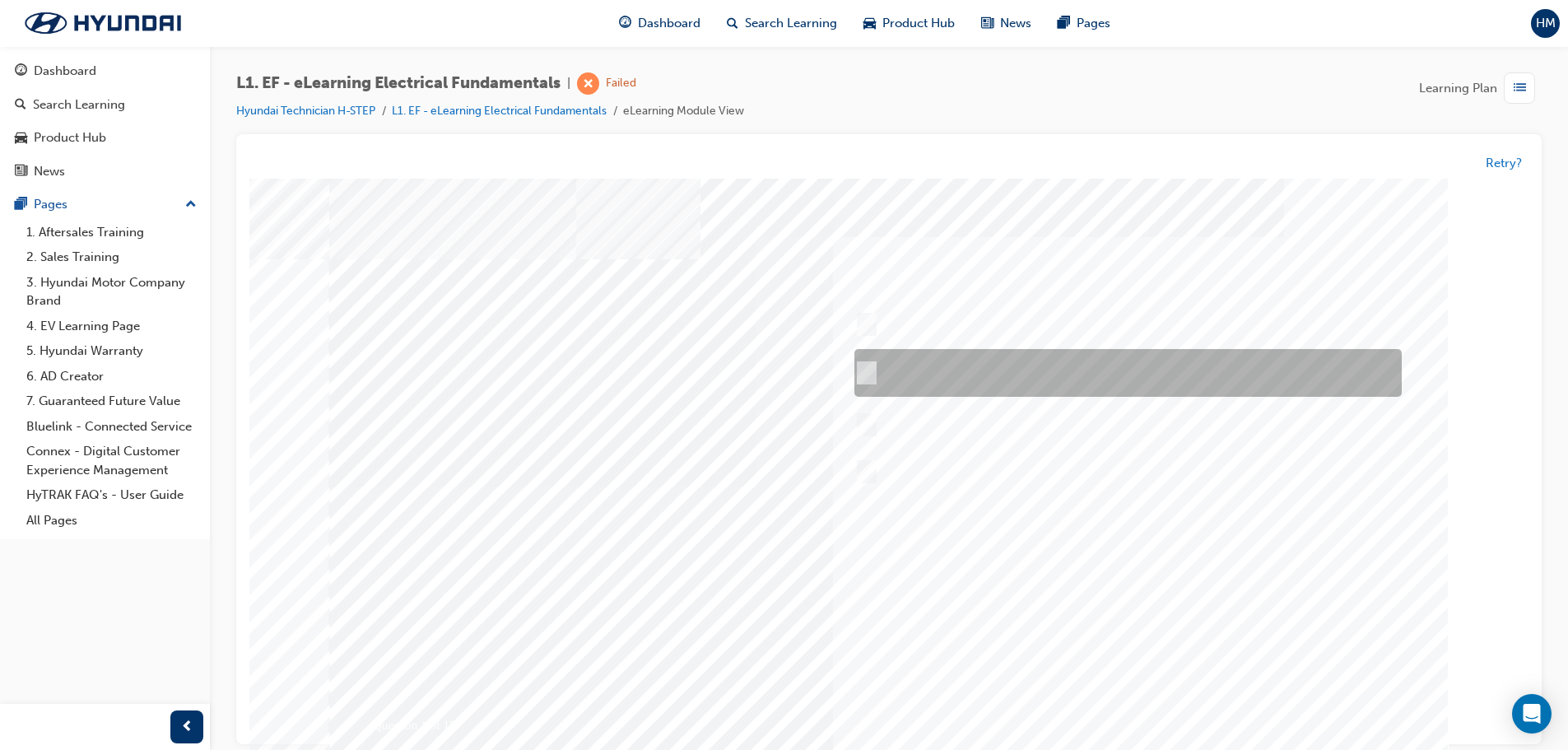
click at [1088, 364] on div at bounding box center [1124, 373] width 547 height 48
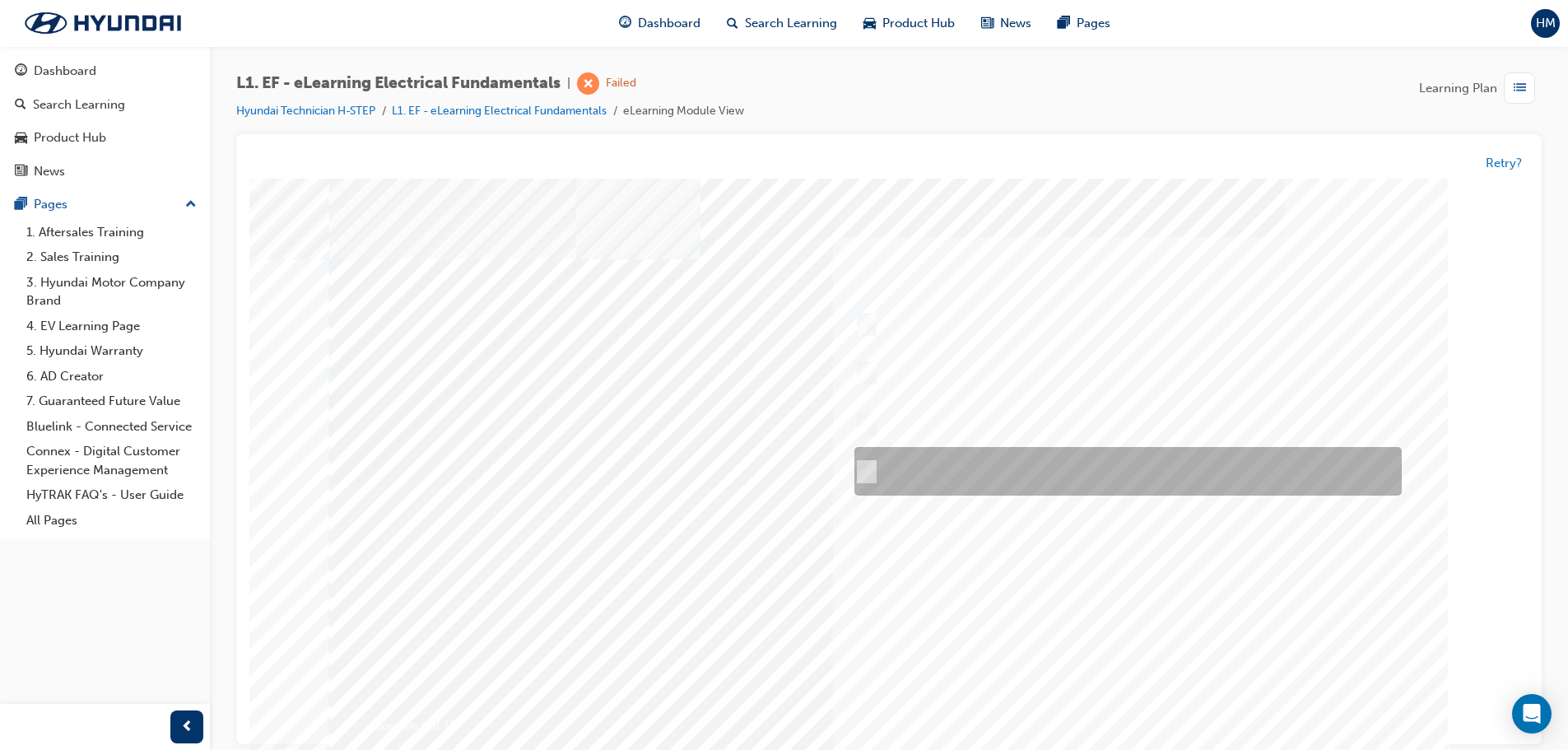
click at [1143, 451] on div at bounding box center [1124, 472] width 547 height 49
radio input "false"
radio input "true"
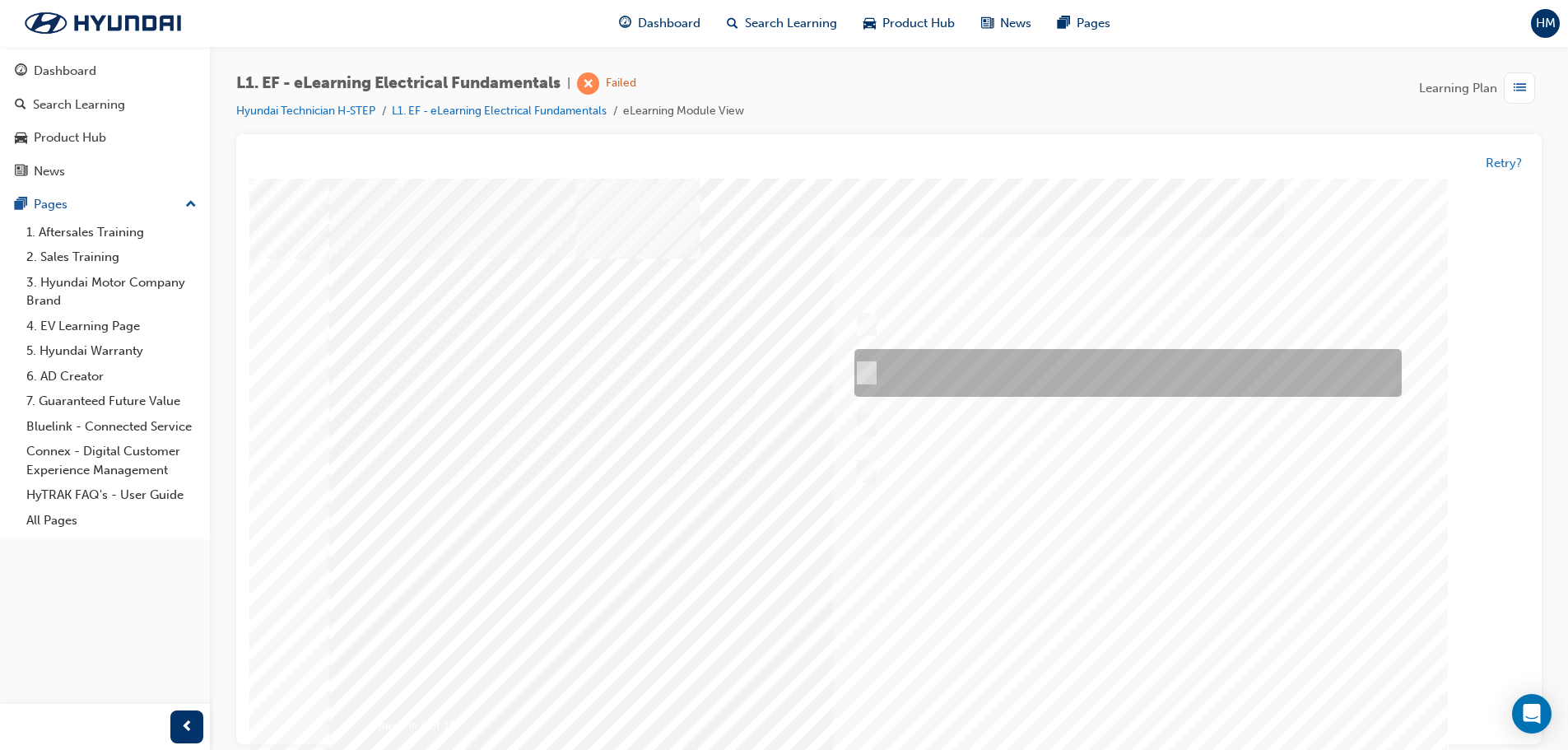
click at [1104, 385] on div at bounding box center [1124, 373] width 547 height 48
radio input "true"
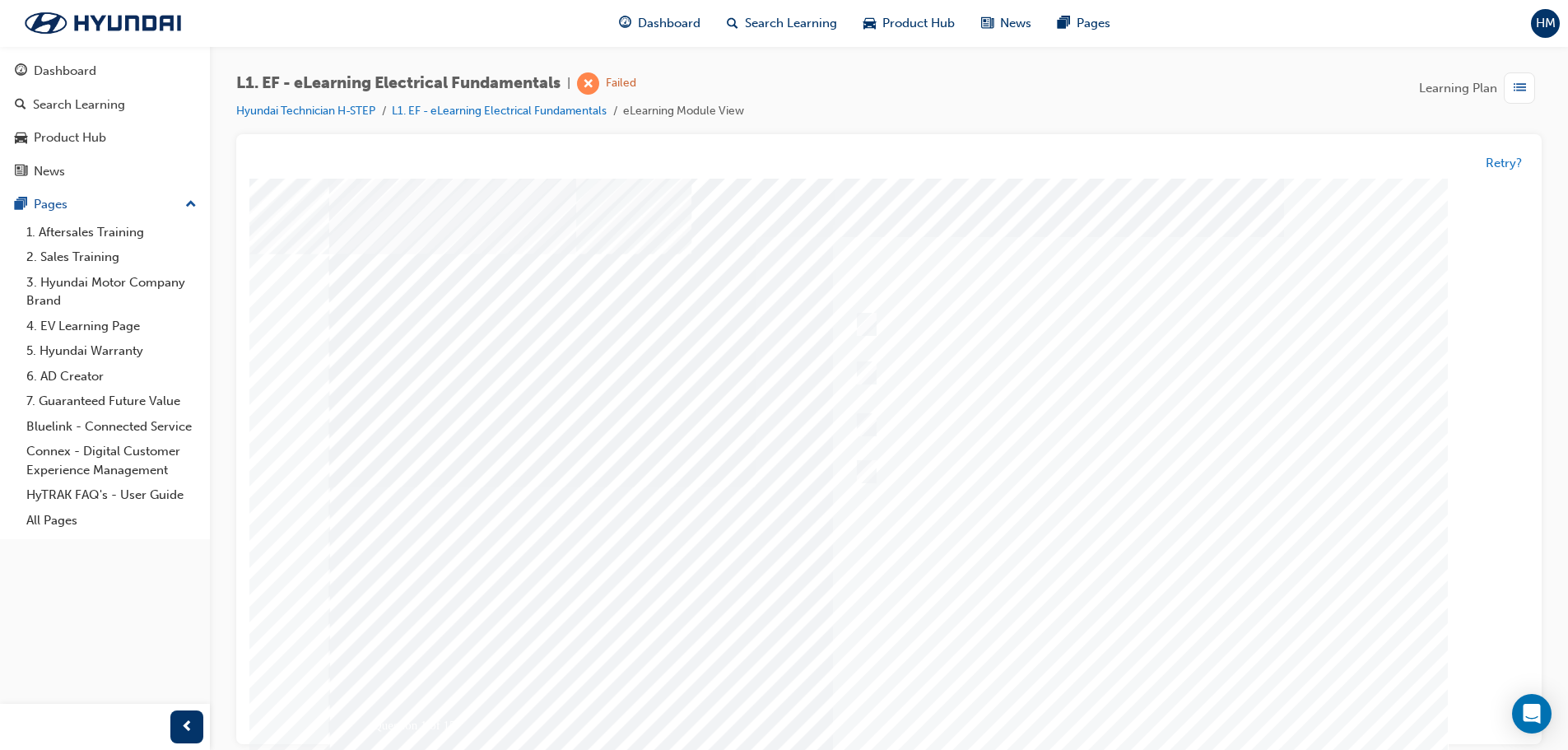
click at [1149, 699] on div at bounding box center [889, 487] width 1120 height 617
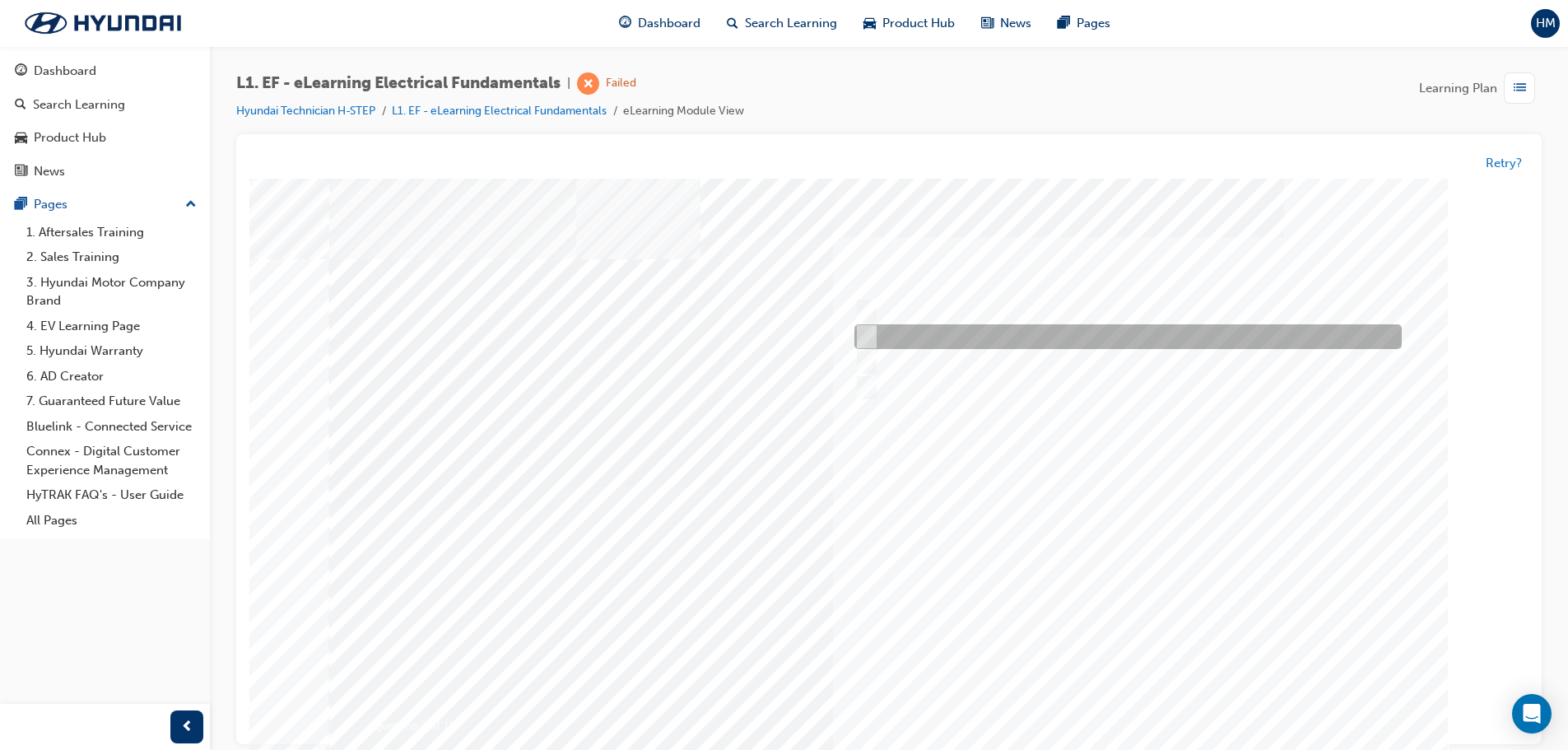
click at [1003, 337] on div at bounding box center [1124, 337] width 547 height 24
radio input "true"
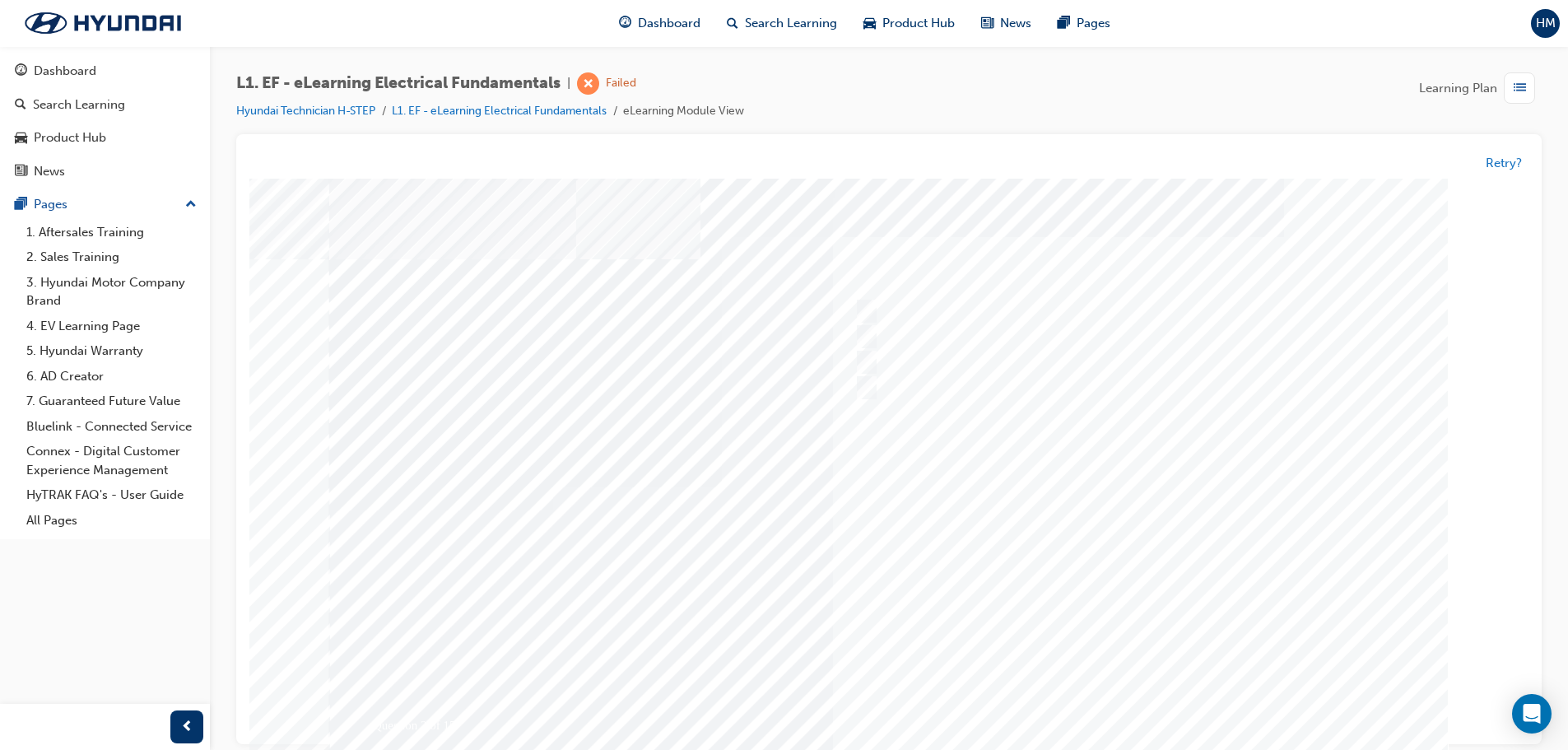
click at [1086, 697] on div at bounding box center [889, 490] width 1120 height 617
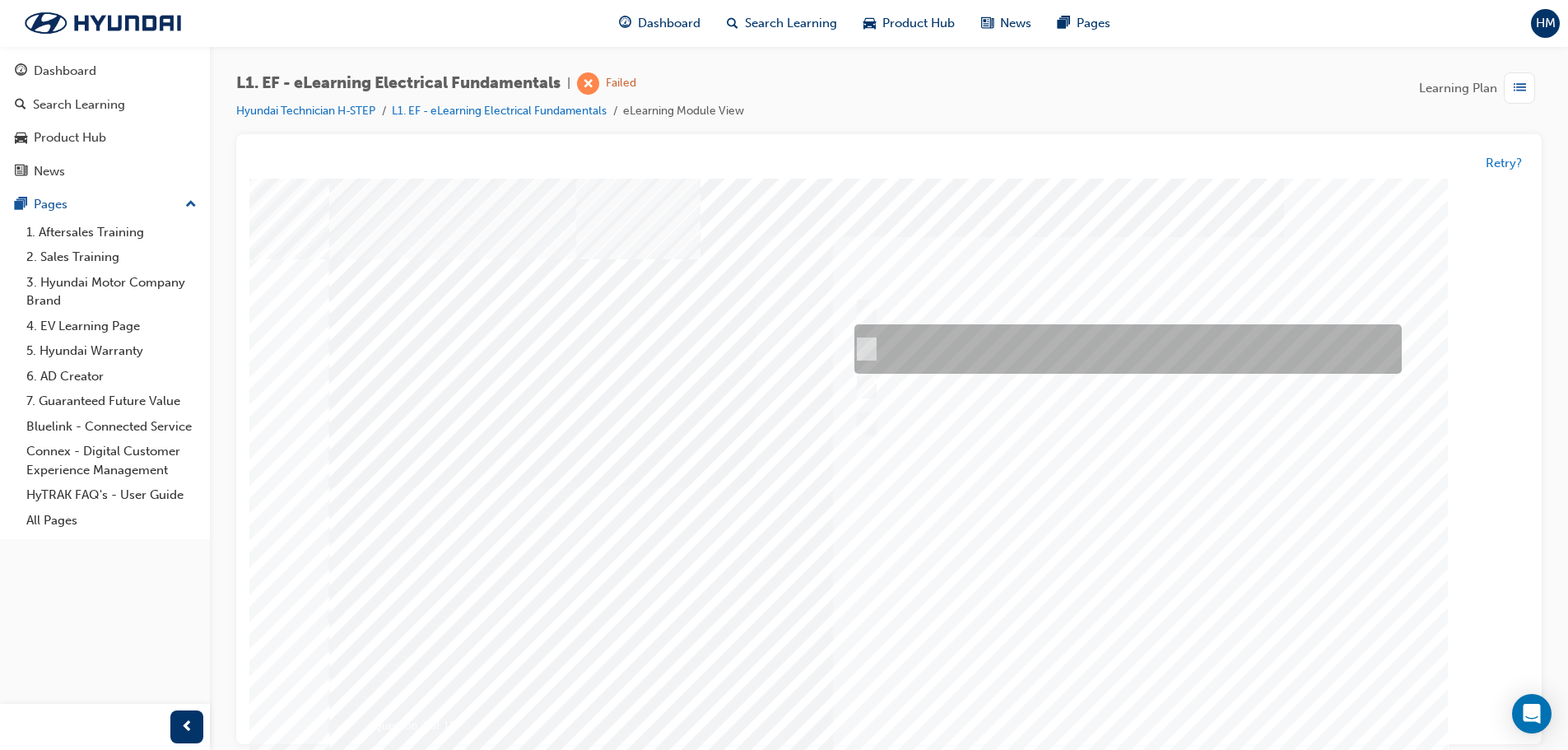
click at [1079, 332] on div at bounding box center [1124, 350] width 547 height 50
radio input "true"
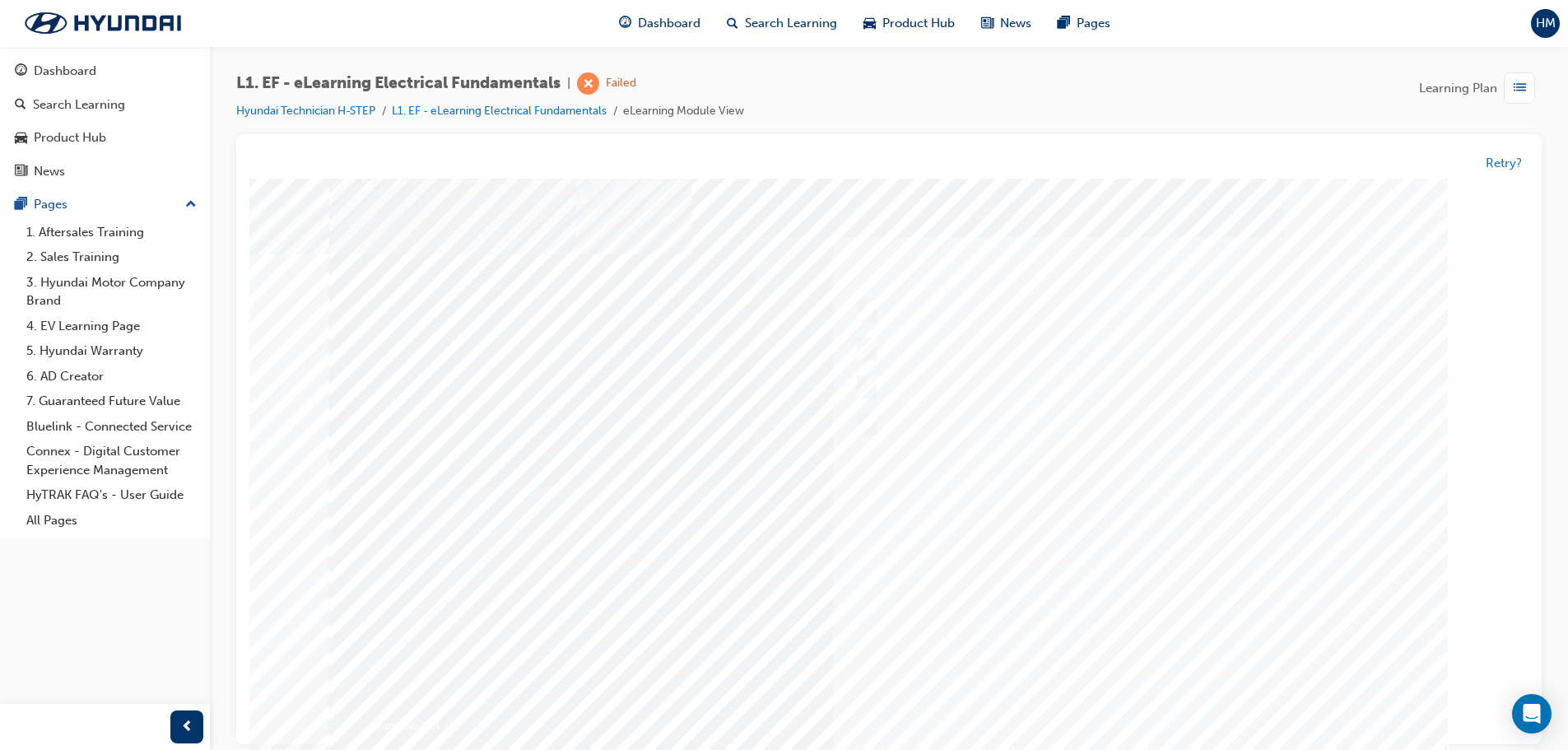
click at [1165, 705] on div at bounding box center [889, 487] width 1120 height 617
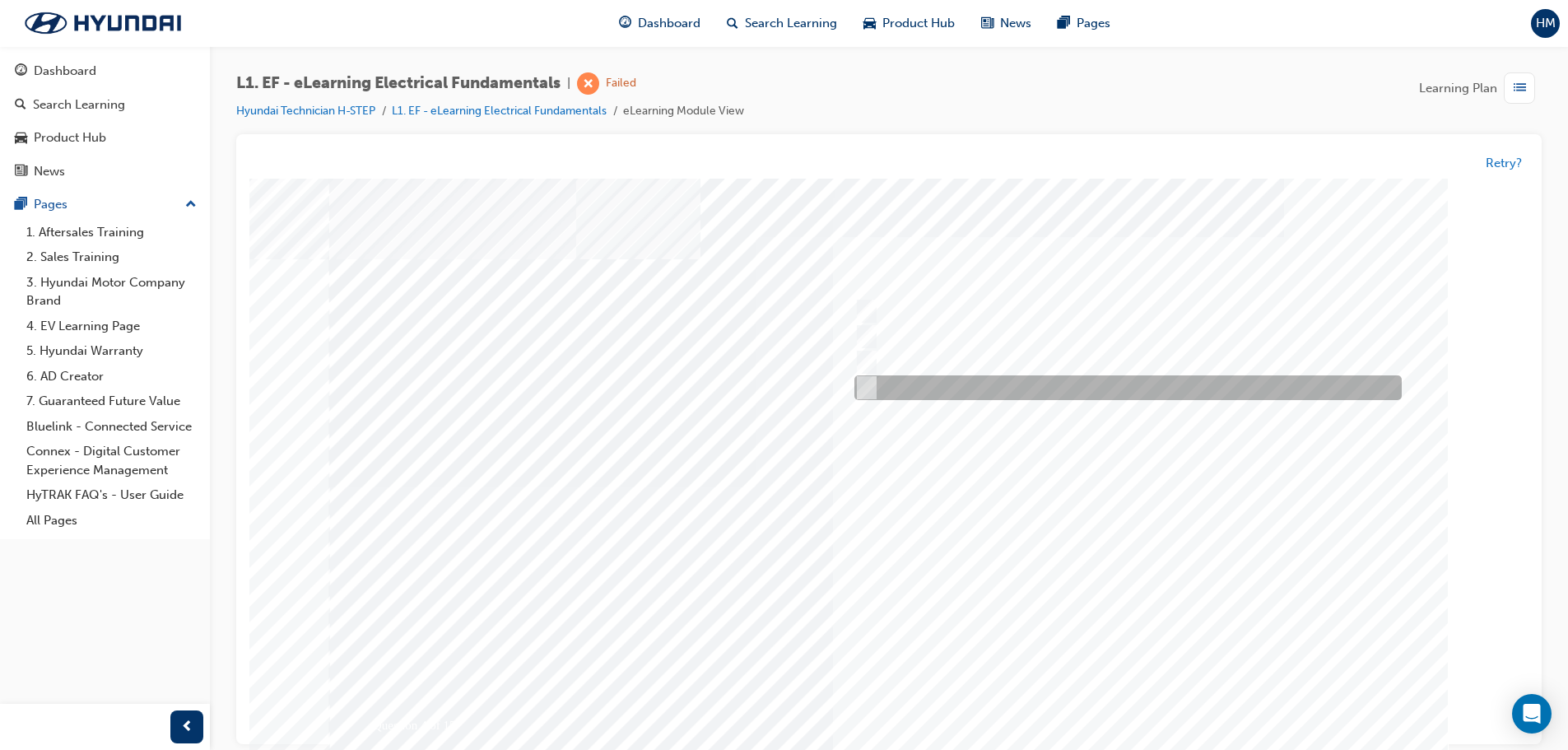
click at [1010, 396] on div at bounding box center [1124, 388] width 547 height 24
radio input "true"
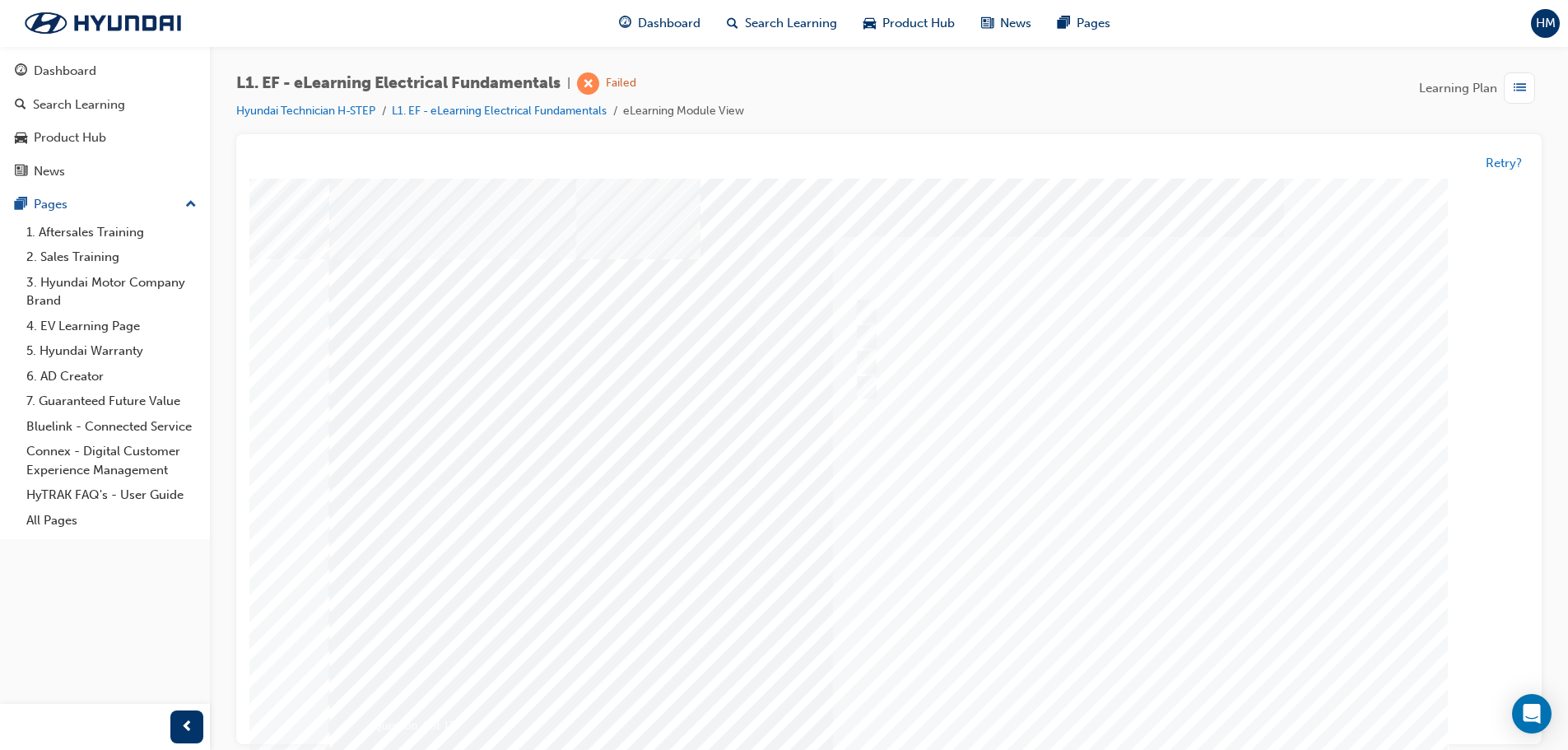
click at [1161, 697] on div at bounding box center [889, 487] width 1120 height 617
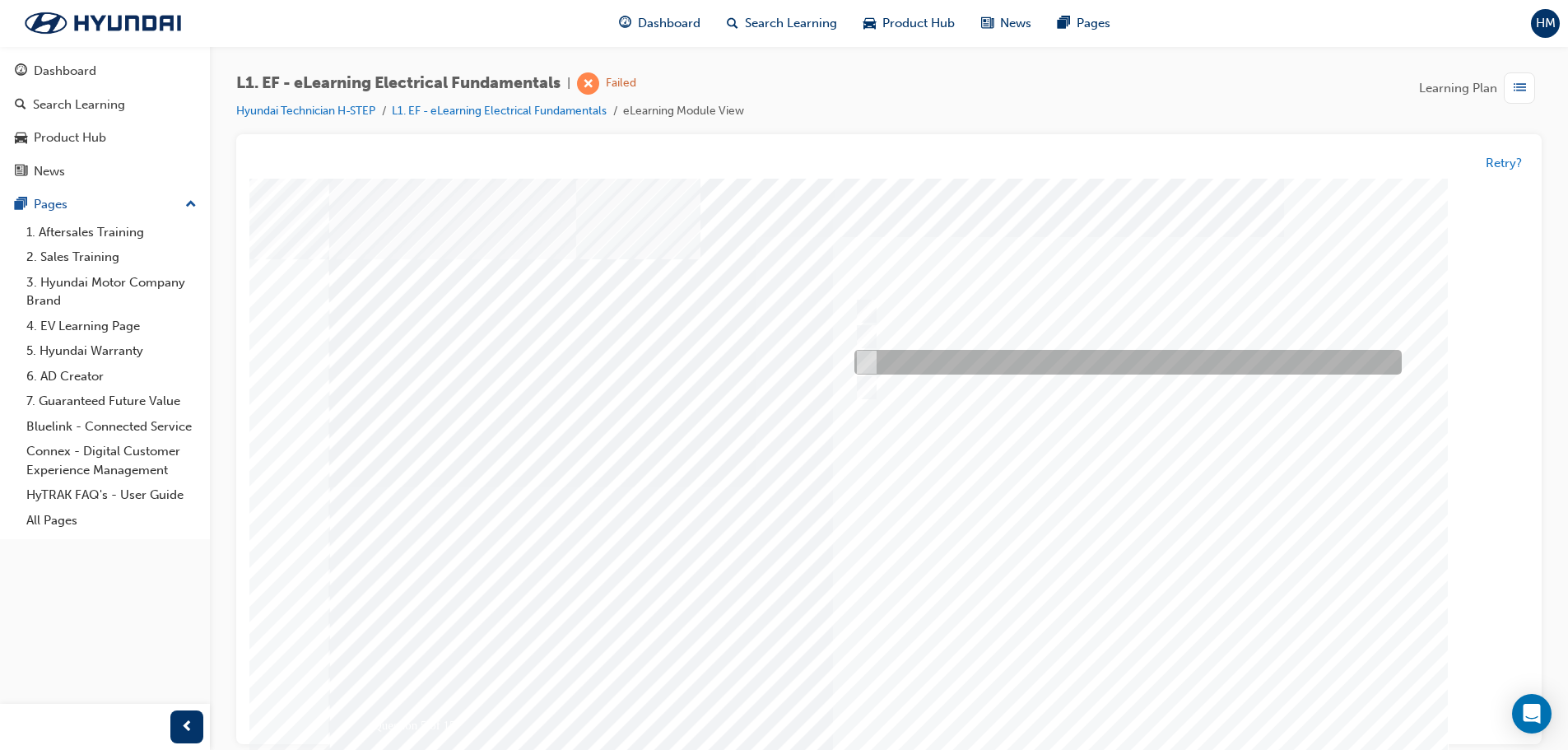
click at [948, 358] on div at bounding box center [1124, 362] width 547 height 24
radio input "true"
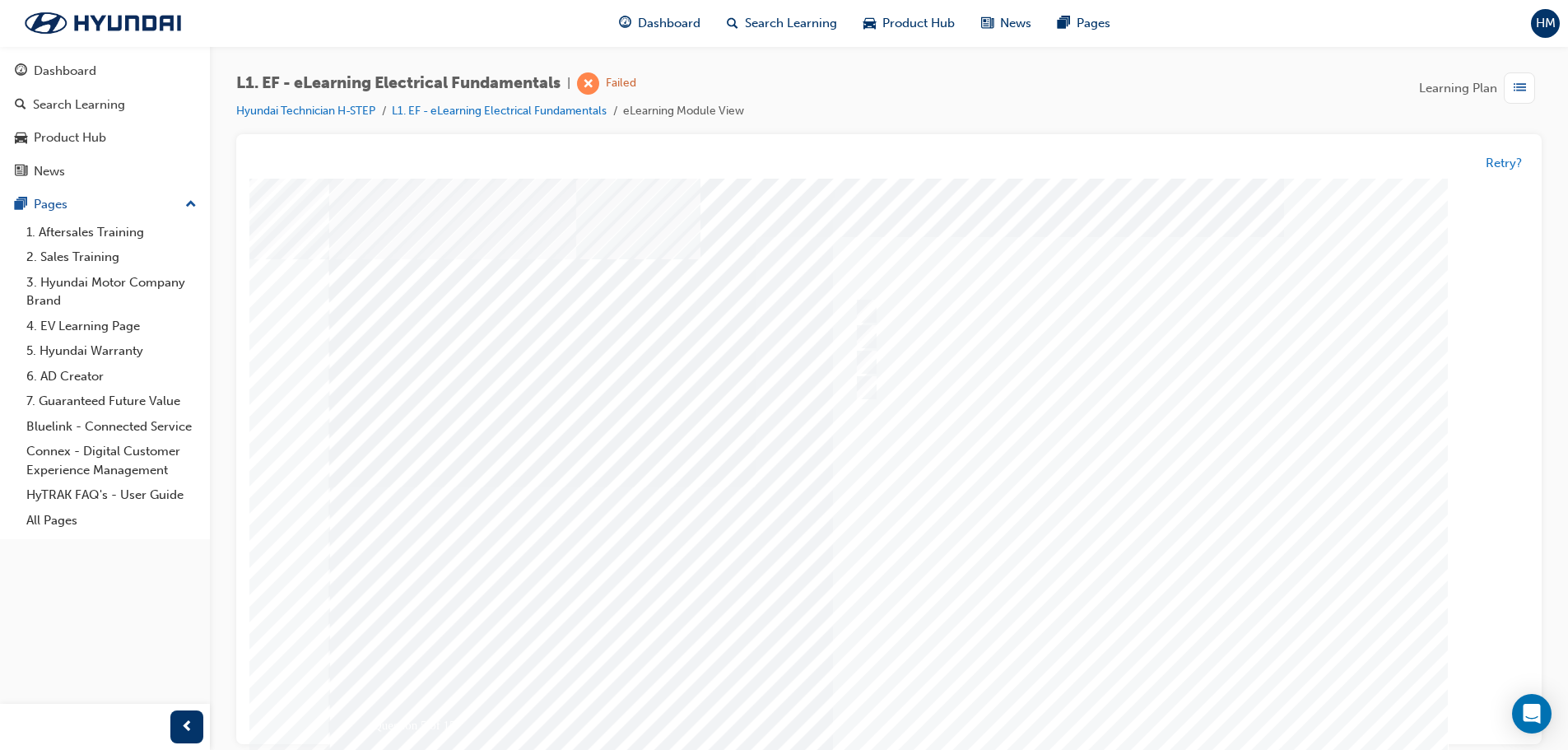
click at [1177, 707] on div at bounding box center [889, 487] width 1120 height 617
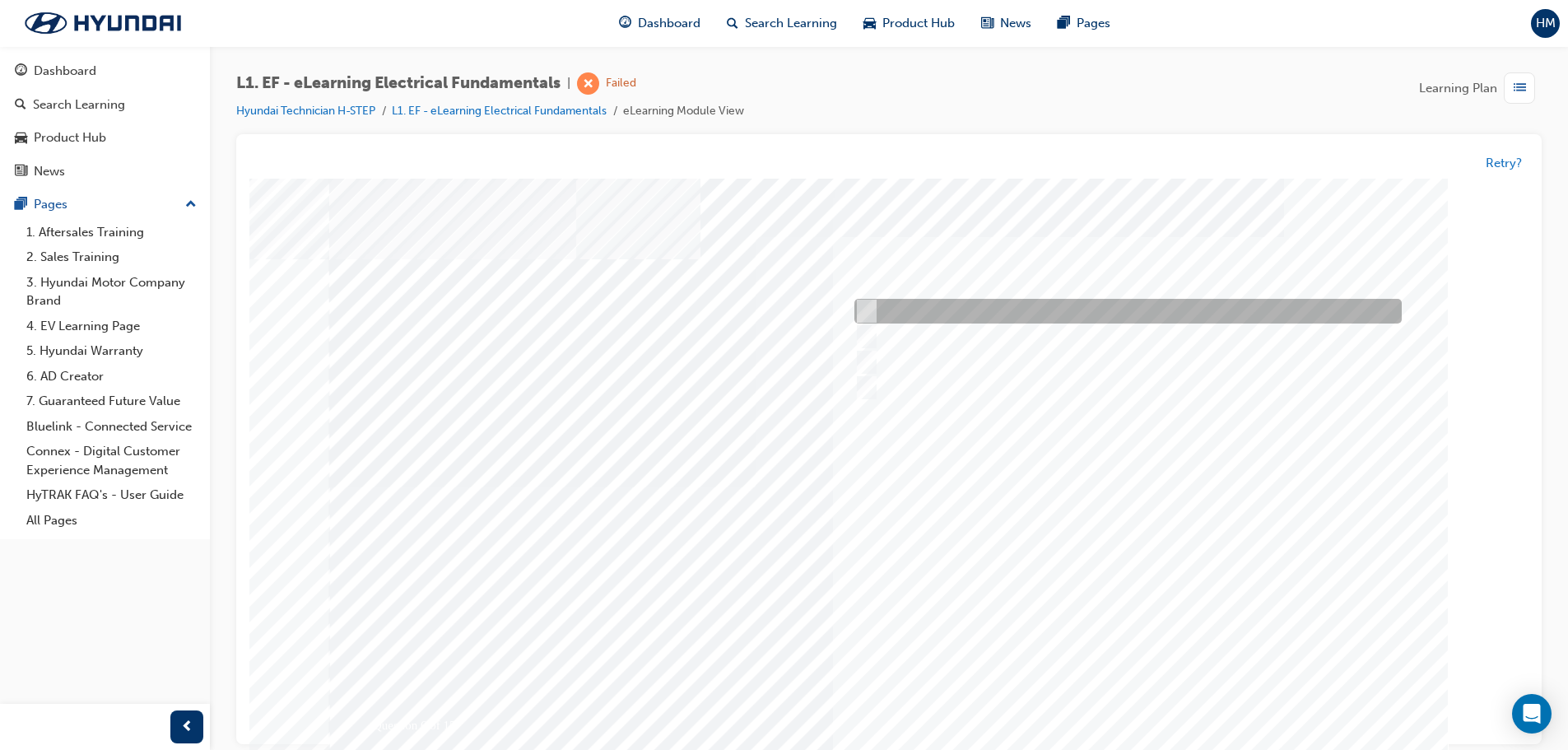
click at [1165, 312] on div at bounding box center [1124, 312] width 547 height 24
radio input "true"
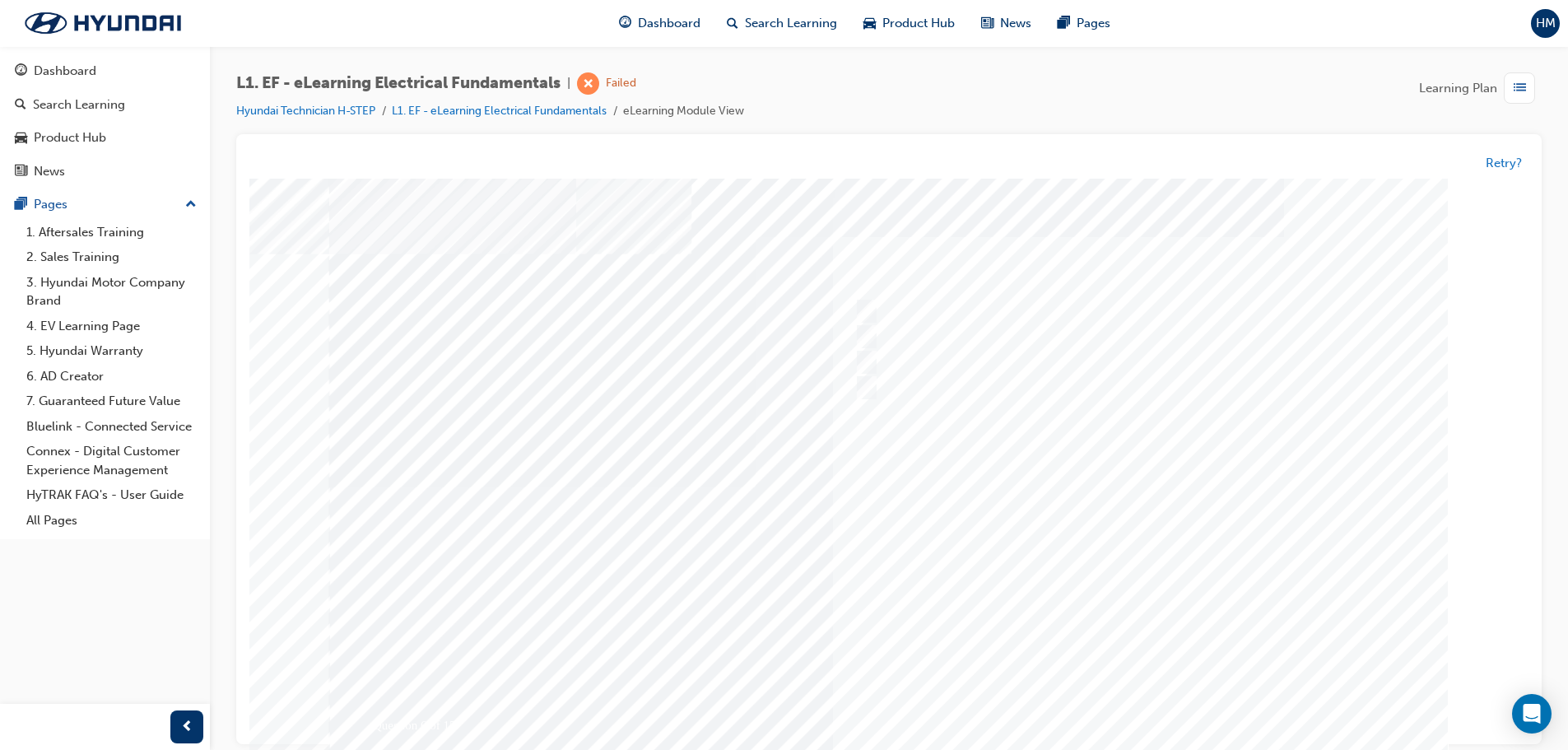
click at [1135, 696] on div at bounding box center [889, 487] width 1120 height 617
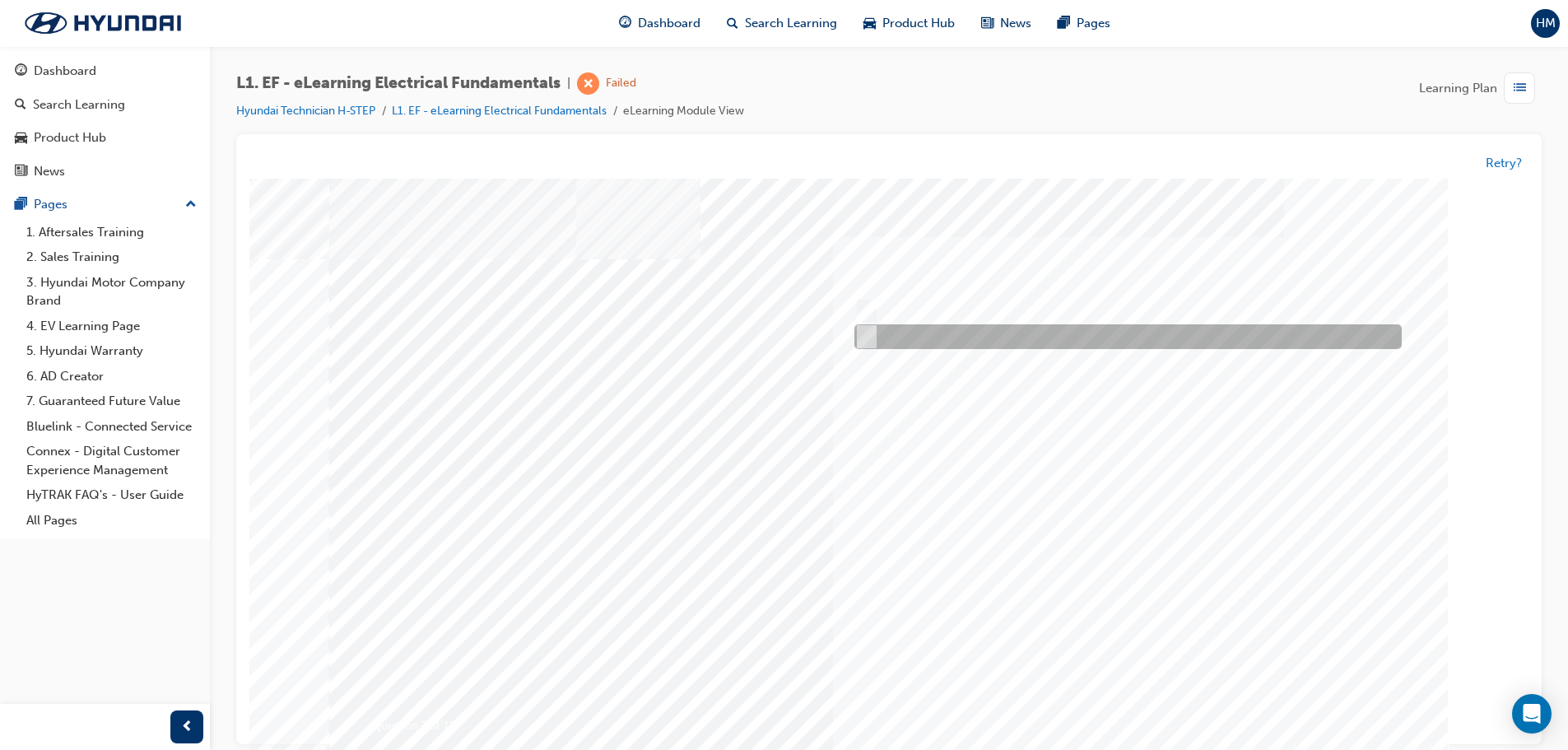
click at [979, 343] on div at bounding box center [1124, 337] width 547 height 24
radio input "true"
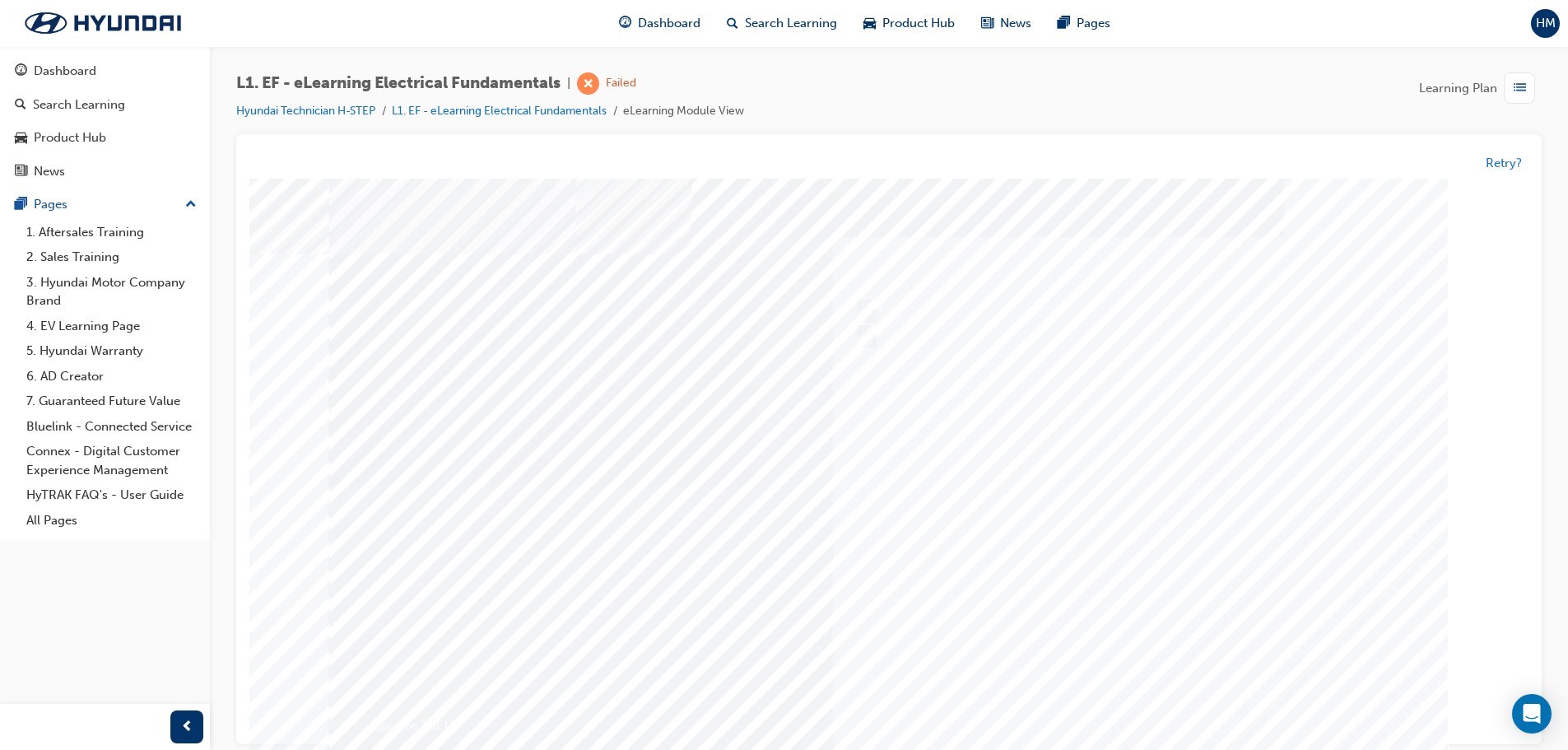
click at [1107, 701] on div at bounding box center [889, 487] width 1120 height 617
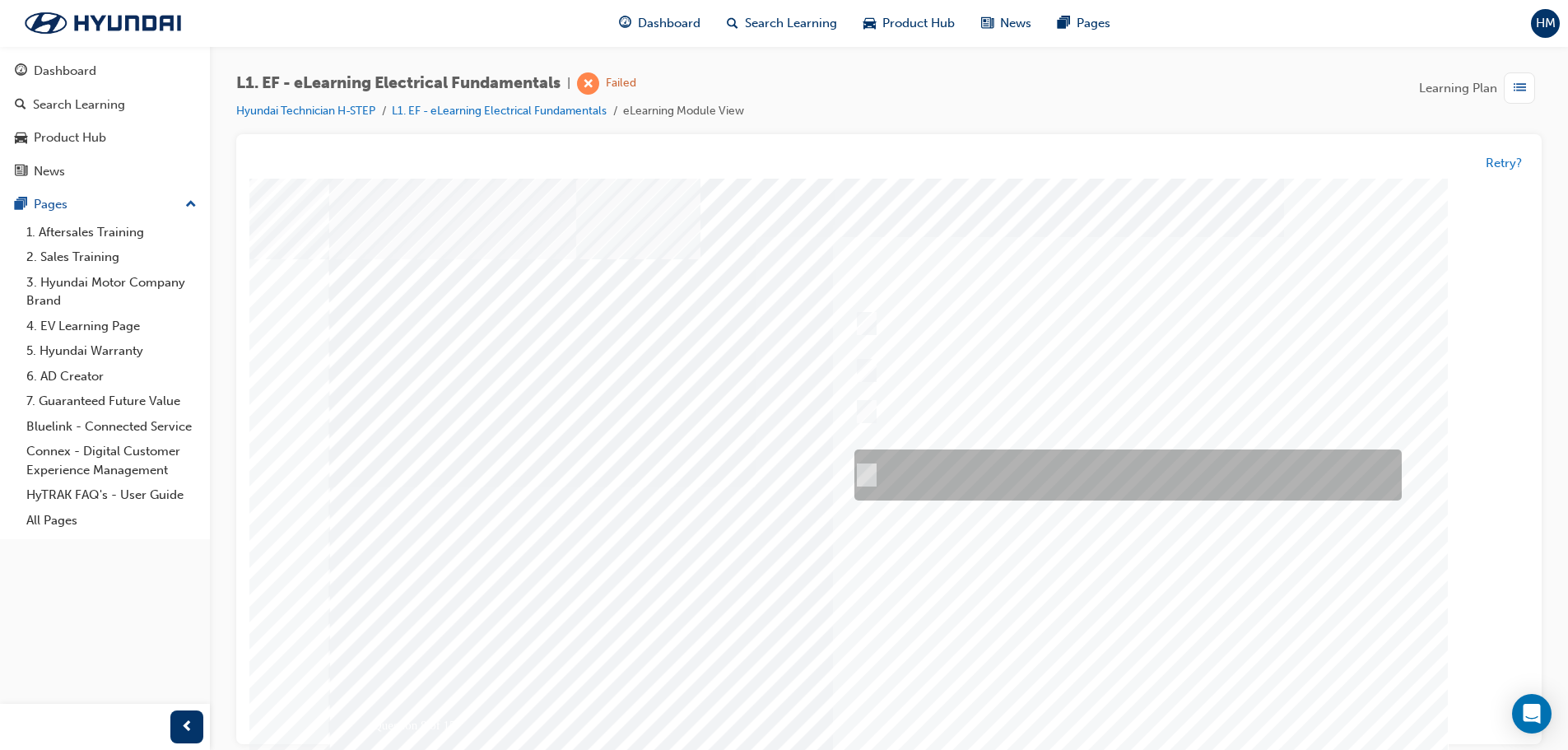
click at [1125, 471] on div at bounding box center [1124, 476] width 547 height 51
radio input "true"
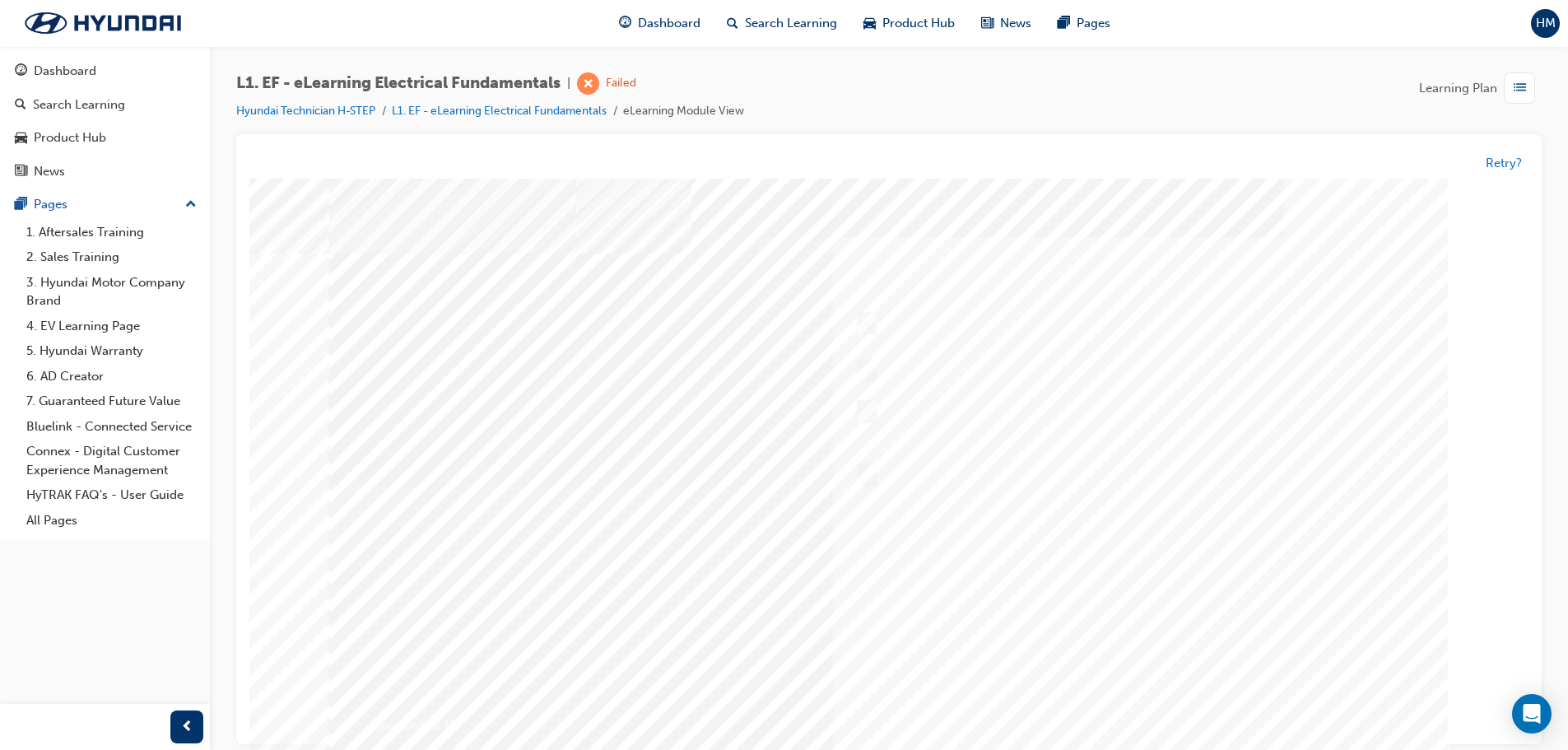
click at [1138, 698] on div at bounding box center [889, 487] width 1120 height 617
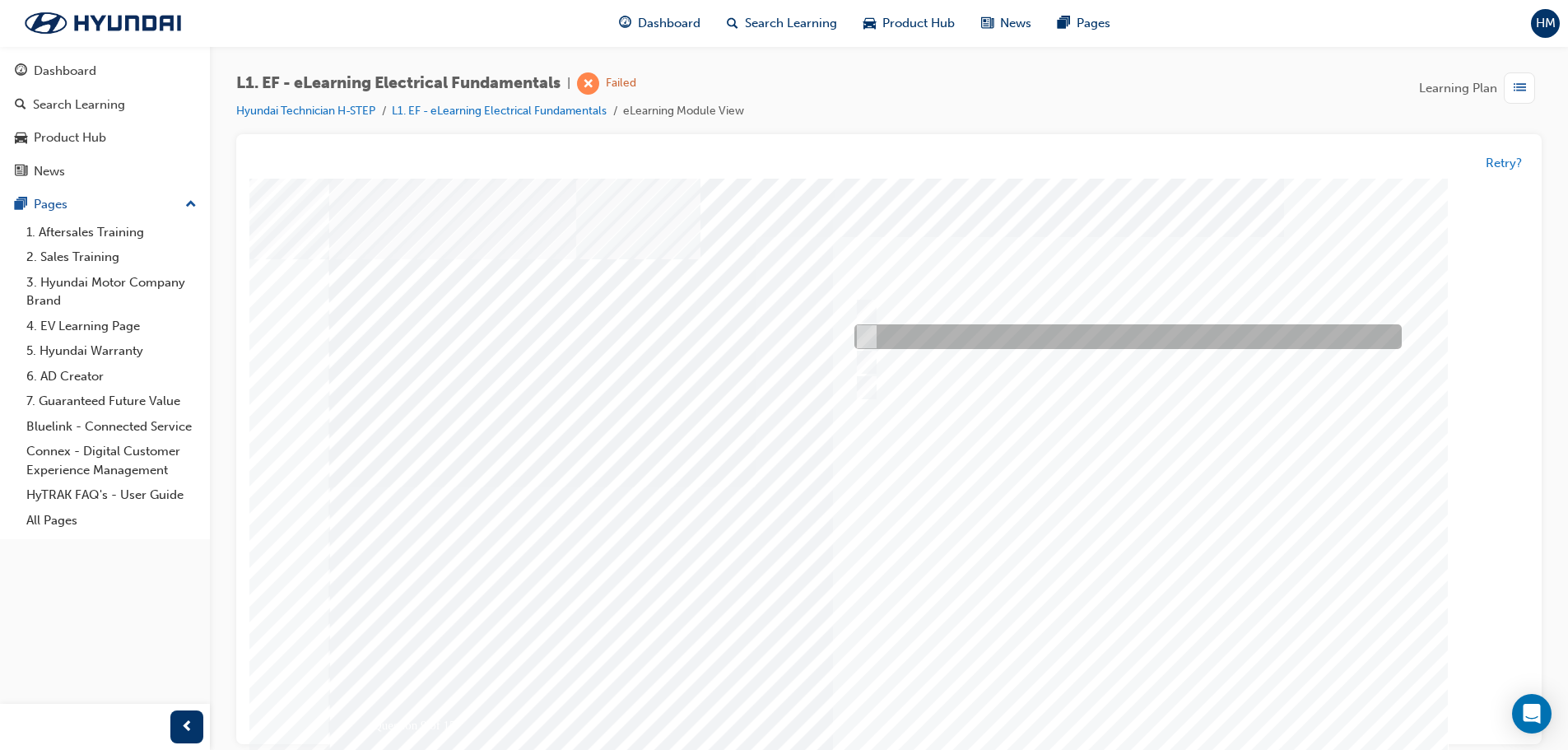
click at [1007, 345] on div at bounding box center [1124, 337] width 547 height 24
radio input "true"
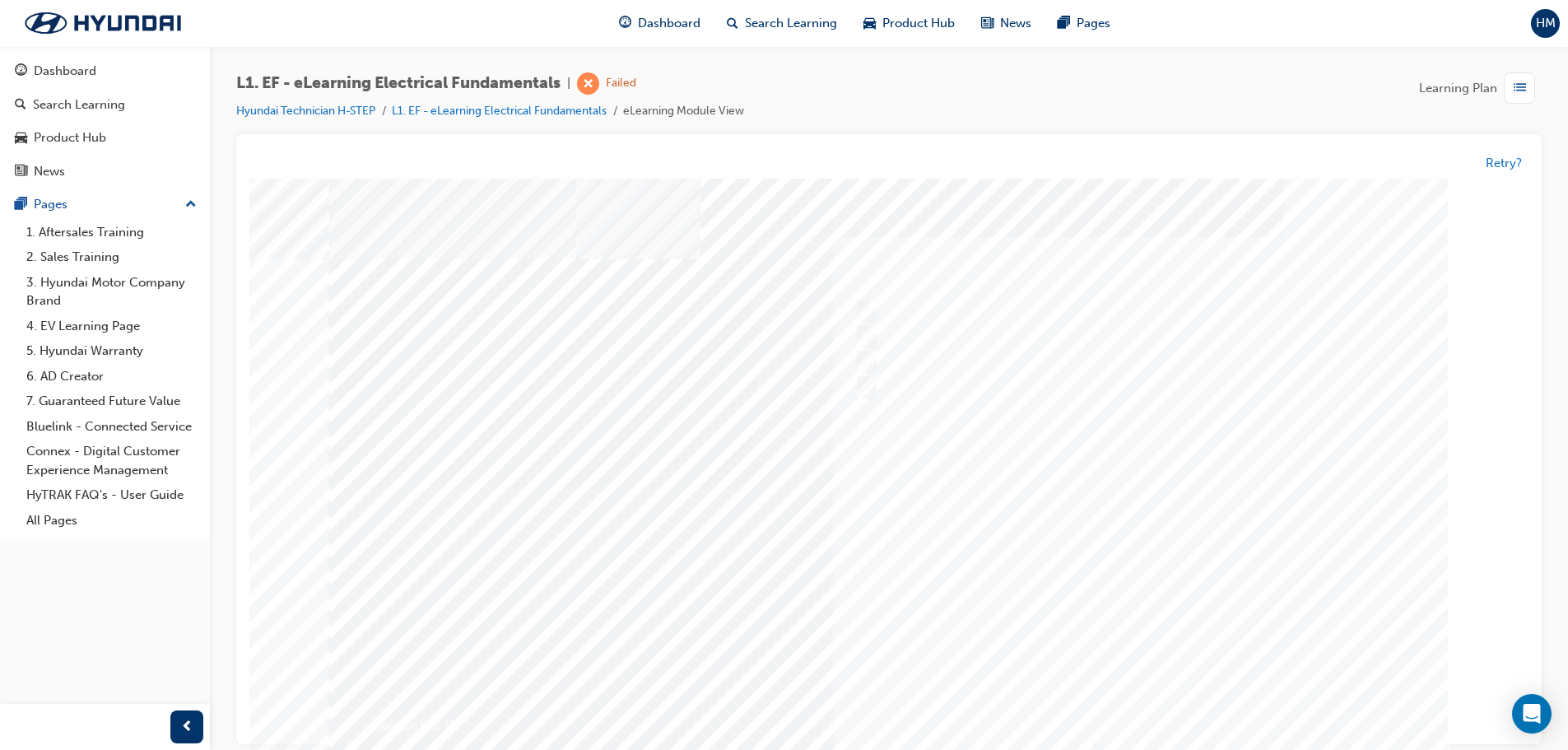
click at [1160, 696] on div at bounding box center [889, 487] width 1120 height 617
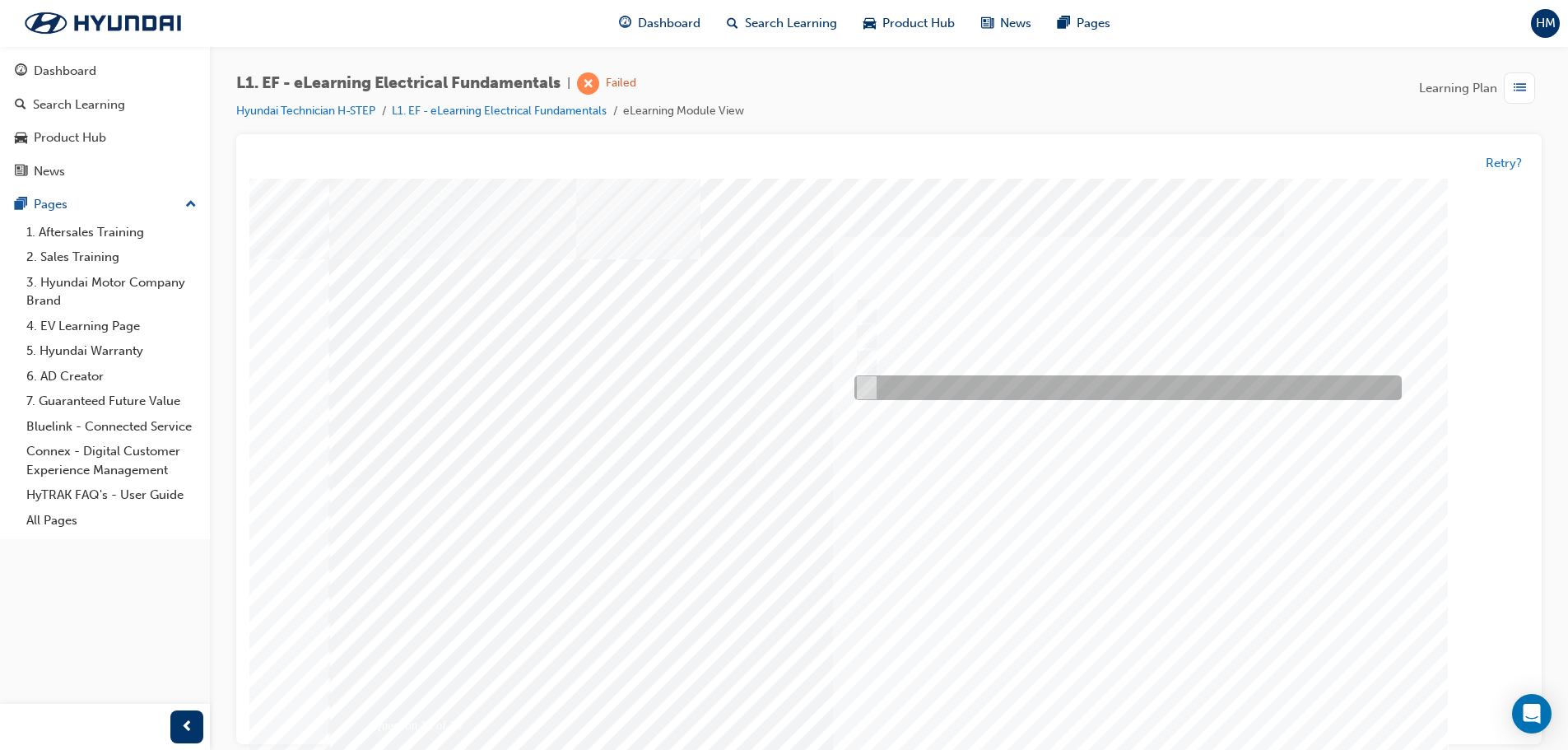
click at [991, 387] on div at bounding box center [1124, 388] width 547 height 24
radio input "true"
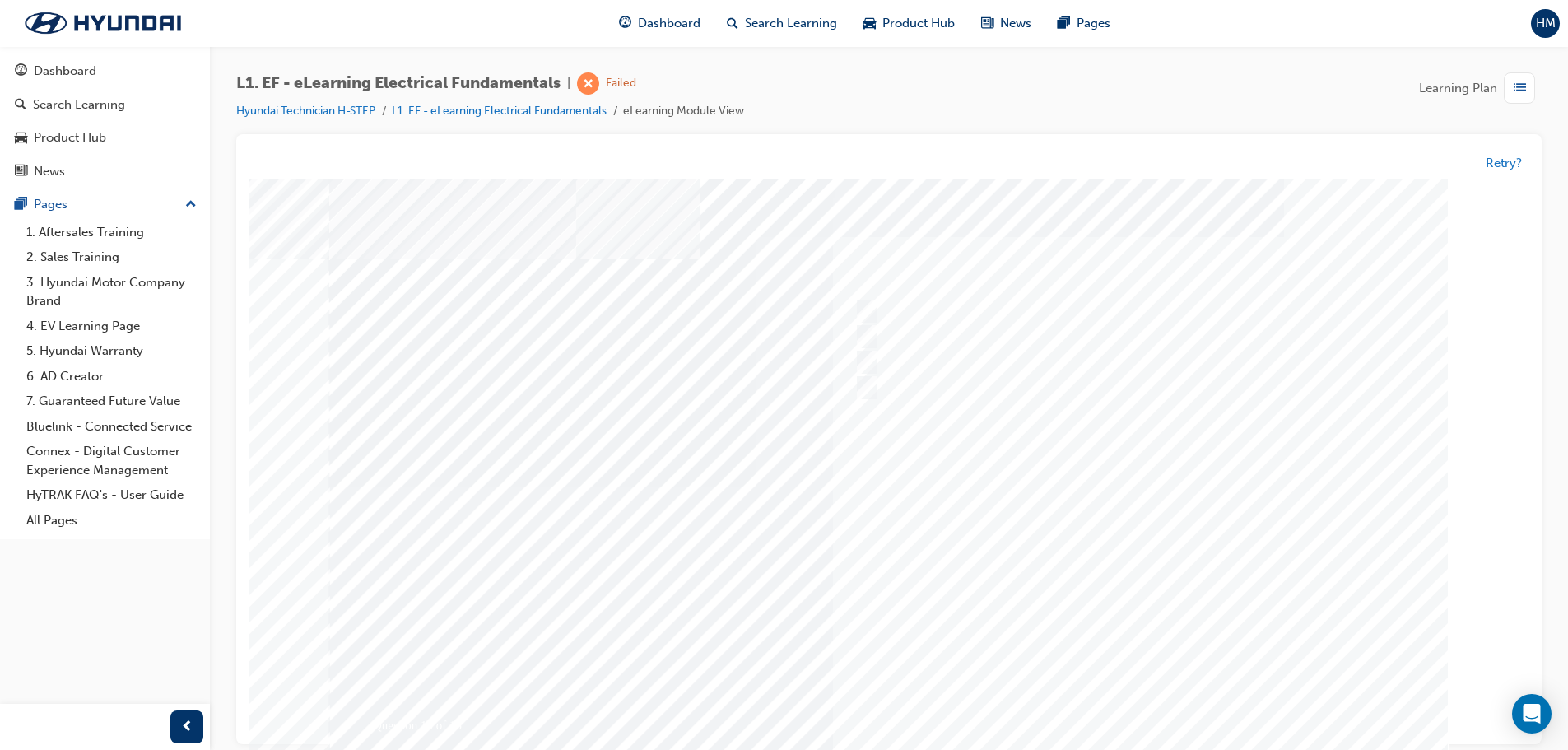
click at [1175, 721] on div at bounding box center [889, 487] width 1120 height 617
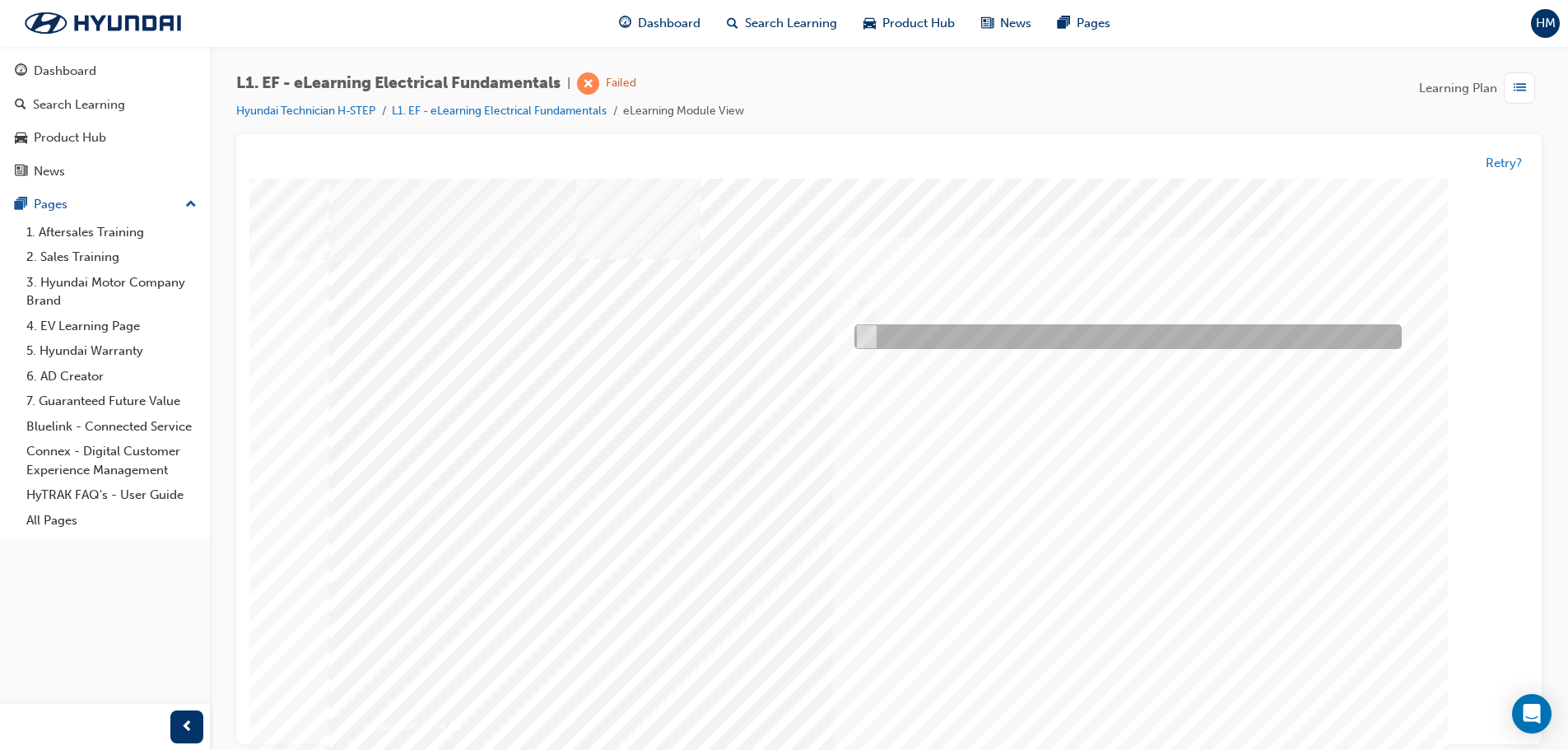
click at [950, 332] on div at bounding box center [1124, 337] width 547 height 24
radio input "true"
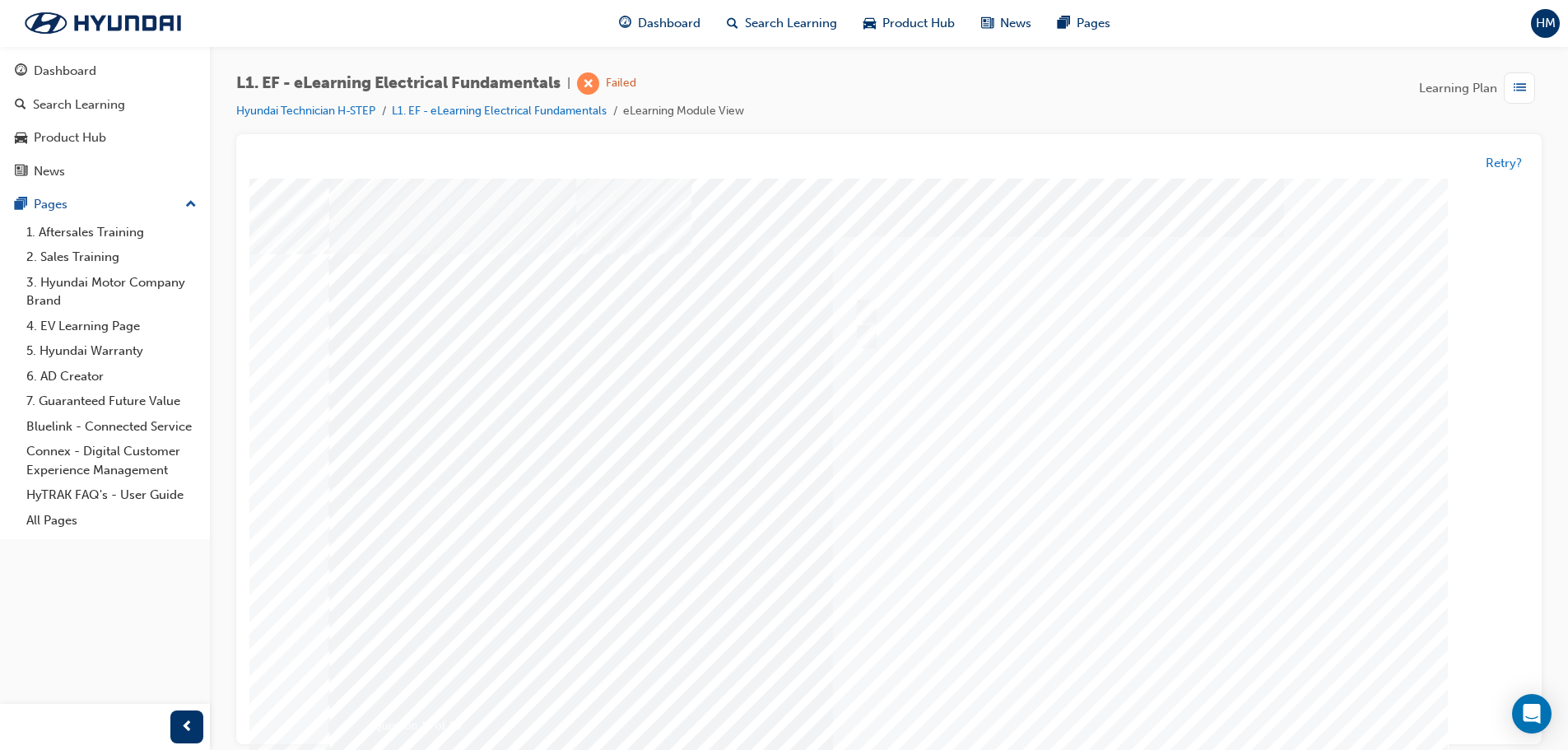
click at [1126, 718] on div at bounding box center [889, 487] width 1120 height 617
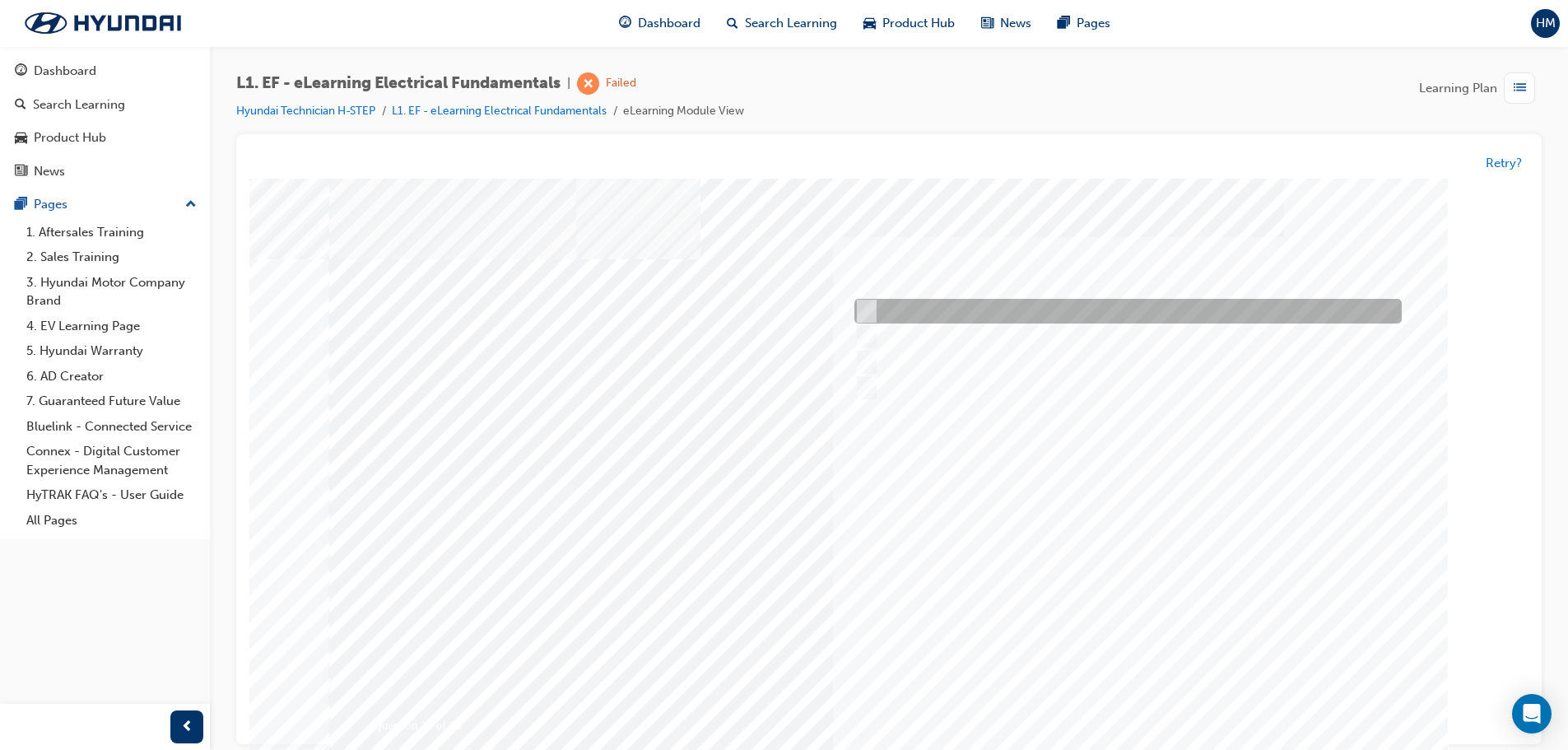
click at [890, 306] on div at bounding box center [1124, 312] width 547 height 24
radio input "true"
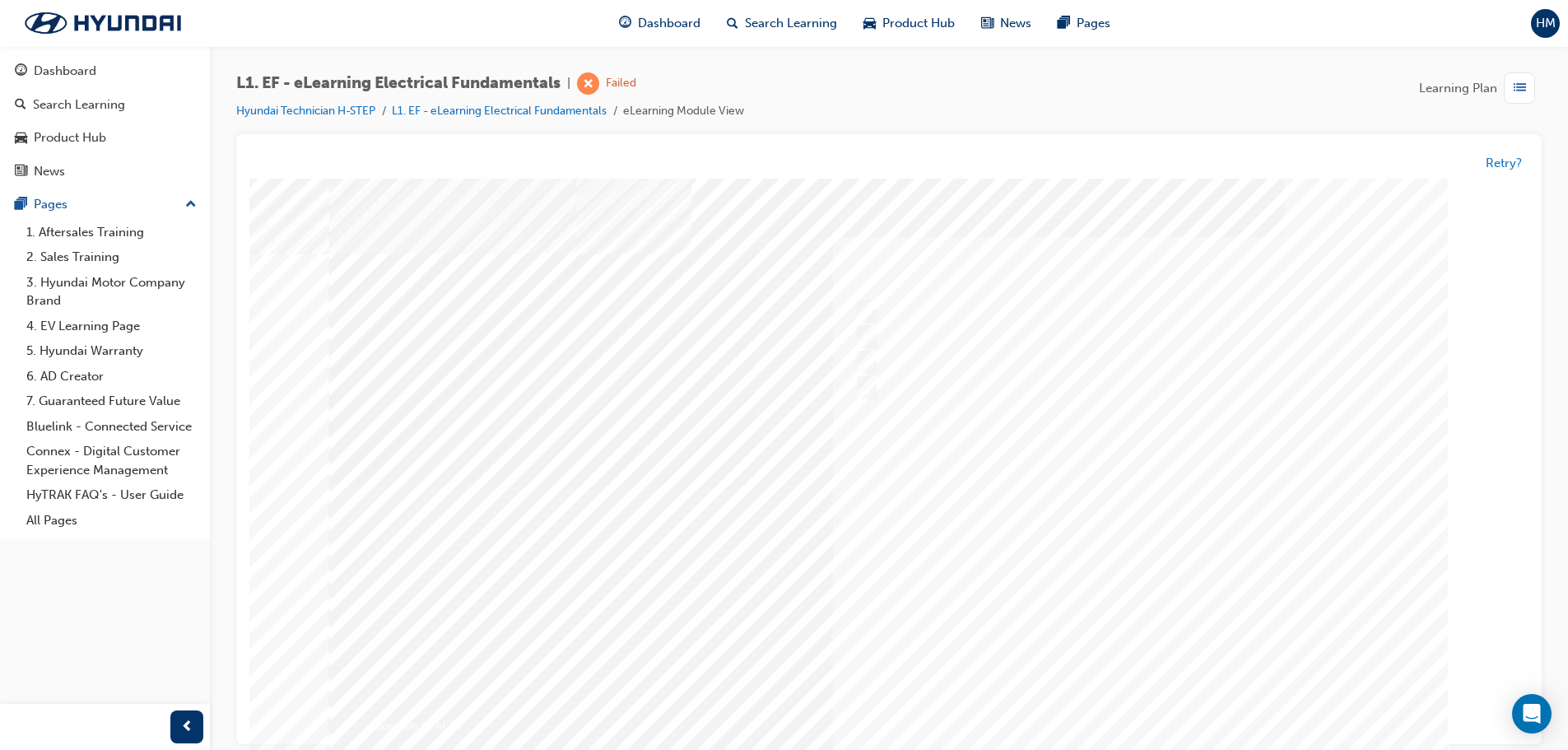
click at [1128, 694] on div at bounding box center [889, 487] width 1120 height 617
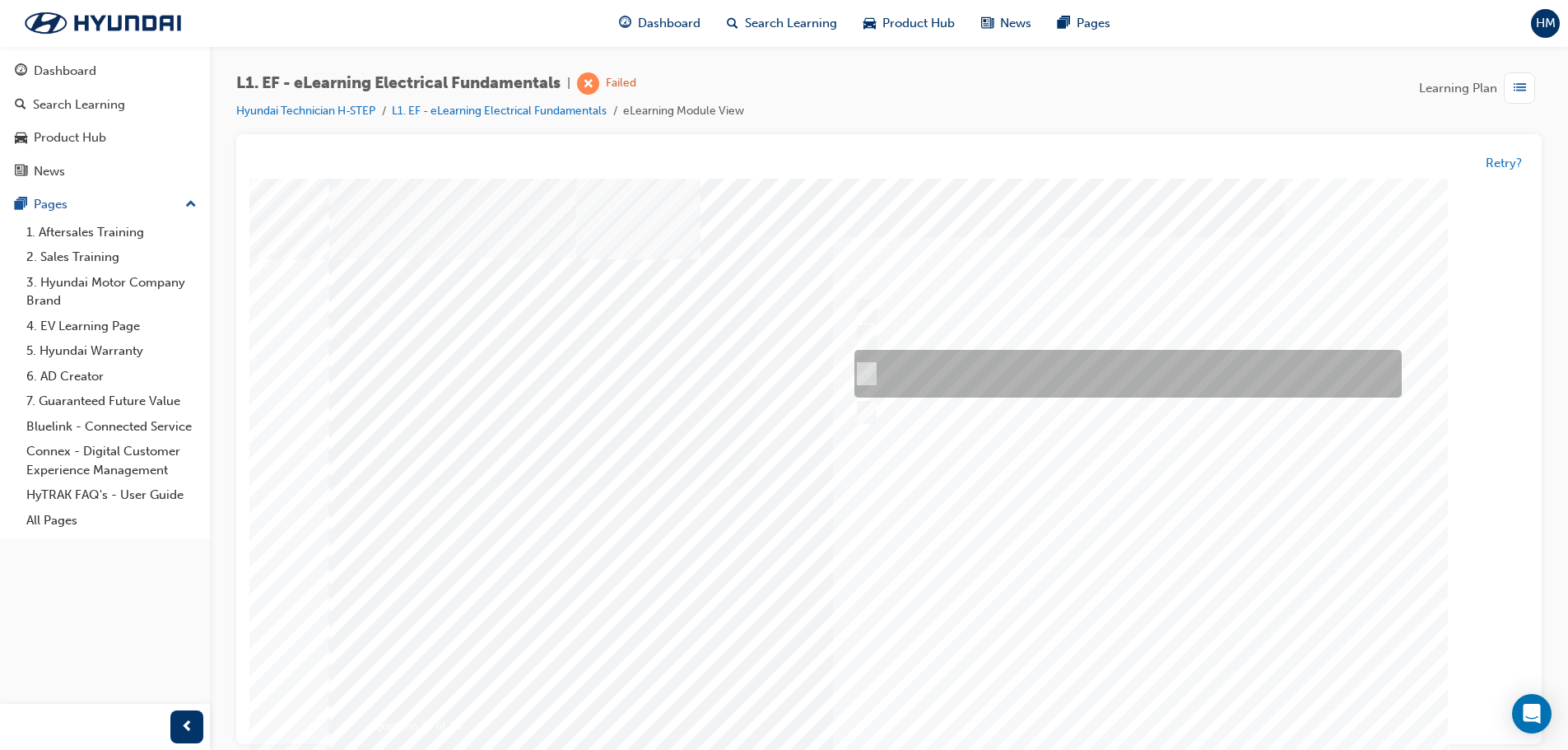
click at [1124, 376] on div at bounding box center [1124, 374] width 547 height 48
checkbox input "true"
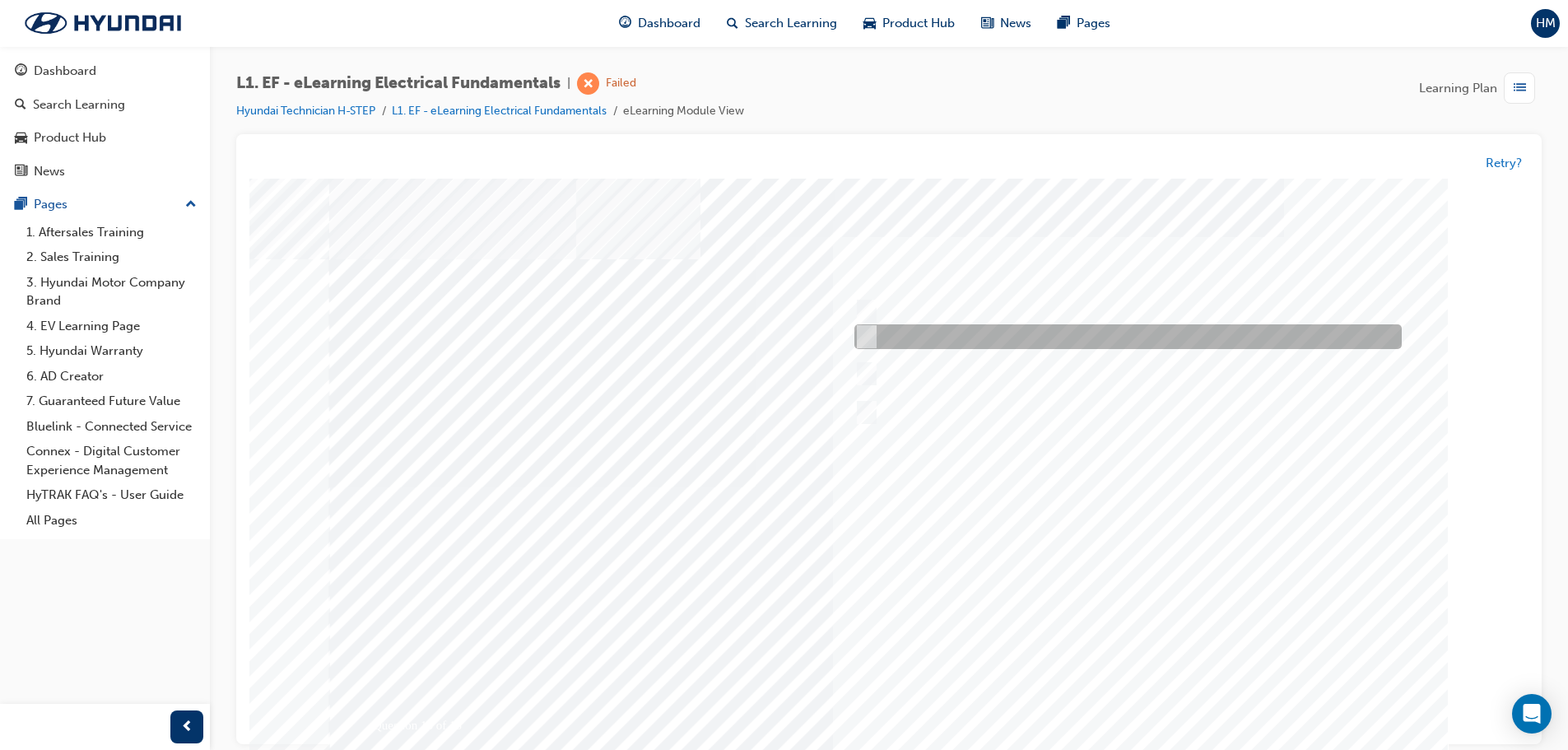
click at [1096, 340] on div at bounding box center [1124, 337] width 547 height 24
checkbox input "true"
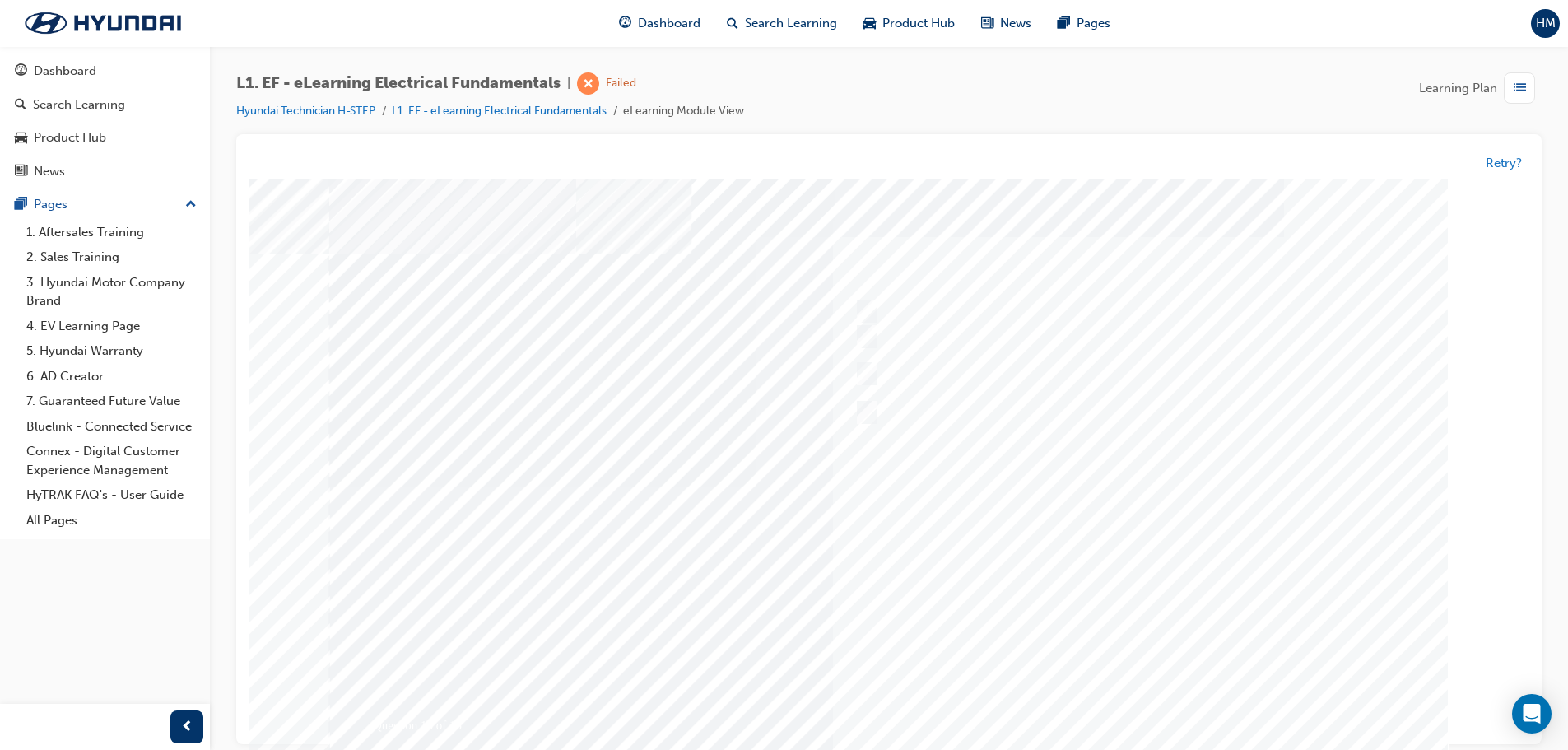
click at [1149, 700] on div at bounding box center [889, 487] width 1120 height 617
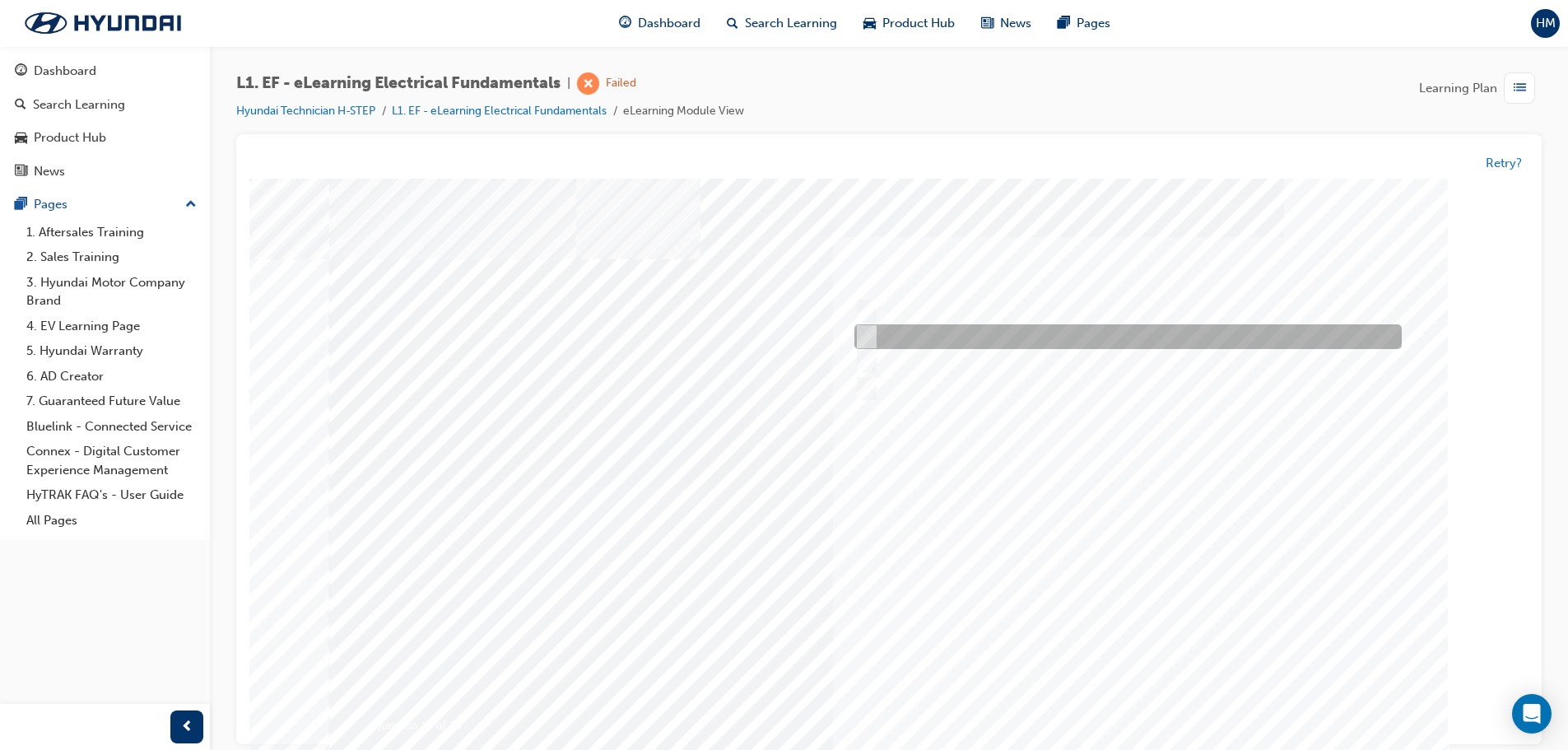
click at [1068, 328] on div at bounding box center [1124, 337] width 547 height 24
radio input "true"
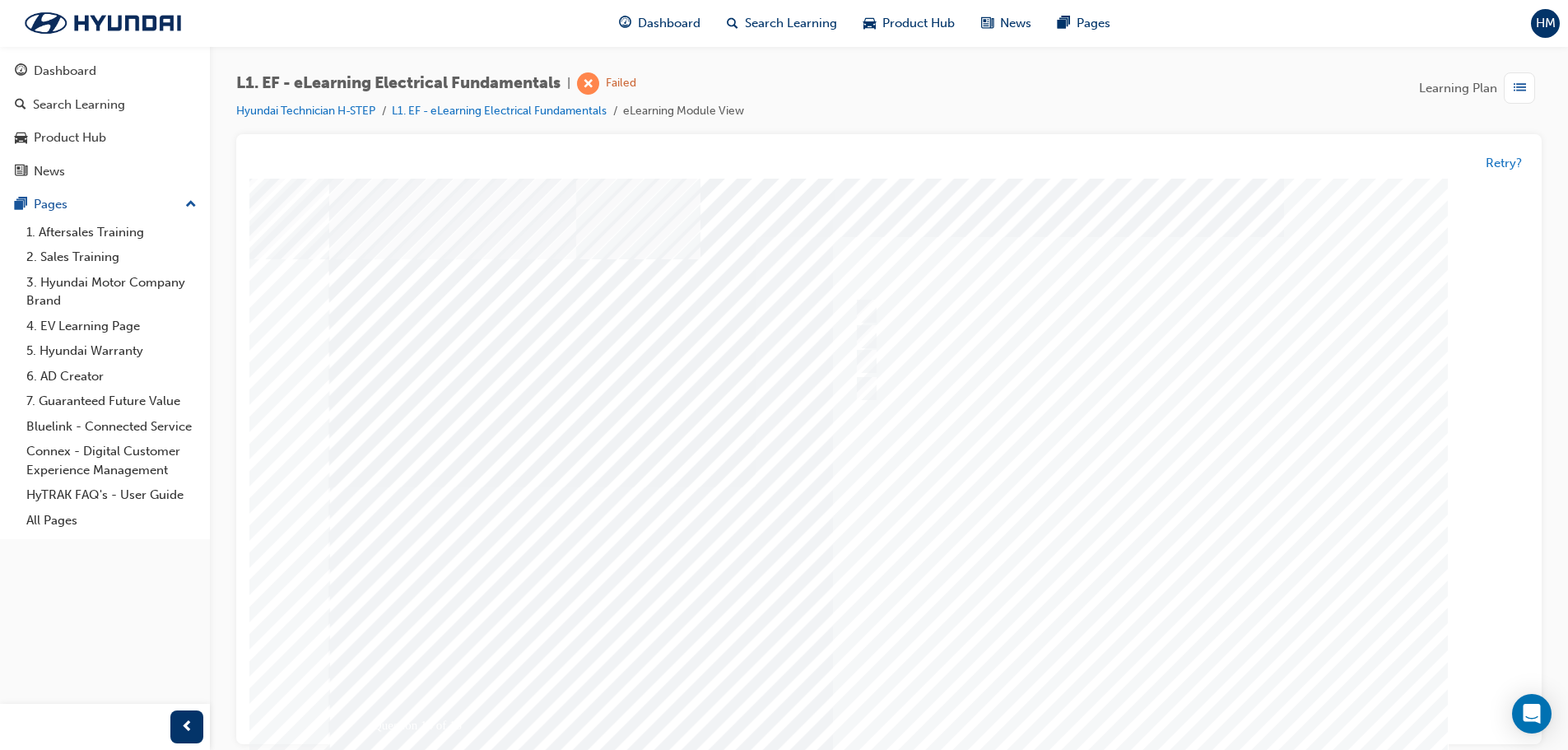
click at [1167, 699] on div at bounding box center [889, 487] width 1120 height 617
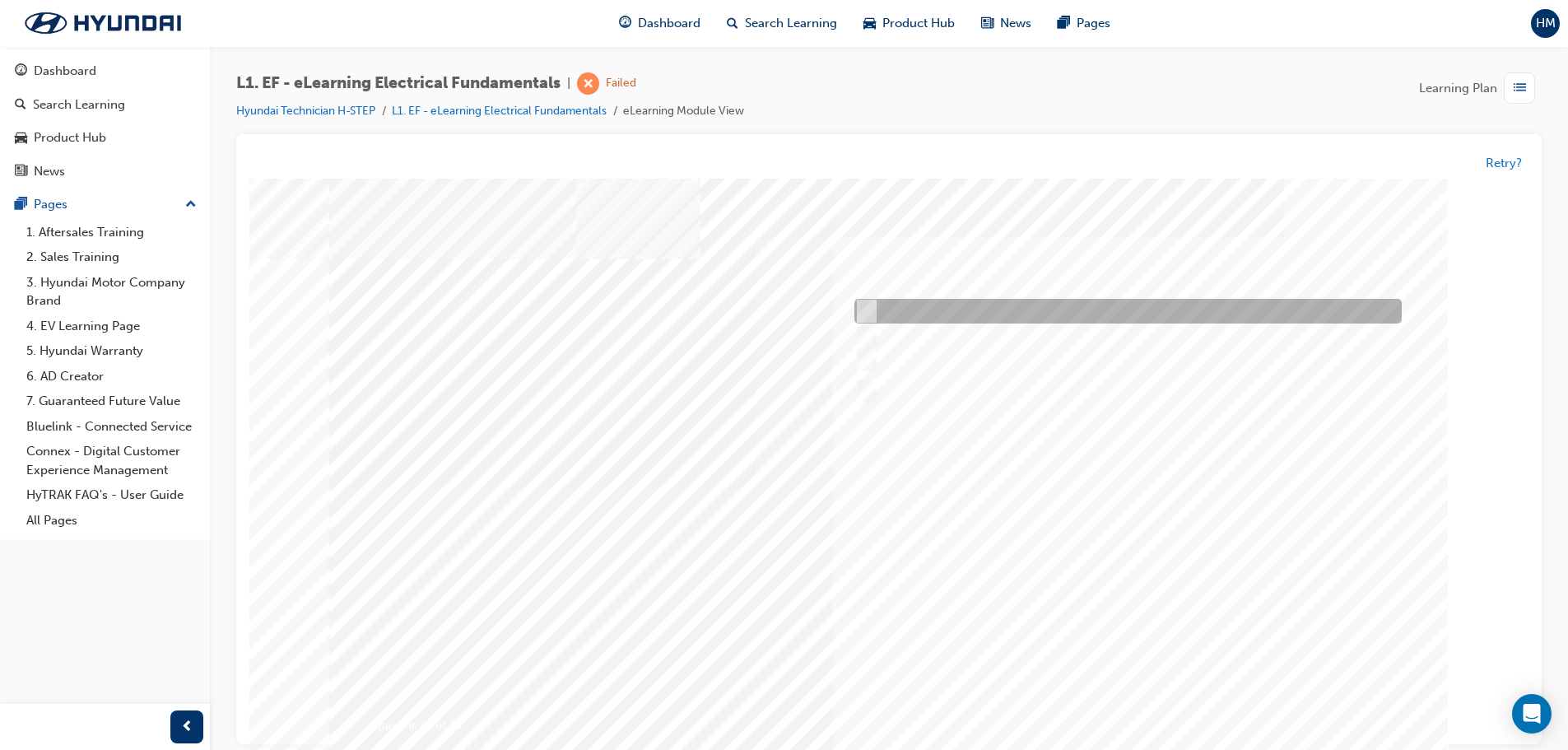
click at [908, 309] on div at bounding box center [1124, 312] width 547 height 24
radio input "true"
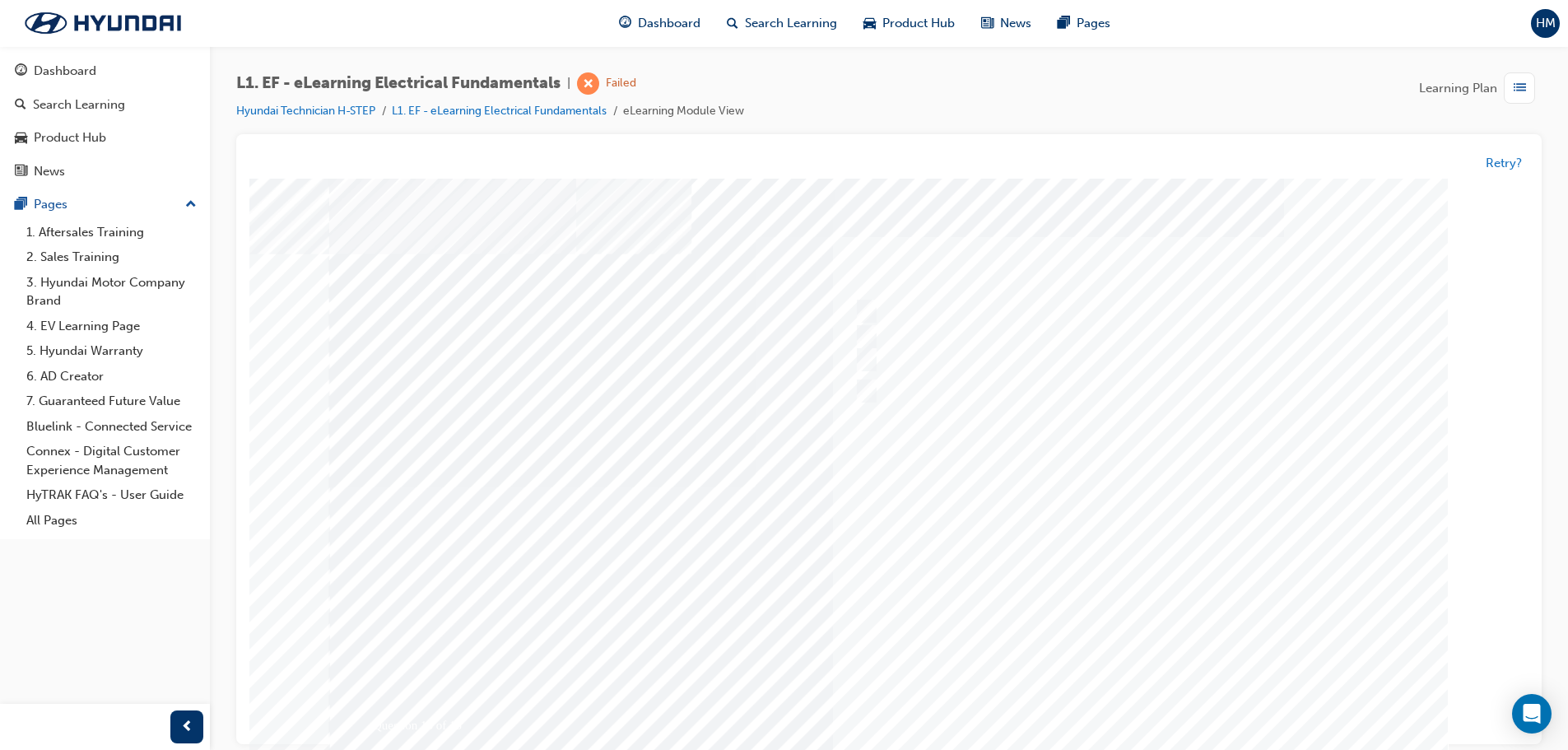
click at [1138, 703] on div at bounding box center [889, 487] width 1120 height 617
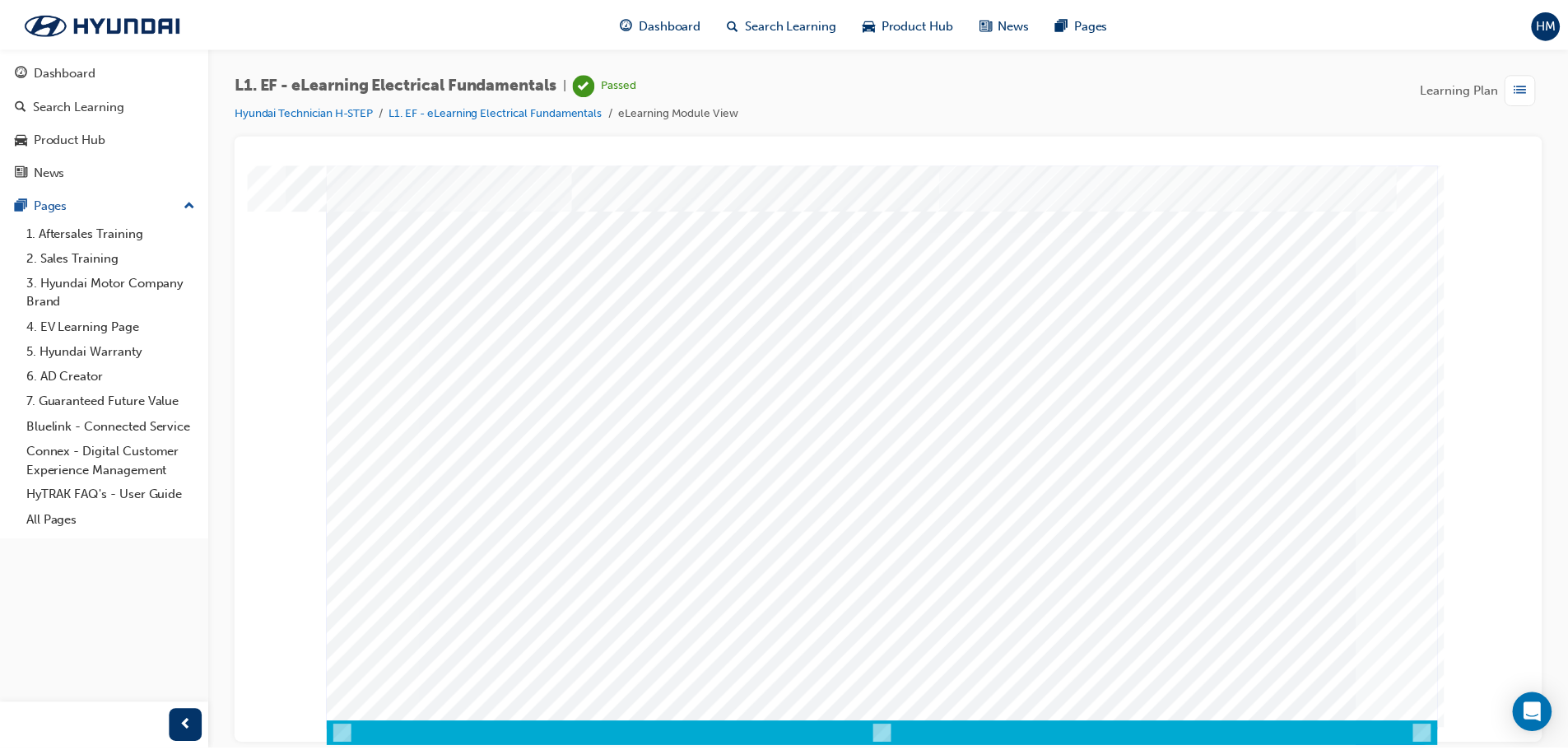
scroll to position [0, 0]
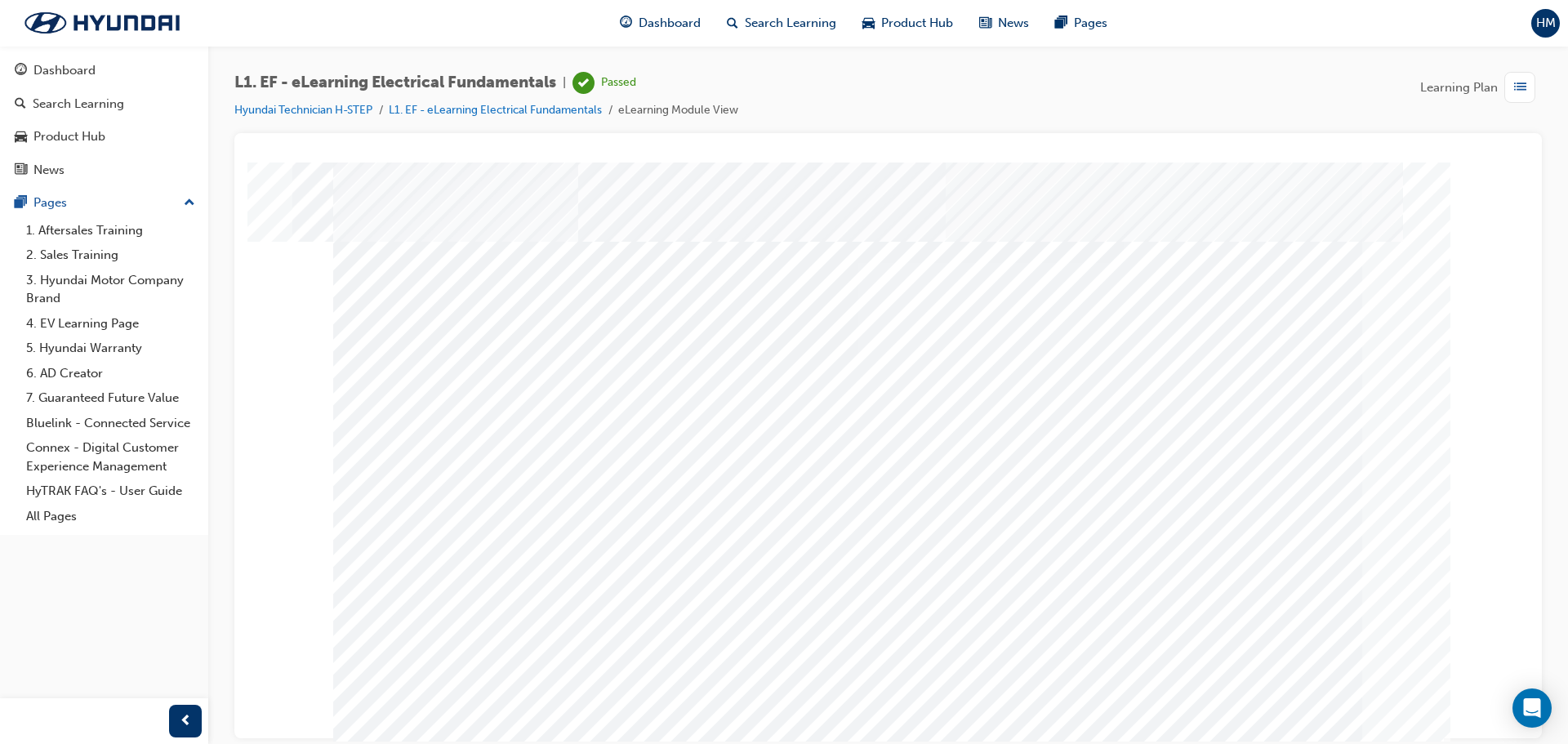
click at [668, 16] on span "Dashboard" at bounding box center [670, 22] width 62 height 18
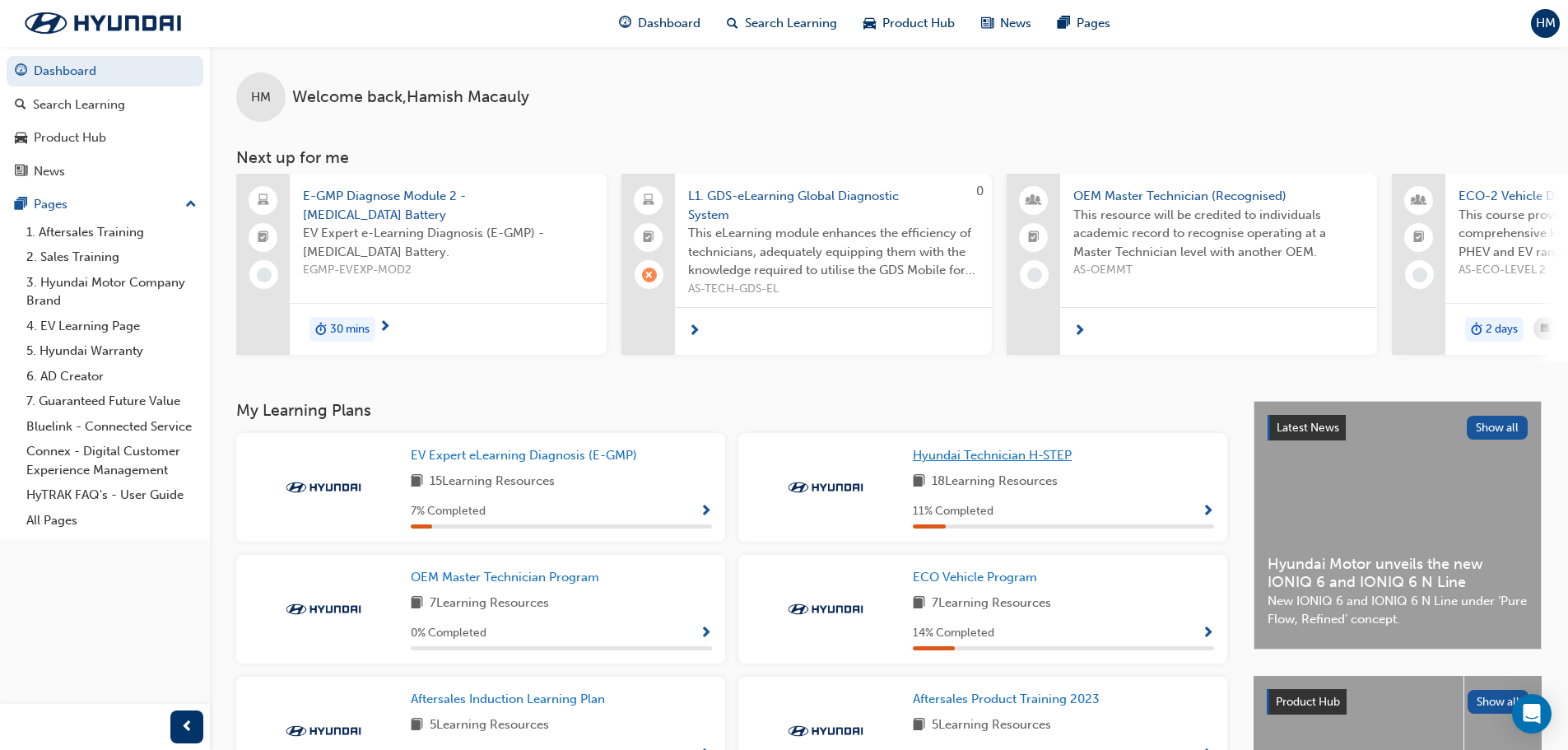
click at [1019, 458] on span "Hyundai Technician H-STEP" at bounding box center [993, 454] width 159 height 15
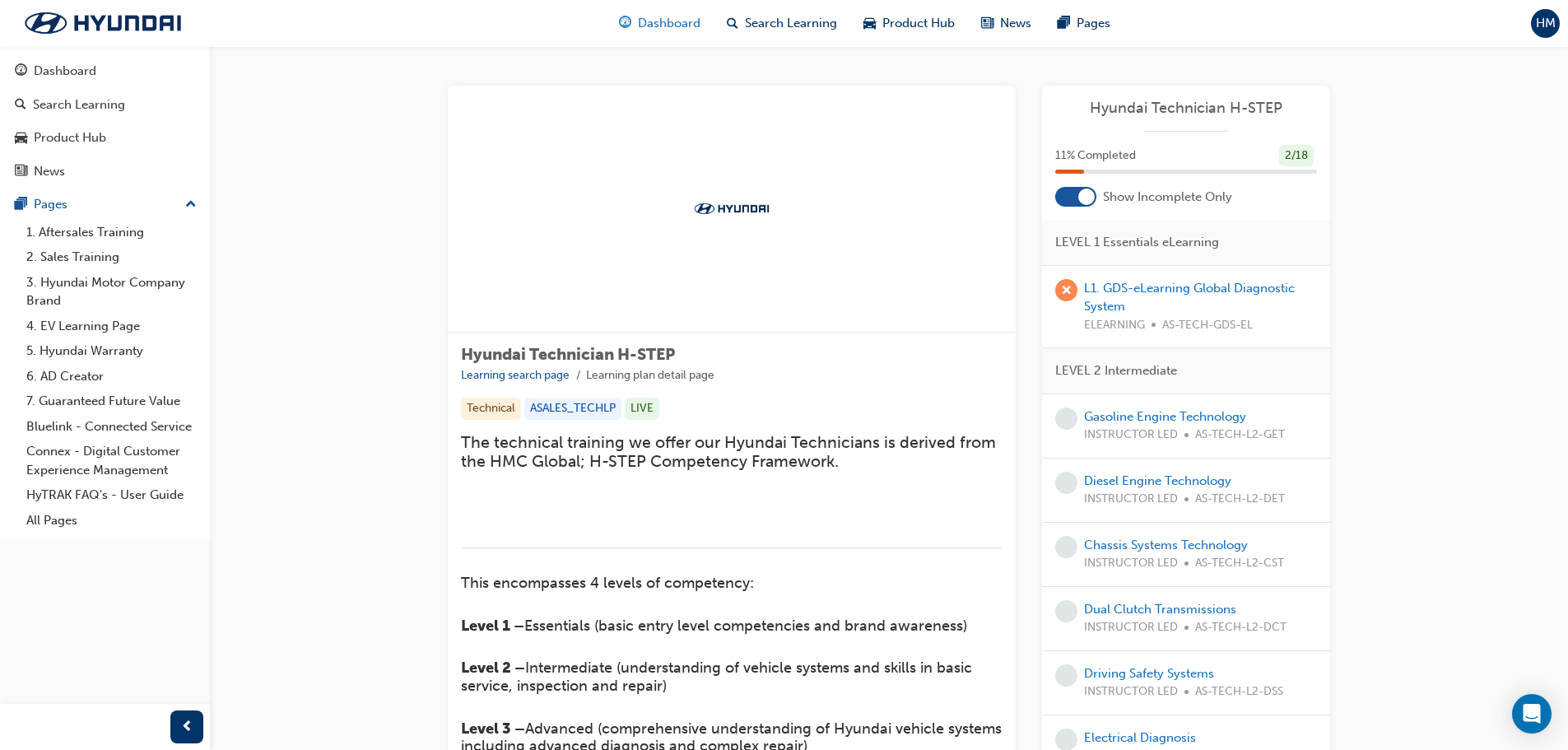
click at [662, 24] on span "Dashboard" at bounding box center [669, 22] width 63 height 19
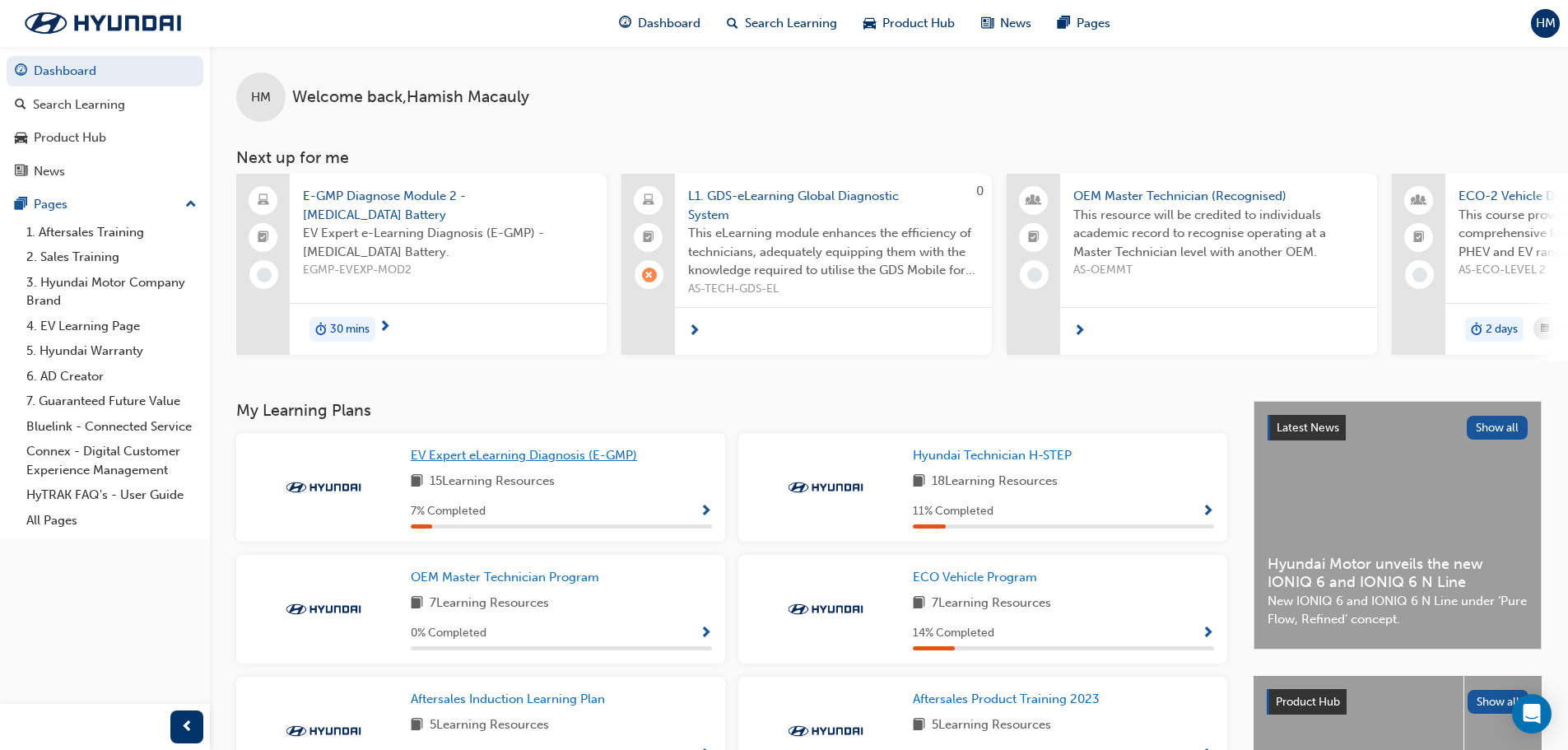
click at [585, 461] on span "EV Expert eLearning Diagnosis (E-GMP)" at bounding box center [525, 454] width 227 height 15
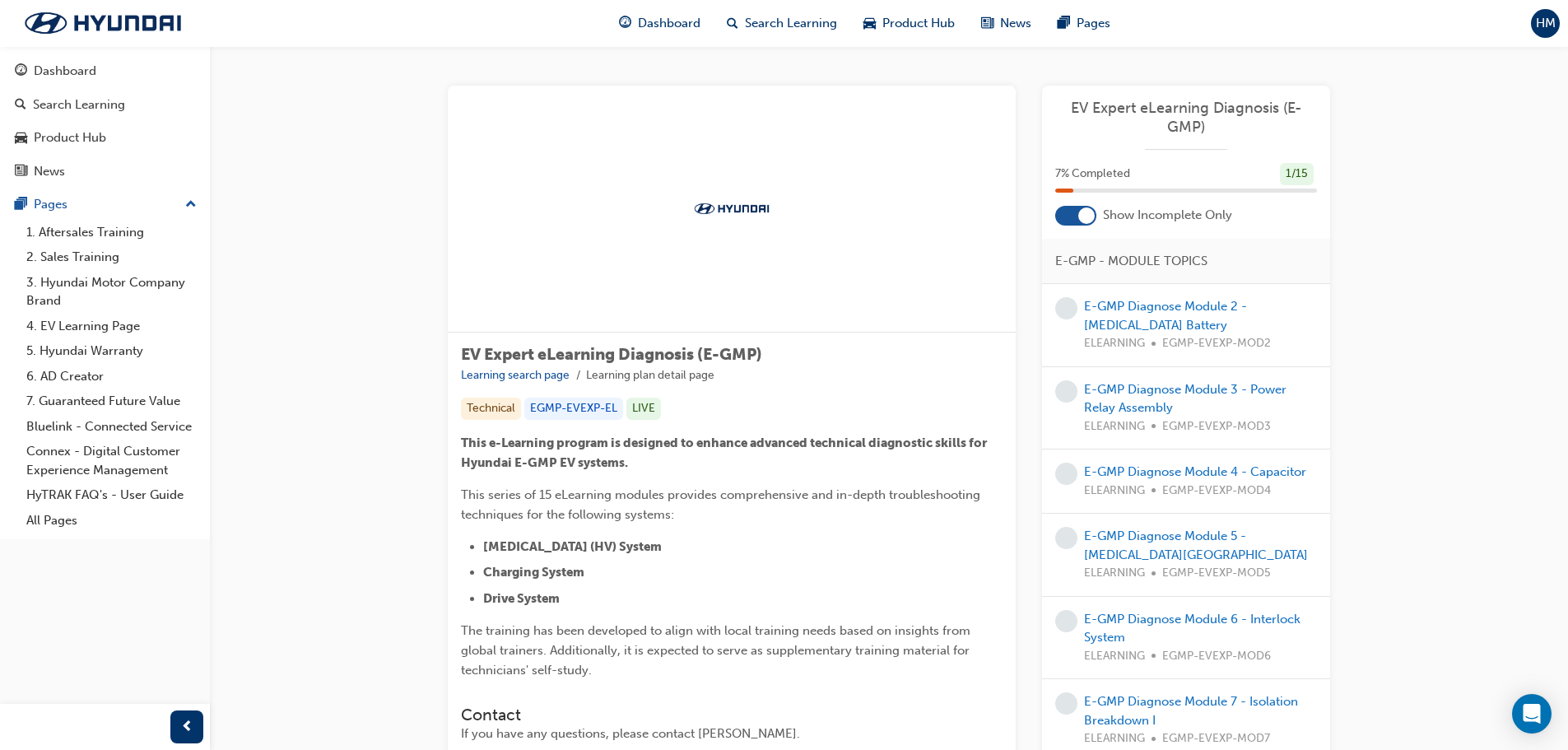
click at [1081, 181] on span "7 % Completed" at bounding box center [1092, 174] width 75 height 19
click at [678, 27] on span "Dashboard" at bounding box center [669, 22] width 63 height 19
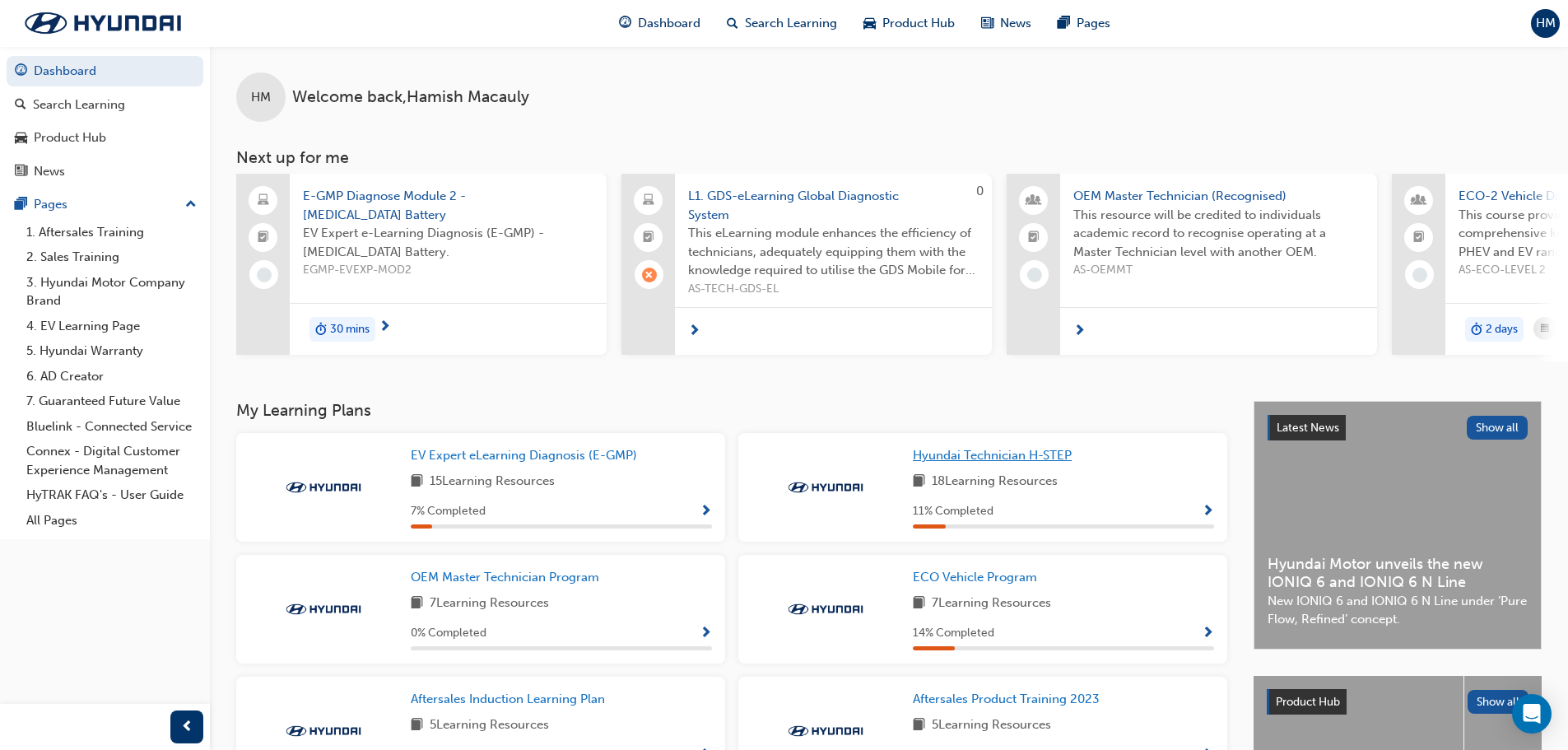
click at [1002, 456] on span "Hyundai Technician H-STEP" at bounding box center [993, 454] width 159 height 15
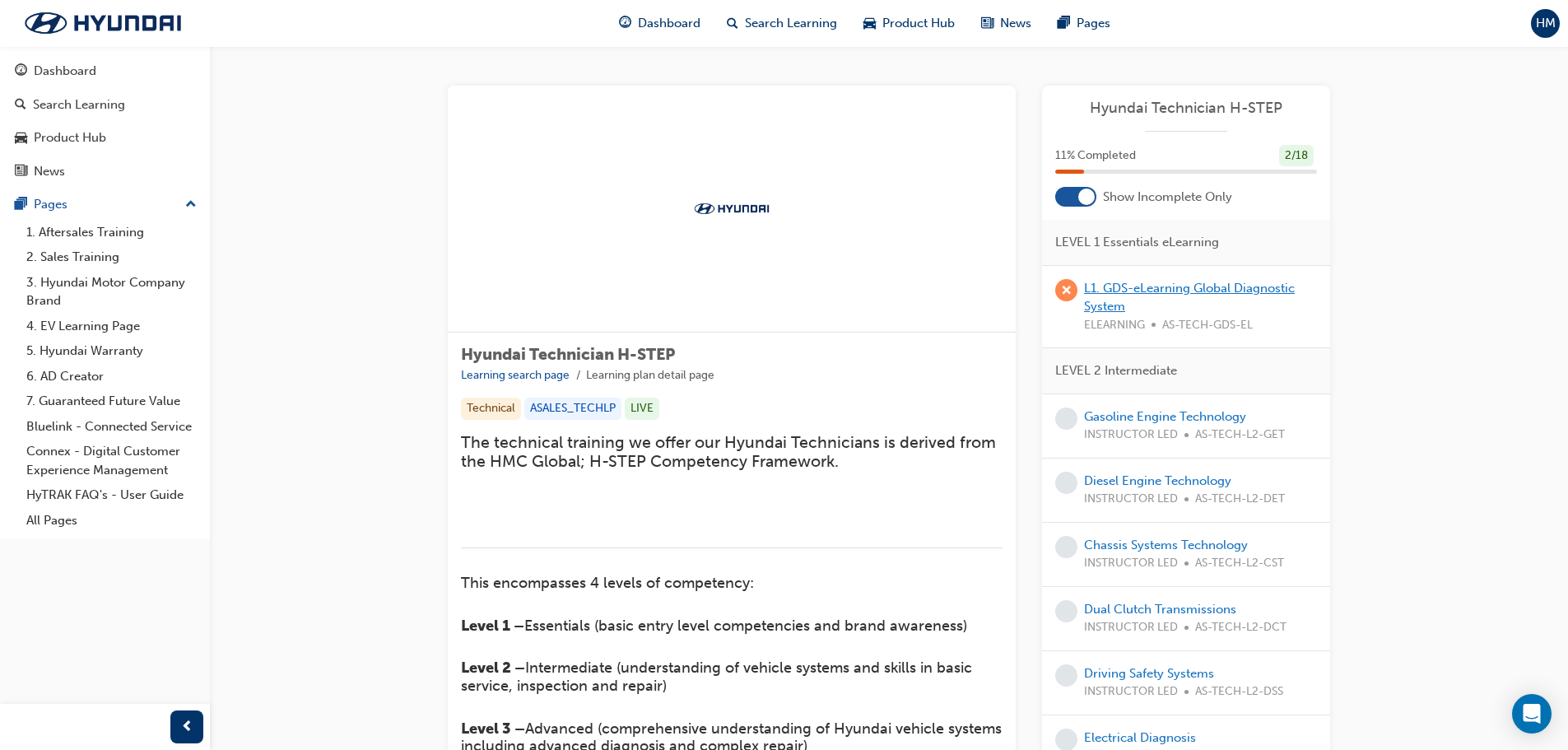
click at [1218, 289] on link "L1. GDS-eLearning Global Diagnostic System" at bounding box center [1190, 297] width 211 height 34
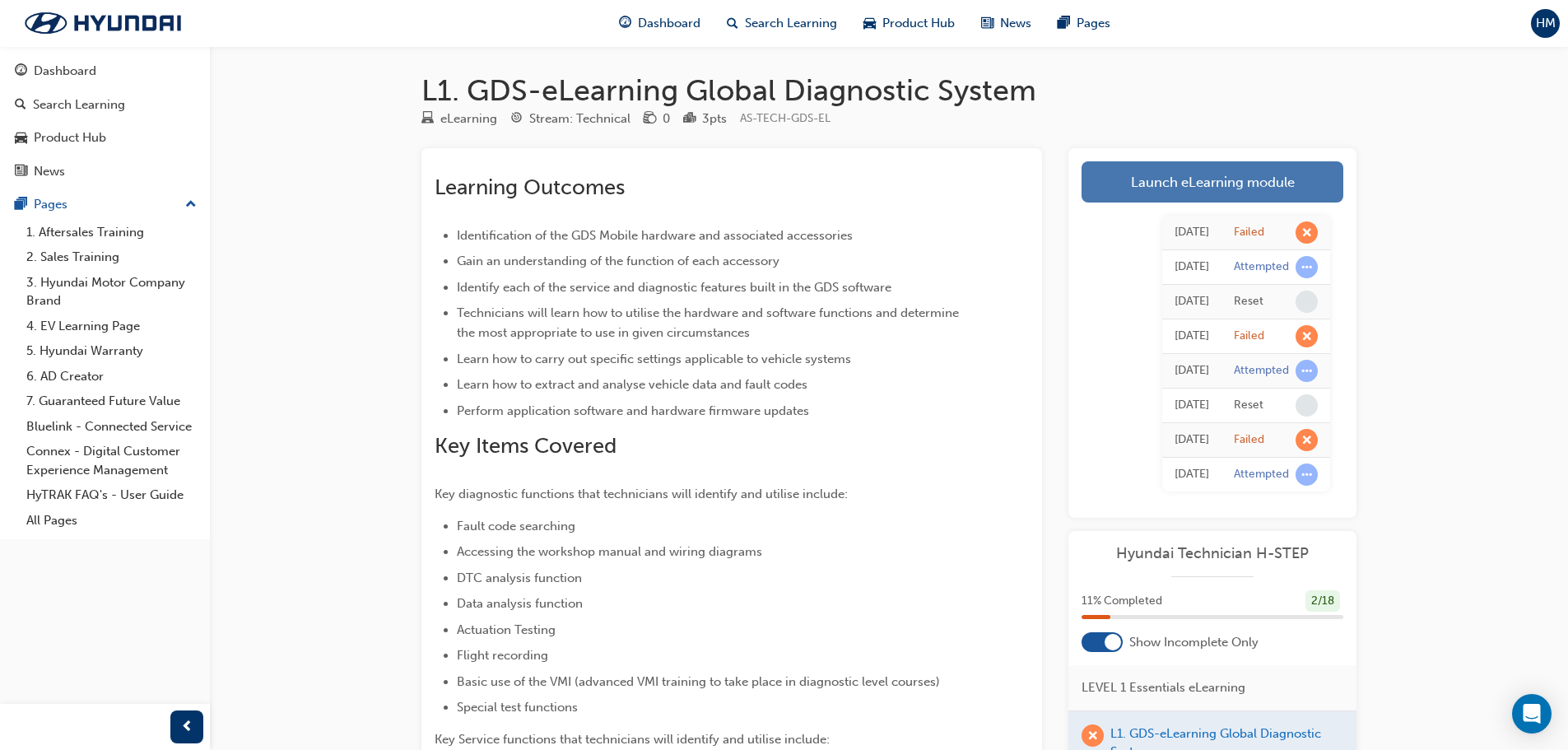
click at [1255, 187] on link "Launch eLearning module" at bounding box center [1212, 182] width 262 height 41
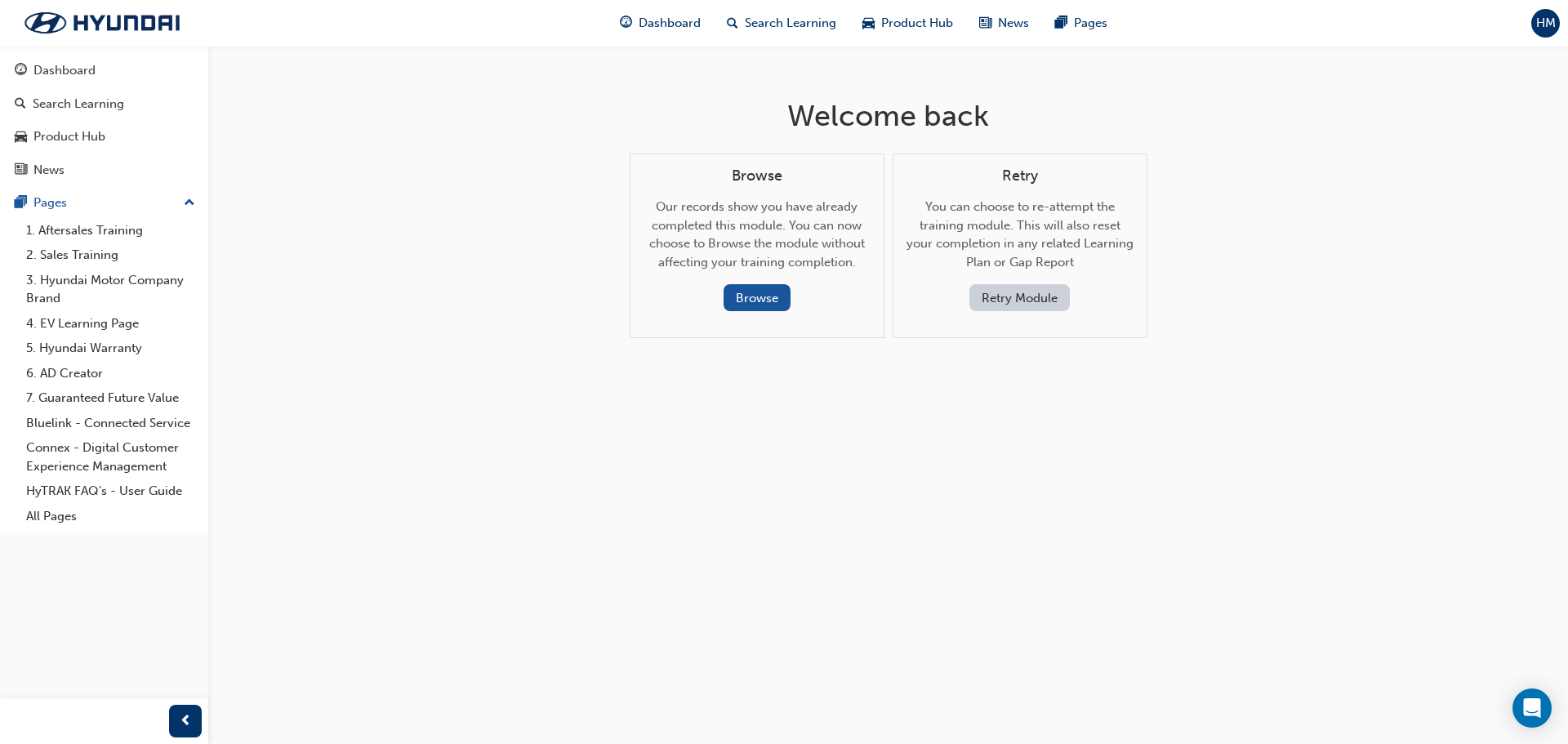
click at [1004, 294] on button "Retry Module" at bounding box center [1019, 297] width 101 height 27
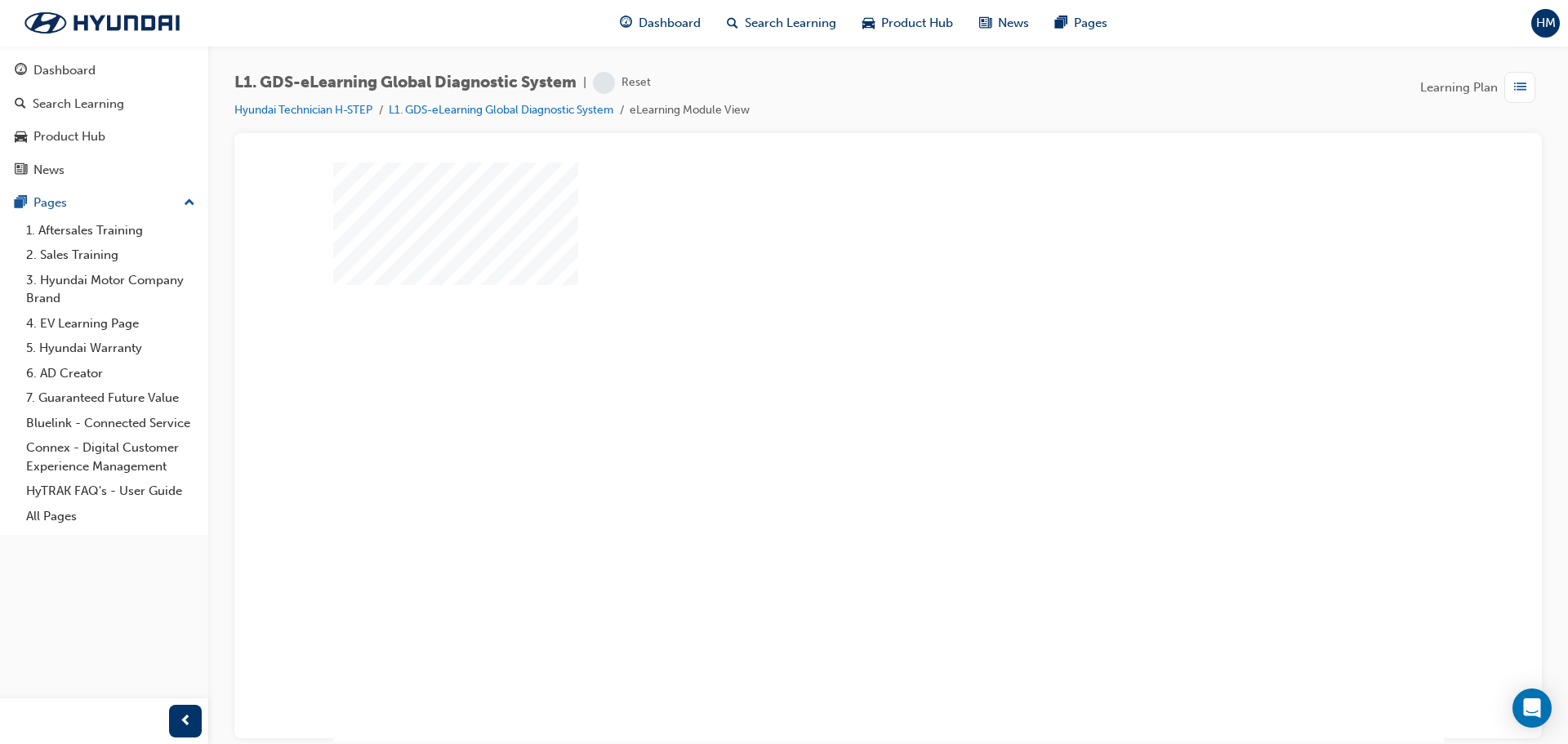
click at [841, 404] on div "play" at bounding box center [841, 404] width 0 height 0
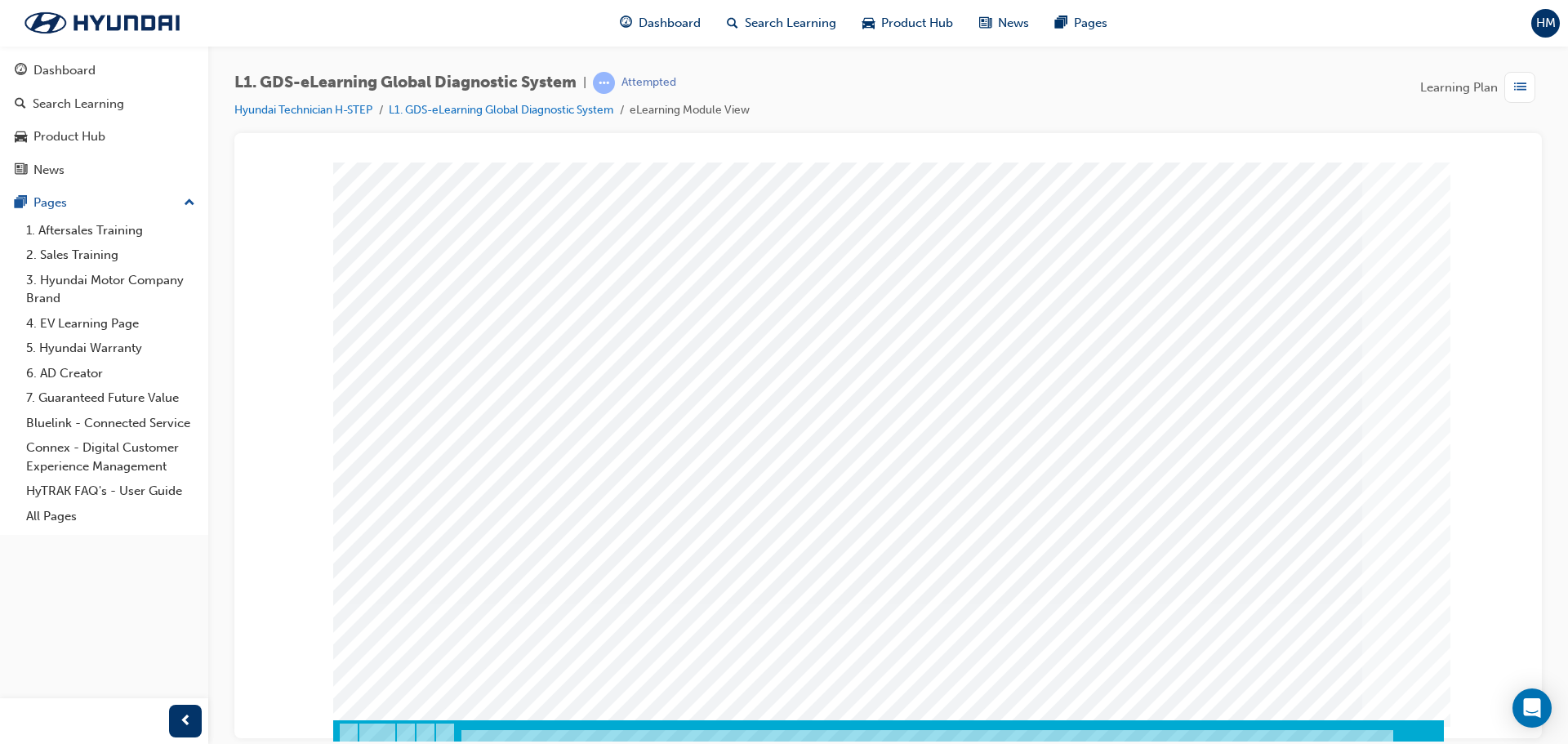
scroll to position [34, 0]
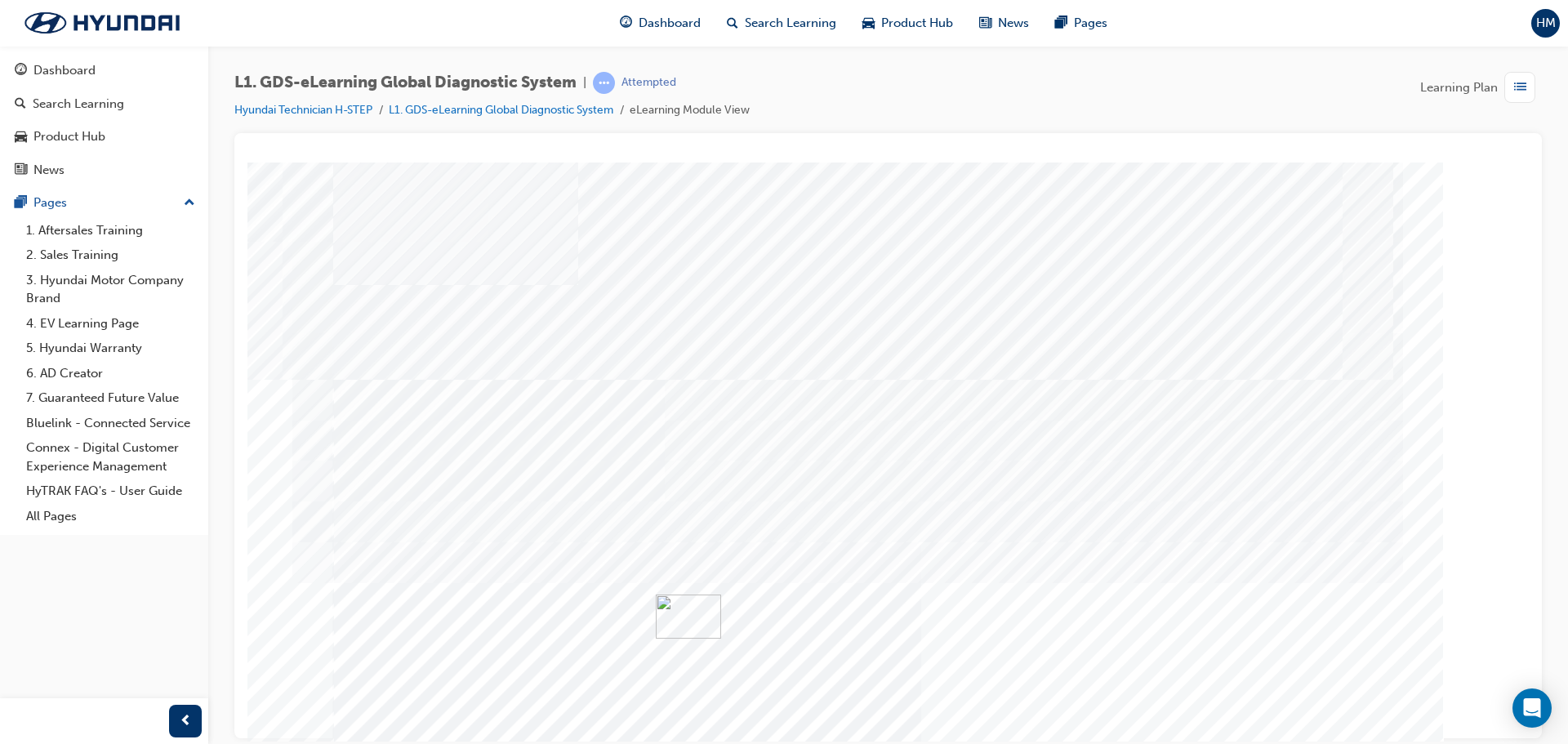
drag, startPoint x: 432, startPoint y: 512, endPoint x: 684, endPoint y: 583, distance: 261.8
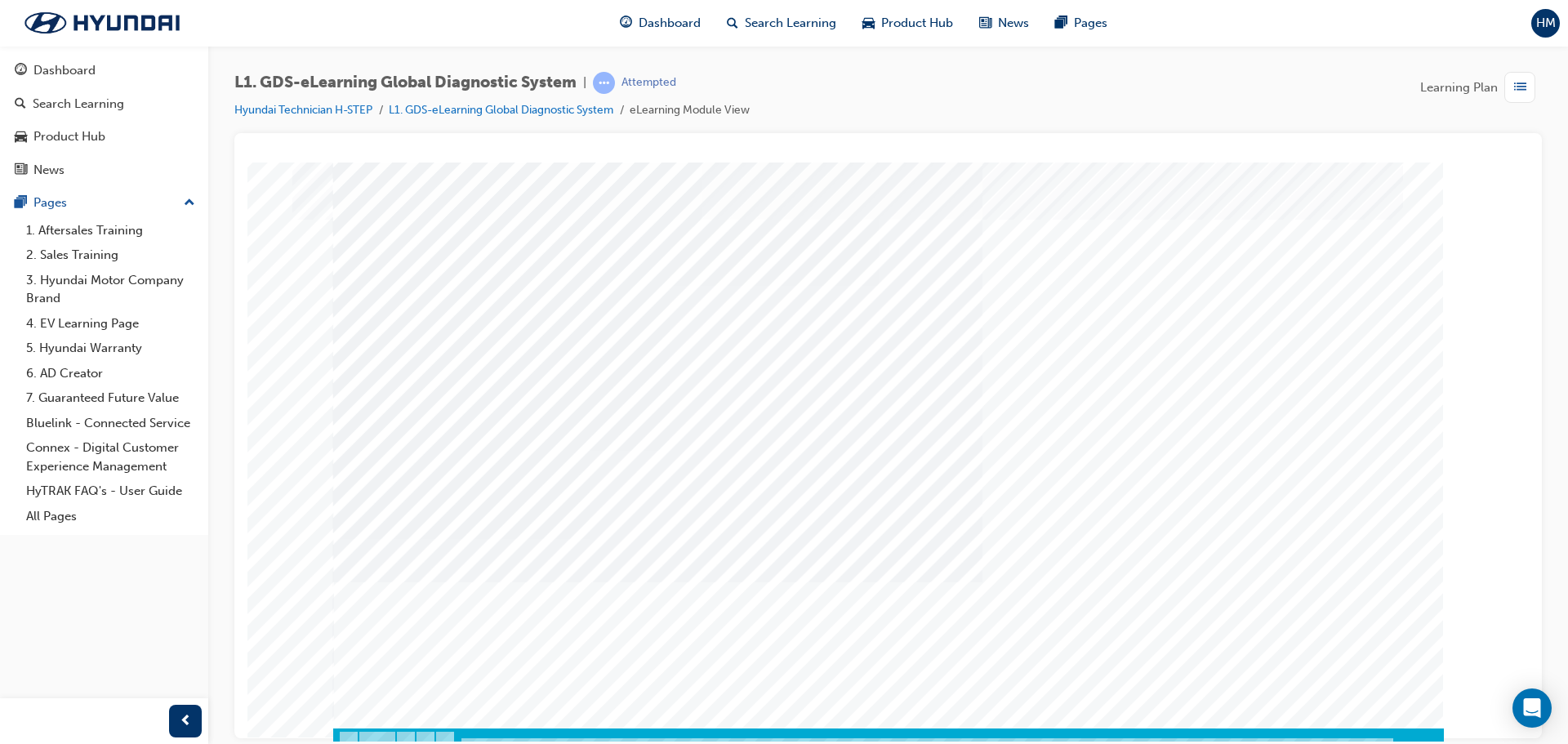
scroll to position [34, 0]
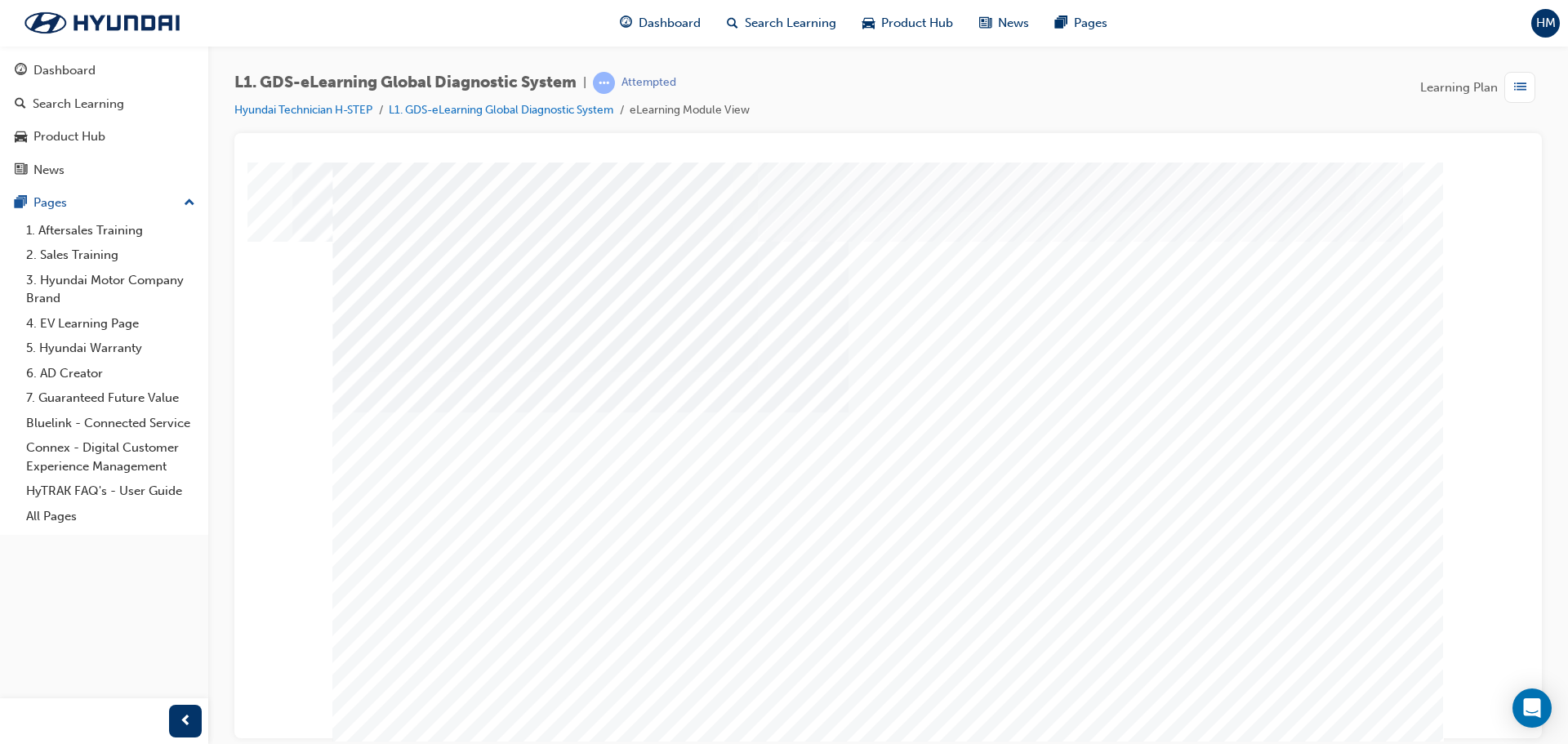
drag, startPoint x: 502, startPoint y: 510, endPoint x: 564, endPoint y: 542, distance: 69.8
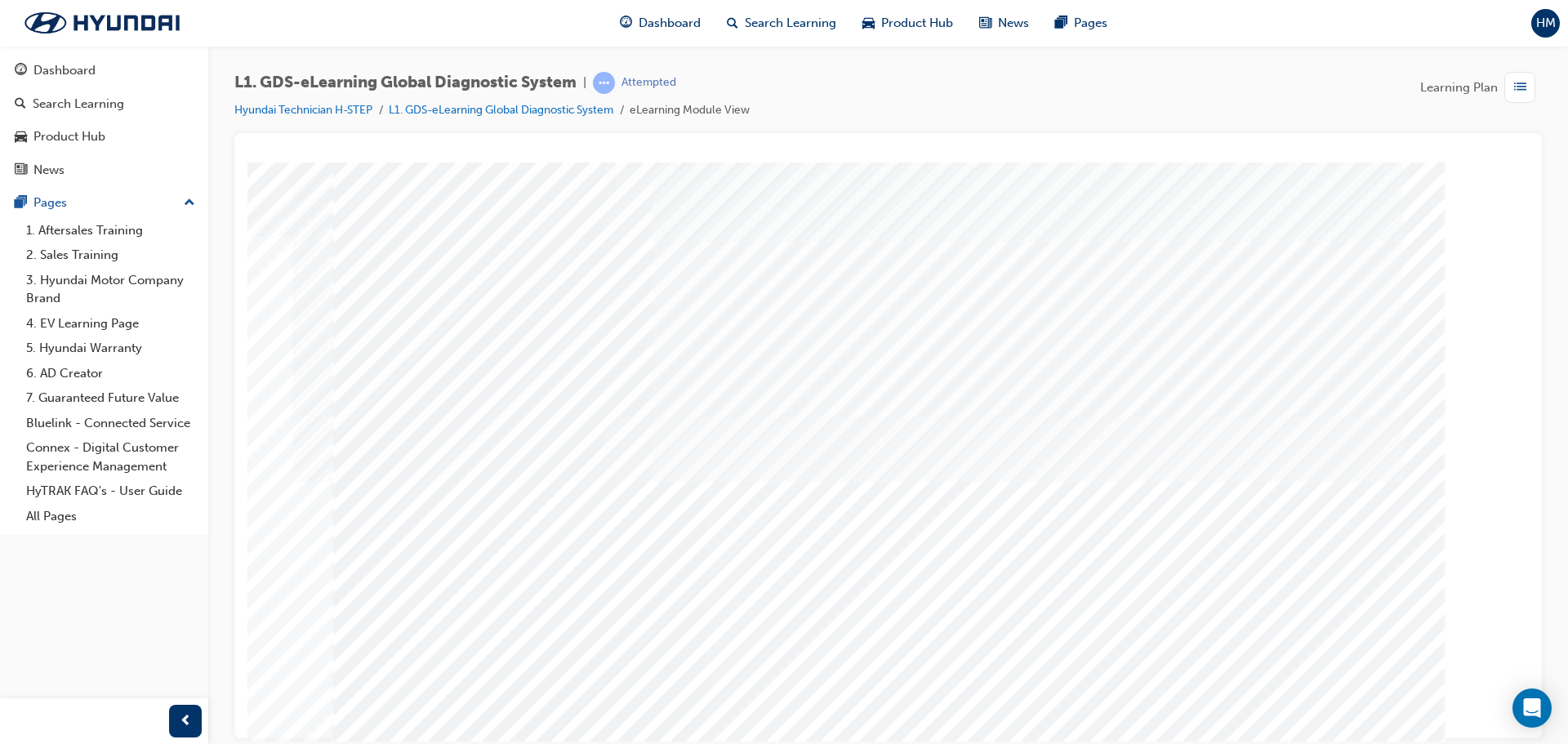
drag, startPoint x: 772, startPoint y: 263, endPoint x: 807, endPoint y: 254, distance: 36.1
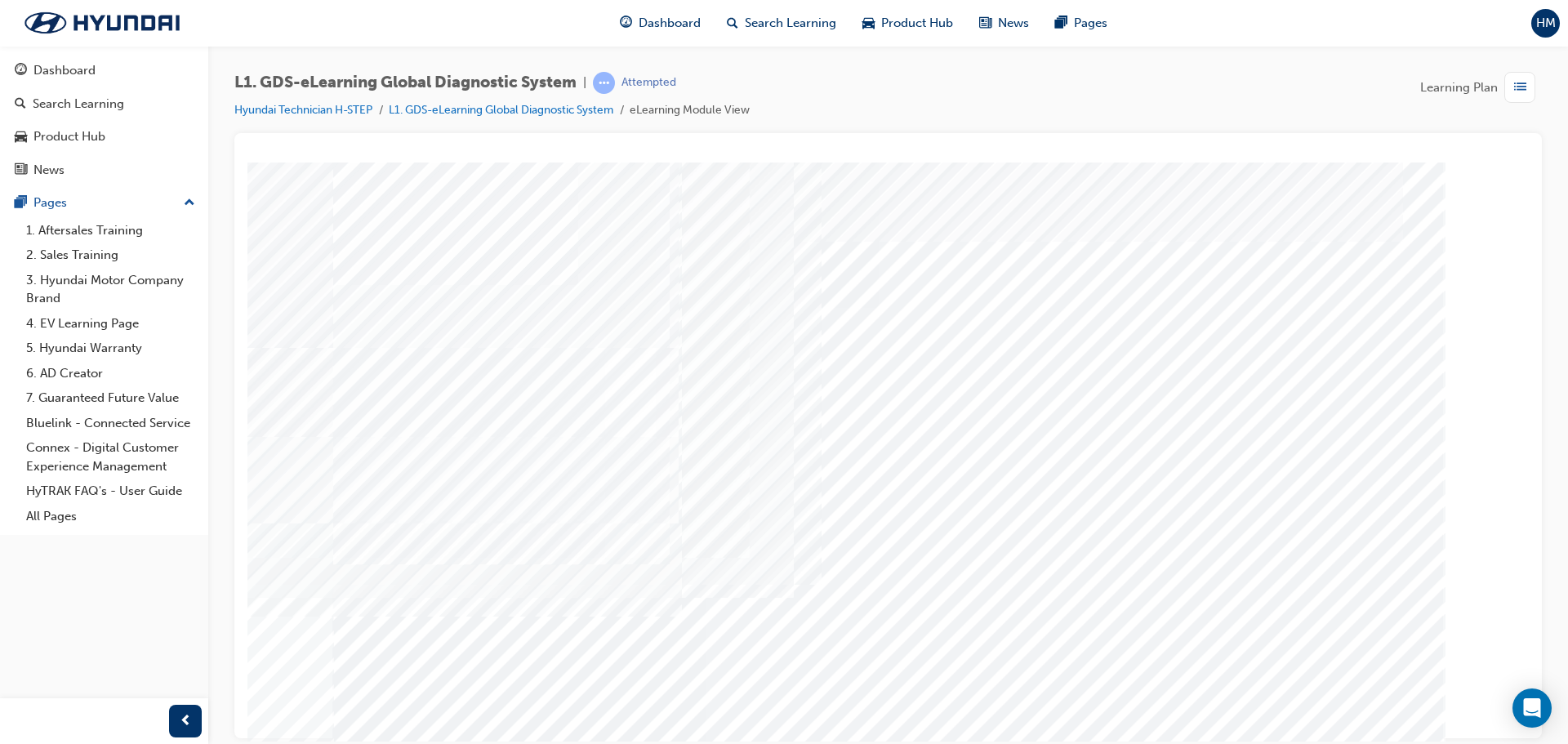
click at [743, 600] on div "multistate" at bounding box center [889, 455] width 1111 height 588
drag, startPoint x: 743, startPoint y: 600, endPoint x: 844, endPoint y: 624, distance: 103.8
drag, startPoint x: 838, startPoint y: 606, endPoint x: 818, endPoint y: 606, distance: 20.0
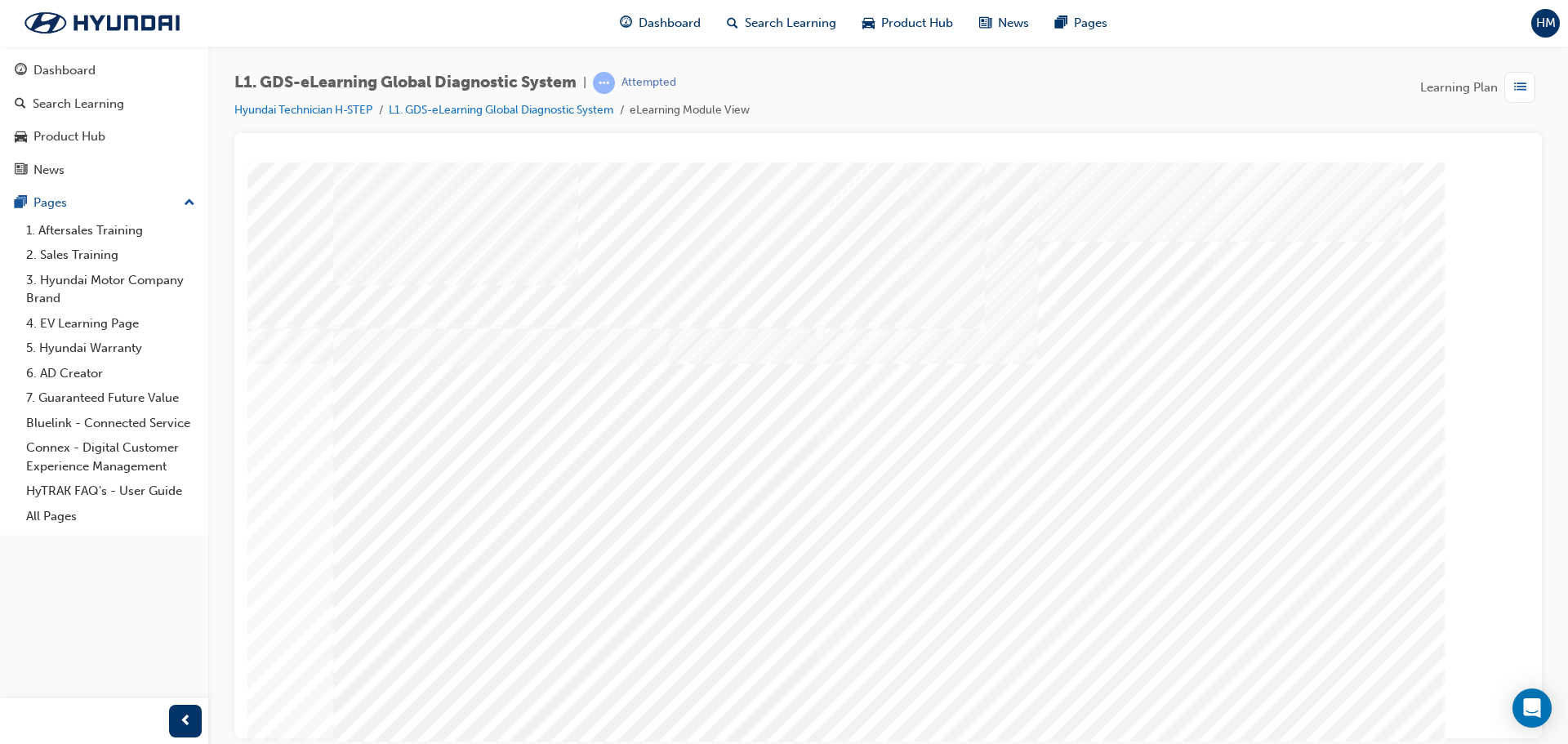
click at [818, 606] on div "multistate" at bounding box center [889, 455] width 1111 height 588
drag, startPoint x: 889, startPoint y: 594, endPoint x: 923, endPoint y: 602, distance: 34.9
drag, startPoint x: 952, startPoint y: 605, endPoint x: 1012, endPoint y: 601, distance: 60.1
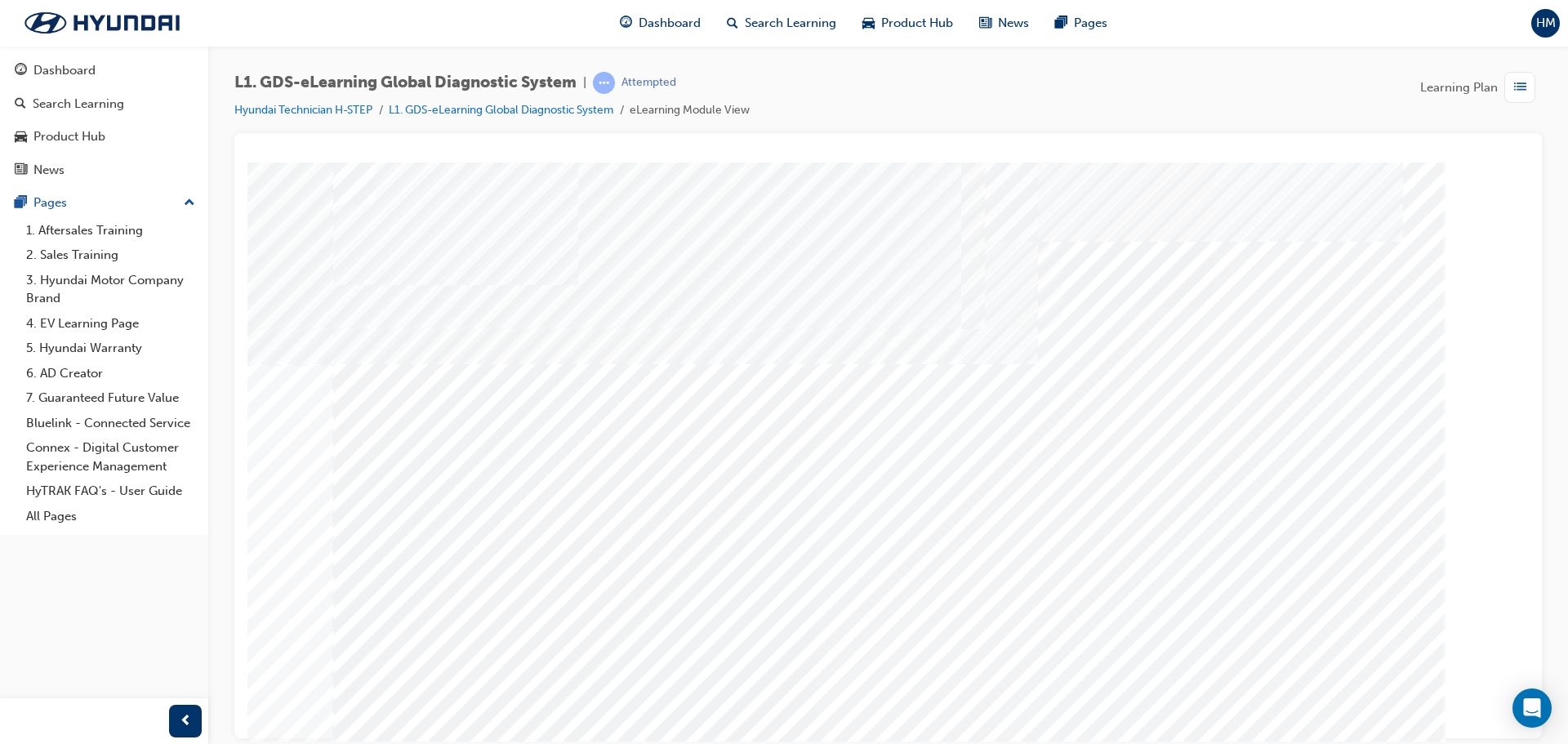
click at [1067, 617] on div "multistate" at bounding box center [889, 455] width 1111 height 588
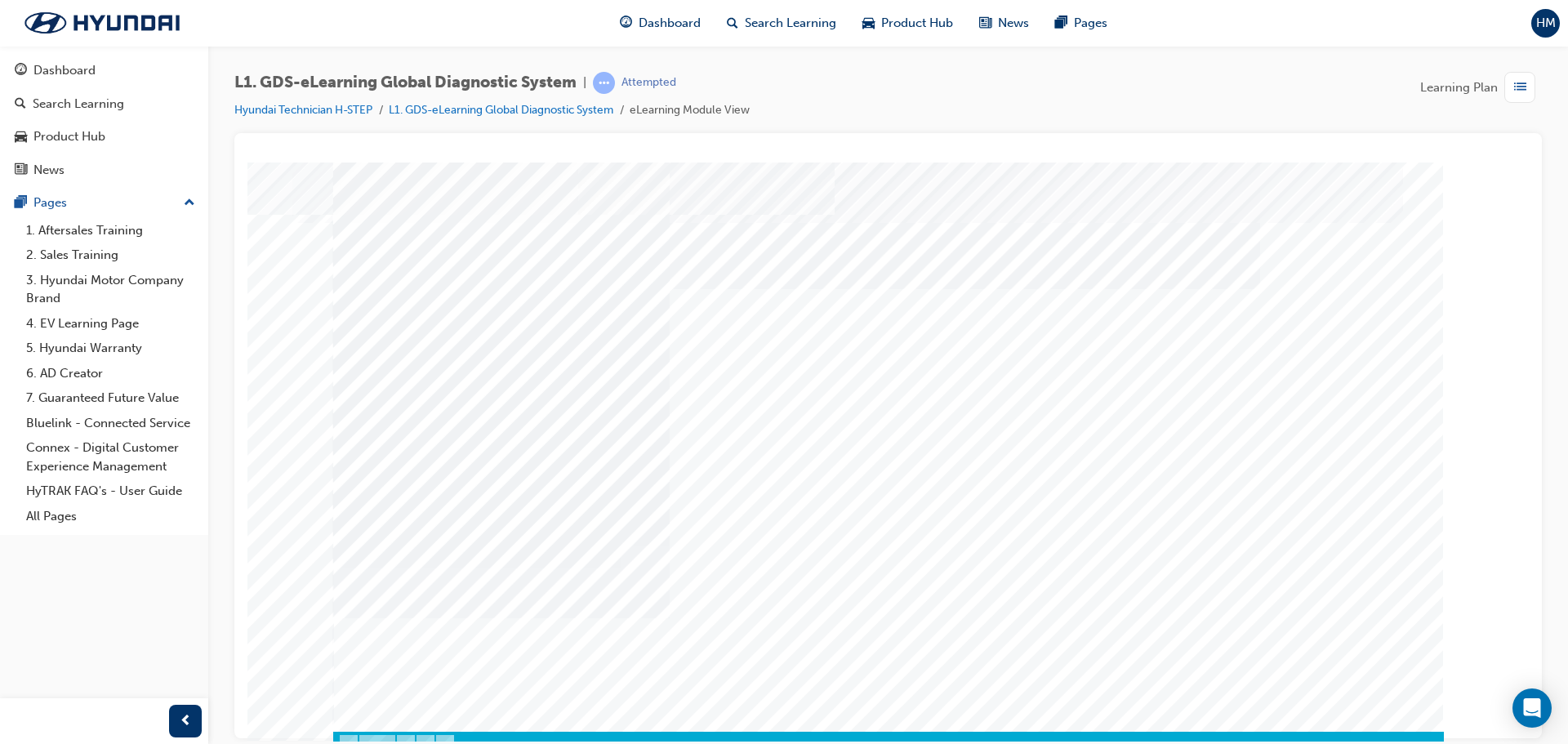
scroll to position [34, 0]
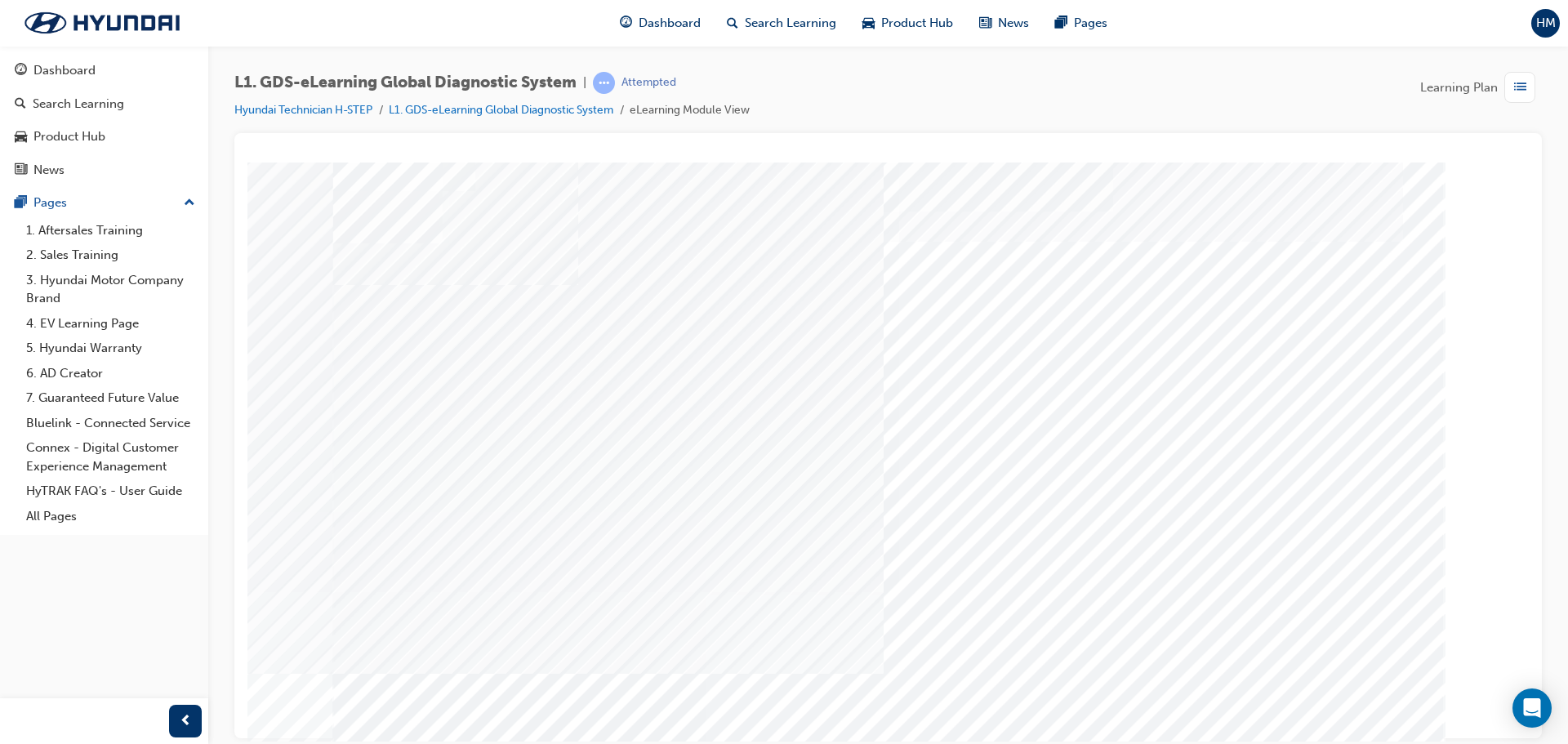
drag, startPoint x: 1181, startPoint y: 245, endPoint x: 1175, endPoint y: 264, distance: 19.9
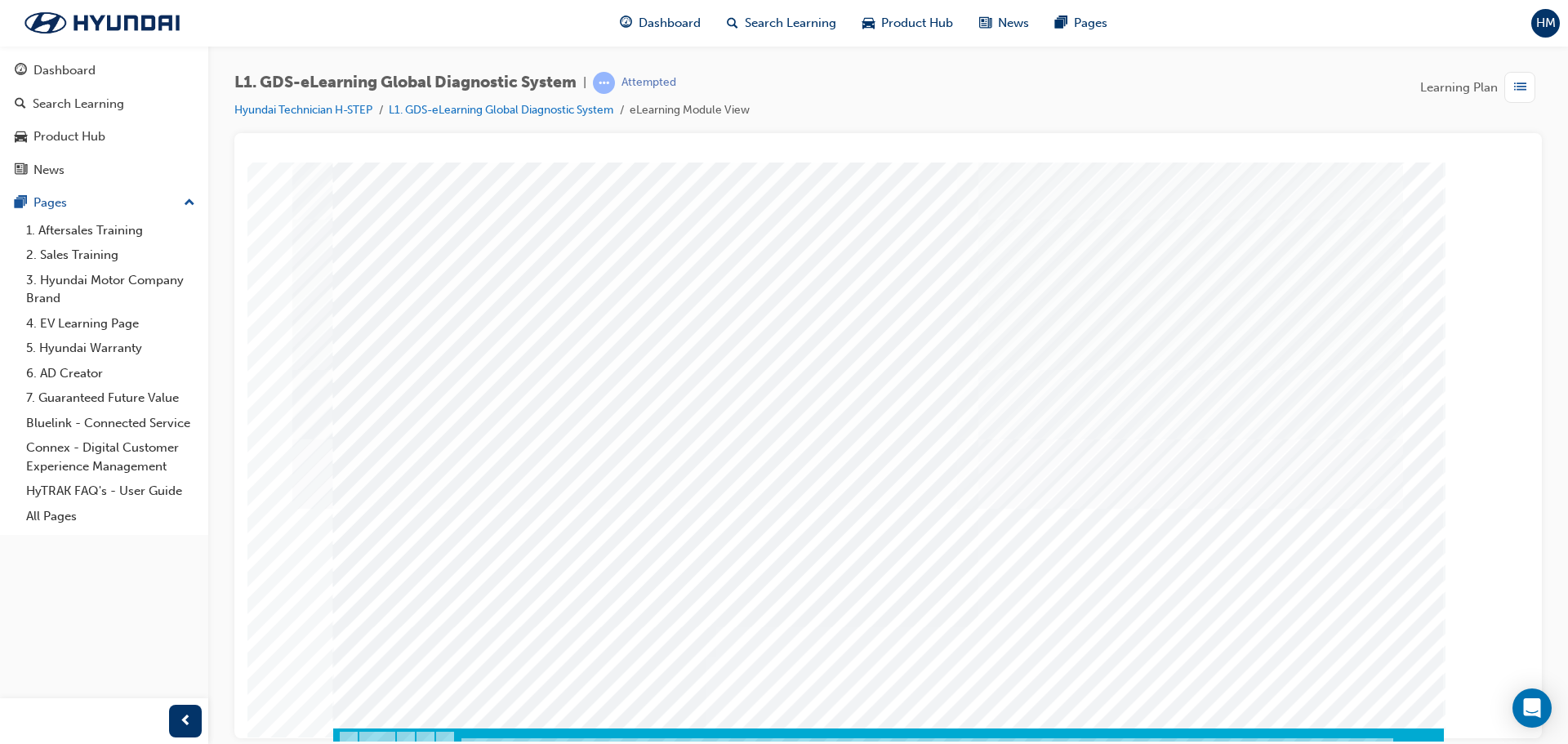
scroll to position [34, 0]
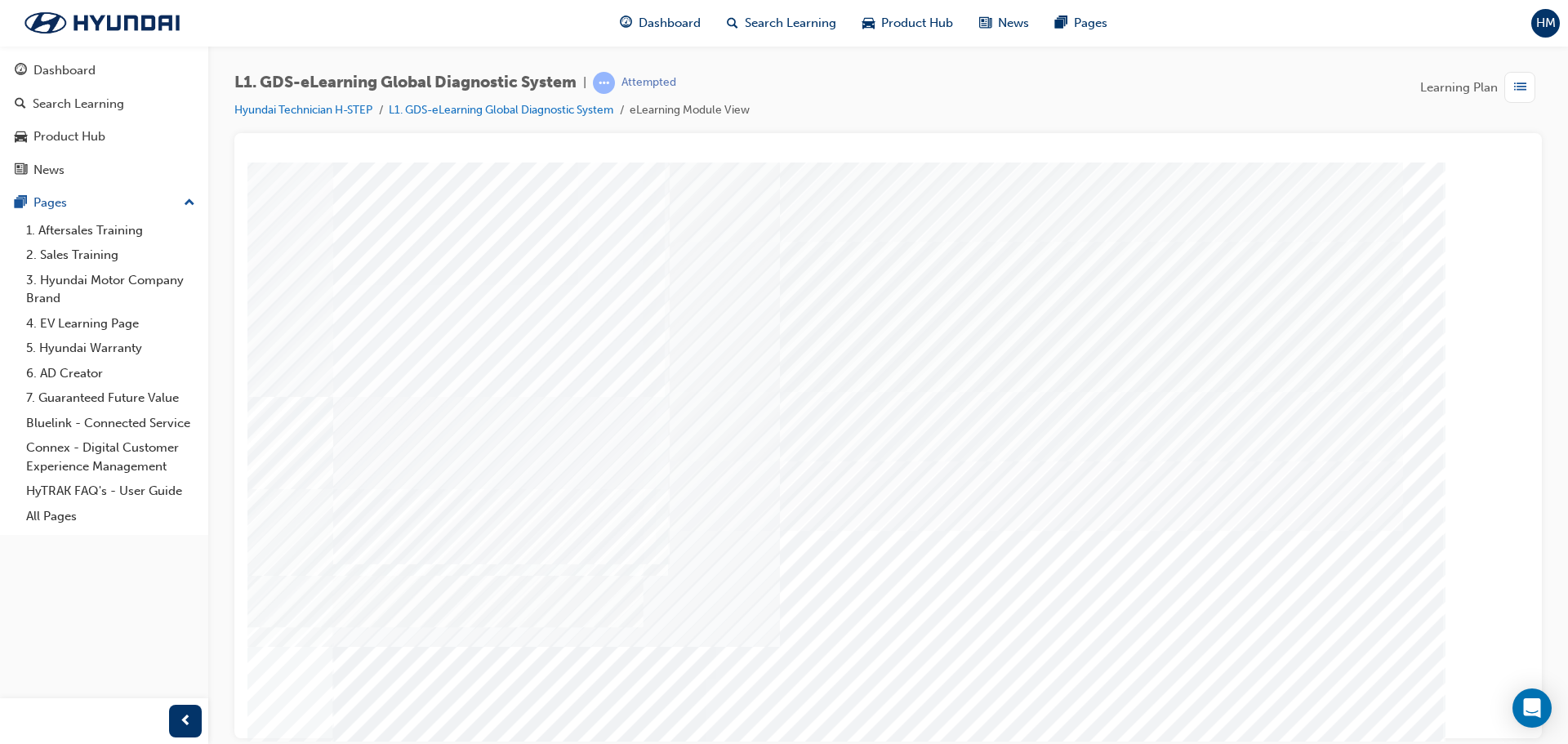
drag, startPoint x: 1135, startPoint y: 426, endPoint x: 1136, endPoint y: 460, distance: 34.0
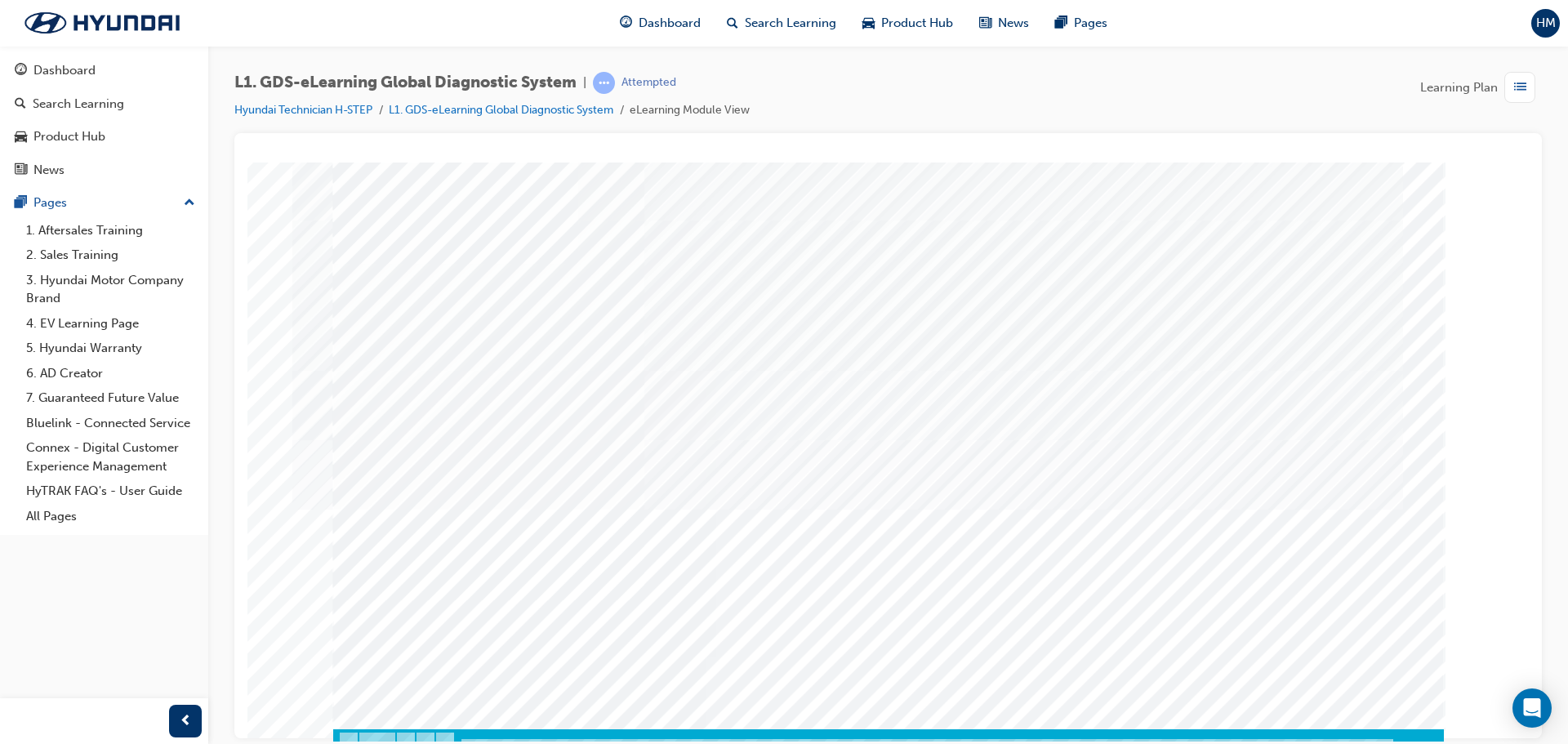
scroll to position [34, 0]
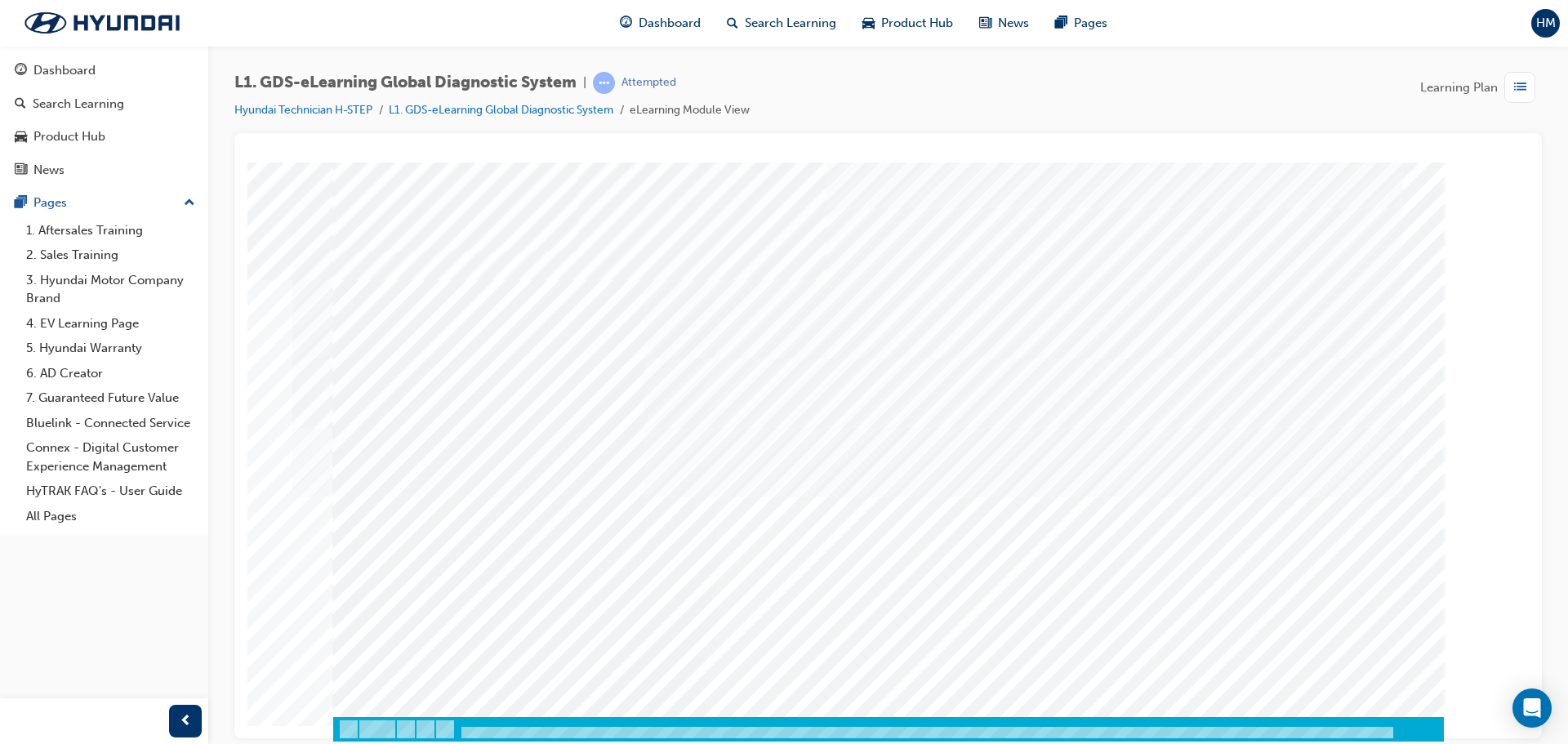
drag, startPoint x: 946, startPoint y: 345, endPoint x: 922, endPoint y: 360, distance: 28.3
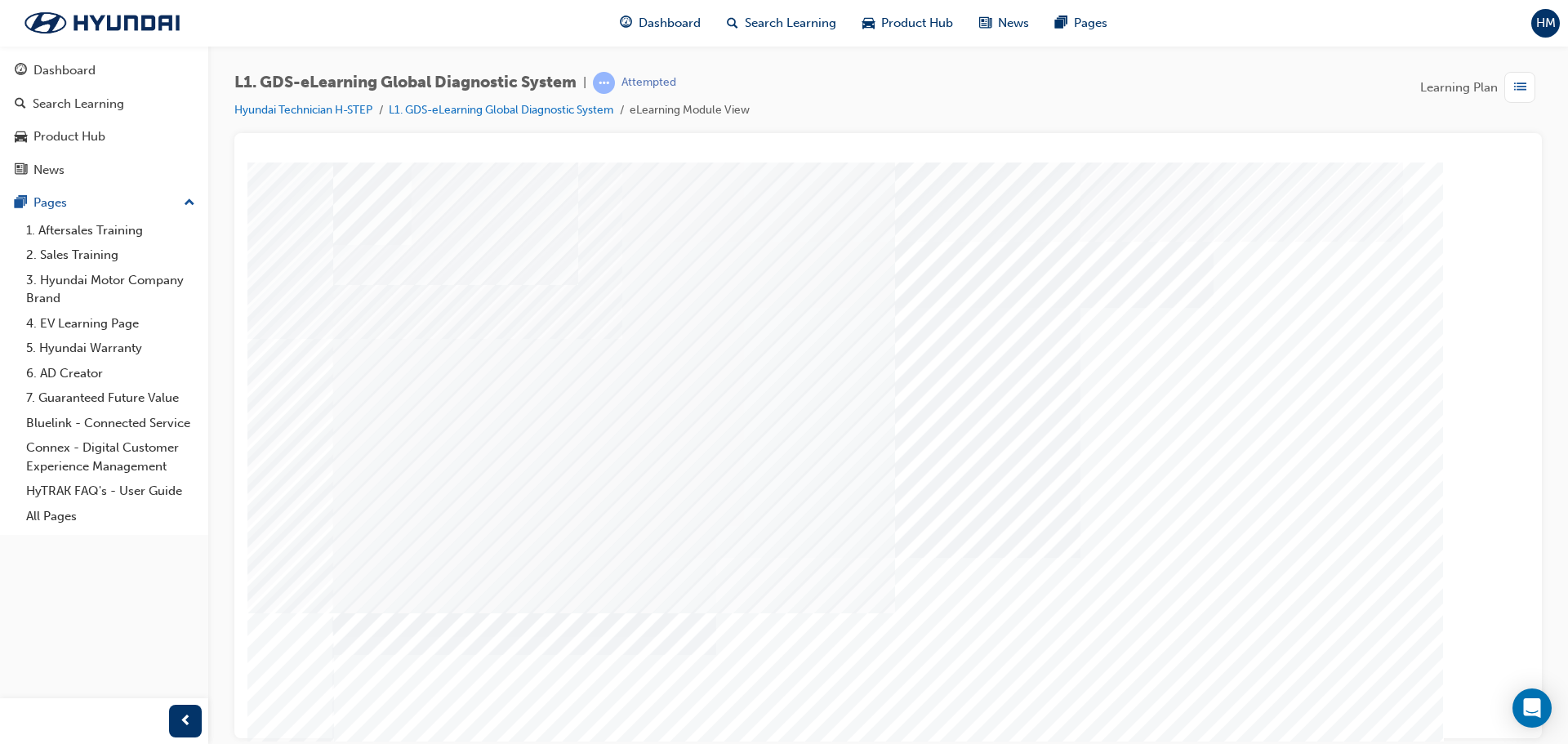
drag, startPoint x: 896, startPoint y: 297, endPoint x: 896, endPoint y: 312, distance: 15.0
click at [896, 305] on div "multistate" at bounding box center [889, 455] width 1111 height 588
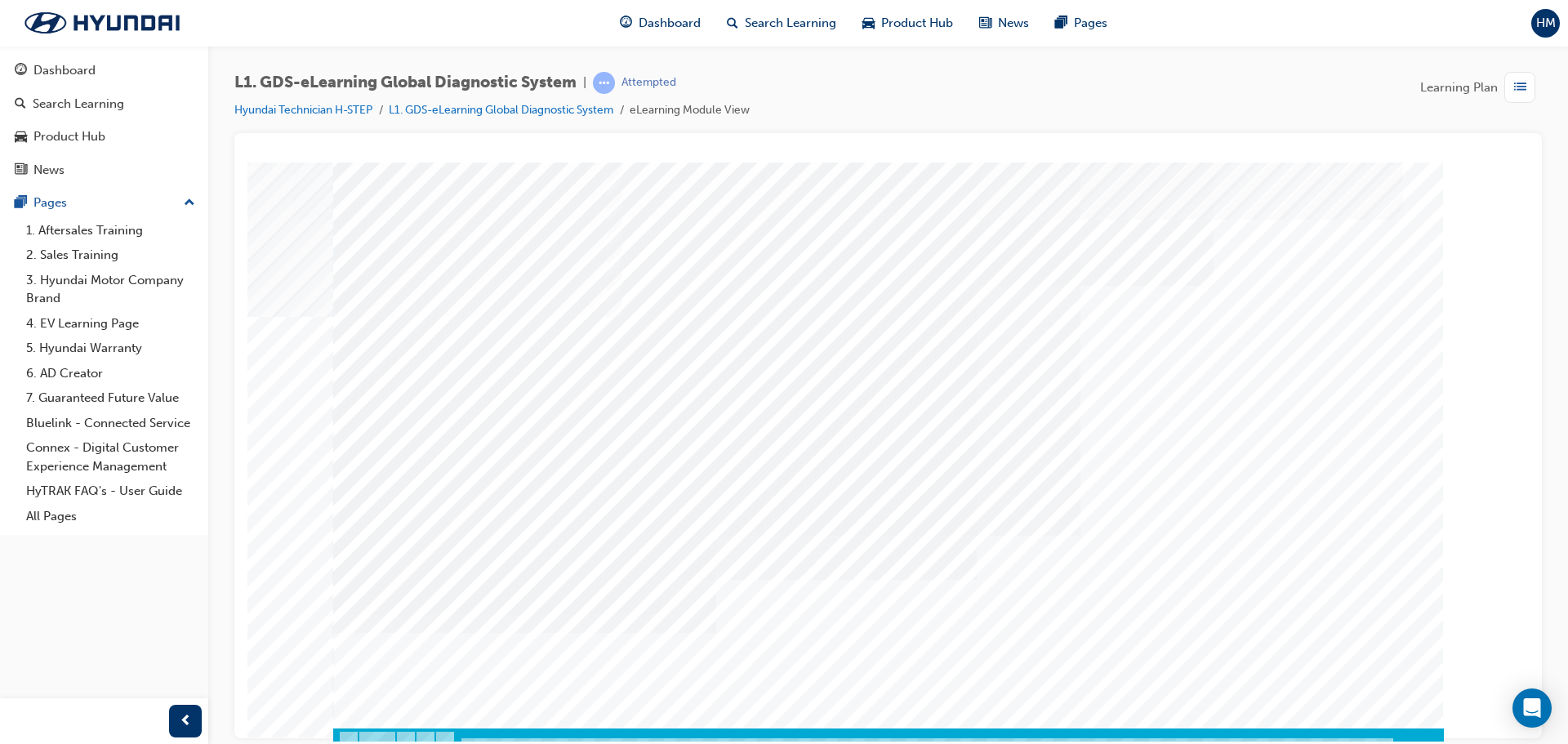
scroll to position [34, 0]
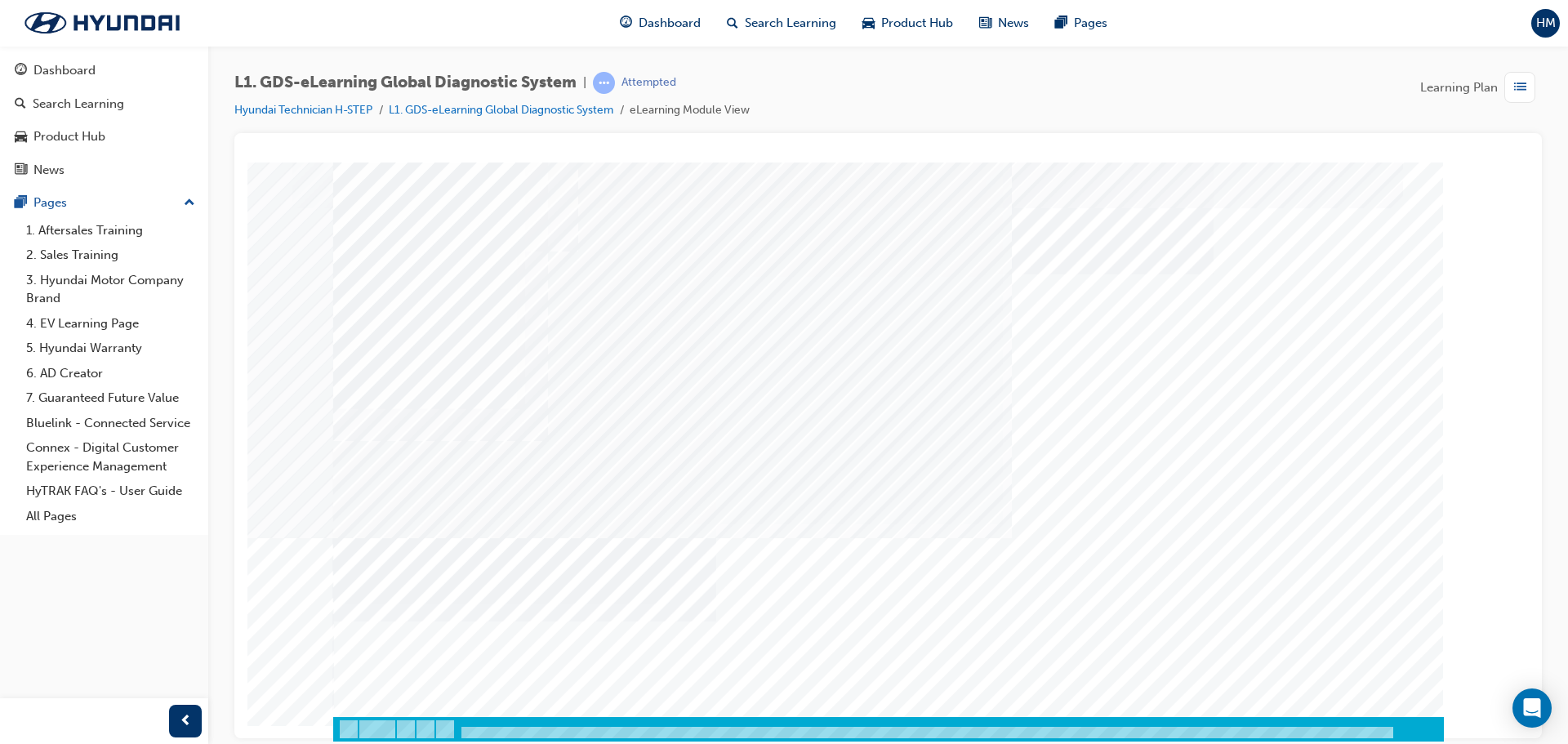
scroll to position [0, 0]
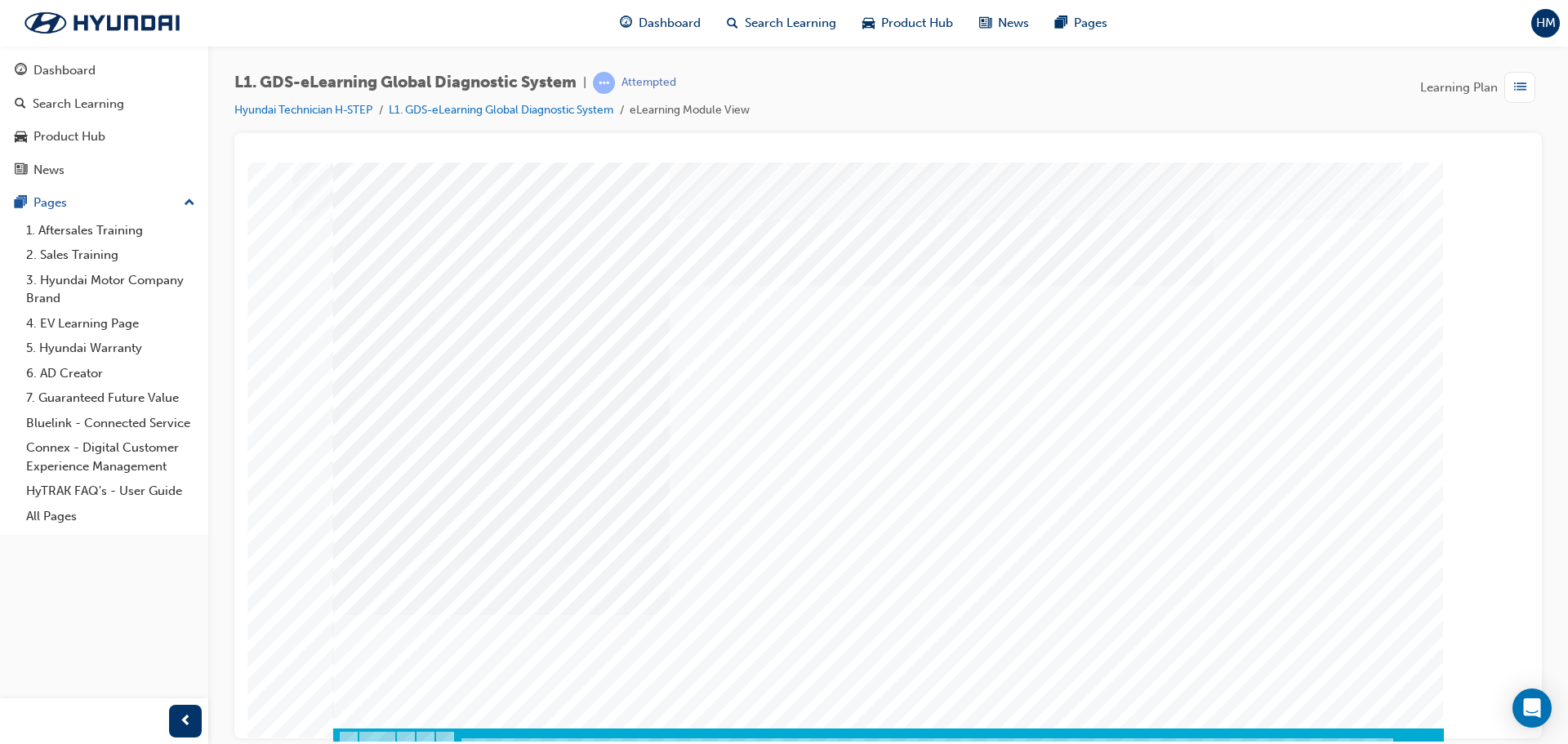
scroll to position [34, 0]
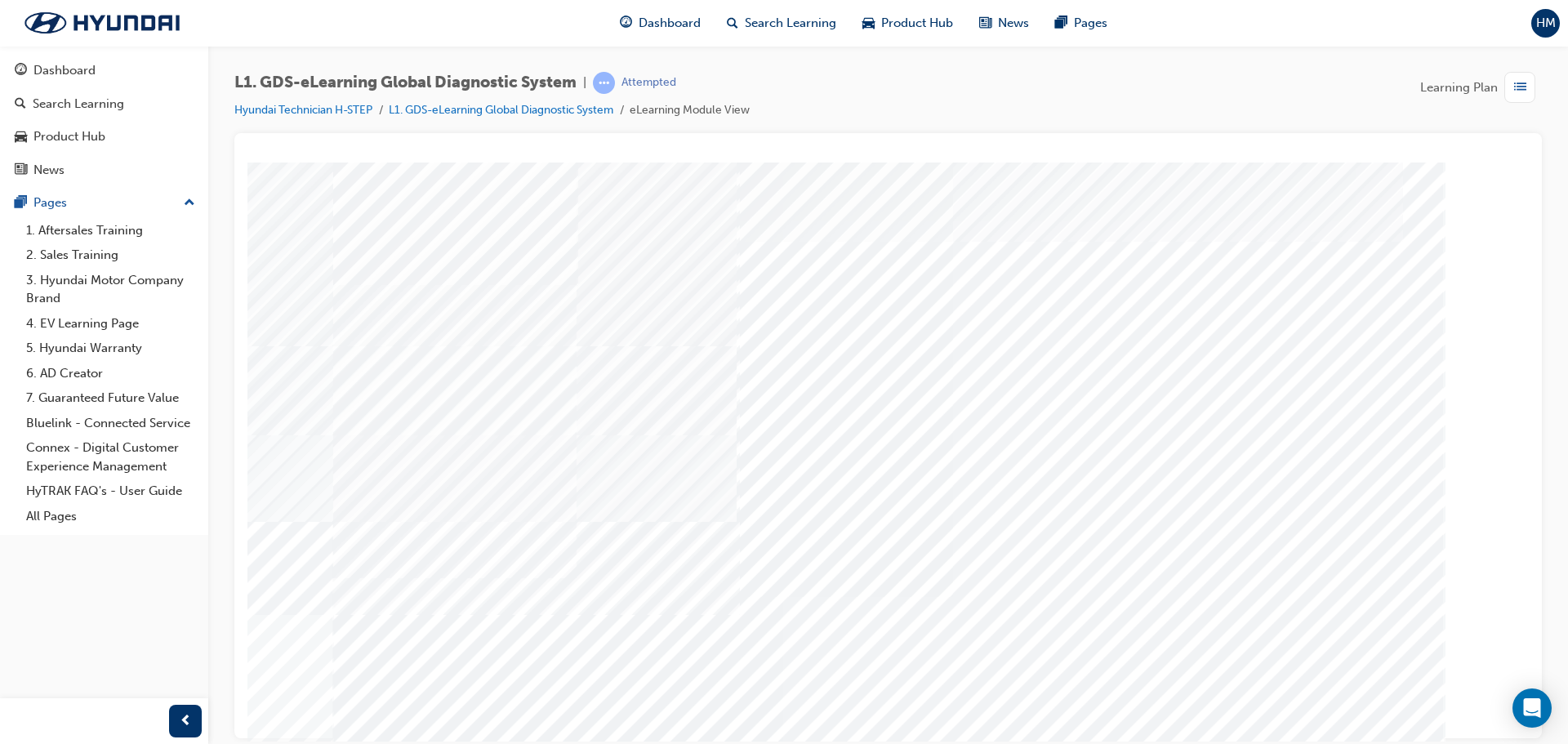
drag, startPoint x: 1058, startPoint y: 515, endPoint x: 1062, endPoint y: 530, distance: 15.5
click at [1059, 519] on div "multistate" at bounding box center [889, 455] width 1111 height 588
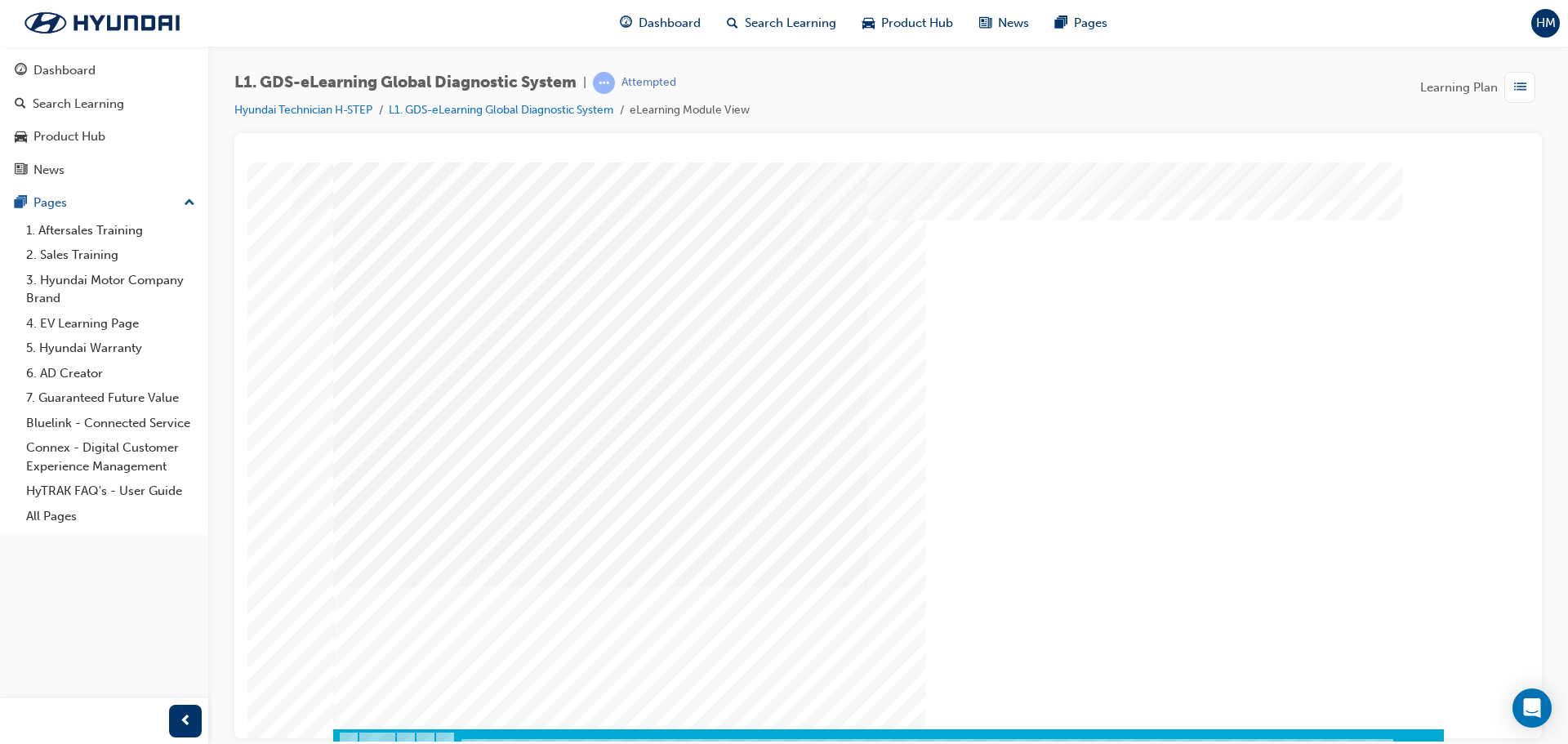
scroll to position [34, 0]
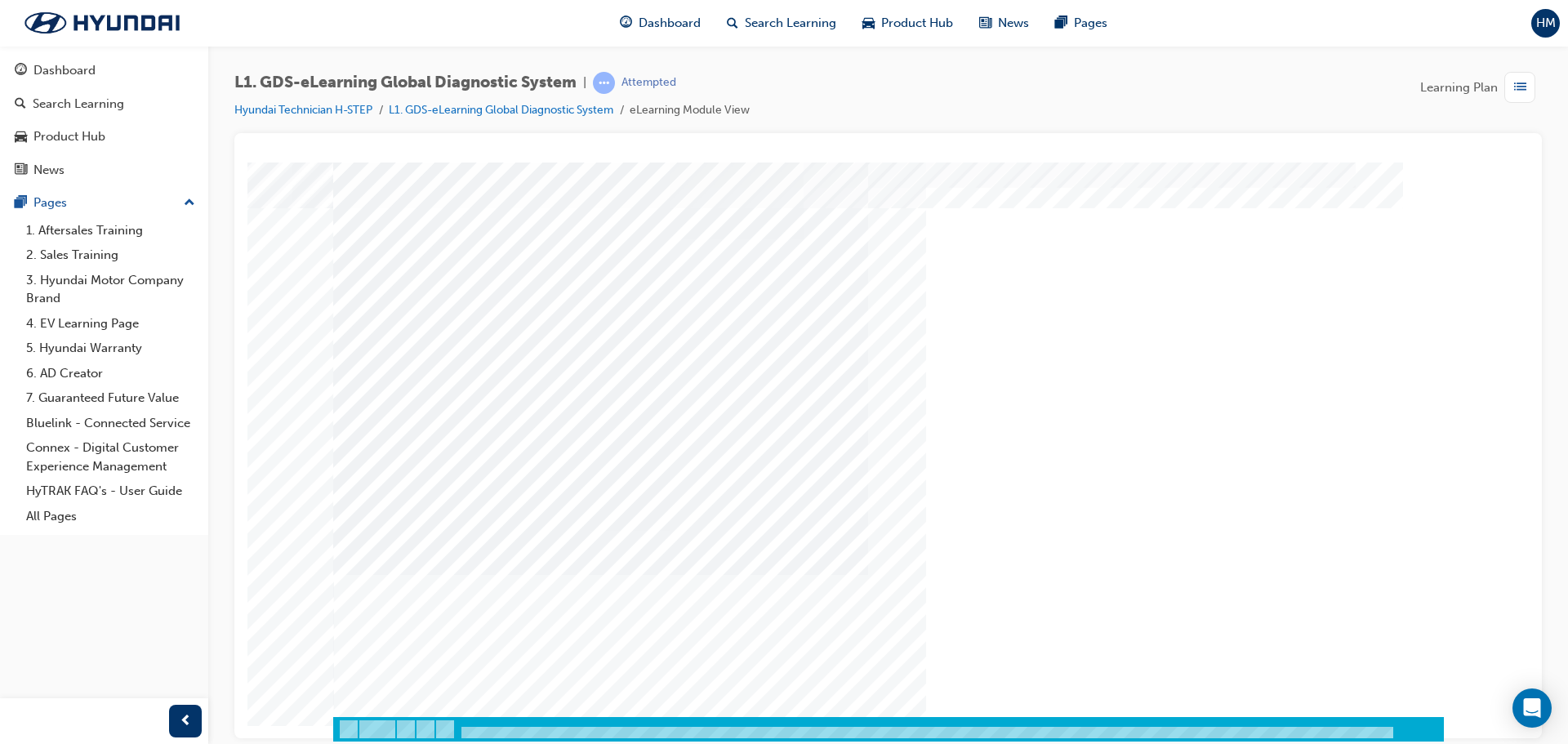
drag, startPoint x: 1324, startPoint y: 650, endPoint x: 1332, endPoint y: 657, distance: 10.6
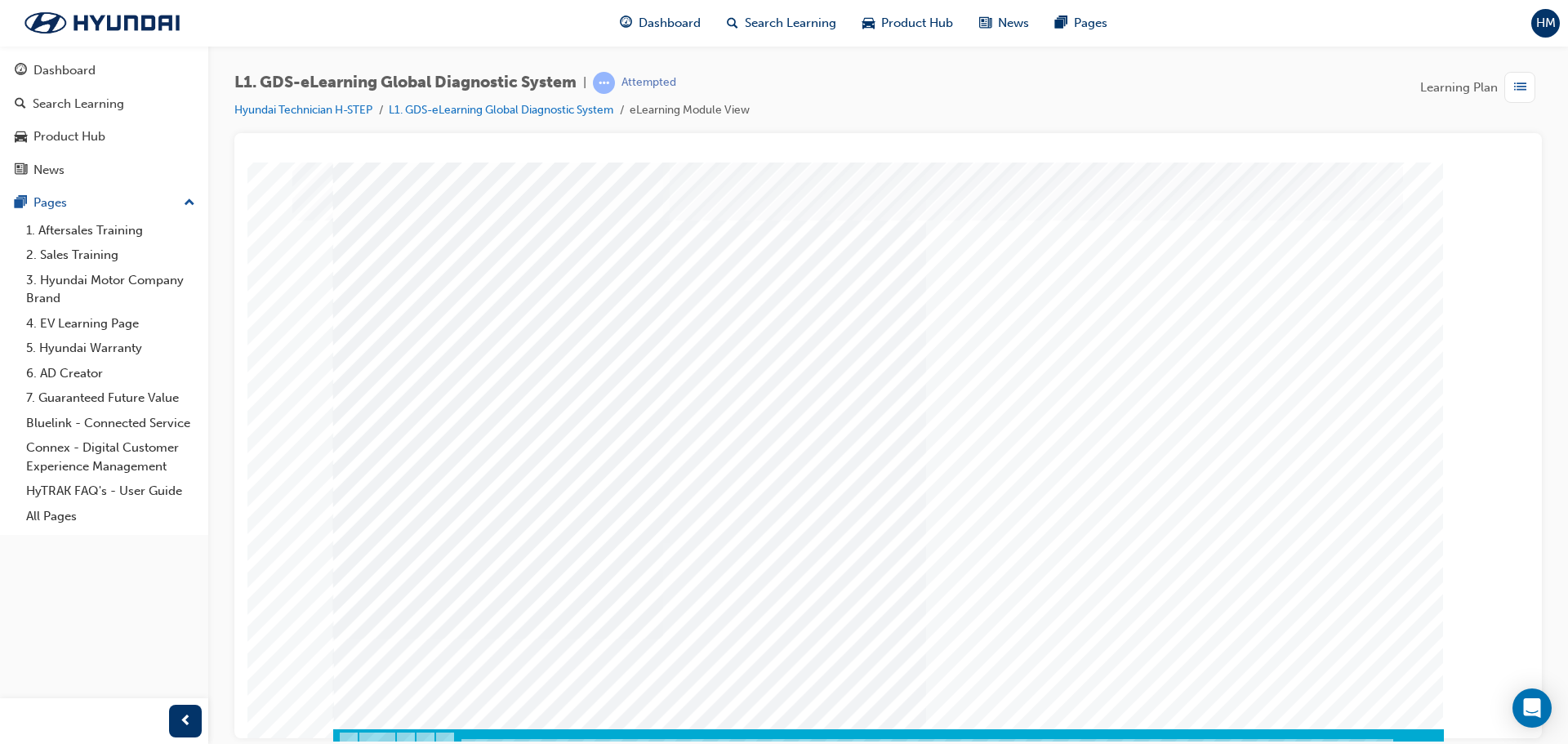
scroll to position [34, 0]
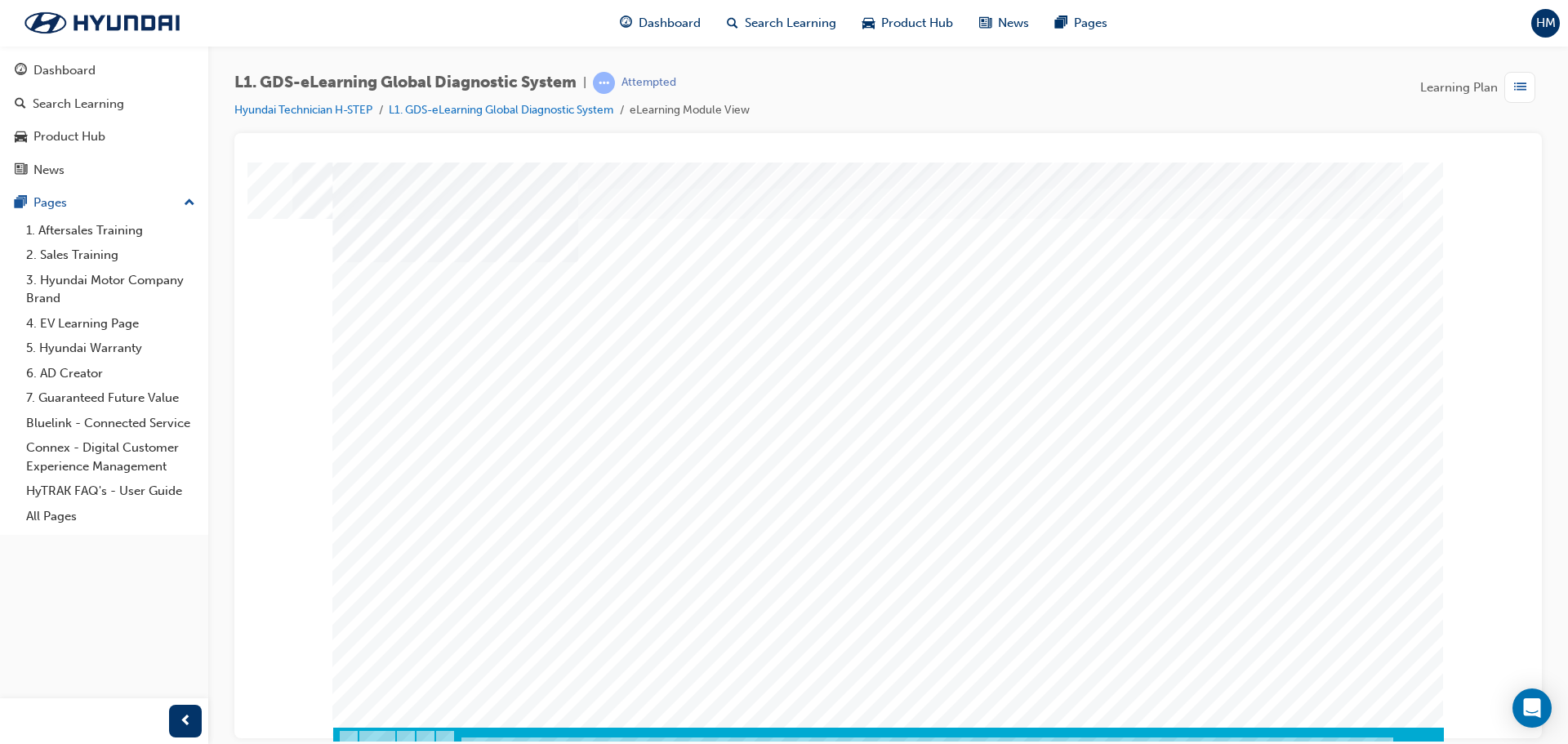
scroll to position [34, 0]
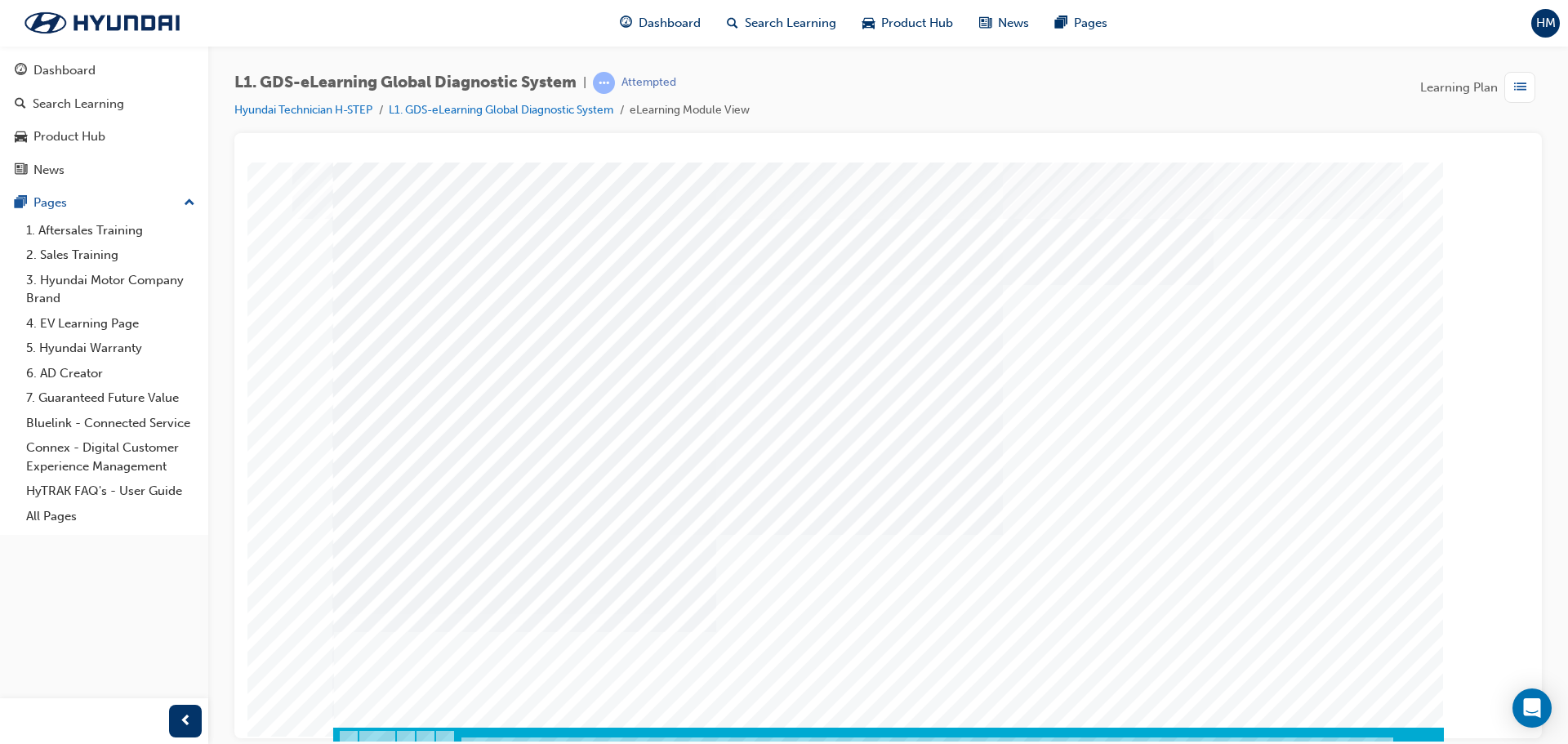
scroll to position [34, 0]
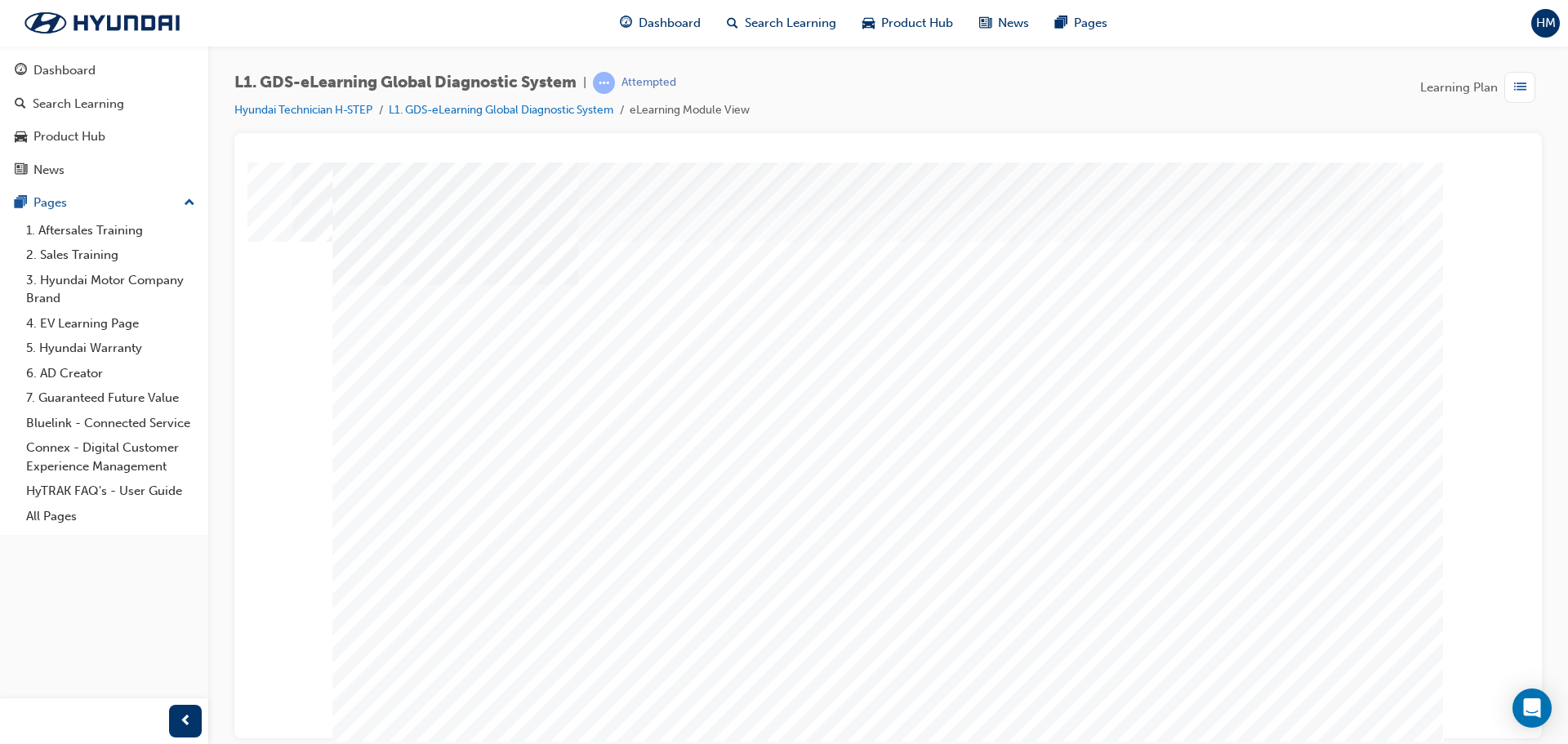
scroll to position [0, 0]
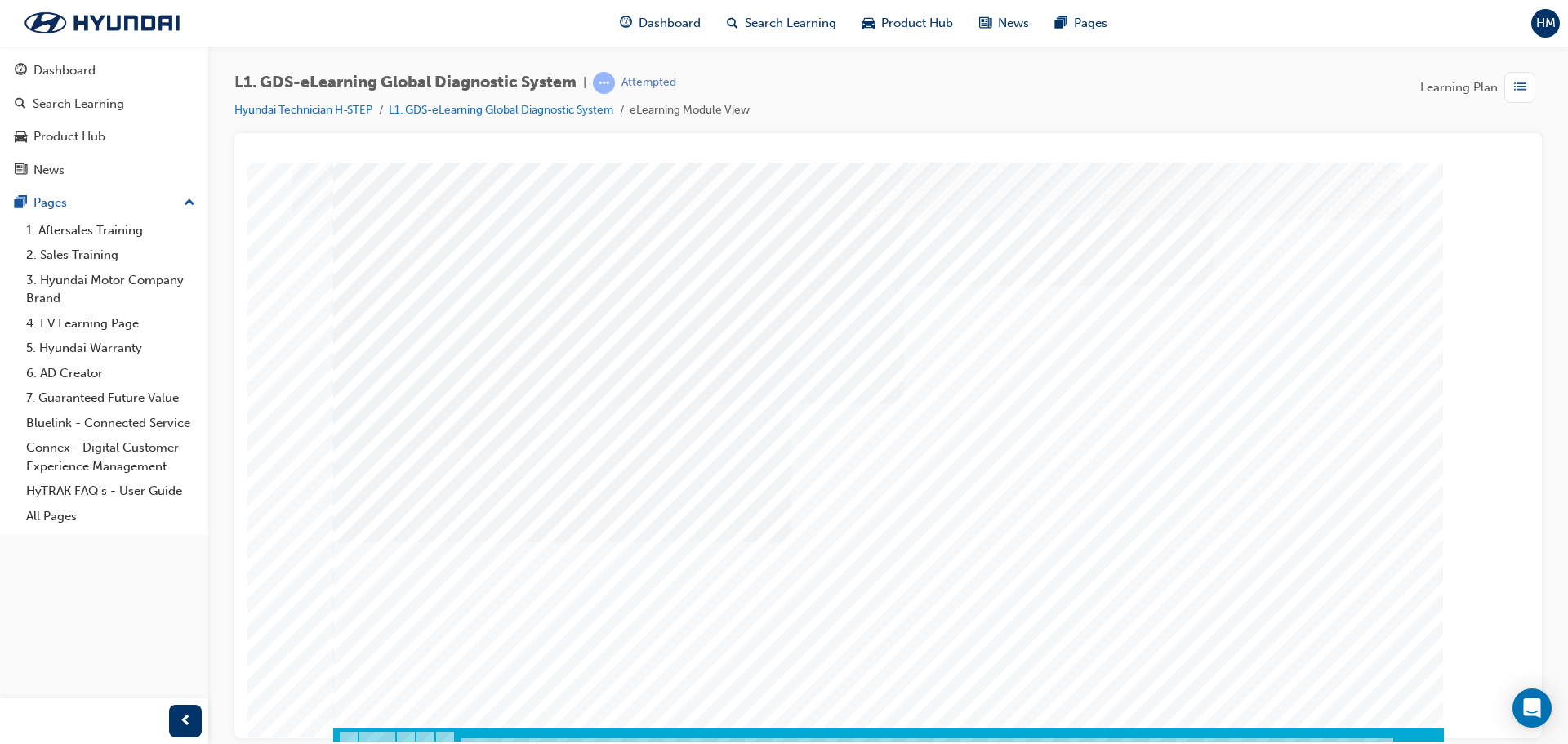
scroll to position [34, 0]
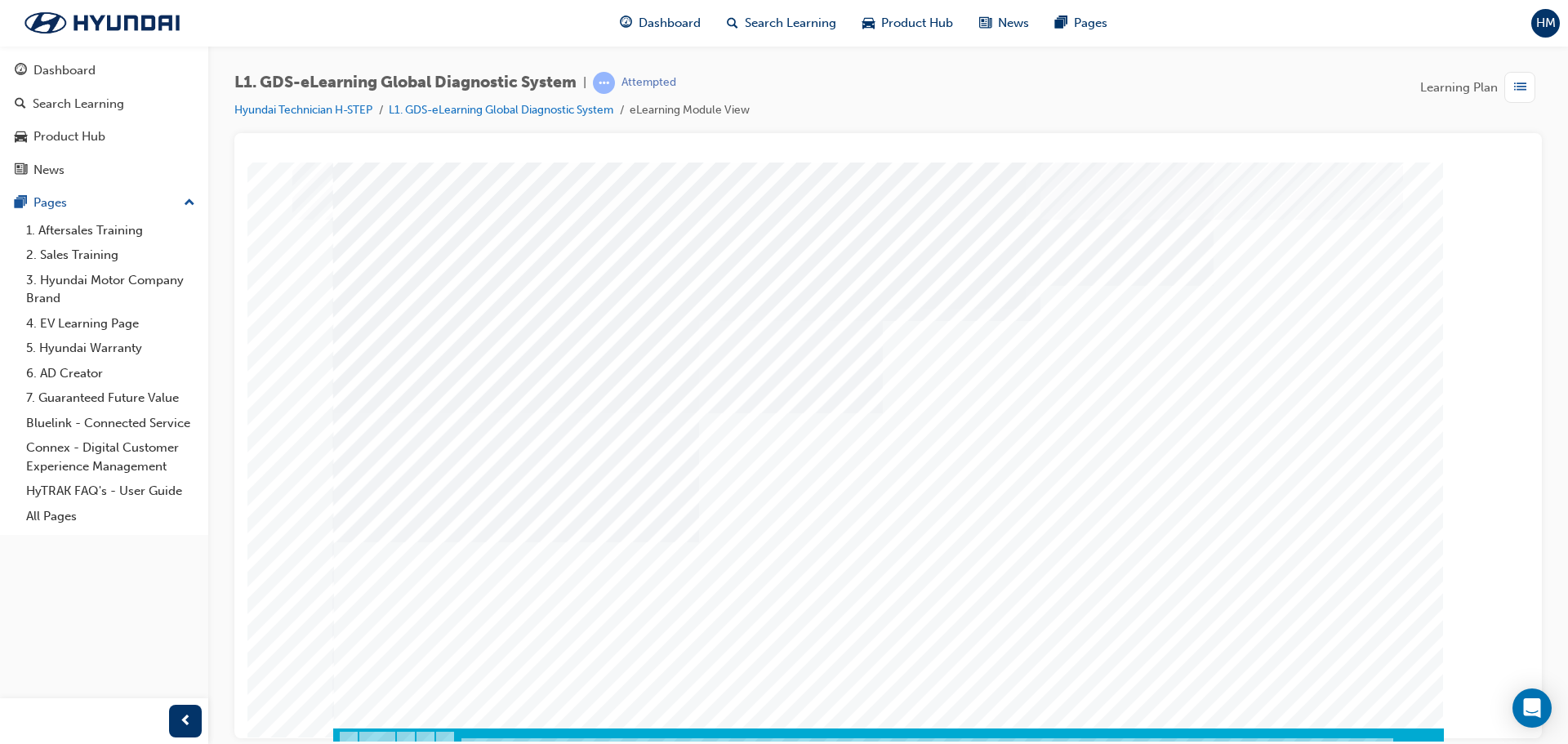
scroll to position [34, 0]
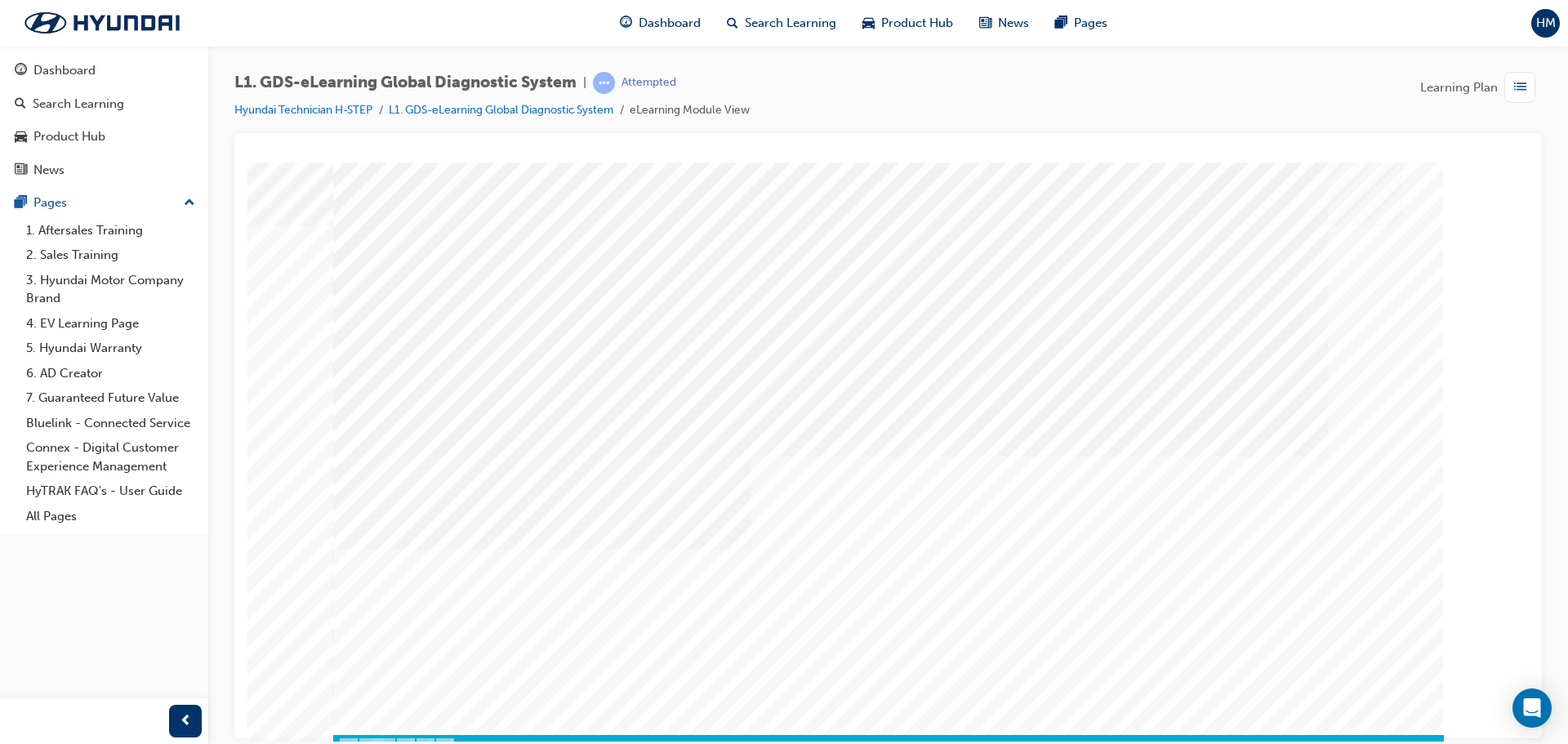
scroll to position [0, 0]
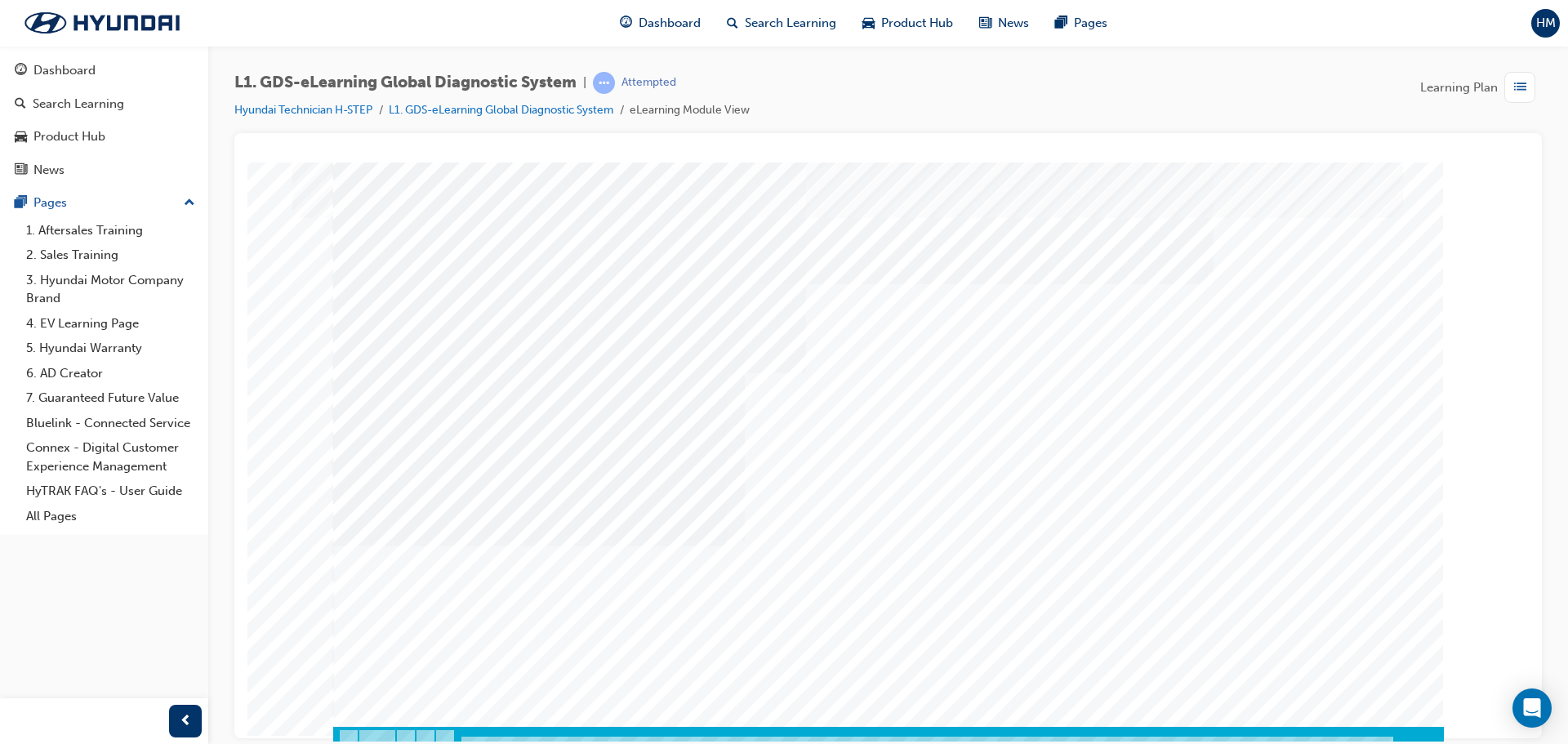
scroll to position [34, 0]
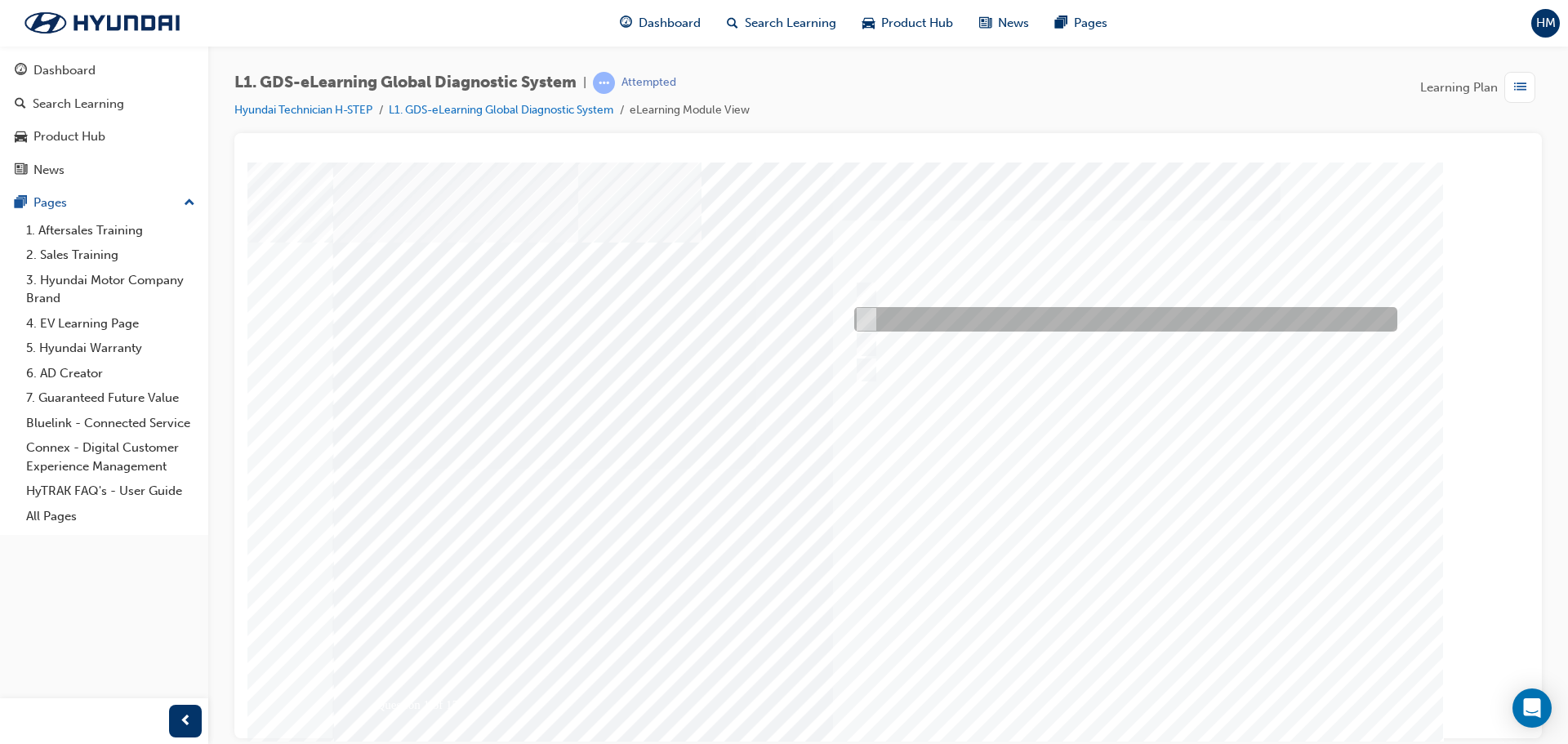
click at [936, 323] on div at bounding box center [1121, 319] width 543 height 24
radio input "true"
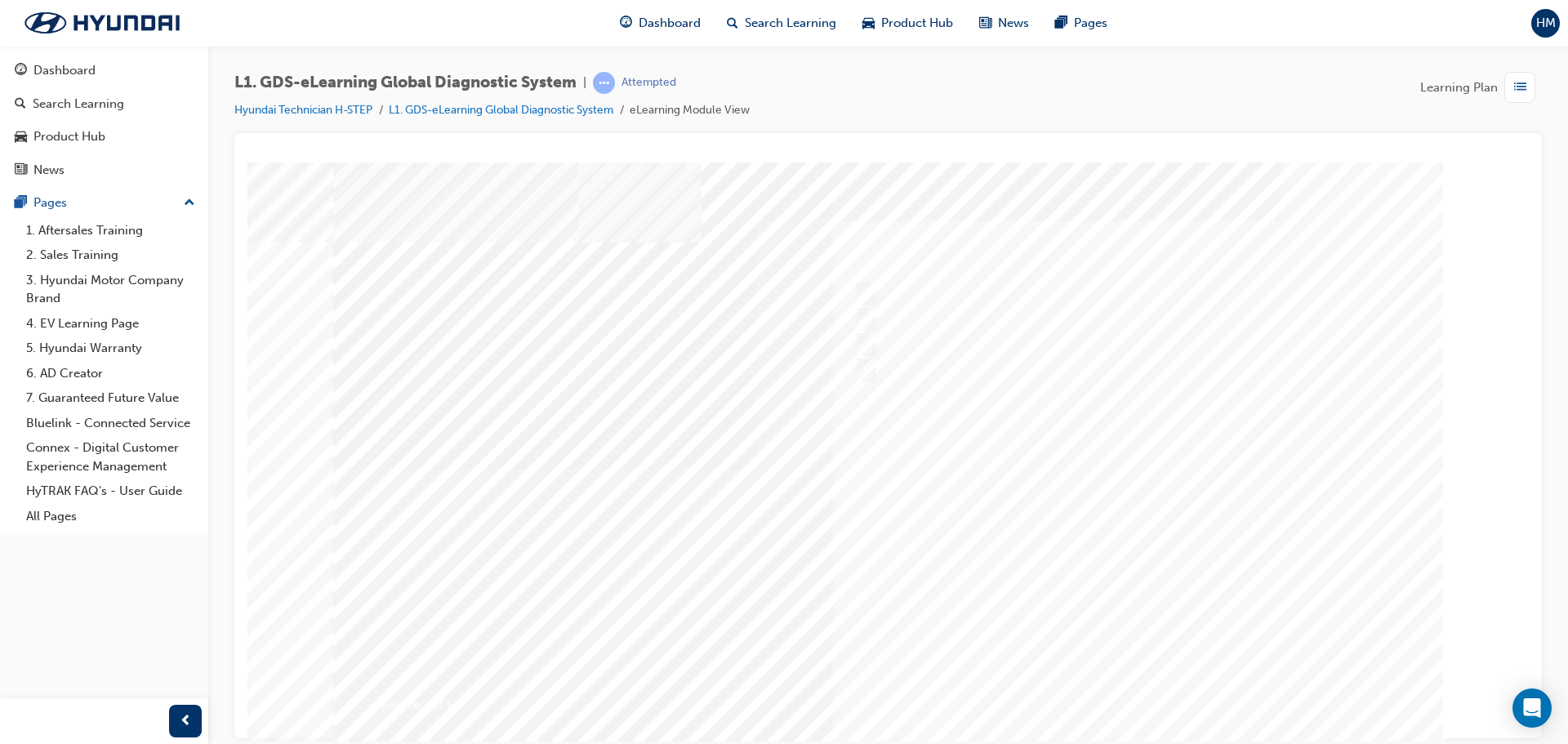
click at [1145, 681] on div at bounding box center [889, 468] width 1111 height 612
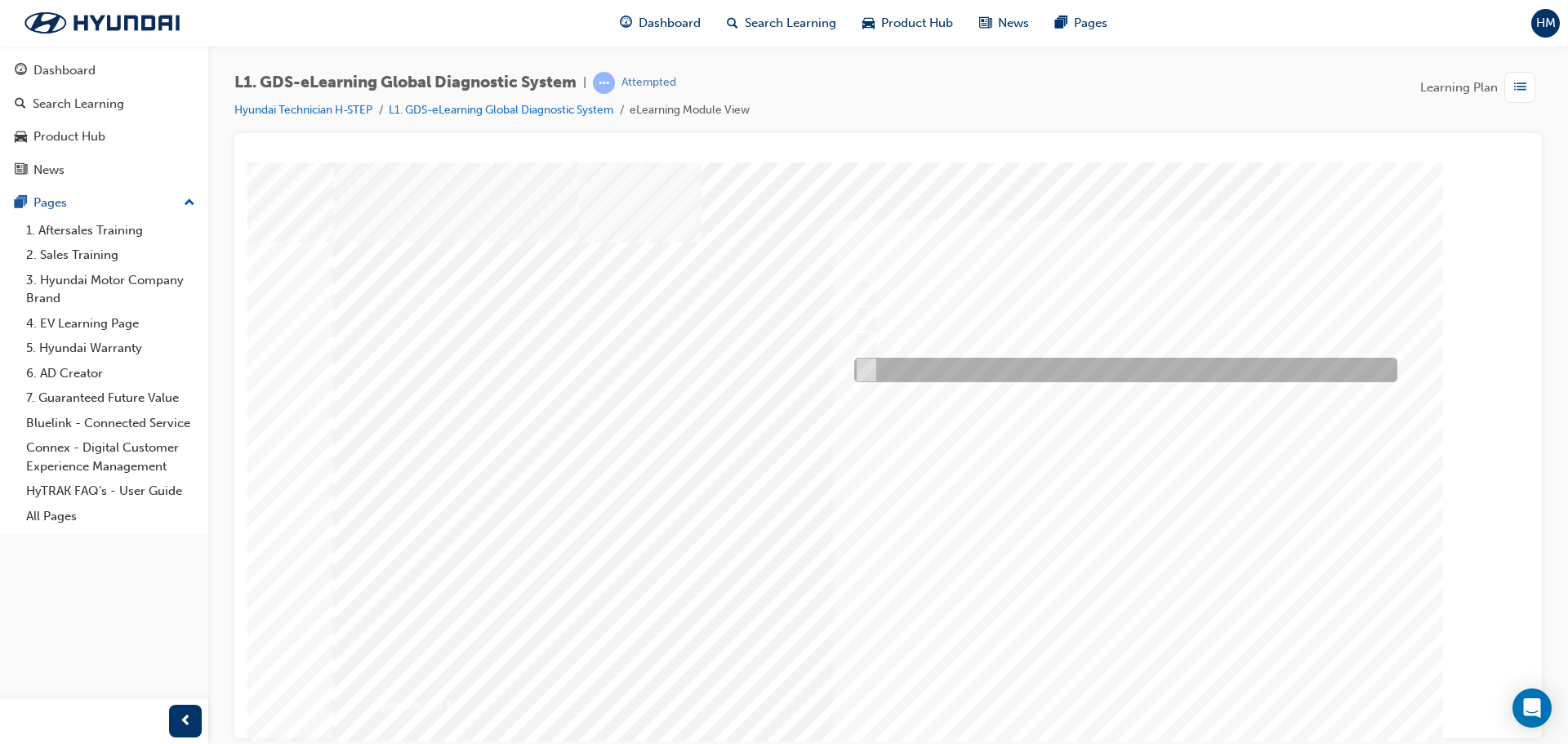
click at [1150, 377] on div at bounding box center [1121, 369] width 543 height 24
radio input "true"
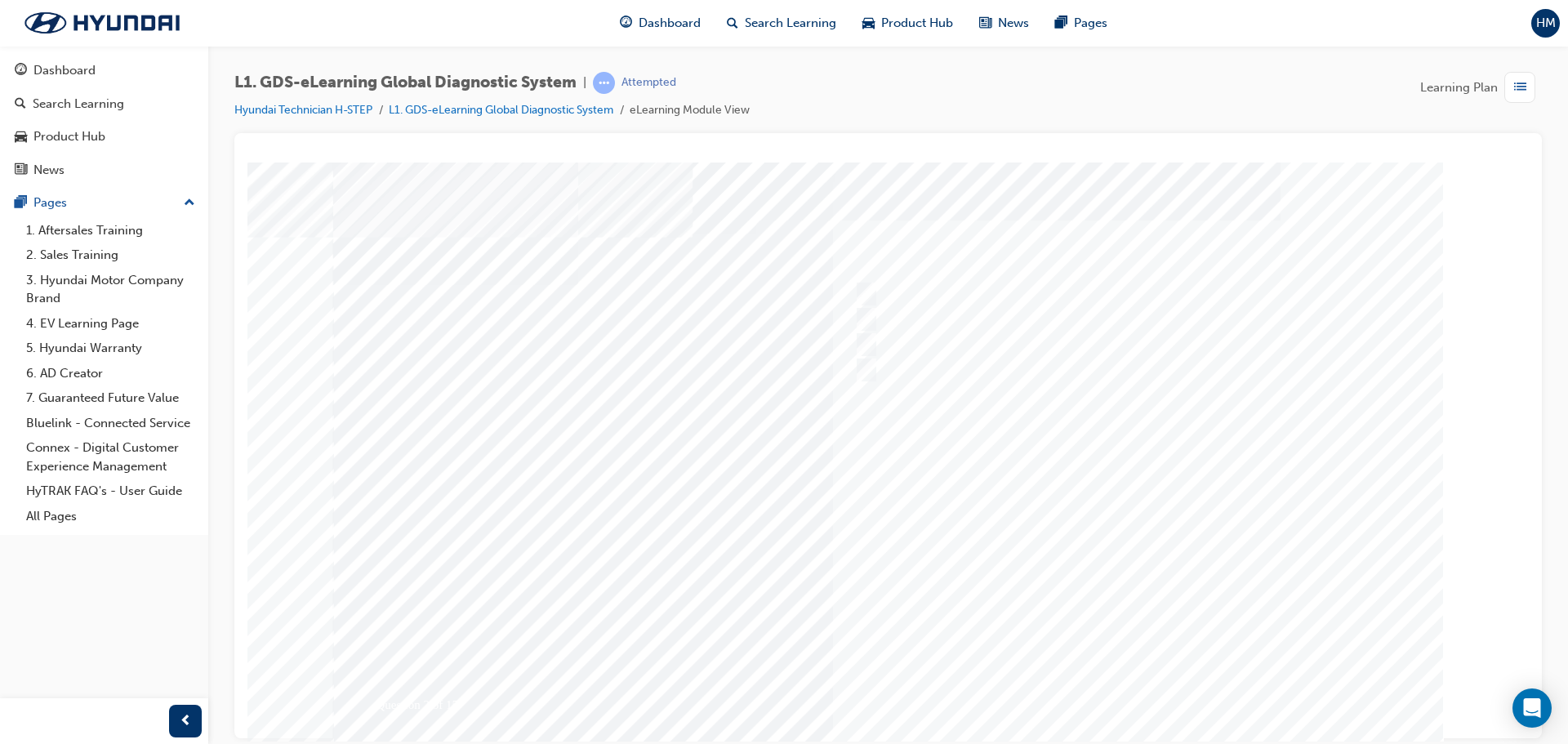
click at [1102, 679] on div at bounding box center [889, 468] width 1111 height 612
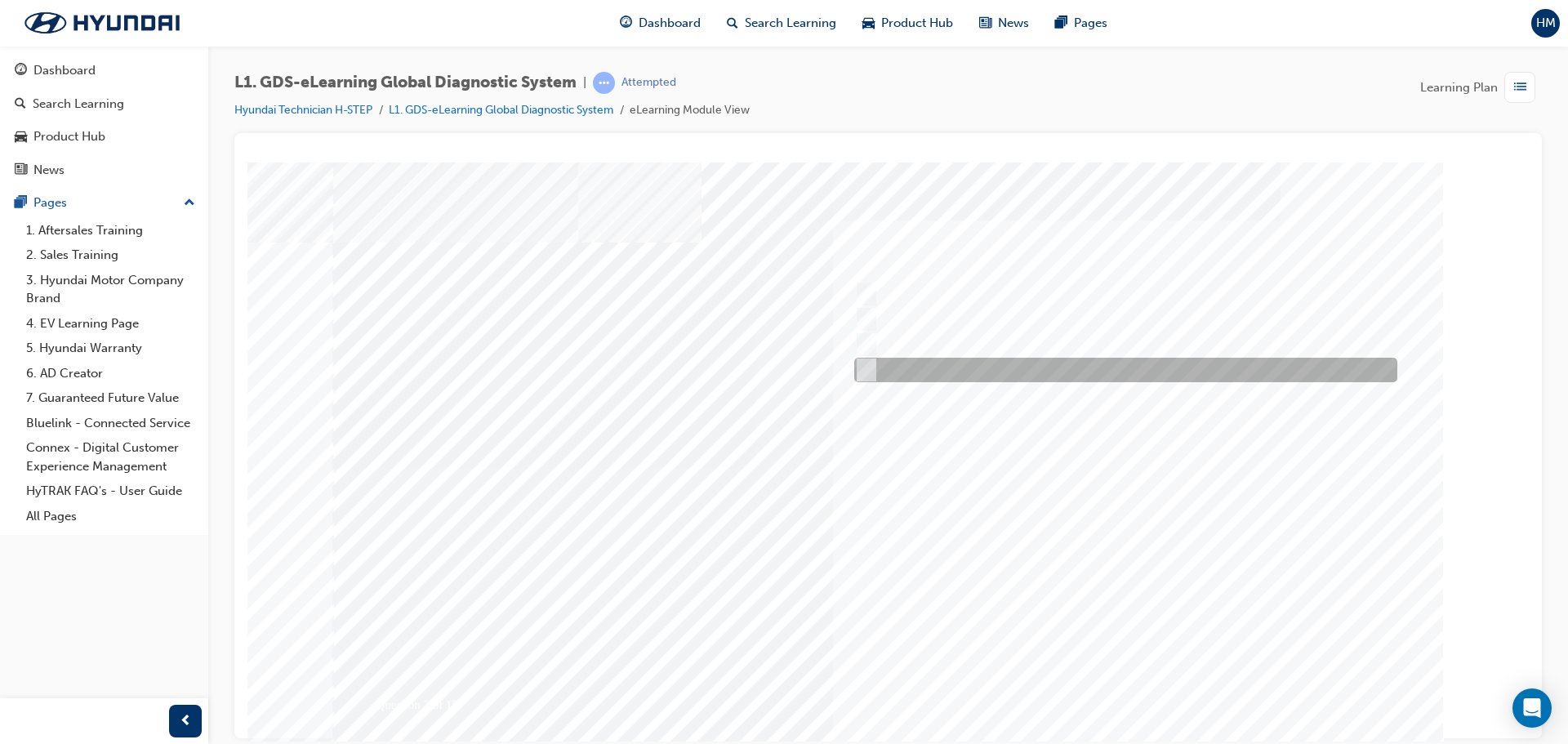
click at [948, 367] on div at bounding box center [1121, 369] width 543 height 24
checkbox input "true"
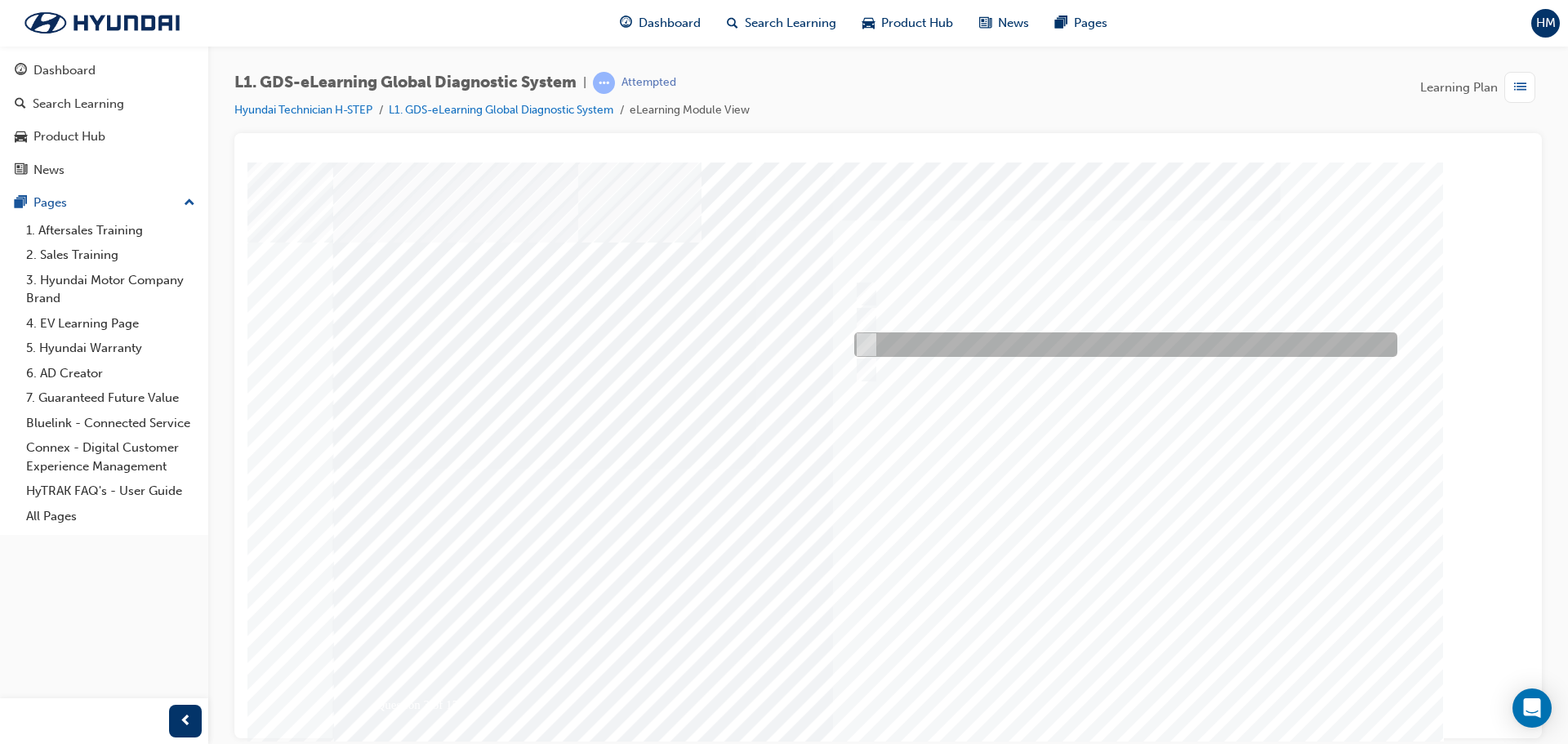
click at [967, 348] on div at bounding box center [1121, 344] width 543 height 24
checkbox input "true"
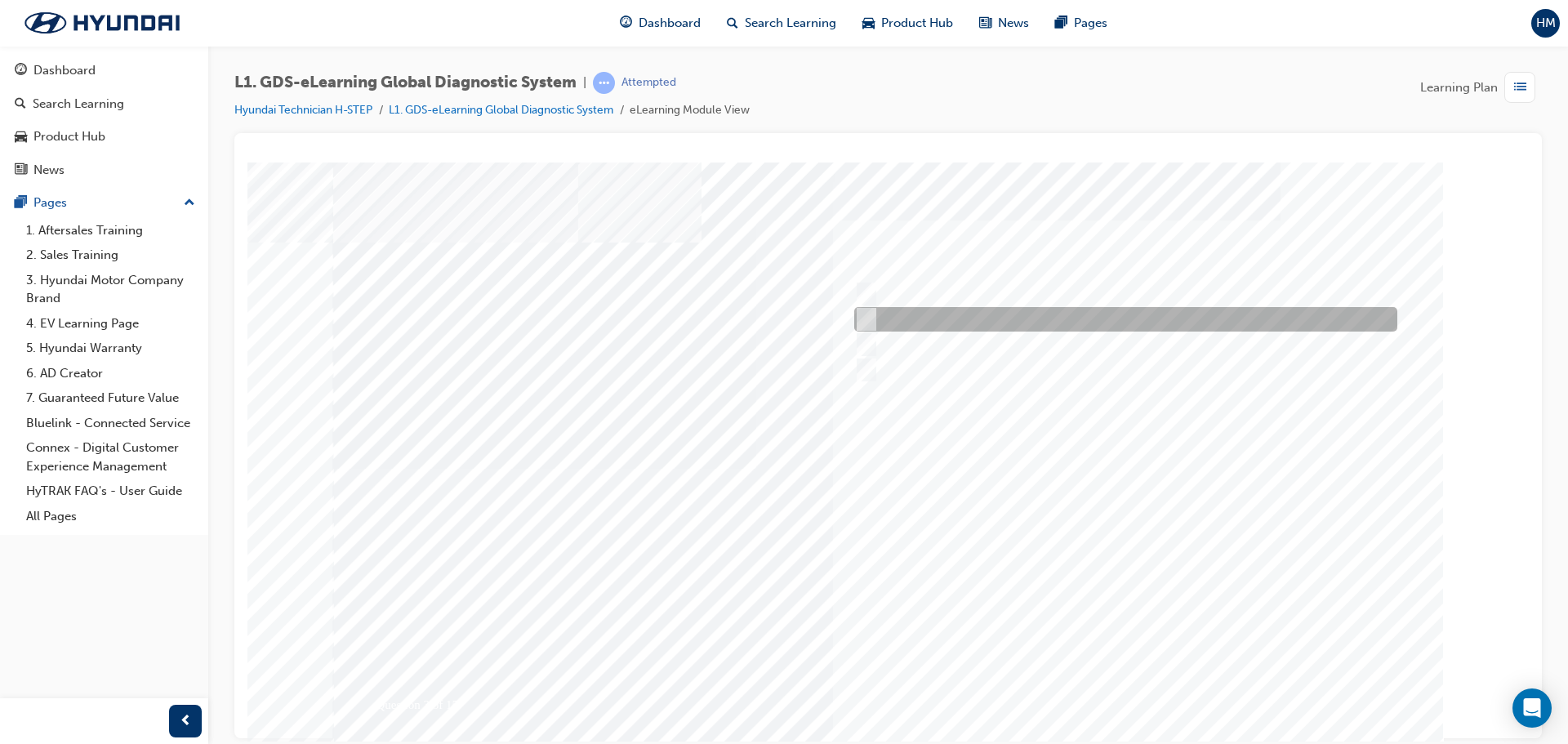
click at [974, 325] on div at bounding box center [1121, 319] width 543 height 24
checkbox input "true"
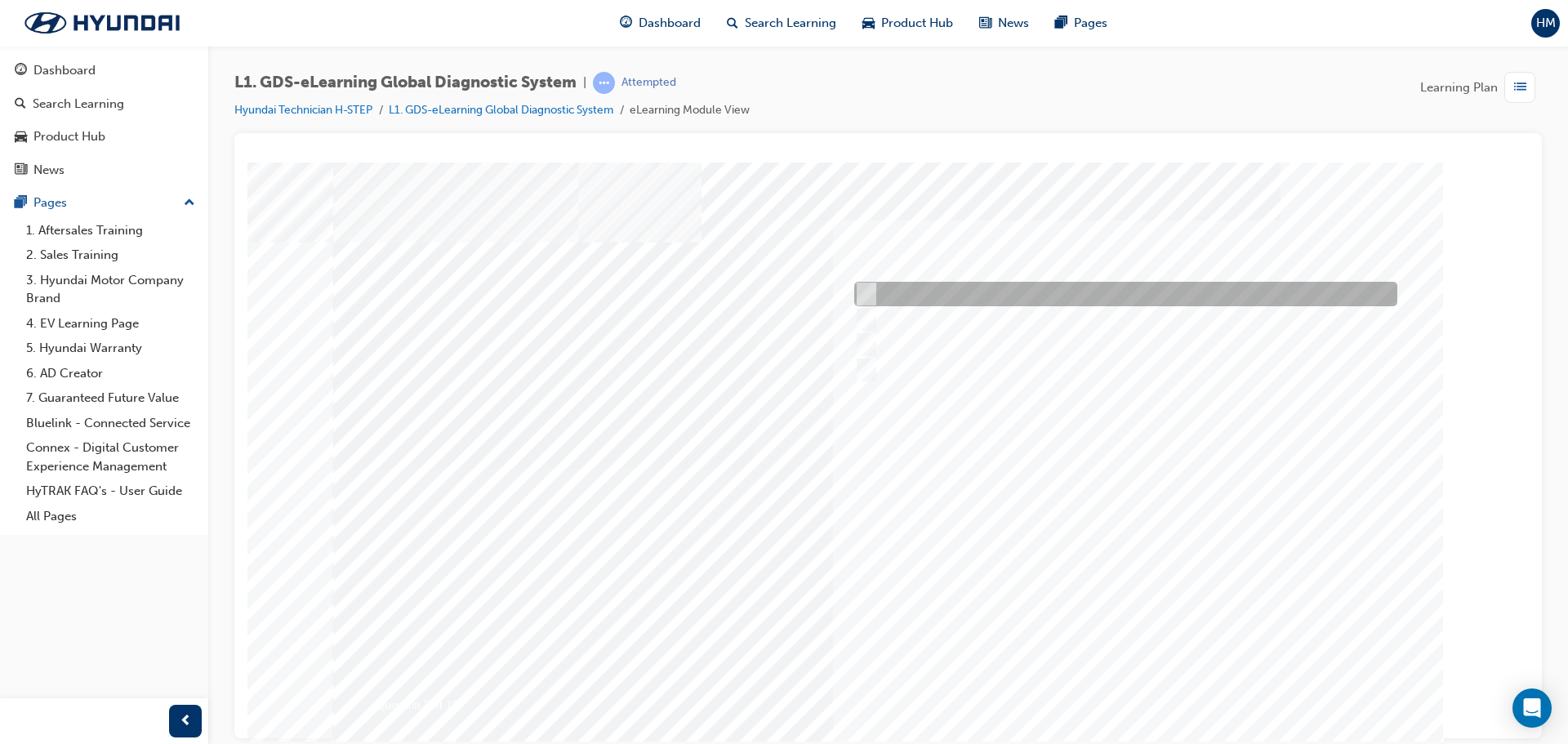
click at [996, 287] on div at bounding box center [1121, 294] width 543 height 24
checkbox input "true"
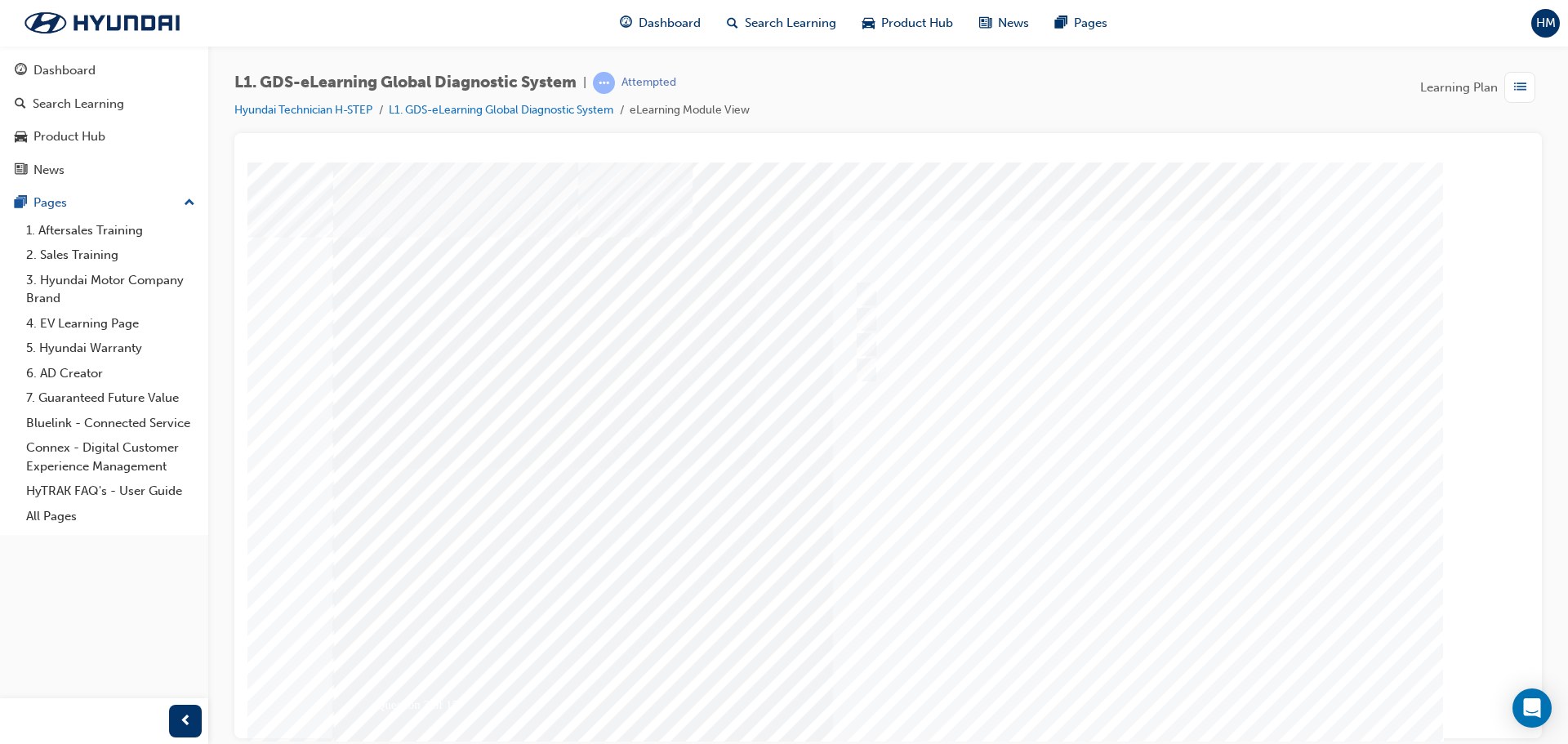
click at [1186, 682] on div at bounding box center [889, 468] width 1111 height 612
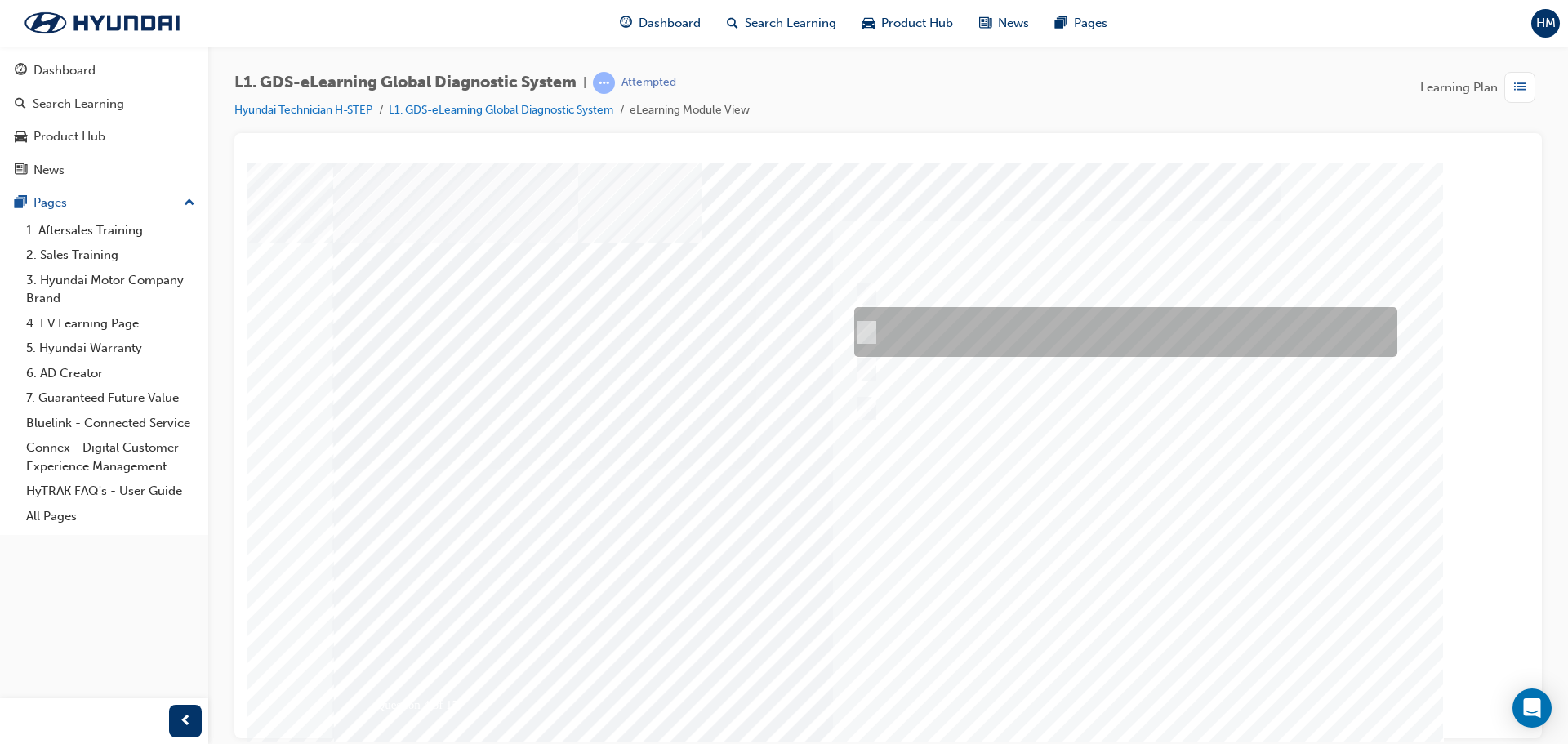
click at [1021, 326] on div at bounding box center [1121, 331] width 543 height 49
radio input "true"
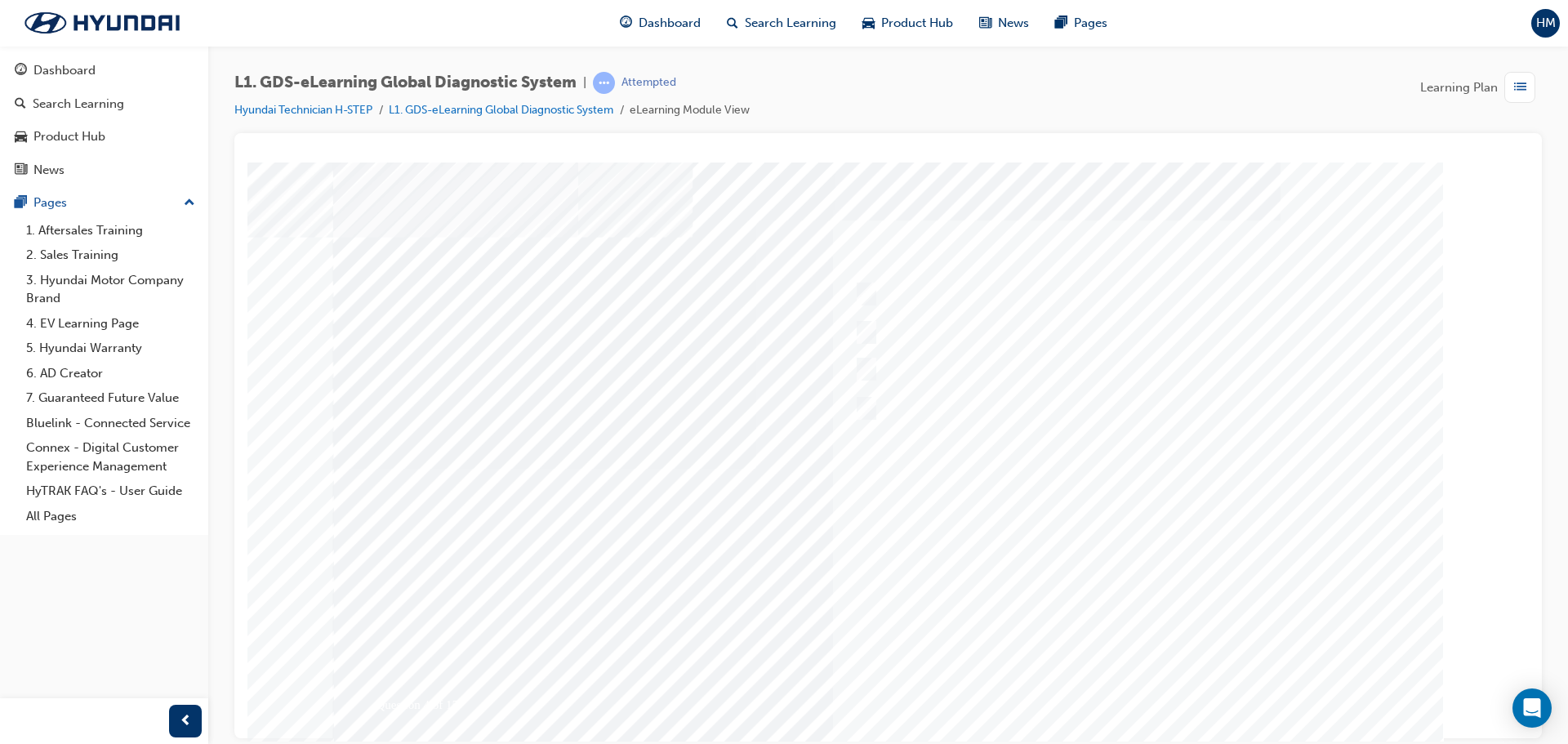
click at [1110, 687] on div at bounding box center [889, 468] width 1111 height 612
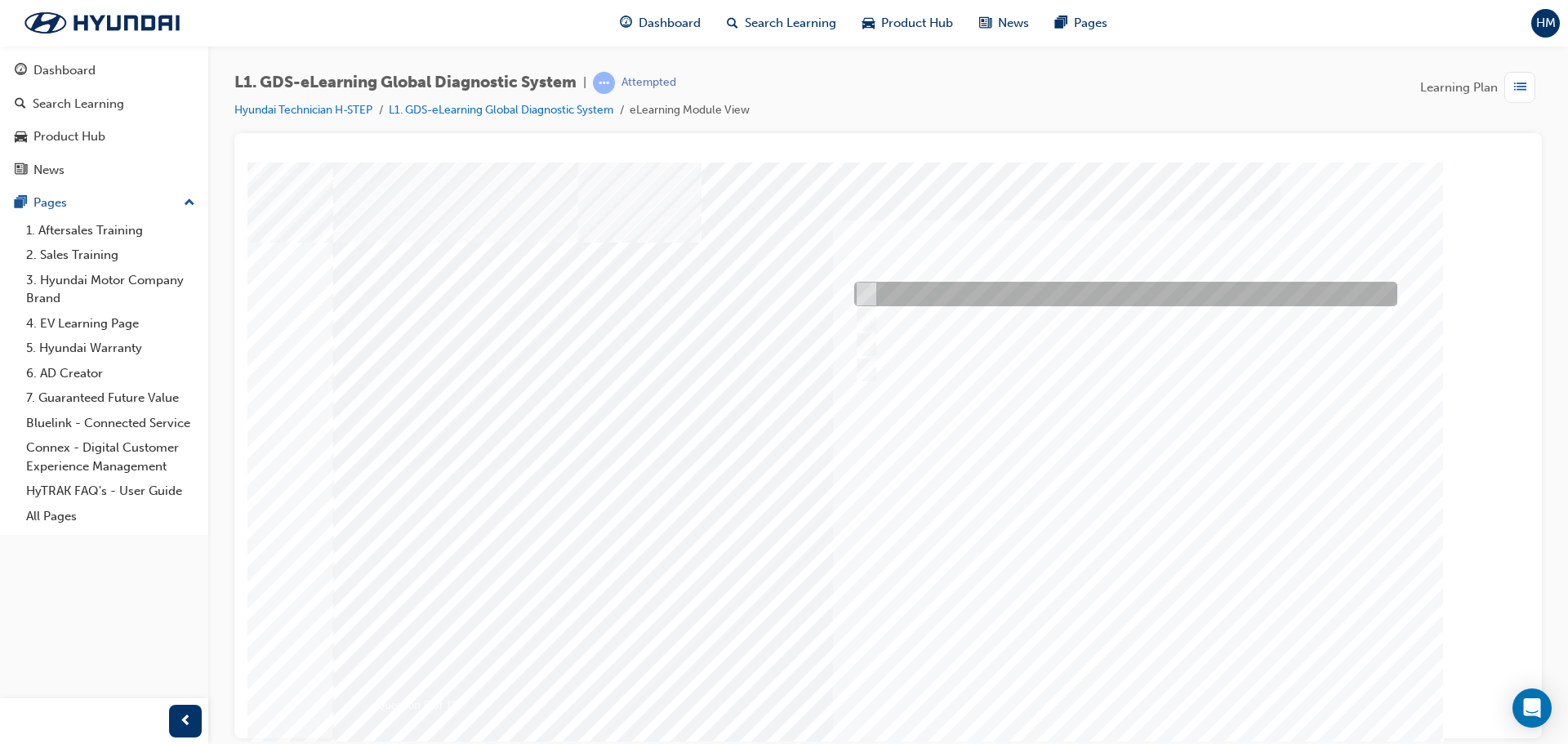
click at [1086, 295] on div at bounding box center [1121, 294] width 543 height 24
checkbox input "true"
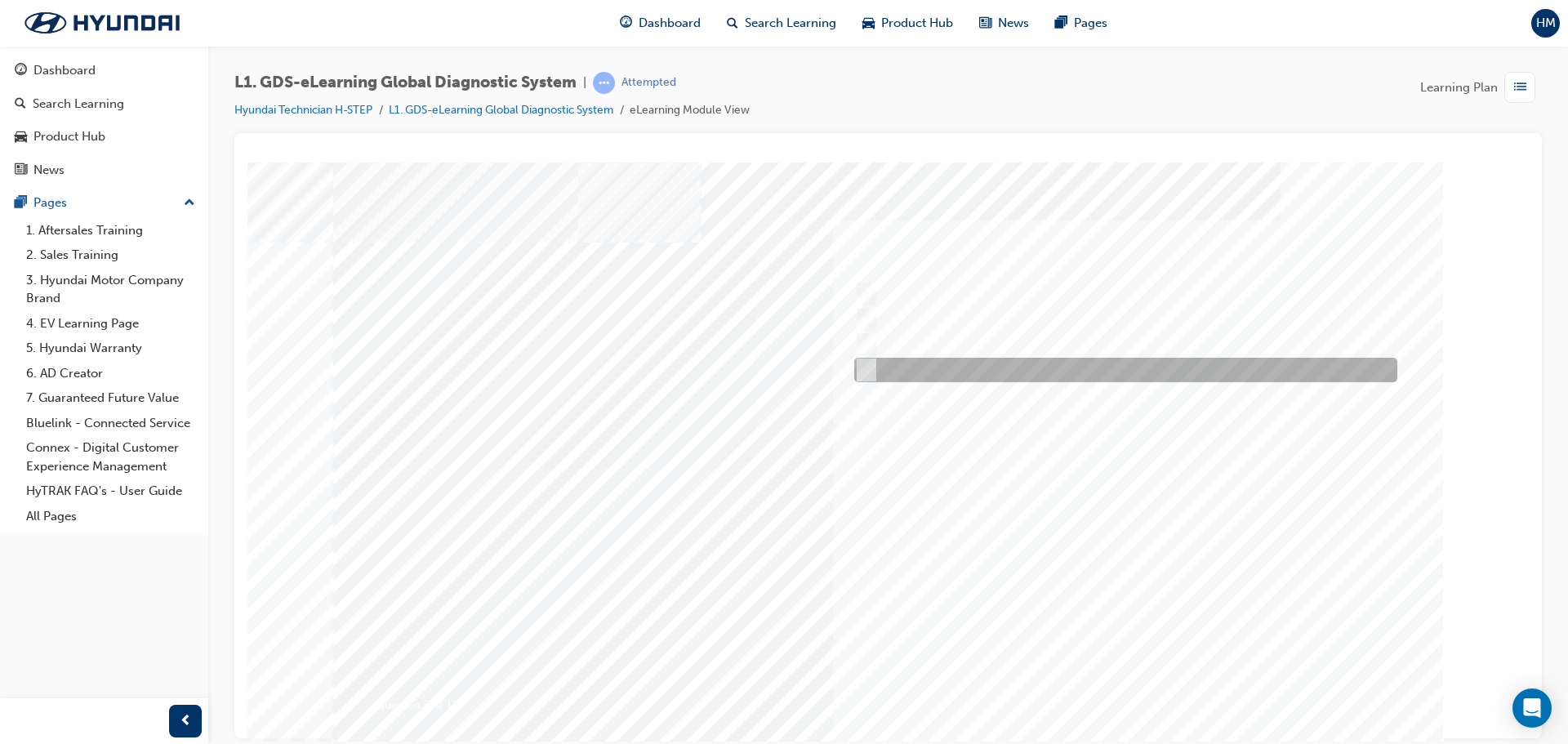
click at [990, 359] on div at bounding box center [1121, 369] width 543 height 24
checkbox input "true"
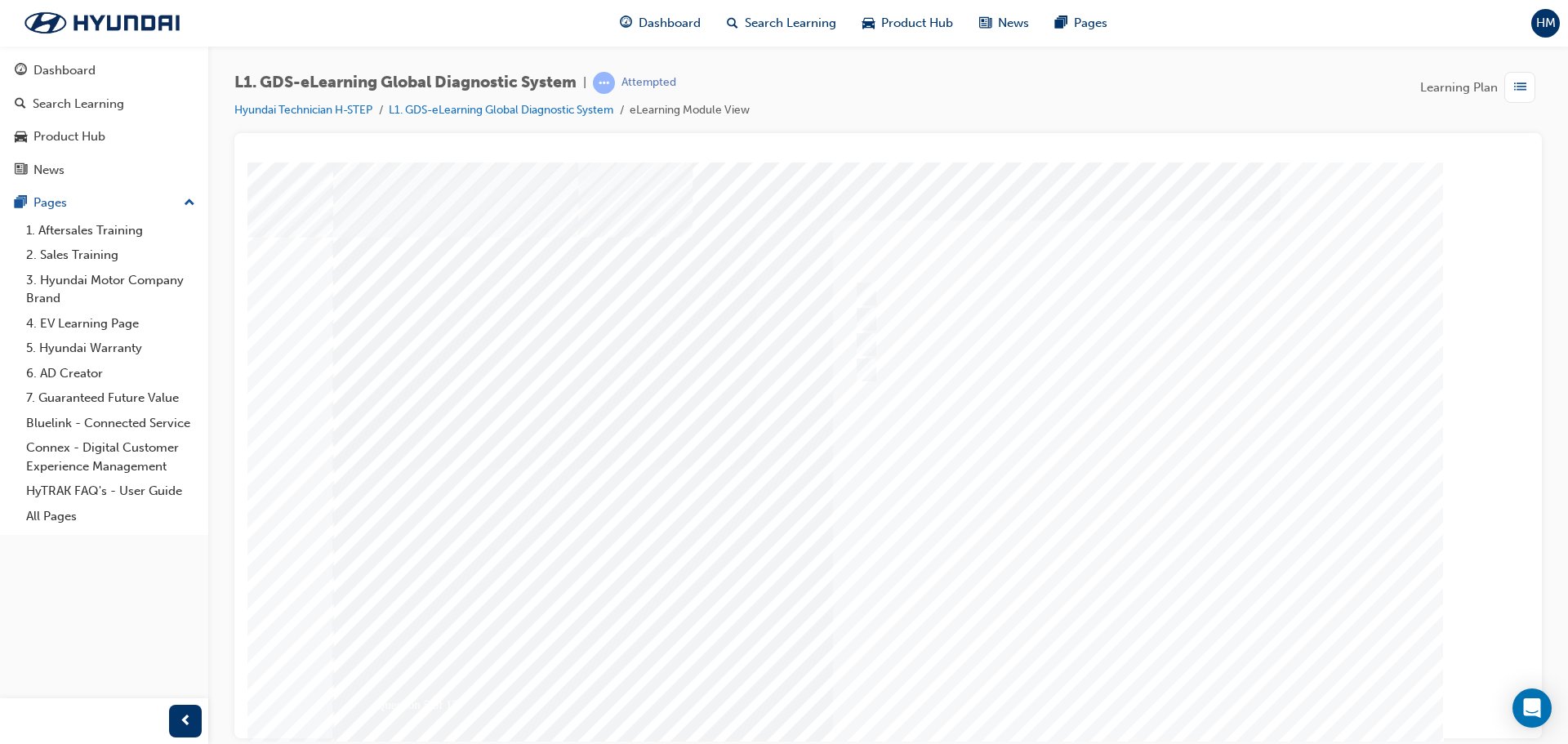
click at [1153, 661] on div at bounding box center [889, 468] width 1111 height 612
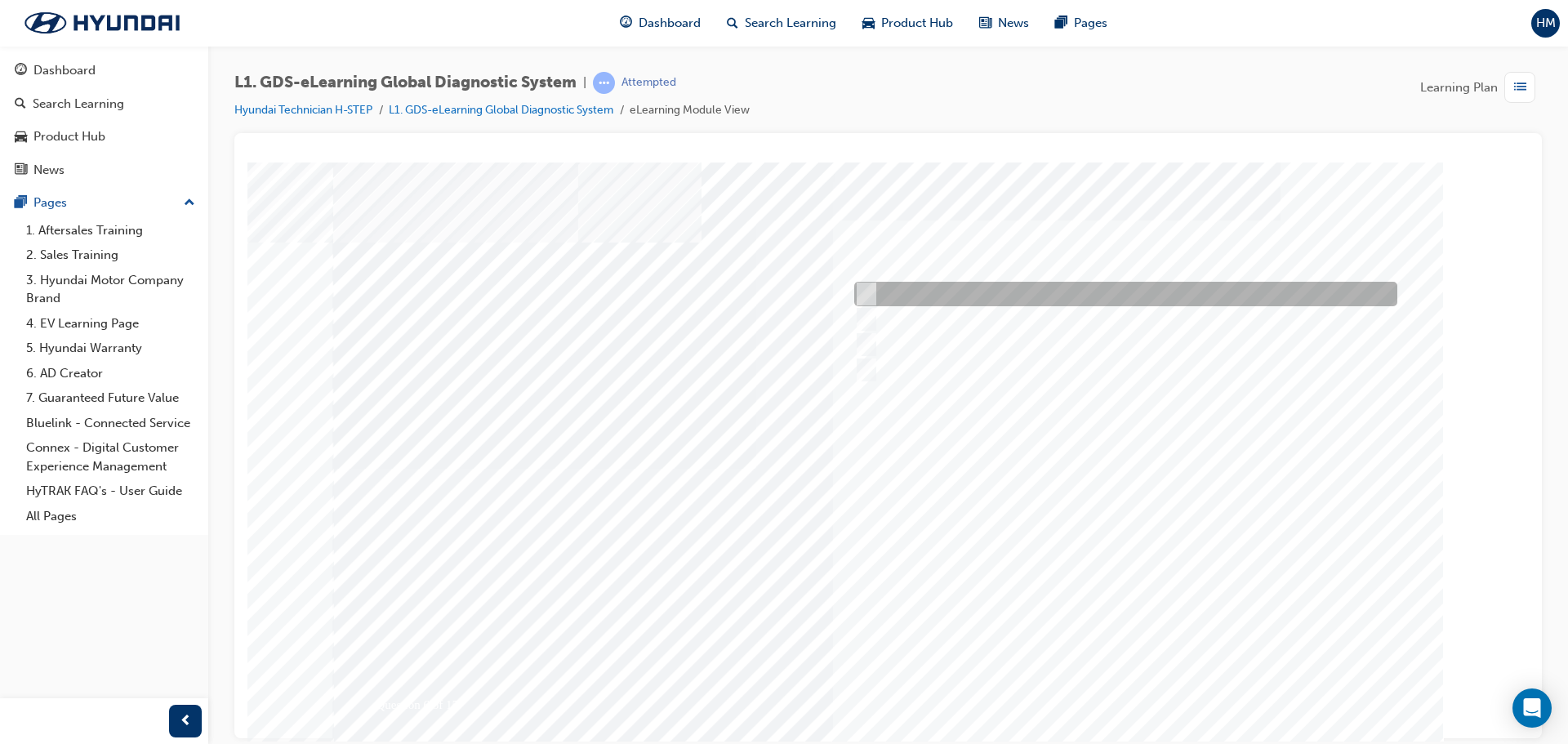
click at [963, 299] on div at bounding box center [1121, 294] width 543 height 24
checkbox input "true"
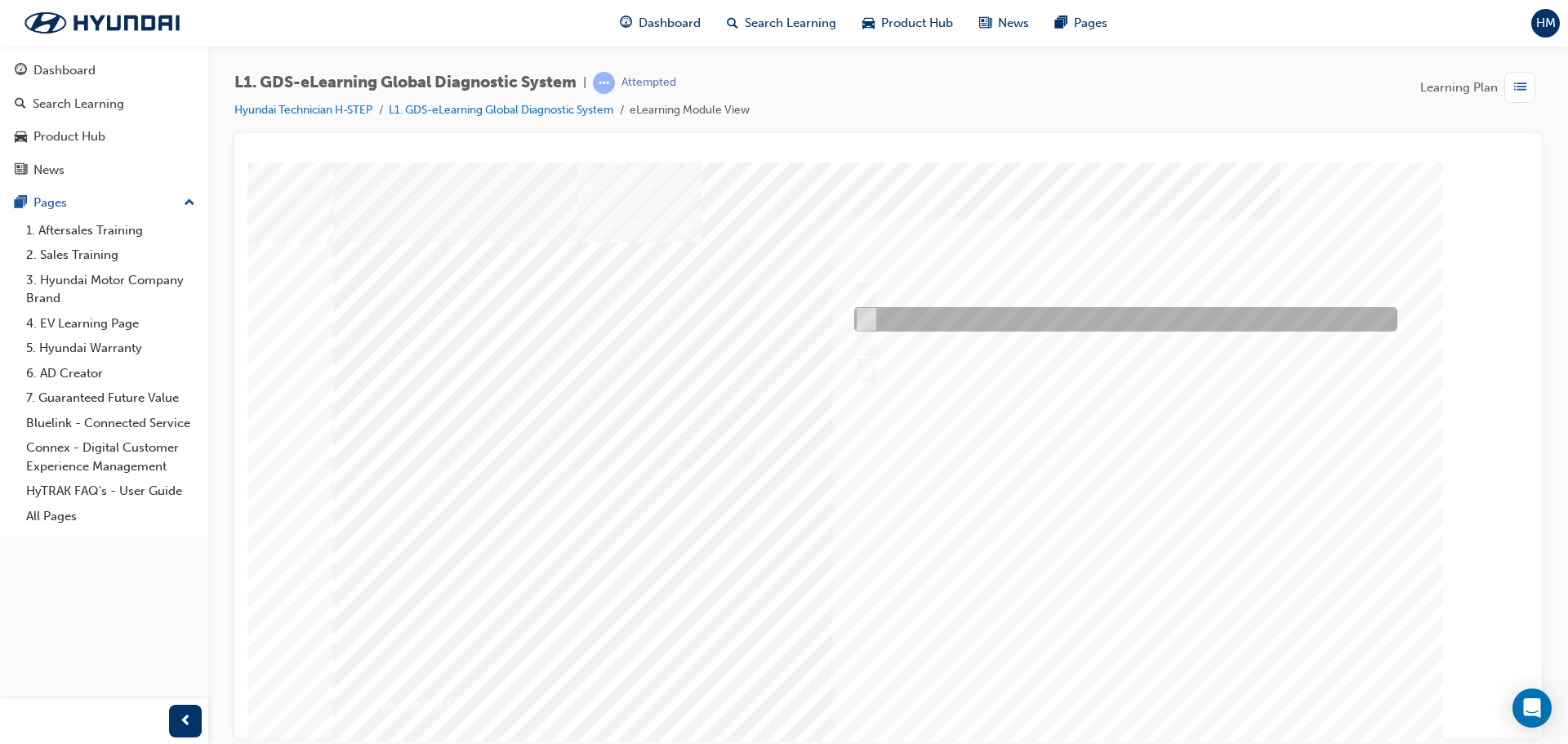
click at [966, 314] on div at bounding box center [1121, 319] width 543 height 24
checkbox input "true"
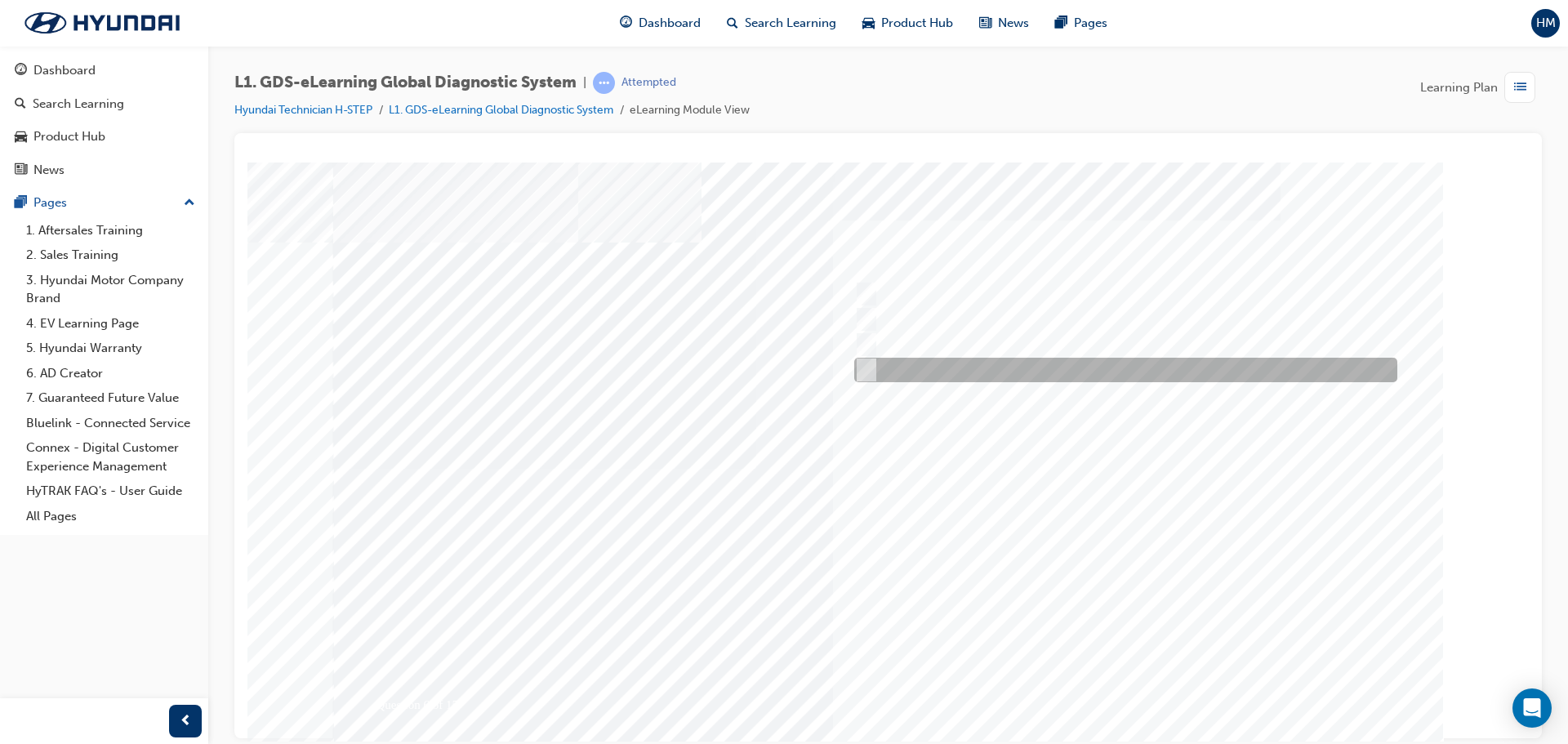
click at [966, 367] on div at bounding box center [1121, 369] width 543 height 24
checkbox input "true"
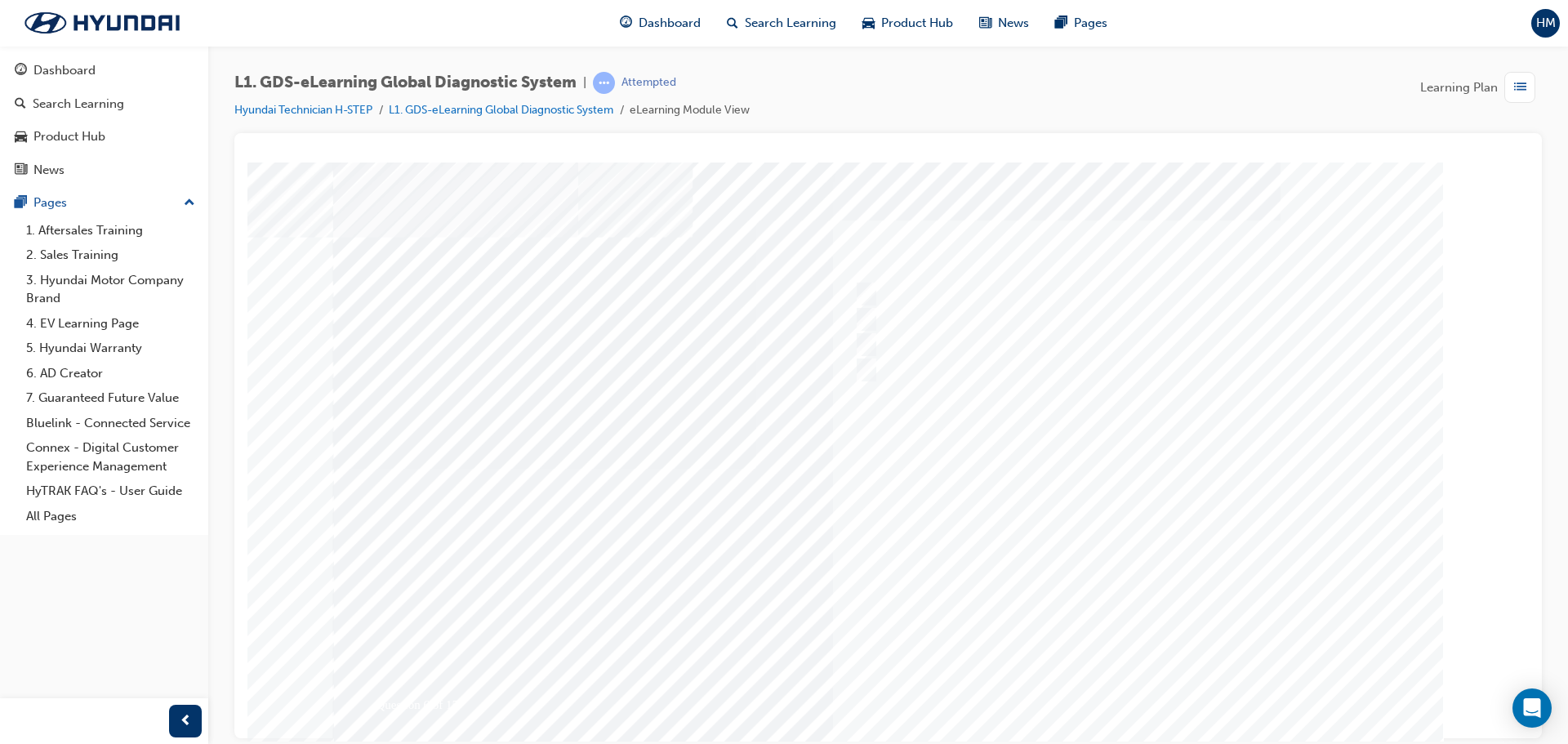
click at [1170, 690] on div at bounding box center [889, 468] width 1111 height 612
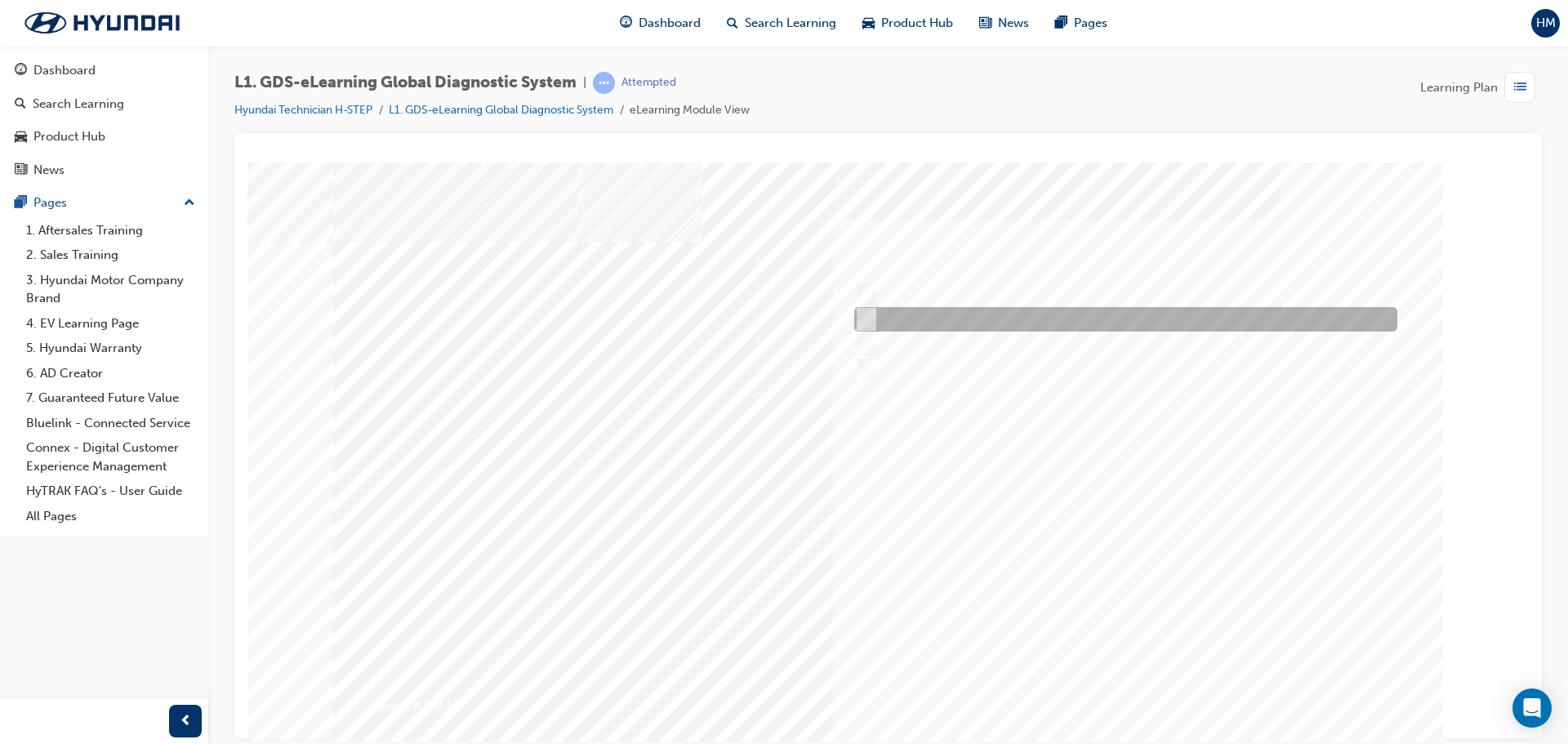
click at [993, 330] on div at bounding box center [1121, 319] width 543 height 24
radio input "true"
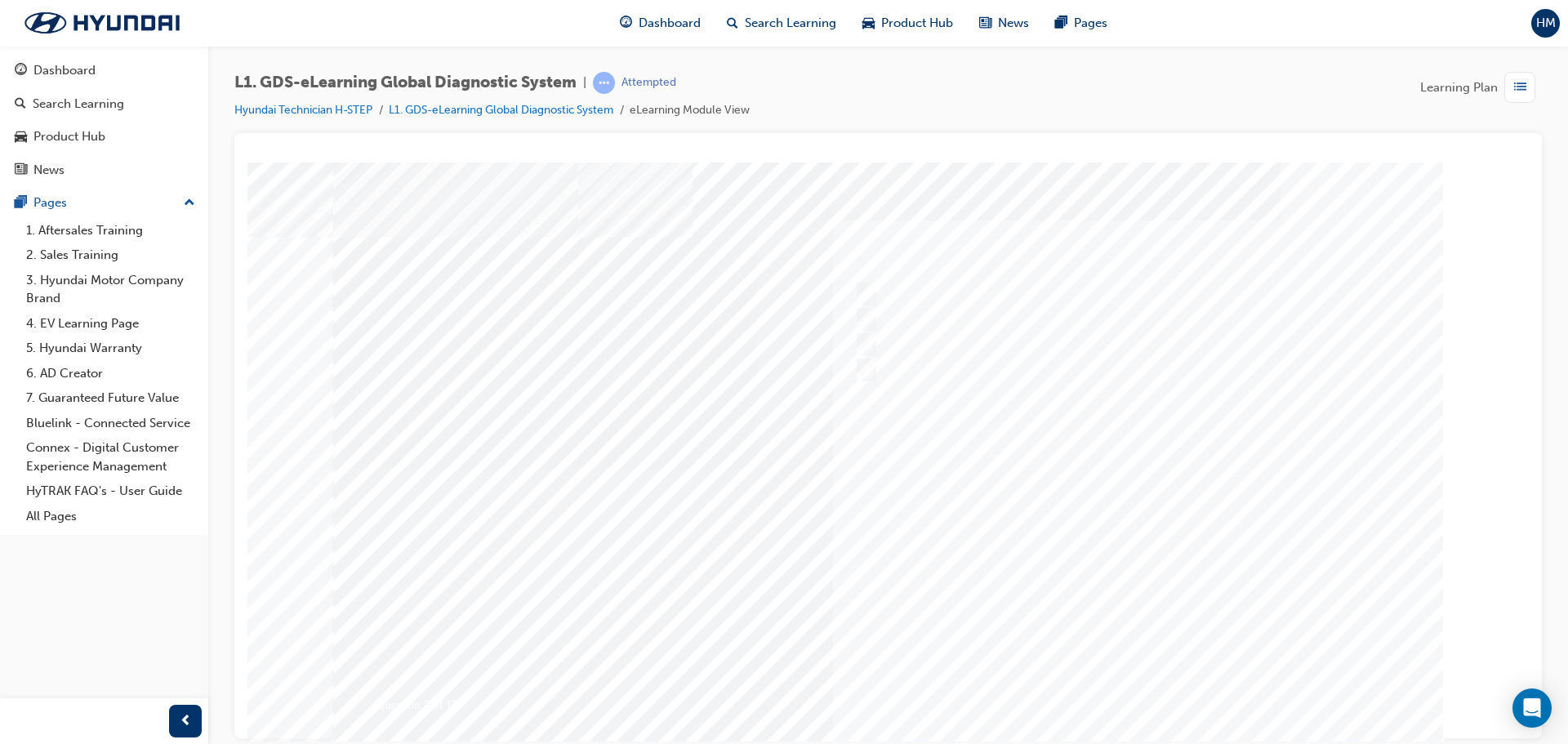
click at [1124, 681] on div at bounding box center [889, 468] width 1111 height 612
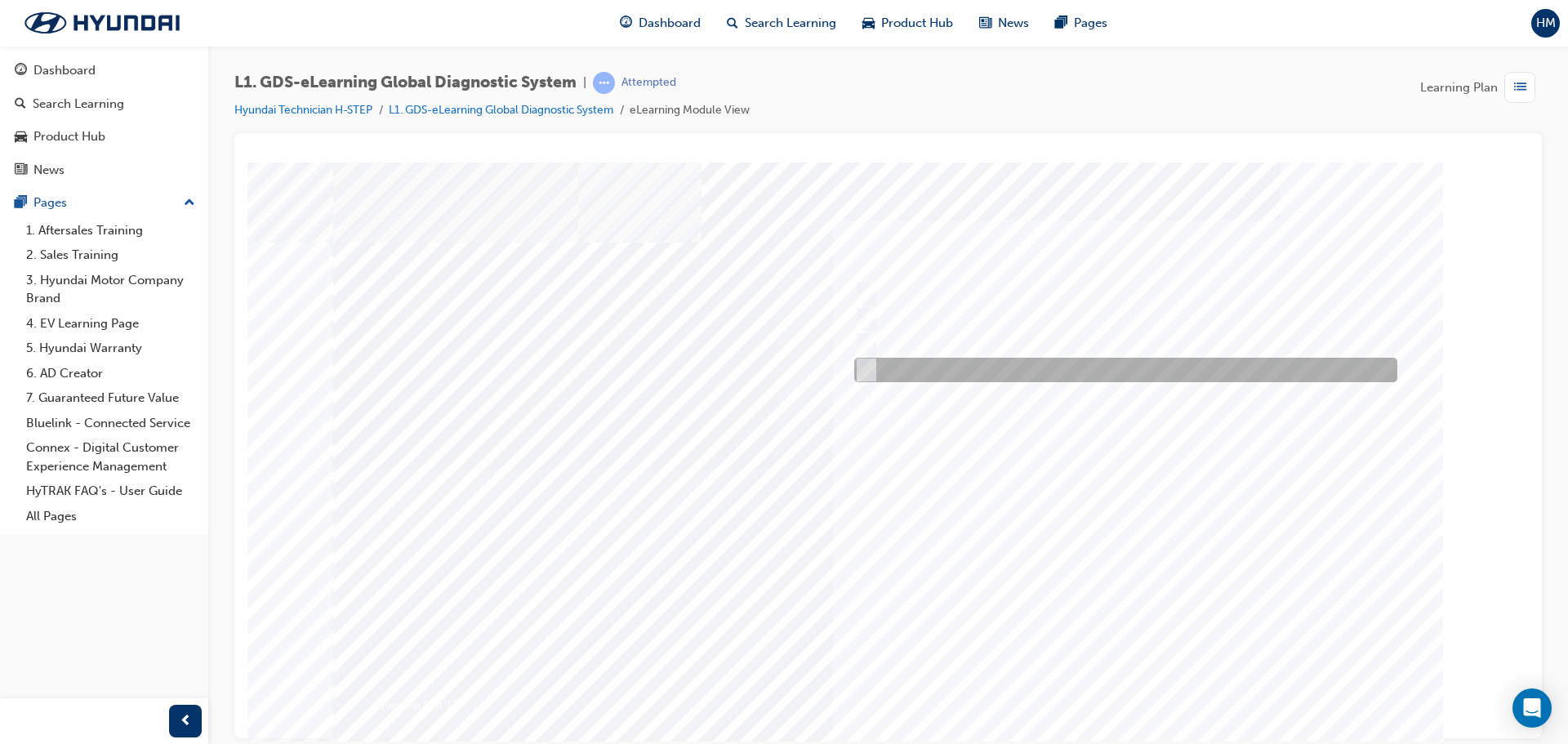
click at [937, 359] on div at bounding box center [1121, 369] width 543 height 24
radio input "true"
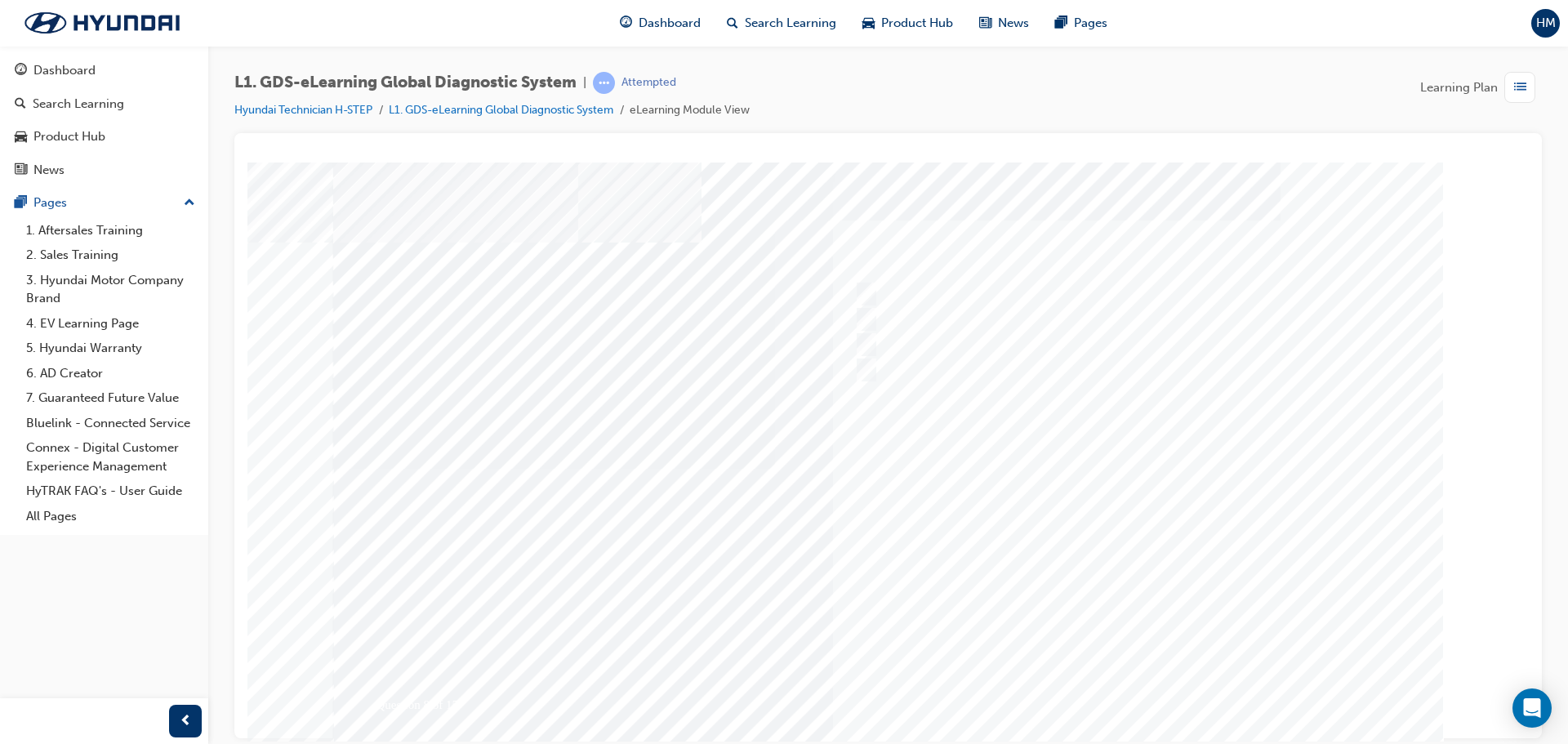
click at [1100, 679] on div at bounding box center [889, 468] width 1111 height 612
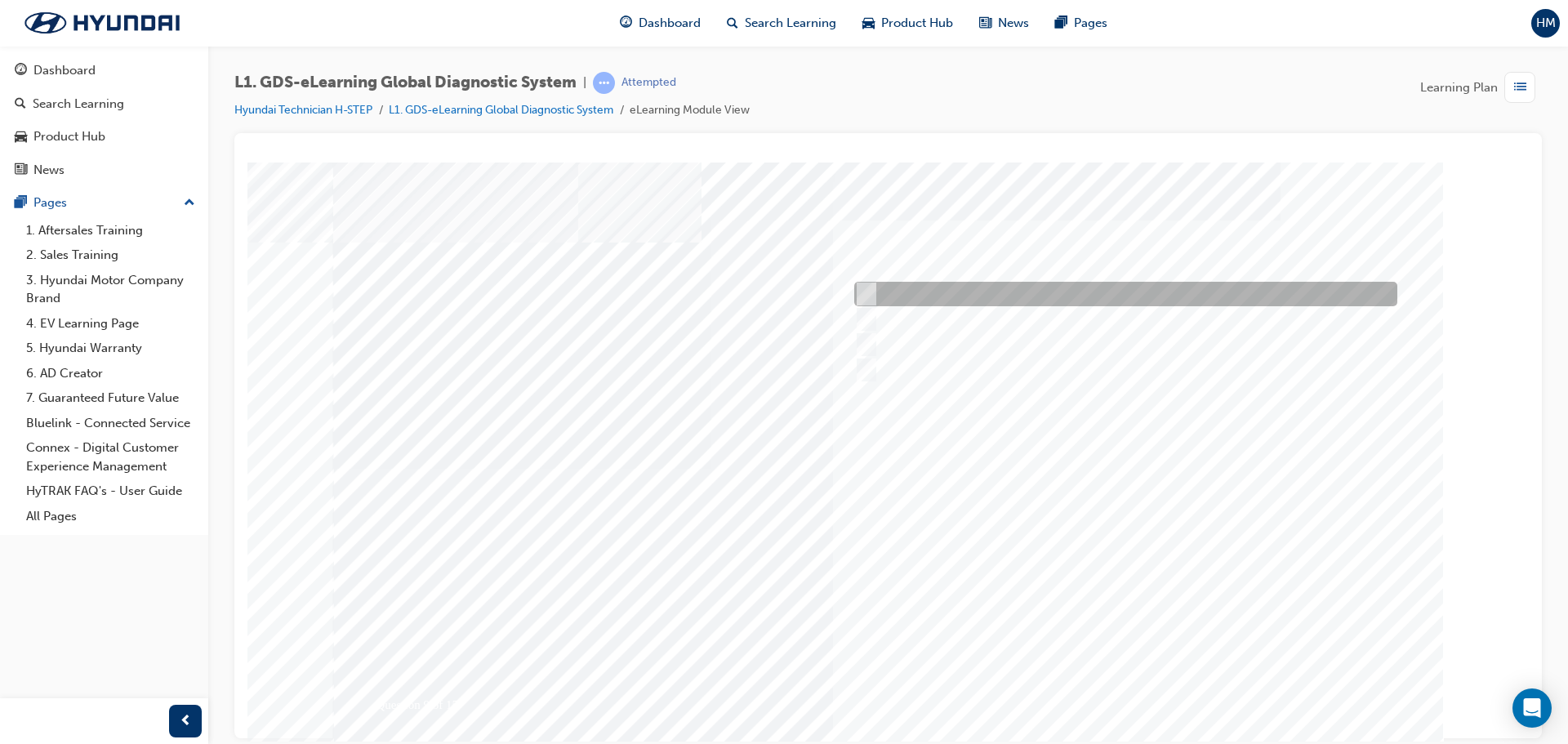
click at [992, 301] on div at bounding box center [1121, 294] width 543 height 24
radio input "true"
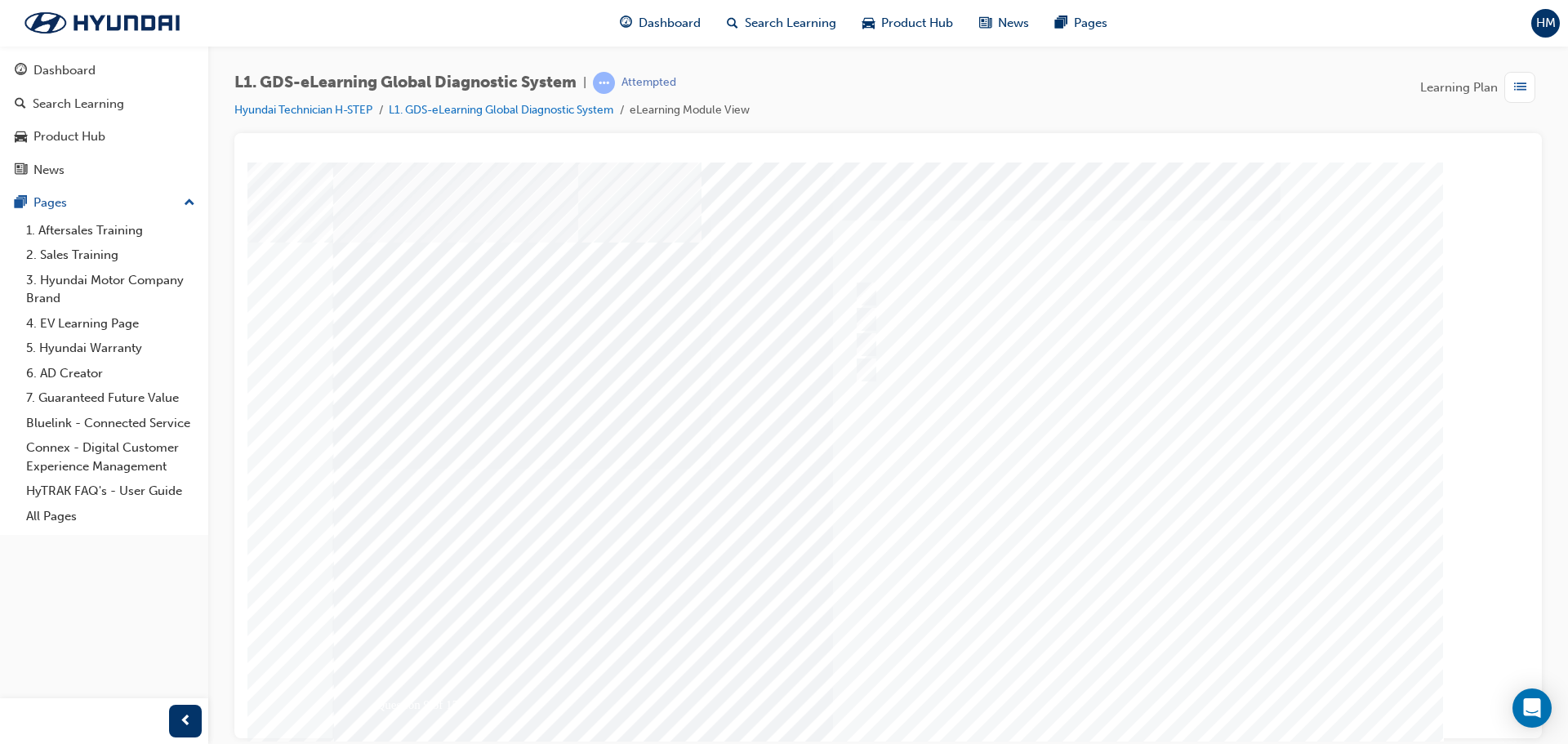
click at [1177, 684] on div at bounding box center [889, 468] width 1111 height 612
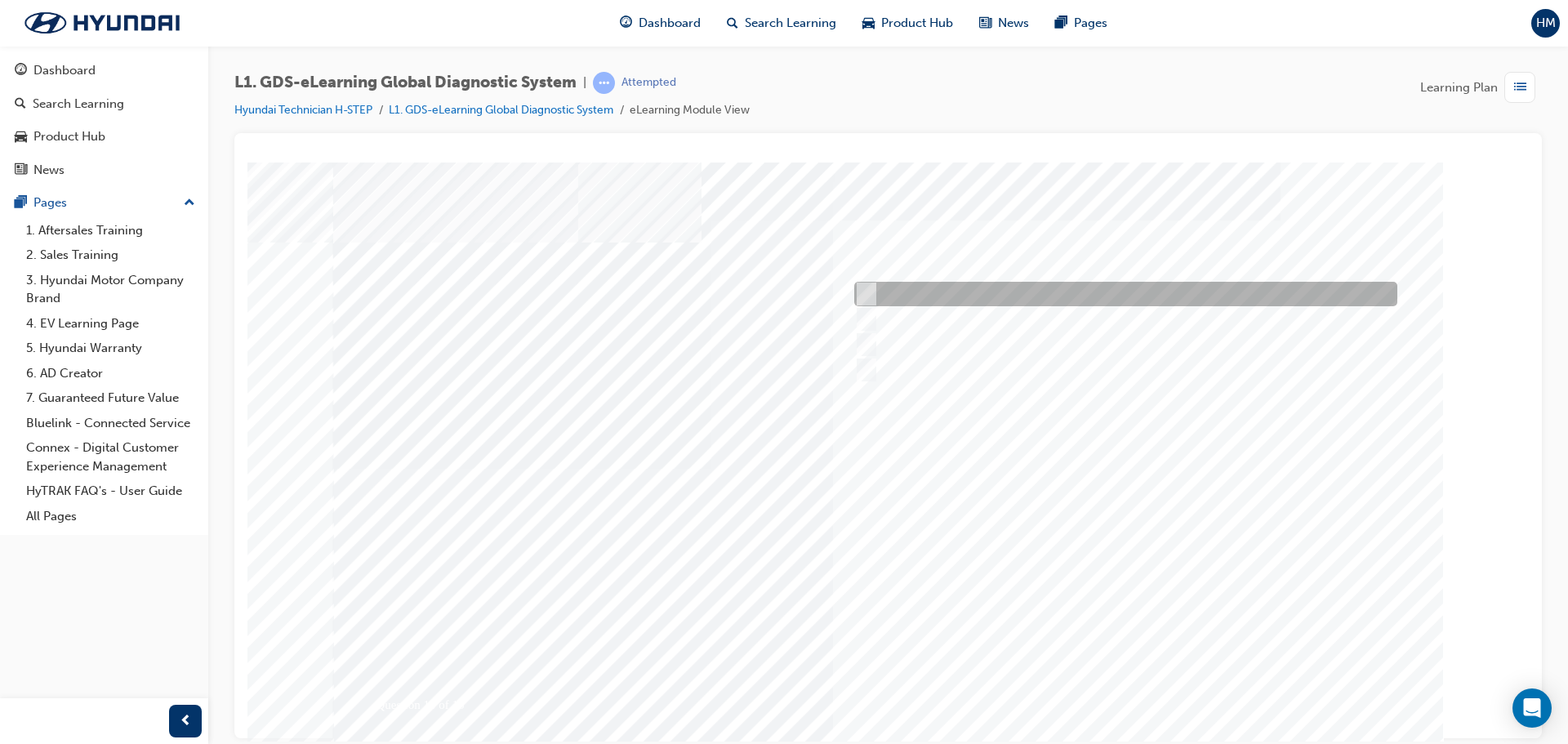
drag, startPoint x: 886, startPoint y: 319, endPoint x: 943, endPoint y: 294, distance: 62.2
click at [943, 294] on div at bounding box center [1121, 294] width 543 height 24
radio input "true"
click at [949, 294] on div at bounding box center [1121, 294] width 543 height 24
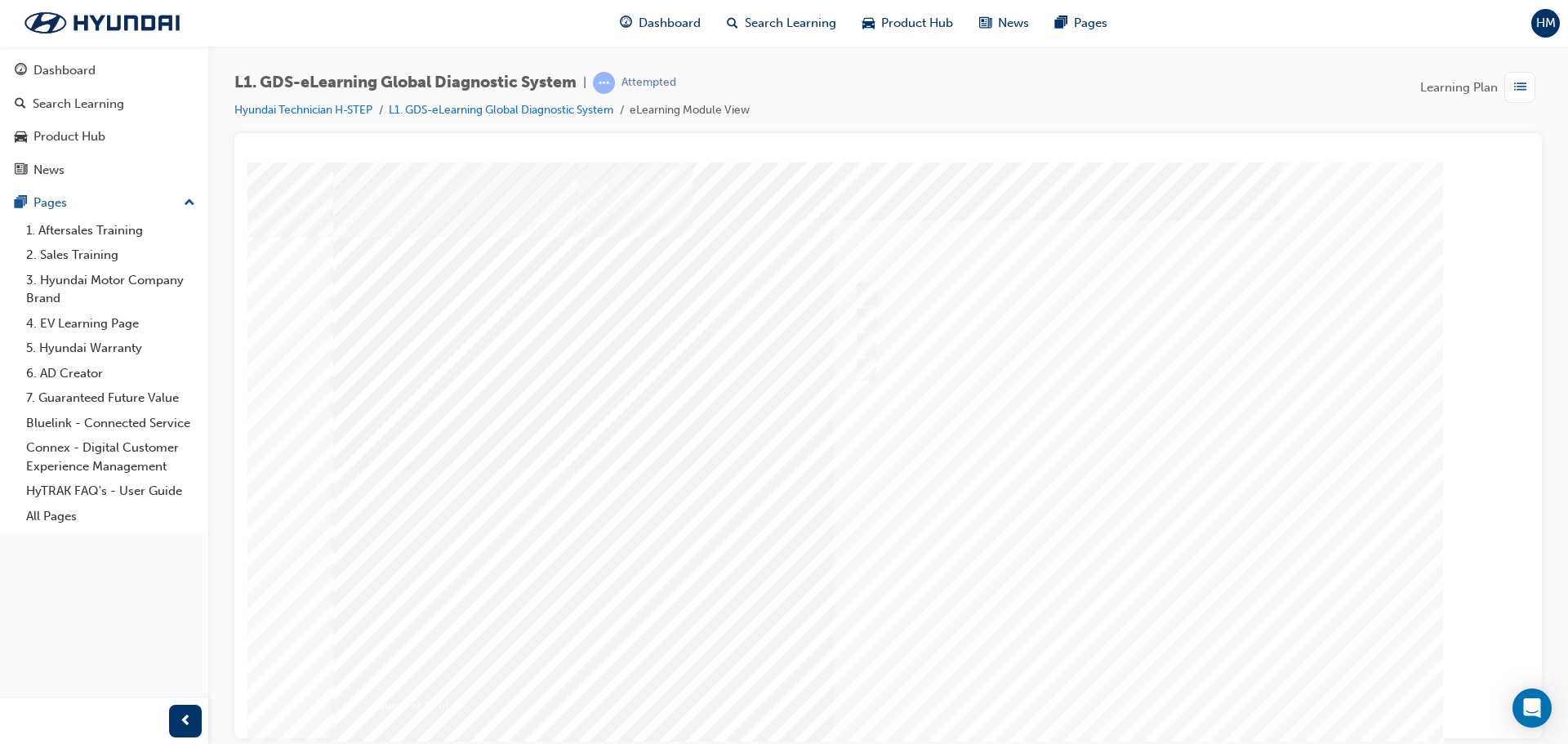
click at [1153, 681] on div at bounding box center [889, 468] width 1111 height 612
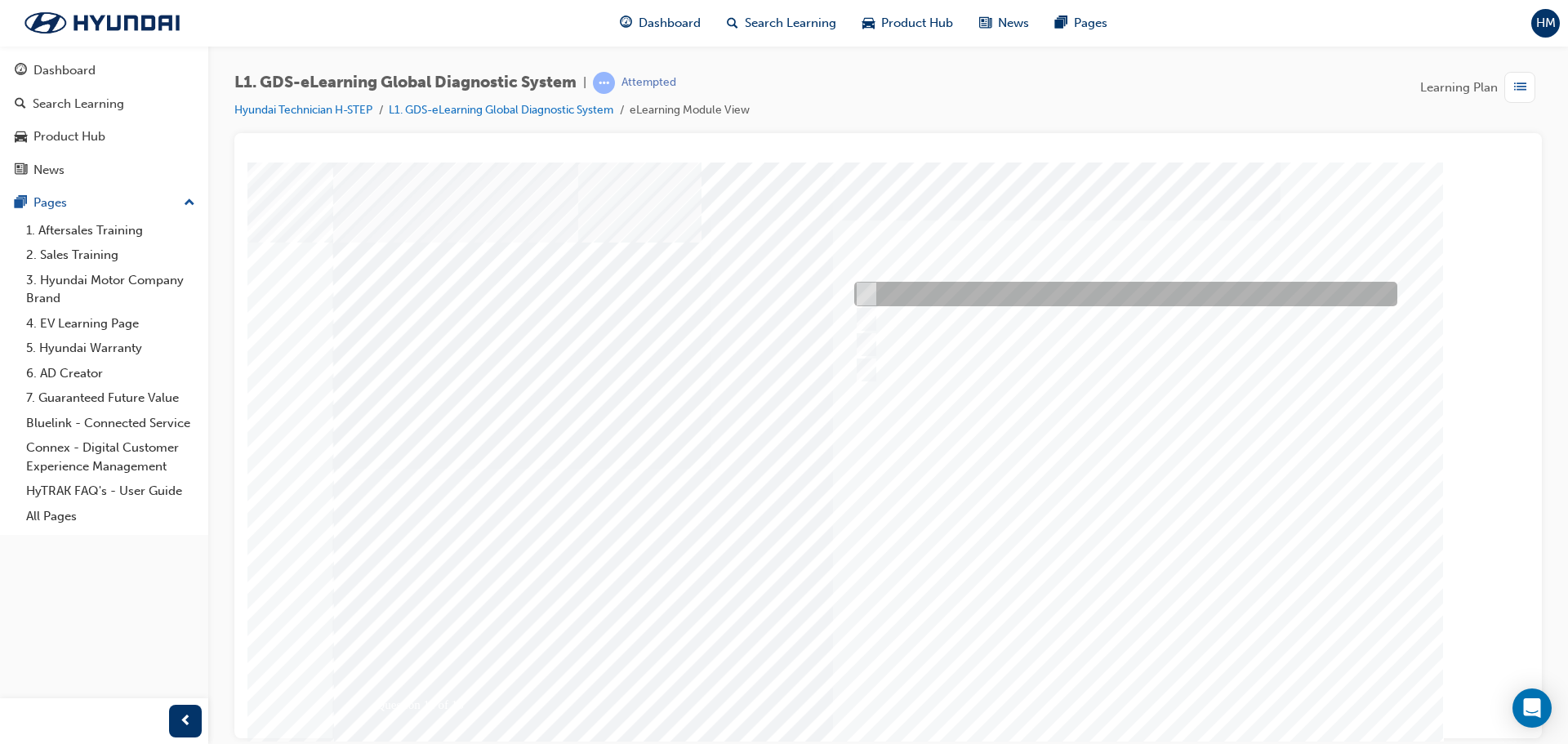
click at [984, 303] on div at bounding box center [1121, 294] width 543 height 24
radio input "true"
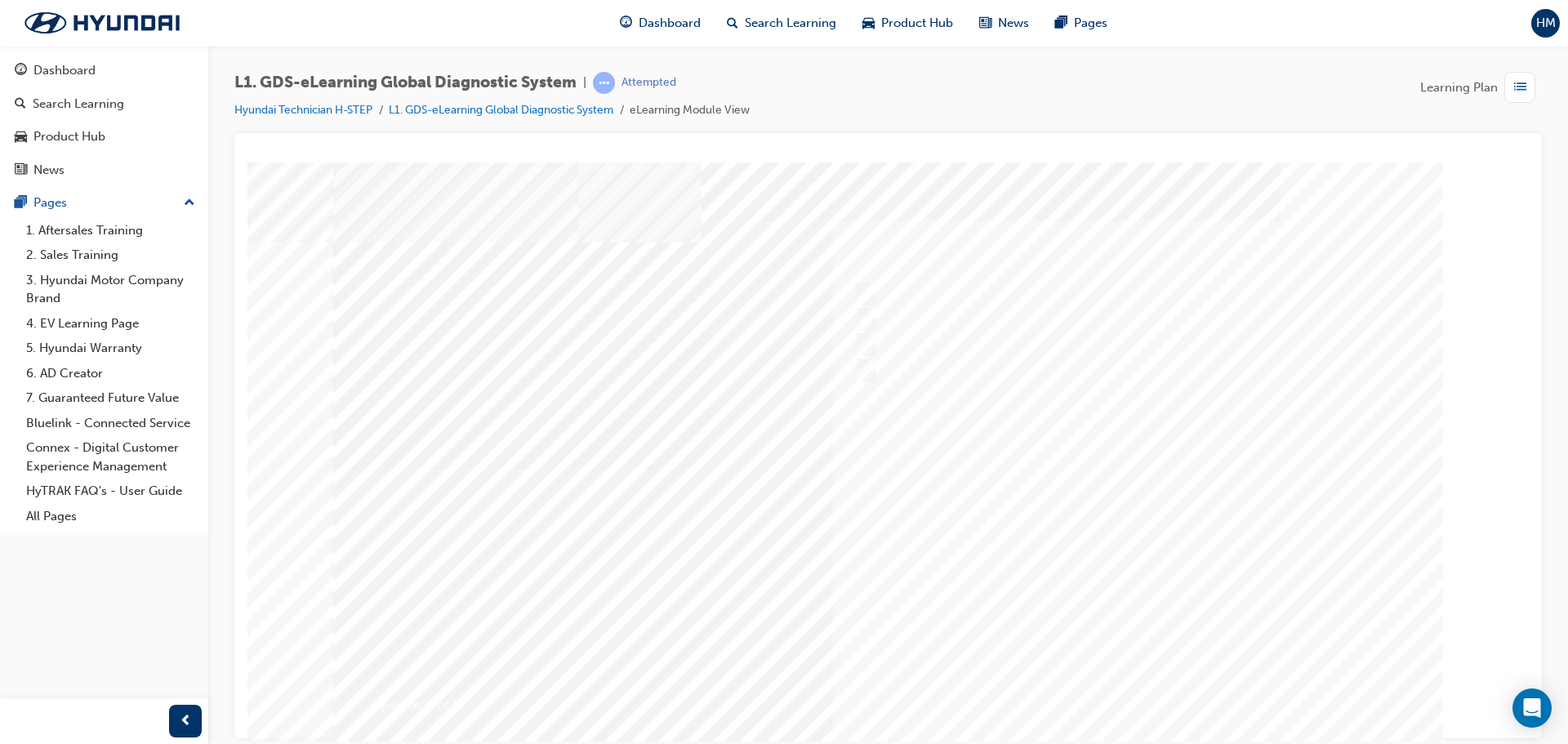
click at [1176, 686] on div at bounding box center [889, 468] width 1111 height 612
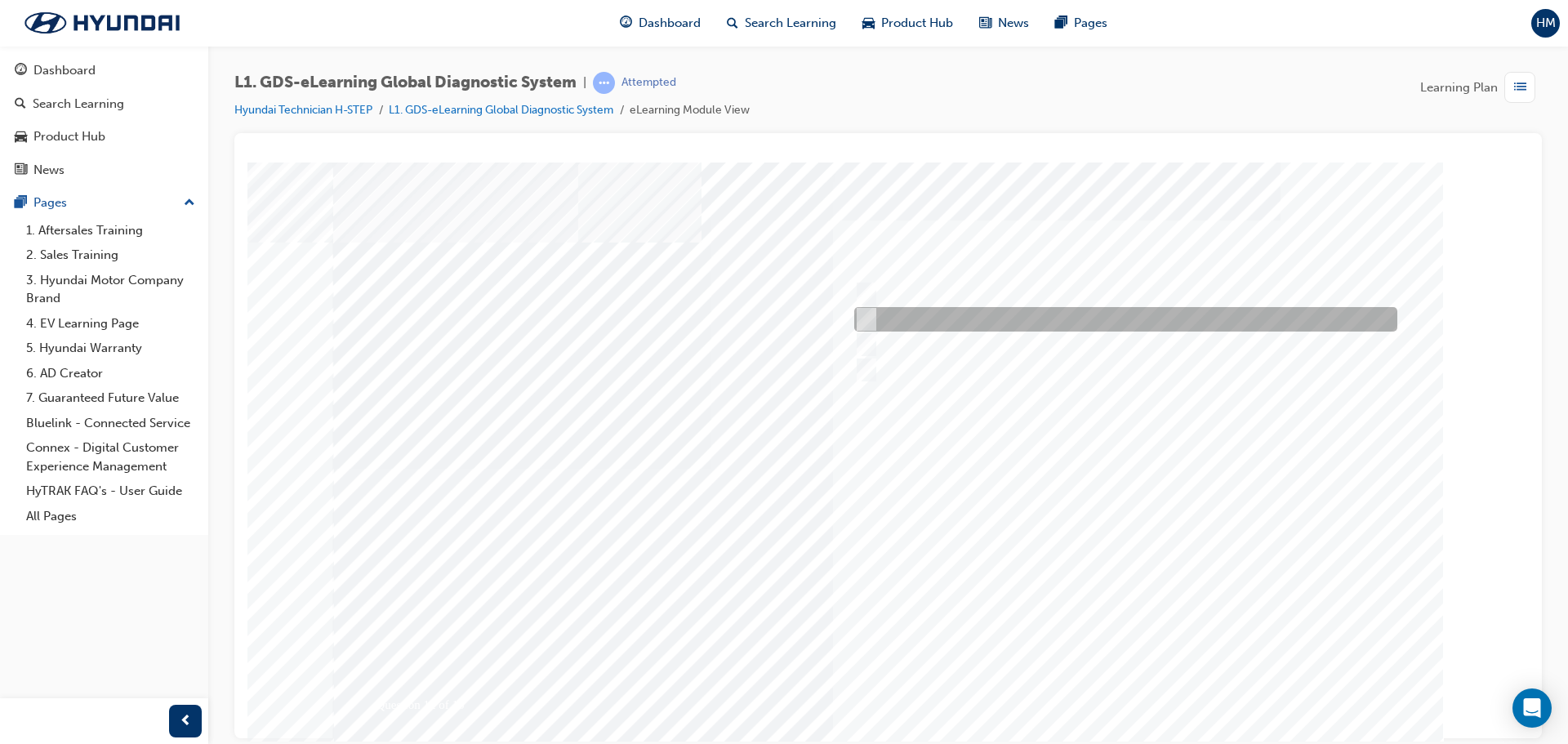
click at [1090, 324] on div at bounding box center [1121, 319] width 543 height 24
radio input "true"
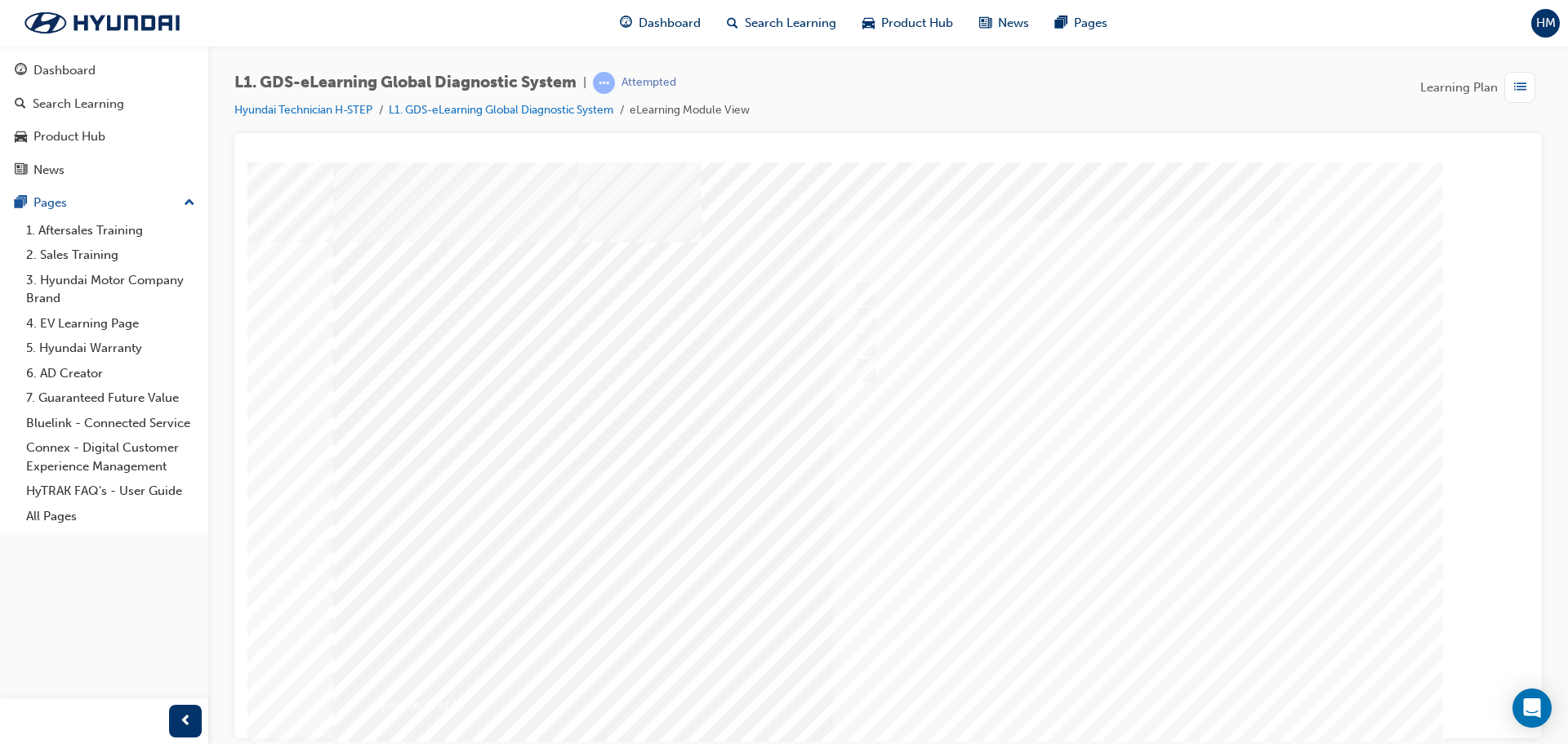
click at [1129, 682] on div at bounding box center [889, 468] width 1111 height 612
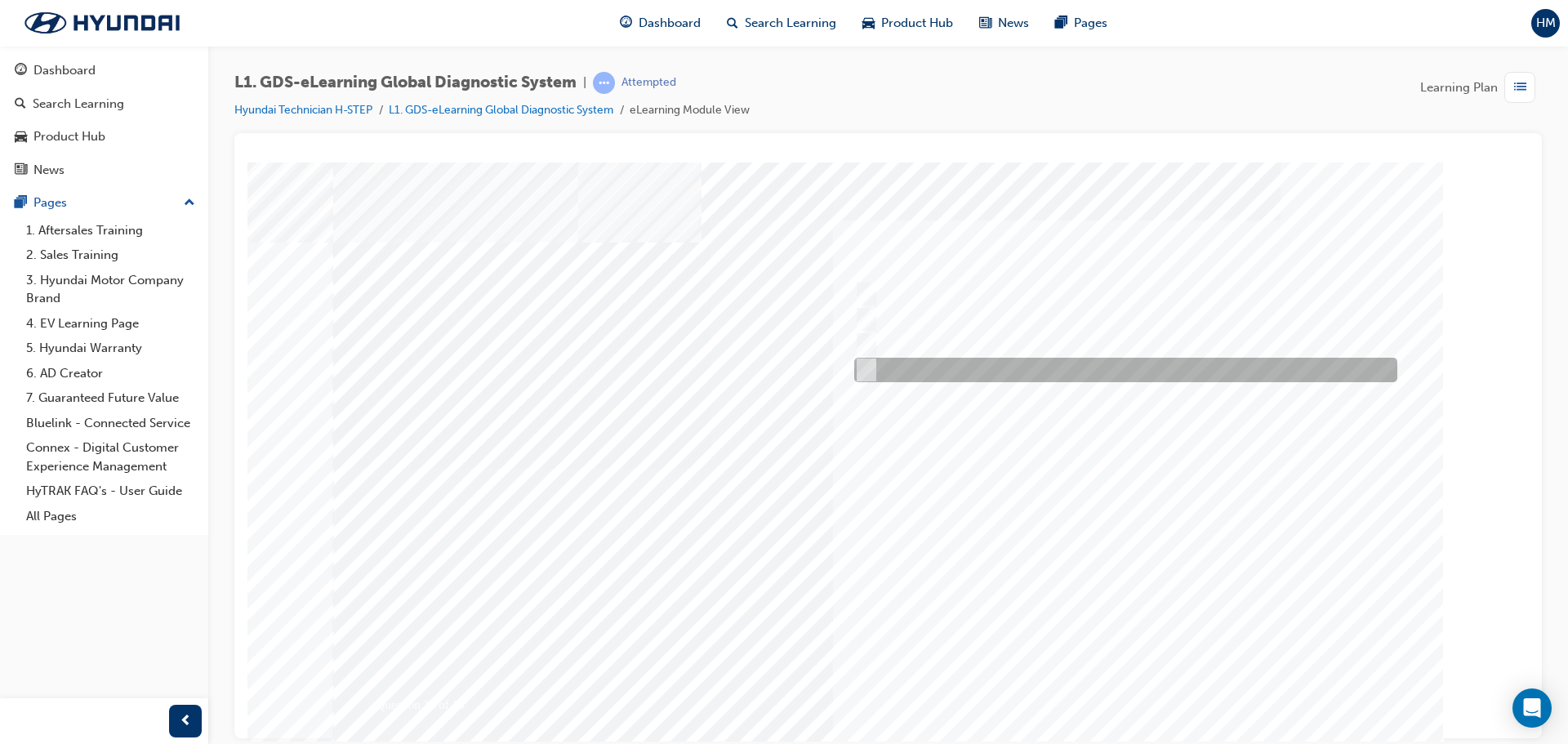
click at [1106, 359] on div at bounding box center [1121, 369] width 543 height 24
radio input "true"
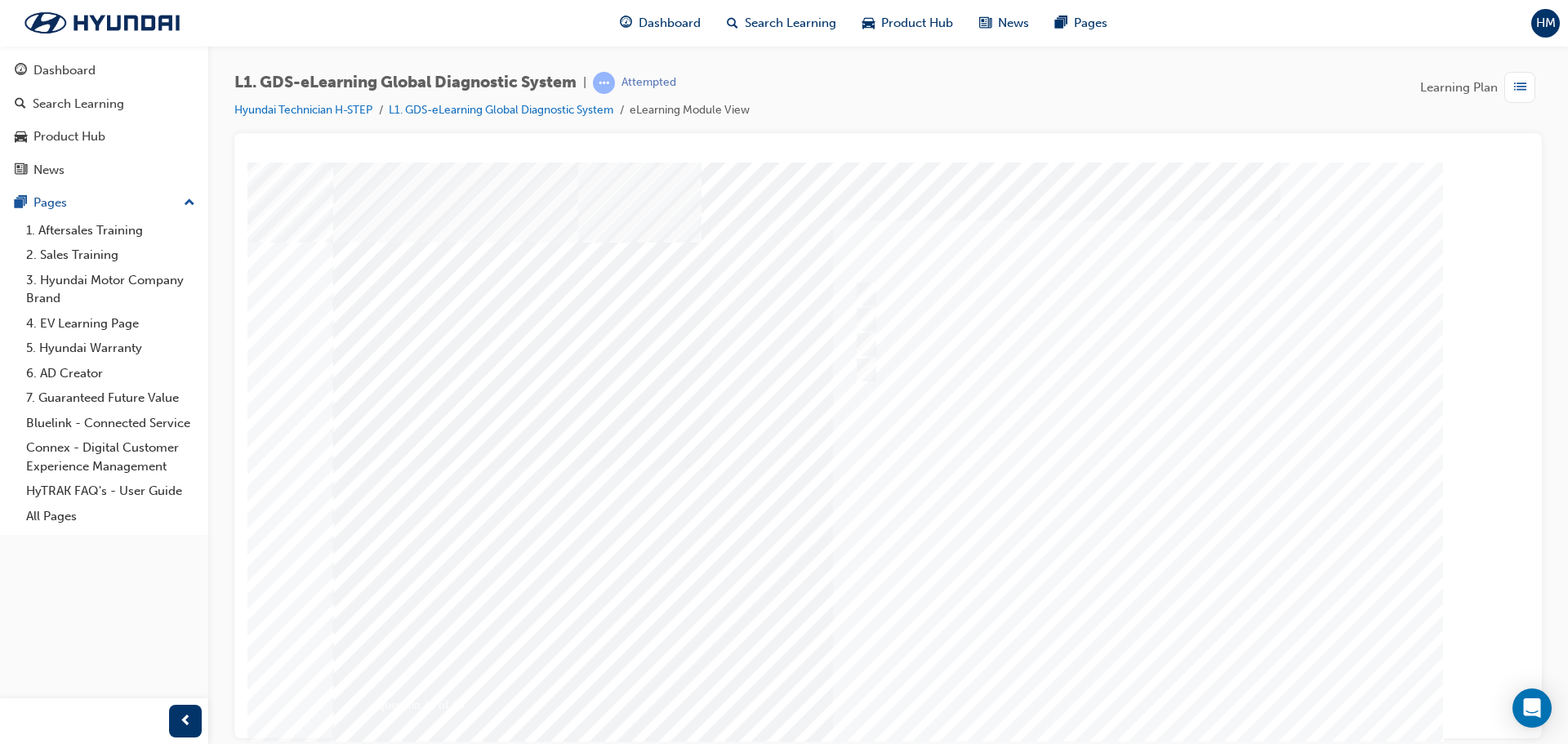
drag, startPoint x: 1135, startPoint y: 666, endPoint x: 1136, endPoint y: 679, distance: 13.0
click at [1135, 680] on div at bounding box center [882, 468] width 1111 height 612
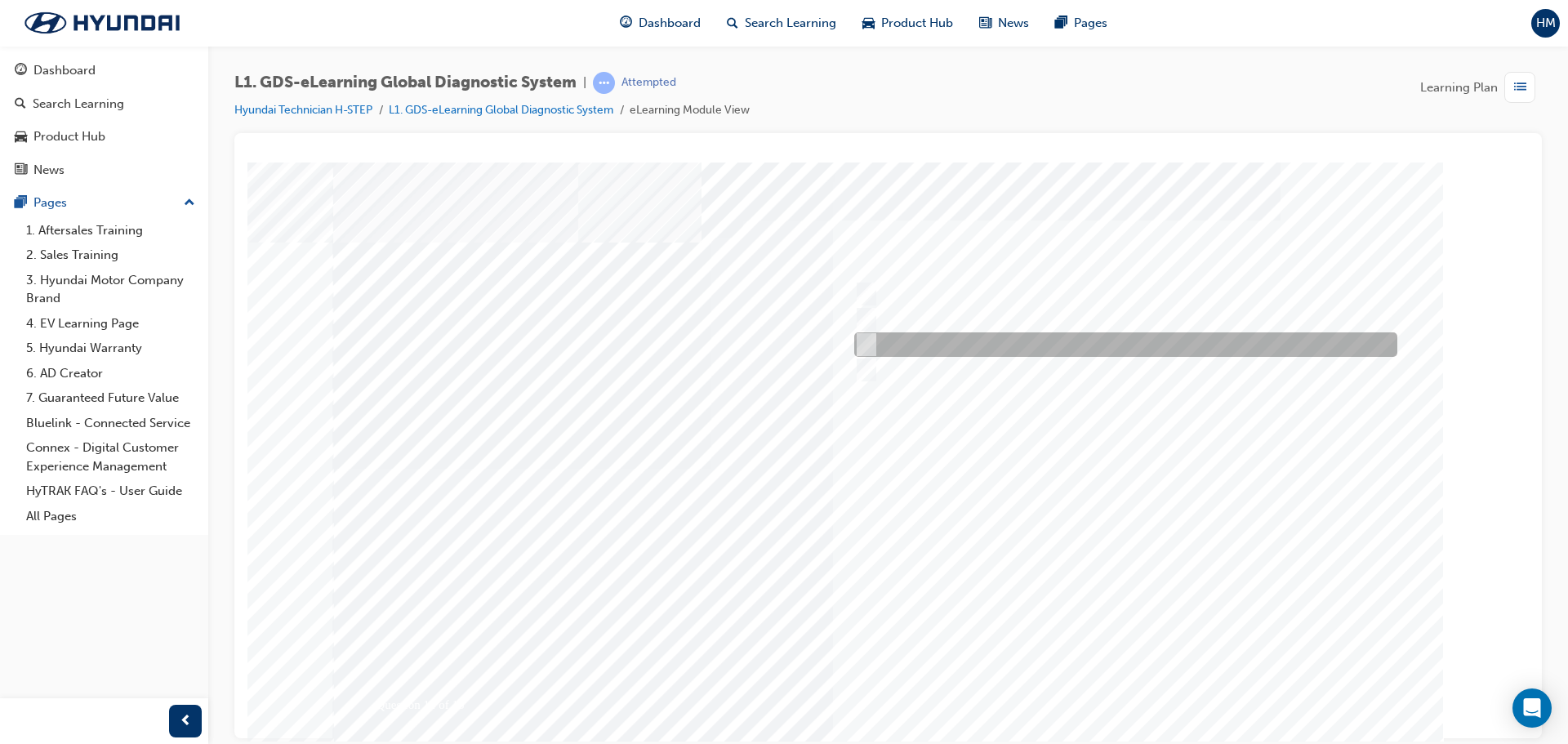
click at [1087, 351] on div at bounding box center [1121, 344] width 543 height 24
radio input "true"
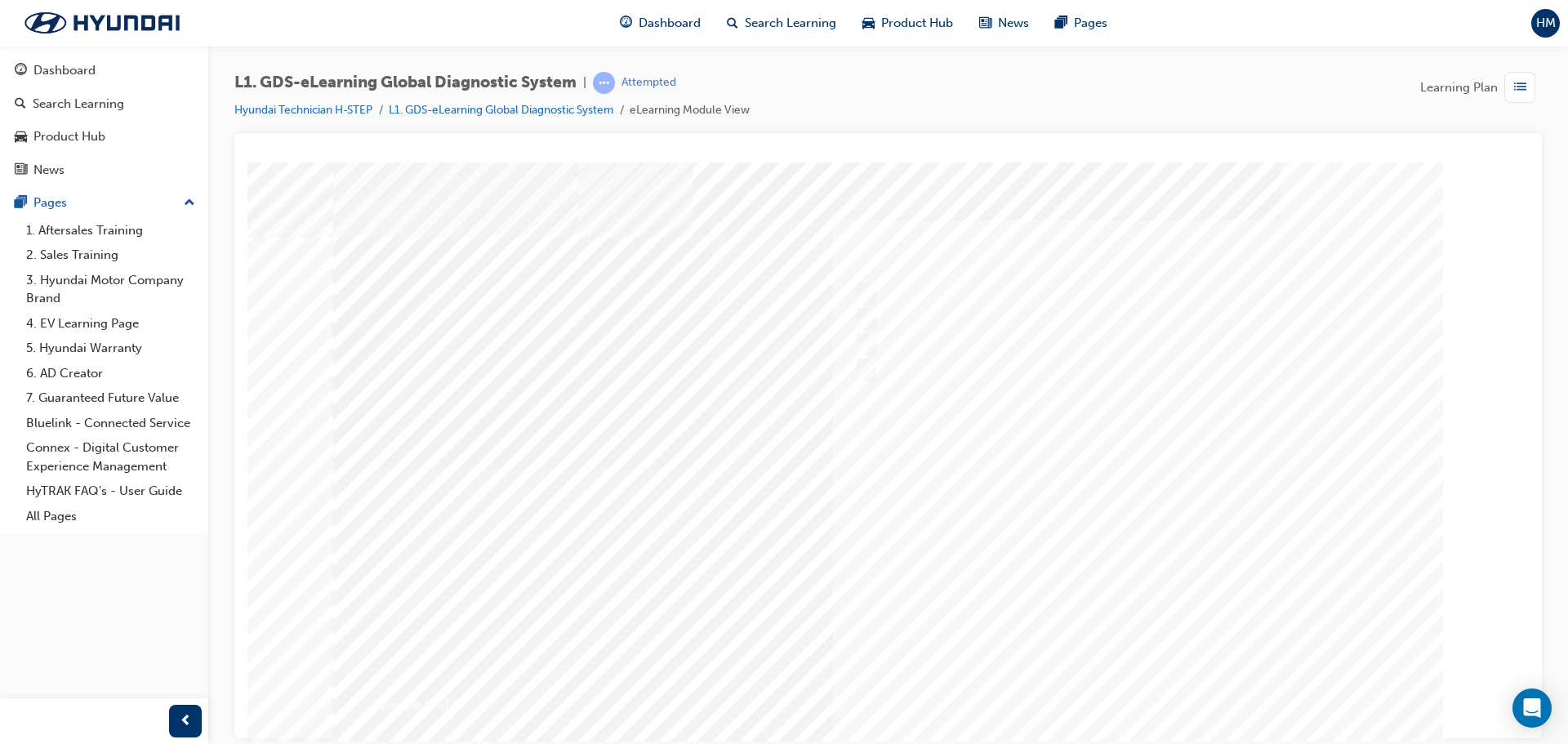
click at [1172, 685] on div at bounding box center [889, 468] width 1111 height 612
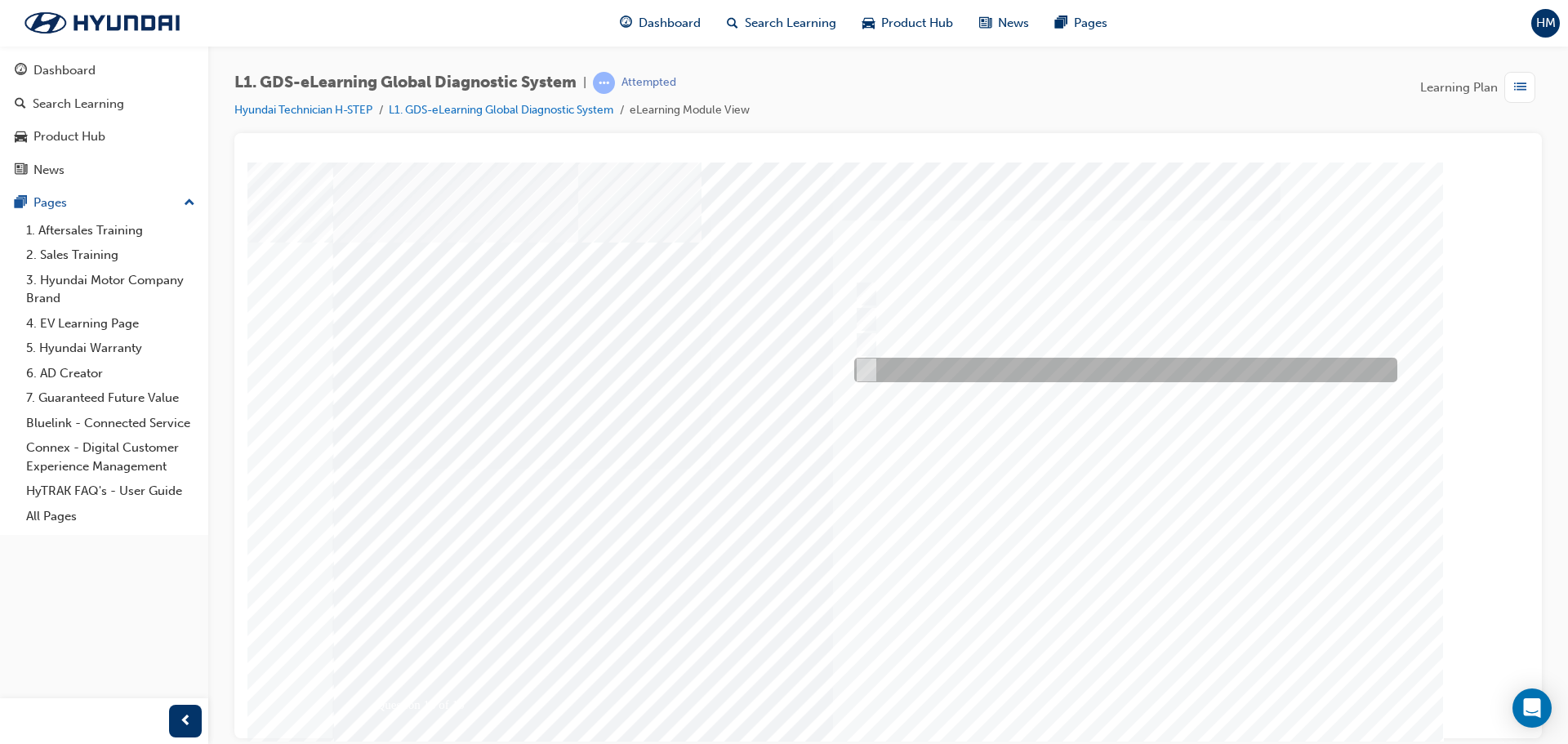
click at [1000, 376] on div at bounding box center [1121, 369] width 543 height 24
radio input "true"
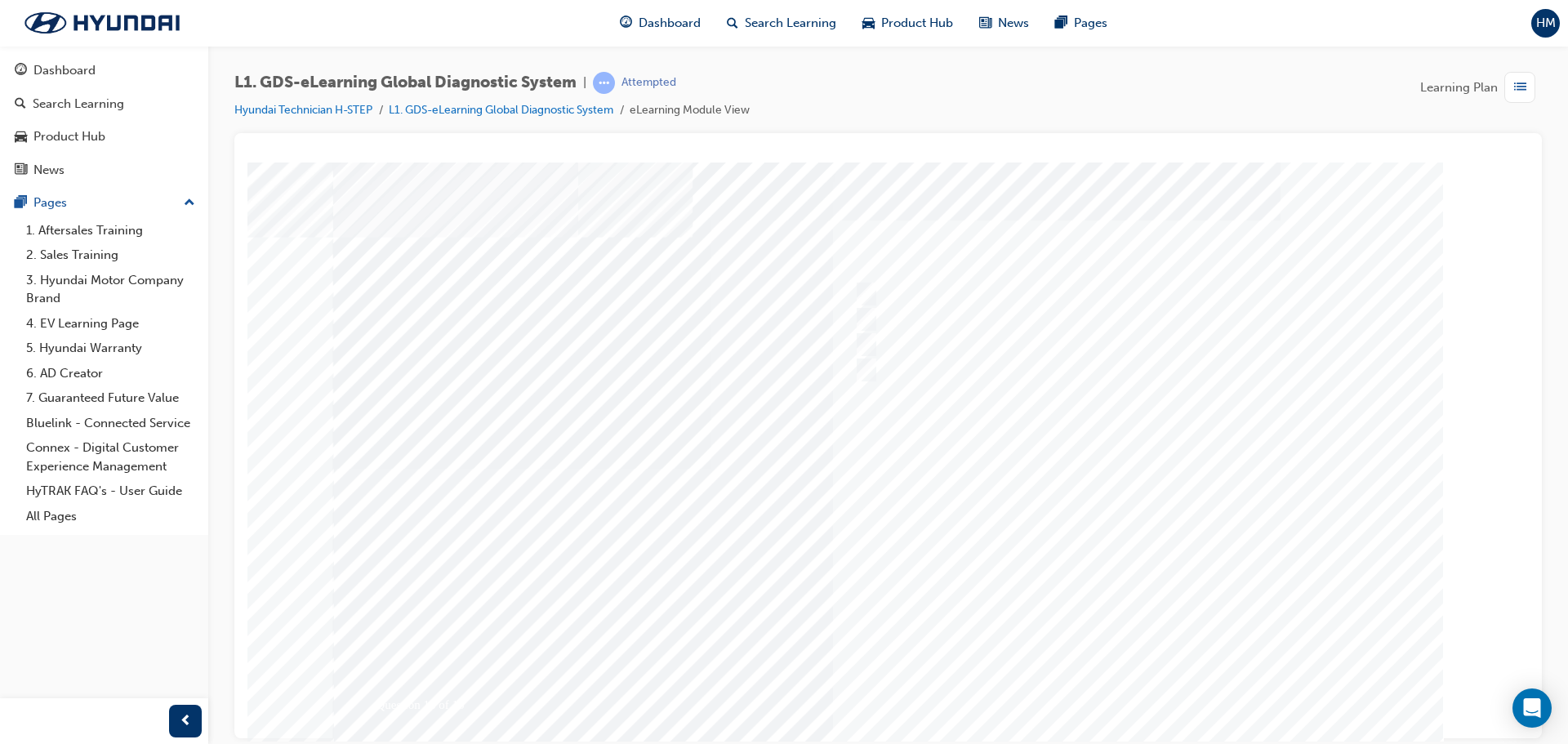
click at [1145, 682] on div at bounding box center [889, 468] width 1111 height 612
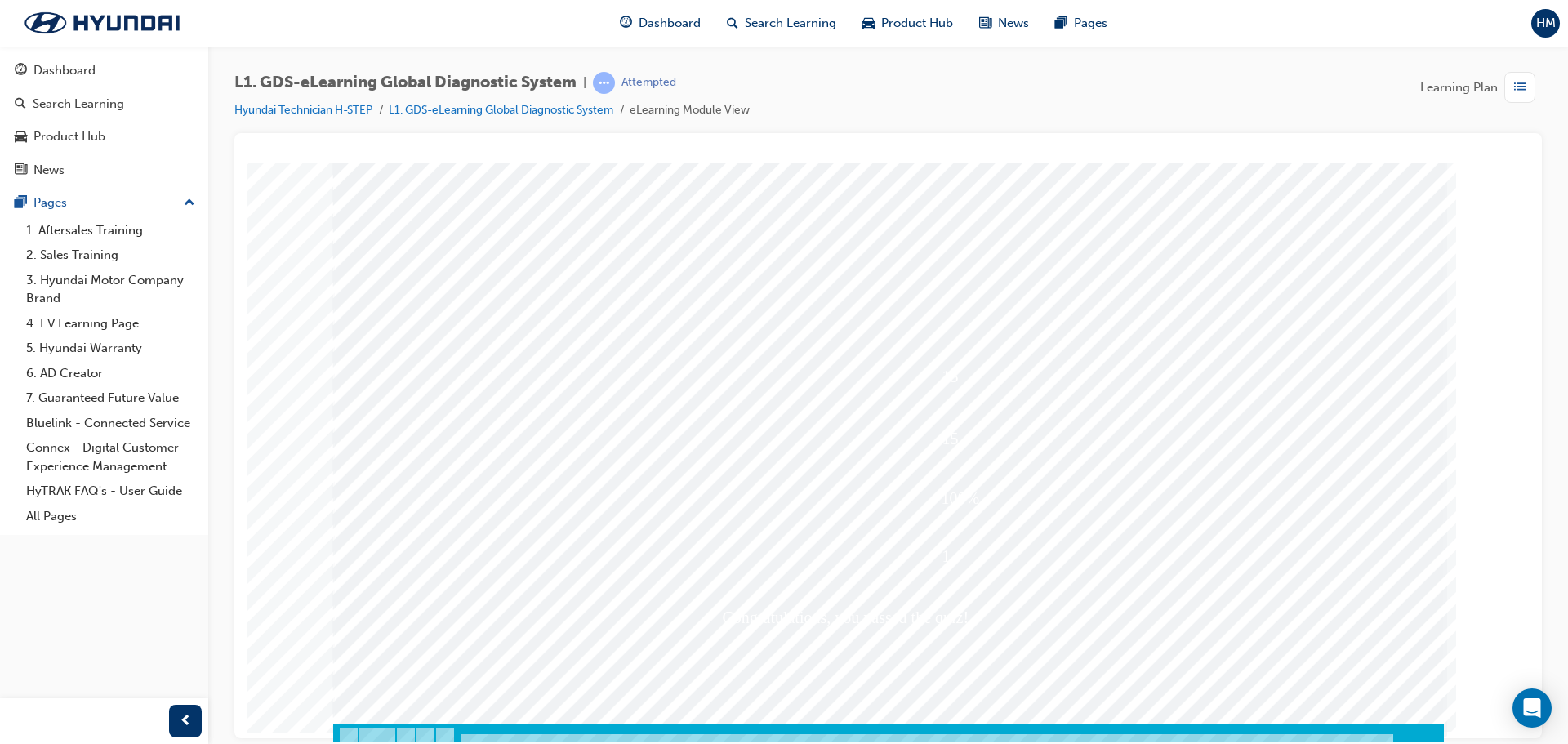
scroll to position [34, 0]
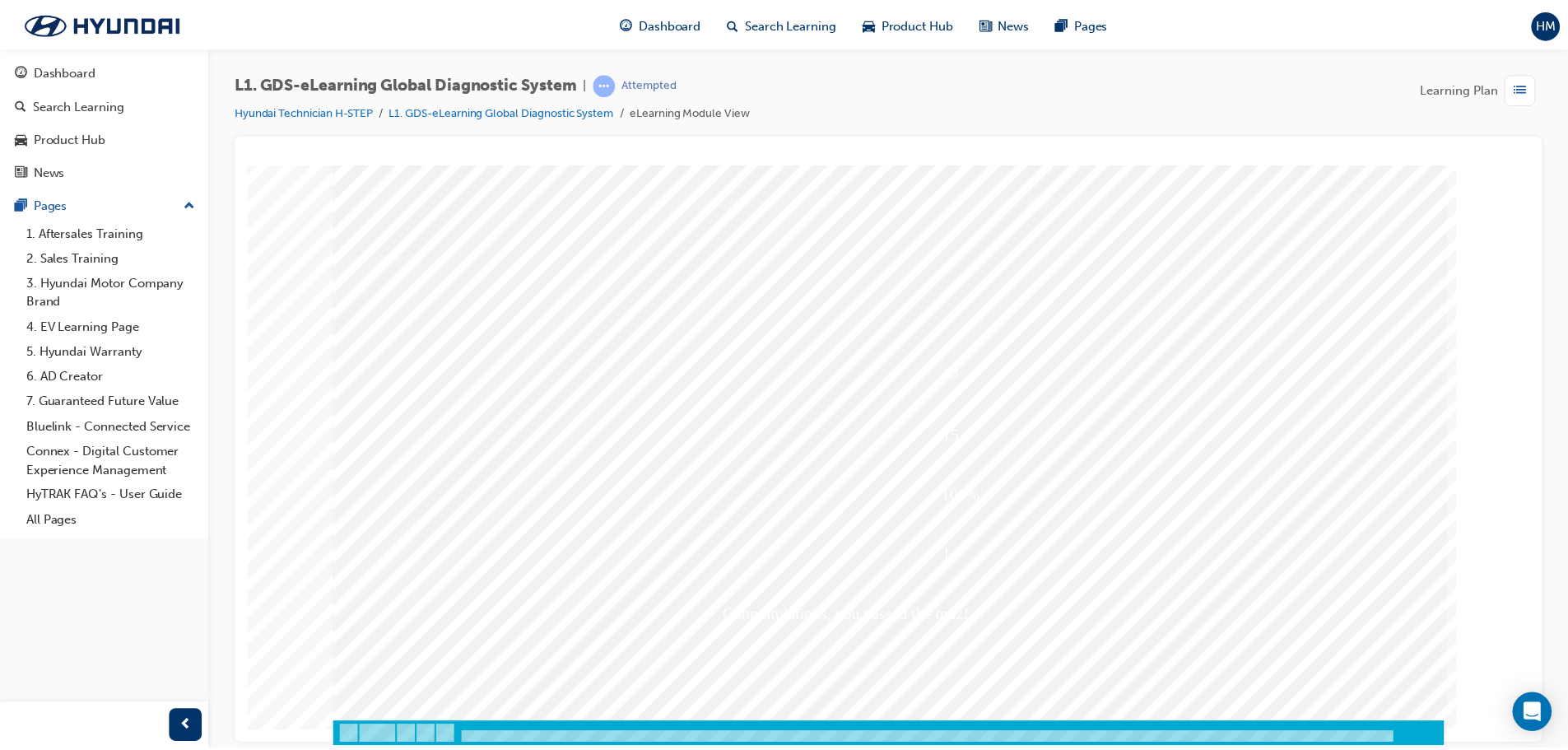
scroll to position [0, 0]
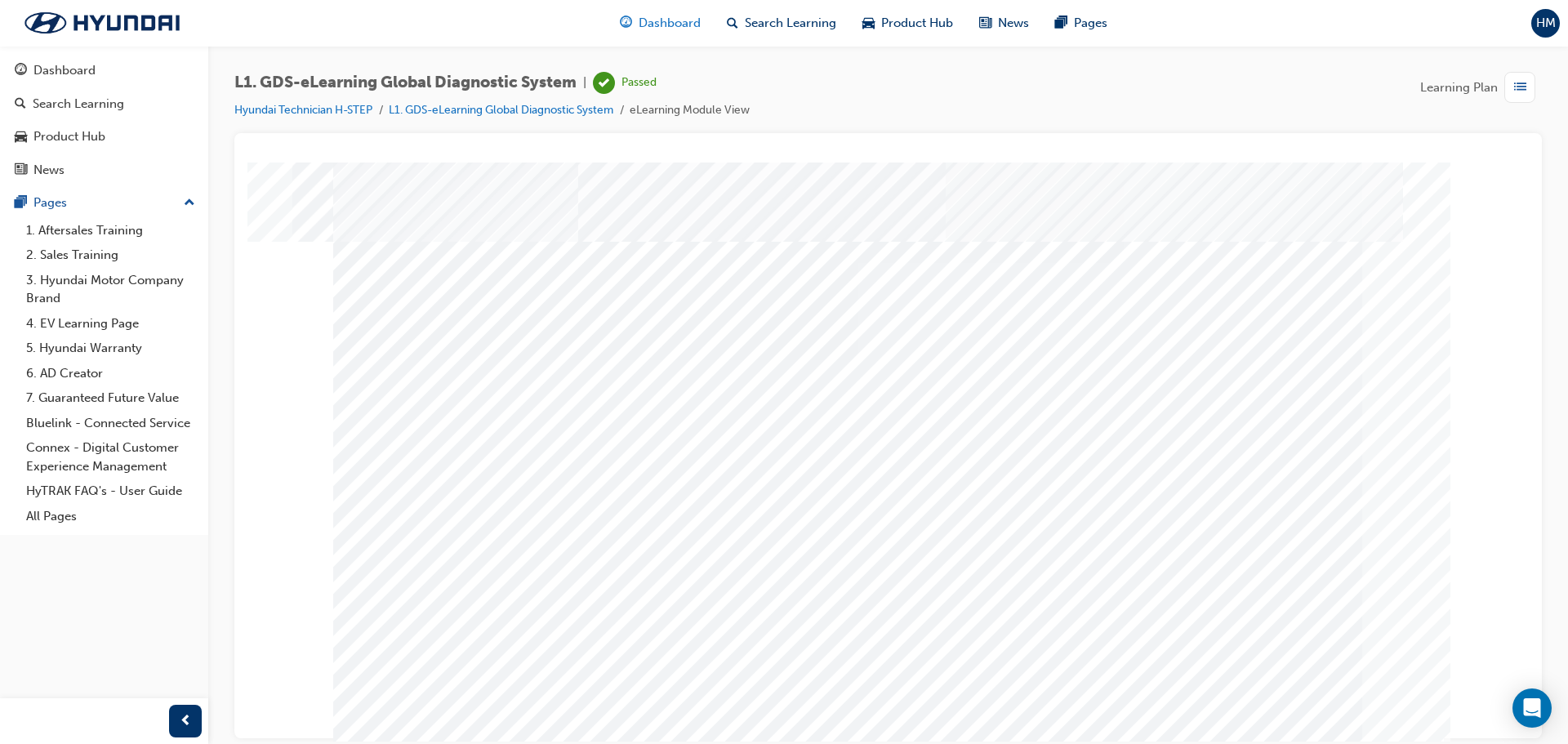
click at [656, 29] on span "Dashboard" at bounding box center [670, 22] width 62 height 18
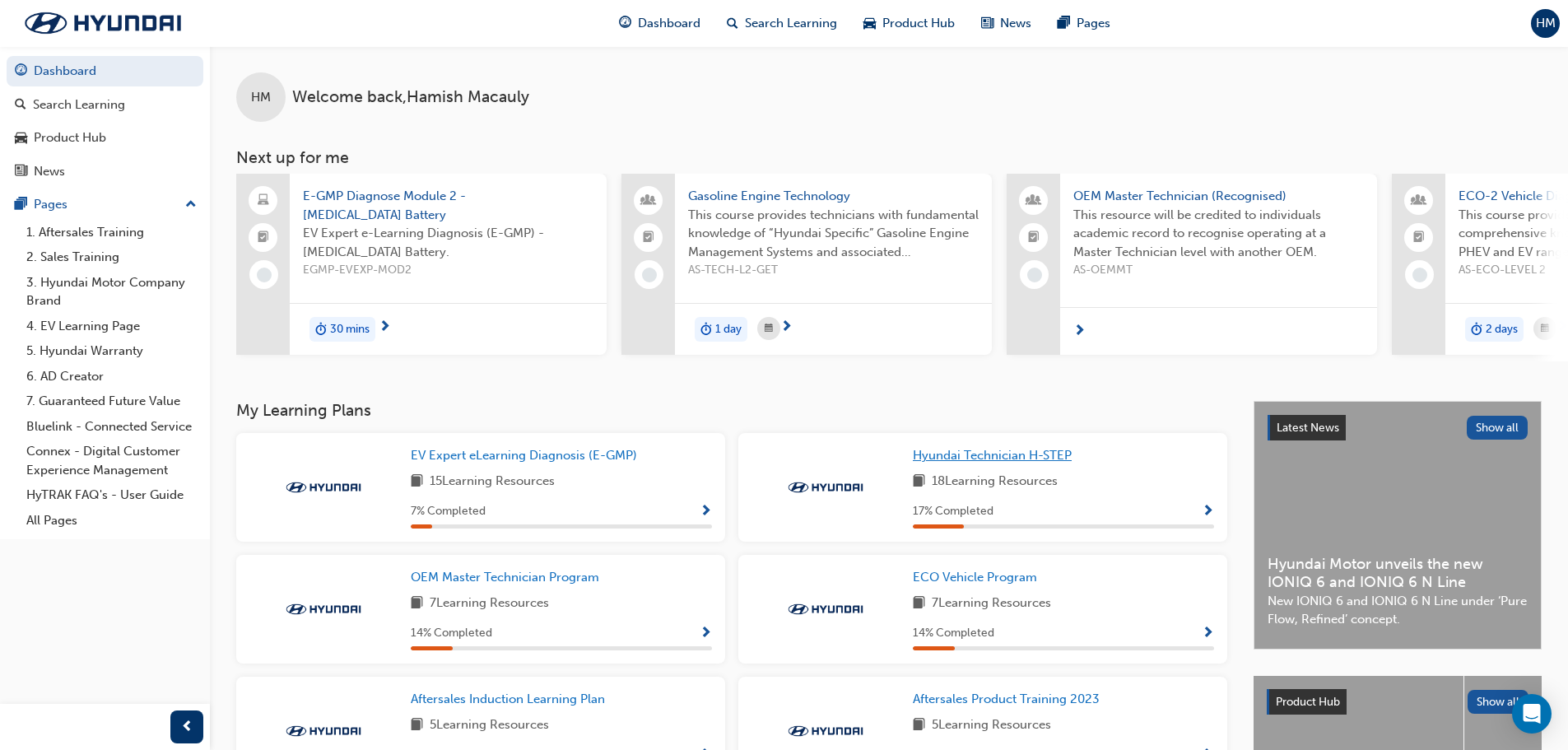
click at [1066, 463] on span "Hyundai Technician H-STEP" at bounding box center [993, 454] width 159 height 15
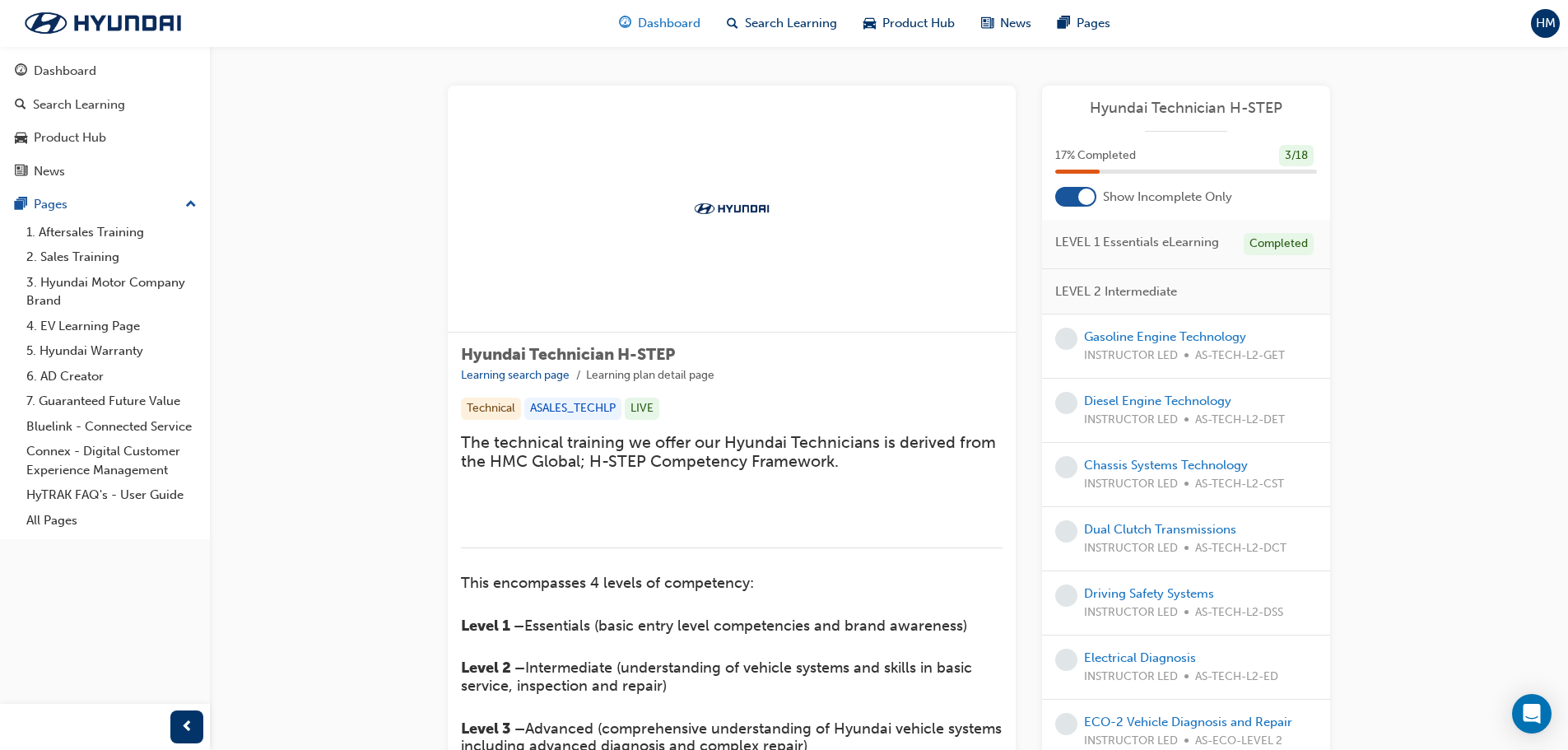
click at [662, 17] on span "Dashboard" at bounding box center [669, 22] width 63 height 19
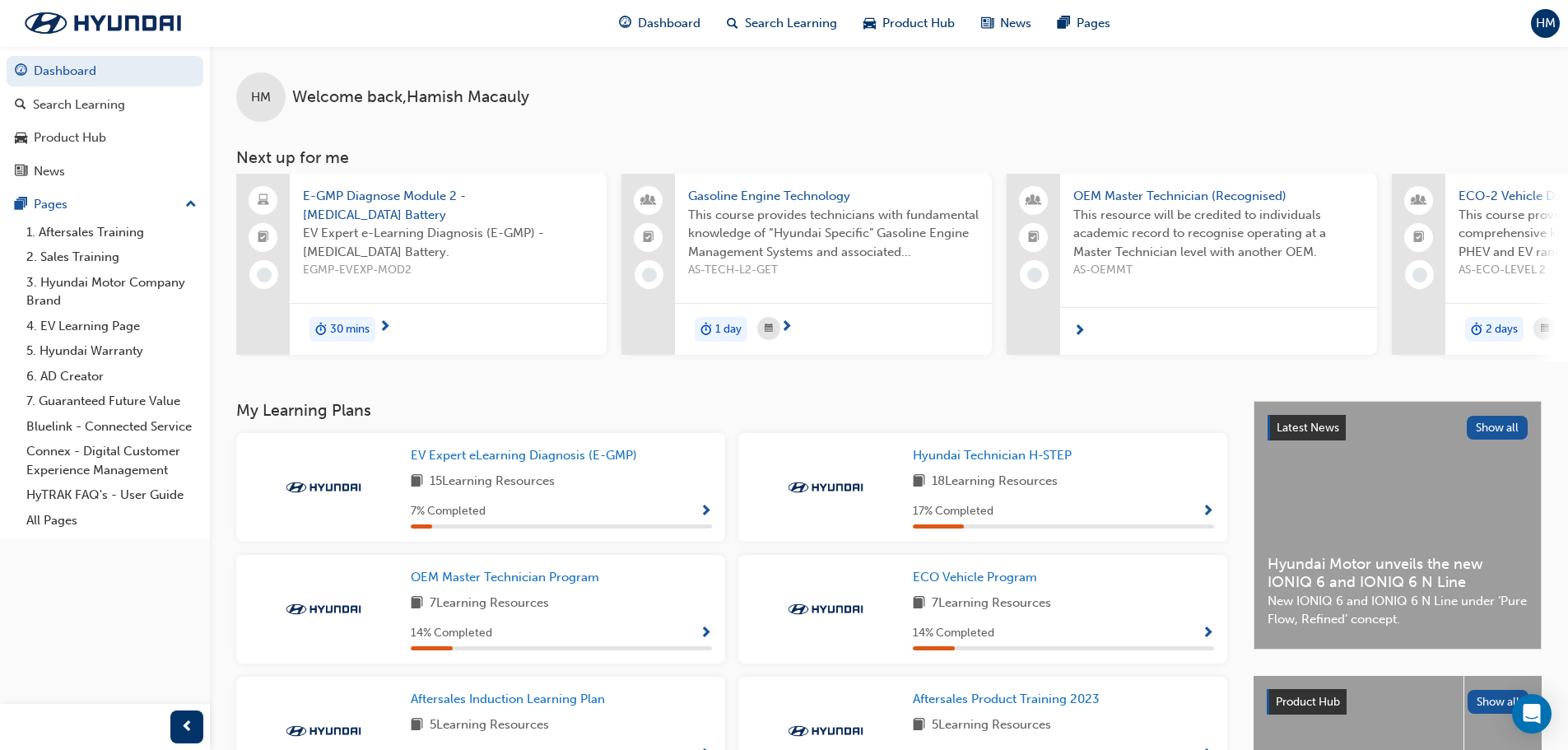
scroll to position [82, 0]
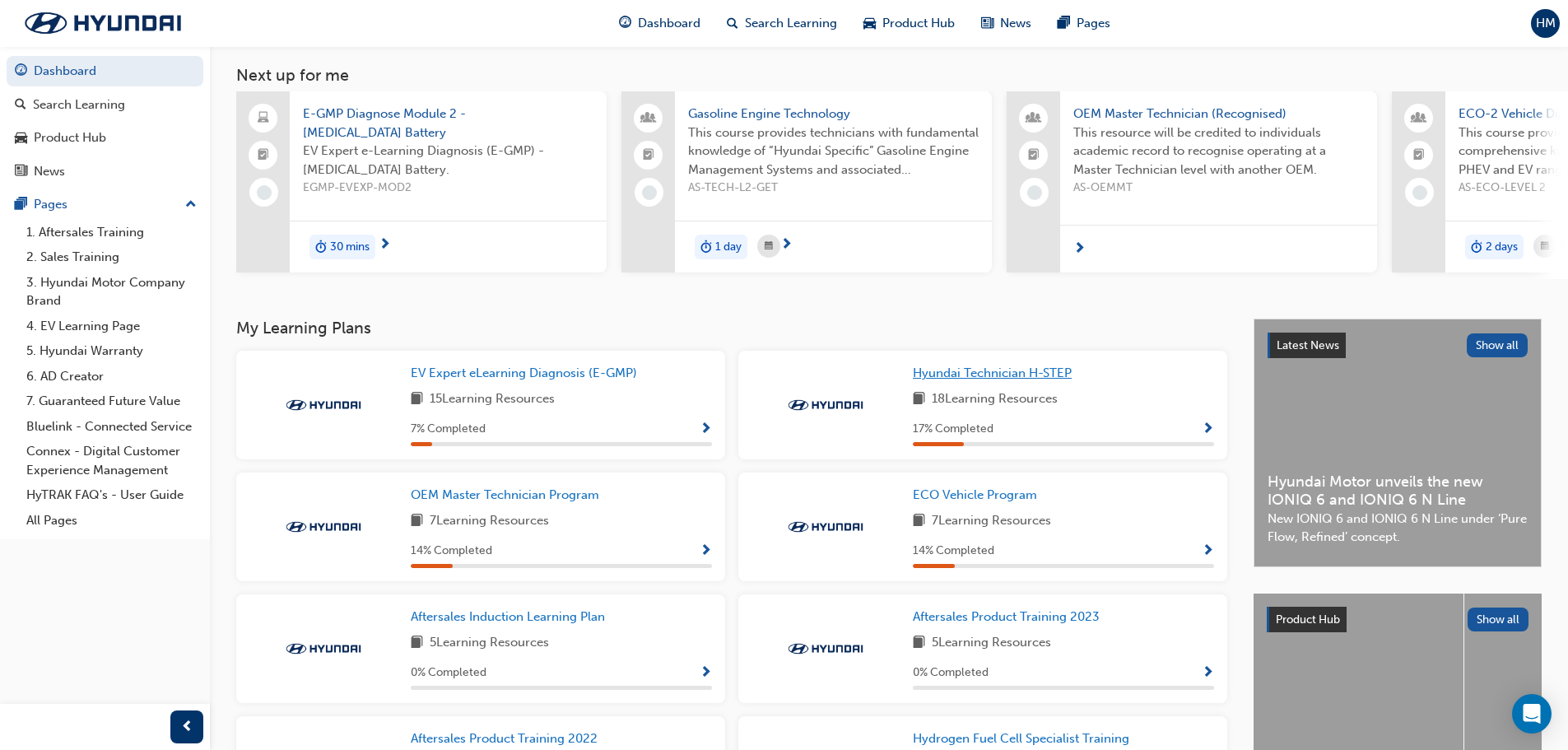
click at [998, 376] on span "Hyundai Technician H-STEP" at bounding box center [993, 372] width 159 height 15
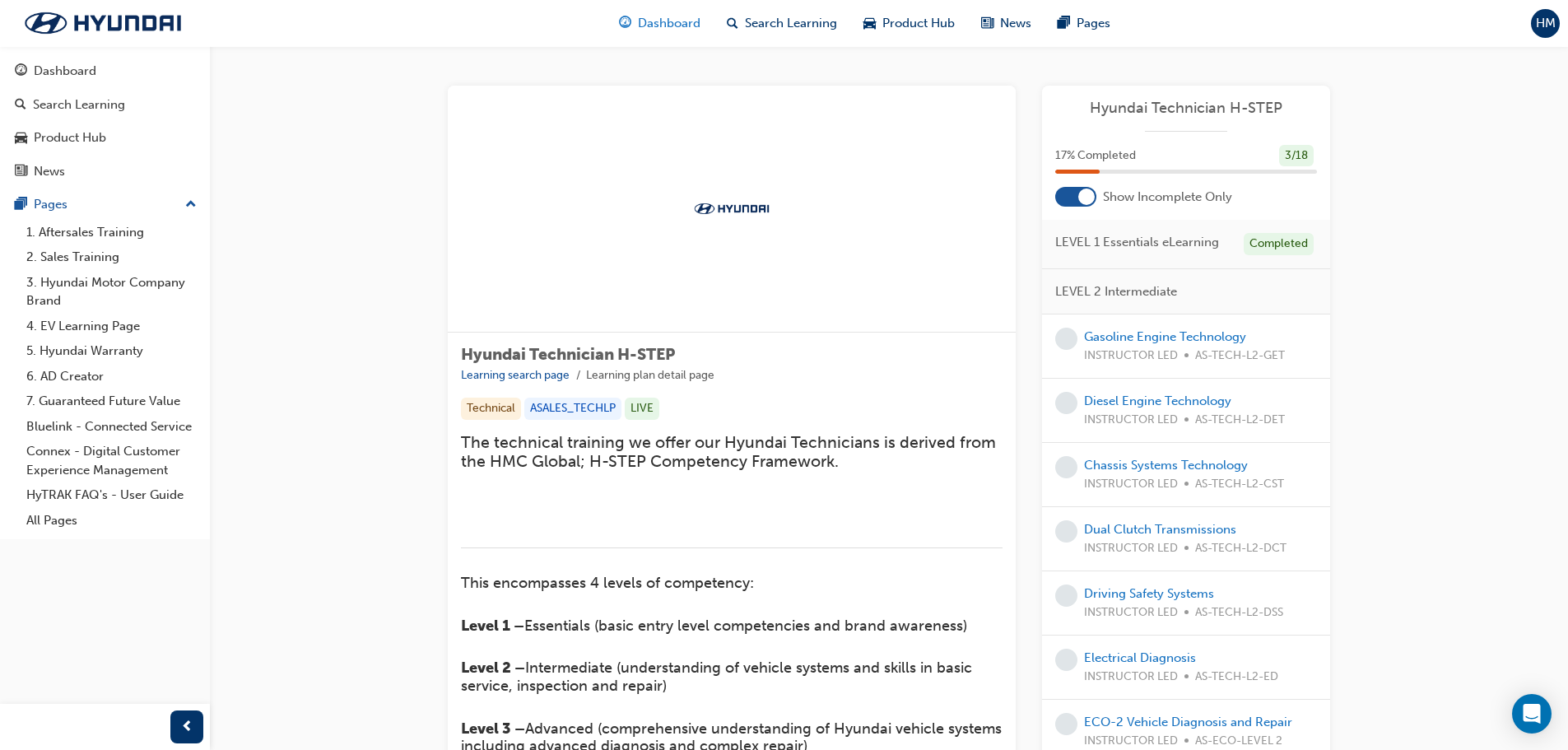
click at [672, 34] on div "Dashboard" at bounding box center [659, 23] width 107 height 34
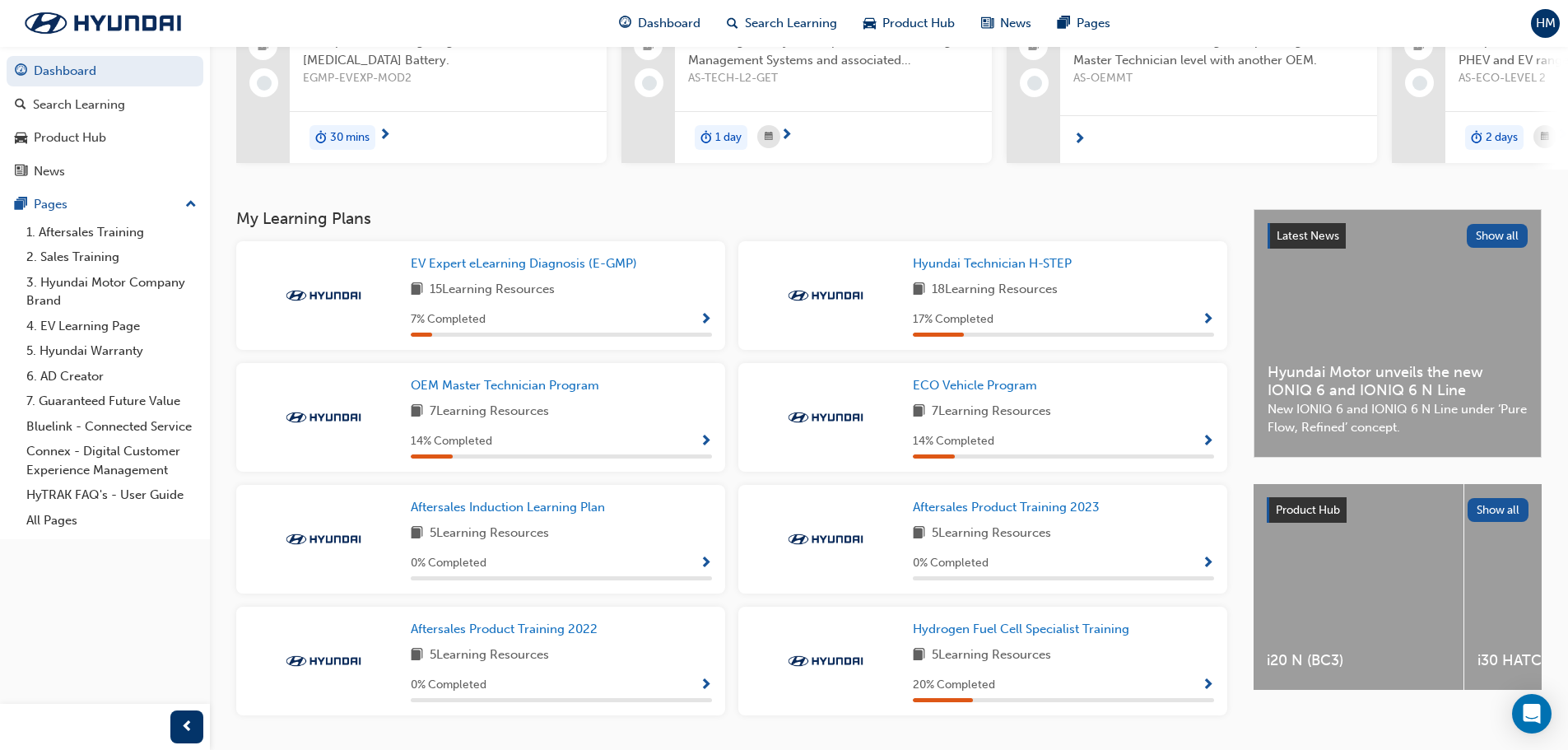
scroll to position [244, 0]
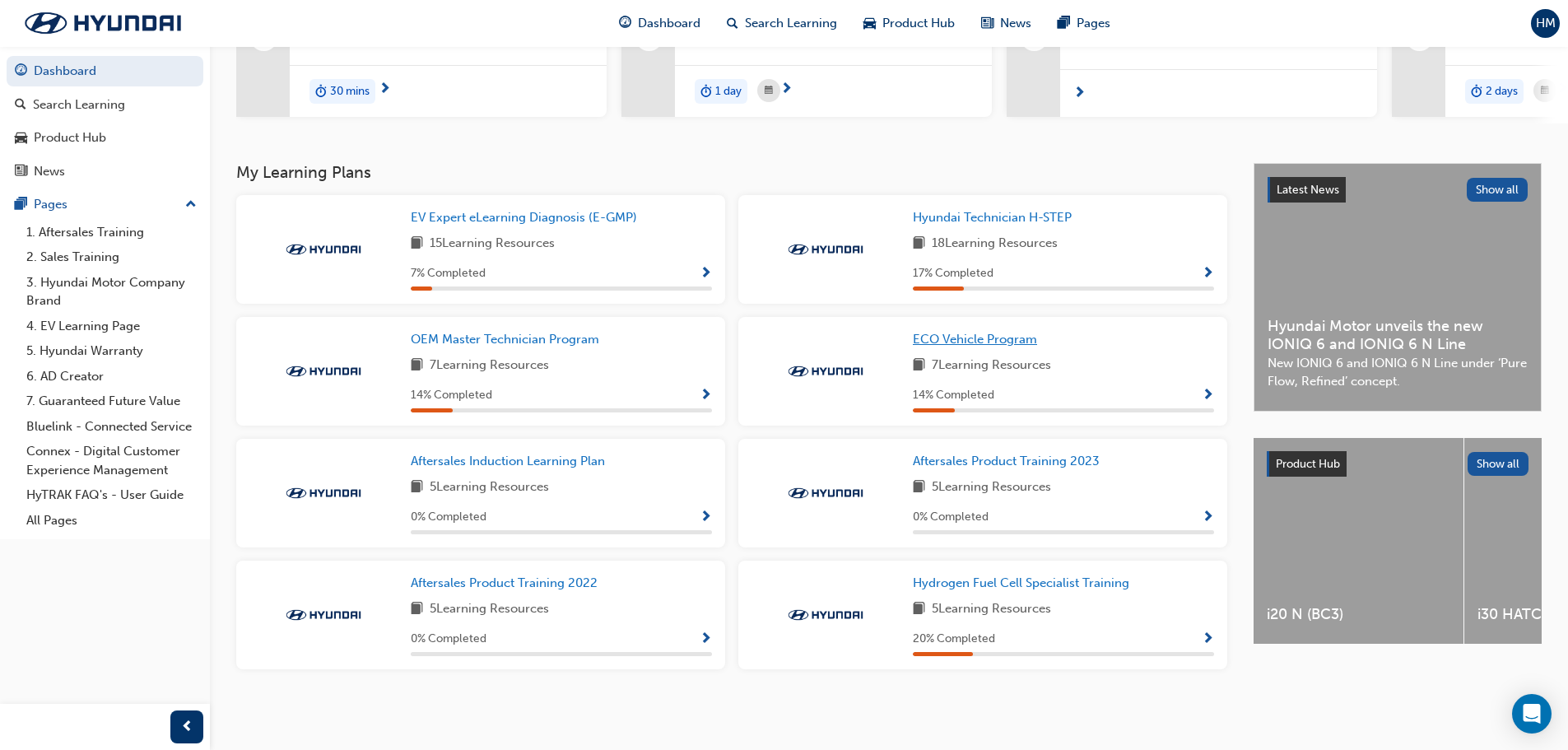
click at [1032, 343] on span "ECO Vehicle Program" at bounding box center [975, 339] width 124 height 15
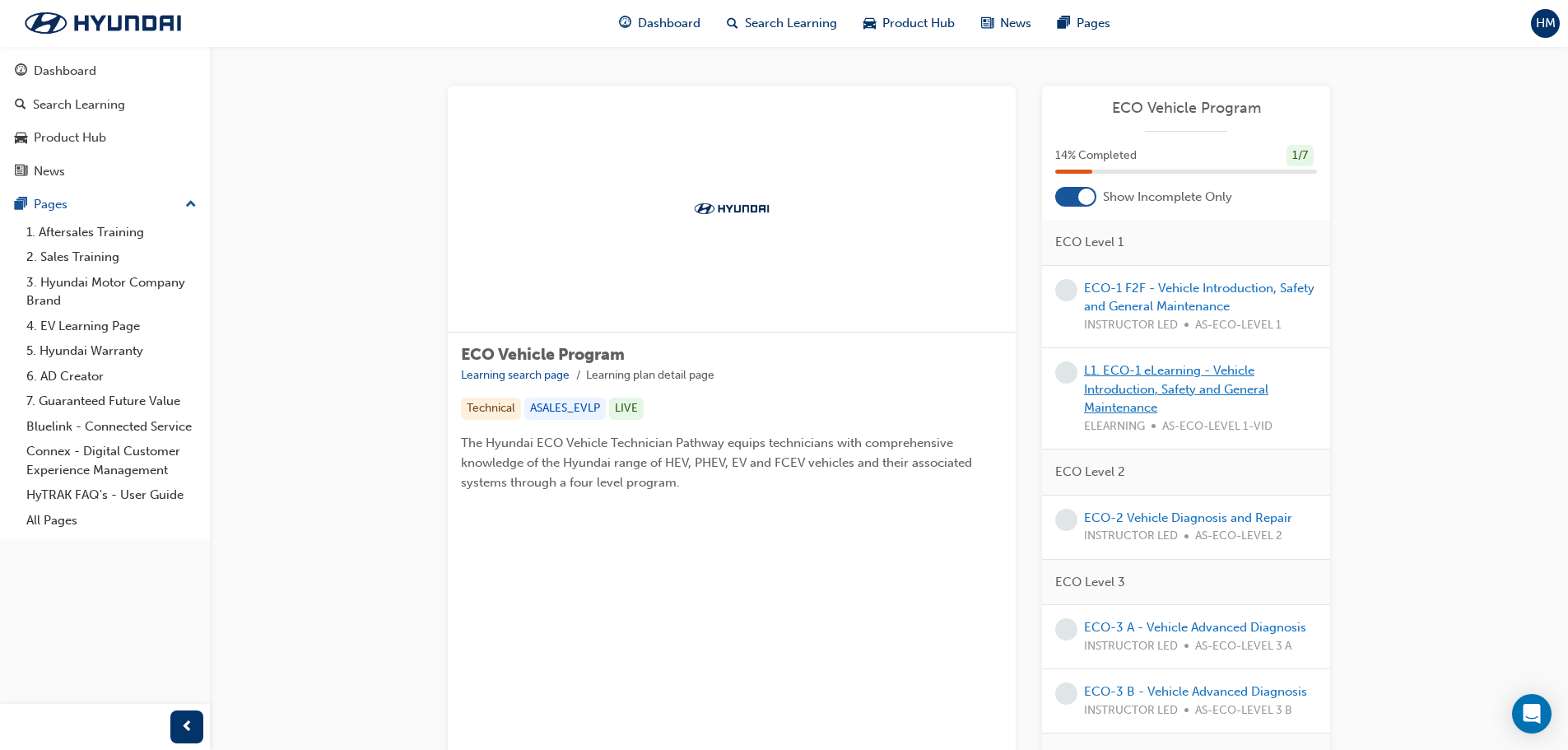
click at [1138, 392] on link "L1. ECO-1 eLearning - Vehicle Introduction, Safety and General Maintenance" at bounding box center [1176, 389] width 185 height 52
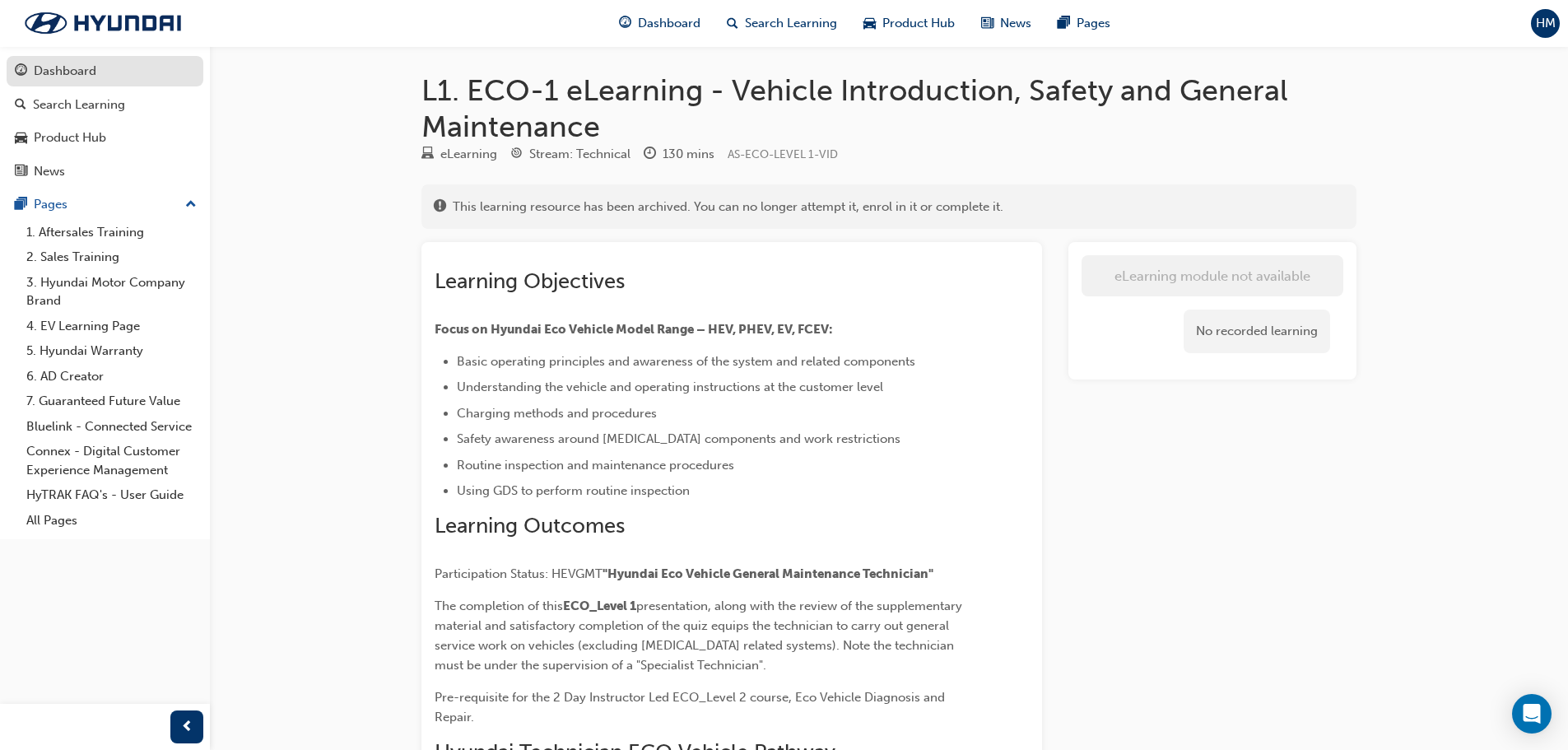
click at [115, 84] on link "Dashboard" at bounding box center [105, 70] width 196 height 30
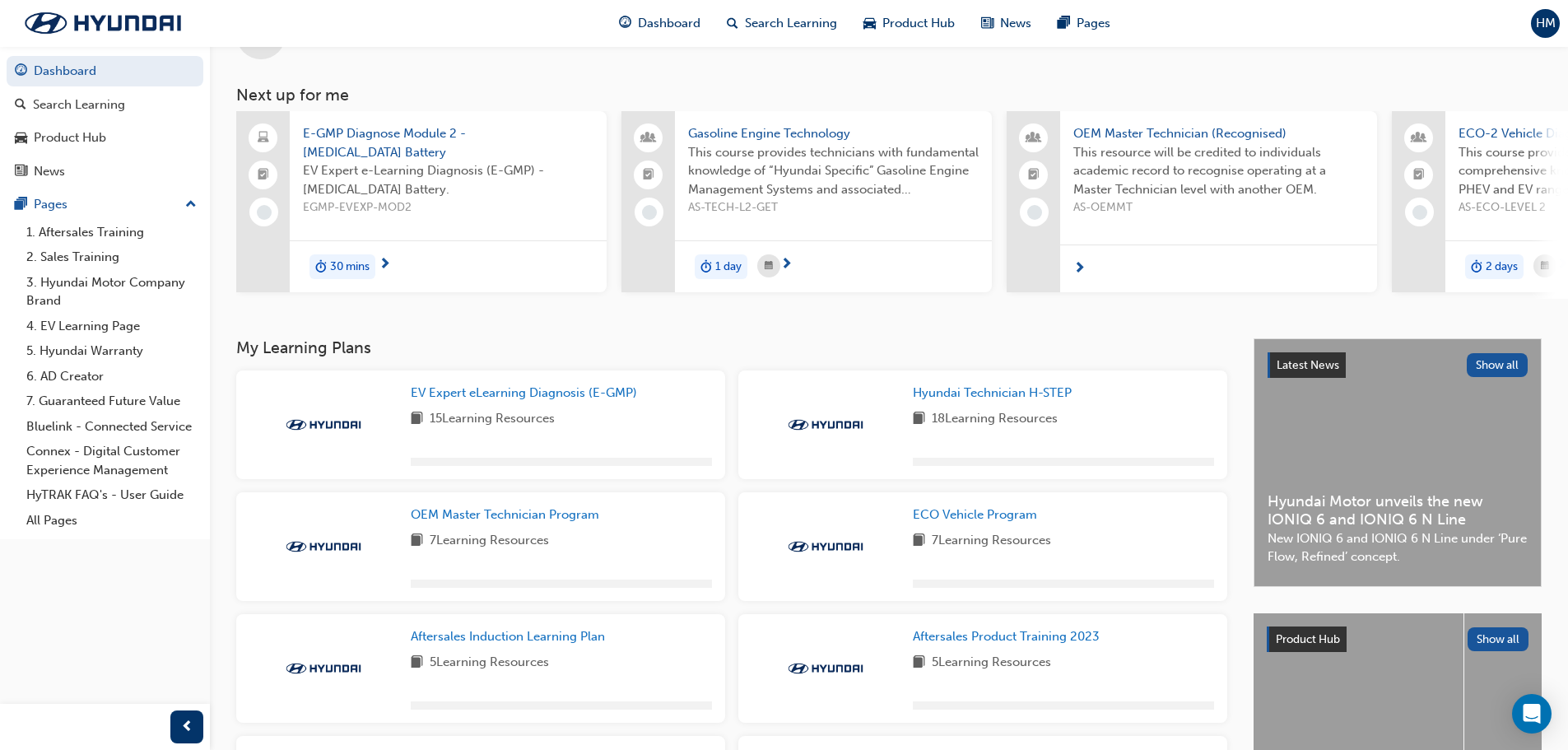
scroll to position [244, 0]
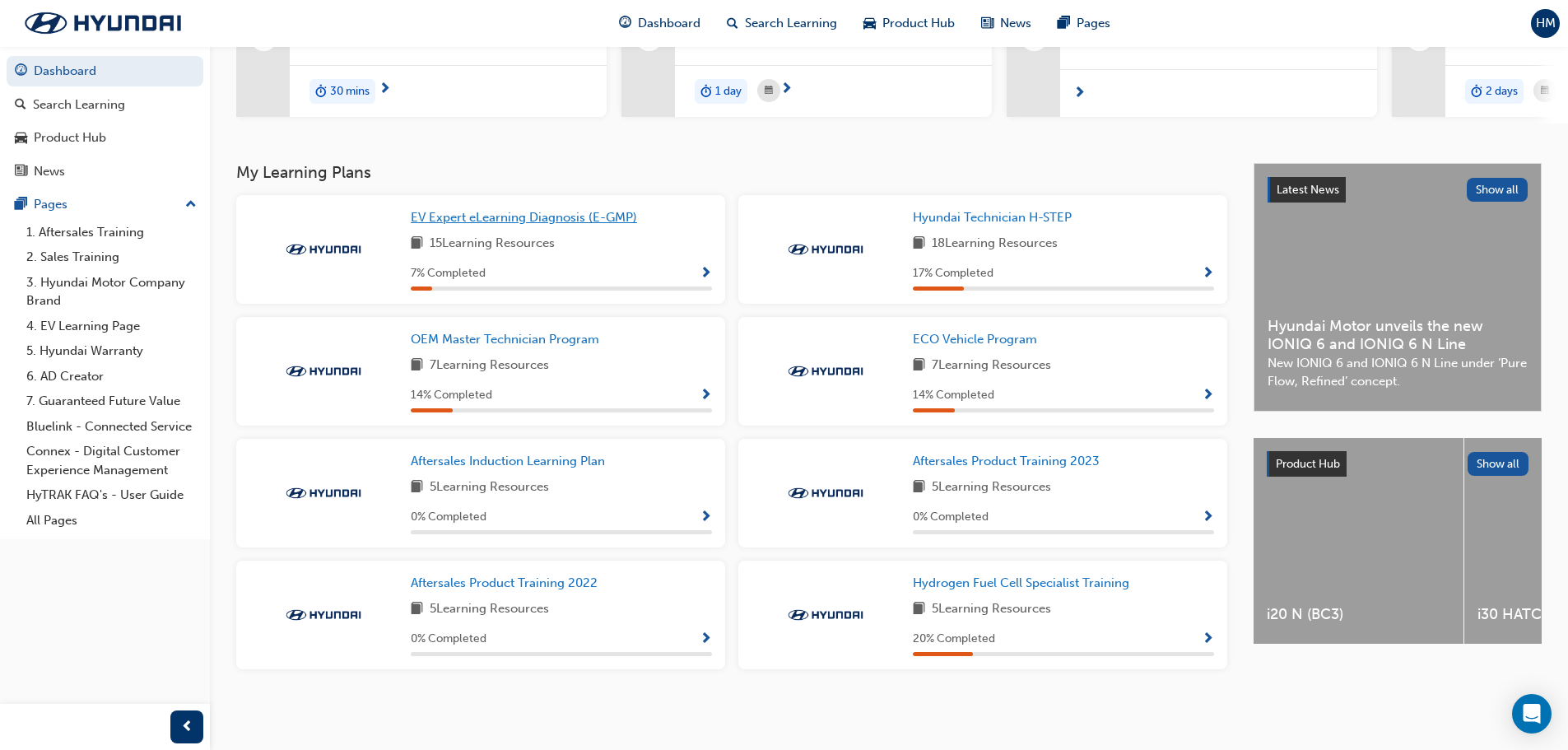
click at [547, 219] on span "EV Expert eLearning Diagnosis (E-GMP)" at bounding box center [525, 217] width 227 height 15
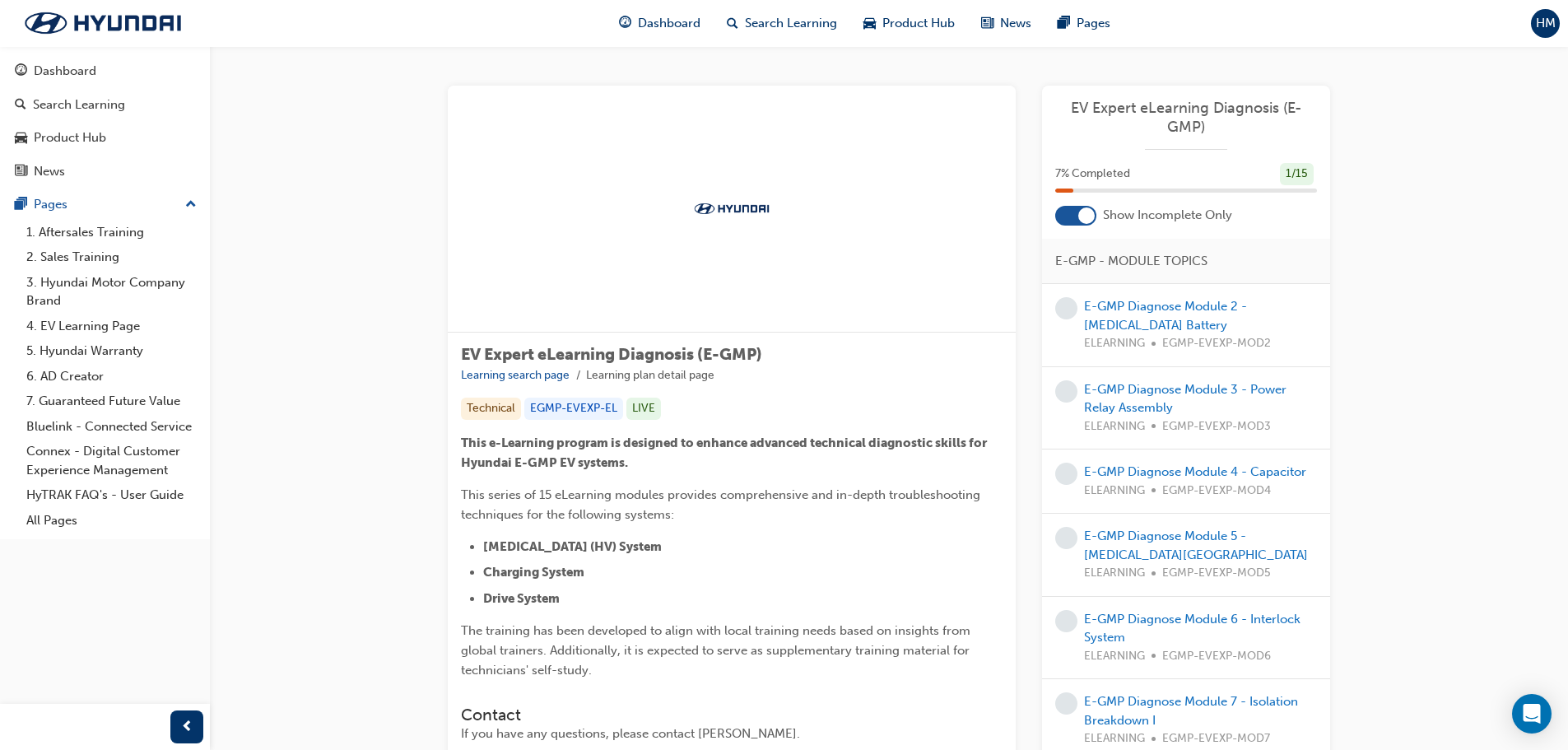
click at [1079, 224] on div at bounding box center [1076, 216] width 41 height 20
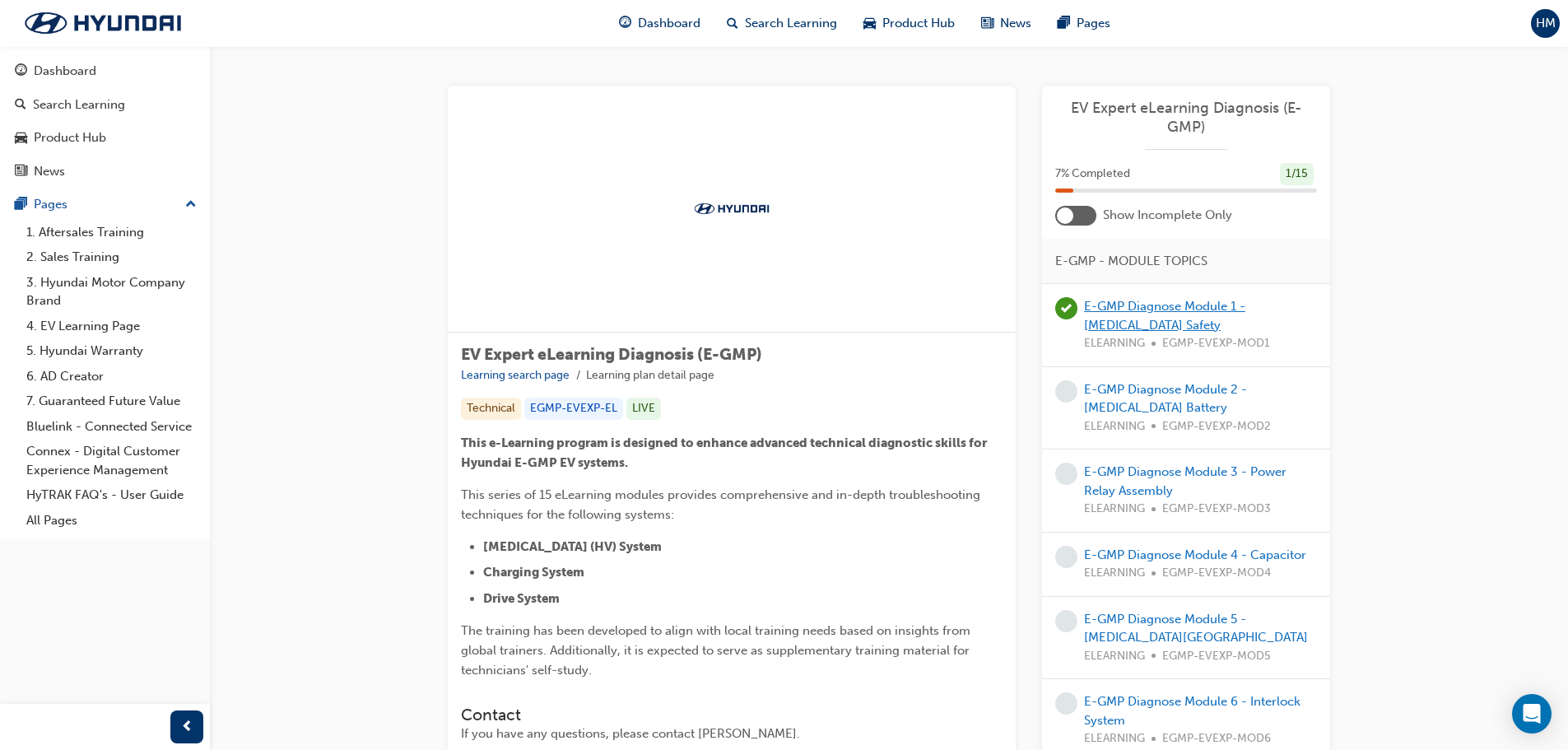
click at [1202, 300] on link "E-GMP Diagnose Module 1 - [MEDICAL_DATA] Safety" at bounding box center [1165, 315] width 161 height 34
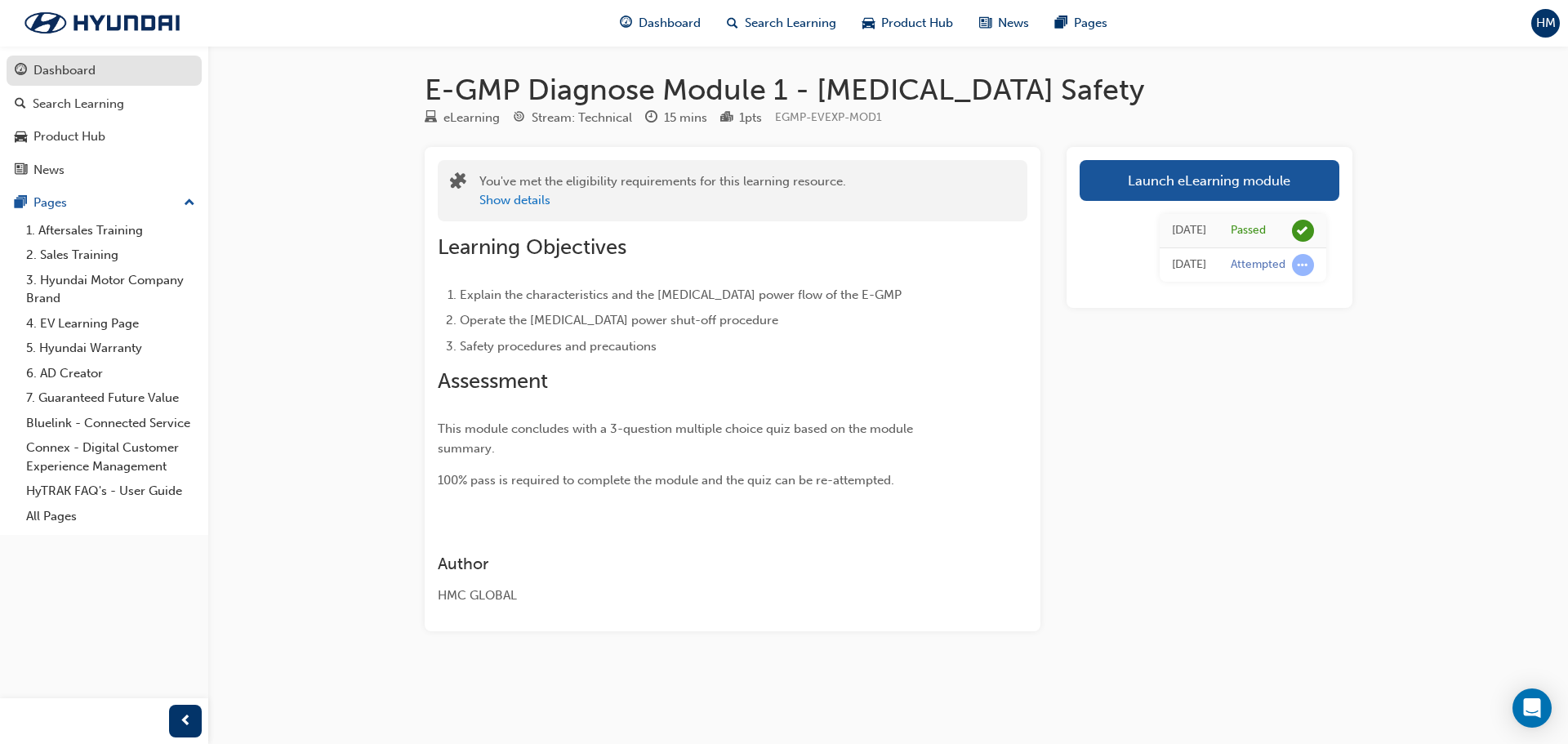
click at [129, 71] on div "Dashboard" at bounding box center [104, 70] width 179 height 20
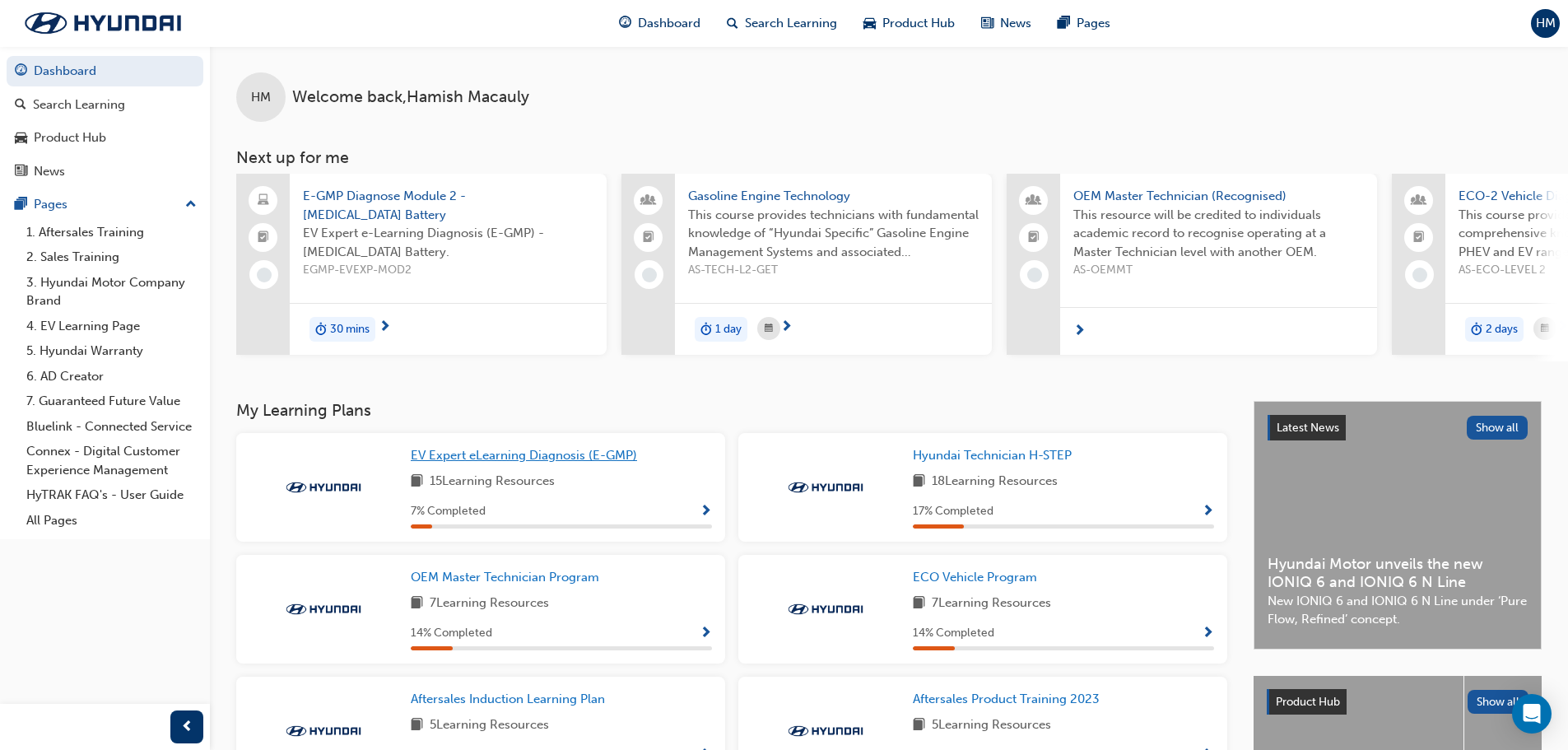
click at [621, 463] on span "EV Expert eLearning Diagnosis (E-GMP)" at bounding box center [525, 454] width 227 height 15
